Goal: Information Seeking & Learning: Learn about a topic

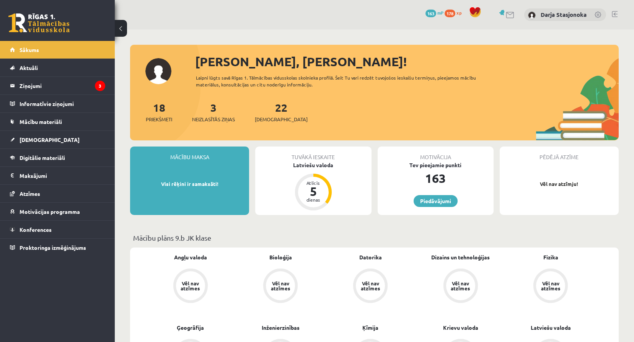
click at [437, 13] on span "mP" at bounding box center [440, 13] width 6 height 6
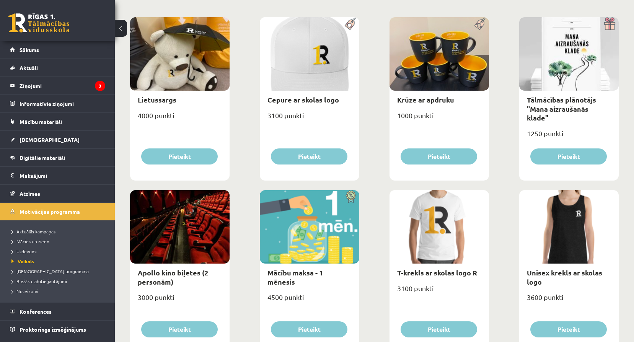
scroll to position [115, 0]
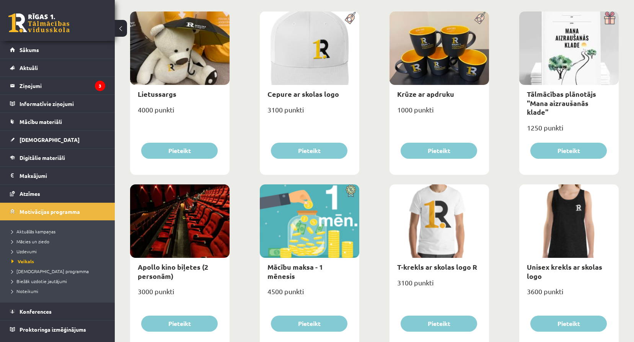
click at [187, 249] on div at bounding box center [179, 220] width 99 height 73
click at [189, 264] on link "Apollo kino biļetes (2 personām)" at bounding box center [173, 271] width 70 height 18
type input "*"
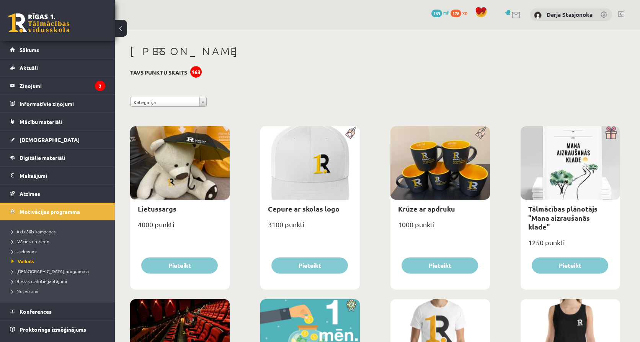
select select "**********"
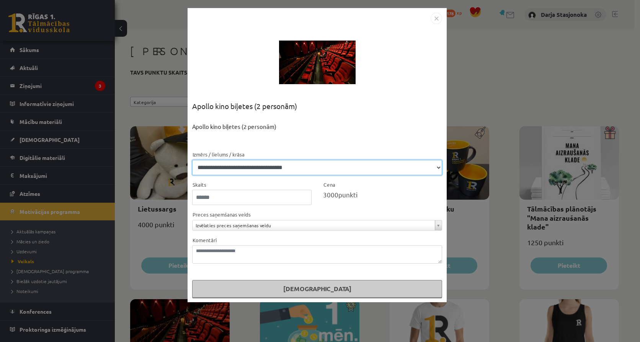
click at [250, 166] on select "**********" at bounding box center [317, 167] width 250 height 15
click at [438, 17] on img "Close" at bounding box center [435, 18] width 11 height 11
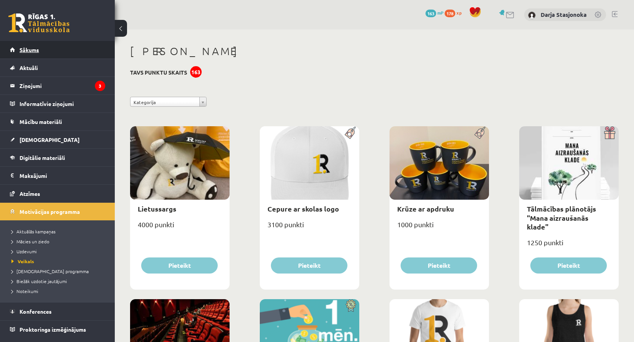
click at [93, 46] on link "Sākums" at bounding box center [57, 50] width 95 height 18
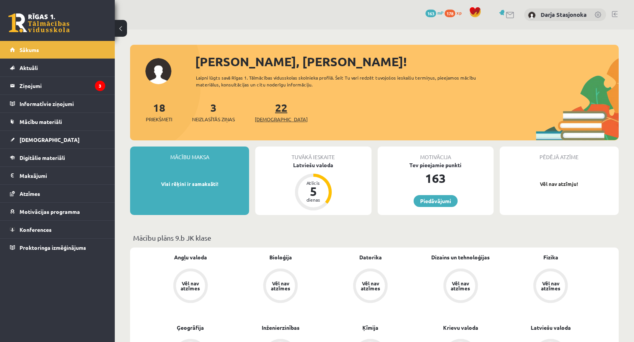
click at [265, 117] on span "[DEMOGRAPHIC_DATA]" at bounding box center [281, 120] width 53 height 8
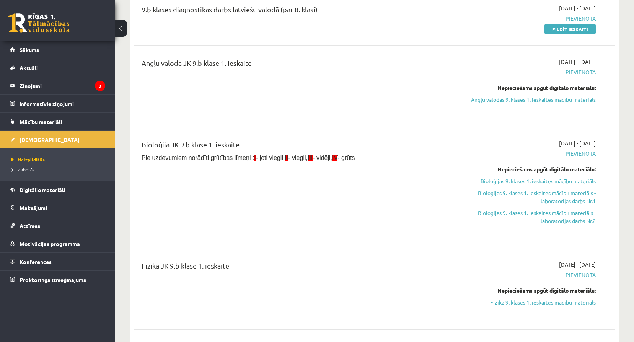
scroll to position [701, 0]
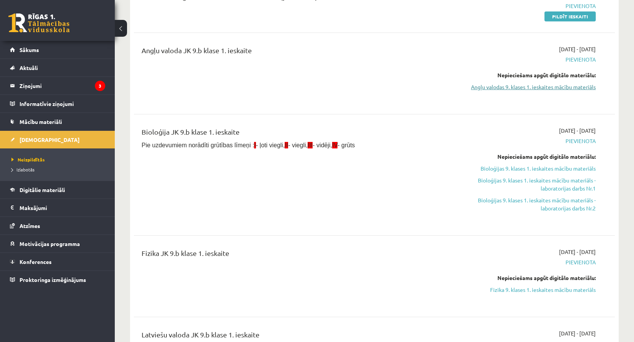
click at [525, 89] on link "Angļu valodas 9. klases 1. ieskaites mācību materiāls" at bounding box center [524, 87] width 144 height 8
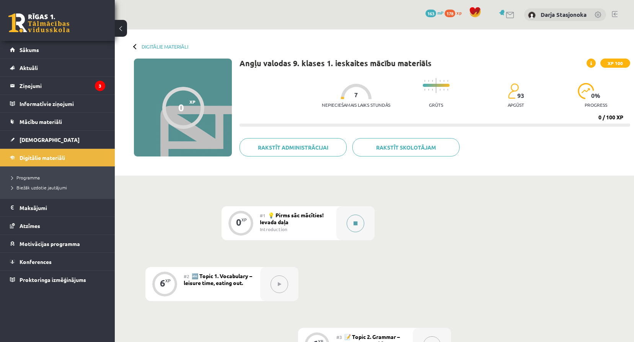
click at [360, 222] on button at bounding box center [356, 224] width 18 height 18
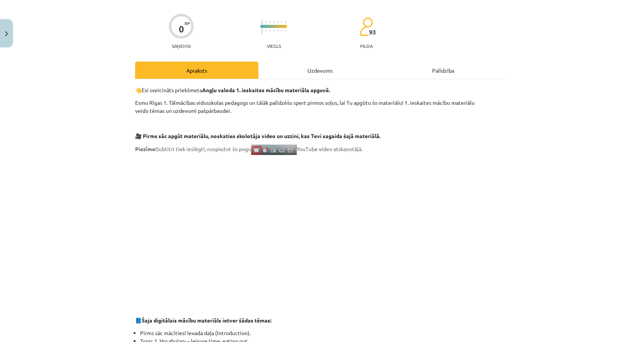
scroll to position [77, 0]
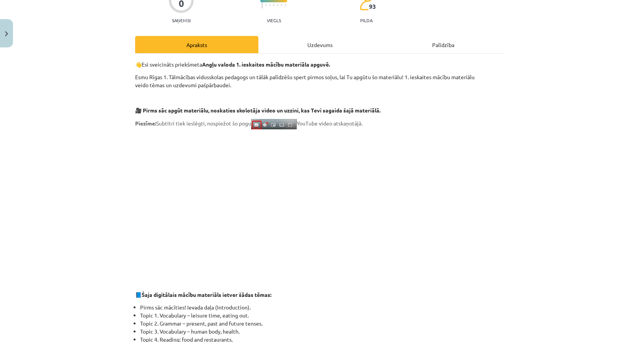
click at [313, 52] on div "Uzdevums" at bounding box center [319, 44] width 123 height 17
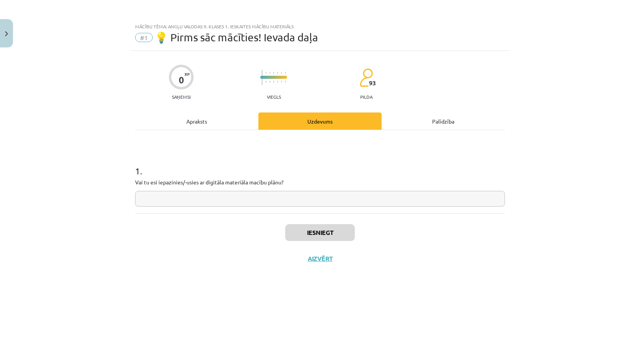
scroll to position [0, 0]
drag, startPoint x: 136, startPoint y: 183, endPoint x: 290, endPoint y: 186, distance: 153.9
click at [290, 186] on div "1 . Vai tu esi iepazinies/-usies ar digitāla materiāla macību plānu?" at bounding box center [320, 179] width 370 height 54
drag, startPoint x: 290, startPoint y: 186, endPoint x: 290, endPoint y: 200, distance: 14.2
click at [290, 200] on input "text" at bounding box center [320, 199] width 370 height 16
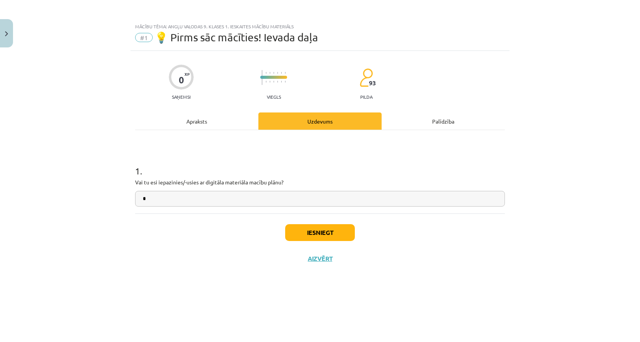
type input "*"
click at [223, 126] on div "Apraksts" at bounding box center [196, 120] width 123 height 17
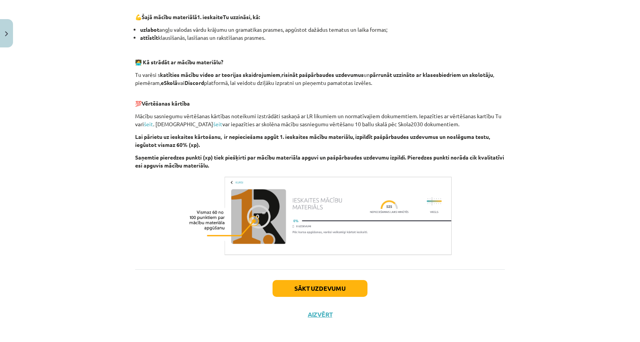
scroll to position [469, 0]
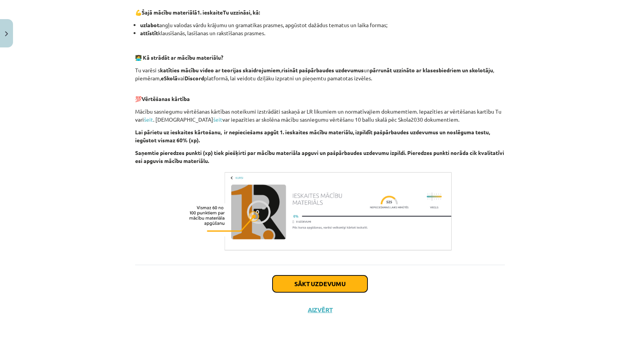
click at [310, 290] on button "Sākt uzdevumu" at bounding box center [319, 283] width 95 height 17
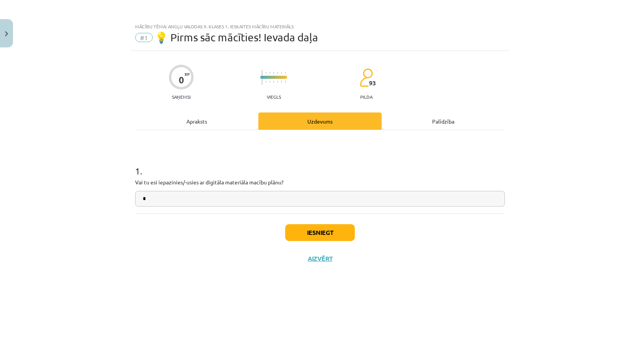
scroll to position [0, 0]
click at [182, 203] on input "*" at bounding box center [320, 199] width 370 height 16
type input "*"
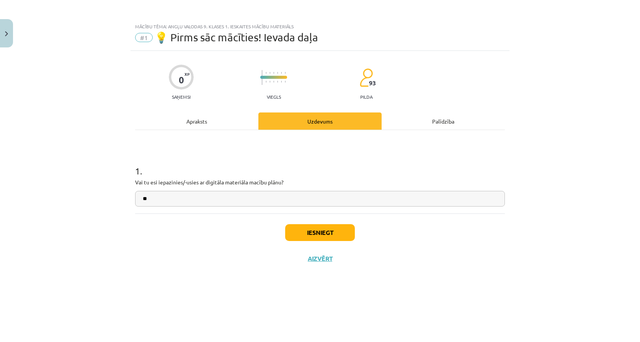
type input "*"
type input "**"
click button "Iesniegt"
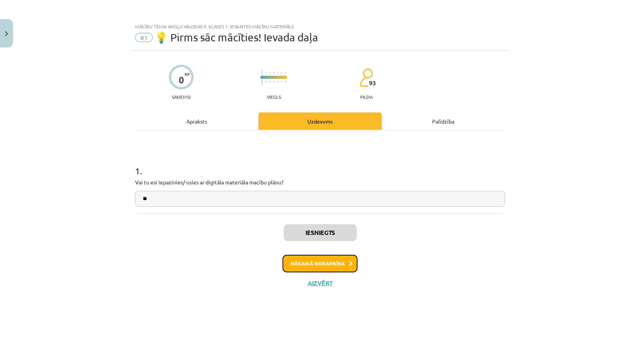
click button "Nākamā nodarbība"
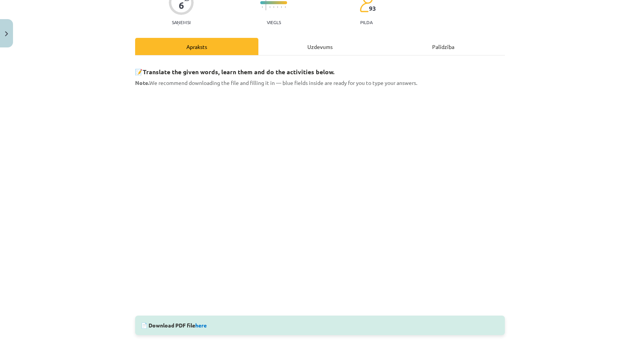
scroll to position [77, 0]
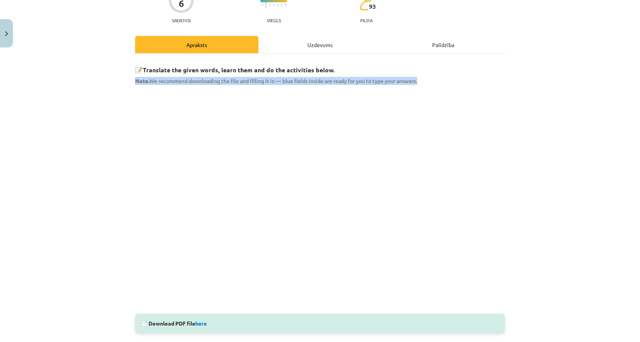
drag, startPoint x: 131, startPoint y: 78, endPoint x: 427, endPoint y: 75, distance: 296.2
click div "6 XP Saņemsi Viegls 93 pilda Apraksts Uzdevums Palīdzība 📝 Translate the given …"
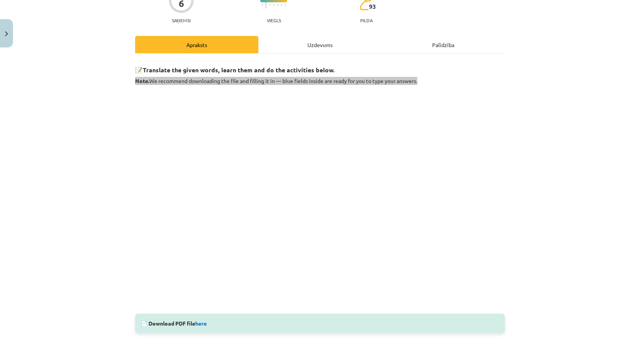
scroll to position [0, 0]
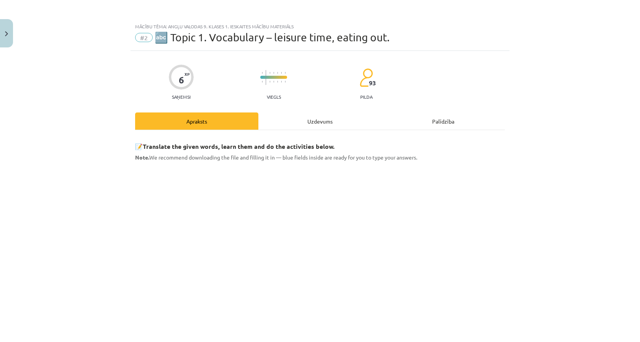
drag, startPoint x: 469, startPoint y: 158, endPoint x: 556, endPoint y: 227, distance: 110.3
click div "Mācību tēma: Angļu valodas 9. klases 1. ieskaites mācību materiāls #2 🔤 Topic 1…"
click span "Note. We recommend downloading the file and filling it in — blue fields inside …"
click div "Mācību tēma: Angļu valodas 9. klases 1. ieskaites mācību materiāls #2 🔤 Topic 1…"
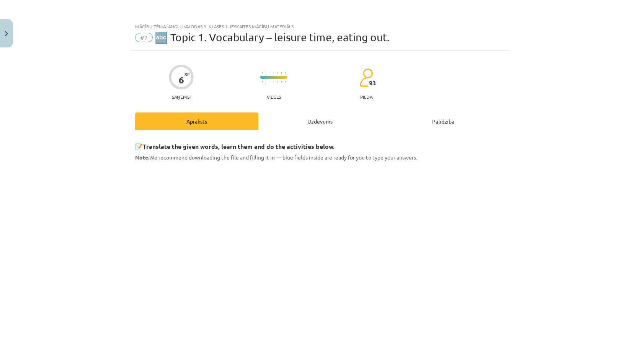
click div "Mācību tēma: Angļu valodas 9. klases 1. ieskaites mācību materiāls #2 🔤 Topic 1…"
drag, startPoint x: 588, startPoint y: 172, endPoint x: 549, endPoint y: 124, distance: 62.0
click div "Mācību tēma: Angļu valodas 9. klases 1. ieskaites mācību materiāls #2 🔤 Topic 1…"
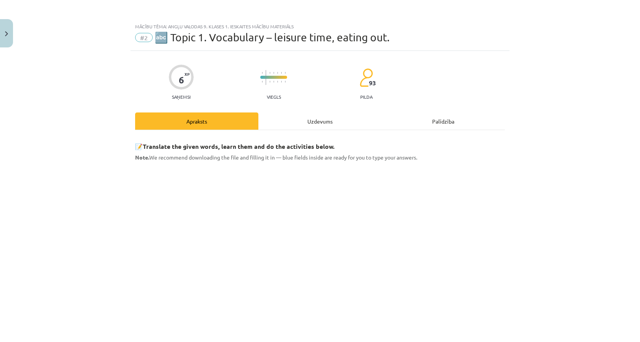
click div "Uzdevums"
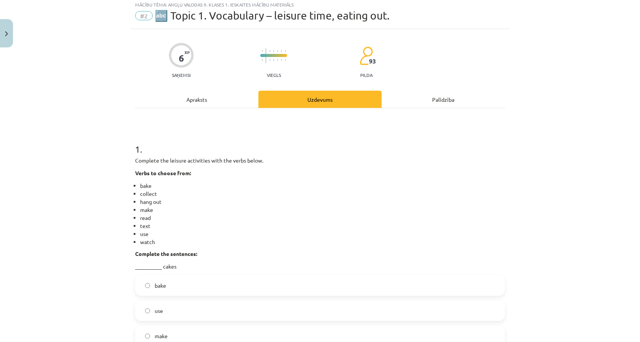
scroll to position [19, 0]
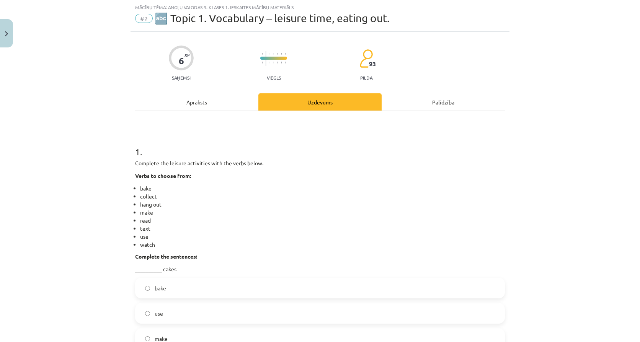
click div "Apraksts"
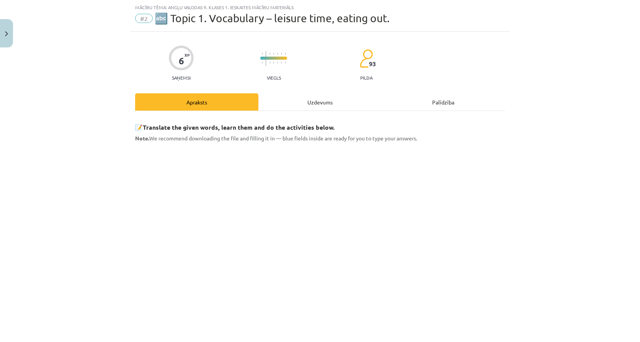
click div "Palīdzība"
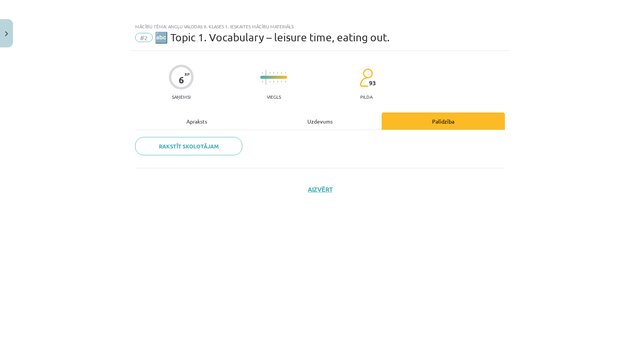
click div "Uzdevums"
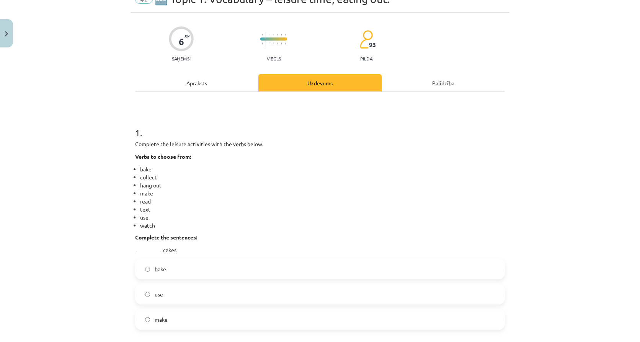
scroll to position [51, 0]
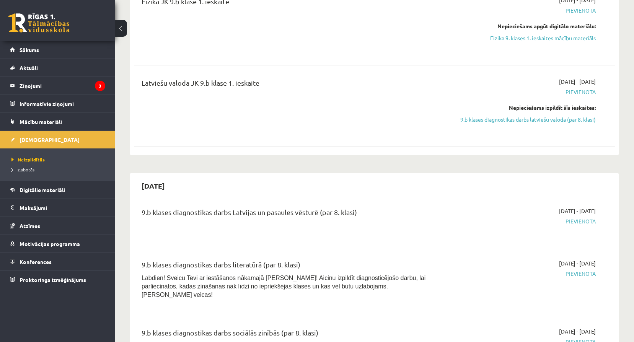
scroll to position [964, 0]
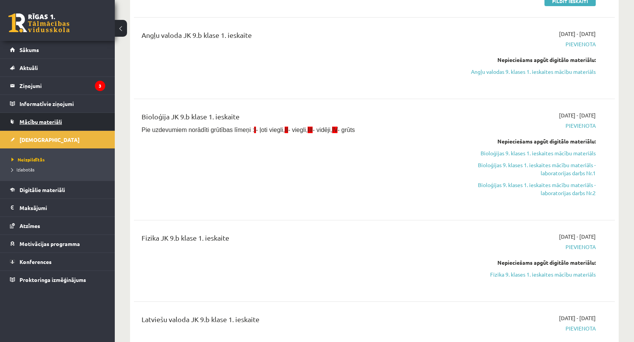
scroll to position [709, 0]
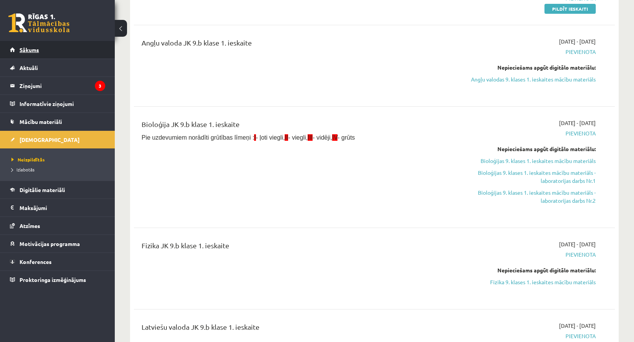
click at [32, 47] on span "Sākums" at bounding box center [30, 49] width 20 height 7
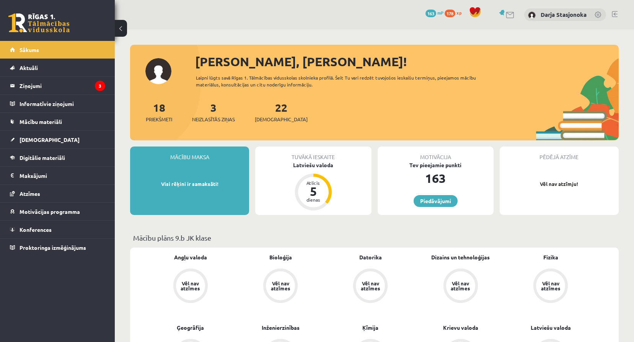
click at [439, 13] on span "mP" at bounding box center [440, 13] width 6 height 6
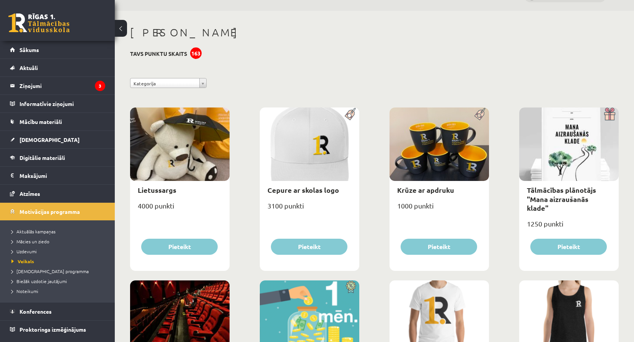
scroll to position [38, 0]
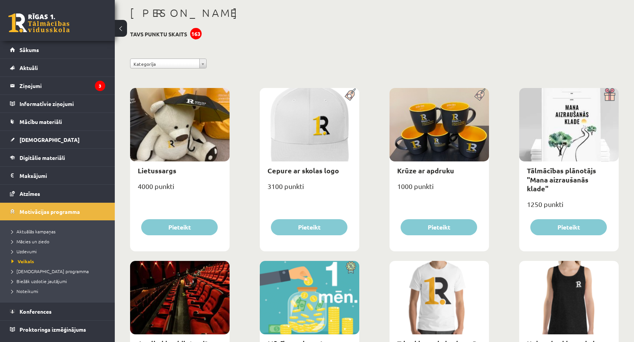
click at [634, 41] on html "0 Dāvanas 163 mP 178 xp Darja Stasjonoka Sākums Aktuāli Kā mācīties eSKOLĀ Kont…" at bounding box center [317, 133] width 634 height 342
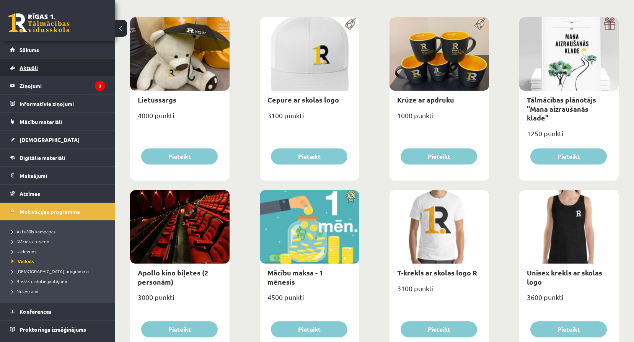
scroll to position [107, 0]
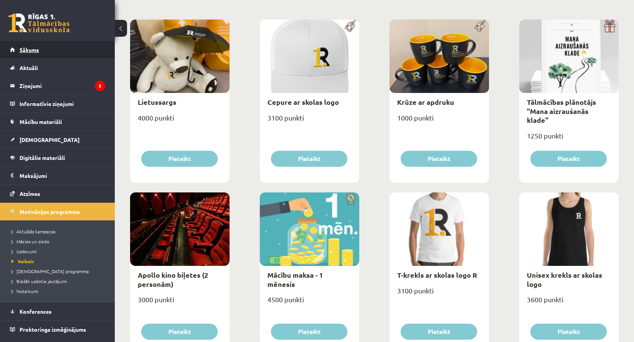
click at [49, 51] on link "Sākums" at bounding box center [57, 50] width 95 height 18
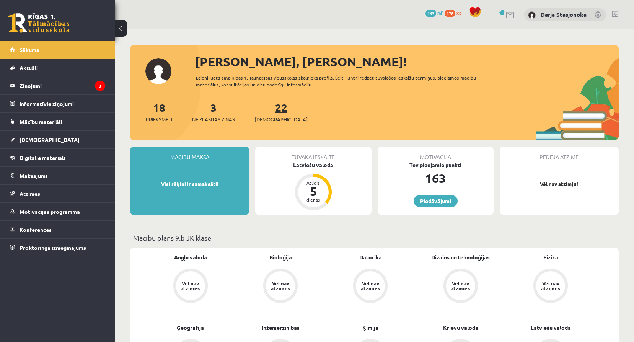
click at [269, 111] on link "22 Ieskaites" at bounding box center [281, 112] width 53 height 23
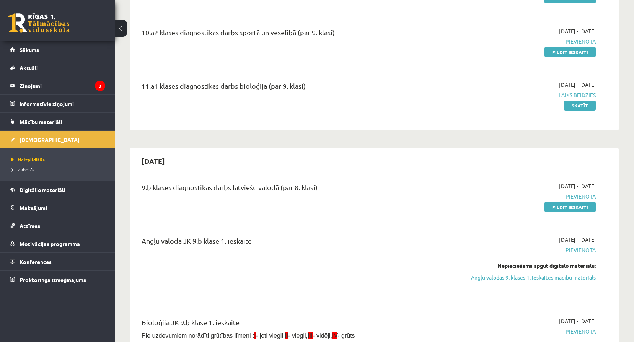
scroll to position [546, 0]
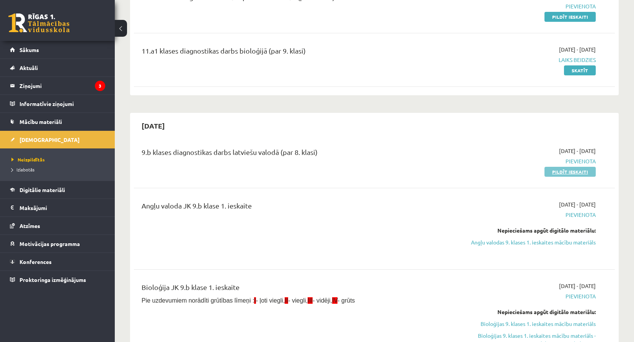
click at [583, 174] on link "Pildīt ieskaiti" at bounding box center [569, 172] width 51 height 10
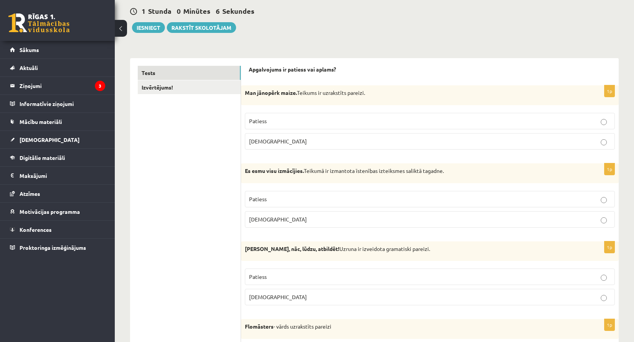
scroll to position [77, 0]
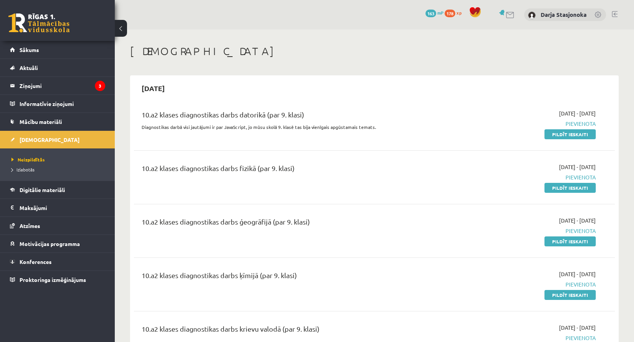
scroll to position [545, 0]
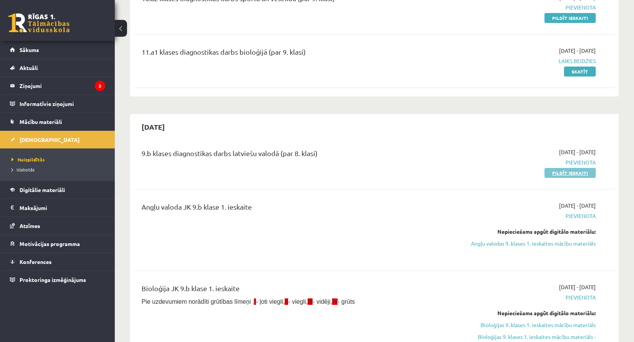
click at [563, 172] on link "Pildīt ieskaiti" at bounding box center [569, 173] width 51 height 10
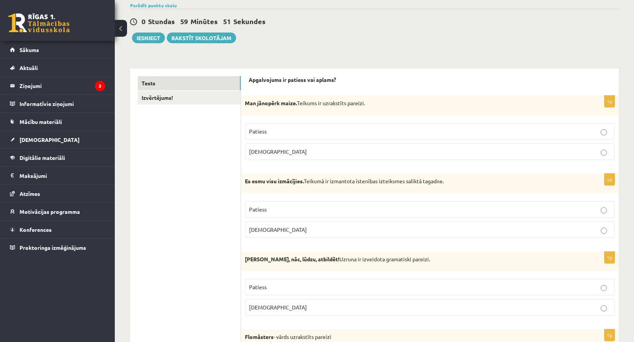
scroll to position [115, 0]
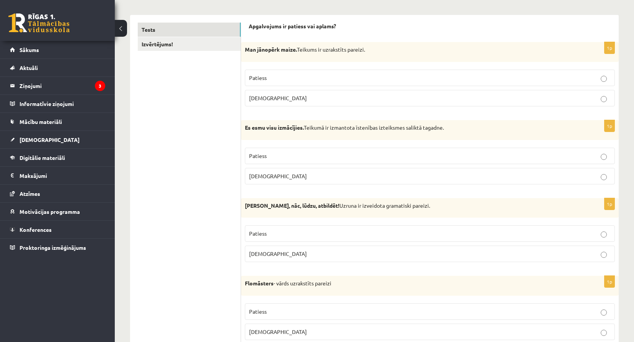
drag, startPoint x: 243, startPoint y: 50, endPoint x: 367, endPoint y: 47, distance: 124.0
click at [367, 47] on div "Man jānopērk maize. Teikums ir uzrakstīts pareizi." at bounding box center [430, 52] width 378 height 20
copy p "Man jānopērk maize. Teikums ir uzrakstīts pareizi."
click at [322, 78] on p "Patiess" at bounding box center [430, 78] width 362 height 8
drag, startPoint x: 249, startPoint y: 77, endPoint x: 280, endPoint y: 80, distance: 31.6
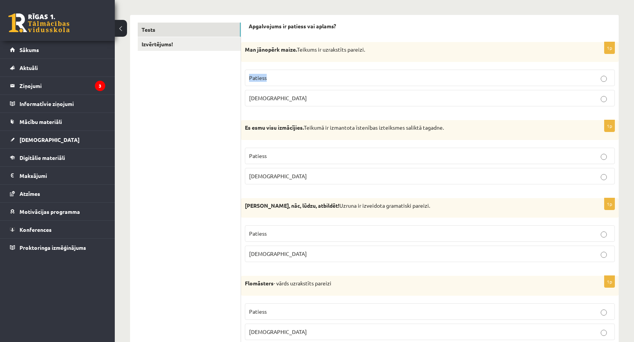
click at [280, 80] on p "Patiess" at bounding box center [430, 78] width 362 height 8
copy span "Patiess"
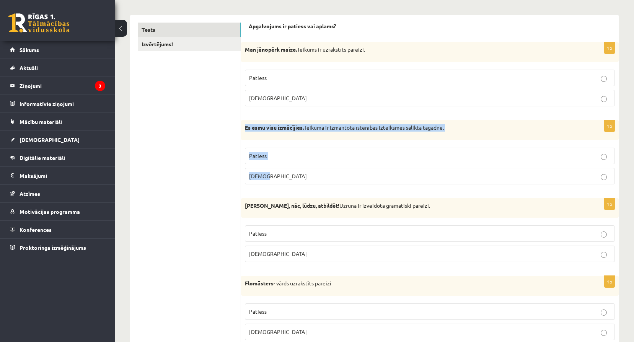
drag, startPoint x: 245, startPoint y: 125, endPoint x: 381, endPoint y: 168, distance: 142.8
click at [381, 168] on div "1p Es esmu visu izmācījies. Teikumā ir izmantota īstenības izteiksmes saliktā t…" at bounding box center [430, 155] width 378 height 70
copy div "Es esmu visu izmācījies. Teikumā ir izmantota īstenības izteiksmes saliktā taga…"
click at [316, 178] on p "[DEMOGRAPHIC_DATA]" at bounding box center [430, 176] width 362 height 8
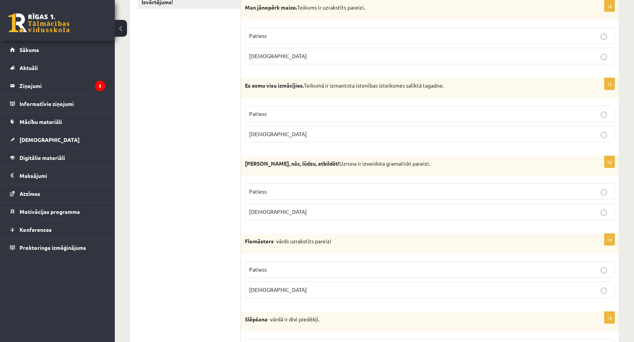
scroll to position [166, 0]
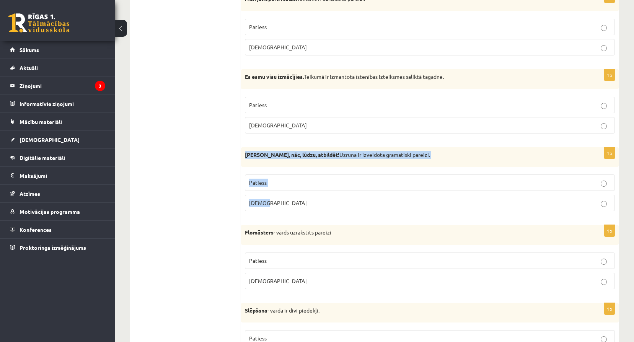
drag, startPoint x: 246, startPoint y: 155, endPoint x: 366, endPoint y: 203, distance: 129.1
click at [366, 203] on div "1p [PERSON_NAME], nāc, lūdzu, atbildēt! Uzruna ir izveidota gramatiski pareizi.…" at bounding box center [430, 182] width 378 height 70
copy div "[PERSON_NAME], nāc, lūdzu, atbildēt! Uzruna ir izveidota gramatiski pareizi. Pa…"
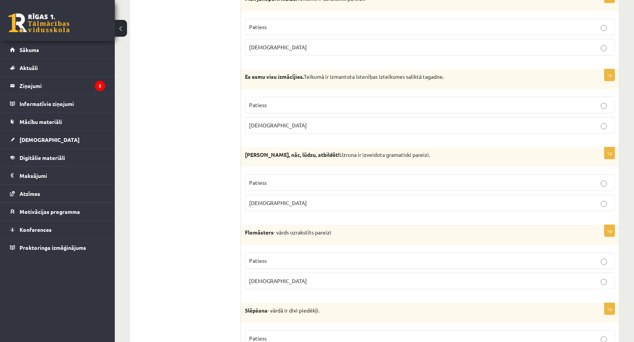
click at [321, 230] on p "Flomāsters - vārds uzrakstīts pareizi" at bounding box center [411, 233] width 332 height 8
click at [305, 209] on label "[DEMOGRAPHIC_DATA]" at bounding box center [430, 203] width 370 height 16
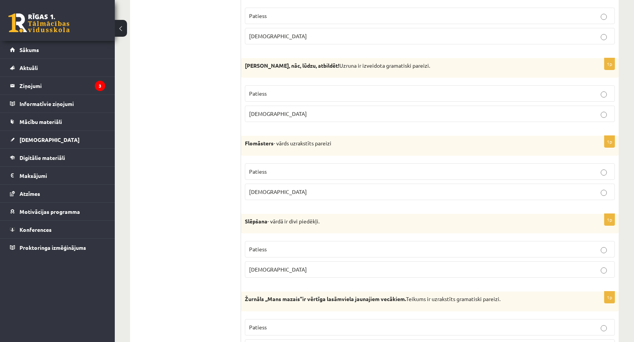
scroll to position [255, 0]
drag, startPoint x: 246, startPoint y: 142, endPoint x: 321, endPoint y: 183, distance: 85.6
click at [321, 183] on div "1p Flomāsters - vārds uzrakstīts pareizi Patiess [DEMOGRAPHIC_DATA]" at bounding box center [430, 170] width 378 height 70
copy div "Flomāsters - vārds uzrakstīts pareizi Patiess Aplams"
click at [306, 166] on label "Patiess" at bounding box center [430, 171] width 370 height 16
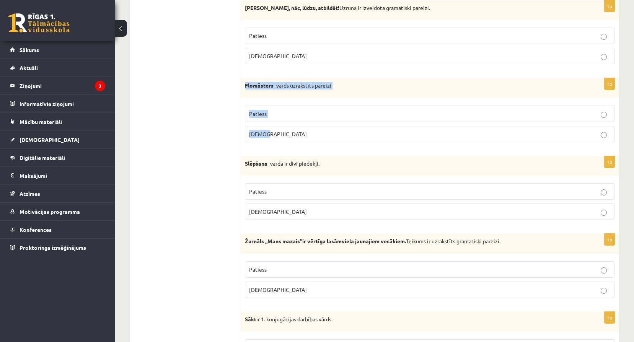
scroll to position [319, 0]
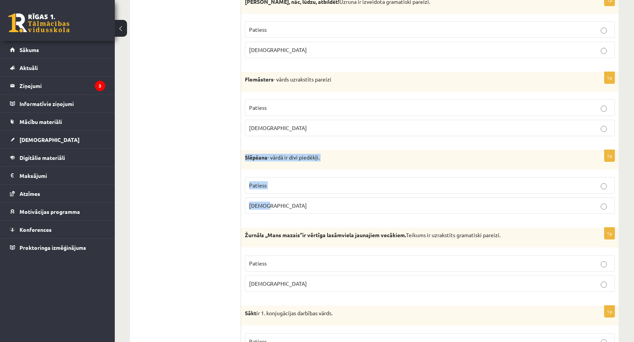
drag, startPoint x: 244, startPoint y: 158, endPoint x: 302, endPoint y: 200, distance: 71.7
click at [302, 200] on div "1p Slēpšana - vārdā ir divi piedēkļi. Patiess Aplams" at bounding box center [430, 185] width 378 height 70
copy div "Slēpšana - vārdā ir divi piedēkļi. Patiess Aplams"
click at [323, 186] on p "Patiess" at bounding box center [430, 185] width 362 height 8
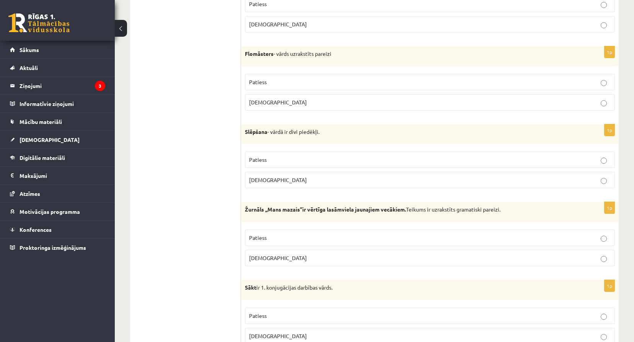
scroll to position [370, 0]
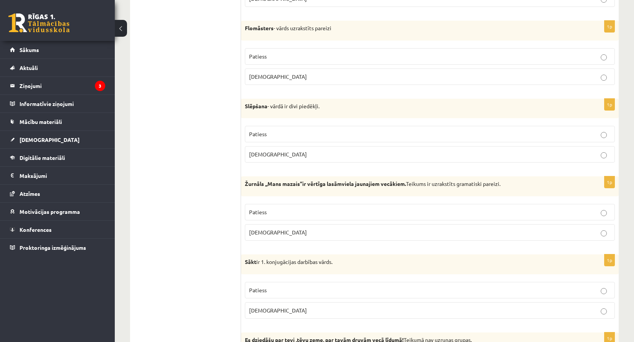
drag, startPoint x: 244, startPoint y: 180, endPoint x: 251, endPoint y: 187, distance: 9.5
click at [251, 187] on div "Žurnāls ,,Mans mazais’’ir vērtīga lasāmviela jaunajiem vecākiem. Teikums ir uzr…" at bounding box center [430, 186] width 378 height 20
click at [249, 186] on strong "Žurnāls ,,Mans mazais’’ir vērtīga lasāmviela jaunajiem vecākiem." at bounding box center [325, 183] width 161 height 7
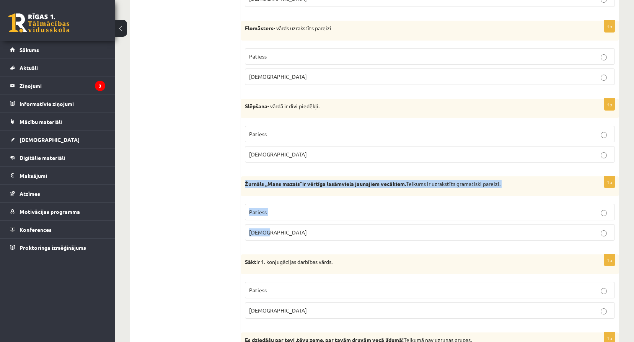
drag, startPoint x: 244, startPoint y: 184, endPoint x: 293, endPoint y: 228, distance: 65.9
click at [293, 228] on div "1p Žurnāls ,,Mans mazais’’ir vērtīga lasāmviela jaunajiem vecākiem. Teikums ir …" at bounding box center [430, 211] width 378 height 70
copy div "Žurnāls ,,Mans mazais’’ir vērtīga lasāmviela jaunajiem vecākiem. Teikums ir uzr…"
click at [288, 233] on p "Aplams" at bounding box center [430, 232] width 362 height 8
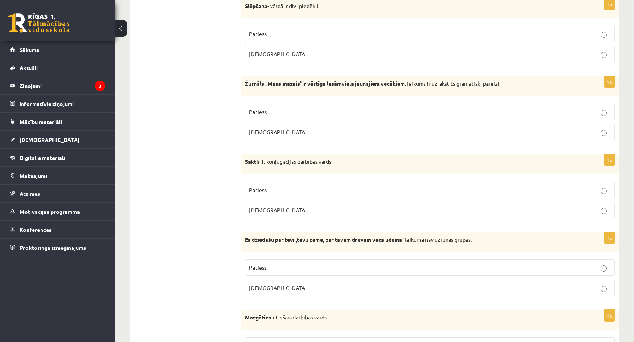
scroll to position [472, 0]
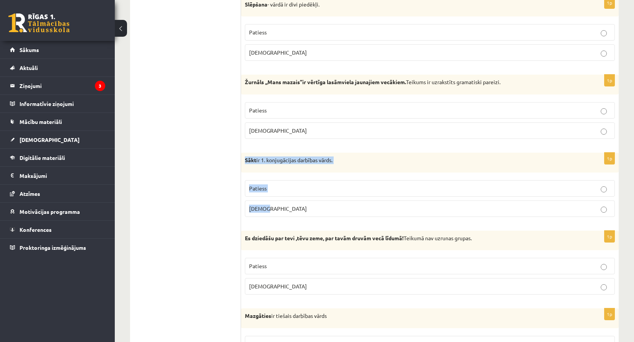
drag, startPoint x: 243, startPoint y: 159, endPoint x: 304, endPoint y: 206, distance: 77.2
click at [304, 206] on div "1p Sākt ir 1. konjugācijas darbības vārds. Patiess Aplams" at bounding box center [430, 188] width 378 height 70
copy div "Sākt ir 1. konjugācijas darbības vārds. Patiess Aplams"
click at [308, 182] on label "Patiess" at bounding box center [430, 188] width 370 height 16
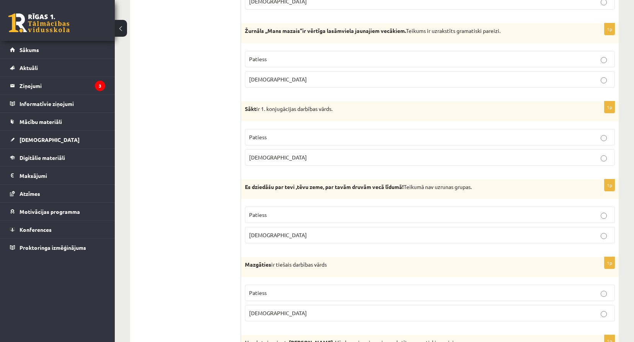
drag, startPoint x: 327, startPoint y: 181, endPoint x: 326, endPoint y: 194, distance: 13.1
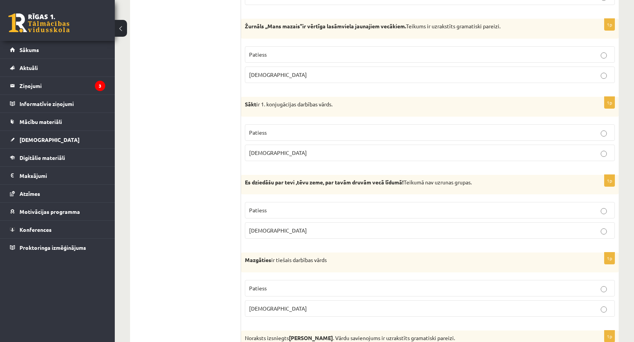
scroll to position [539, 0]
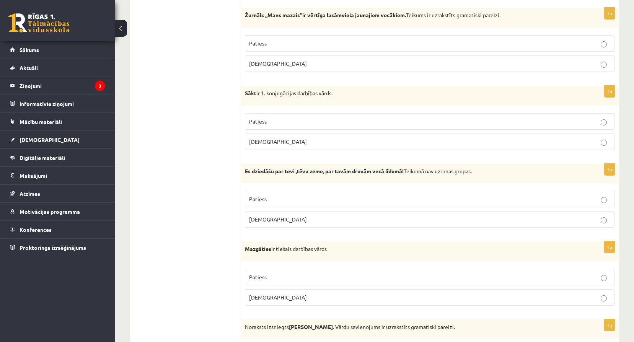
click at [244, 171] on div "Es dziedāšu par tevi ,tēvu zeme, par tavām druvām vecā līdumā! Teikumā nav uzru…" at bounding box center [430, 174] width 378 height 20
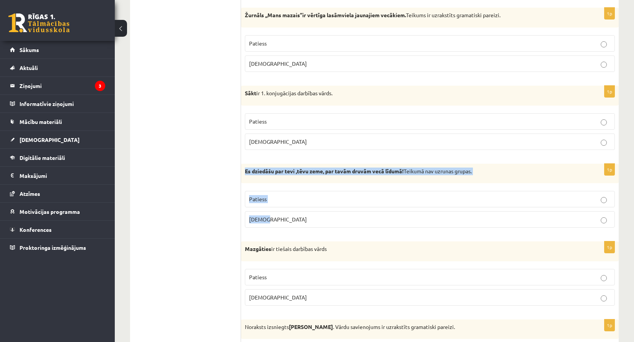
drag, startPoint x: 246, startPoint y: 171, endPoint x: 306, endPoint y: 216, distance: 74.4
click at [306, 216] on div "1p Es dziedāšu par tevi ,tēvu zeme, par tavām druvām vecā līdumā! Teikumā nav u…" at bounding box center [430, 199] width 378 height 70
copy div "Es dziedāšu par tevi ,tēvu zeme, par tavām druvām vecā līdumā! Teikumā nav uzru…"
click at [283, 220] on p "Aplams" at bounding box center [430, 219] width 362 height 8
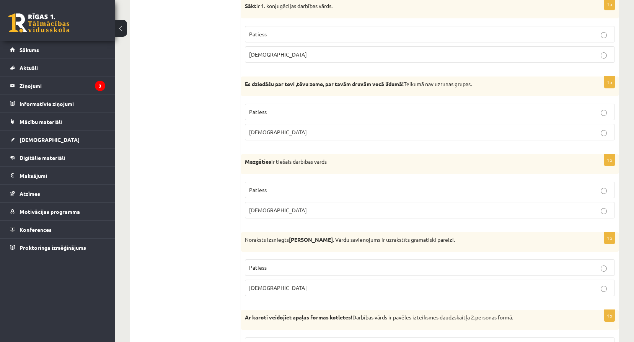
scroll to position [628, 0]
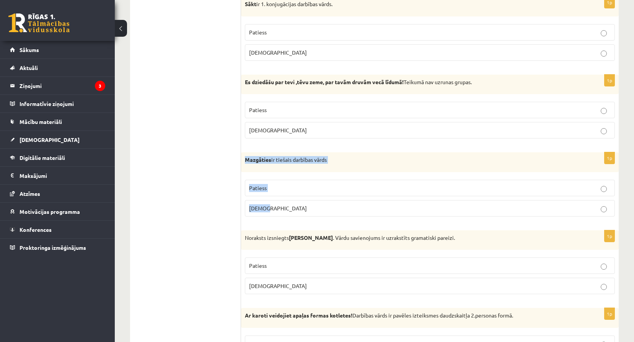
drag, startPoint x: 246, startPoint y: 160, endPoint x: 287, endPoint y: 209, distance: 64.1
click at [287, 209] on div "1p Mazgāties ir tiešais darbības vārds Patiess Aplams" at bounding box center [430, 187] width 378 height 70
copy div "Mazgāties ir tiešais darbības vārds Patiess Aplams"
click at [319, 212] on p "Aplams" at bounding box center [430, 208] width 362 height 8
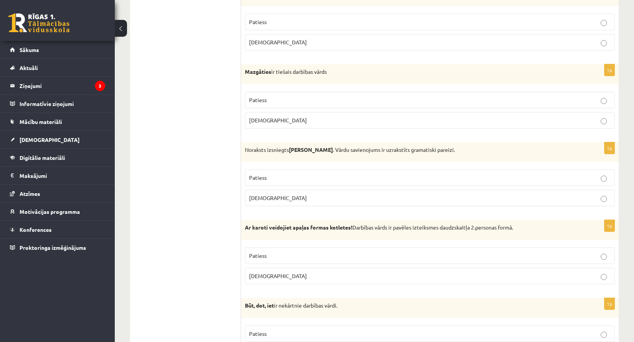
scroll to position [717, 0]
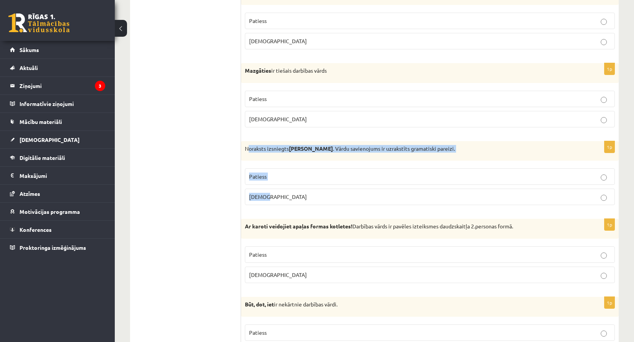
drag, startPoint x: 247, startPoint y: 147, endPoint x: 341, endPoint y: 210, distance: 113.5
click at [341, 210] on div "1p Noraksts izsniegts Jurim Cinkum . Vārdu savienojums ir uzrakstīts gramatiski…" at bounding box center [430, 176] width 378 height 70
drag, startPoint x: 341, startPoint y: 210, endPoint x: 291, endPoint y: 165, distance: 67.7
click at [303, 165] on fieldset "Patiess Aplams" at bounding box center [430, 186] width 370 height 43
drag, startPoint x: 246, startPoint y: 147, endPoint x: 296, endPoint y: 200, distance: 72.0
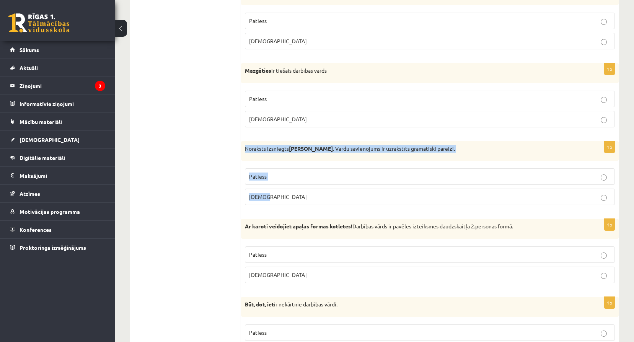
click at [296, 200] on div "1p Noraksts izsniegts Jurim Cinkum . Vārdu savienojums ir uzrakstīts gramatiski…" at bounding box center [430, 176] width 378 height 70
click at [292, 194] on p "Aplams" at bounding box center [430, 197] width 362 height 8
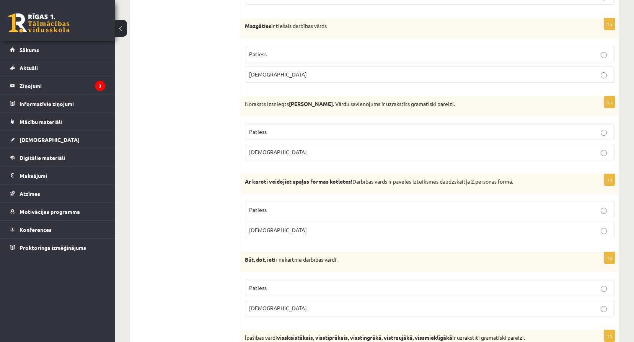
scroll to position [771, 0]
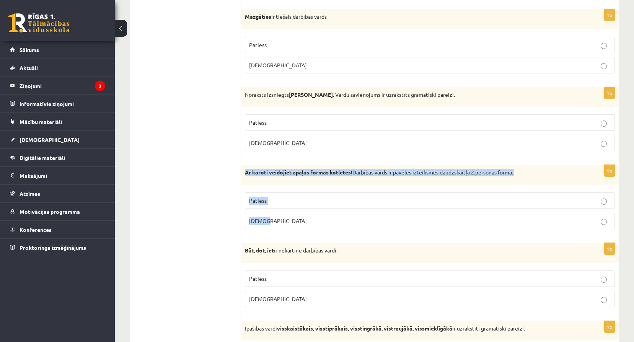
drag, startPoint x: 244, startPoint y: 172, endPoint x: 290, endPoint y: 216, distance: 63.1
click at [290, 216] on div "1p Ar karoti veidojiet apaļas formas kotletes! Darbības vārds ir pavēles izteik…" at bounding box center [430, 200] width 378 height 70
click at [284, 192] on fieldset "Patiess Aplams" at bounding box center [430, 210] width 370 height 43
click at [289, 197] on p "Patiess" at bounding box center [430, 201] width 362 height 8
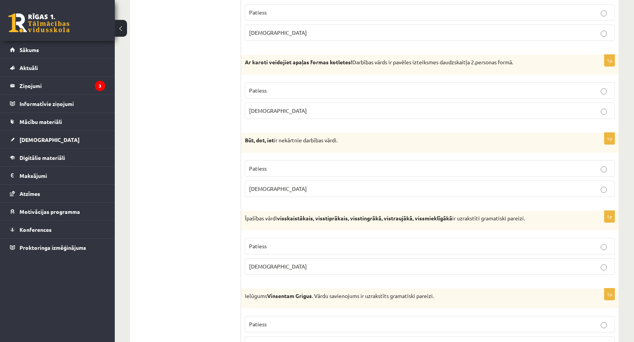
scroll to position [886, 0]
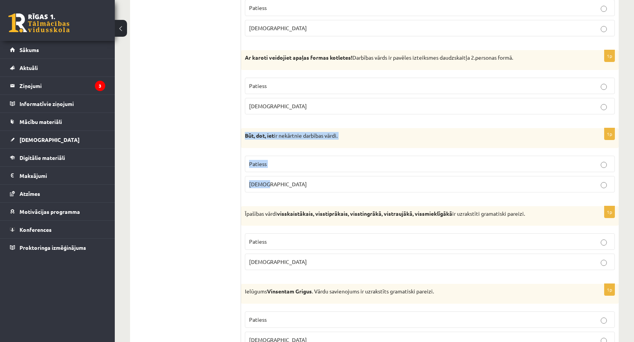
drag, startPoint x: 245, startPoint y: 134, endPoint x: 329, endPoint y: 184, distance: 97.4
click at [329, 184] on div "1p Būt, dot, iet ir nekārtnie darbības vārdi. Patiess Aplams" at bounding box center [430, 163] width 378 height 70
click at [298, 159] on label "Patiess" at bounding box center [430, 164] width 370 height 16
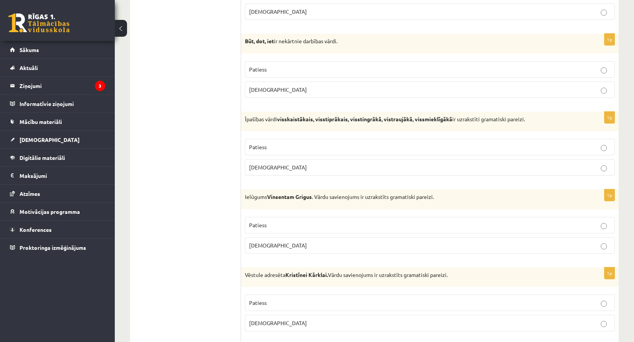
scroll to position [988, 0]
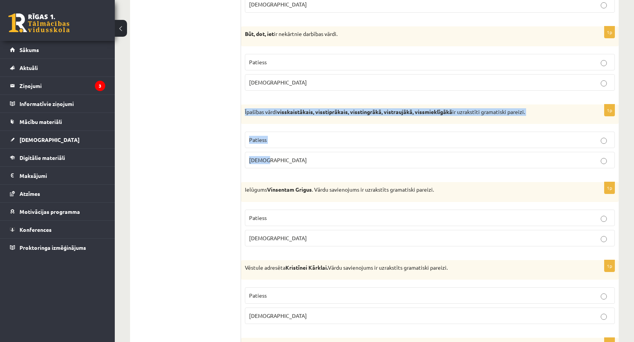
drag, startPoint x: 245, startPoint y: 111, endPoint x: 311, endPoint y: 160, distance: 82.6
click at [311, 160] on div "1p Īpašības vārdi visskaistākais, visstiprākais, visstingrākā, vistraujākā, vis…" at bounding box center [430, 139] width 378 height 70
click at [309, 155] on label "Aplams" at bounding box center [430, 160] width 370 height 16
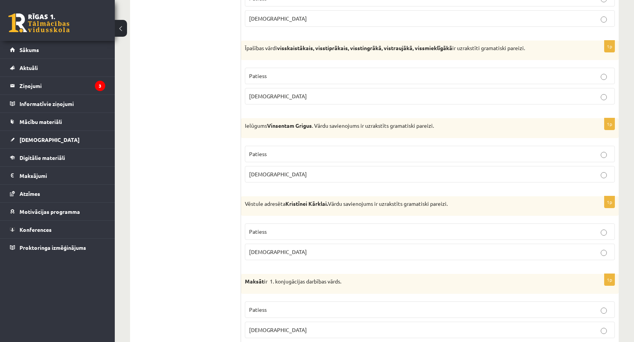
scroll to position [1064, 0]
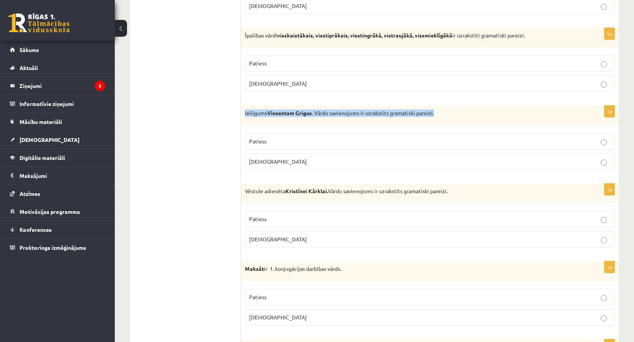
drag, startPoint x: 245, startPoint y: 114, endPoint x: 437, endPoint y: 109, distance: 192.5
click at [437, 109] on div "Ielūgums Vinsentam Grigus . Vārdu savienojums ir uzrakstīts gramatiski pareizi." at bounding box center [430, 116] width 378 height 20
click at [313, 166] on label "Aplams" at bounding box center [430, 161] width 370 height 16
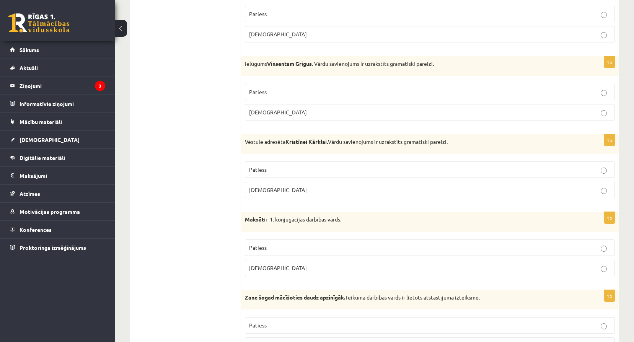
scroll to position [1154, 0]
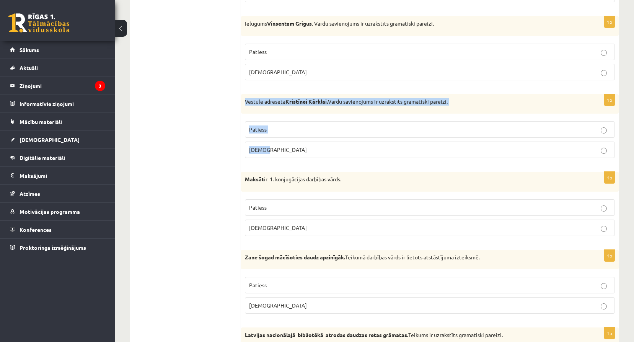
drag, startPoint x: 244, startPoint y: 100, endPoint x: 320, endPoint y: 145, distance: 88.0
click at [320, 145] on div "1p Vēstule adresēta Kristīnei Kārklai. Vārdu savienojums ir uzrakstīts gramatis…" at bounding box center [430, 129] width 378 height 70
click at [344, 125] on label "Patiess" at bounding box center [430, 129] width 370 height 16
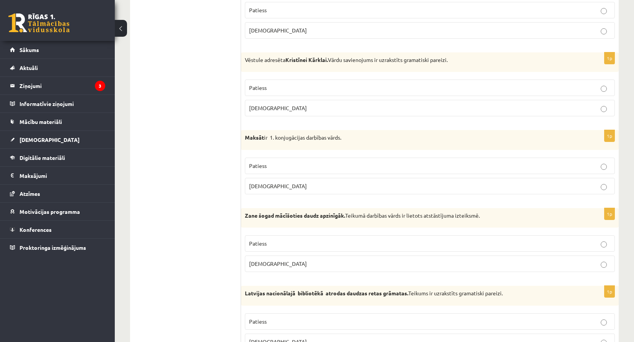
scroll to position [1204, 0]
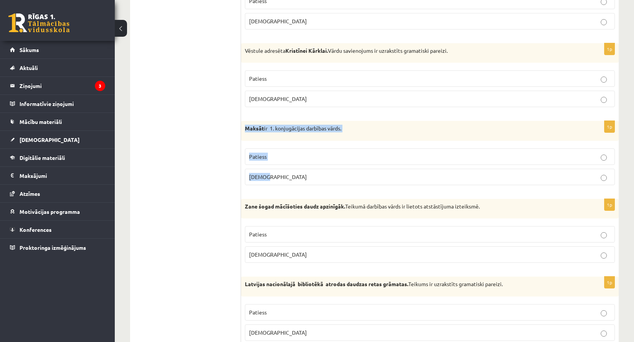
drag, startPoint x: 244, startPoint y: 129, endPoint x: 329, endPoint y: 171, distance: 93.9
click at [329, 171] on div "1p Maksāt ir 1. konjugācijas darbības vārds. Patiess Aplams" at bounding box center [430, 156] width 378 height 70
click at [311, 176] on p "Aplams" at bounding box center [430, 177] width 362 height 8
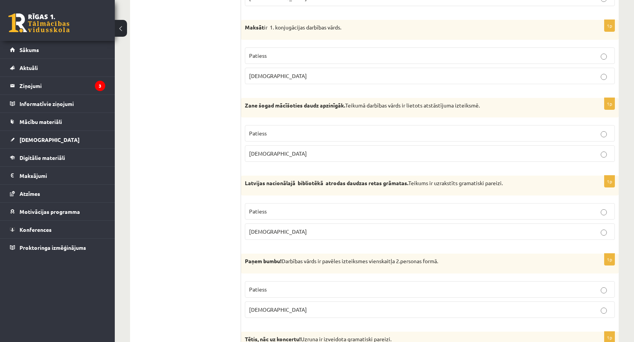
scroll to position [1307, 0]
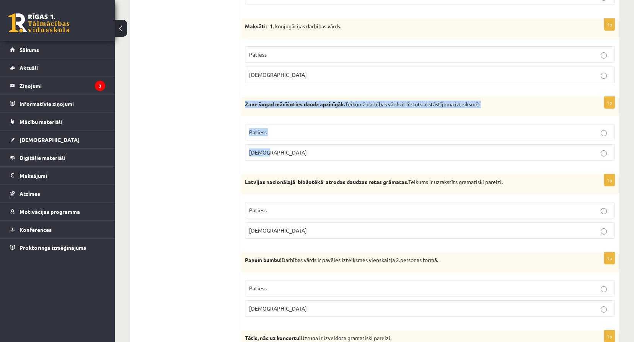
drag, startPoint x: 246, startPoint y: 103, endPoint x: 315, endPoint y: 154, distance: 86.1
click at [315, 154] on div "1p Zane šogad mācīšoties daudz apzinīgāk. Teikumā darbības vārds ir lietots ats…" at bounding box center [430, 132] width 378 height 70
click at [290, 125] on label "Patiess" at bounding box center [430, 132] width 370 height 16
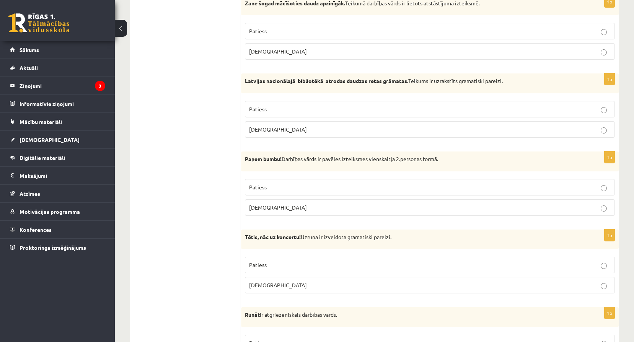
scroll to position [1408, 0]
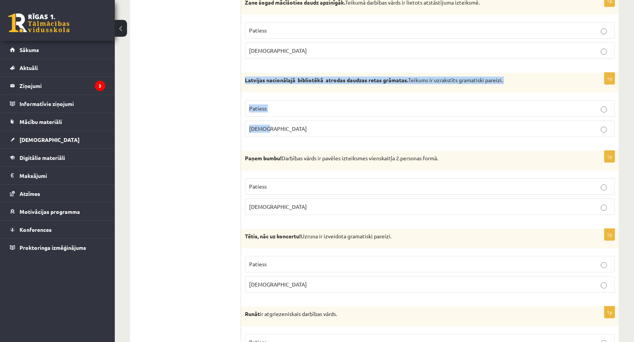
drag, startPoint x: 243, startPoint y: 79, endPoint x: 333, endPoint y: 127, distance: 102.7
click at [333, 127] on div "1p Latvijas nacionālajā bibliotēkā atrodas daudzas retas grāmatas. Teikums ir u…" at bounding box center [430, 108] width 378 height 70
click at [293, 102] on label "Patiess" at bounding box center [430, 108] width 370 height 16
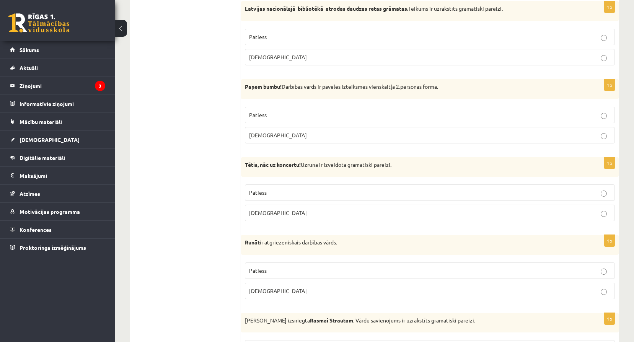
scroll to position [1485, 0]
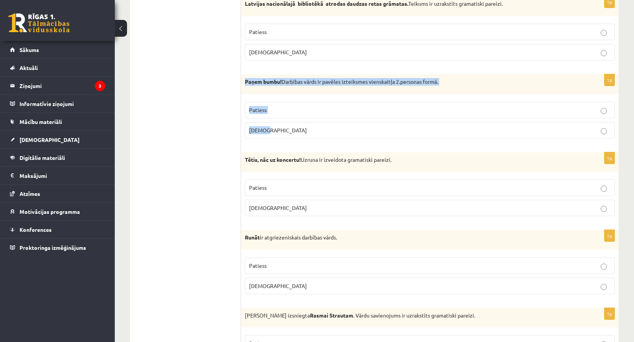
drag, startPoint x: 245, startPoint y: 80, endPoint x: 334, endPoint y: 143, distance: 109.1
click at [334, 143] on div "1p Paņem bumbu! Darbības vārds ir pavēles izteiksmes vienskaitļa 2.personas for…" at bounding box center [430, 109] width 378 height 70
click at [310, 107] on p "Patiess" at bounding box center [430, 110] width 362 height 8
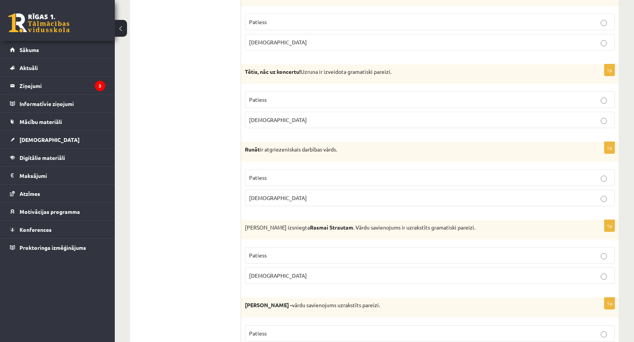
scroll to position [1574, 0]
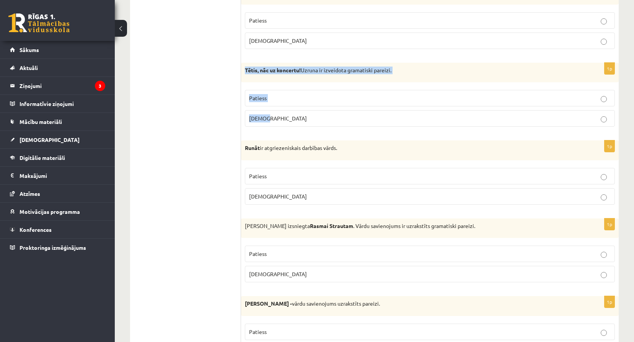
drag, startPoint x: 246, startPoint y: 70, endPoint x: 323, endPoint y: 114, distance: 89.6
click at [323, 114] on div "1p Tētis, nāc uz koncertu! Uzruna ir izveidota gramatiski pareizi. Patiess Apla…" at bounding box center [430, 98] width 378 height 70
click at [368, 169] on label "Patiess" at bounding box center [430, 176] width 370 height 16
click at [368, 174] on p "Patiess" at bounding box center [430, 176] width 362 height 8
click at [367, 95] on p "Patiess" at bounding box center [430, 98] width 362 height 8
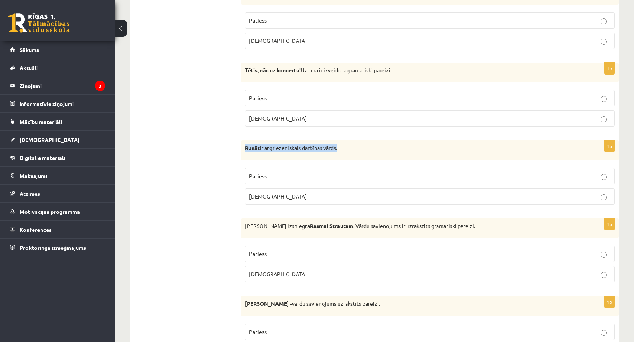
drag, startPoint x: 244, startPoint y: 148, endPoint x: 358, endPoint y: 158, distance: 114.9
click at [358, 158] on div "Runāt ir atgriezeniskais darbības vārds." at bounding box center [430, 150] width 378 height 20
click at [395, 198] on p "Aplams" at bounding box center [430, 196] width 362 height 8
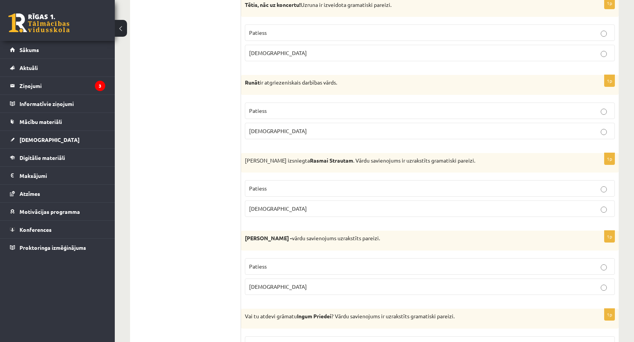
scroll to position [1651, 0]
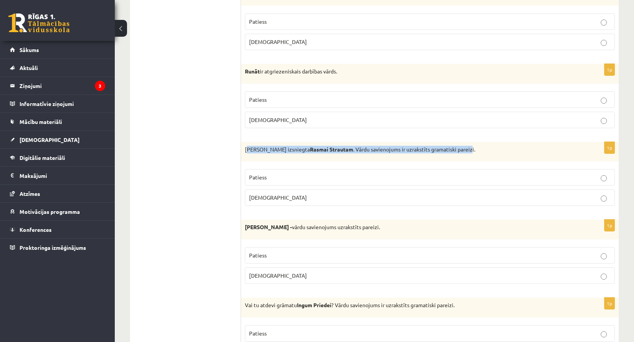
drag, startPoint x: 246, startPoint y: 148, endPoint x: 447, endPoint y: 158, distance: 201.5
click at [447, 158] on div "Izziņa izsniegta Rasmai Strautam . Vārdu savienojums ir uzrakstīts gramatiski p…" at bounding box center [430, 152] width 378 height 20
drag, startPoint x: 447, startPoint y: 158, endPoint x: 280, endPoint y: 176, distance: 168.2
click at [295, 173] on label "Patiess" at bounding box center [430, 177] width 370 height 16
drag, startPoint x: 245, startPoint y: 150, endPoint x: 301, endPoint y: 204, distance: 77.7
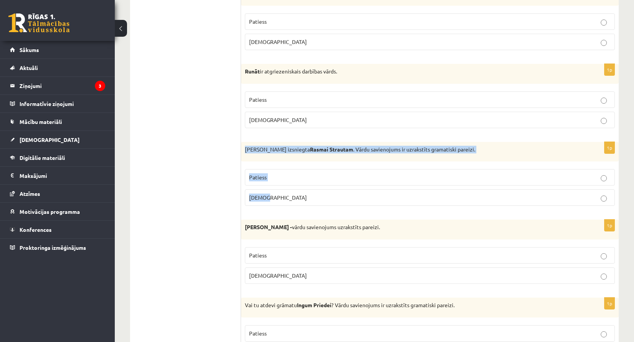
click at [301, 204] on div "1p Izziņa izsniegta Rasmai Strautam . Vārdu savienojums ir uzrakstīts gramatisk…" at bounding box center [430, 177] width 378 height 70
click at [356, 195] on p "Aplams" at bounding box center [430, 198] width 362 height 8
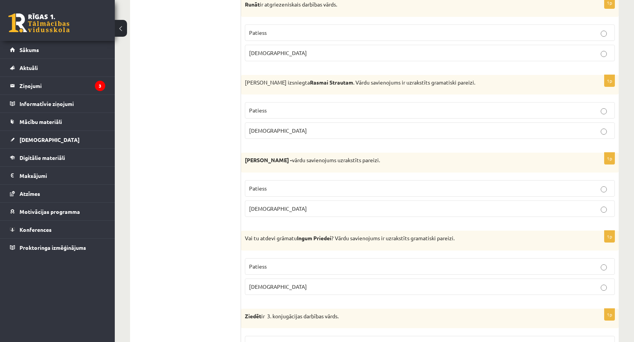
scroll to position [1753, 0]
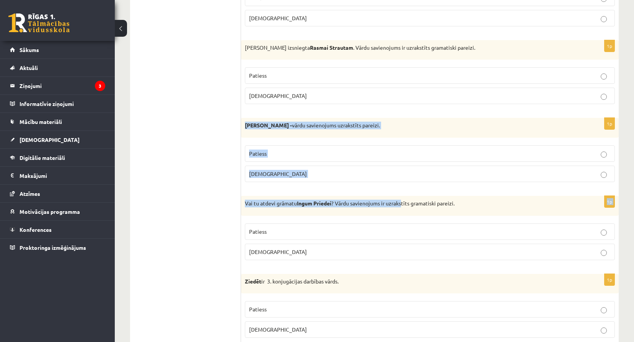
drag, startPoint x: 246, startPoint y: 125, endPoint x: 405, endPoint y: 189, distance: 171.5
drag, startPoint x: 405, startPoint y: 189, endPoint x: 329, endPoint y: 171, distance: 77.8
click at [365, 177] on p "Aplams" at bounding box center [430, 174] width 362 height 8
drag, startPoint x: 246, startPoint y: 125, endPoint x: 296, endPoint y: 171, distance: 67.4
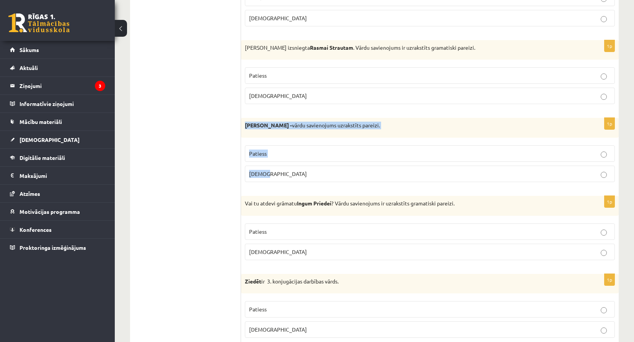
click at [296, 171] on div "1p Abģērbu veikals - vārdu savienojums uzrakstīts pareizi. Patiess Aplams" at bounding box center [430, 153] width 378 height 70
click at [317, 227] on label "Patiess" at bounding box center [430, 231] width 370 height 16
click at [357, 156] on p "Patiess" at bounding box center [430, 154] width 362 height 8
click at [336, 181] on label "Aplams" at bounding box center [430, 174] width 370 height 16
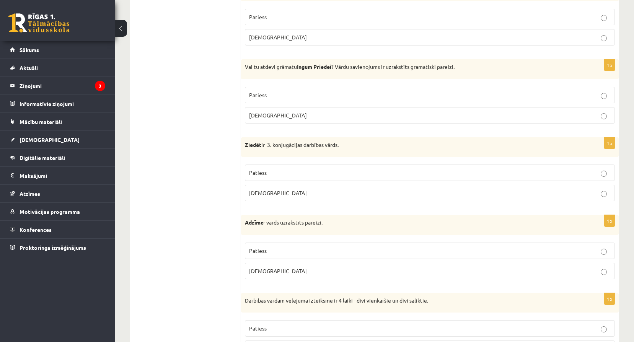
scroll to position [1893, 0]
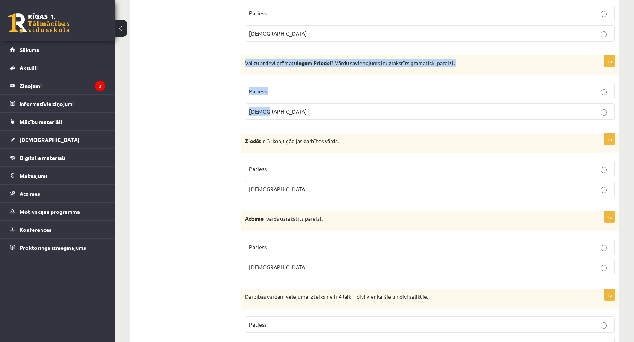
drag, startPoint x: 245, startPoint y: 63, endPoint x: 422, endPoint y: 105, distance: 182.5
click at [422, 105] on div "1p Vai tu atdevi grāmatu Ingum Priedei ? Vārdu savienojums ir uzrakstīts gramat…" at bounding box center [430, 90] width 378 height 70
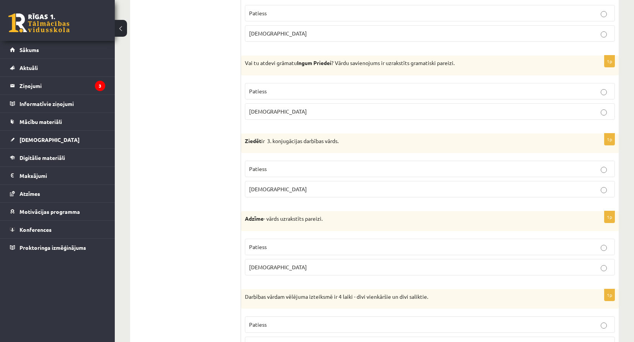
click at [360, 123] on div "1p Vai tu atdevi grāmatu Ingum Priedei ? Vārdu savienojums ir uzrakstīts gramat…" at bounding box center [430, 90] width 378 height 70
click at [353, 110] on p "Aplams" at bounding box center [430, 112] width 362 height 8
drag, startPoint x: 245, startPoint y: 140, endPoint x: 360, endPoint y: 147, distance: 115.4
click at [360, 147] on div "Ziedēt ir 3. konjugācijas darbības vārds." at bounding box center [430, 144] width 378 height 20
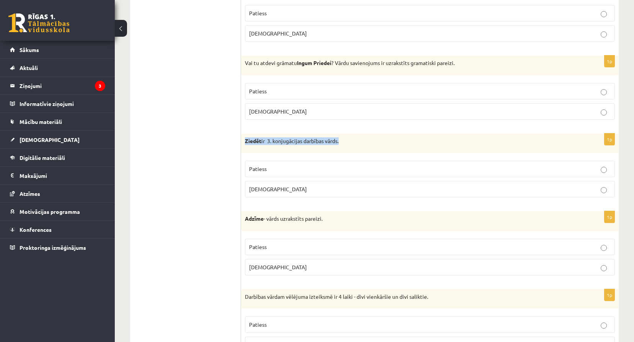
click at [360, 147] on div "Ziedēt ir 3. konjugācijas darbības vārds." at bounding box center [430, 144] width 378 height 20
drag, startPoint x: 245, startPoint y: 139, endPoint x: 292, endPoint y: 191, distance: 69.9
click at [292, 191] on div "1p Ziedēt ir 3. konjugācijas darbības vārds. Patiess Aplams" at bounding box center [430, 169] width 378 height 70
click at [300, 165] on label "Patiess" at bounding box center [430, 169] width 370 height 16
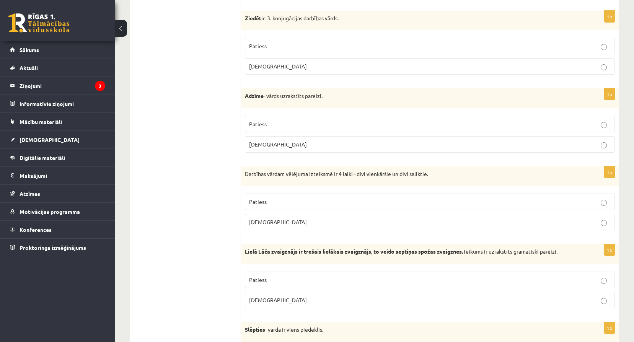
scroll to position [2021, 0]
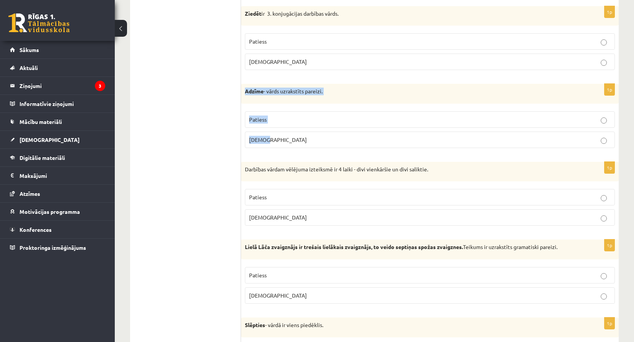
drag, startPoint x: 246, startPoint y: 89, endPoint x: 314, endPoint y: 135, distance: 82.4
click at [314, 135] on div "1p Adzīme - vārds uzrakstīts pareizi. Patiess Aplams" at bounding box center [430, 119] width 378 height 70
click at [293, 139] on p "Aplams" at bounding box center [430, 140] width 362 height 8
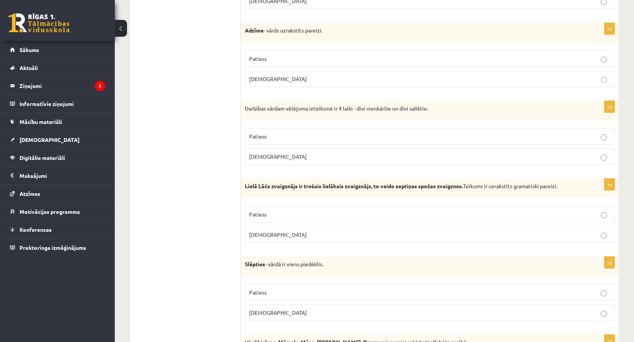
scroll to position [2084, 0]
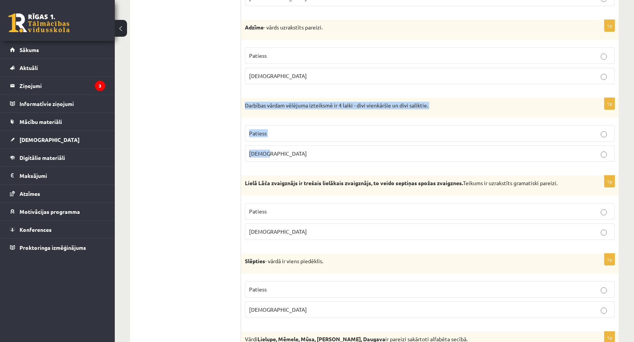
drag, startPoint x: 244, startPoint y: 103, endPoint x: 323, endPoint y: 152, distance: 92.5
click at [323, 152] on div "1p Darbības vārdam vēlējuma izteiksmē ir 4 laiki - divi vienkāršie un divi sali…" at bounding box center [430, 133] width 378 height 70
click at [304, 133] on p "Patiess" at bounding box center [430, 133] width 362 height 8
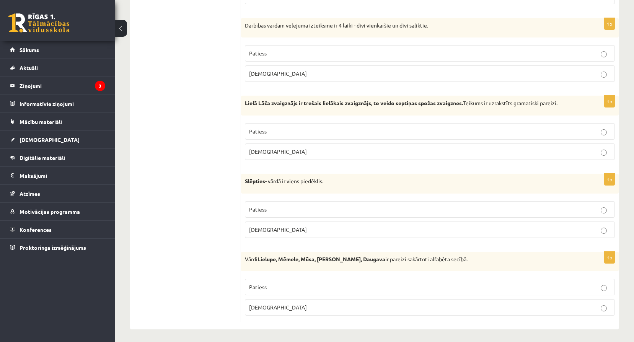
scroll to position [2168, 0]
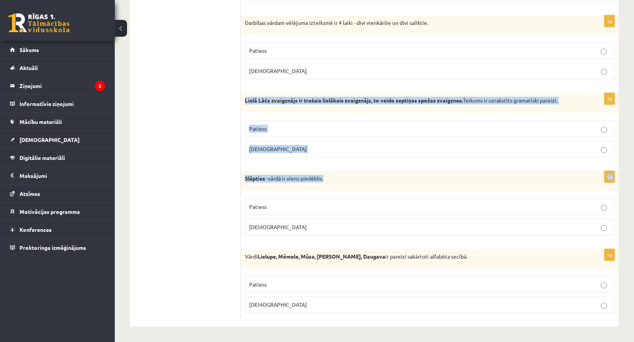
drag, startPoint x: 244, startPoint y: 99, endPoint x: 327, endPoint y: 173, distance: 110.0
drag, startPoint x: 327, startPoint y: 173, endPoint x: 267, endPoint y: 145, distance: 65.9
click at [306, 162] on div "1p Lielā Lāča zvaigznājs ir trešais lielākais zvaigznājs, to veido septiņas spo…" at bounding box center [430, 128] width 378 height 70
drag, startPoint x: 245, startPoint y: 99, endPoint x: 294, endPoint y: 146, distance: 67.4
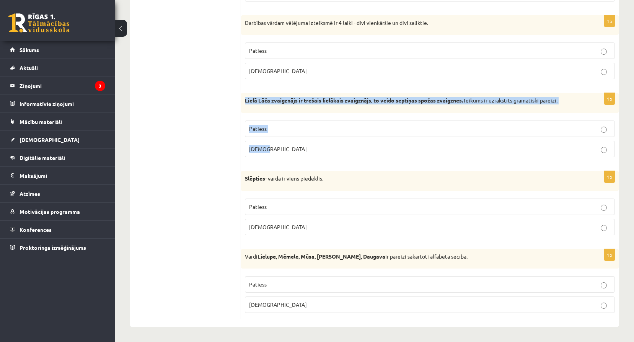
click at [294, 146] on div "1p Lielā Lāča zvaigznājs ir trešais lielākais zvaigznājs, to veido septiņas spo…" at bounding box center [430, 128] width 378 height 70
click at [328, 147] on p "Aplams" at bounding box center [430, 149] width 362 height 8
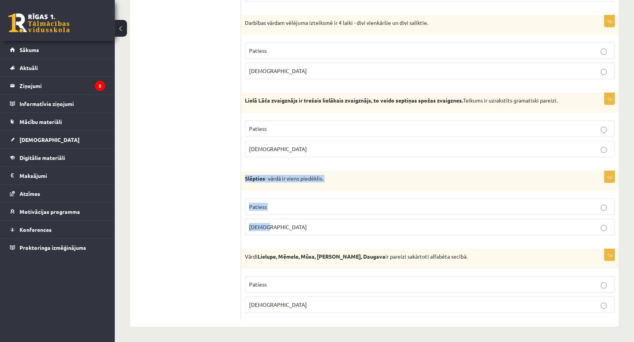
drag, startPoint x: 243, startPoint y: 176, endPoint x: 309, endPoint y: 223, distance: 80.9
click at [309, 223] on div "1p Slēpties - vārdā ir viens piedēklis. Patiess Aplams" at bounding box center [430, 206] width 378 height 70
click at [326, 231] on label "Aplams" at bounding box center [430, 227] width 370 height 16
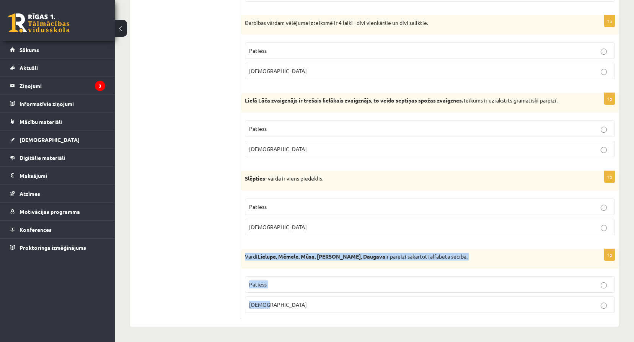
drag, startPoint x: 251, startPoint y: 256, endPoint x: 311, endPoint y: 298, distance: 74.1
click at [311, 298] on div "1p Vārdi Lielupe, Mēmele, Mūsa, Misa, Daugava ir pareizi sakārtoti alfabēta sec…" at bounding box center [430, 284] width 378 height 70
click at [304, 293] on fieldset "Patiess Aplams" at bounding box center [430, 293] width 370 height 43
drag, startPoint x: 556, startPoint y: 311, endPoint x: 636, endPoint y: 311, distance: 80.7
click at [556, 311] on label "Aplams" at bounding box center [430, 305] width 370 height 16
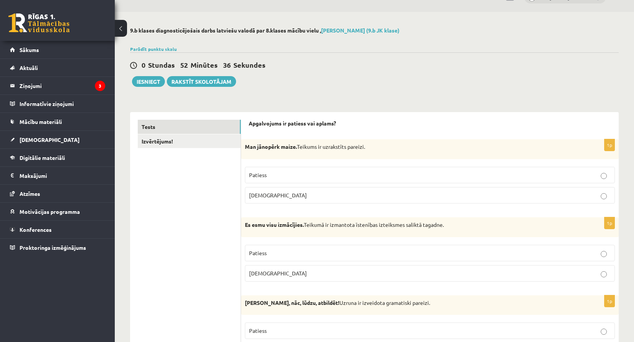
scroll to position [12, 0]
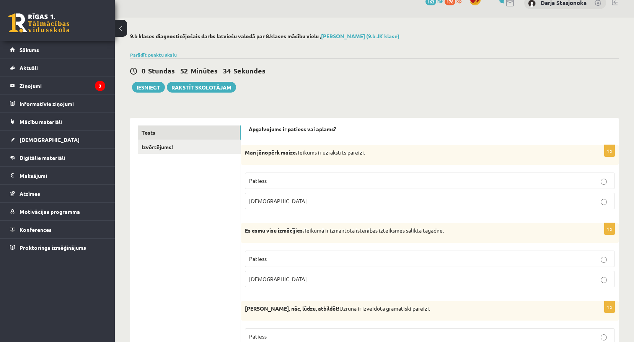
click at [227, 152] on link "Izvērtējums!" at bounding box center [189, 147] width 103 height 14
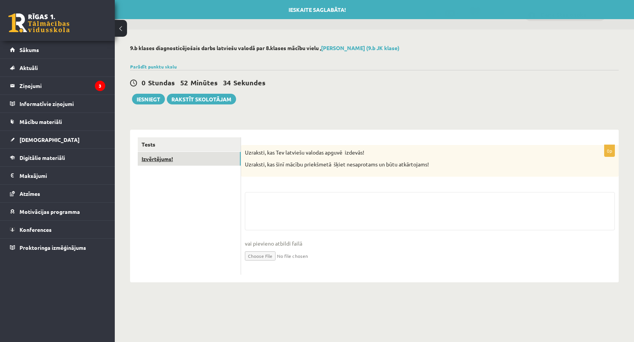
scroll to position [0, 0]
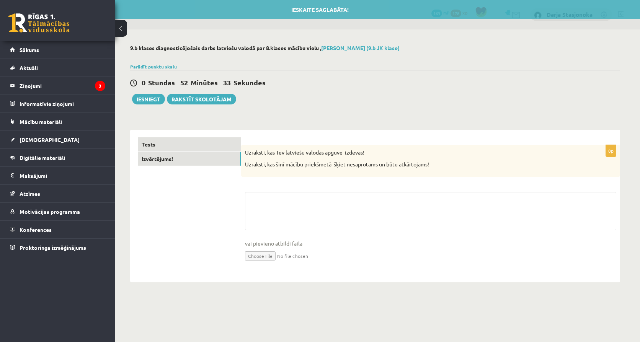
click at [223, 140] on link "Tests" at bounding box center [189, 144] width 103 height 14
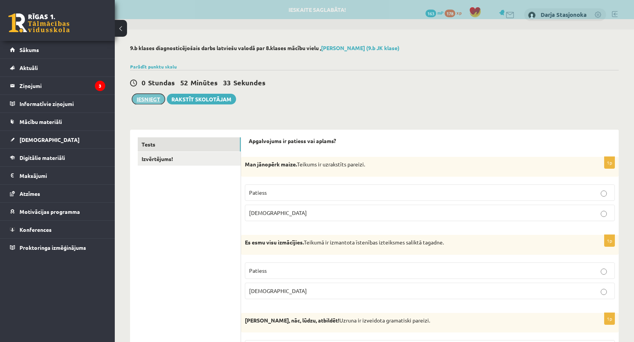
click at [153, 99] on button "Iesniegt" at bounding box center [148, 99] width 33 height 11
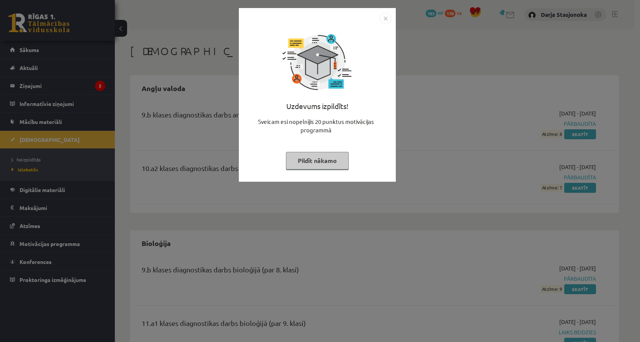
click at [387, 27] on div "Uzdevums izpildīts! Sveicam esi nopelnījis 20 punktus motivācijas programmā Pil…" at bounding box center [317, 100] width 148 height 153
click at [385, 21] on img "Close" at bounding box center [385, 18] width 11 height 11
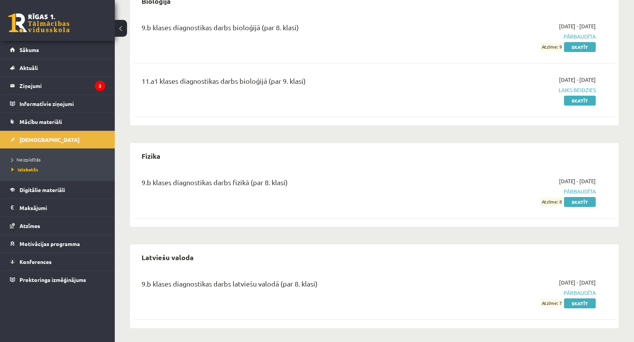
scroll to position [244, 0]
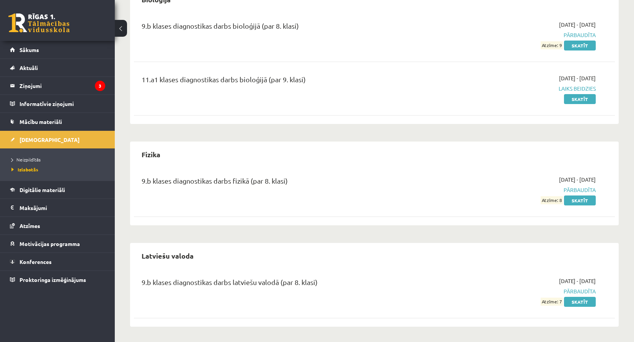
click at [569, 293] on span "Pārbaudīta" at bounding box center [524, 291] width 144 height 8
click at [580, 301] on link "Skatīt" at bounding box center [580, 302] width 32 height 10
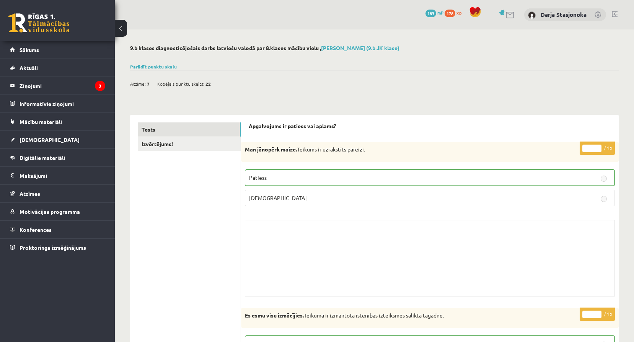
drag, startPoint x: 543, startPoint y: 203, endPoint x: 550, endPoint y: 190, distance: 14.9
click at [545, 194] on label "[DEMOGRAPHIC_DATA]" at bounding box center [430, 198] width 370 height 16
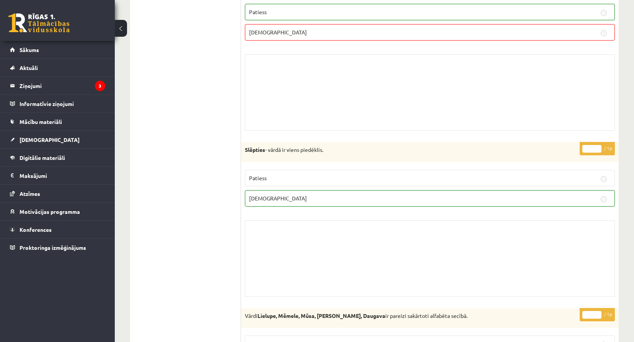
scroll to position [4654, 0]
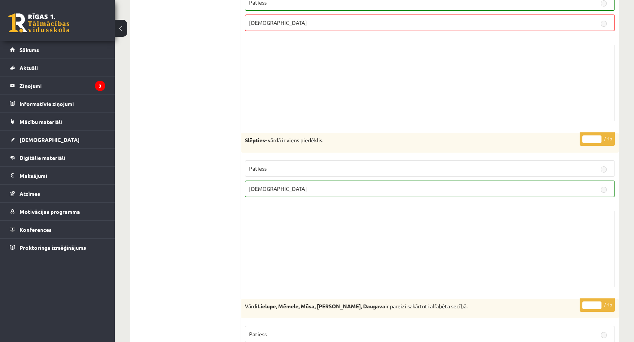
click at [497, 324] on fieldset "Patiess [DEMOGRAPHIC_DATA]" at bounding box center [430, 343] width 370 height 43
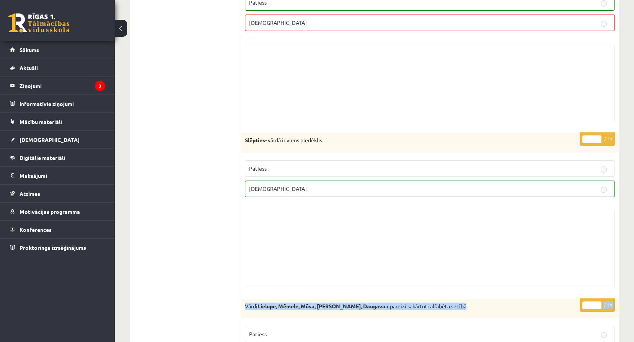
drag, startPoint x: 435, startPoint y: 303, endPoint x: 438, endPoint y: 253, distance: 49.9
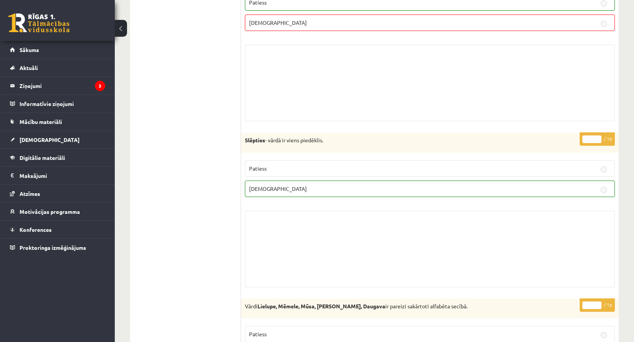
click at [439, 253] on div "Skolotāja pielikums" at bounding box center [430, 249] width 370 height 77
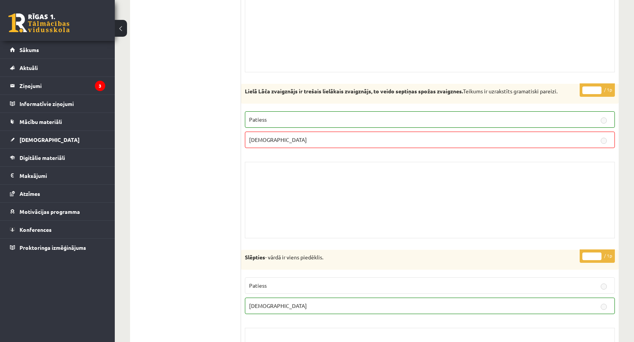
scroll to position [4537, 0]
click at [47, 44] on link "Sākums" at bounding box center [57, 50] width 95 height 18
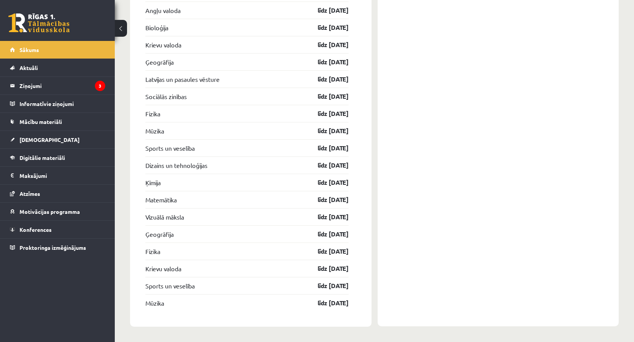
scroll to position [2088, 0]
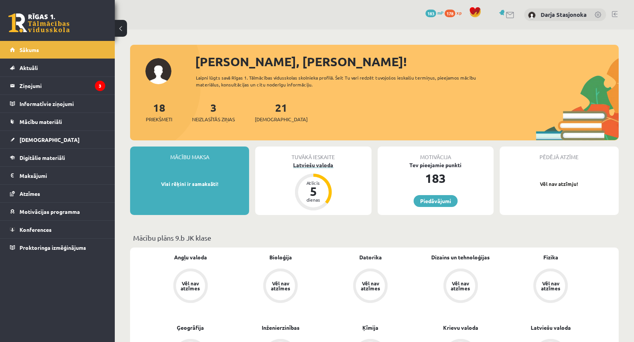
click at [324, 163] on div "Latviešu valoda" at bounding box center [313, 165] width 116 height 8
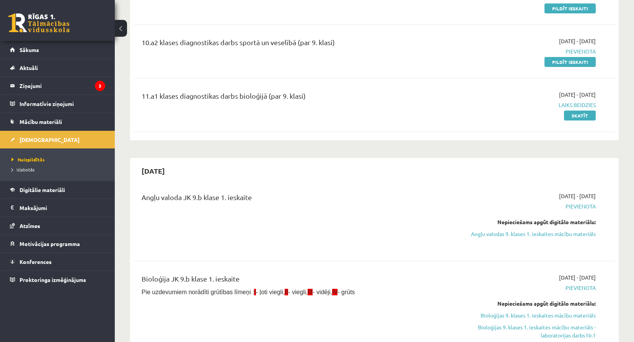
scroll to position [523, 0]
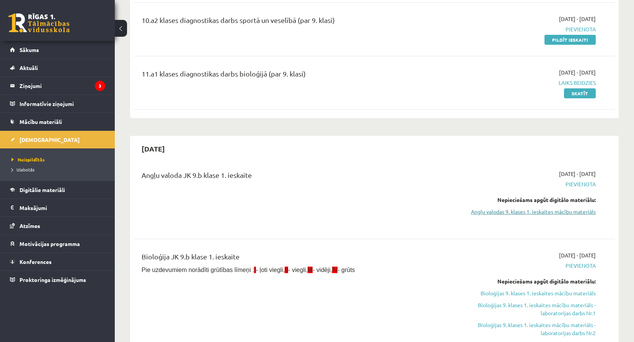
click at [554, 213] on link "Angļu valodas 9. klases 1. ieskaites mācību materiāls" at bounding box center [524, 212] width 144 height 8
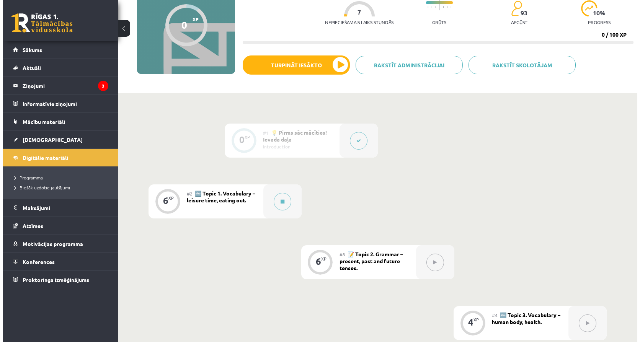
scroll to position [89, 0]
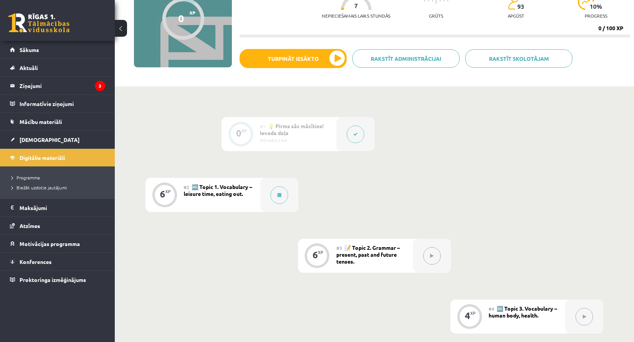
click at [226, 196] on span "🔤 Topic 1. Vocabulary – leisure time, eating out." at bounding box center [218, 190] width 68 height 14
click at [287, 60] on button "Turpināt iesākto" at bounding box center [293, 58] width 107 height 19
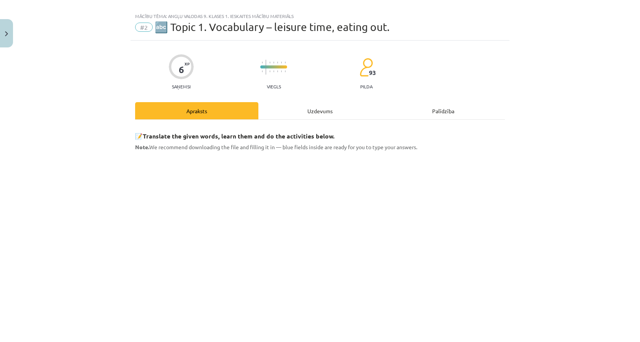
scroll to position [13, 0]
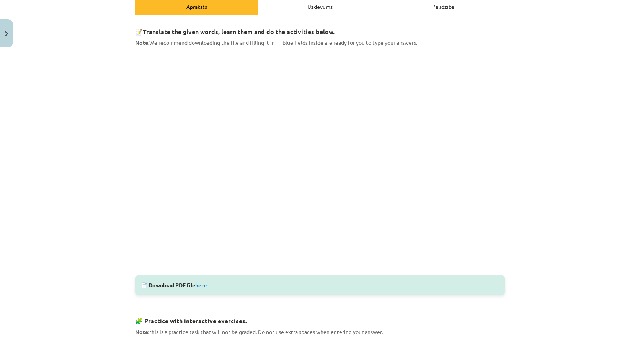
click at [284, 10] on div "Uzdevums" at bounding box center [319, 6] width 123 height 17
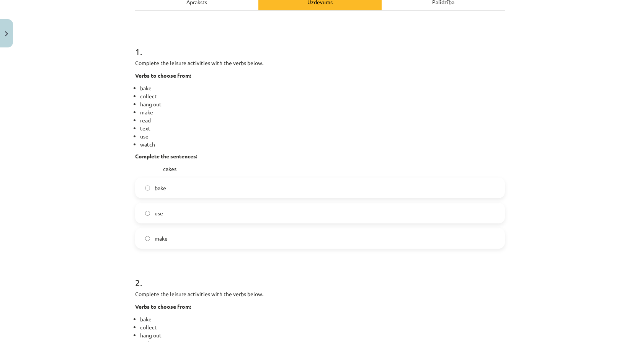
scroll to position [121, 0]
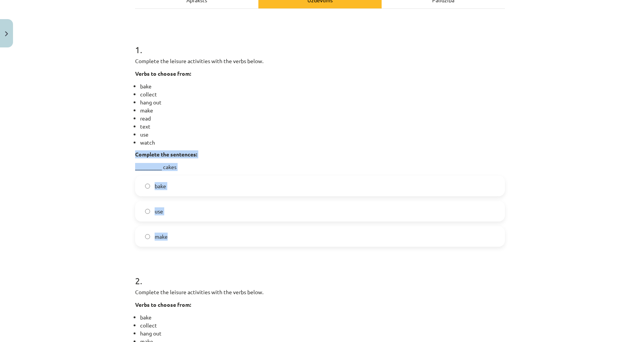
drag, startPoint x: 132, startPoint y: 153, endPoint x: 191, endPoint y: 227, distance: 94.5
click at [191, 227] on div "1 . Complete the leisure activities with the verbs below. Verbs to choose from:…" at bounding box center [320, 139] width 370 height 216
copy div "Complete the sentences: __________ cakes bake use make"
click at [227, 105] on li "hang out" at bounding box center [322, 102] width 365 height 8
click at [168, 185] on label "bake" at bounding box center [320, 185] width 368 height 19
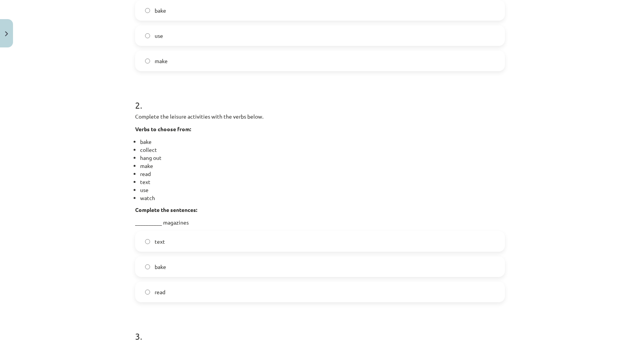
scroll to position [300, 0]
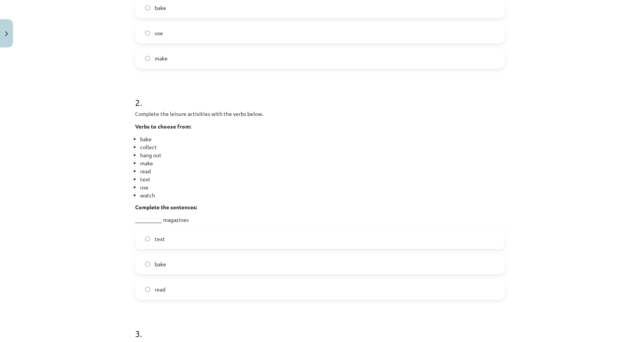
click at [156, 290] on span "read" at bounding box center [160, 289] width 11 height 8
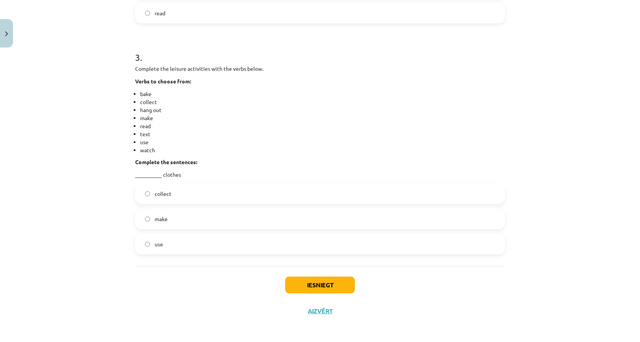
scroll to position [577, 0]
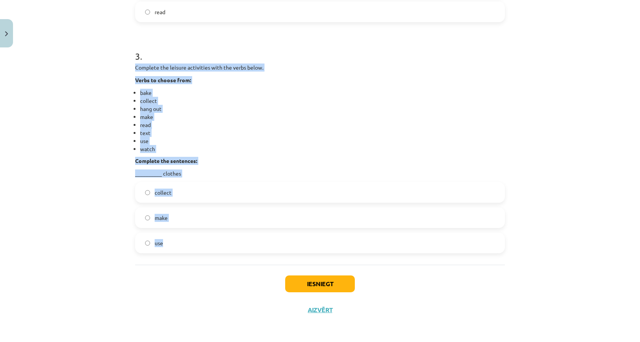
drag, startPoint x: 134, startPoint y: 66, endPoint x: 257, endPoint y: 233, distance: 208.1
click at [257, 233] on div "3 . Complete the leisure activities with the verbs below. Verbs to choose from:…" at bounding box center [320, 145] width 370 height 216
copy div "Complete the leisure activities with the verbs below. Verbs to choose from: bak…"
click at [184, 194] on label "collect" at bounding box center [320, 192] width 368 height 19
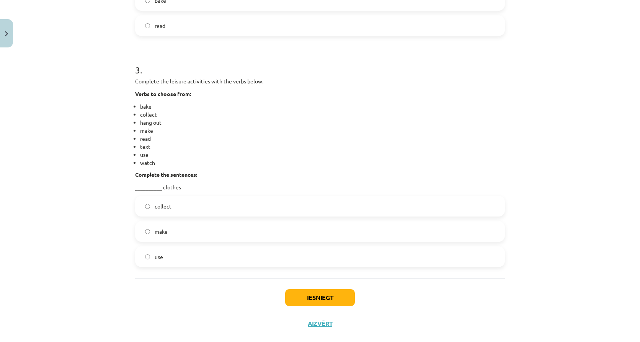
scroll to position [564, 0]
click at [312, 297] on button "Iesniegt" at bounding box center [320, 296] width 70 height 17
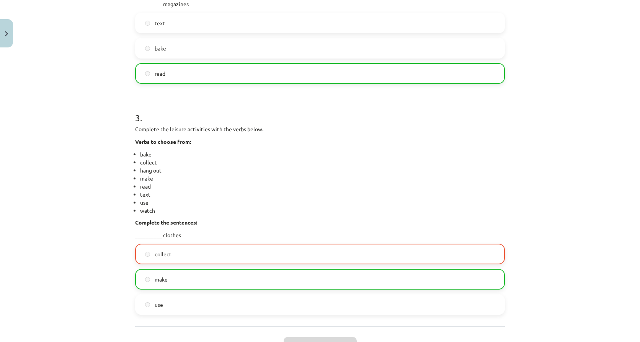
scroll to position [523, 0]
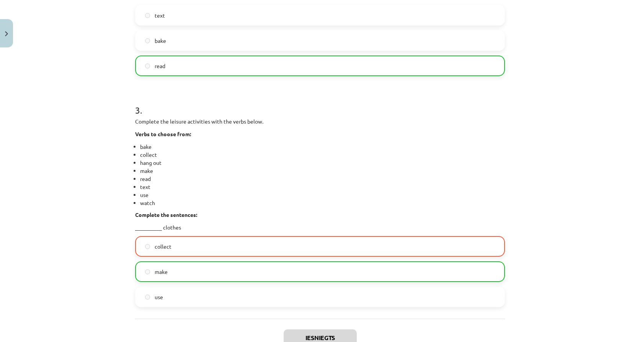
click at [213, 271] on label "make" at bounding box center [320, 271] width 368 height 19
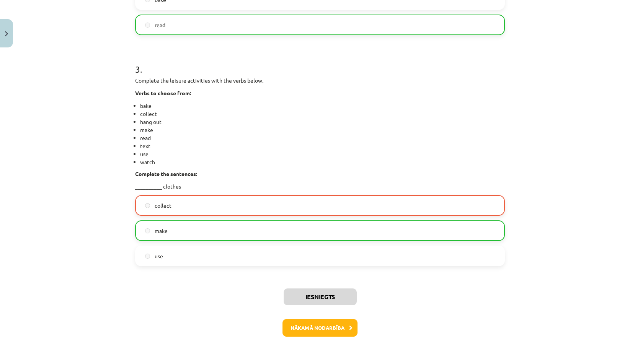
scroll to position [587, 0]
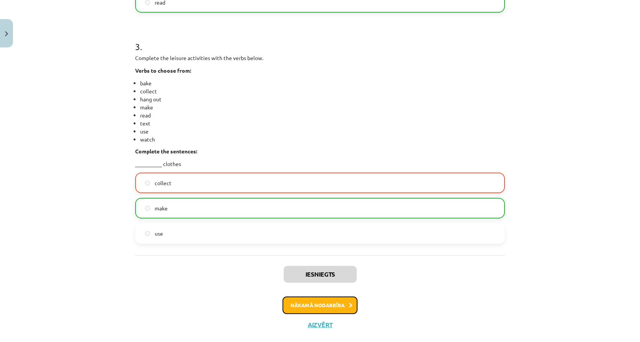
click at [329, 310] on button "Nākamā nodarbība" at bounding box center [319, 306] width 75 height 18
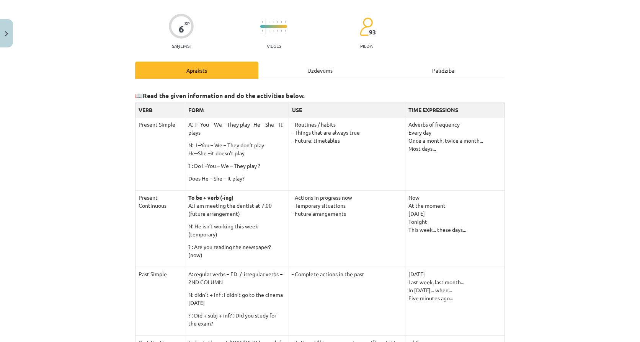
scroll to position [64, 0]
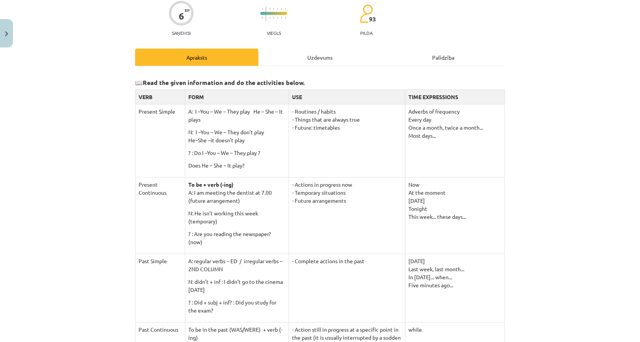
click at [321, 63] on div "Uzdevums" at bounding box center [319, 57] width 123 height 17
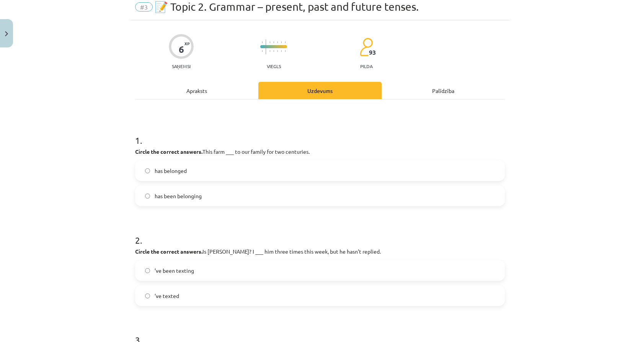
scroll to position [19, 0]
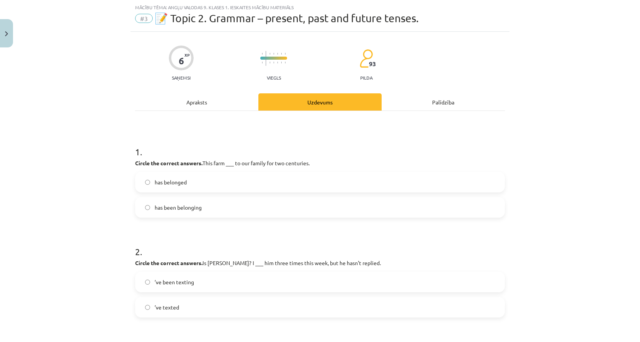
click at [135, 163] on b "Circle the correct answers." at bounding box center [168, 163] width 67 height 7
click at [133, 163] on div "6 XP Saņemsi Viegls 93 pilda Apraksts Uzdevums Palīdzība 1 . Circle the correct…" at bounding box center [319, 259] width 379 height 455
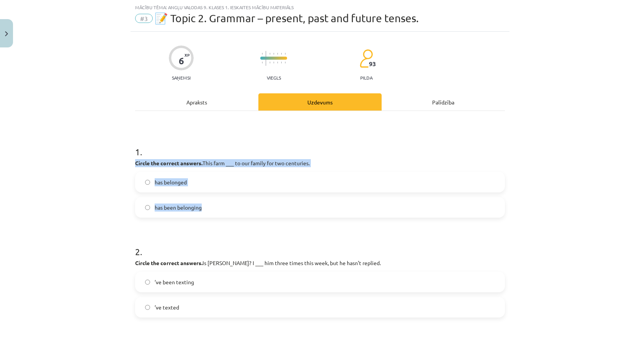
drag, startPoint x: 133, startPoint y: 163, endPoint x: 204, endPoint y: 211, distance: 85.3
click at [204, 211] on div "1 . Circle the correct answers. This farm ___ to our family for two centuries. …" at bounding box center [320, 175] width 370 height 85
copy div "Circle the correct answers. This farm ___ to our family for two centuries. has …"
click at [203, 185] on label "has belonged" at bounding box center [320, 182] width 368 height 19
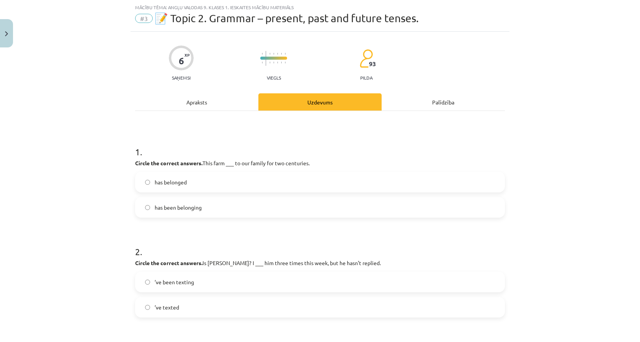
drag, startPoint x: 216, startPoint y: 241, endPoint x: 216, endPoint y: 224, distance: 17.2
click at [216, 227] on form "1 . Circle the correct answers. This farm ___ to our family for two centuries. …" at bounding box center [320, 275] width 370 height 284
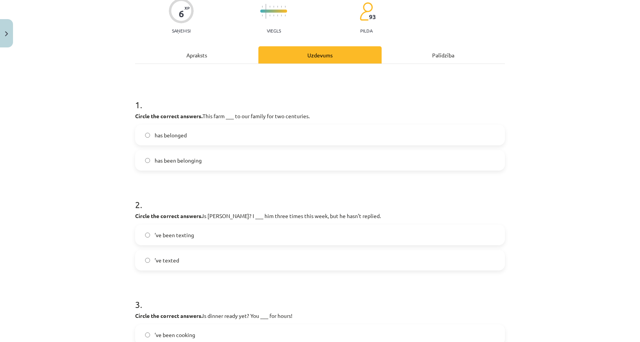
scroll to position [70, 0]
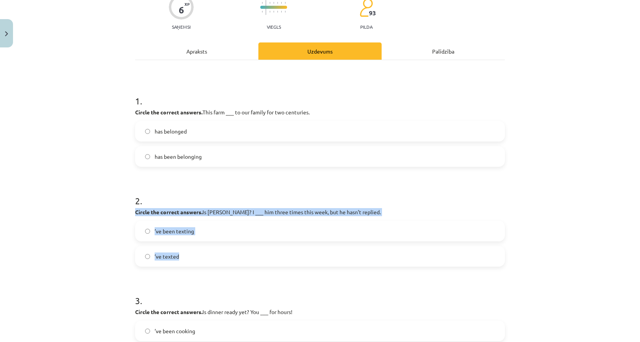
drag, startPoint x: 134, startPoint y: 210, endPoint x: 196, endPoint y: 248, distance: 72.6
click at [196, 248] on div "2 . Circle the correct answers. Is Tom OK? I ___ him three times this week, but…" at bounding box center [320, 224] width 370 height 85
copy div "Circle the correct answers. Is Tom OK? I ___ him three times this week, but he …"
click at [203, 262] on label "’ve texted" at bounding box center [320, 256] width 368 height 19
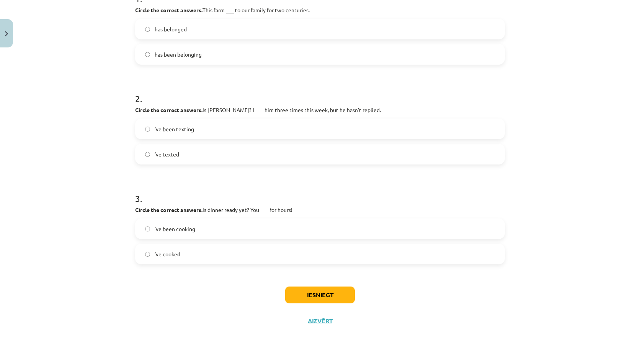
scroll to position [183, 0]
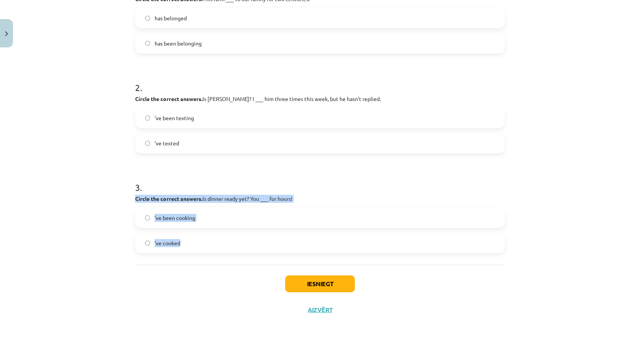
drag, startPoint x: 132, startPoint y: 199, endPoint x: 203, endPoint y: 241, distance: 82.9
click at [203, 241] on div "3 . Circle the correct answers. Is dinner ready yet? You ___ for hours! ’ve bee…" at bounding box center [320, 211] width 370 height 85
copy div "Circle the correct answers. Is dinner ready yet? You ___ for hours! ’ve been co…"
click at [230, 212] on label "’ve been cooking" at bounding box center [320, 217] width 368 height 19
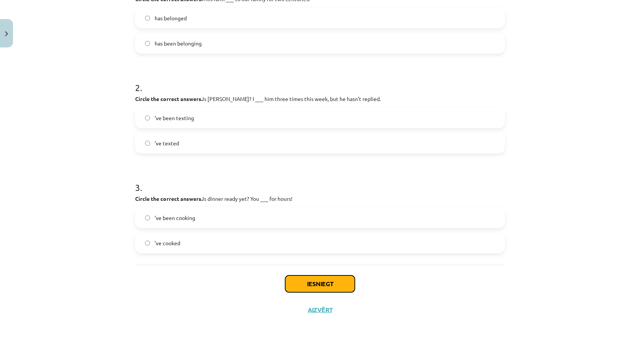
click at [314, 282] on button "Iesniegt" at bounding box center [320, 283] width 70 height 17
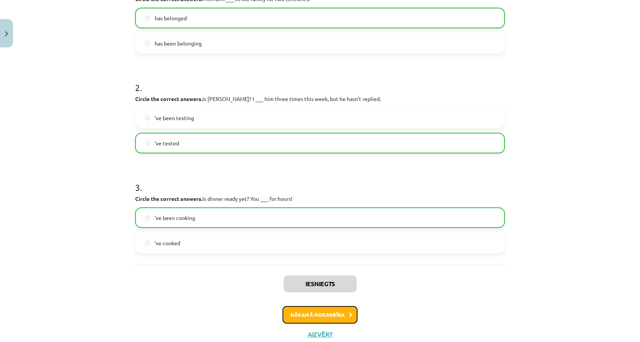
click at [330, 316] on button "Nākamā nodarbība" at bounding box center [319, 315] width 75 height 18
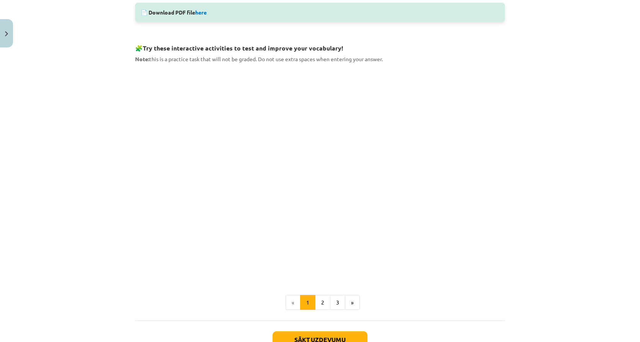
scroll to position [389, 0]
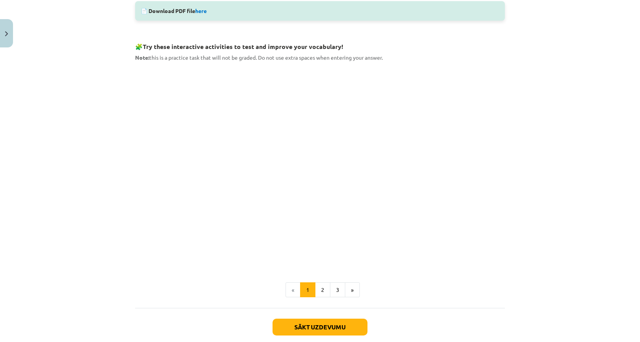
click at [125, 123] on div "Mācību tēma: Angļu valodas 9. klases 1. ieskaites mācību materiāls #4 🔤 Topic 3…" at bounding box center [320, 171] width 640 height 342
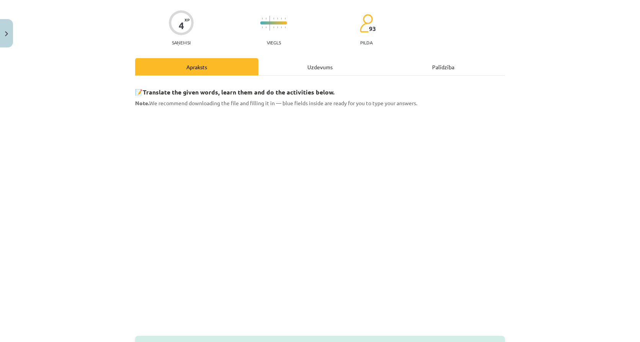
scroll to position [76, 0]
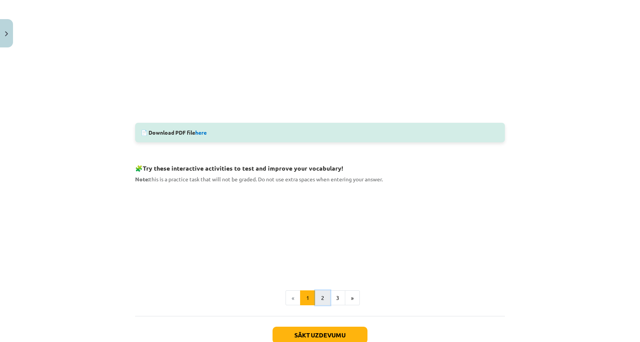
click at [318, 297] on button "2" at bounding box center [322, 297] width 15 height 15
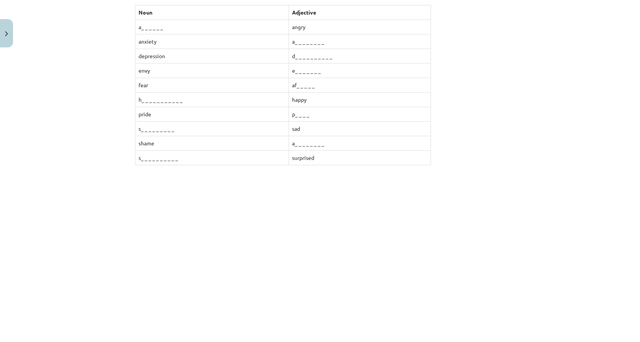
scroll to position [137, 0]
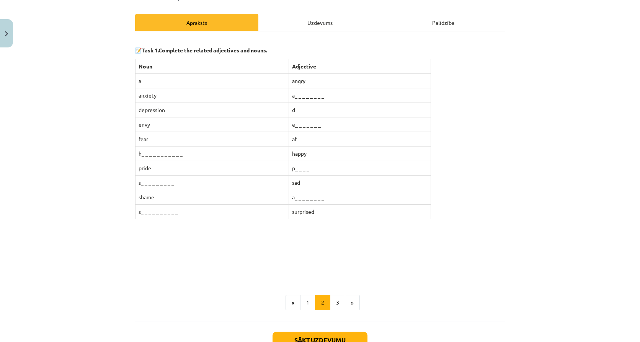
click at [335, 17] on div "Uzdevums" at bounding box center [319, 22] width 123 height 17
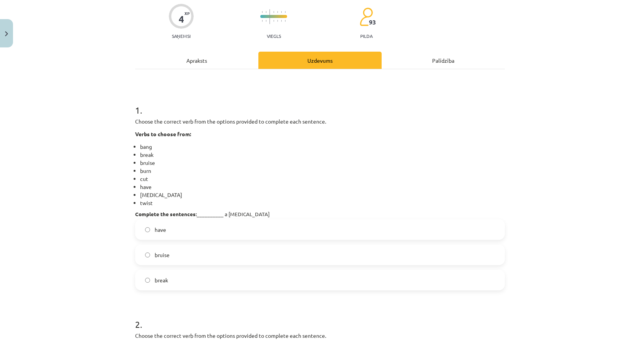
scroll to position [19, 0]
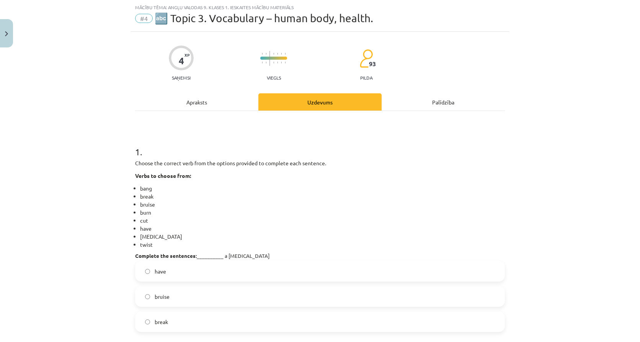
click at [213, 99] on div "Apraksts" at bounding box center [196, 101] width 123 height 17
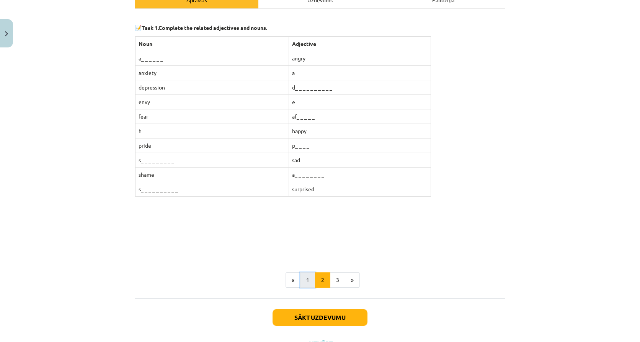
click at [310, 282] on button "1" at bounding box center [307, 279] width 15 height 15
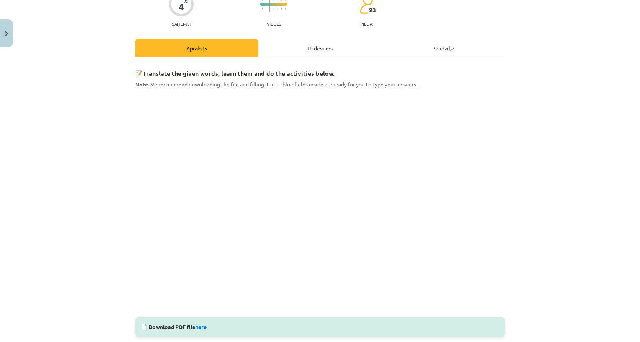
click at [323, 52] on div "Uzdevums" at bounding box center [319, 47] width 123 height 17
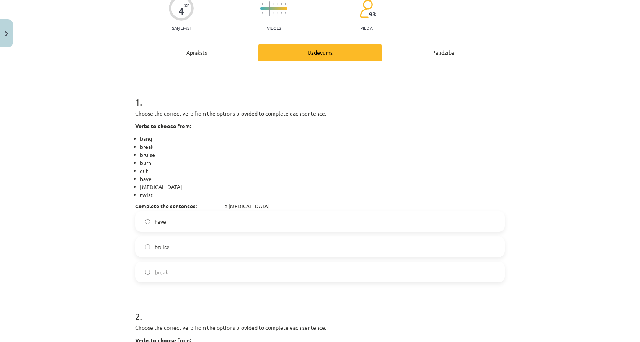
scroll to position [70, 0]
click at [200, 223] on label "have" at bounding box center [320, 220] width 368 height 19
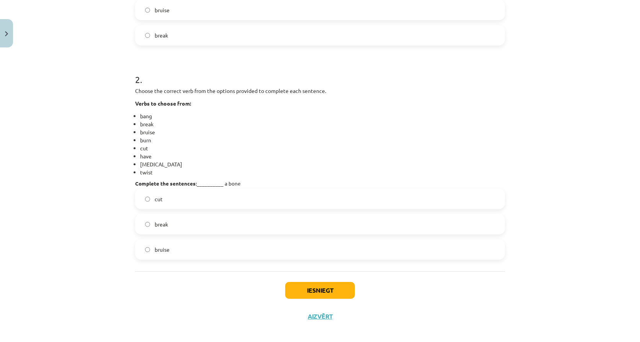
scroll to position [312, 0]
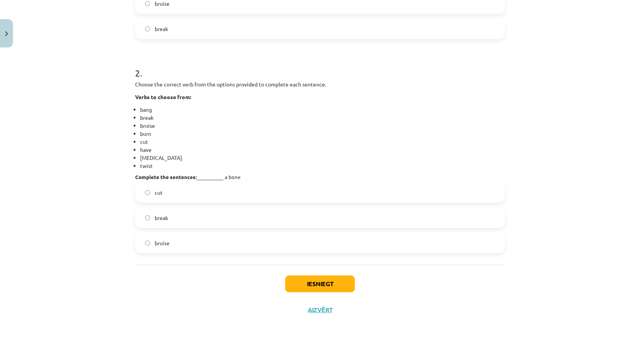
click at [168, 218] on label "break" at bounding box center [320, 217] width 368 height 19
click at [311, 287] on button "Iesniegt" at bounding box center [320, 283] width 70 height 17
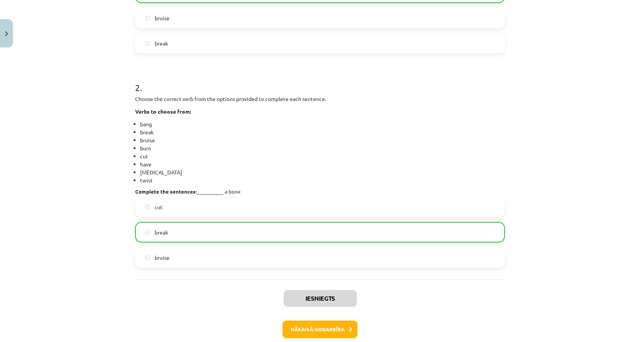
scroll to position [337, 0]
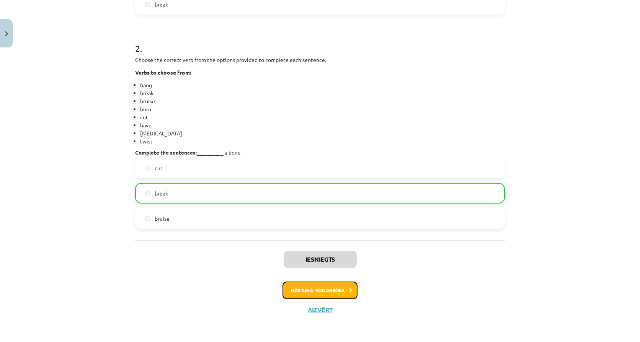
click at [329, 295] on button "Nākamā nodarbība" at bounding box center [319, 291] width 75 height 18
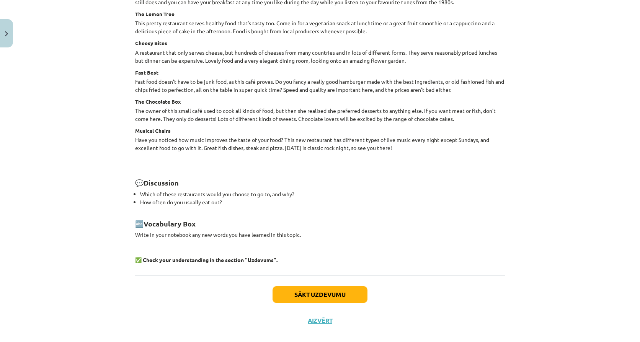
scroll to position [949, 0]
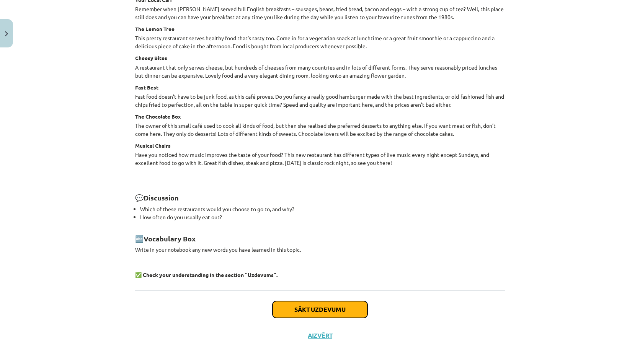
click at [352, 309] on button "Sākt uzdevumu" at bounding box center [319, 309] width 95 height 17
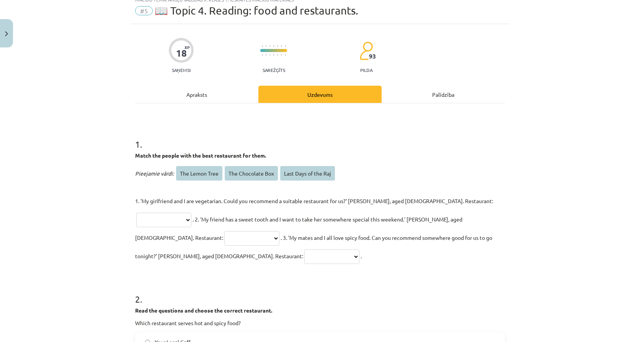
scroll to position [19, 0]
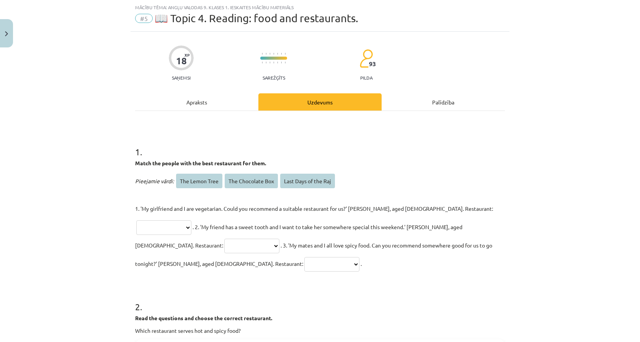
click at [191, 220] on select "**********" at bounding box center [163, 227] width 55 height 15
click at [513, 227] on div "**********" at bounding box center [320, 171] width 640 height 342
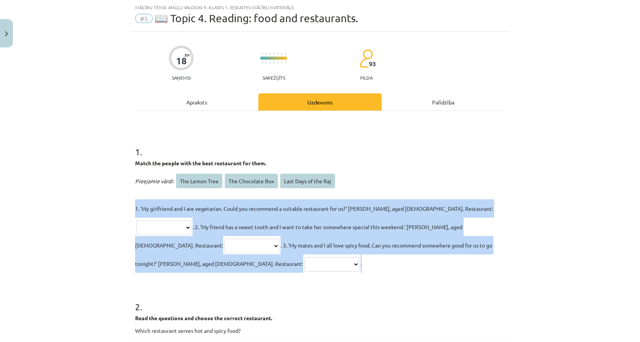
drag, startPoint x: 131, startPoint y: 207, endPoint x: 476, endPoint y: 244, distance: 347.1
copy p "**********"
click at [255, 197] on div "**********" at bounding box center [320, 222] width 370 height 101
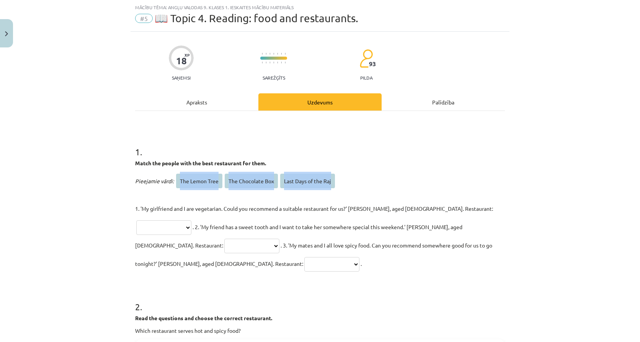
drag, startPoint x: 177, startPoint y: 179, endPoint x: 334, endPoint y: 180, distance: 157.3
click at [334, 180] on p "Pieejamie vārdi: The Lemon Tree The Chocolate Box Last Days of the Raj" at bounding box center [320, 181] width 370 height 18
copy p "The Lemon Tree The Chocolate Box Last Days of the Raj"
click at [191, 220] on select "**********" at bounding box center [163, 227] width 55 height 15
select select "**********"
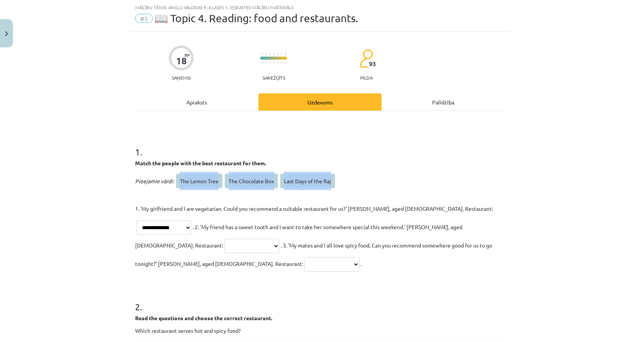
click at [191, 220] on select "**********" at bounding box center [163, 227] width 55 height 15
drag, startPoint x: 438, startPoint y: 223, endPoint x: 438, endPoint y: 227, distance: 4.2
click at [279, 239] on select "**********" at bounding box center [251, 246] width 55 height 15
select select "**********"
click at [279, 239] on select "**********" at bounding box center [251, 246] width 55 height 15
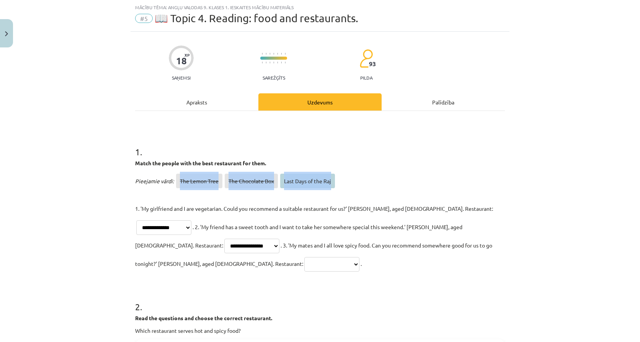
click at [359, 257] on select "**********" at bounding box center [331, 264] width 55 height 15
select select "**********"
click at [359, 257] on select "**********" at bounding box center [331, 264] width 55 height 15
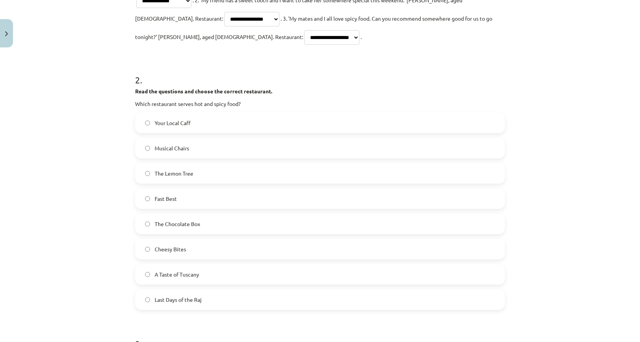
scroll to position [249, 0]
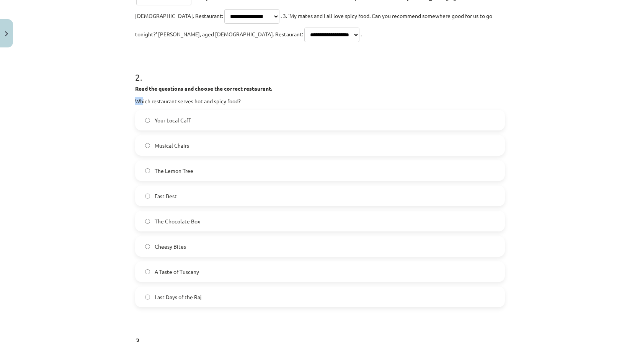
drag, startPoint x: 131, startPoint y: 81, endPoint x: 140, endPoint y: 84, distance: 9.0
drag, startPoint x: 140, startPoint y: 84, endPoint x: 135, endPoint y: 68, distance: 16.5
click at [135, 85] on strong "Read the questions and choose the correct restaurant." at bounding box center [203, 88] width 137 height 7
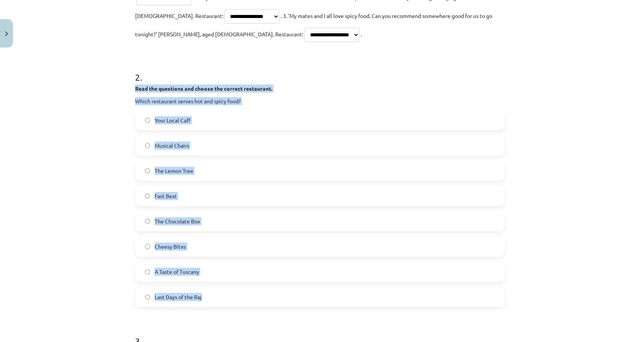
drag, startPoint x: 132, startPoint y: 68, endPoint x: 259, endPoint y: 273, distance: 240.4
click at [259, 273] on div "2 . Read the questions and choose the correct restaurant. Which restaurant serv…" at bounding box center [320, 183] width 370 height 249
copy div "Read the questions and choose the correct restaurant. Which restaurant serves h…"
click at [244, 287] on label "Last Days of the Raj" at bounding box center [320, 296] width 368 height 19
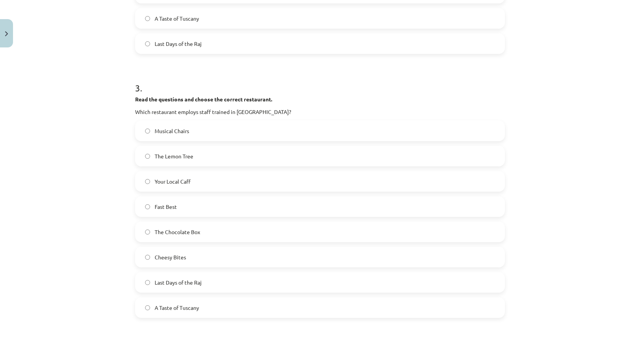
scroll to position [517, 0]
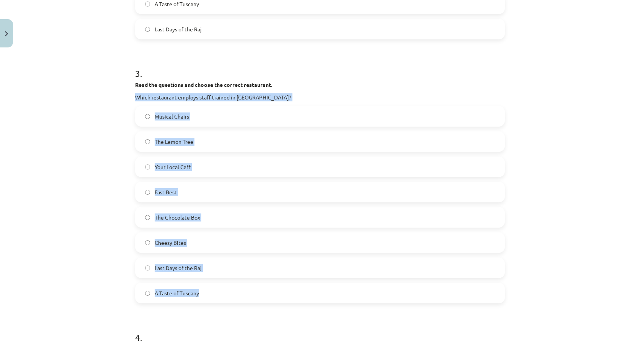
drag, startPoint x: 133, startPoint y: 80, endPoint x: 250, endPoint y: 280, distance: 232.0
click at [250, 280] on div "3 . Read the questions and choose the correct restaurant. Which restaurant empl…" at bounding box center [320, 179] width 370 height 249
copy div "Which restaurant employs staff trained in Europe? Musical Chairs The Lemon Tree…"
click at [210, 284] on label "A Taste of Tuscany" at bounding box center [320, 293] width 368 height 19
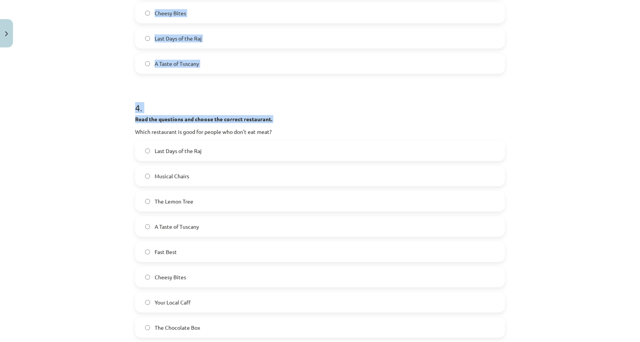
scroll to position [812, 0]
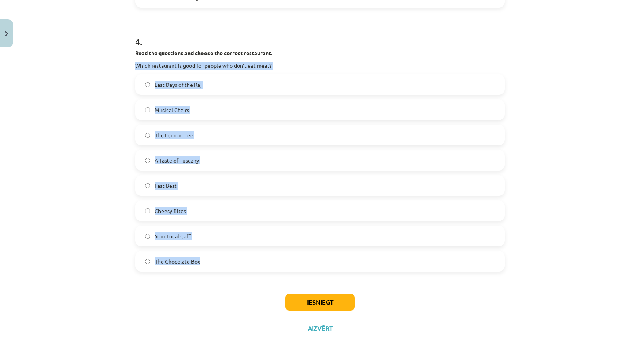
drag, startPoint x: 132, startPoint y: 115, endPoint x: 235, endPoint y: 238, distance: 160.3
click at [235, 238] on div "4 . Read the questions and choose the correct restaurant. Which restaurant is g…" at bounding box center [320, 147] width 370 height 249
copy div "Which restaurant is good for people who don't eat meat? Last Days of the Raj Mu…"
click at [231, 125] on label "The Lemon Tree" at bounding box center [320, 134] width 368 height 19
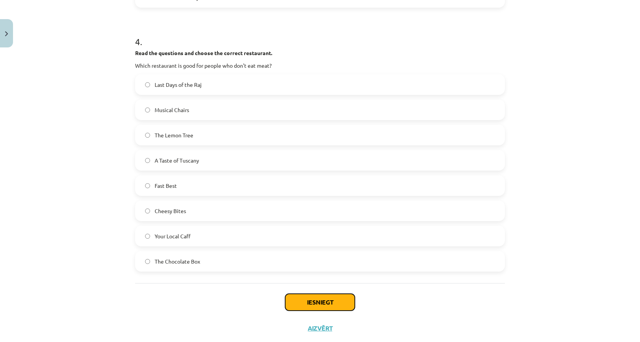
click at [347, 294] on button "Iesniegt" at bounding box center [320, 302] width 70 height 17
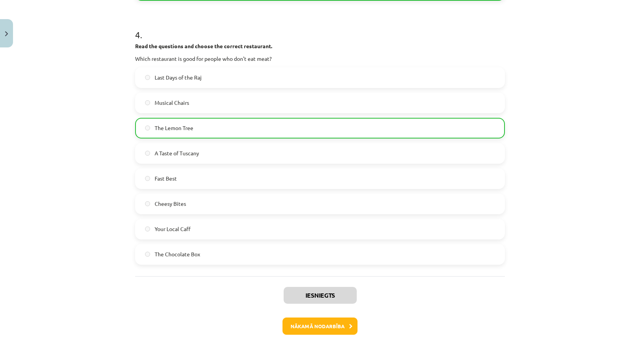
scroll to position [936, 0]
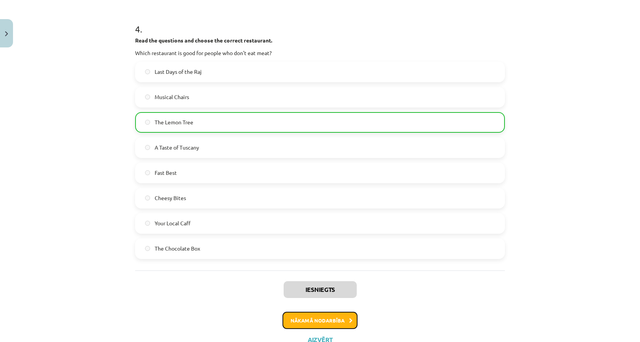
click at [337, 312] on button "Nākamā nodarbība" at bounding box center [319, 321] width 75 height 18
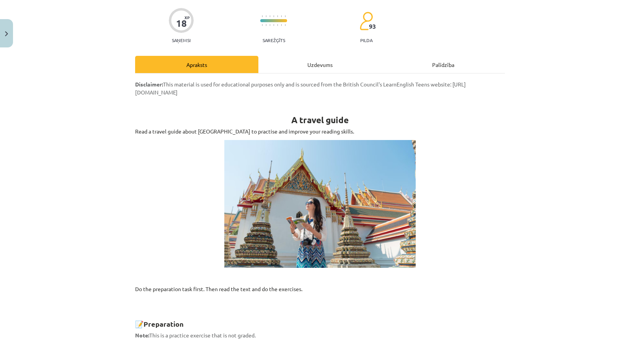
scroll to position [0, 0]
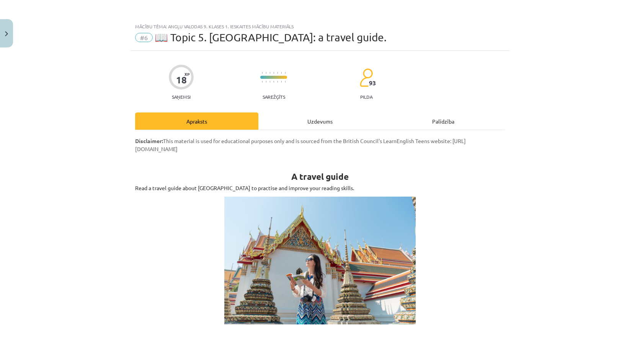
drag, startPoint x: 142, startPoint y: 38, endPoint x: 147, endPoint y: 39, distance: 5.0
click at [142, 38] on span "#6" at bounding box center [144, 37] width 18 height 9
click at [306, 120] on div "Uzdevums" at bounding box center [319, 120] width 123 height 17
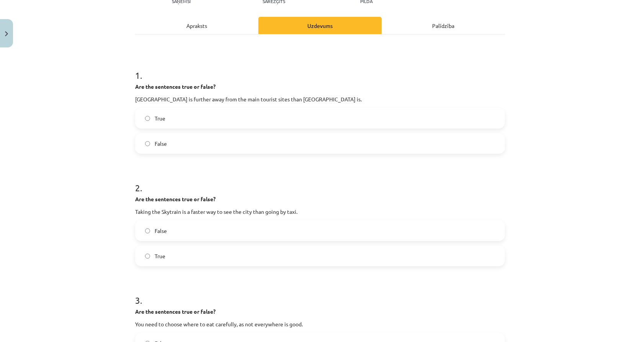
scroll to position [108, 0]
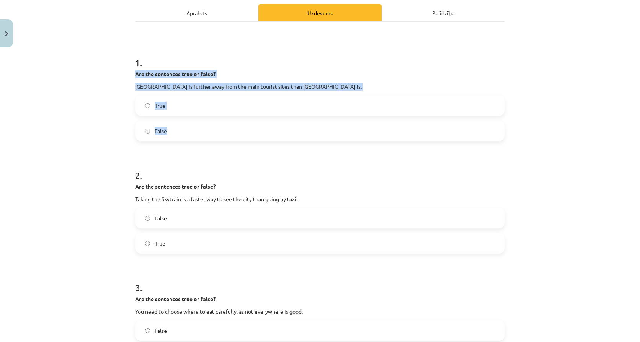
drag, startPoint x: 129, startPoint y: 73, endPoint x: 183, endPoint y: 121, distance: 71.6
click at [183, 121] on div "**********" at bounding box center [319, 239] width 379 height 593
click at [183, 101] on label "True" at bounding box center [320, 105] width 368 height 19
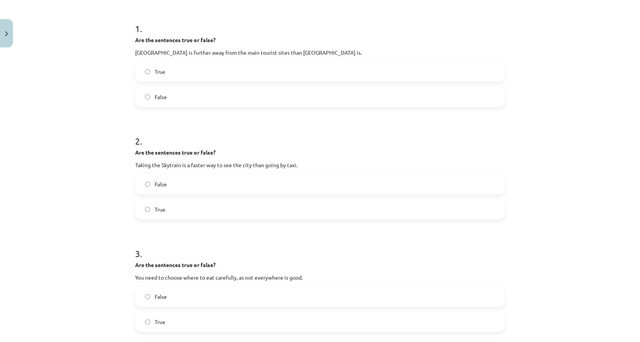
scroll to position [160, 0]
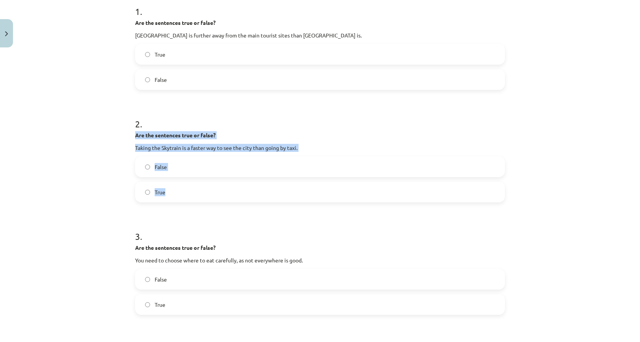
drag, startPoint x: 130, startPoint y: 135, endPoint x: 186, endPoint y: 189, distance: 78.2
click at [186, 189] on div "**********" at bounding box center [319, 187] width 379 height 593
click at [183, 187] on label "True" at bounding box center [320, 192] width 368 height 19
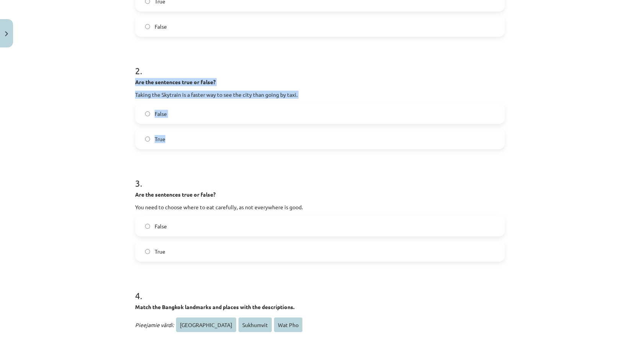
scroll to position [223, 0]
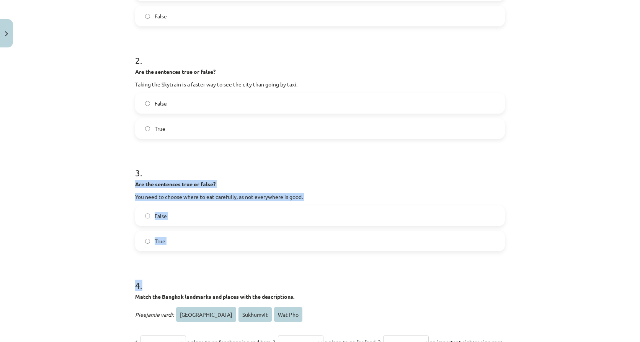
drag, startPoint x: 132, startPoint y: 184, endPoint x: 226, endPoint y: 256, distance: 117.9
click at [226, 256] on form "**********" at bounding box center [320, 140] width 370 height 422
click at [183, 241] on label "True" at bounding box center [320, 240] width 368 height 19
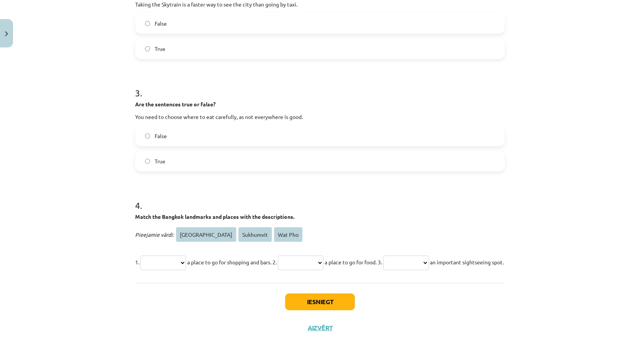
scroll to position [339, 0]
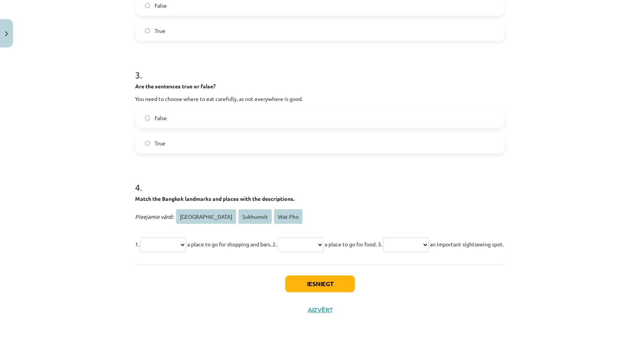
drag, startPoint x: 134, startPoint y: 181, endPoint x: 372, endPoint y: 240, distance: 245.5
click at [372, 240] on div "**********" at bounding box center [320, 211] width 370 height 85
click at [171, 238] on select "**********" at bounding box center [163, 245] width 46 height 15
click at [302, 195] on p "Match the Bangkok landmarks and places with the descriptions." at bounding box center [320, 199] width 370 height 8
drag, startPoint x: 235, startPoint y: 195, endPoint x: 229, endPoint y: 199, distance: 7.2
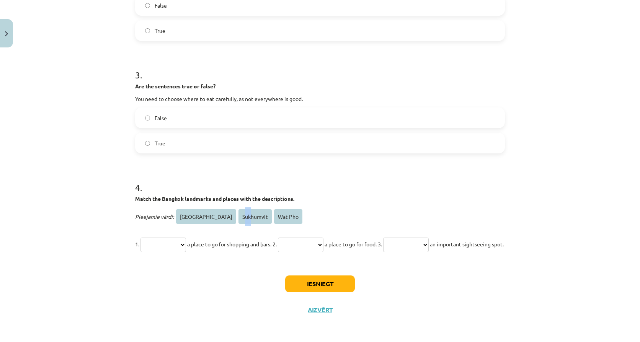
click at [238, 209] on span "Sukhumvit" at bounding box center [254, 216] width 33 height 15
drag, startPoint x: 229, startPoint y: 199, endPoint x: 174, endPoint y: 215, distance: 56.9
click at [174, 215] on div "**********" at bounding box center [320, 230] width 370 height 46
drag, startPoint x: 180, startPoint y: 220, endPoint x: 187, endPoint y: 221, distance: 6.9
click at [180, 238] on select "**********" at bounding box center [163, 245] width 46 height 15
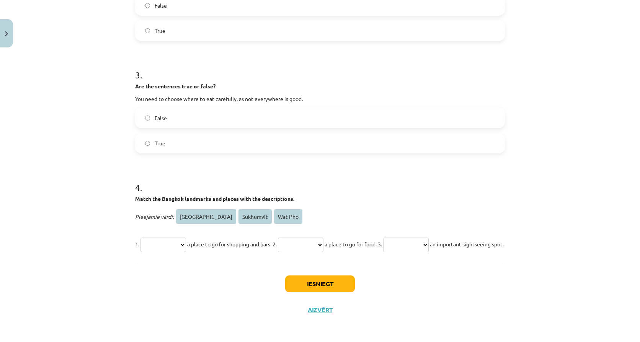
select select "*********"
click at [140, 238] on select "**********" at bounding box center [163, 245] width 46 height 15
click at [290, 235] on p "**********" at bounding box center [320, 244] width 370 height 18
click at [312, 238] on select "**********" at bounding box center [301, 245] width 46 height 15
select select "**********"
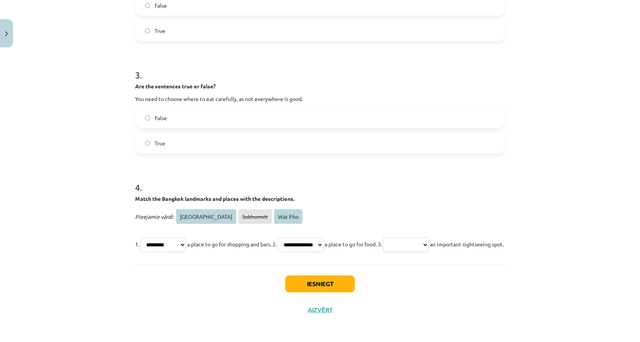
click at [291, 238] on select "**********" at bounding box center [301, 245] width 46 height 15
click at [418, 238] on select "**********" at bounding box center [406, 245] width 46 height 15
select select "*******"
click at [410, 238] on select "**********" at bounding box center [406, 245] width 46 height 15
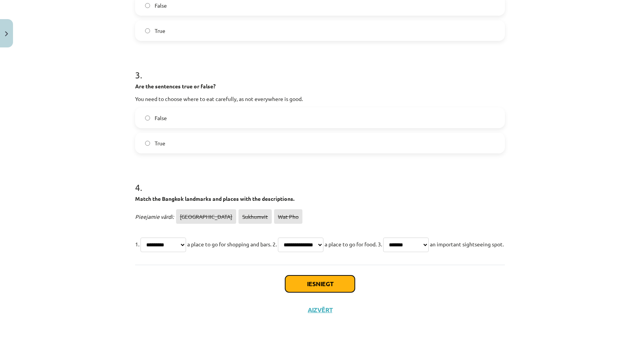
click at [347, 284] on button "Iesniegt" at bounding box center [320, 283] width 70 height 17
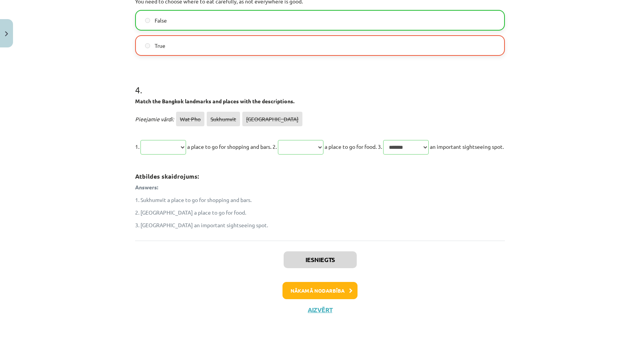
scroll to position [437, 0]
click at [316, 289] on button "Nākamā nodarbība" at bounding box center [319, 291] width 75 height 18
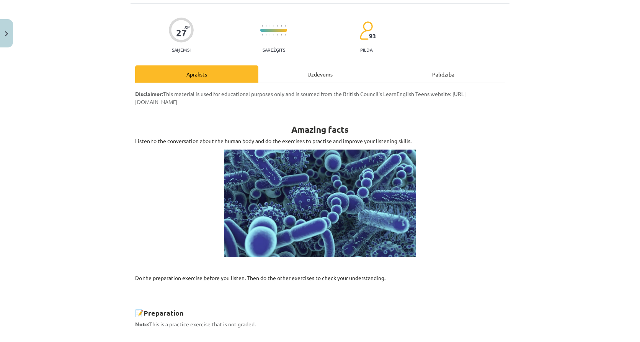
scroll to position [19, 0]
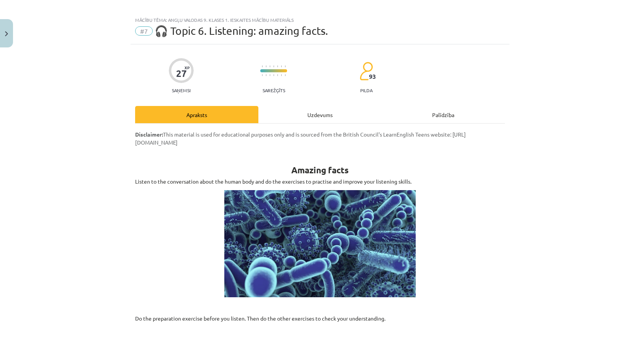
click at [271, 113] on div "Uzdevums" at bounding box center [319, 114] width 123 height 17
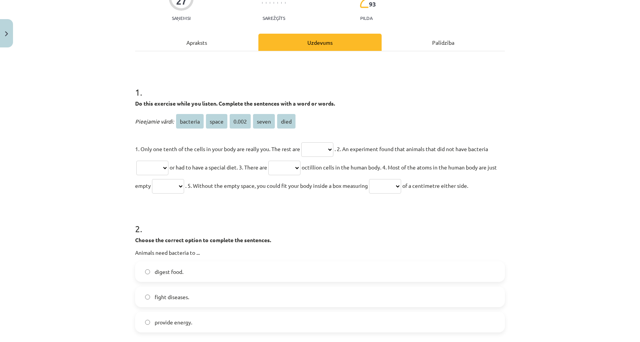
scroll to position [83, 0]
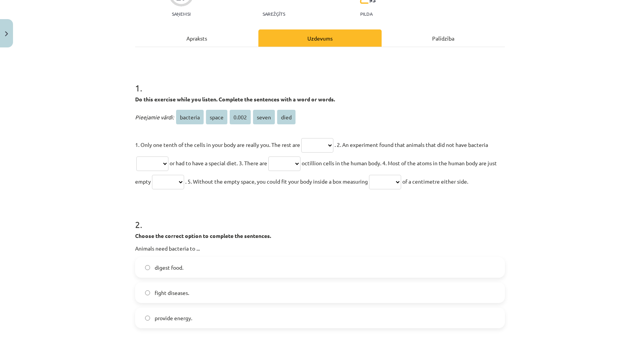
drag, startPoint x: 468, startPoint y: 179, endPoint x: 130, endPoint y: 99, distance: 347.2
click at [140, 94] on div "1 . Do this exercise while you listen. Complete the sentences with a word or wo…" at bounding box center [320, 129] width 370 height 121
drag, startPoint x: 132, startPoint y: 96, endPoint x: 496, endPoint y: 184, distance: 373.9
click at [496, 184] on div "1 . Do this exercise while you listen. Complete the sentences with a word or wo…" at bounding box center [320, 129] width 370 height 121
drag, startPoint x: 496, startPoint y: 184, endPoint x: 463, endPoint y: 180, distance: 32.7
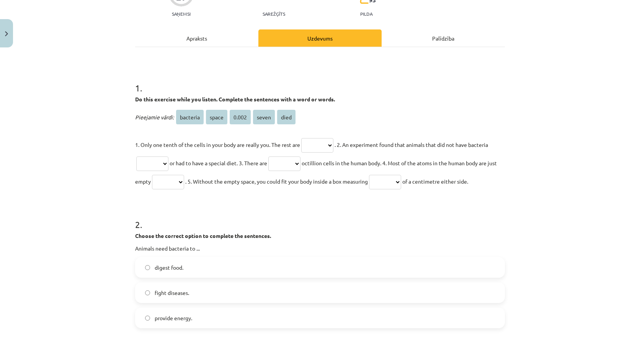
click at [357, 116] on p "Pieejamie vārdi: bacteria space 0.002 seven died" at bounding box center [320, 117] width 370 height 18
click at [330, 145] on select "******** ***** ***** ***** ****" at bounding box center [317, 145] width 32 height 15
click at [338, 170] on p "1. Only one tenth of the cells in your body are really you. The rest are ******…" at bounding box center [320, 162] width 370 height 55
click at [321, 149] on select "******** ***** ***** ***** ****" at bounding box center [317, 145] width 32 height 15
select select "********"
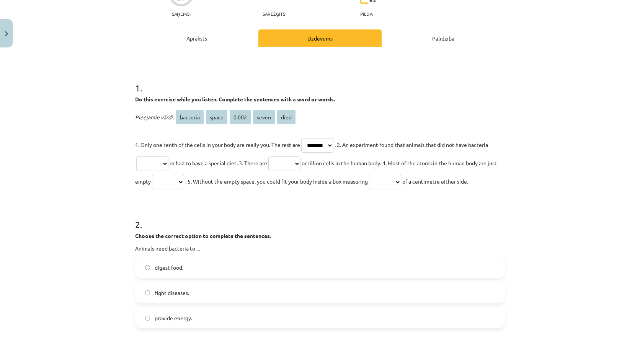
click at [301, 138] on select "******** ***** ***** ***** ****" at bounding box center [317, 145] width 32 height 15
drag, startPoint x: 157, startPoint y: 163, endPoint x: 161, endPoint y: 165, distance: 5.3
click at [157, 163] on select "******** ***** ***** ***** ****" at bounding box center [152, 163] width 32 height 15
select select "****"
click at [136, 156] on select "******** ***** ***** ***** ****" at bounding box center [152, 163] width 32 height 15
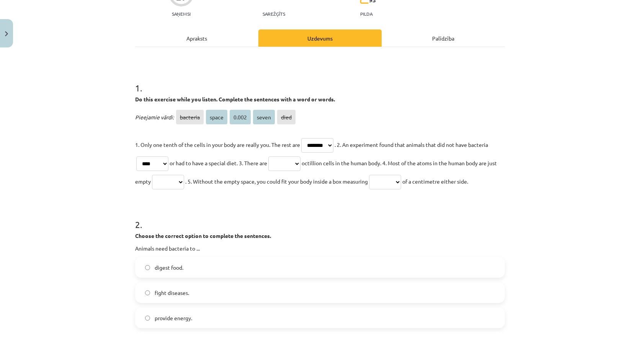
click at [282, 160] on select "******** ***** ***** ***** ****" at bounding box center [284, 163] width 32 height 15
select select "*****"
click at [273, 156] on select "******** ***** ***** ***** ****" at bounding box center [284, 163] width 32 height 15
drag, startPoint x: 188, startPoint y: 179, endPoint x: 206, endPoint y: 192, distance: 22.1
click at [184, 180] on select "******** ***** ***** ***** ****" at bounding box center [168, 182] width 32 height 15
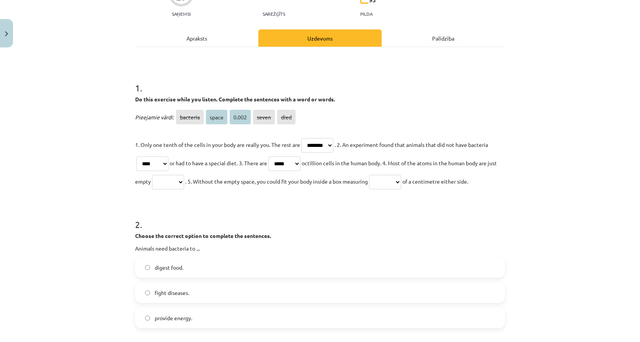
select select "*****"
click at [160, 175] on select "******** ***** ***** ***** ****" at bounding box center [168, 182] width 32 height 15
click at [400, 182] on select "******** ***** ***** ***** ****" at bounding box center [385, 182] width 32 height 15
select select "*****"
click at [384, 175] on select "******** ***** ***** ***** ****" at bounding box center [385, 182] width 32 height 15
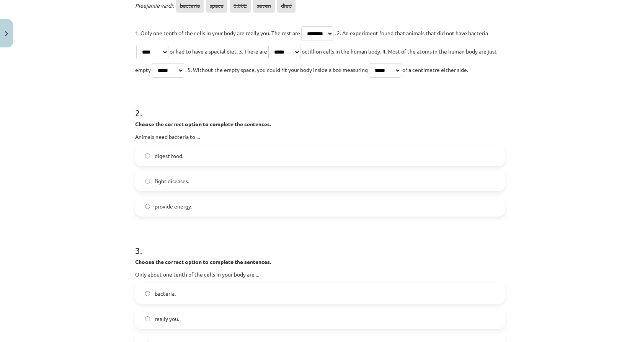
scroll to position [198, 0]
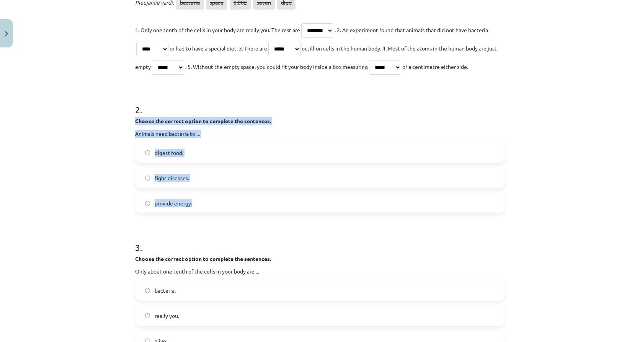
drag, startPoint x: 132, startPoint y: 122, endPoint x: 239, endPoint y: 203, distance: 134.5
click at [239, 203] on div "27 XP Saņemsi Sarežģīts 93 pilda Apraksts Uzdevums Palīdzība 1 . Do this exerci…" at bounding box center [319, 274] width 379 height 843
click at [149, 154] on label "digest food." at bounding box center [320, 152] width 368 height 19
click at [114, 177] on div "Mācību tēma: Angļu valodas 9. klases 1. ieskaites mācību materiāls #7 🎧 Topic 6…" at bounding box center [320, 171] width 640 height 342
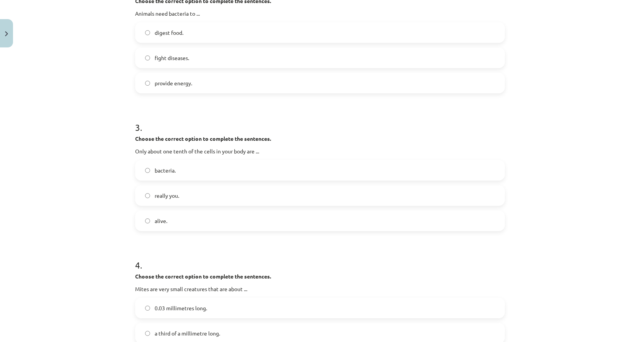
scroll to position [325, 0]
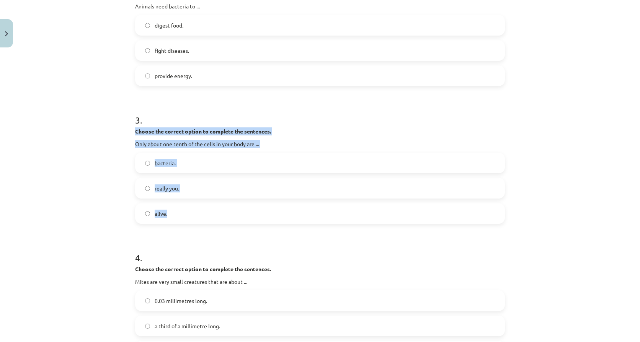
drag, startPoint x: 131, startPoint y: 131, endPoint x: 181, endPoint y: 207, distance: 90.5
click at [181, 207] on div "27 XP Saņemsi Sarežģīts 93 pilda Apraksts Uzdevums Palīdzība 1 . Do this exerci…" at bounding box center [319, 147] width 379 height 843
click at [188, 189] on label "really you." at bounding box center [320, 188] width 368 height 19
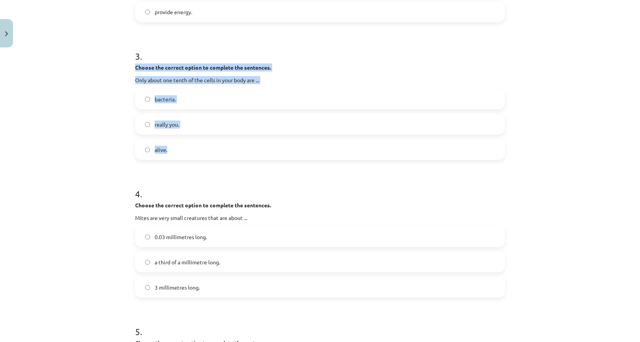
scroll to position [427, 0]
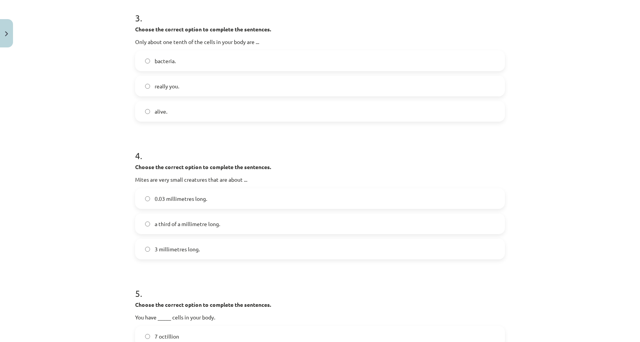
click at [332, 173] on div "Choose the correct option to complete the sentences. Mites are very small creat…" at bounding box center [320, 173] width 370 height 21
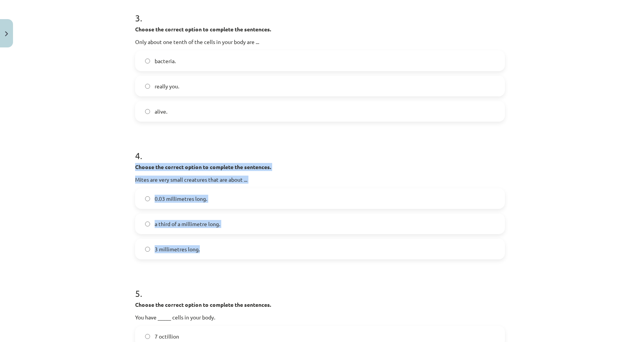
drag, startPoint x: 134, startPoint y: 165, endPoint x: 223, endPoint y: 251, distance: 124.2
click at [223, 251] on div "4 . Choose the correct option to complete the sentences. Mites are very small c…" at bounding box center [320, 198] width 370 height 122
click at [145, 195] on label "0.03 millimetres long." at bounding box center [320, 198] width 368 height 19
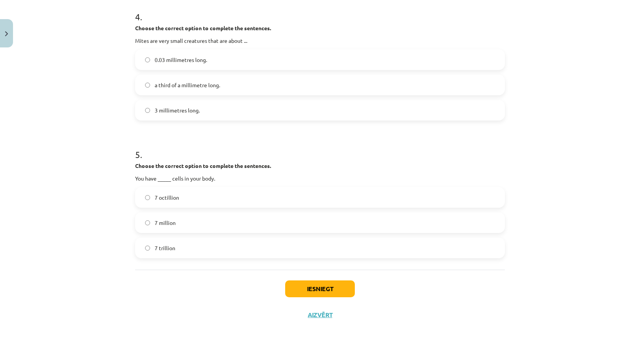
scroll to position [571, 0]
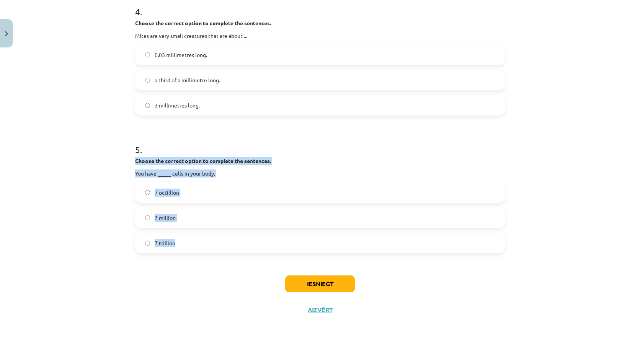
drag, startPoint x: 133, startPoint y: 160, endPoint x: 221, endPoint y: 257, distance: 131.1
click at [203, 182] on div "7 octillion" at bounding box center [320, 192] width 370 height 21
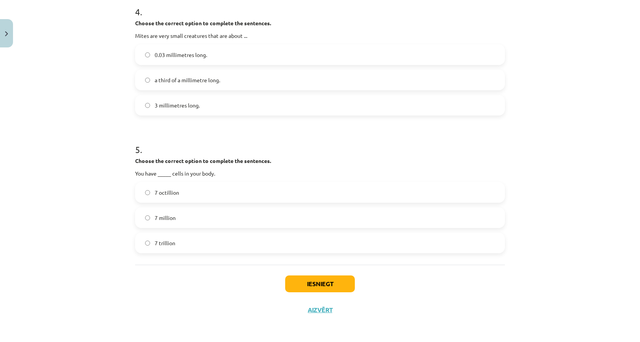
click at [254, 187] on label "7 octillion" at bounding box center [320, 192] width 368 height 19
click at [318, 286] on button "Iesniegt" at bounding box center [320, 283] width 70 height 17
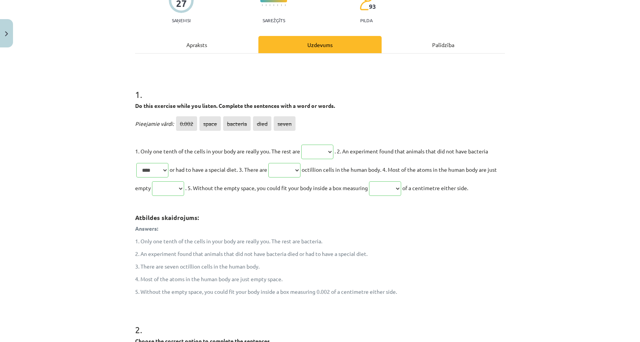
scroll to position [89, 0]
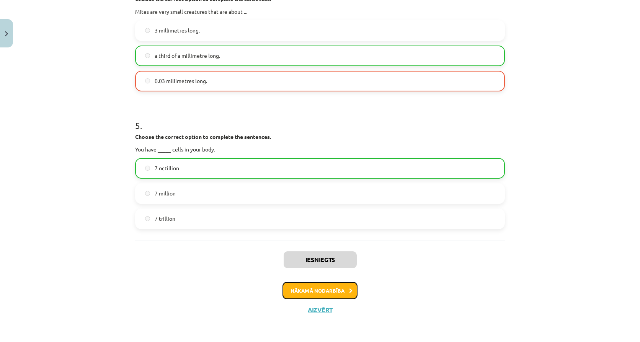
click at [319, 284] on button "Nākamā nodarbība" at bounding box center [319, 291] width 75 height 18
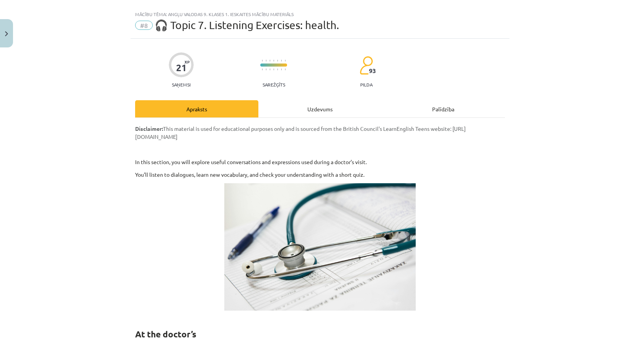
scroll to position [0, 0]
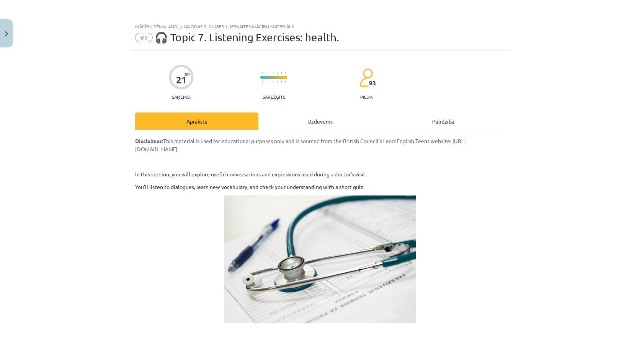
click at [309, 117] on div "Uzdevums" at bounding box center [319, 120] width 123 height 17
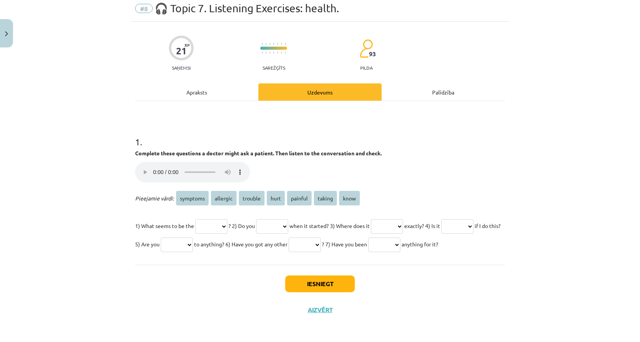
scroll to position [48, 0]
drag, startPoint x: 136, startPoint y: 134, endPoint x: 236, endPoint y: 243, distance: 147.9
click at [236, 243] on div "1 . Complete these questions a doctor might ask a patient. Then listen to the c…" at bounding box center [320, 188] width 370 height 130
click at [211, 219] on select "******** ******** ******* **** ******* ****** ****" at bounding box center [211, 226] width 32 height 15
select select "*******"
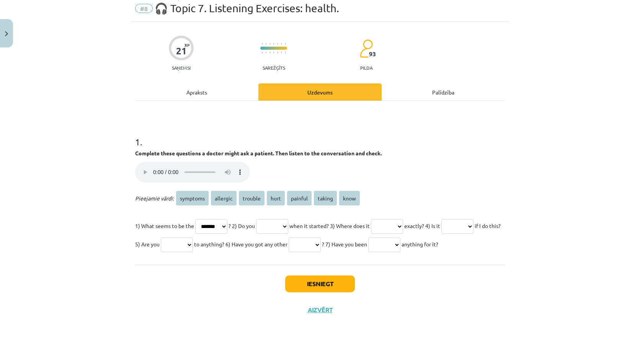
click at [195, 219] on select "******** ******** ******* **** ******* ****** ****" at bounding box center [211, 226] width 32 height 15
click at [514, 153] on div "Mācību tēma: Angļu valodas 9. klases 1. ieskaites mācību materiāls #8 🎧 Topic 7…" at bounding box center [320, 171] width 640 height 342
click at [288, 219] on select "******** ******** ******* **** ******* ****** ****" at bounding box center [272, 226] width 32 height 15
select select "****"
click at [265, 219] on select "******** ******** ******* **** ******* ****** ****" at bounding box center [272, 226] width 32 height 15
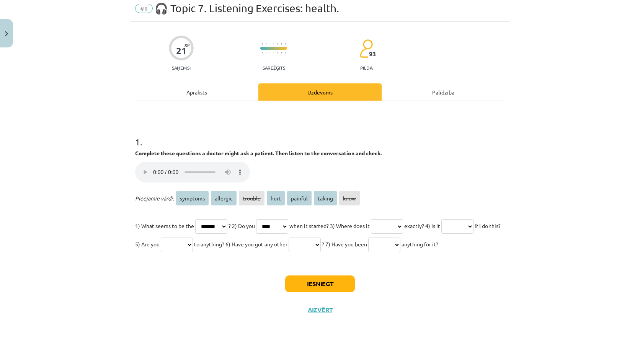
click at [403, 219] on select "******** ******** ******* **** ******* ****** ****" at bounding box center [387, 226] width 32 height 15
select select "****"
click at [391, 219] on select "******** ******** ******* **** ******* ****** ****" at bounding box center [387, 226] width 32 height 15
drag, startPoint x: 139, startPoint y: 226, endPoint x: 145, endPoint y: 230, distance: 7.1
click at [441, 226] on select "******** ******** ******* **** ******* ****** ****" at bounding box center [457, 226] width 32 height 15
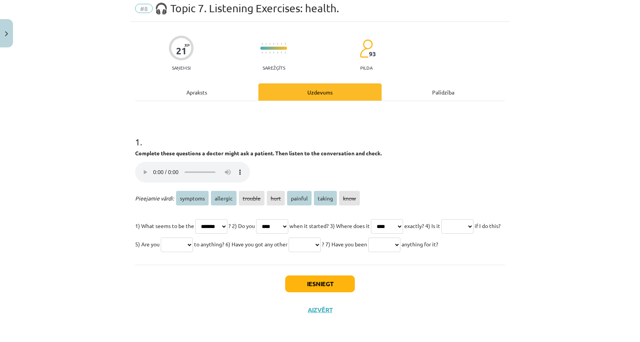
select select "*******"
click at [441, 219] on select "******** ******** ******* **** ******* ****** ****" at bounding box center [457, 226] width 32 height 15
click at [193, 238] on select "******** ******** ******* **** ******* ****** ****" at bounding box center [177, 245] width 32 height 15
select select "********"
click at [193, 238] on select "******** ******** ******* **** ******* ****** ****" at bounding box center [177, 245] width 32 height 15
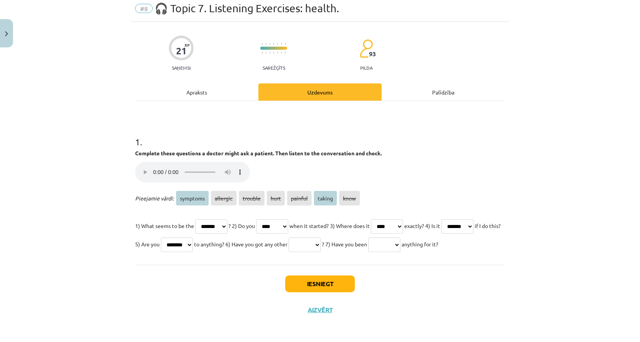
drag, startPoint x: 390, startPoint y: 228, endPoint x: 385, endPoint y: 235, distance: 8.5
click at [321, 238] on select "******** ******** ******* **** ******* ****** ****" at bounding box center [304, 245] width 32 height 15
select select "********"
click at [321, 238] on select "******** ******** ******* **** ******* ****** ****" at bounding box center [304, 245] width 32 height 15
click at [368, 248] on select "******** ******** ******* **** ******* ****** ****" at bounding box center [384, 245] width 32 height 15
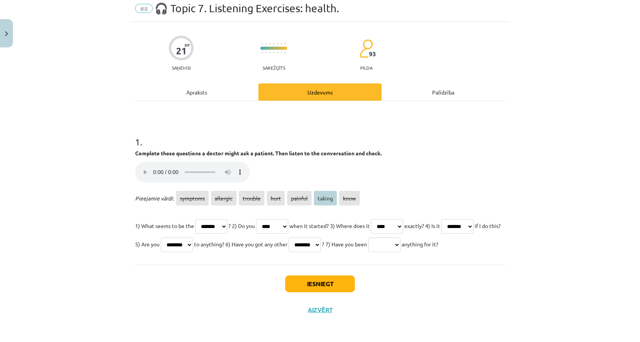
select select "******"
click at [368, 238] on select "******** ******** ******* **** ******* ****** ****" at bounding box center [384, 245] width 32 height 15
click at [313, 285] on button "Iesniegt" at bounding box center [320, 283] width 70 height 17
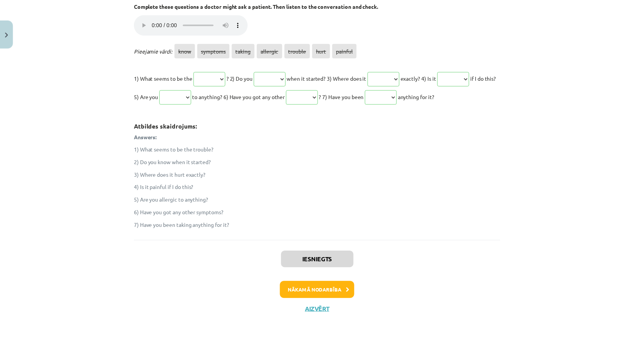
scroll to position [196, 0]
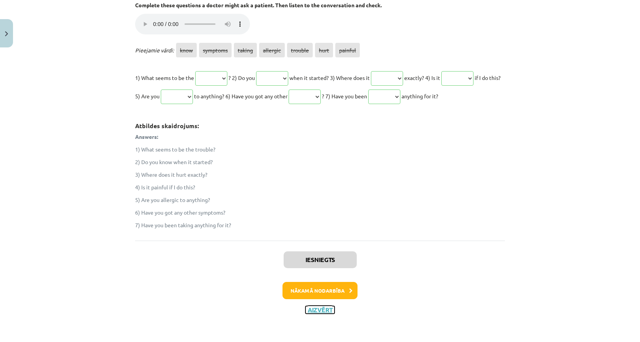
click at [319, 309] on button "Aizvērt" at bounding box center [319, 310] width 29 height 8
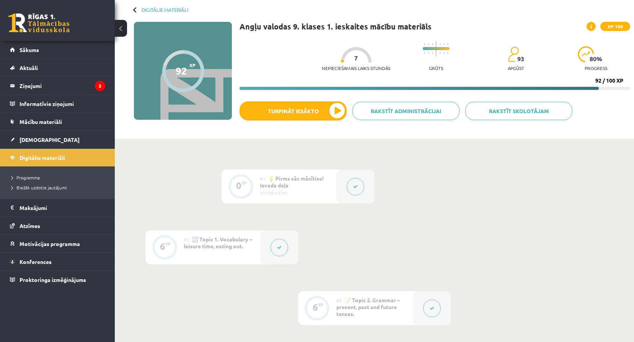
scroll to position [51, 0]
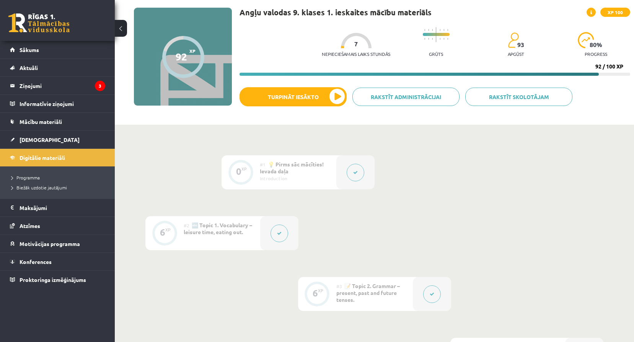
click at [616, 13] on span "XP 100" at bounding box center [615, 12] width 30 height 9
click at [319, 101] on button "Turpināt iesākto" at bounding box center [293, 96] width 107 height 19
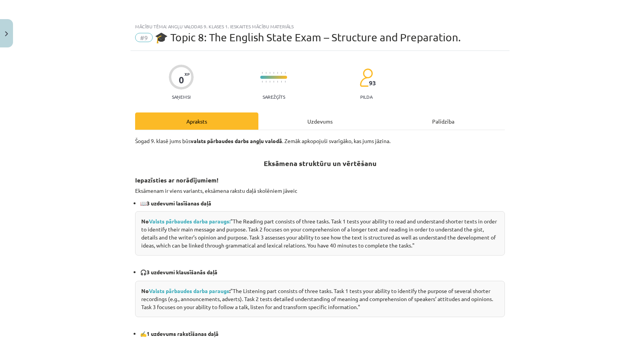
click at [315, 123] on div "Uzdevums" at bounding box center [319, 120] width 123 height 17
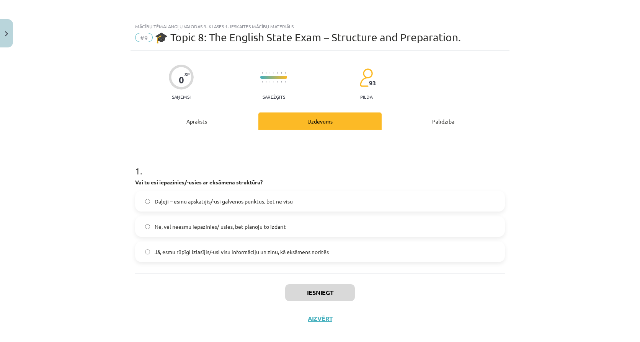
scroll to position [9, 0]
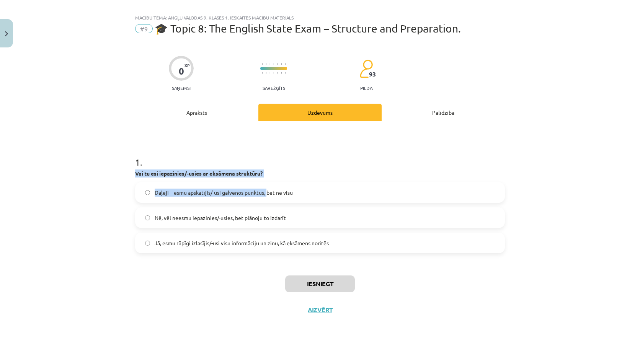
drag, startPoint x: 131, startPoint y: 173, endPoint x: 267, endPoint y: 194, distance: 137.8
click at [267, 194] on div "0 XP Saņemsi Sarežģīts 93 pilda Apraksts Uzdevums Palīdzība 1 . Vai tu esi iepa…" at bounding box center [319, 182] width 379 height 281
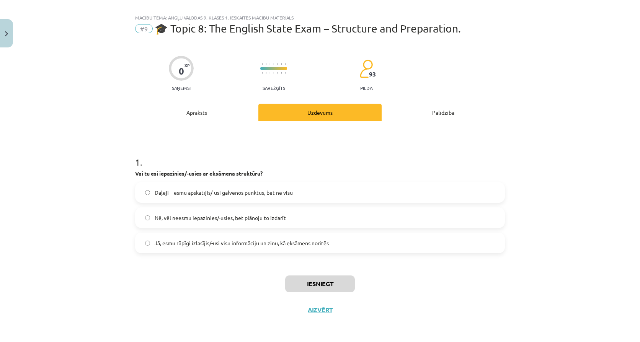
drag, startPoint x: 267, startPoint y: 194, endPoint x: 291, endPoint y: 149, distance: 50.3
click at [291, 149] on h1 "1 ." at bounding box center [320, 155] width 370 height 24
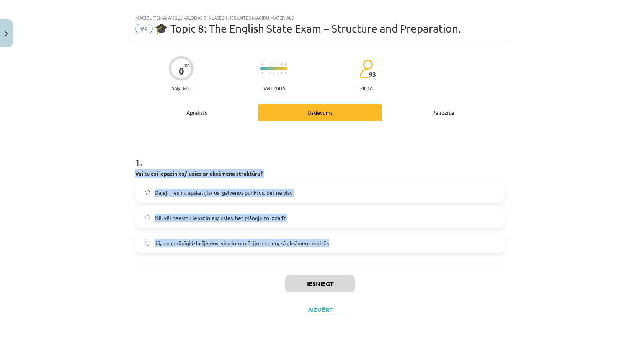
drag, startPoint x: 131, startPoint y: 173, endPoint x: 328, endPoint y: 255, distance: 213.7
click at [328, 255] on div "0 XP Saņemsi Sarežģīts 93 pilda Apraksts Uzdevums Palīdzība 1 . Vai tu esi iepa…" at bounding box center [319, 182] width 379 height 281
click at [323, 194] on label "Daļēji – esmu apskatījis/-usi galvenos punktus, bet ne visu" at bounding box center [320, 192] width 368 height 19
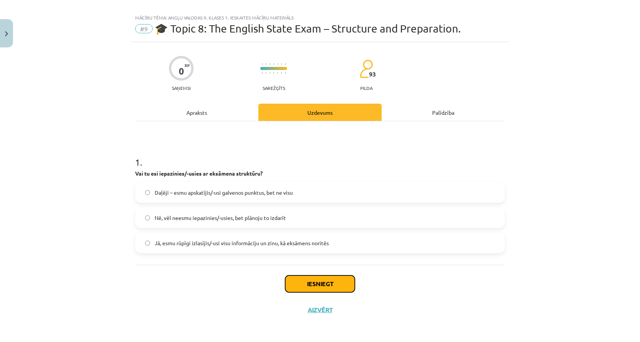
click at [325, 284] on button "Iesniegt" at bounding box center [320, 283] width 70 height 17
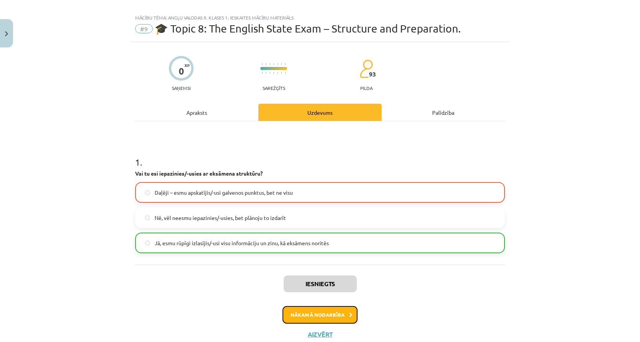
click at [343, 310] on button "Nākamā nodarbība" at bounding box center [319, 315] width 75 height 18
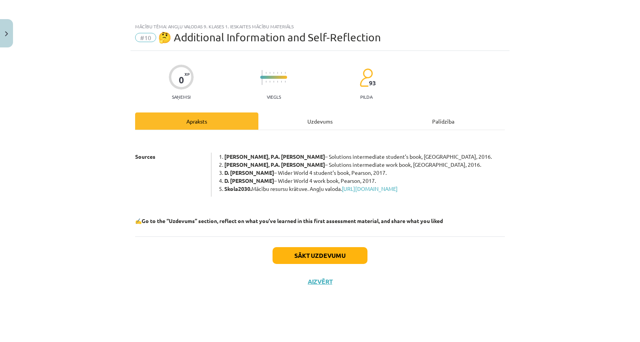
click at [308, 124] on div "Uzdevums" at bounding box center [319, 120] width 123 height 17
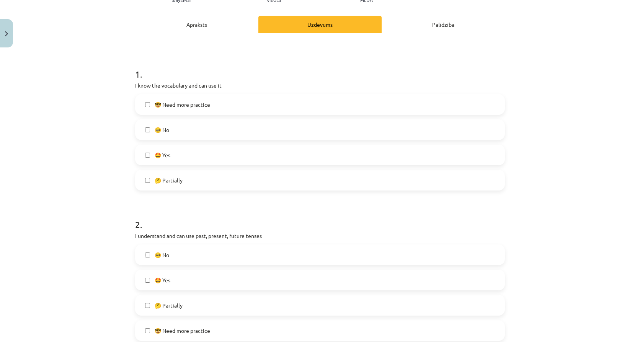
scroll to position [102, 0]
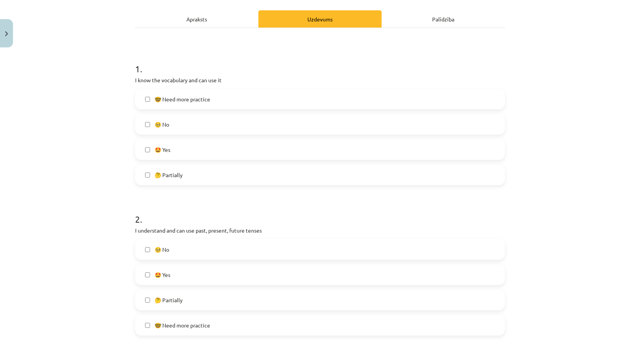
click at [172, 147] on label "🤩 Yes" at bounding box center [320, 149] width 368 height 19
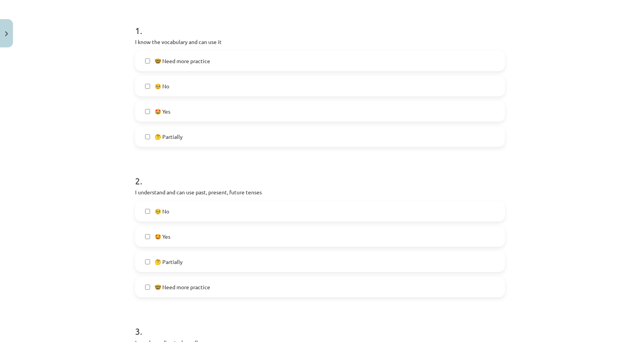
scroll to position [153, 0]
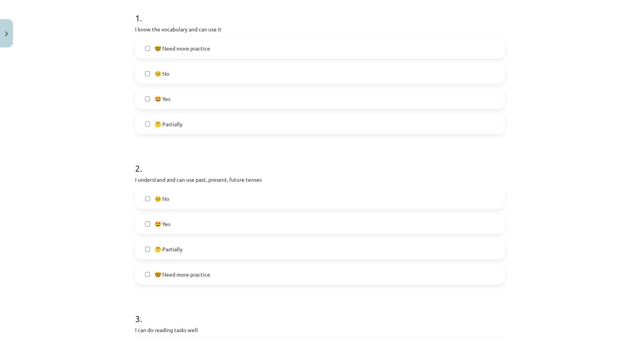
click at [182, 226] on label "🤩 Yes" at bounding box center [320, 223] width 368 height 19
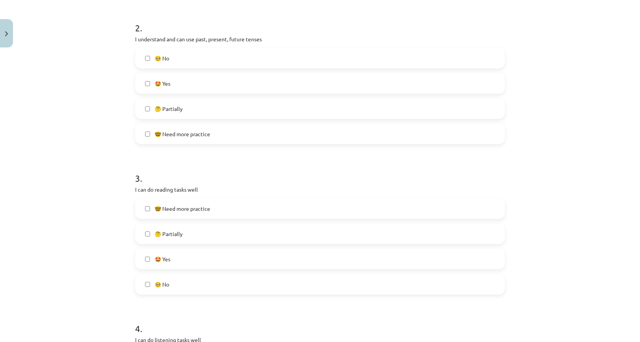
click at [183, 262] on label "🤩 Yes" at bounding box center [320, 258] width 368 height 19
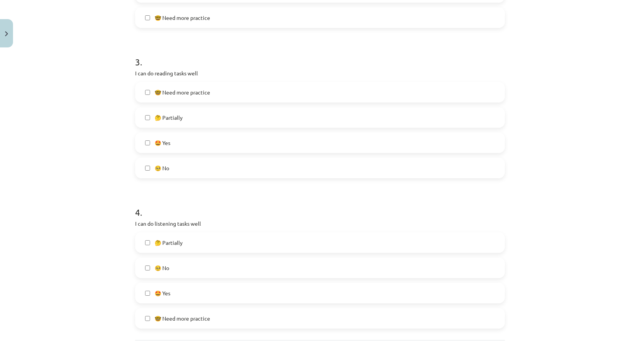
scroll to position [434, 0]
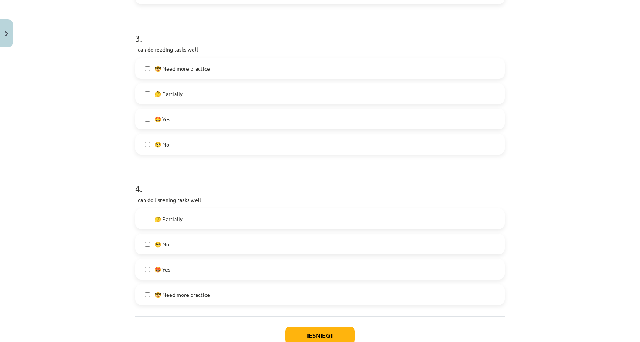
click at [187, 274] on label "🤩 Yes" at bounding box center [320, 269] width 368 height 19
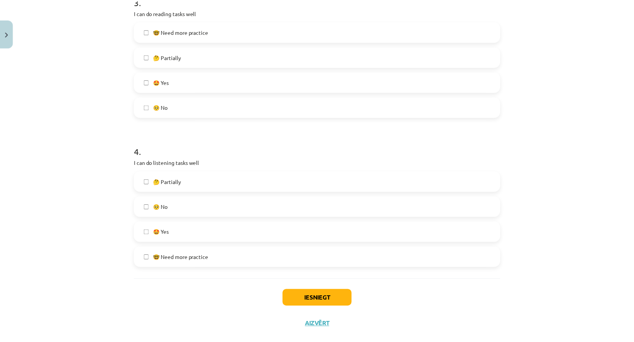
scroll to position [472, 0]
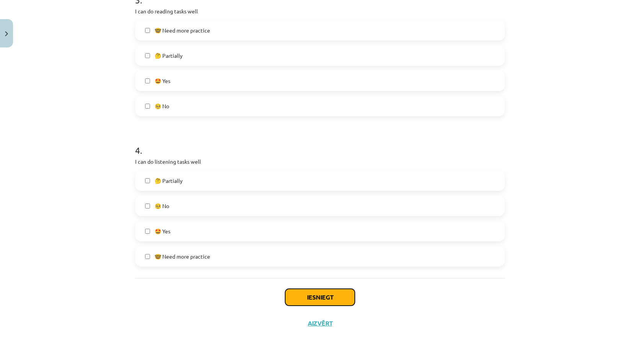
click at [327, 301] on button "Iesniegt" at bounding box center [320, 297] width 70 height 17
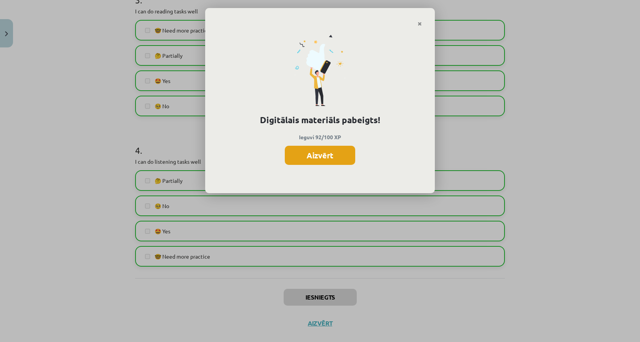
click at [336, 160] on button "Aizvērt" at bounding box center [320, 155] width 70 height 19
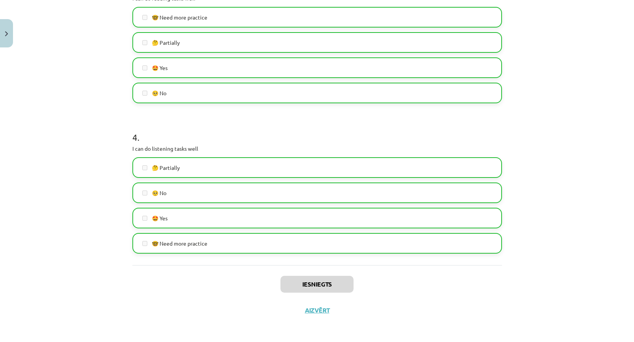
scroll to position [485, 0]
click at [312, 311] on button "Aizvērt" at bounding box center [317, 310] width 29 height 8
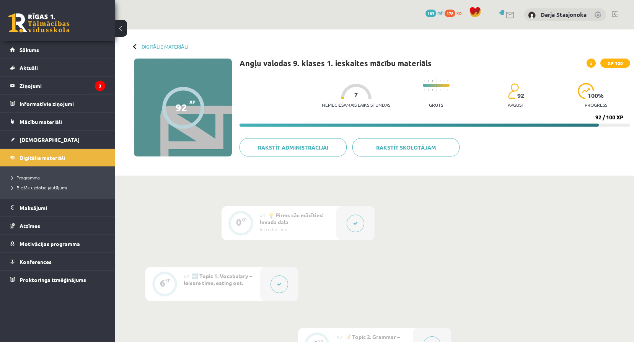
click at [432, 13] on span "183" at bounding box center [430, 14] width 11 height 8
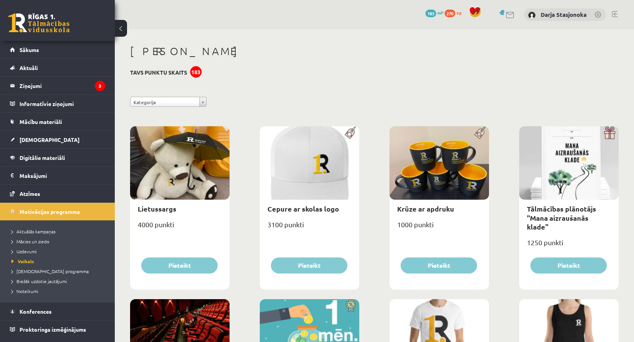
click at [458, 13] on span "xp" at bounding box center [458, 13] width 5 height 6
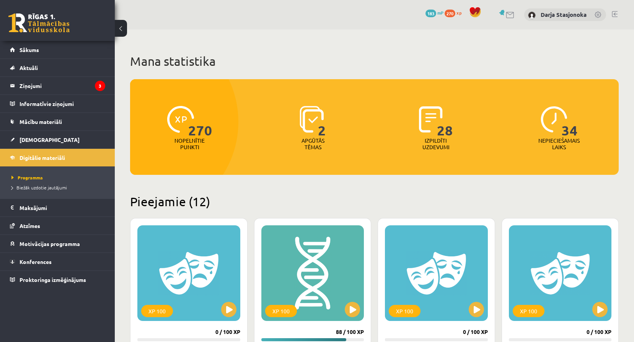
click at [438, 13] on span "mP" at bounding box center [440, 13] width 6 height 6
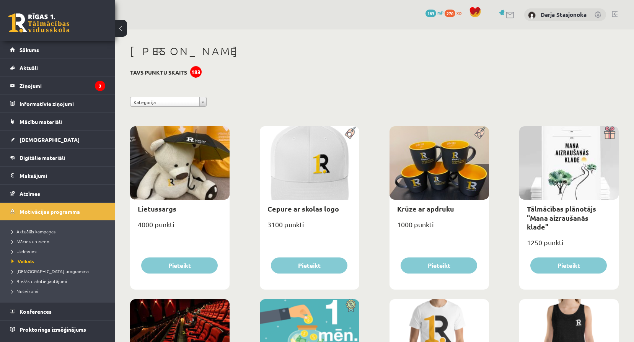
click at [462, 13] on link "270 xp" at bounding box center [455, 13] width 21 height 6
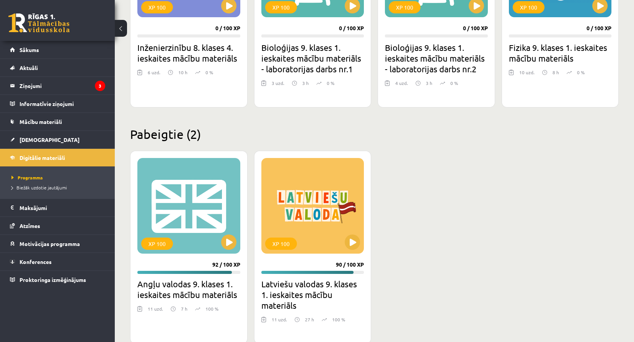
scroll to position [806, 0]
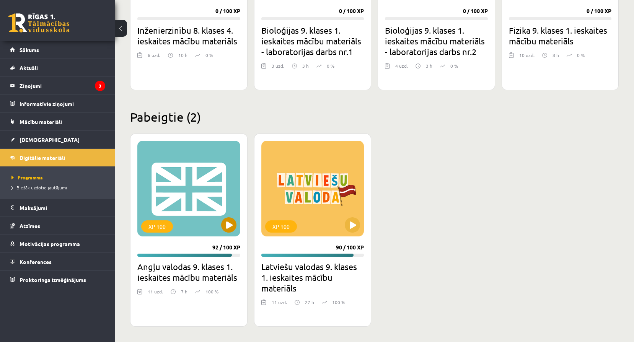
click at [181, 225] on div "XP 100" at bounding box center [188, 189] width 103 height 96
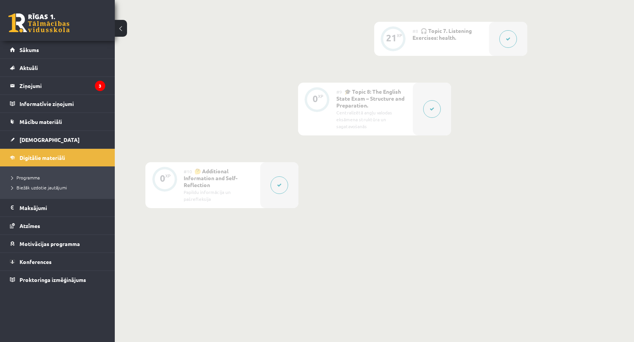
scroll to position [115, 0]
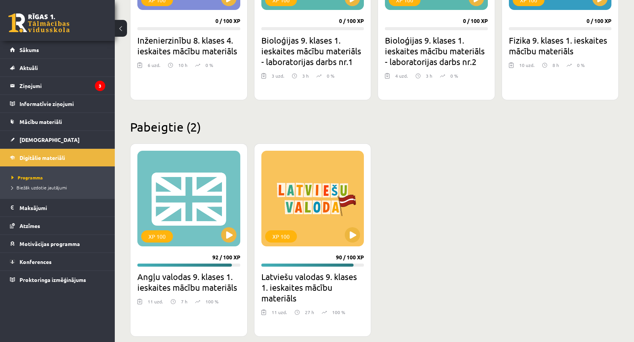
scroll to position [794, 0]
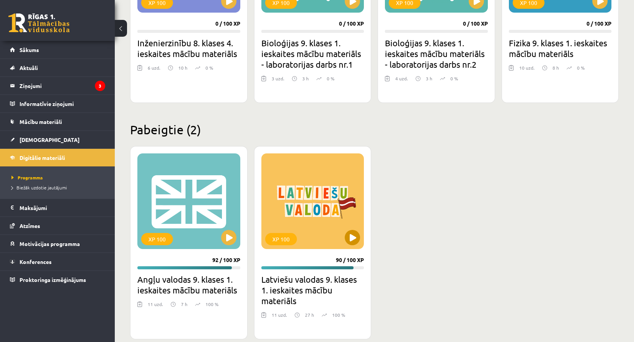
click at [336, 240] on div "XP 100" at bounding box center [312, 201] width 103 height 96
click at [346, 225] on div "XP 100" at bounding box center [312, 201] width 103 height 96
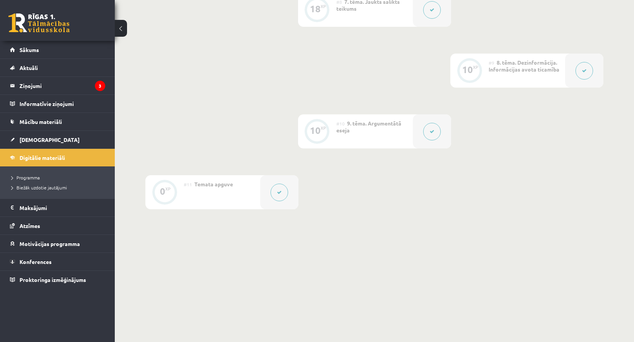
scroll to position [640, 0]
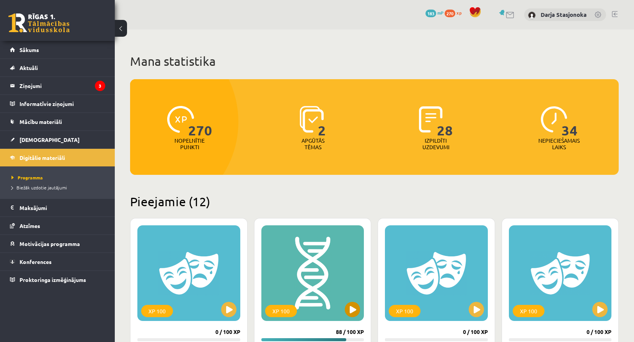
click at [362, 308] on div "XP 100" at bounding box center [312, 273] width 103 height 96
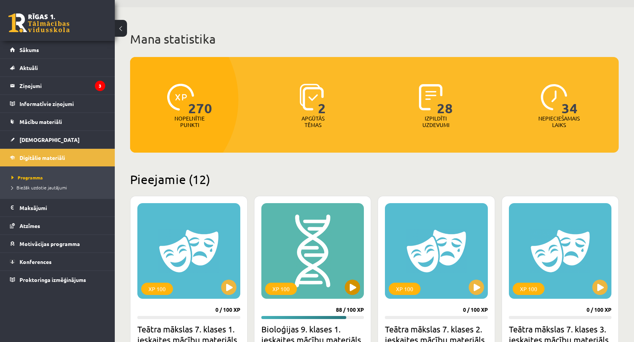
scroll to position [26, 0]
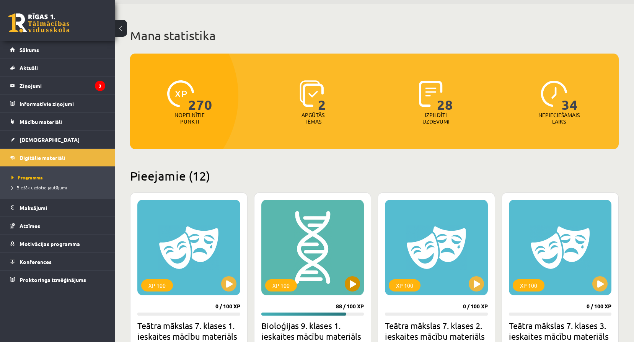
click at [357, 295] on div "XP 100" at bounding box center [312, 248] width 103 height 96
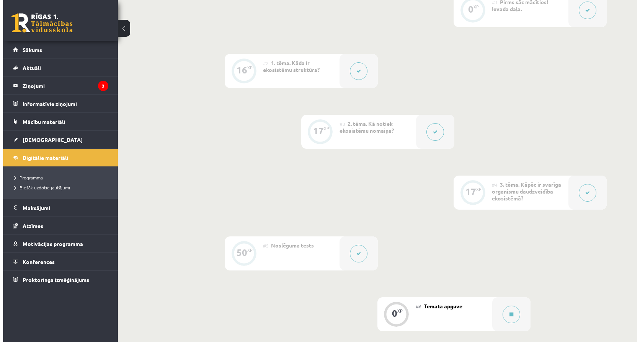
scroll to position [336, 0]
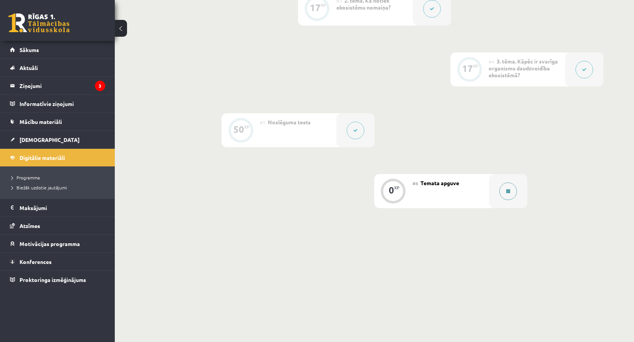
click at [502, 194] on button at bounding box center [508, 192] width 18 height 18
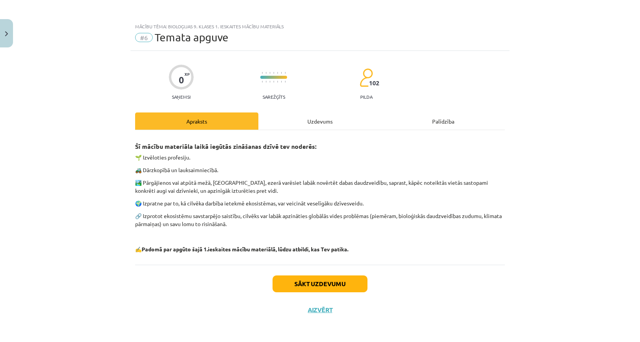
click at [324, 119] on div "Uzdevums" at bounding box center [319, 120] width 123 height 17
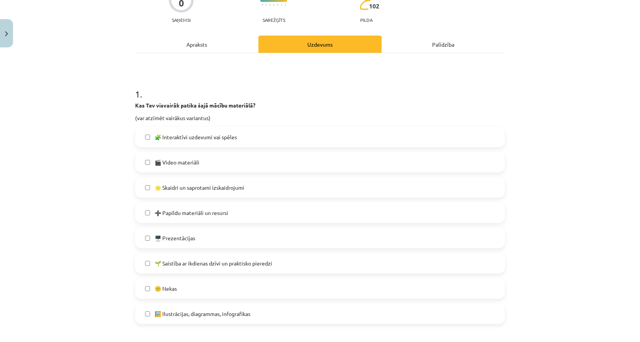
scroll to position [115, 0]
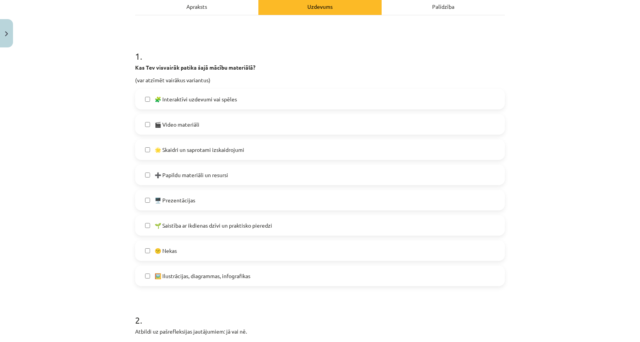
click at [195, 105] on label "🧩 Interaktīvi uzdevumi vai spēles" at bounding box center [320, 99] width 368 height 19
click at [238, 279] on span "🖼️ Ilustrācijas, diagrammas, infografikas" at bounding box center [203, 276] width 96 height 8
click at [207, 222] on span "🌱 Saistība ar ikdienas dzīvi un praktisko pieredzi" at bounding box center [213, 226] width 117 height 8
click at [205, 201] on label "🖥️ Prezentācijas" at bounding box center [320, 200] width 368 height 19
click at [213, 180] on label "➕ Papildu materiāli un resursi" at bounding box center [320, 174] width 368 height 19
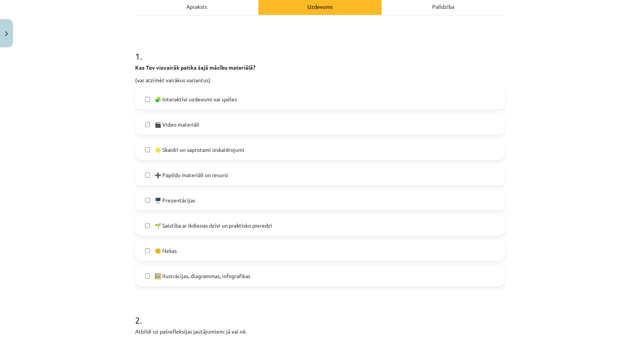
click at [265, 154] on label "🌟 Skaidri un saprotami izskaidrojumi" at bounding box center [320, 149] width 368 height 19
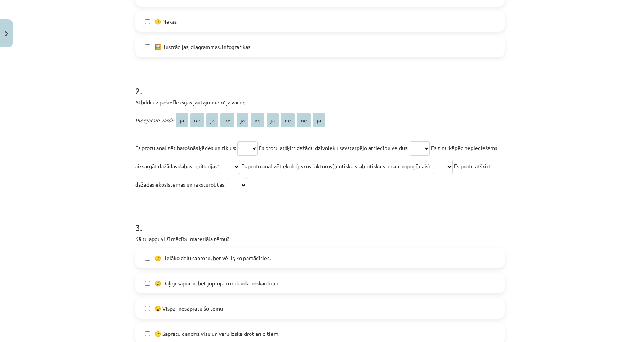
scroll to position [344, 0]
click at [252, 148] on select "** ** ** ** ** ** ** ** ** **" at bounding box center [247, 148] width 20 height 15
select select "**"
click at [237, 141] on select "** ** ** ** ** ** ** ** ** **" at bounding box center [247, 148] width 20 height 15
click at [422, 147] on select "** ** ** ** ** ** ** ** ** **" at bounding box center [419, 148] width 20 height 15
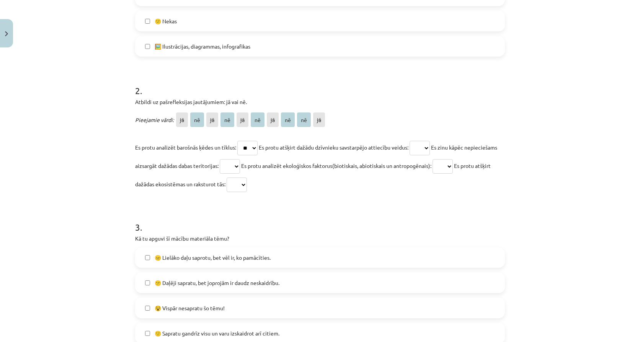
click at [376, 170] on p "Es protu analizēt barošnās ķēdes un tīklus: ** ** ** ** ** ** ** ** ** ** Es pr…" at bounding box center [320, 165] width 370 height 55
click at [250, 143] on select "** ** ** ** ** ** ** ** ** **" at bounding box center [247, 148] width 20 height 15
drag, startPoint x: 314, startPoint y: 161, endPoint x: 302, endPoint y: 154, distance: 13.5
click at [314, 161] on p "Es protu analizēt barošnās ķēdes un tīklus: ** ** ** ** ** ** ** ** ** ** Es pr…" at bounding box center [320, 165] width 370 height 55
click at [131, 119] on div "0 XP Saņemsi Sarežģīts 102 pilda Apraksts Uzdevums Palīdzība 1 . Kas Tev visvai…" at bounding box center [319, 85] width 379 height 757
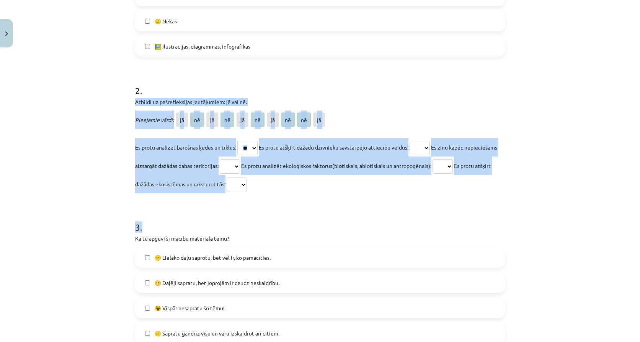
drag, startPoint x: 132, startPoint y: 101, endPoint x: 305, endPoint y: 196, distance: 196.8
click at [305, 196] on form "1 . Kas Tev visvairāk patika šajā mācību materiālā? (var atzīmēt vairākus varia…" at bounding box center [320, 101] width 370 height 586
copy form "Atbildi uz pašrefleksijas jautājumiem: jā vai nē. Pieejamie vārdi: jā nē jā nē …"
click at [416, 143] on select "** ** ** ** ** ** ** ** ** **" at bounding box center [419, 148] width 20 height 15
select select "**"
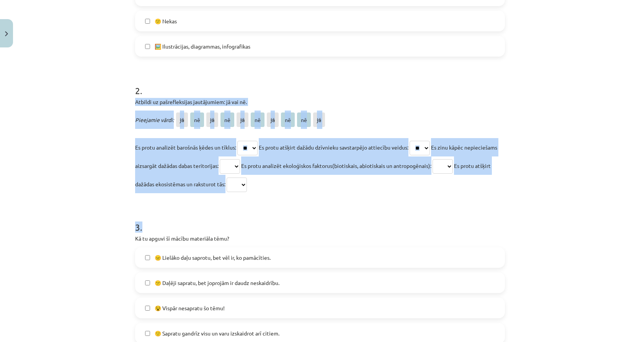
click at [414, 141] on select "** ** ** ** ** ** ** ** ** **" at bounding box center [419, 148] width 20 height 15
drag, startPoint x: 264, startPoint y: 160, endPoint x: 265, endPoint y: 164, distance: 3.9
click at [240, 160] on select "** ** ** ** ** ** ** ** ** **" at bounding box center [230, 166] width 20 height 15
select select "**"
click at [240, 159] on select "** ** ** ** ** ** ** ** ** **" at bounding box center [230, 166] width 20 height 15
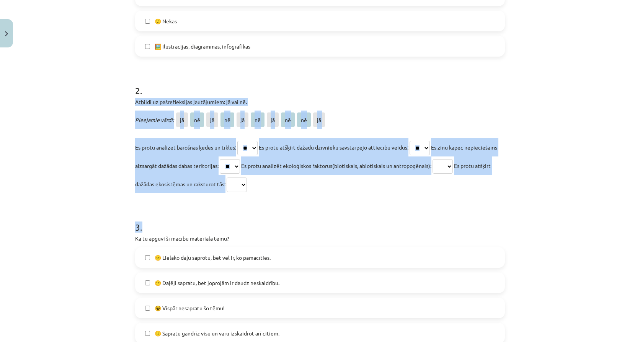
click at [453, 168] on select "** ** ** ** ** ** ** ** ** **" at bounding box center [442, 166] width 20 height 15
select select "**"
click at [453, 159] on select "** ** ** ** ** ** ** ** ** **" at bounding box center [442, 166] width 20 height 15
click at [247, 181] on select "** ** ** ** ** ** ** ** ** **" at bounding box center [237, 185] width 20 height 15
select select "**"
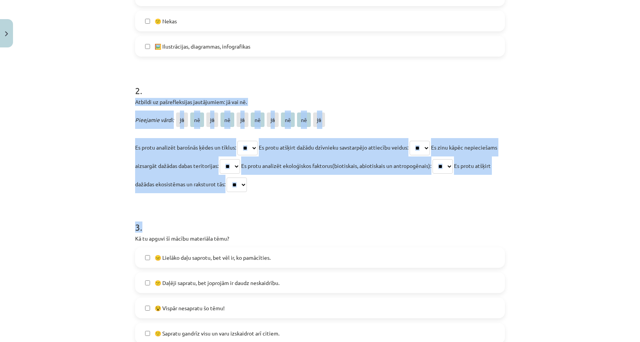
click at [247, 178] on select "** ** ** ** ** ** ** ** ** **" at bounding box center [237, 185] width 20 height 15
click at [355, 208] on form "1 . Kas Tev visvairāk patika šajā mācību materiālā? (var atzīmēt vairākus varia…" at bounding box center [320, 101] width 370 height 586
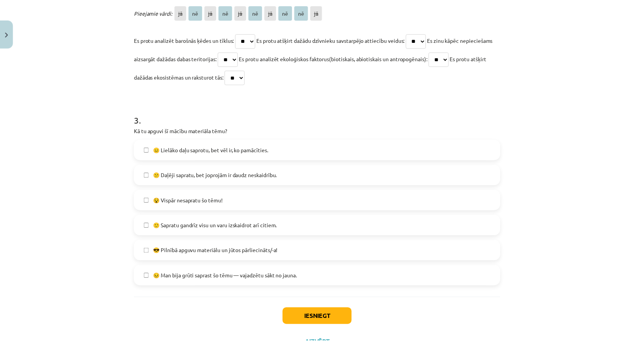
scroll to position [459, 0]
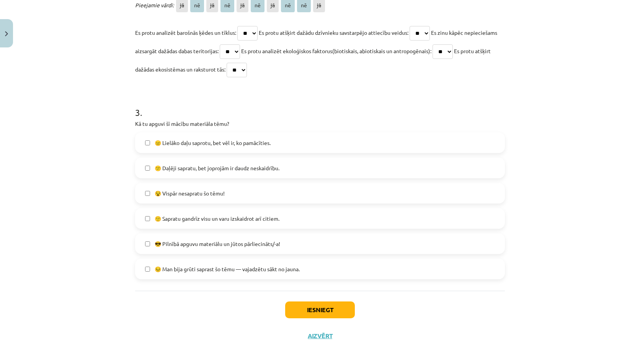
drag, startPoint x: 197, startPoint y: 245, endPoint x: 298, endPoint y: 284, distance: 107.8
click at [197, 245] on span "😎 Pilnībā apguvu materiālu un jūtos pārliecināts/-a!" at bounding box center [217, 244] width 125 height 8
click at [351, 310] on button "Iesniegt" at bounding box center [320, 309] width 70 height 17
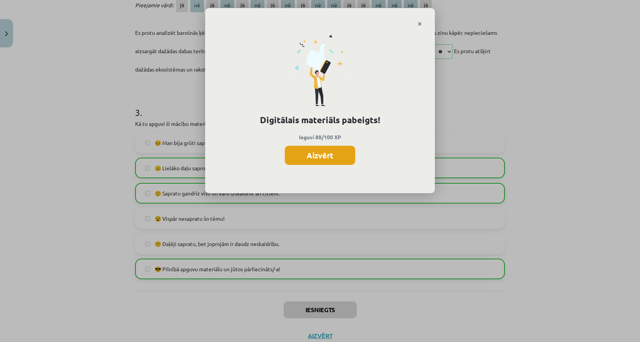
click at [323, 157] on button "Aizvērt" at bounding box center [320, 155] width 70 height 19
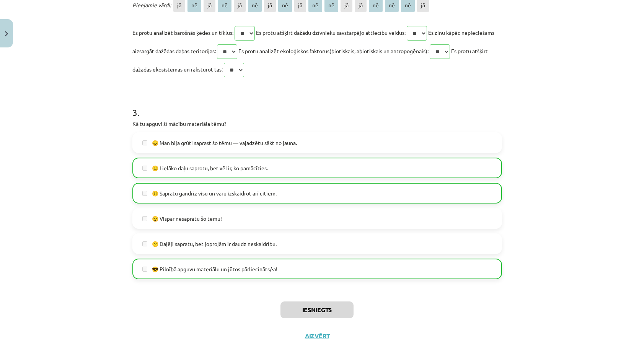
scroll to position [0, 0]
click at [315, 339] on button "Aizvērt" at bounding box center [317, 336] width 29 height 8
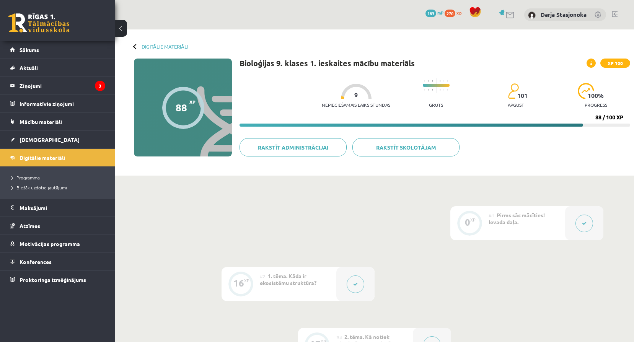
click at [457, 13] on span "xp" at bounding box center [458, 13] width 5 height 6
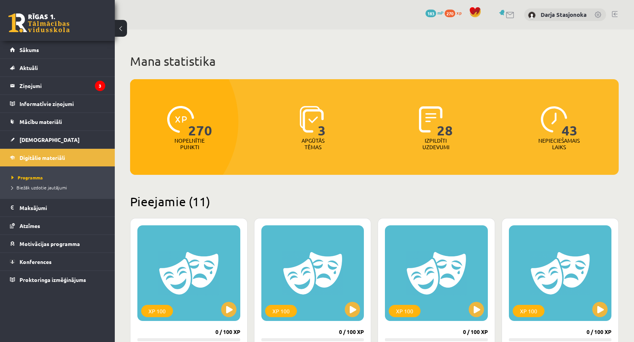
click at [438, 17] on div "183 mP" at bounding box center [434, 13] width 18 height 8
click at [436, 12] on link "183 mP" at bounding box center [434, 13] width 18 height 6
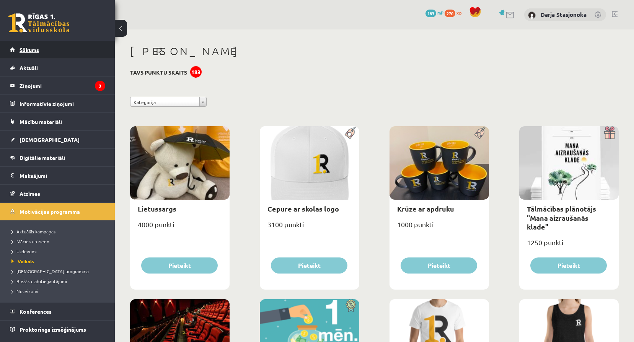
click at [77, 53] on link "Sākums" at bounding box center [57, 50] width 95 height 18
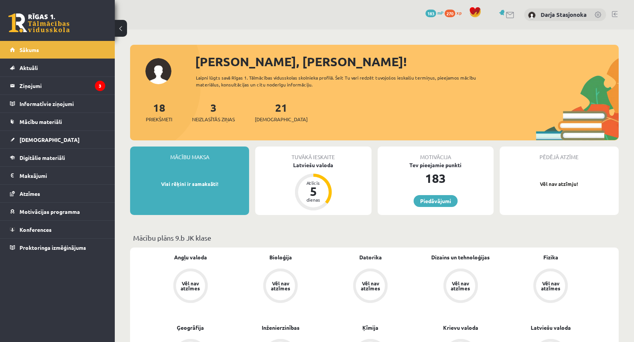
click at [320, 159] on div "Tuvākā ieskaite" at bounding box center [313, 154] width 116 height 15
click at [323, 162] on div "Latviešu valoda" at bounding box center [313, 165] width 116 height 8
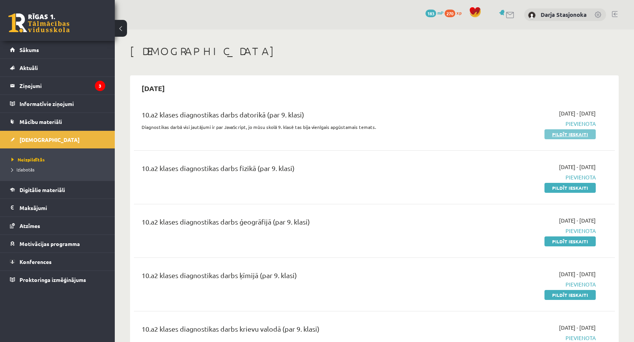
click at [565, 132] on link "Pildīt ieskaiti" at bounding box center [569, 134] width 51 height 10
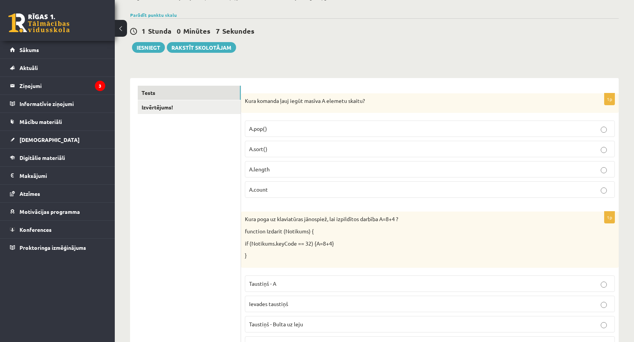
scroll to position [64, 0]
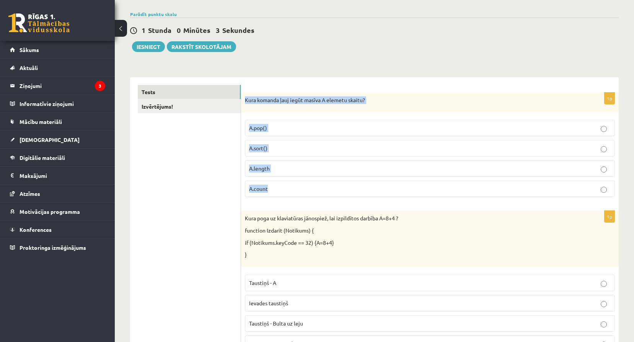
drag, startPoint x: 244, startPoint y: 98, endPoint x: 311, endPoint y: 180, distance: 105.0
click at [311, 180] on div "1p Kura komanda ļauj iegūt masīva A elemetu skaitu? A.pop() A.sort() A.length A…" at bounding box center [430, 148] width 378 height 111
copy div "Kura komanda ļauj iegūt masīva A elemetu skaitu? A.pop() A.sort() A.length A.co…"
click at [291, 170] on p "A.length" at bounding box center [430, 169] width 362 height 8
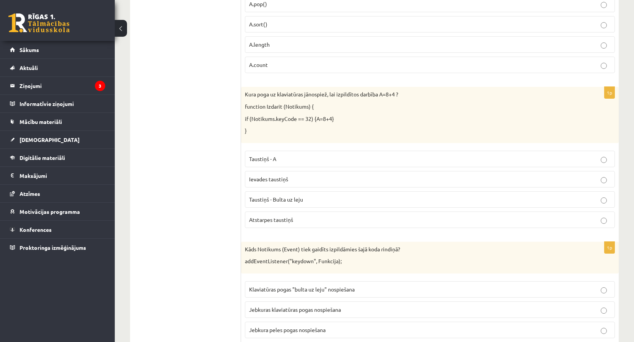
scroll to position [191, 0]
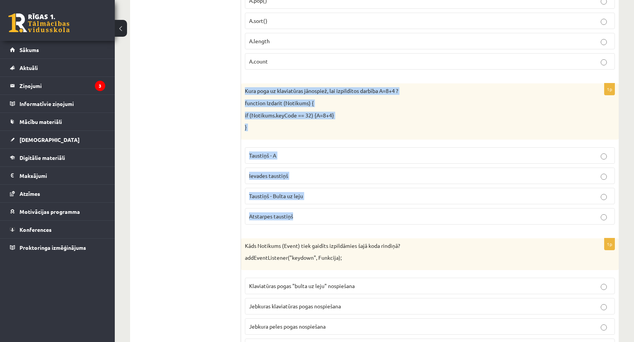
drag, startPoint x: 245, startPoint y: 91, endPoint x: 310, endPoint y: 219, distance: 143.7
click at [310, 219] on div "1p Kura poga uz klaviatūras jānospiež, lai izpildītos darbība A=8+4 ? function …" at bounding box center [430, 156] width 378 height 147
copy div "Kura poga uz klaviatūras jānospiež, lai izpildītos darbība A=8+4 ? function Izd…"
click at [320, 210] on label "Atstarpes taustiņš" at bounding box center [430, 216] width 370 height 16
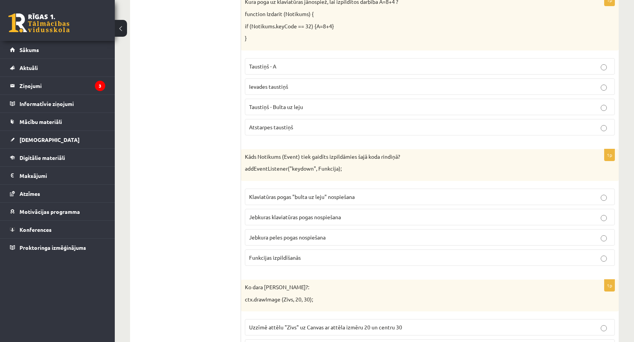
scroll to position [293, 0]
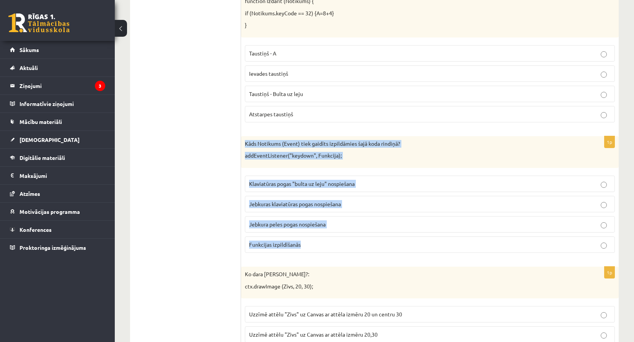
drag, startPoint x: 244, startPoint y: 143, endPoint x: 314, endPoint y: 249, distance: 127.3
click at [314, 249] on div "1p Kāds Notikums (Event) tiek gaidīts izpildāmies šajā koda rindiņā? addEventLi…" at bounding box center [430, 197] width 378 height 123
copy div "Kāds Notikums (Event) tiek gaidīts izpildāmies šajā koda rindiņā? addEventListe…"
click at [363, 203] on p "Jebkuras klaviatūras pogas nospiešana" at bounding box center [430, 204] width 362 height 8
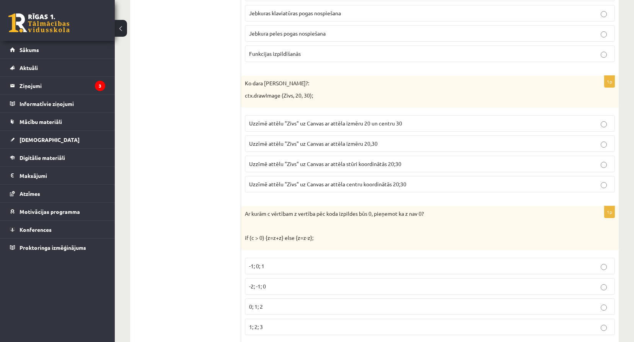
scroll to position [485, 0]
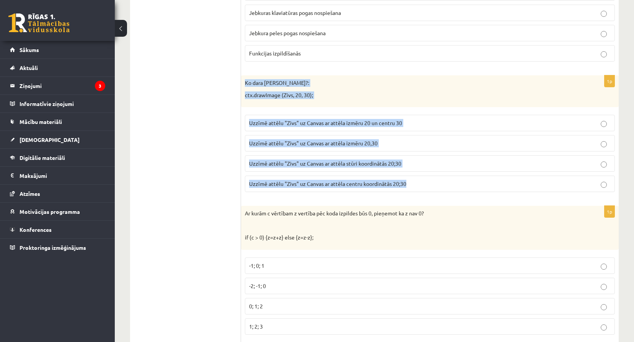
drag, startPoint x: 246, startPoint y: 80, endPoint x: 418, endPoint y: 184, distance: 201.2
click at [418, 184] on div "1p Ko dara koda rindiņa?: ctx.drawImage (Zivs, 20, 30); Uzzīmē attēlu "Zivs" uz…" at bounding box center [430, 136] width 378 height 123
copy div "Ko dara koda rindiņa?: ctx.drawImage (Zivs, 20, 30); Uzzīmē attēlu "Zivs" uz Ca…"
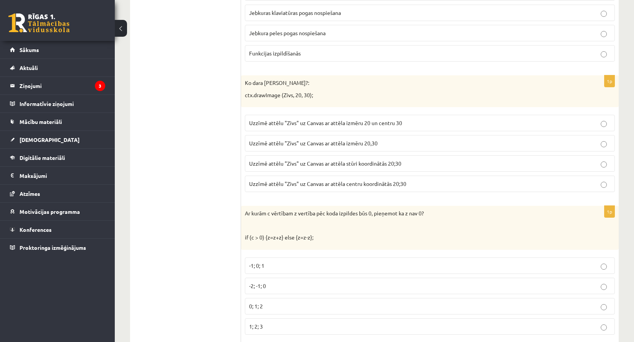
click at [416, 164] on p "Uzzīmē attēlu "Zivs" uz Canvas ar attēla stūri koordinātās 20;30" at bounding box center [430, 164] width 362 height 8
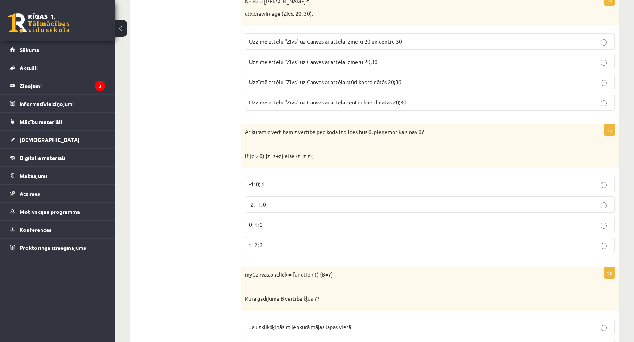
scroll to position [574, 0]
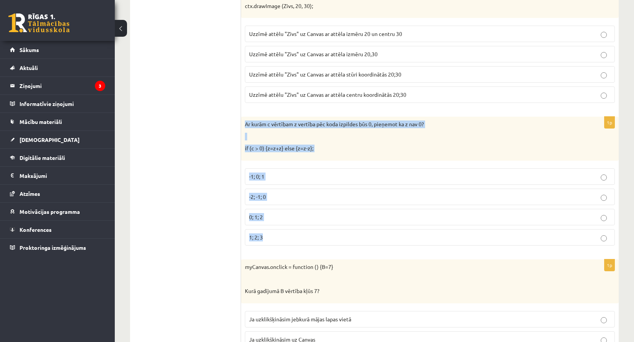
drag, startPoint x: 244, startPoint y: 124, endPoint x: 325, endPoint y: 233, distance: 136.1
click at [325, 233] on div "1p Ar kurām c vērtībam z vertība pēc koda izpildes būs 0, pieņemot ka z nav 0? …" at bounding box center [430, 184] width 378 height 135
copy div "Ar kurām c vērtībam z vertība pēc koda izpildes būs 0, pieņemot ka z nav 0? if …"
click at [285, 199] on p "-2; -1; 0" at bounding box center [430, 197] width 362 height 8
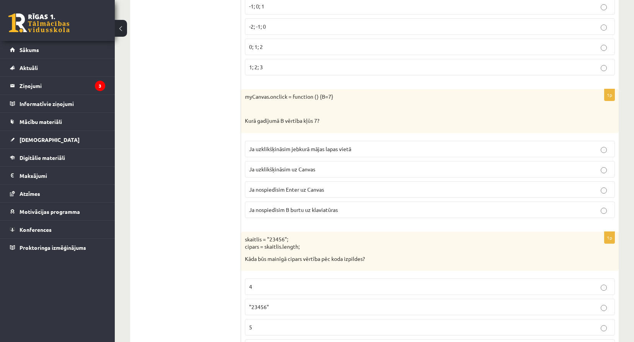
scroll to position [765, 0]
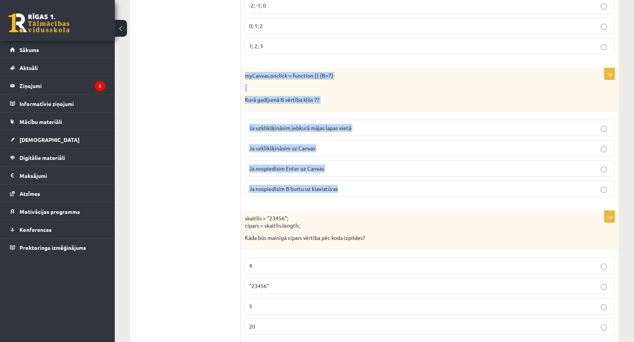
drag, startPoint x: 245, startPoint y: 75, endPoint x: 363, endPoint y: 194, distance: 166.9
click at [363, 194] on div "1p myCanvas.onclick = function () {B=7} Kurā gadījumā B vērtība kļūs 7? Ja uzkl…" at bounding box center [430, 135] width 378 height 135
copy div "myCanvas.onclick = function () {B=7} Kurā gadījumā B vērtība kļūs 7? Ja uzklikš…"
click at [327, 147] on p "Ja uzklikšķināsim uz Canvas" at bounding box center [430, 148] width 362 height 8
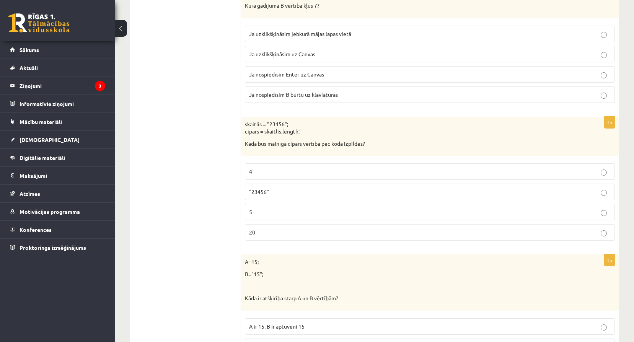
scroll to position [867, 0]
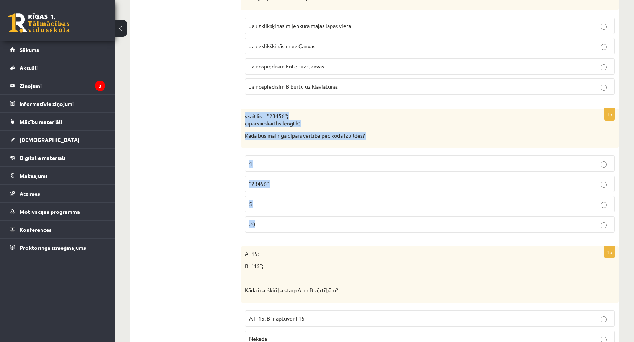
drag, startPoint x: 243, startPoint y: 116, endPoint x: 316, endPoint y: 214, distance: 122.2
click at [316, 214] on div "1p skaitlis = "23456"; cipars = skaitlis.length; Kāda būs mainīgā cipars vērtīb…" at bounding box center [430, 174] width 378 height 130
copy div "skaitlis = "23456"; cipars = skaitlis.length; Kāda būs mainīgā cipars vērtība p…"
click at [279, 201] on p "5" at bounding box center [430, 204] width 362 height 8
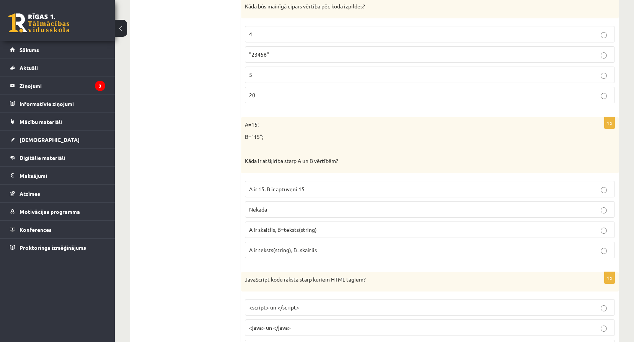
scroll to position [1007, 0]
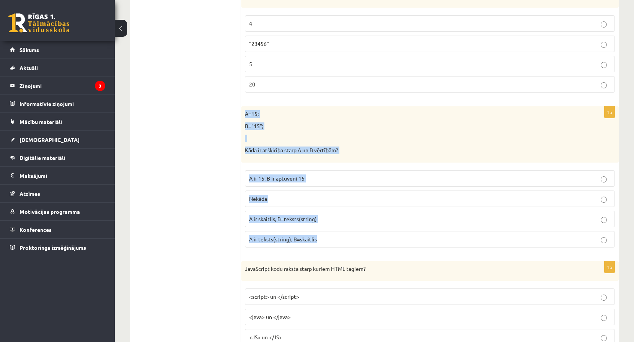
drag, startPoint x: 243, startPoint y: 113, endPoint x: 338, endPoint y: 244, distance: 161.6
click at [338, 244] on div "1p A=15; B="15"; Kāda ir atšķirība starp A un B vērtībām? A ir 15, B ir aptuven…" at bounding box center [430, 179] width 378 height 147
copy div "A=15; B="15"; Kāda ir atšķirība starp A un B vērtībām? A ir 15, B ir aptuveni 1…"
click at [328, 220] on p "A ir skaitlis, B=teksts(string)" at bounding box center [430, 219] width 362 height 8
click at [365, 132] on div "A=15; B="15"; Kāda ir atšķirība starp A un B vērtībām?" at bounding box center [430, 134] width 378 height 56
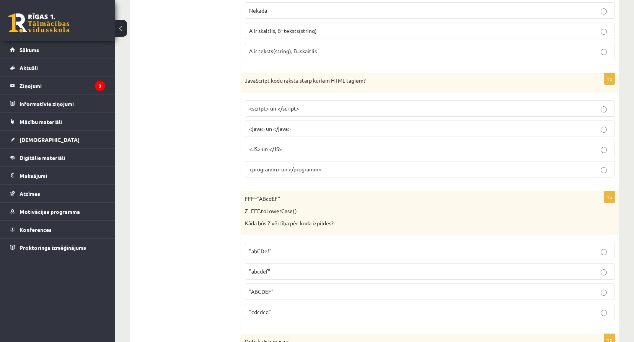
scroll to position [1199, 0]
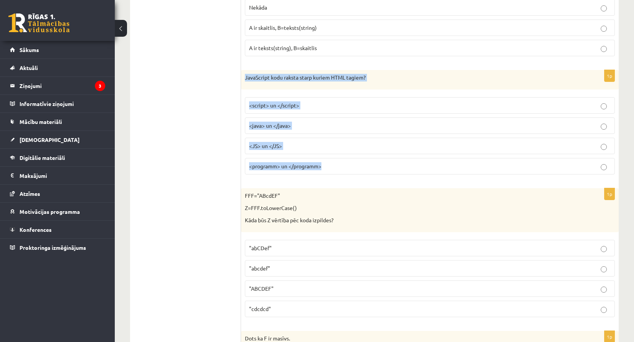
drag, startPoint x: 245, startPoint y: 78, endPoint x: 330, endPoint y: 165, distance: 120.9
click at [330, 165] on div "1p JavaScript kodu raksta starp kuriem HTML tagiem? <script> un </script> <java…" at bounding box center [430, 125] width 378 height 111
copy div "JavaScript kodu raksta starp kuriem HTML tagiem? <script> un </script> <java> u…"
click at [300, 104] on p "<script> un </script>" at bounding box center [430, 105] width 362 height 8
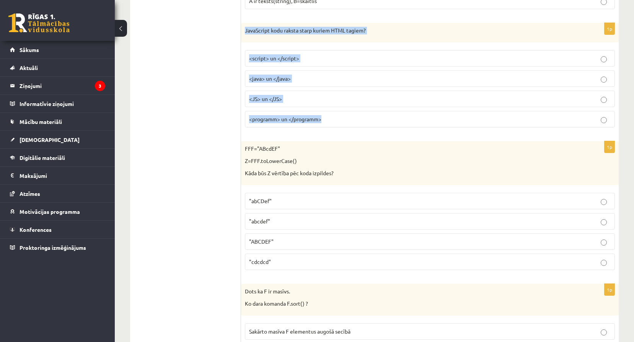
scroll to position [1250, 0]
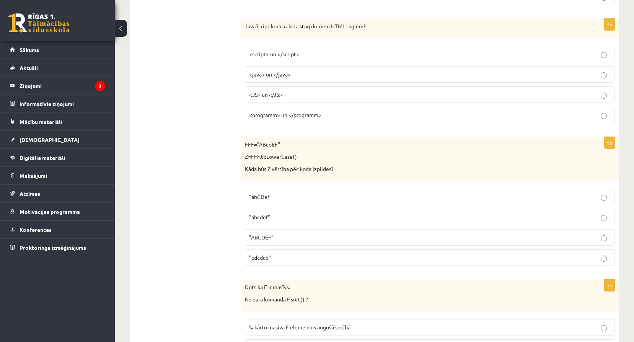
click at [249, 150] on div "FFF="ABcdEF" Z=FFF.toLowerCase() Kāda būs Z vērtība pēc koda izpildes?" at bounding box center [430, 159] width 378 height 44
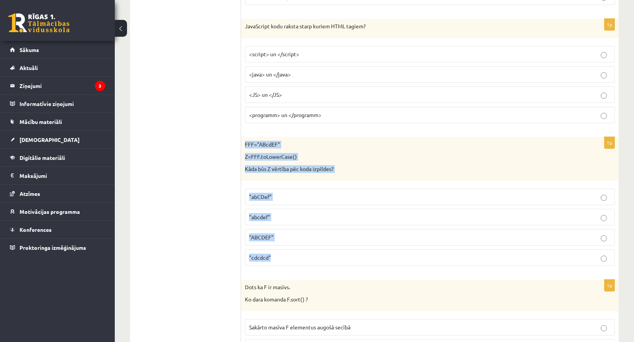
drag, startPoint x: 246, startPoint y: 144, endPoint x: 319, endPoint y: 261, distance: 138.1
click at [319, 261] on div "1p FFF="ABcdEF" Z=FFF.toLowerCase() Kāda būs Z vērtība pēc koda izpildes? "abCD…" at bounding box center [430, 204] width 378 height 135
copy div "FFF="ABcdEF" Z=FFF.toLowerCase() Kāda būs Z vērtība pēc koda izpildes? "abCDef"…"
click at [298, 216] on p ""abcdef"" at bounding box center [430, 217] width 362 height 8
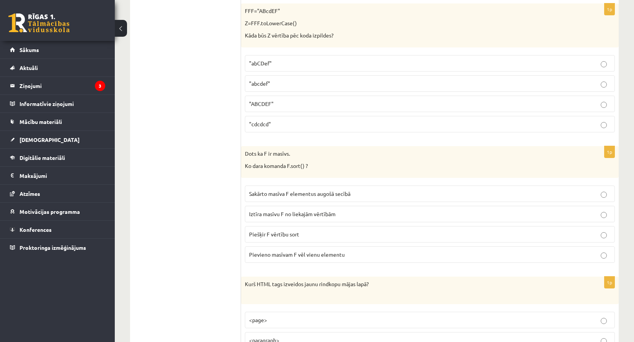
scroll to position [1416, 0]
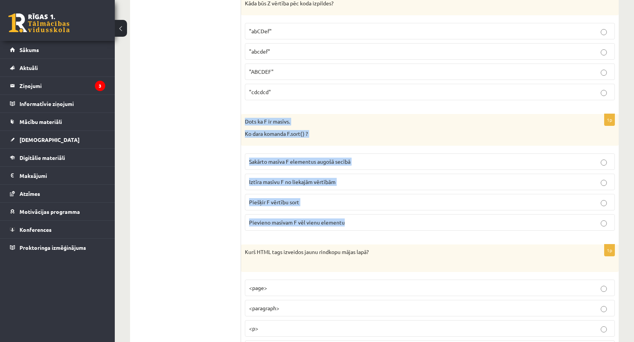
drag, startPoint x: 245, startPoint y: 121, endPoint x: 352, endPoint y: 236, distance: 157.9
click at [352, 236] on div "1p Dots ka F ir masīvs. Ko dara komanda F.sort() ? Sakārto masīva F elementus a…" at bounding box center [430, 175] width 378 height 123
click at [354, 165] on p "Sakārto masīva F elementus augošā secībā" at bounding box center [430, 162] width 362 height 8
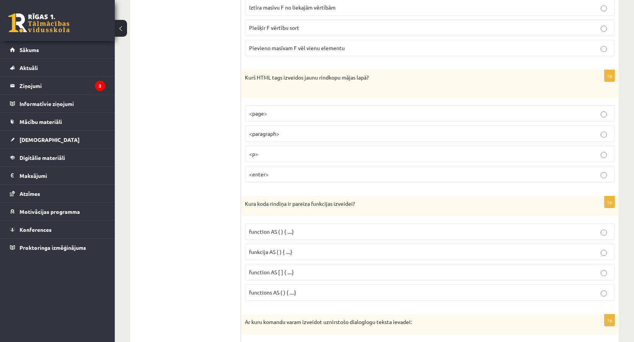
scroll to position [1594, 0]
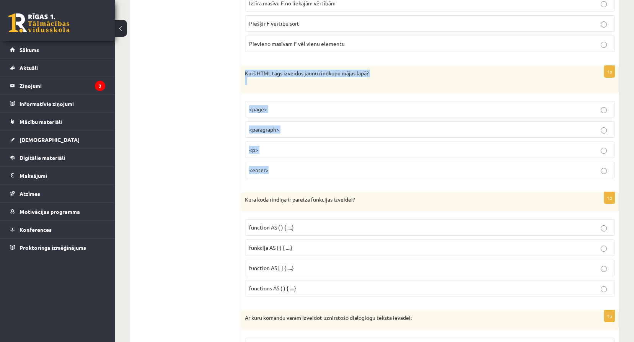
drag, startPoint x: 244, startPoint y: 73, endPoint x: 308, endPoint y: 175, distance: 119.8
click at [308, 175] on div "1p Kurš HTML tags izveidos jaunu rindkopu mājas lapā? <page> <paragraph> <p> <e…" at bounding box center [430, 125] width 378 height 118
drag, startPoint x: 245, startPoint y: 74, endPoint x: 296, endPoint y: 168, distance: 107.0
click at [296, 168] on div "1p Kurš HTML tags izveidos jaunu rindkopu mājas lapā? <page> <paragraph> <p> <e…" at bounding box center [430, 125] width 378 height 118
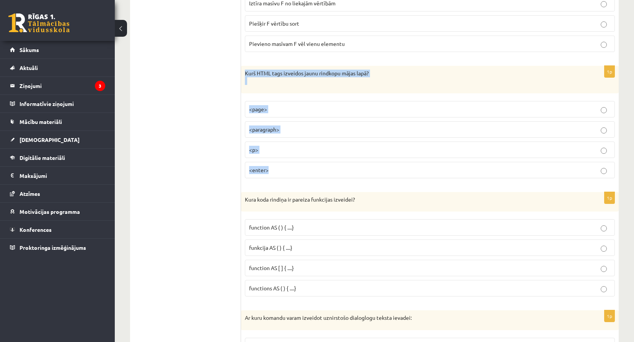
click at [297, 147] on p "<p>" at bounding box center [430, 150] width 362 height 8
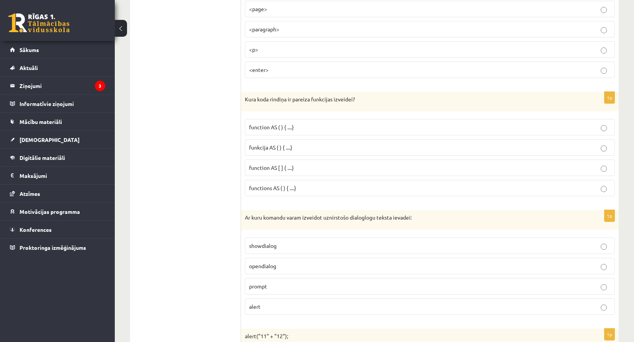
scroll to position [1696, 0]
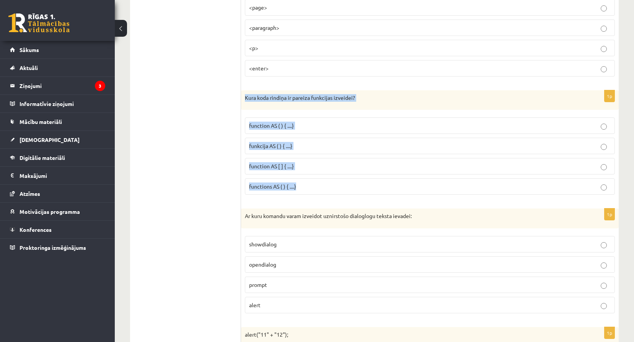
drag, startPoint x: 246, startPoint y: 99, endPoint x: 313, endPoint y: 184, distance: 108.2
click at [313, 184] on div "1p Kura koda rindiņa ir pareiza funkcijas izveidei? function AS ( ) { ....} fun…" at bounding box center [430, 145] width 378 height 111
click at [359, 148] on p "funkcija AS ( ) { ....}" at bounding box center [430, 146] width 362 height 8
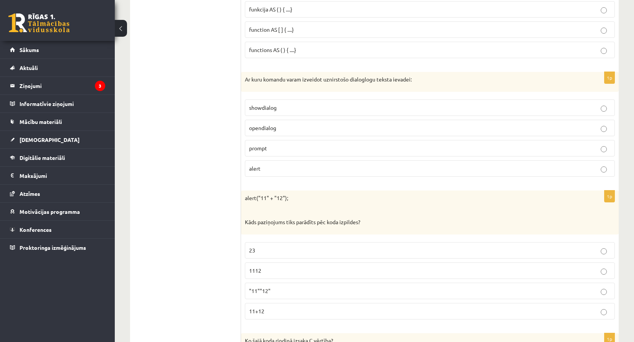
scroll to position [1837, 0]
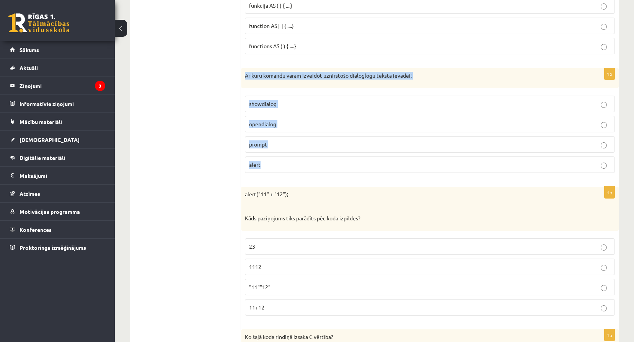
drag, startPoint x: 244, startPoint y: 76, endPoint x: 338, endPoint y: 165, distance: 128.8
click at [338, 165] on div "1p Ar kuru komandu varam izveidot uznirstošo dialoglogu teksta ievadei: showdia…" at bounding box center [430, 123] width 378 height 111
click at [309, 144] on p "prompt" at bounding box center [430, 144] width 362 height 8
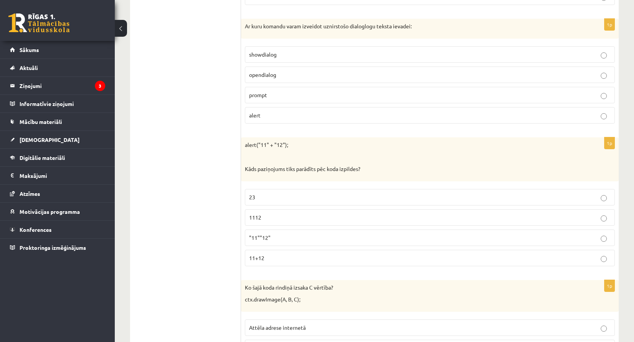
scroll to position [1887, 0]
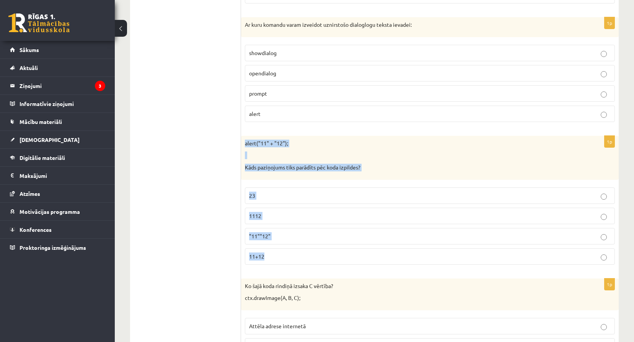
drag, startPoint x: 244, startPoint y: 143, endPoint x: 337, endPoint y: 254, distance: 144.5
click at [337, 254] on div "1p alert("11" + "12"); Kāds paziņojums tiks parādīts pēc koda izpildes? 23 1112…" at bounding box center [430, 203] width 378 height 135
click at [360, 213] on p "1112" at bounding box center [430, 216] width 362 height 8
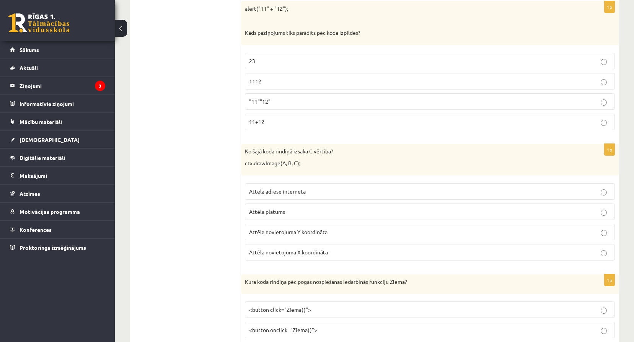
scroll to position [2040, 0]
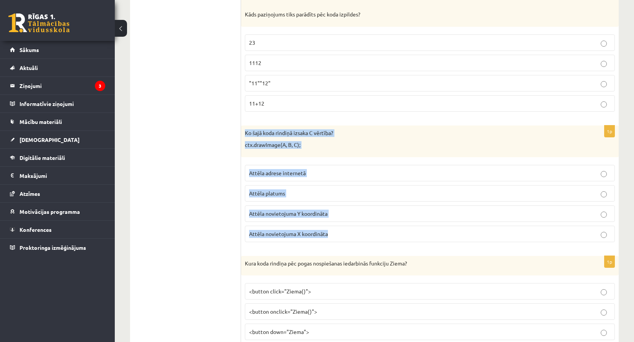
drag, startPoint x: 244, startPoint y: 131, endPoint x: 338, endPoint y: 236, distance: 140.6
click at [338, 236] on div "1p Ko šajā koda rindiņā izsaka C vērtība? ctx.drawImage(A, B, C); Attēla adrese…" at bounding box center [430, 186] width 378 height 123
click at [335, 212] on p "Attēla novietojuma Y koordināta" at bounding box center [430, 214] width 362 height 8
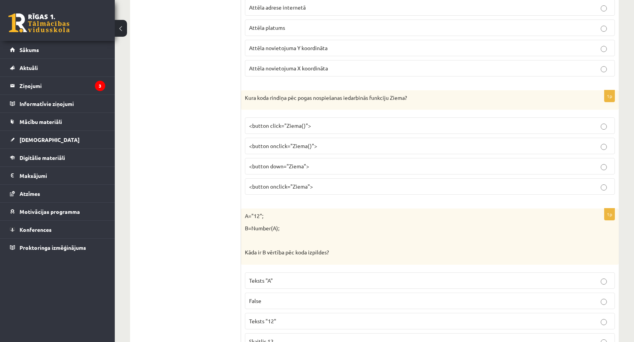
scroll to position [2219, 0]
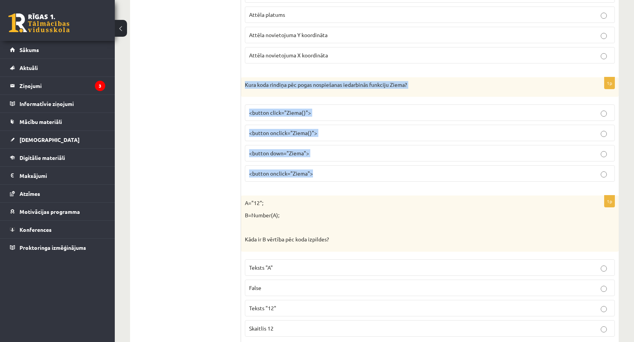
drag, startPoint x: 245, startPoint y: 84, endPoint x: 328, endPoint y: 171, distance: 119.9
click at [328, 171] on div "1p Kura koda rindiņa pēc pogas nospiešanas iedarbinās funkciju Ziema? <button c…" at bounding box center [430, 132] width 378 height 111
click at [334, 134] on p "<button onclick="Ziema()">" at bounding box center [430, 133] width 362 height 8
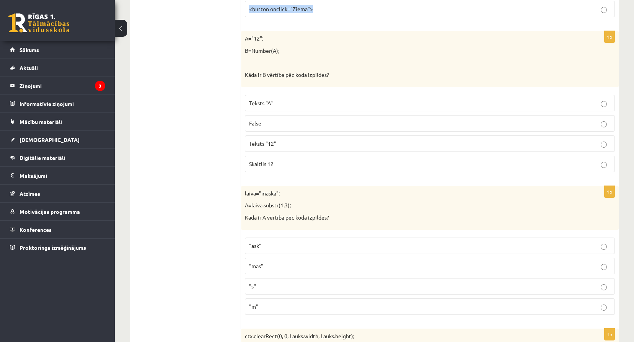
scroll to position [2385, 0]
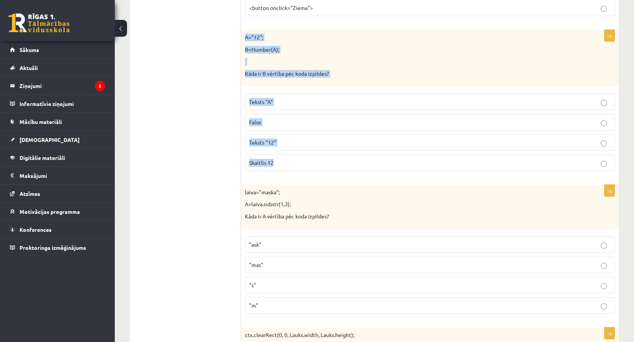
drag, startPoint x: 246, startPoint y: 37, endPoint x: 341, endPoint y: 165, distance: 159.3
click at [341, 164] on div "1p A="12"; B=Number(A); Kāda ir B vērtība pēc koda izpildes? Teksts "A" False T…" at bounding box center [430, 103] width 378 height 147
click at [294, 160] on p "Skaitlis 12" at bounding box center [430, 163] width 362 height 8
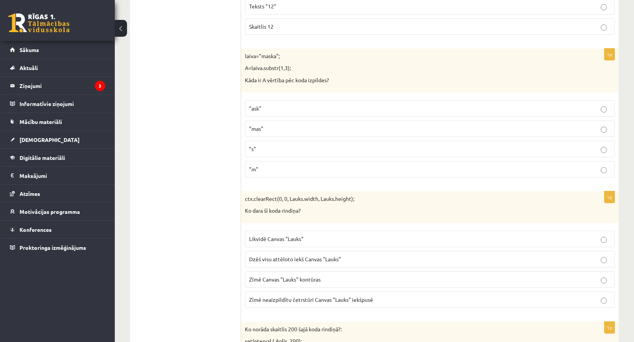
scroll to position [2525, 0]
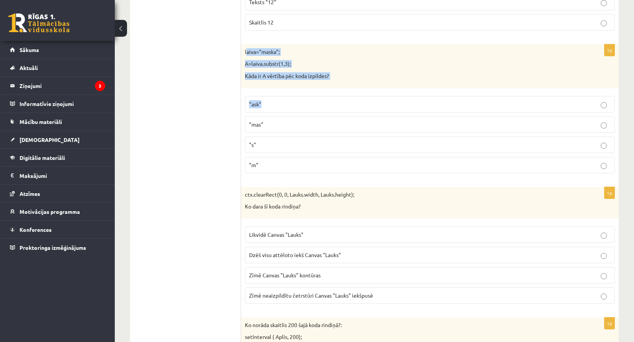
drag, startPoint x: 246, startPoint y: 51, endPoint x: 286, endPoint y: 107, distance: 68.6
click at [286, 107] on div "1p laiva="maska"; A=laiva.substr(1,3); Kāda ir A vērtība pēc koda izpildes? "as…" at bounding box center [430, 111] width 378 height 135
drag, startPoint x: 286, startPoint y: 107, endPoint x: 258, endPoint y: 64, distance: 51.2
click at [275, 82] on div "laiva="maska"; A=laiva.substr(1,3); Kāda ir A vērtība pēc koda izpildes?" at bounding box center [430, 66] width 378 height 44
drag, startPoint x: 245, startPoint y: 53, endPoint x: 288, endPoint y: 171, distance: 125.4
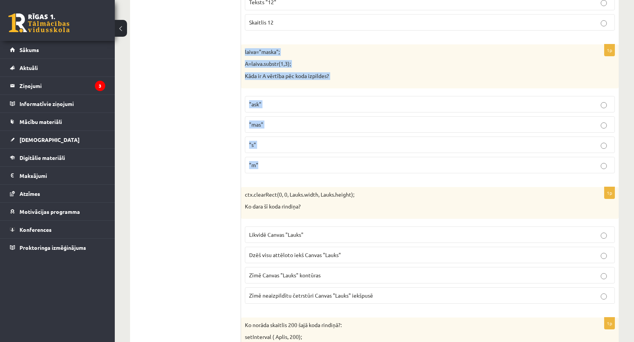
click at [288, 171] on div "1p laiva="maska"; A=laiva.substr(1,3); Kāda ir A vērtība pēc koda izpildes? "as…" at bounding box center [430, 111] width 378 height 135
click at [313, 97] on label ""ask"" at bounding box center [430, 104] width 370 height 16
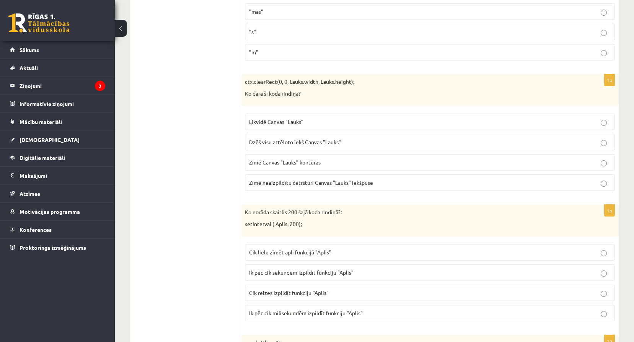
scroll to position [2640, 0]
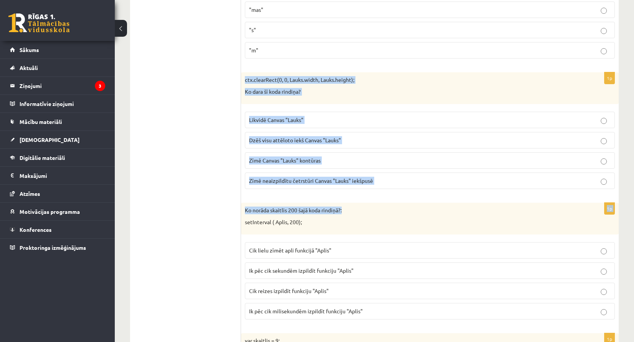
drag, startPoint x: 245, startPoint y: 79, endPoint x: 401, endPoint y: 202, distance: 198.9
drag, startPoint x: 401, startPoint y: 202, endPoint x: 390, endPoint y: 182, distance: 23.3
click at [390, 182] on p "Zīmē neaizpildītu četrstūri Canvas "Lauks" iekšpusē" at bounding box center [430, 181] width 362 height 8
drag, startPoint x: 246, startPoint y: 80, endPoint x: 373, endPoint y: 183, distance: 163.3
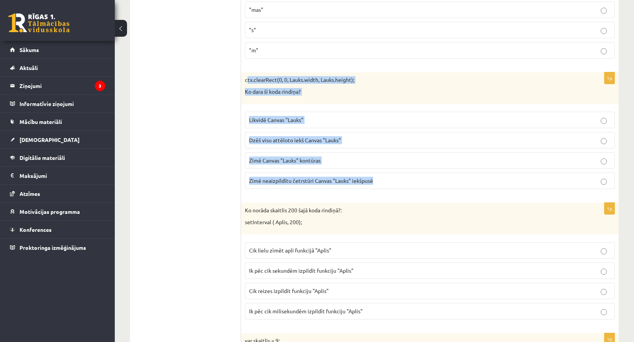
click at [373, 183] on div "1p ctx.clearRect(0, 0, Lauks.width, Lauks.height); Ko dara šī koda rindiņa? Lik…" at bounding box center [430, 133] width 378 height 123
click at [488, 147] on label "Dzēš visu attēloto iekš Canvas "Lauks"" at bounding box center [430, 140] width 370 height 16
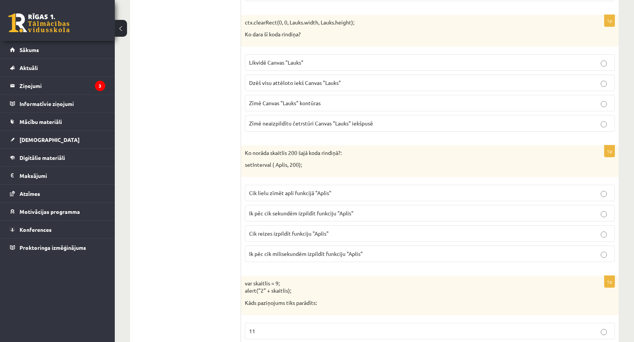
scroll to position [2704, 0]
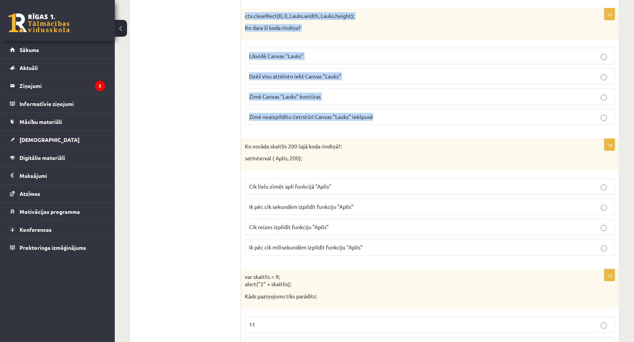
drag, startPoint x: 245, startPoint y: 14, endPoint x: 375, endPoint y: 117, distance: 166.1
click at [375, 117] on div "1p ctx.clearRect(0, 0, Lauks.width, Lauks.height); Ko dara šī koda rindiņa? Lik…" at bounding box center [430, 69] width 378 height 123
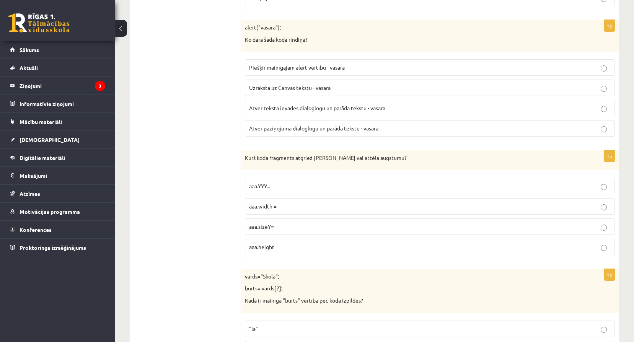
scroll to position [3817, 0]
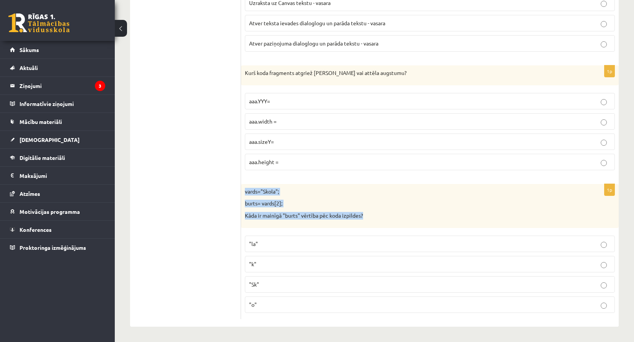
drag, startPoint x: 243, startPoint y: 188, endPoint x: 368, endPoint y: 215, distance: 128.8
click at [368, 215] on div "vards="Skola"; burts= vards[2]; Kāda ir mainīgā "burts" vērtība pēc koda izpild…" at bounding box center [430, 206] width 378 height 44
click at [388, 195] on p "vards="Skola";" at bounding box center [411, 192] width 332 height 8
click at [272, 284] on p ""Sk"" at bounding box center [430, 284] width 362 height 8
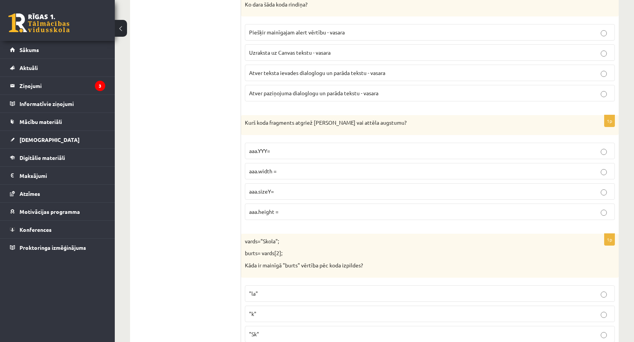
scroll to position [3766, 0]
click at [334, 214] on p "aaa.height =" at bounding box center [430, 213] width 362 height 8
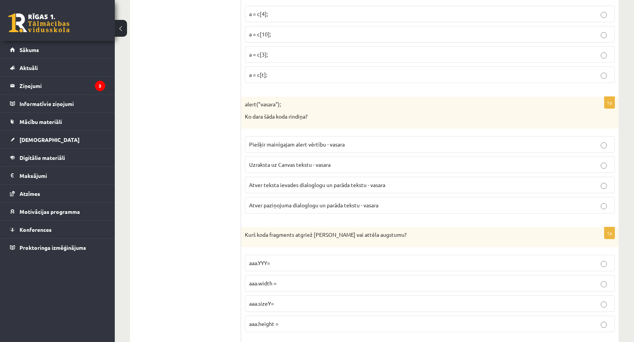
scroll to position [3652, 0]
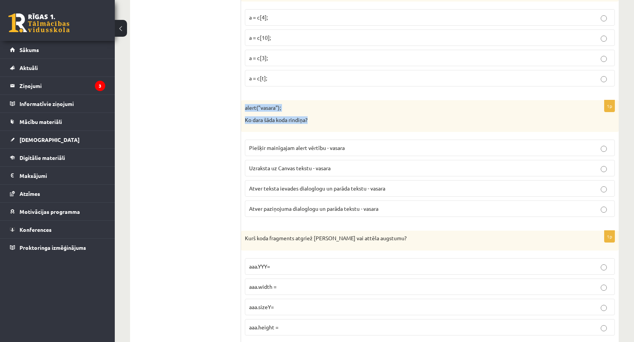
drag, startPoint x: 245, startPoint y: 107, endPoint x: 314, endPoint y: 120, distance: 70.1
click at [314, 120] on div "alert("vasara"); Ko dara šāda koda rindiņa?" at bounding box center [430, 116] width 378 height 32
click at [358, 207] on span "Atver paziņojuma dialoglogu un parāda tekstu - vasara" at bounding box center [313, 208] width 129 height 7
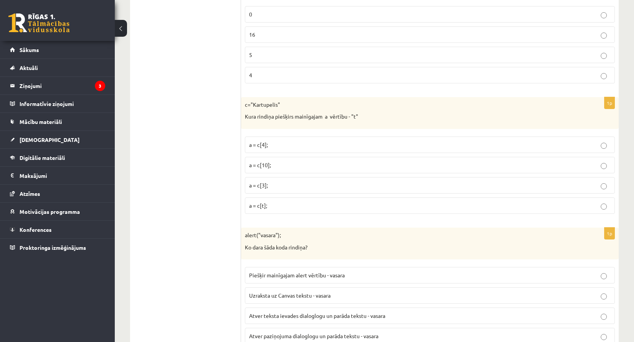
scroll to position [3524, 0]
click at [290, 148] on p "a = c[4];" at bounding box center [430, 145] width 362 height 8
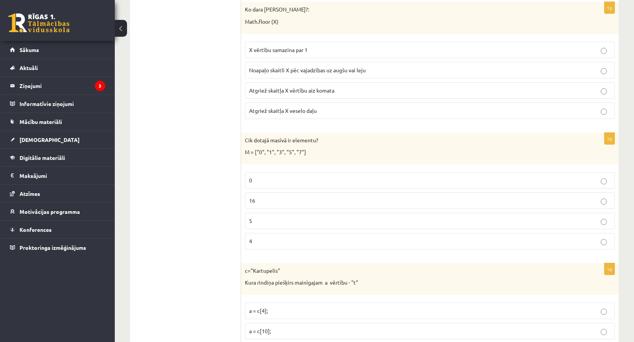
scroll to position [3346, 0]
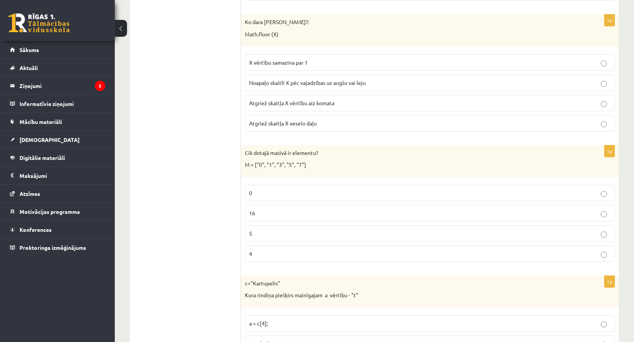
click at [274, 197] on p "0" at bounding box center [430, 193] width 362 height 8
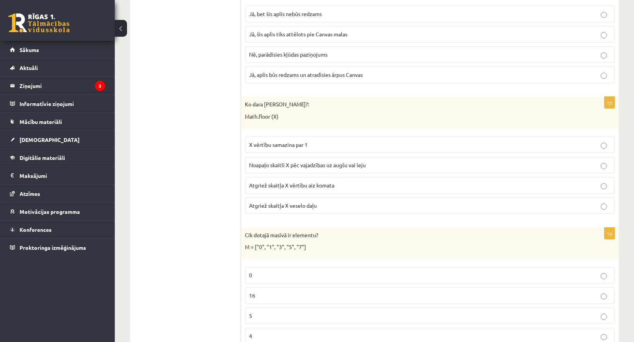
scroll to position [3256, 0]
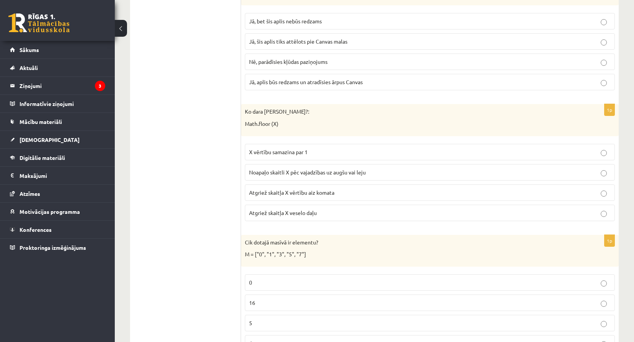
click at [336, 177] on label "Noapaļo skaitli X pēc vajadzības uz augšu vai leju" at bounding box center [430, 172] width 370 height 16
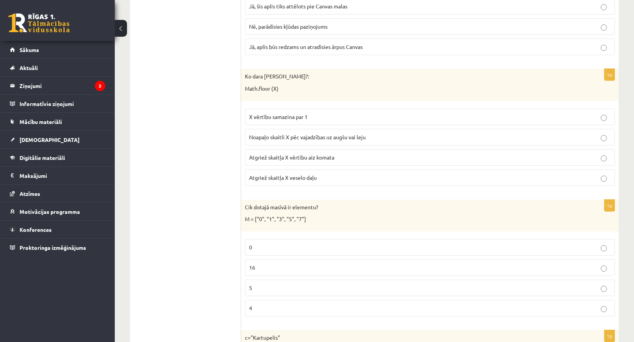
scroll to position [3817, 0]
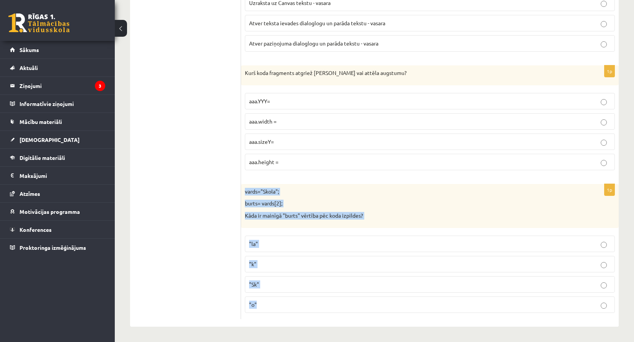
drag, startPoint x: 245, startPoint y: 191, endPoint x: 385, endPoint y: 306, distance: 181.3
click at [385, 306] on div "1p vards="Skola"; burts= vards[2]; Kāda ir mainīgā "burts" vērtība pēc koda izp…" at bounding box center [430, 251] width 378 height 135
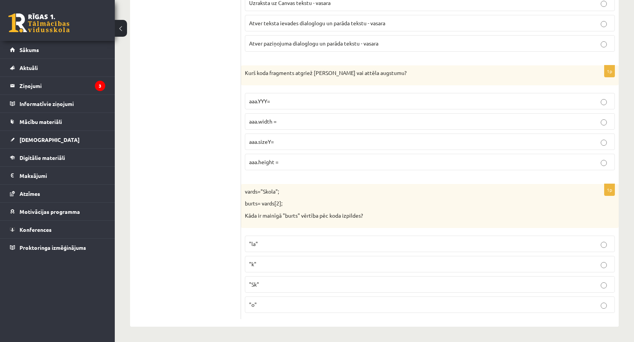
click at [280, 300] on label ""o"" at bounding box center [430, 305] width 370 height 16
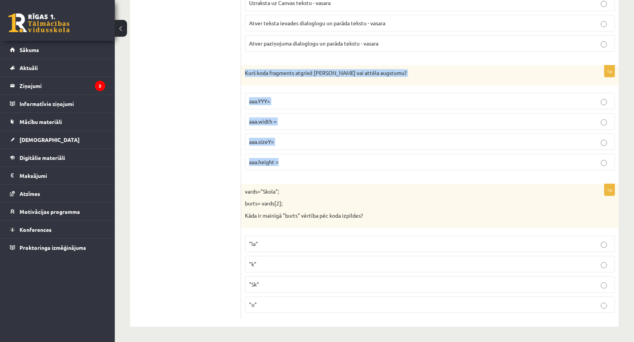
drag, startPoint x: 244, startPoint y: 71, endPoint x: 328, endPoint y: 164, distance: 125.2
click at [328, 164] on div "1p Kurš koda fragments atgriež Canvas vai attēla augstumu? aaa.YYY= aaa.width =…" at bounding box center [430, 120] width 378 height 111
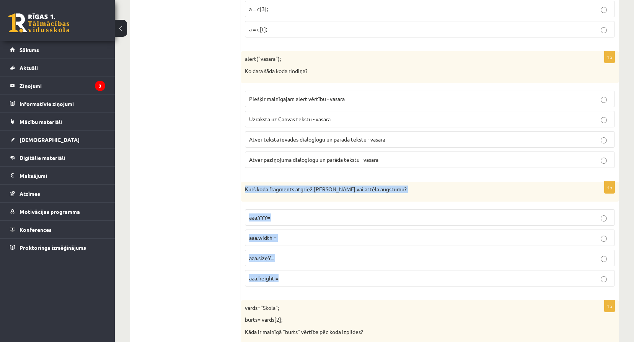
scroll to position [3652, 0]
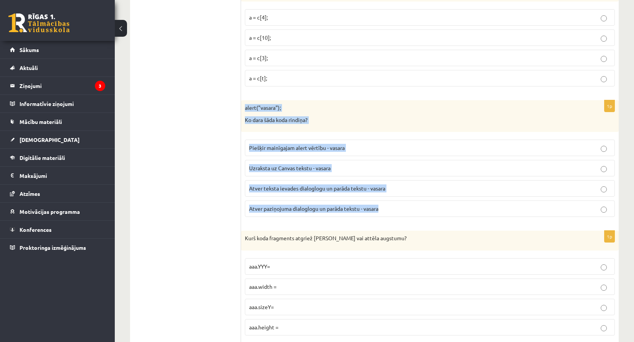
drag, startPoint x: 245, startPoint y: 108, endPoint x: 387, endPoint y: 203, distance: 171.2
click at [387, 203] on div "1p alert("vasara"); Ko dara šāda koda rindiņa? Piešķir mainīgajam alert vērtību…" at bounding box center [430, 161] width 378 height 123
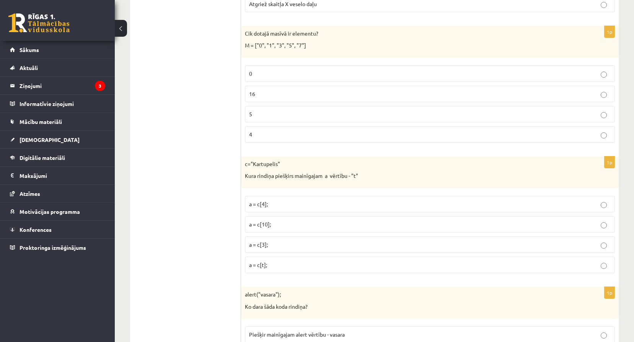
scroll to position [3460, 0]
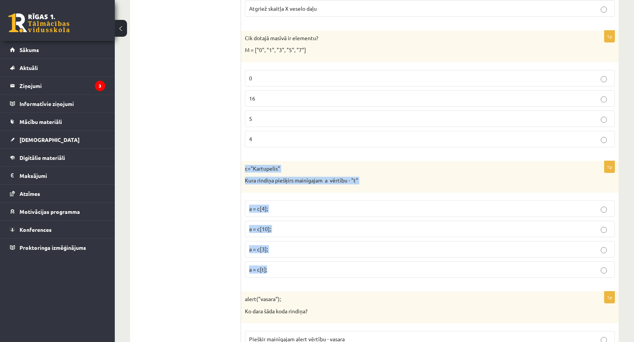
drag, startPoint x: 246, startPoint y: 167, endPoint x: 322, endPoint y: 267, distance: 125.0
click at [322, 267] on div "1p c="Kartupelis" Kura rindiņa piešķirs mainīgajam a vērtību - "t" a = c[4]; a …" at bounding box center [430, 222] width 378 height 123
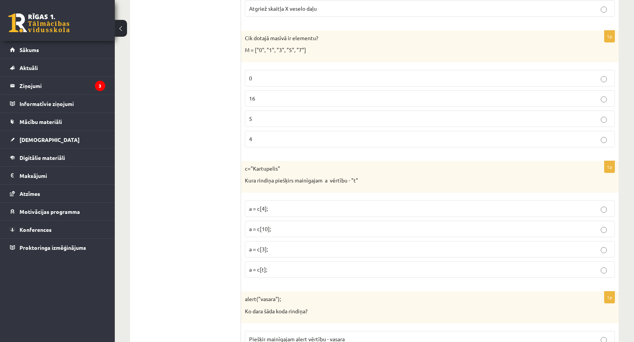
click at [244, 48] on div "Cik dotajā masīvā ir elementu? M = ["0", "1", "3", "5", "7"]" at bounding box center [430, 47] width 378 height 32
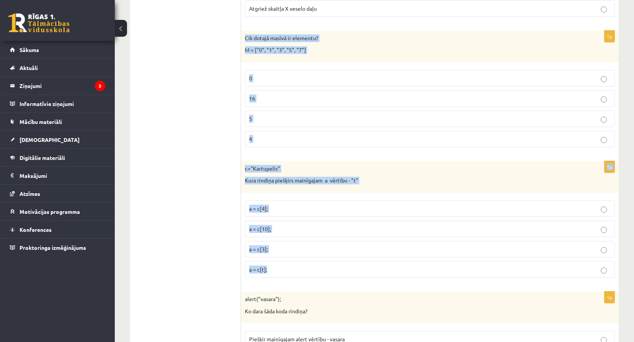
drag, startPoint x: 246, startPoint y: 39, endPoint x: 350, endPoint y: 266, distance: 250.1
click at [295, 114] on label "5" at bounding box center [430, 119] width 370 height 16
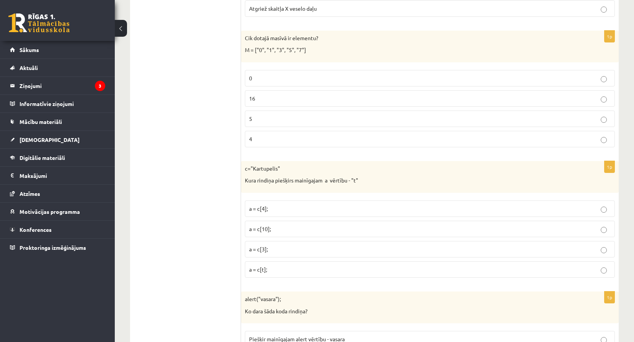
click at [293, 249] on p "a = c[3];" at bounding box center [430, 249] width 362 height 8
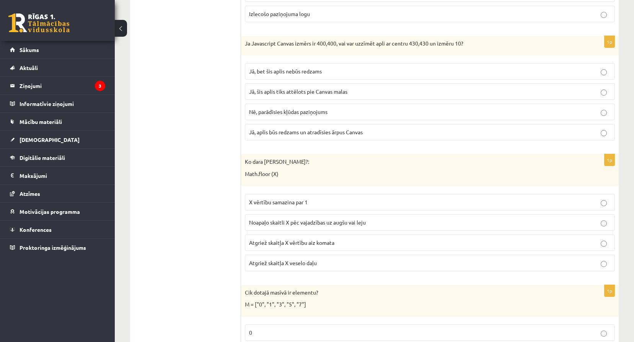
scroll to position [3205, 0]
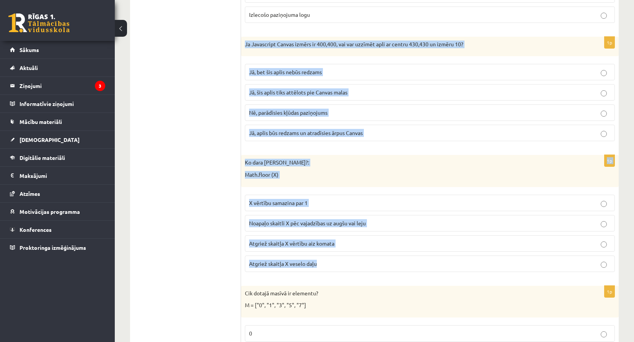
drag, startPoint x: 244, startPoint y: 43, endPoint x: 335, endPoint y: 266, distance: 240.3
click at [363, 91] on p "Jā, šis aplis tiks attēlots pie Canvas malas" at bounding box center [430, 92] width 362 height 8
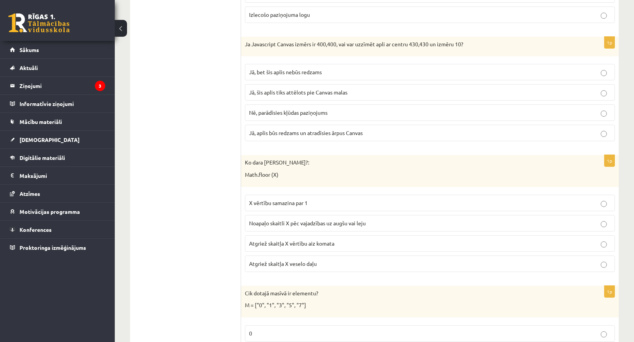
drag, startPoint x: 283, startPoint y: 66, endPoint x: 294, endPoint y: 93, distance: 29.6
click at [283, 66] on label "Jā, bet šis aplis nebūs redzams" at bounding box center [430, 72] width 370 height 16
click at [313, 242] on span "Atgriež skaitļa X vērtību aiz komata" at bounding box center [291, 243] width 85 height 7
click at [348, 265] on p "Atgriež skaitļa X veselo daļu" at bounding box center [430, 264] width 362 height 8
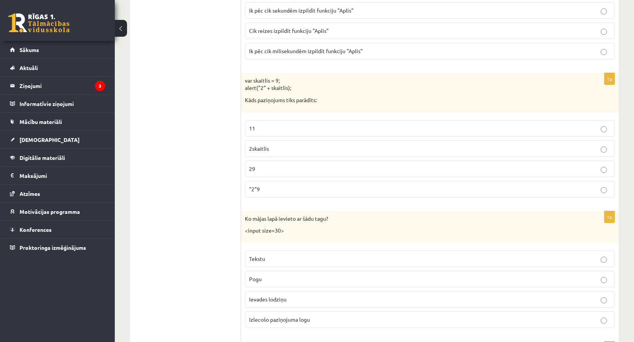
scroll to position [2899, 0]
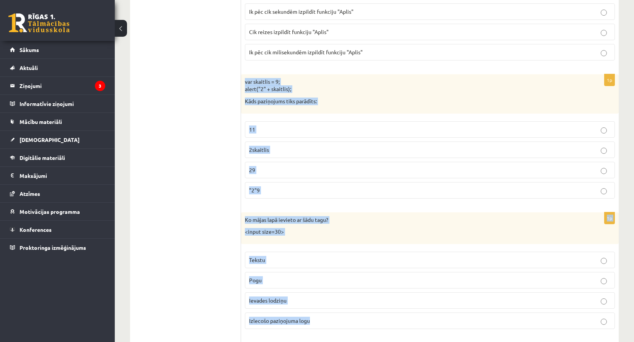
drag, startPoint x: 245, startPoint y: 80, endPoint x: 394, endPoint y: 316, distance: 279.6
click at [290, 176] on label "29" at bounding box center [430, 170] width 370 height 16
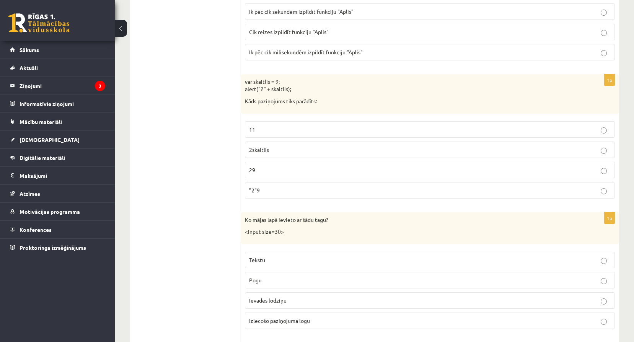
click at [354, 293] on label "Ievades lodziņu" at bounding box center [430, 300] width 370 height 16
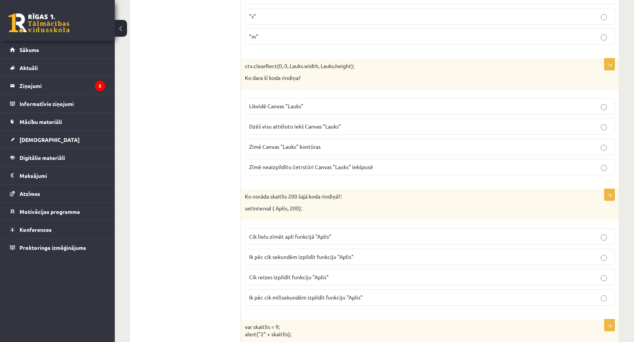
scroll to position [2669, 0]
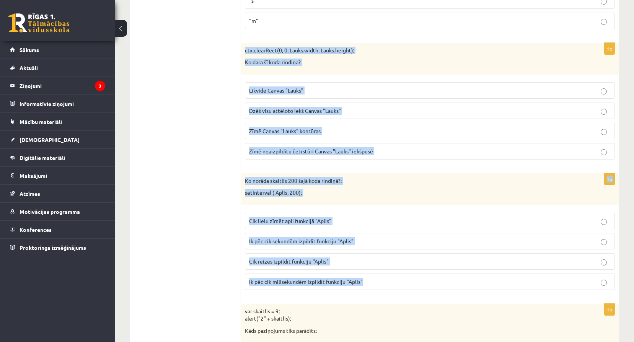
drag, startPoint x: 245, startPoint y: 53, endPoint x: 392, endPoint y: 285, distance: 274.4
click at [363, 185] on p "Ko norāda skaitlis 200 šajā koda rindiņā?:" at bounding box center [411, 181] width 332 height 8
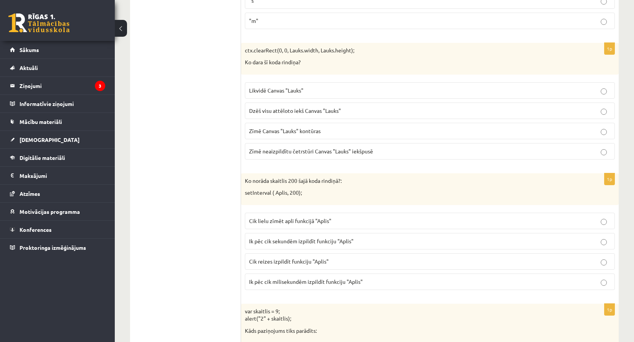
click at [368, 280] on p "Ik pēc cik milisekundēm izpildīt funkciju "Aplis"" at bounding box center [430, 282] width 362 height 8
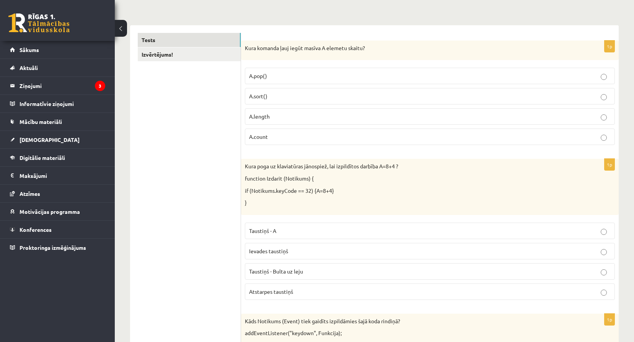
scroll to position [0, 0]
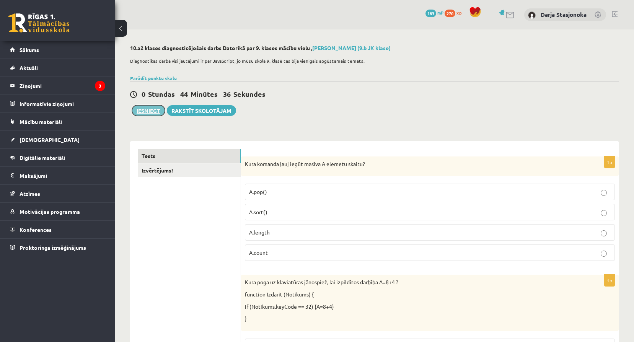
click at [149, 111] on button "Iesniegt" at bounding box center [148, 110] width 33 height 11
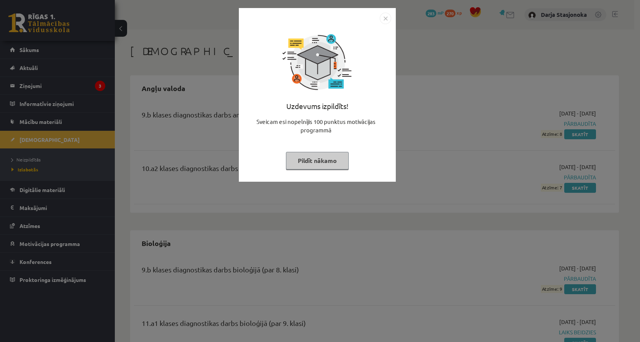
click at [390, 30] on div "Uzdevums izpildīts! Sveicam esi nopelnījis 100 punktus motivācijas programmā Pi…" at bounding box center [317, 100] width 148 height 153
click at [393, 19] on div "Uzdevums izpildīts! Sveicam esi nopelnījis 100 punktus motivācijas programmā Pi…" at bounding box center [317, 95] width 157 height 174
click at [387, 20] on img "Close" at bounding box center [385, 18] width 11 height 11
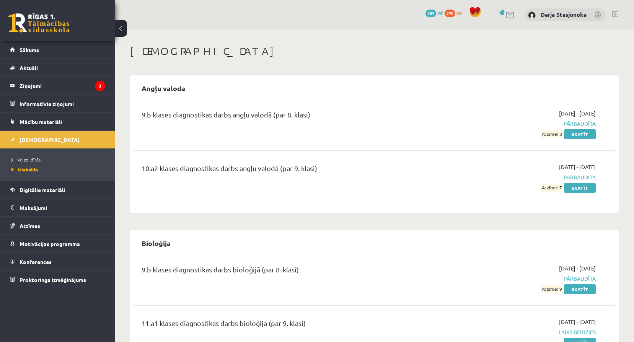
click at [504, 14] on link at bounding box center [503, 13] width 8 height 6
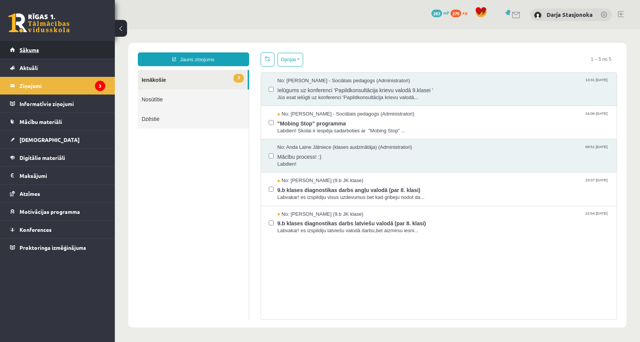
click at [86, 45] on link "Sākums" at bounding box center [57, 50] width 95 height 18
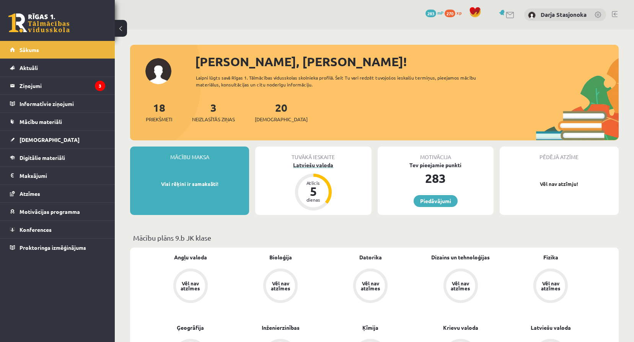
click at [305, 165] on div "Latviešu valoda" at bounding box center [313, 165] width 116 height 8
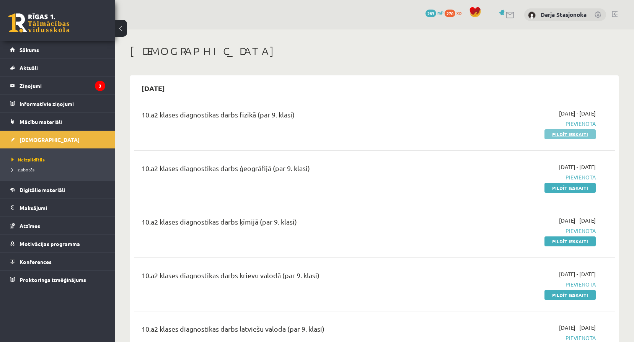
click at [554, 135] on link "Pildīt ieskaiti" at bounding box center [569, 134] width 51 height 10
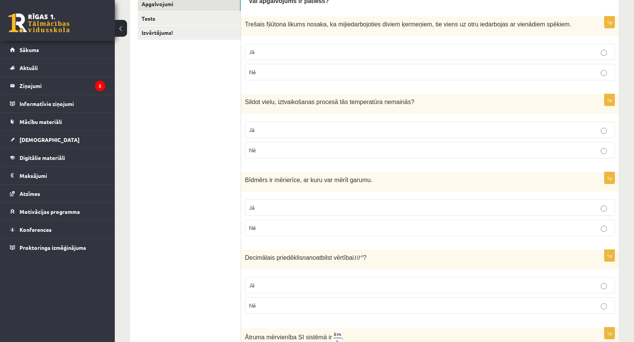
scroll to position [127, 0]
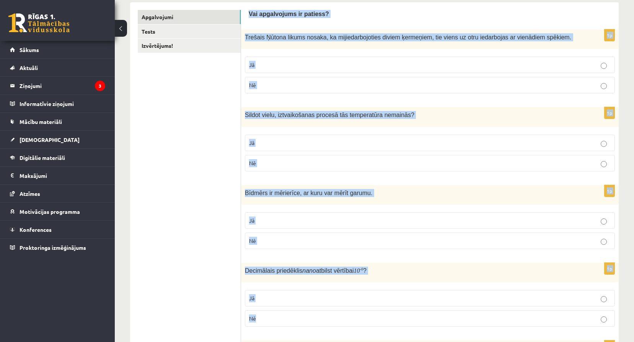
drag, startPoint x: 249, startPoint y: 13, endPoint x: 420, endPoint y: 312, distance: 344.5
copy form "Vai apgalvojums ir patiess? 1p Trešais Ņūtona likums nosaka, ka mijiedarbojotie…"
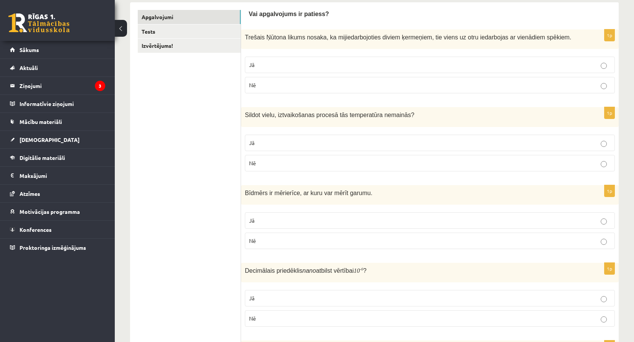
click at [316, 62] on p "Jā" at bounding box center [430, 65] width 362 height 8
click at [346, 140] on p "Jā" at bounding box center [430, 143] width 362 height 8
click at [356, 223] on p "Jā" at bounding box center [430, 221] width 362 height 8
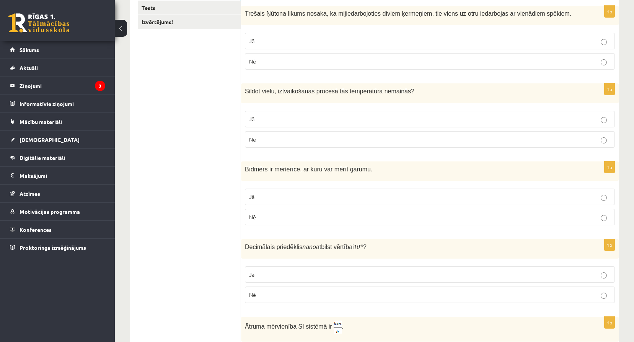
scroll to position [153, 0]
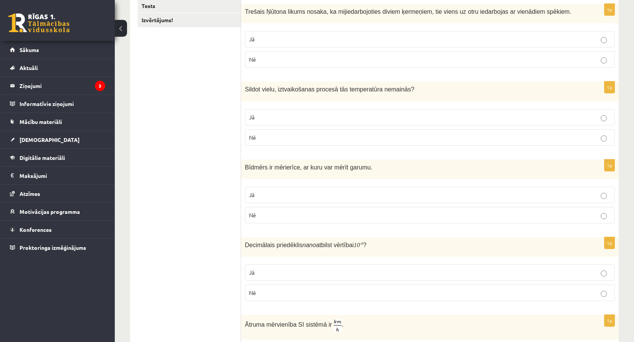
click at [362, 293] on p "Nē" at bounding box center [430, 293] width 362 height 8
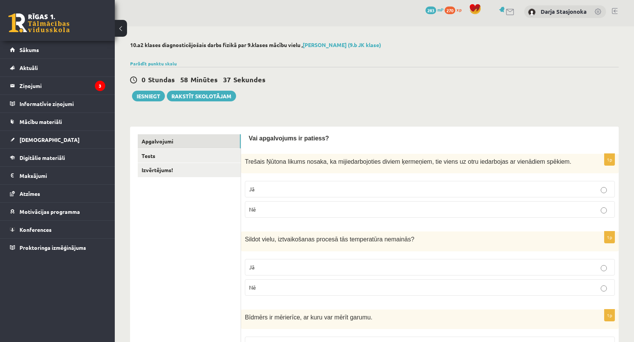
scroll to position [0, 0]
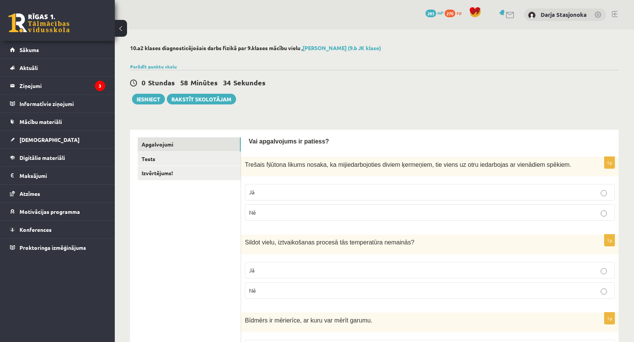
click at [438, 12] on span "mP" at bounding box center [440, 13] width 6 height 6
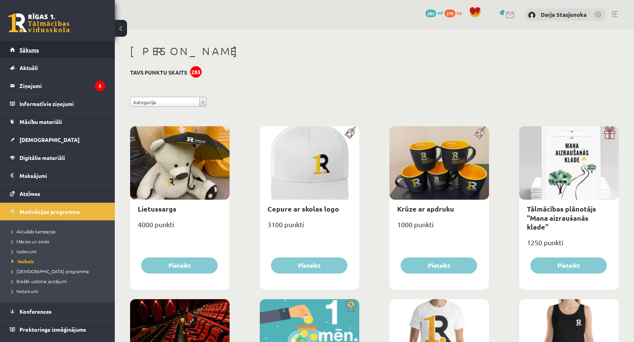
click at [53, 48] on link "Sākums" at bounding box center [57, 50] width 95 height 18
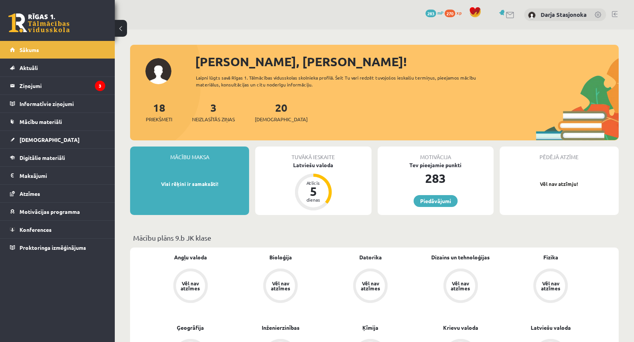
click at [264, 114] on div "20 Ieskaites" at bounding box center [281, 111] width 53 height 24
click at [267, 119] on span "[DEMOGRAPHIC_DATA]" at bounding box center [281, 120] width 53 height 8
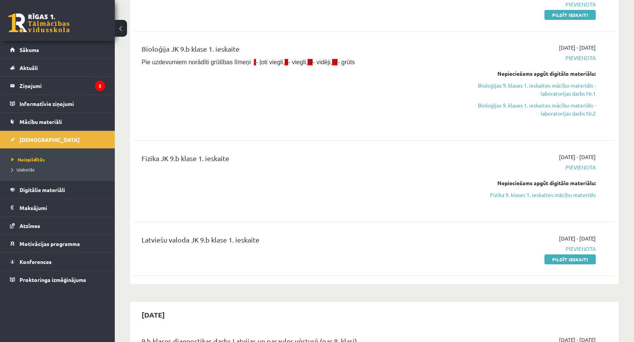
scroll to position [663, 0]
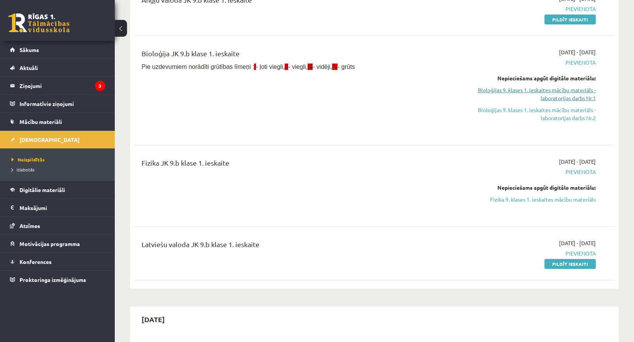
click at [551, 96] on link "Bioloģijas 9. klases 1. ieskaites mācību materiāls - laboratorijas darbs Nr.1" at bounding box center [524, 94] width 144 height 16
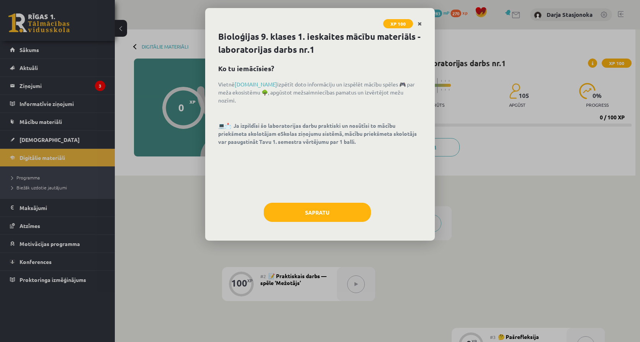
click at [416, 25] on link "Close" at bounding box center [419, 23] width 13 height 15
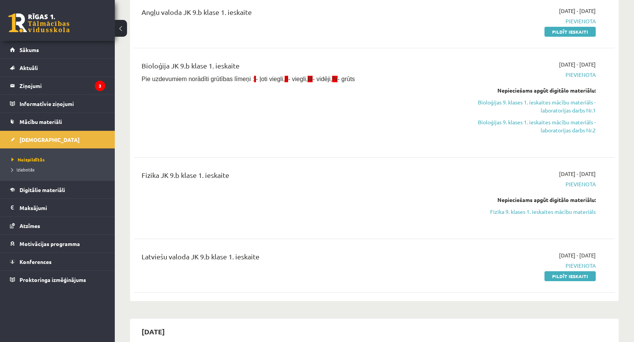
scroll to position [688, 0]
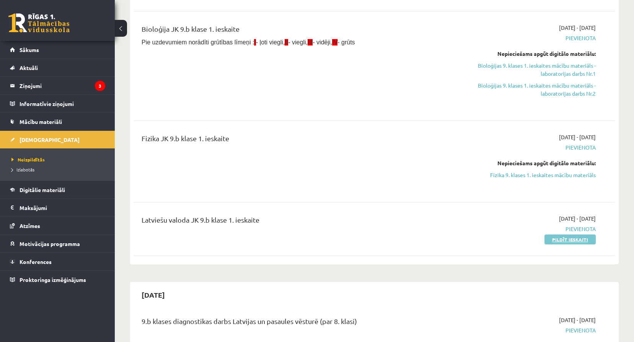
click at [562, 236] on link "Pildīt ieskaiti" at bounding box center [569, 240] width 51 height 10
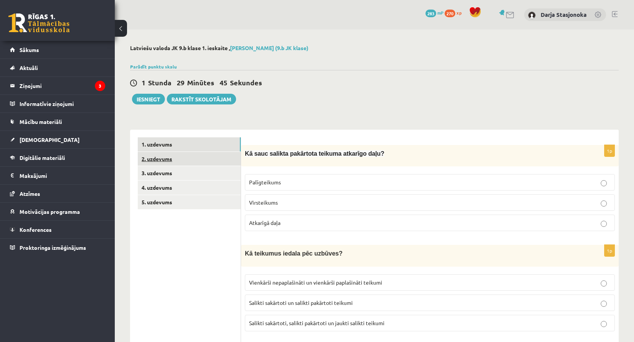
click at [179, 153] on link "2. uzdevums" at bounding box center [189, 159] width 103 height 14
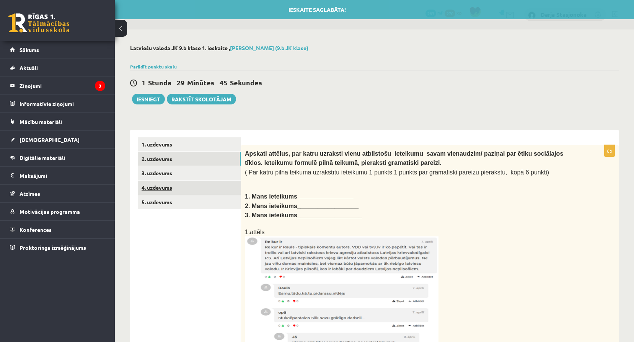
click at [182, 186] on link "4. uzdevums" at bounding box center [189, 188] width 103 height 14
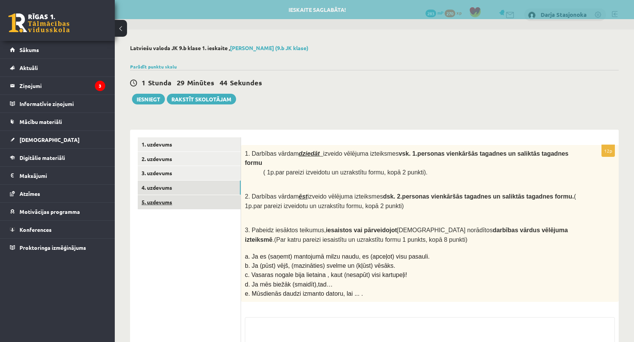
click at [195, 205] on link "5. uzdevums" at bounding box center [189, 202] width 103 height 14
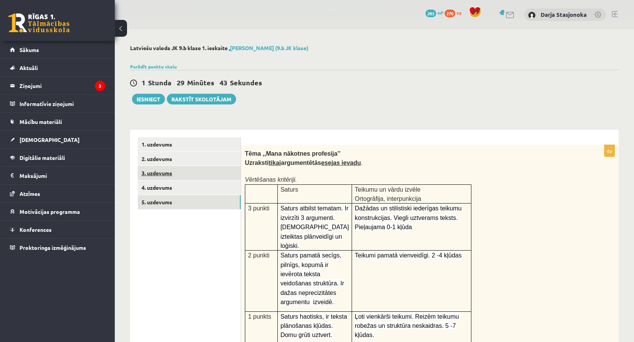
click at [194, 179] on link "3. uzdevums" at bounding box center [189, 173] width 103 height 14
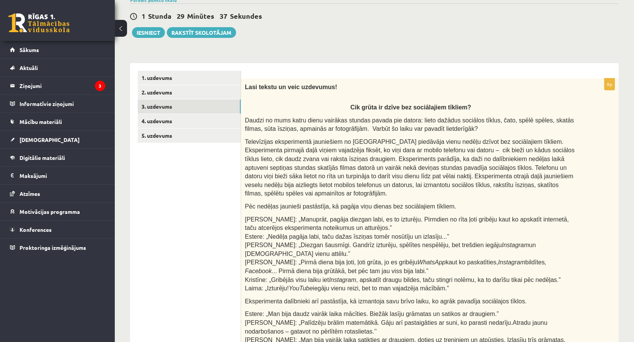
scroll to position [66, 0]
click at [187, 81] on link "1. uzdevums" at bounding box center [189, 78] width 103 height 14
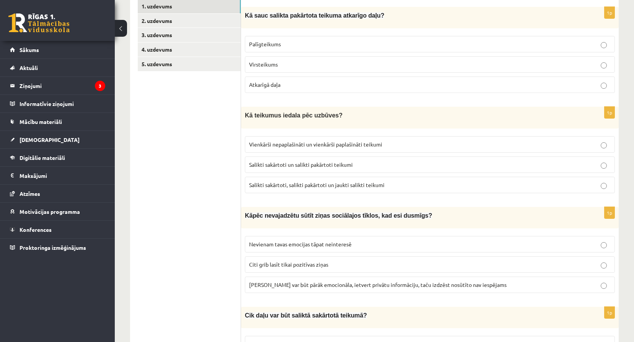
scroll to position [143, 0]
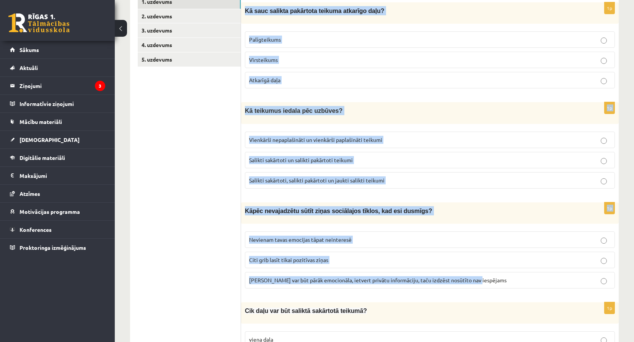
copy form "Kā sauc salikta pakārtota teikuma atkarīgo daļu? Palīgteikums Virsteikums Atkar…"
drag, startPoint x: 245, startPoint y: 10, endPoint x: 493, endPoint y: 283, distance: 369.2
drag, startPoint x: 493, startPoint y: 283, endPoint x: 453, endPoint y: 280, distance: 40.3
copy form "Kā sauc salikta pakārtota teikuma atkarīgo daļu? Palīgteikums Virsteikums Atkar…"
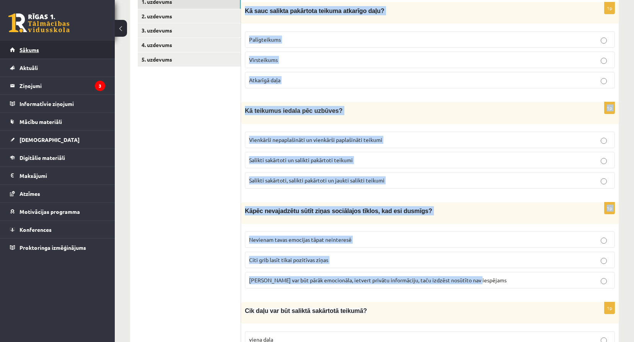
click at [50, 47] on link "Sākums" at bounding box center [57, 50] width 95 height 18
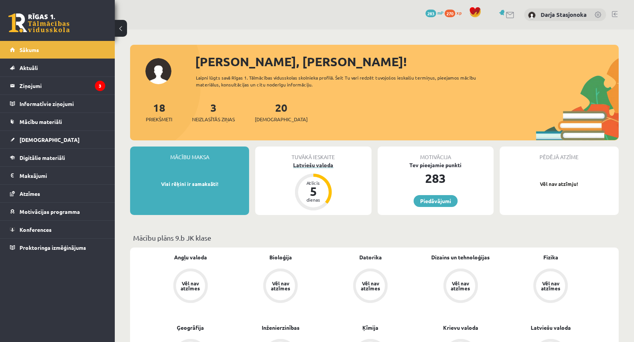
click at [323, 168] on div "Latviešu valoda" at bounding box center [313, 165] width 116 height 8
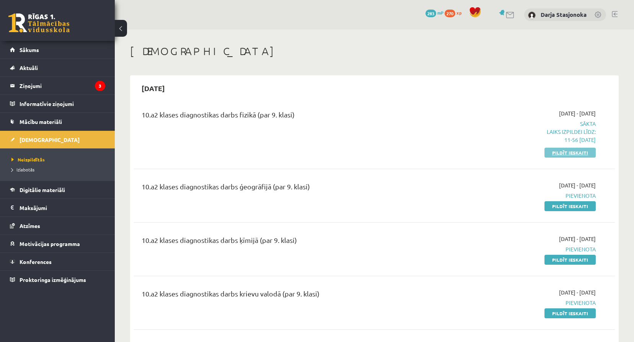
click at [586, 153] on link "Pildīt ieskaiti" at bounding box center [569, 153] width 51 height 10
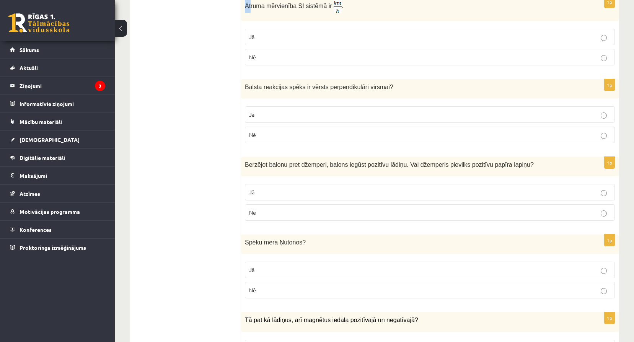
scroll to position [464, 0]
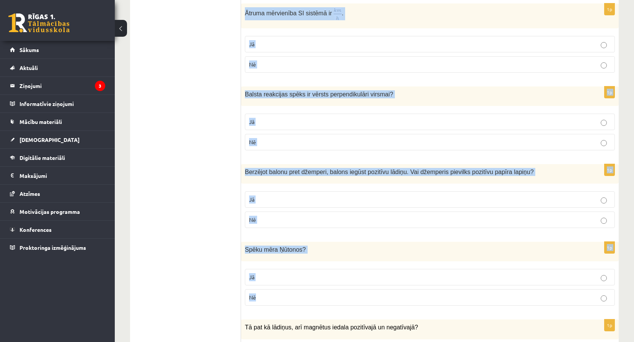
copy form "Ātruma mērvienība SI sistēmā ir . Jā Nē 1p Balsta reakcijas spēks ir vērsts per…"
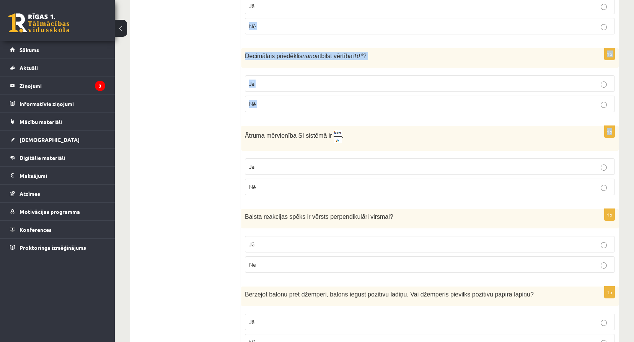
scroll to position [203, 0]
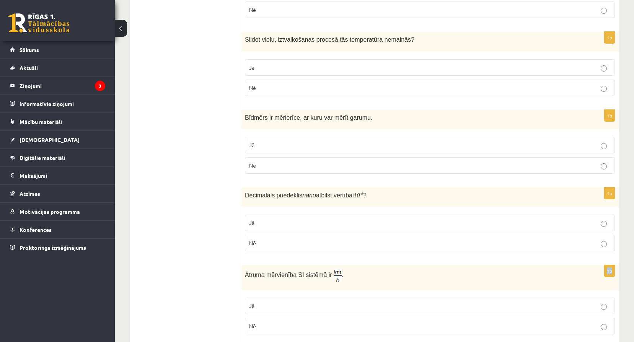
drag, startPoint x: 244, startPoint y: 6, endPoint x: 502, endPoint y: 234, distance: 344.5
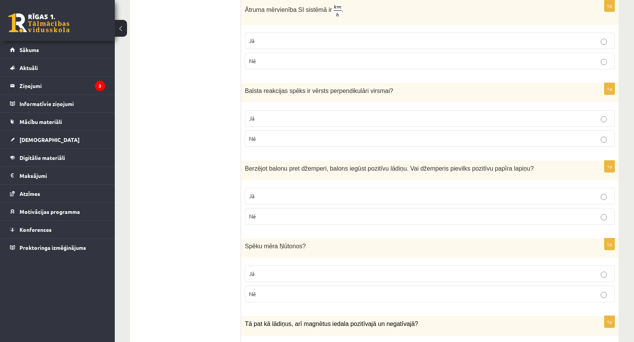
scroll to position [471, 0]
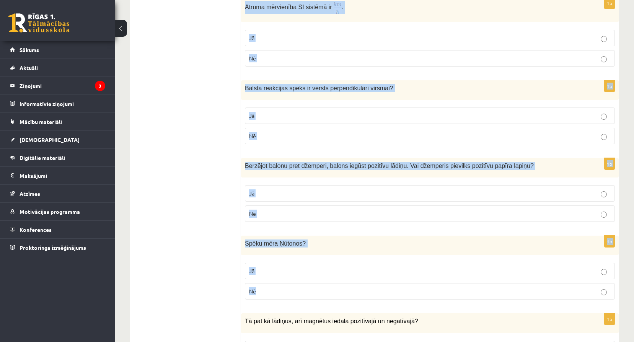
drag, startPoint x: 245, startPoint y: 7, endPoint x: 271, endPoint y: 295, distance: 289.7
click at [271, 295] on form "Vai apgalvojums ir patiess? 1p Trešais Ņūtona likums nosaka, ka mijiedarbojotie…" at bounding box center [430, 339] width 362 height 1345
drag, startPoint x: 271, startPoint y: 295, endPoint x: 254, endPoint y: 292, distance: 17.1
copy form "Ātruma mērvienība SI sistēmā ir . Jā Nē 1p Balsta reakcijas spēks ir vērsts per…"
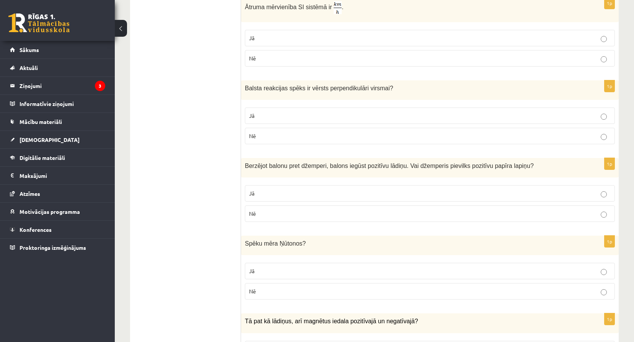
click at [203, 148] on ul "Apgalvojumi Tests Izvērtējums!" at bounding box center [189, 339] width 103 height 1345
click at [295, 118] on p "Jā" at bounding box center [430, 116] width 362 height 8
click at [352, 59] on p "Nē" at bounding box center [430, 58] width 362 height 8
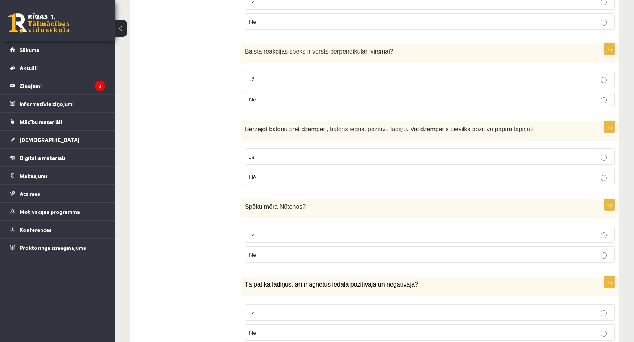
scroll to position [522, 0]
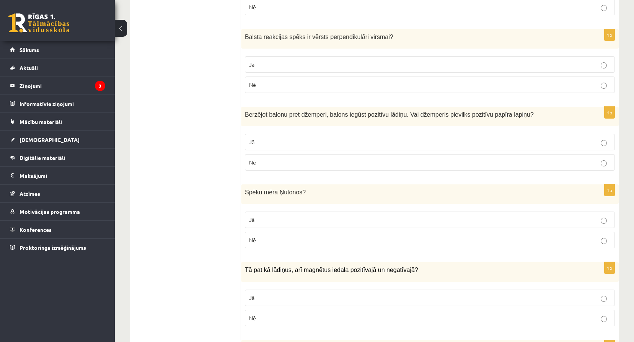
click at [384, 165] on p "Nē" at bounding box center [430, 162] width 362 height 8
click at [375, 225] on label "Jā" at bounding box center [430, 220] width 370 height 16
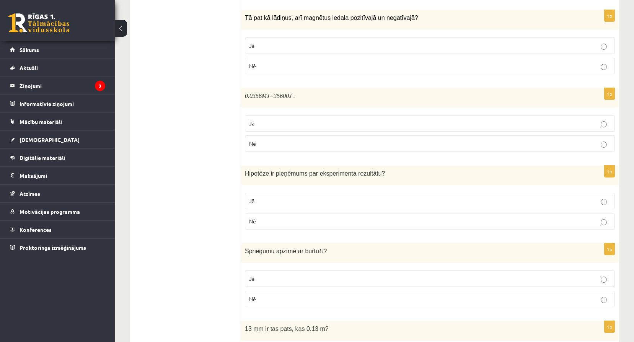
scroll to position [777, 0]
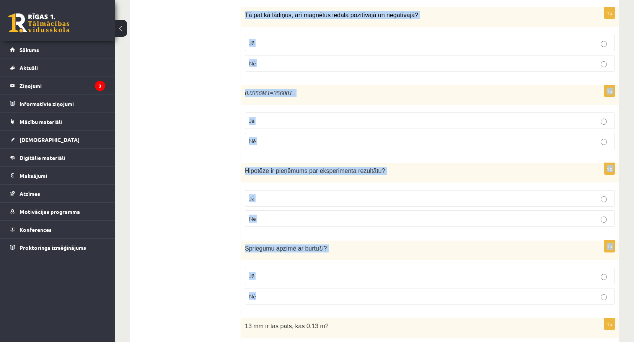
copy form "Tā pat kā lādiņus, arī magnētus iedala pozitīvajā un negatīvajā? Jā Nē 1p 0.035…"
drag, startPoint x: 245, startPoint y: 15, endPoint x: 351, endPoint y: 298, distance: 302.3
click at [351, 298] on form "Vai apgalvojums ir patiess? 1p Trešais Ņūtona likums nosaka, ka mijiedarbojotie…" at bounding box center [430, 33] width 362 height 1345
copy form "Tā pat kā lādiņus, arī magnētus iedala pozitīvajā un negatīvajā? Jā Nē 1p 0.035…"
click at [363, 59] on label "Nē" at bounding box center [430, 63] width 370 height 16
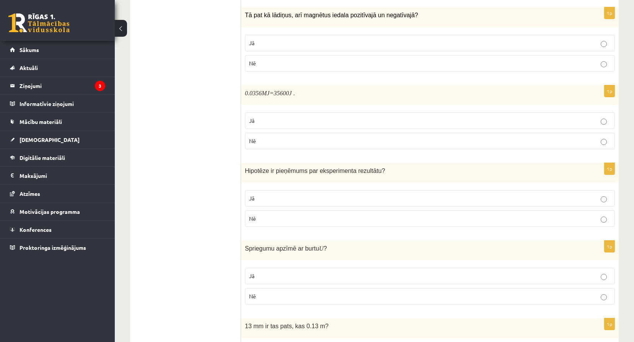
click at [351, 126] on label "Jā" at bounding box center [430, 120] width 370 height 16
click at [357, 197] on p "Jā" at bounding box center [430, 198] width 362 height 8
click at [361, 266] on fieldset "Jā Nē" at bounding box center [430, 285] width 370 height 43
click at [362, 276] on p "Jā" at bounding box center [430, 276] width 362 height 8
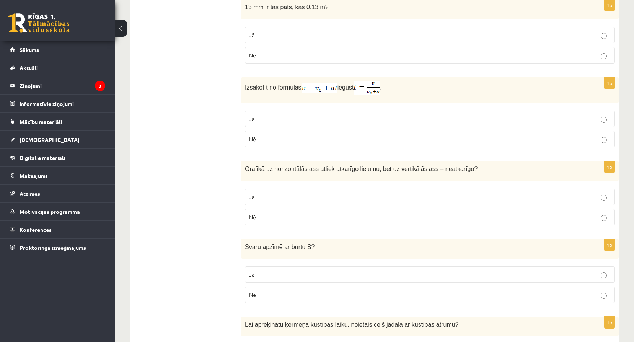
scroll to position [1095, 0]
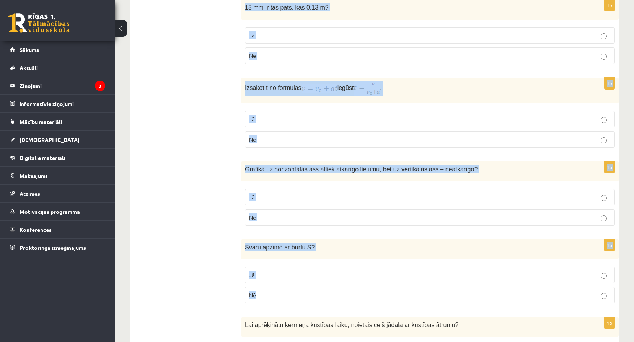
drag, startPoint x: 246, startPoint y: 7, endPoint x: 414, endPoint y: 298, distance: 335.8
copy form "13 mm ir tas pats, kas 0.13 m? Jā Nē 1p Izsakot t no formulas iegūst . Jā Nē 1p…"
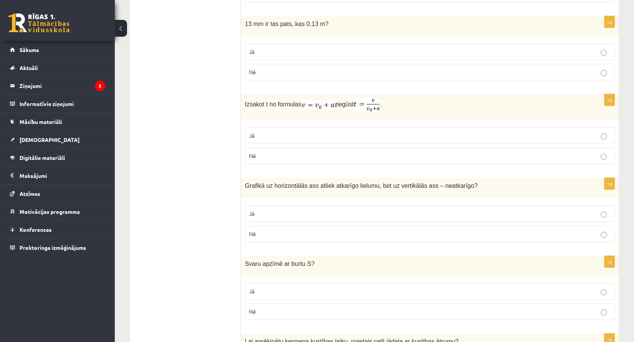
scroll to position [1075, 0]
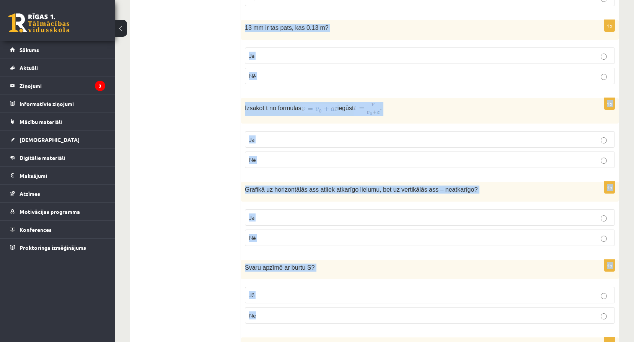
drag, startPoint x: 246, startPoint y: 28, endPoint x: 342, endPoint y: 312, distance: 299.5
copy form "13 mm ir tas pats, kas 0.13 m? Jā Nē 1p Izsakot t no formulas iegūst . Jā Nē 1p…"
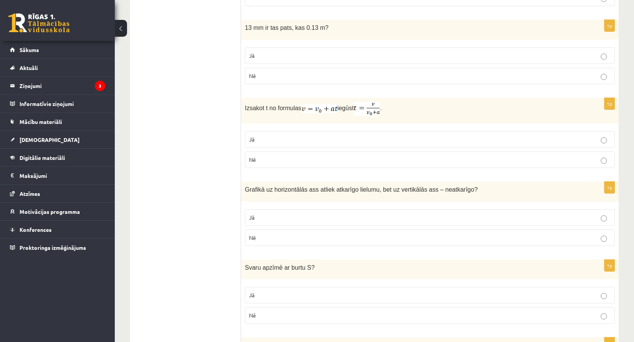
click at [305, 139] on p "Jā" at bounding box center [430, 139] width 362 height 8
click at [323, 80] on p "Nē" at bounding box center [430, 76] width 362 height 8
click at [344, 239] on p "Nē" at bounding box center [430, 238] width 362 height 8
click at [348, 315] on p "Nē" at bounding box center [430, 315] width 362 height 8
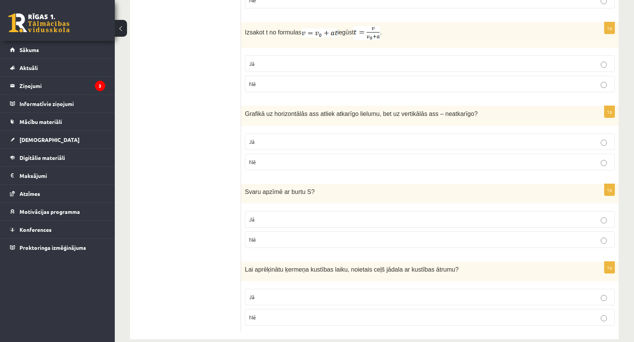
scroll to position [1164, 0]
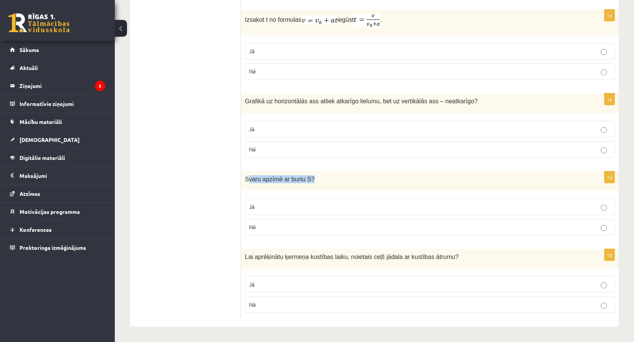
drag, startPoint x: 246, startPoint y: 178, endPoint x: 317, endPoint y: 188, distance: 71.5
click at [317, 188] on div "Svaru apzīmē ar burtu S ?" at bounding box center [430, 181] width 378 height 20
drag, startPoint x: 317, startPoint y: 188, endPoint x: 266, endPoint y: 189, distance: 50.9
click at [266, 189] on div "Svaru apzīmē ar burtu S ?" at bounding box center [430, 181] width 378 height 20
click at [246, 179] on span "Svaru apzīmē ar burtu S" at bounding box center [278, 179] width 66 height 7
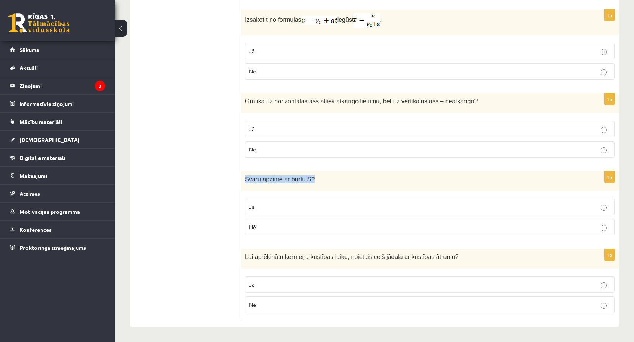
drag, startPoint x: 244, startPoint y: 179, endPoint x: 309, endPoint y: 187, distance: 65.5
click at [309, 187] on div "Svaru apzīmē ar burtu S ?" at bounding box center [430, 181] width 378 height 20
copy span "Svaru apzīmē ar burtu S ?"
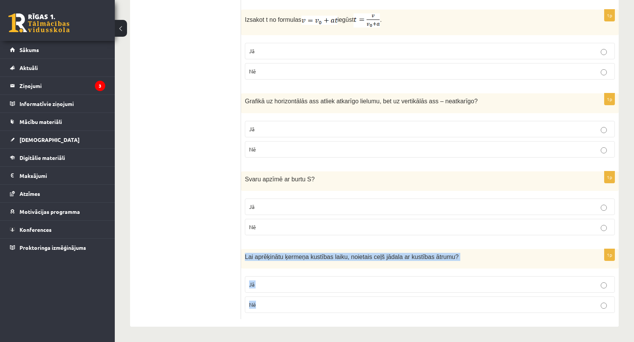
drag, startPoint x: 244, startPoint y: 258, endPoint x: 372, endPoint y: 301, distance: 134.8
click at [372, 301] on div "1p Lai aprēķinātu ķermeņa kustības laiku, noietais ceļš jādala ar kustības ātru…" at bounding box center [430, 284] width 378 height 70
copy div "Lai aprēķinātu ķermeņa kustības laiku, noietais ceļš jādala ar kustības ātrumu?…"
click at [265, 281] on p "Jā" at bounding box center [430, 284] width 362 height 8
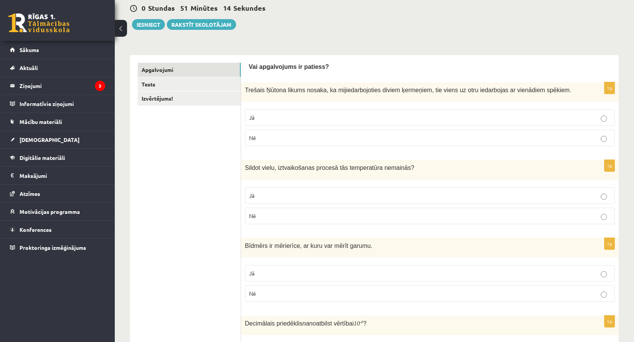
scroll to position [73, 0]
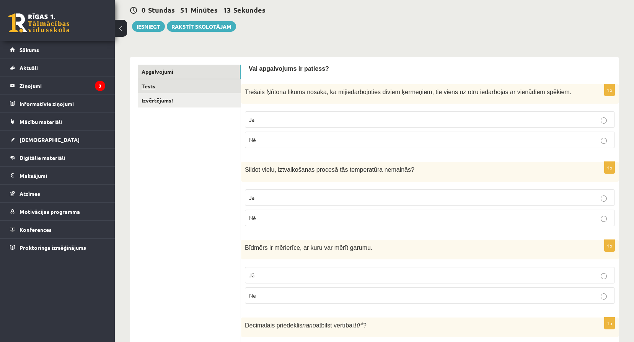
click at [202, 88] on link "Tests" at bounding box center [189, 86] width 103 height 14
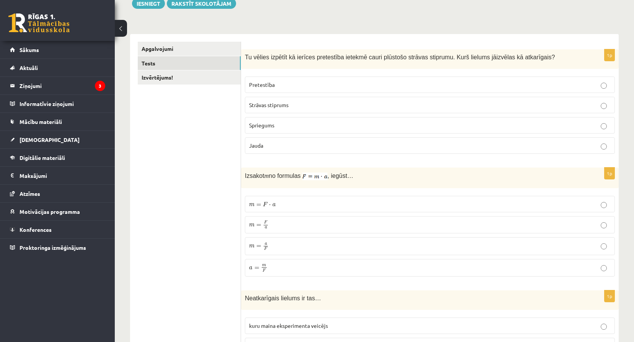
scroll to position [98, 0]
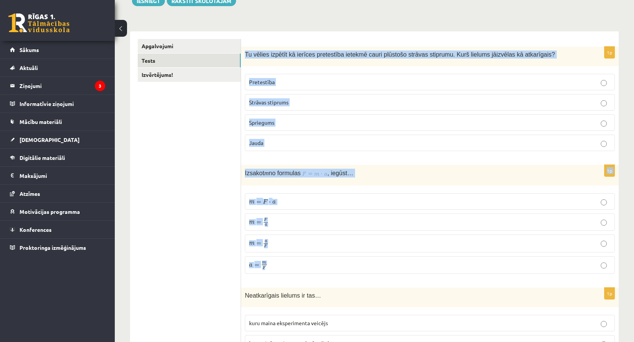
drag, startPoint x: 246, startPoint y: 52, endPoint x: 321, endPoint y: 266, distance: 226.4
copy form "Tu vēlies izpētīt kā ierīces pretestība ietekmē cauri plūstošo strāvas stiprumu…"
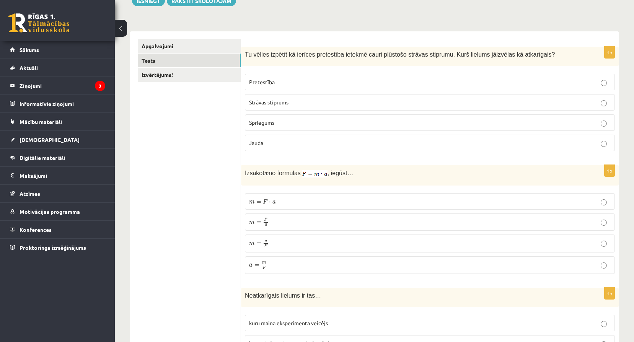
click at [292, 220] on p "m = F a m = F a" at bounding box center [430, 222] width 362 height 9
click at [300, 104] on p "Strāvas stiprums" at bounding box center [430, 102] width 362 height 8
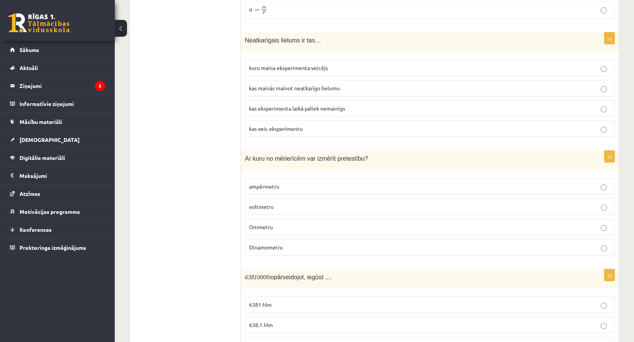
scroll to position [386, 0]
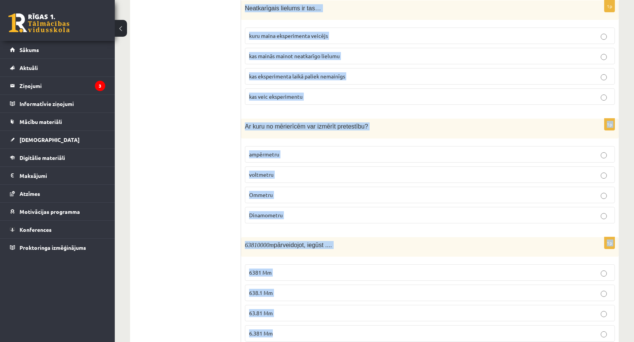
copy form "Neatkarīgais lielums ir tas… kuru maina eksperimenta veicējs kas mainās mainot …"
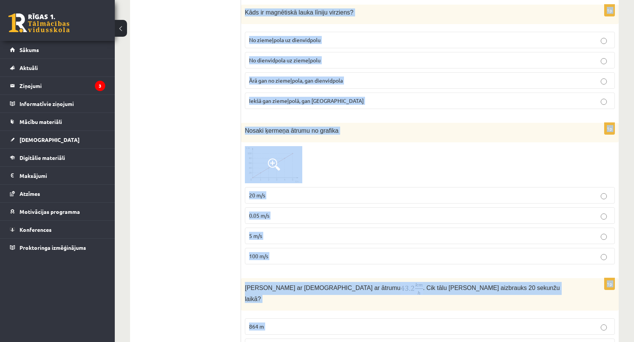
scroll to position [858, 0]
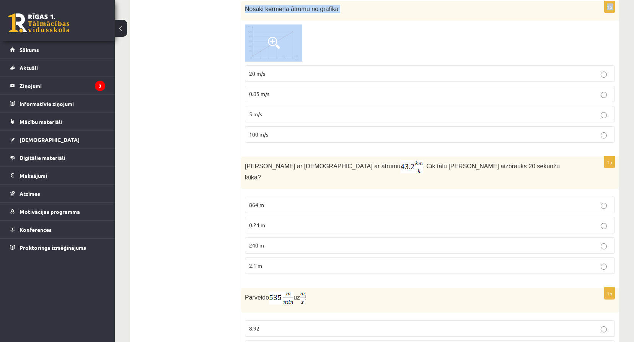
drag, startPoint x: 244, startPoint y: 7, endPoint x: 575, endPoint y: 54, distance: 334.0
click at [575, 54] on form "1p Tu vēlies izpētīt kā ierīces pretestība ietekmē cauri plūstošo strāvas stipr…" at bounding box center [430, 111] width 362 height 1665
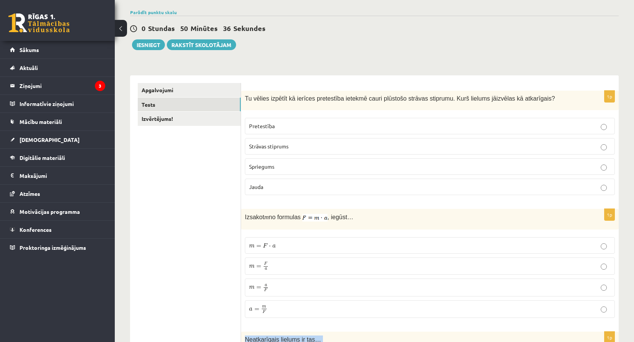
scroll to position [22, 0]
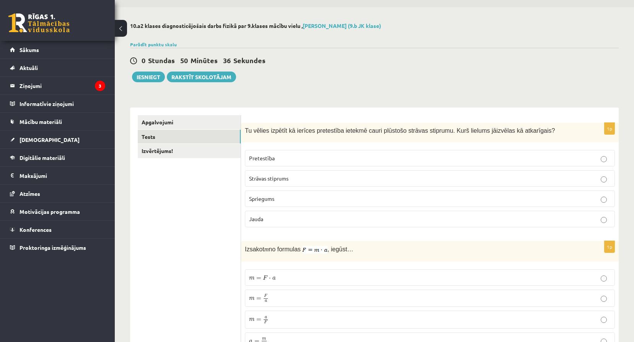
click at [608, 45] on div "Parādīt punktu skalu Atzīme No Līdz 1 0 5 2 6 8 3 9 11 4 12 14 5 15 17 6 18 20 …" at bounding box center [374, 44] width 489 height 7
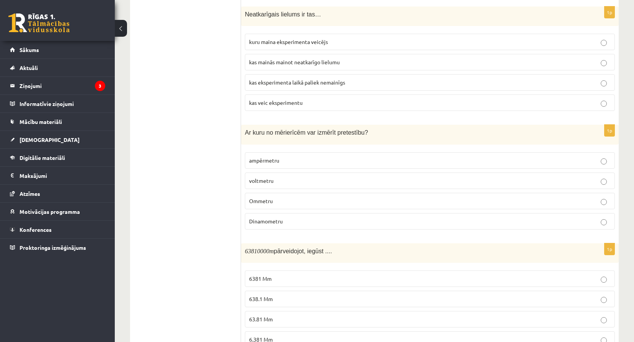
scroll to position [384, 0]
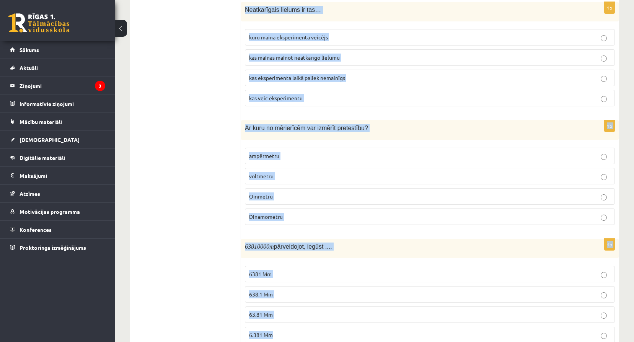
drag, startPoint x: 245, startPoint y: 8, endPoint x: 355, endPoint y: 323, distance: 333.7
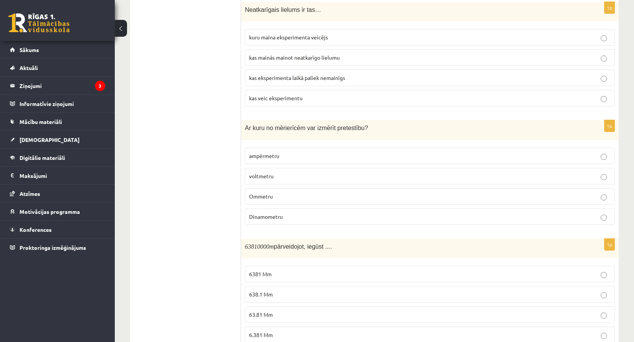
click at [308, 196] on p "Ommetru" at bounding box center [430, 196] width 362 height 8
click at [303, 33] on p "kuru maina eksperimenta veicējs" at bounding box center [430, 37] width 362 height 8
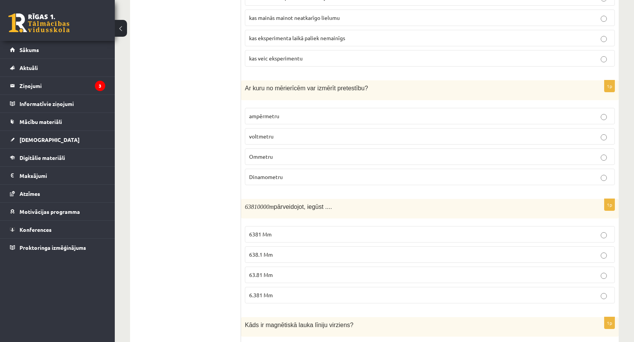
scroll to position [435, 0]
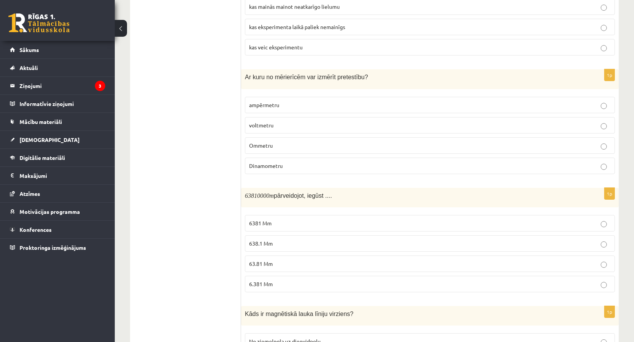
click at [289, 263] on p "63.81 Mm" at bounding box center [430, 264] width 362 height 8
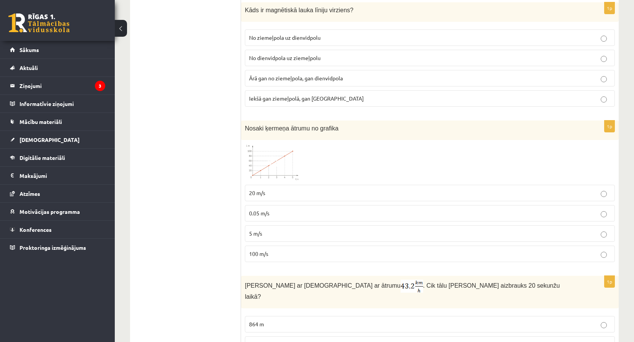
scroll to position [741, 0]
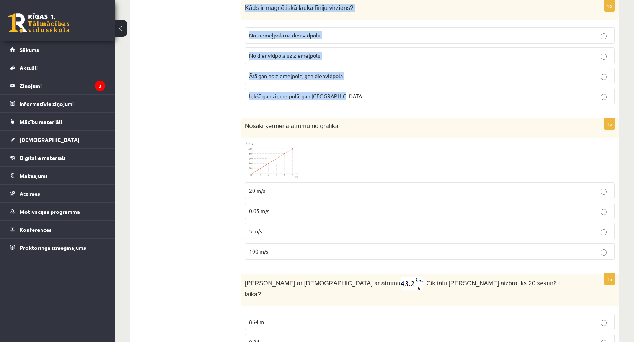
drag, startPoint x: 245, startPoint y: 7, endPoint x: 362, endPoint y: 99, distance: 149.6
click at [362, 99] on div "1p Kāds ir magnētiskā lauka līniju virziens? No ziemeļpola uz dienvidpolu No di…" at bounding box center [430, 55] width 378 height 111
click at [343, 32] on p "No ziemeļpola uz dienvidpolu" at bounding box center [430, 35] width 362 height 8
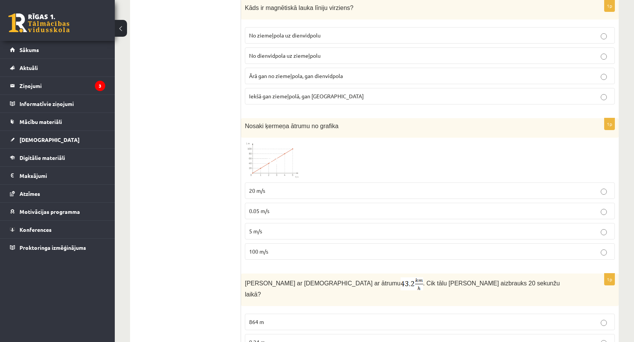
click at [259, 161] on img at bounding box center [273, 160] width 57 height 37
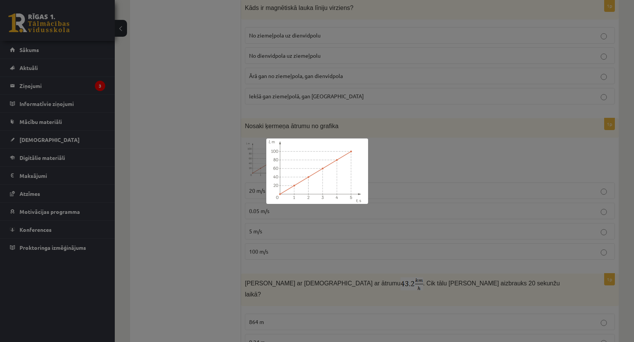
click at [451, 112] on div at bounding box center [317, 171] width 634 height 342
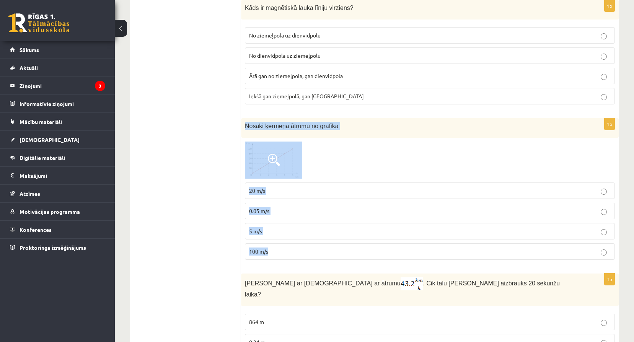
drag, startPoint x: 245, startPoint y: 123, endPoint x: 335, endPoint y: 250, distance: 155.7
click at [335, 250] on div "1p Nosaki ķermeņa ātrumu no grafika 20 m/s 0.05 m/s 5 m/s 100 m/s" at bounding box center [430, 192] width 378 height 148
click at [258, 156] on img at bounding box center [273, 160] width 57 height 37
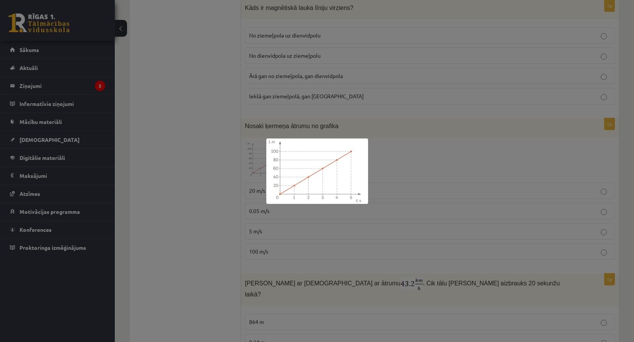
click at [398, 196] on div at bounding box center [317, 171] width 634 height 342
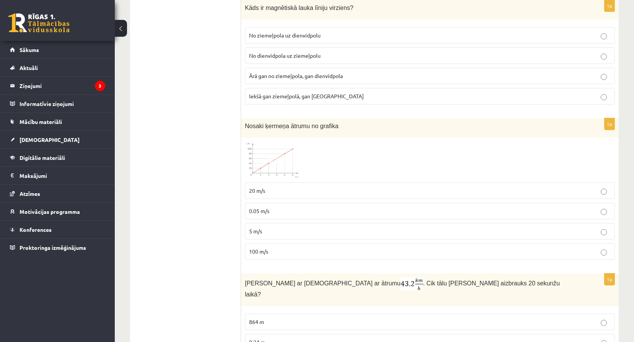
click at [292, 184] on label "20 m/s" at bounding box center [430, 191] width 370 height 16
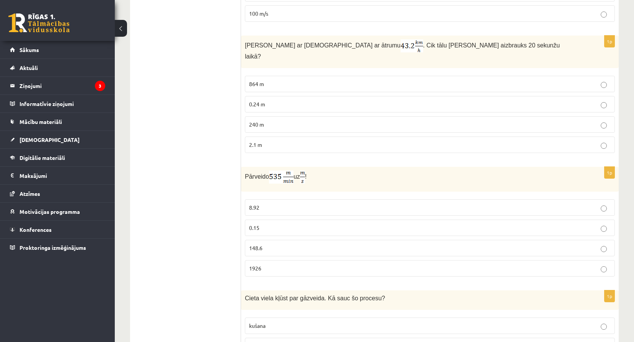
scroll to position [983, 0]
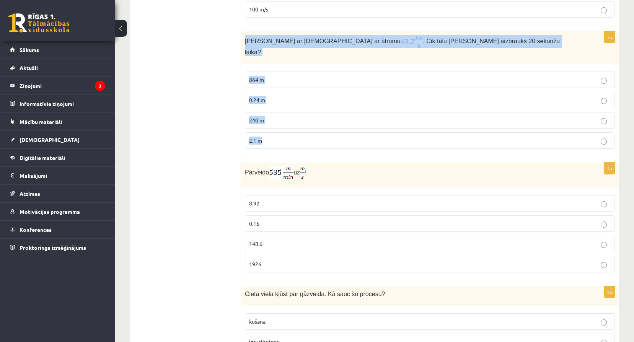
drag, startPoint x: 244, startPoint y: 39, endPoint x: 350, endPoint y: 129, distance: 139.3
click at [350, 129] on div "1p Anna brauc ar skrituļslidām ar ātrumu . Cik tālu Anna aizbrauks 20 sekunžu l…" at bounding box center [430, 93] width 378 height 124
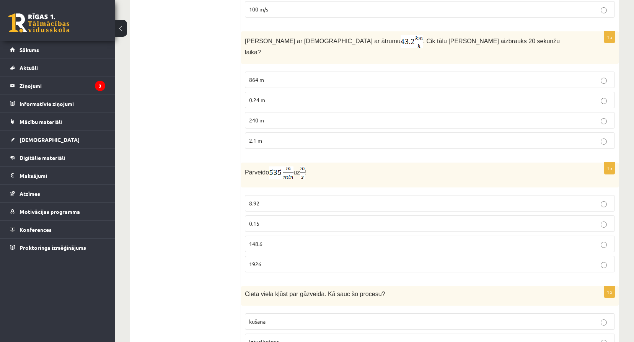
click at [318, 96] on p "0.24 m" at bounding box center [430, 100] width 362 height 8
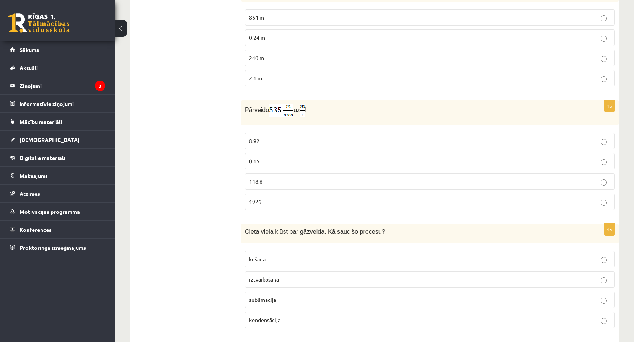
scroll to position [1047, 0]
drag, startPoint x: 245, startPoint y: 99, endPoint x: 316, endPoint y: 93, distance: 71.8
click at [316, 99] on div "Pārveido uz !" at bounding box center [430, 111] width 378 height 25
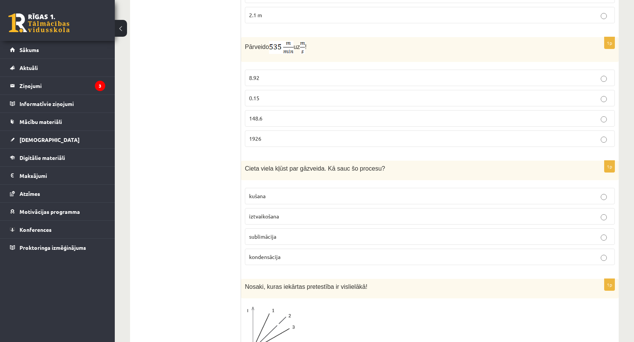
scroll to position [1136, 0]
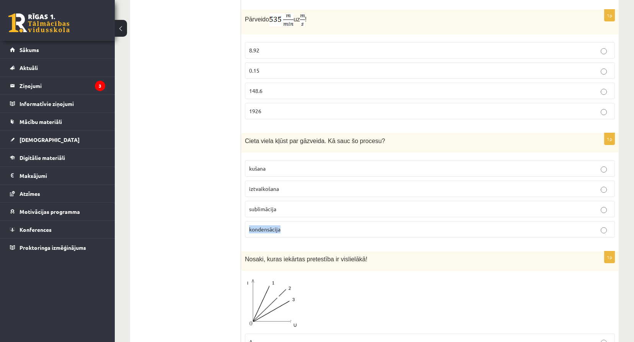
drag, startPoint x: 633, startPoint y: 227, endPoint x: 634, endPoint y: 197, distance: 29.9
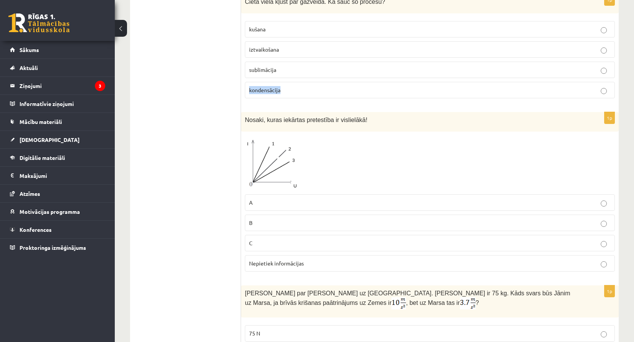
scroll to position [1245, 0]
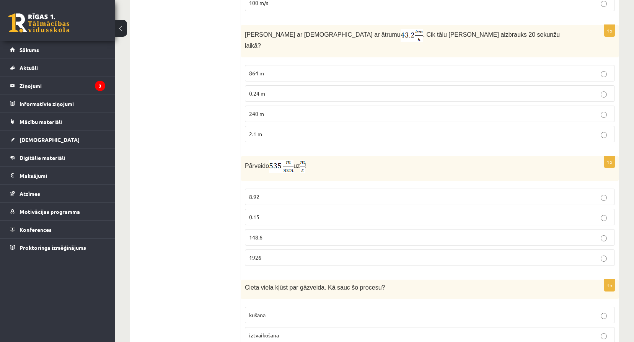
scroll to position [977, 0]
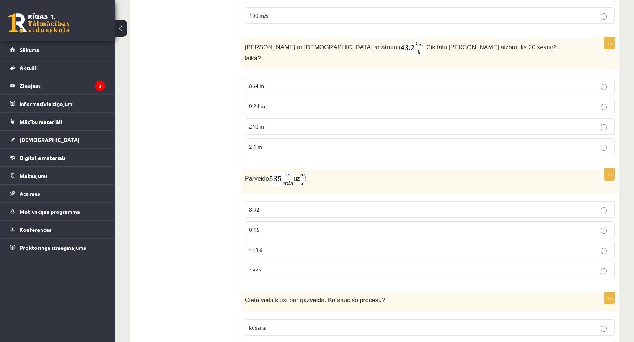
click at [256, 206] on span "8.92" at bounding box center [254, 209] width 10 height 7
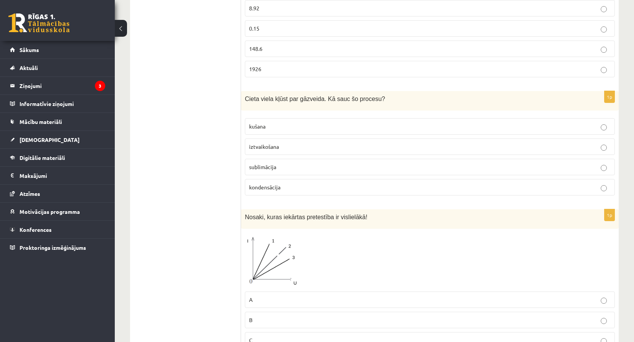
scroll to position [1181, 0]
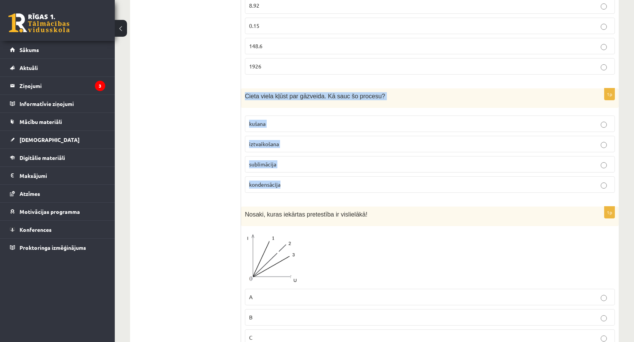
drag, startPoint x: 244, startPoint y: 85, endPoint x: 350, endPoint y: 171, distance: 136.8
click at [350, 171] on div "1p Cieta viela kļūst par gāzveida. Kā sauc šo procesu? kušana iztvaikošana subl…" at bounding box center [430, 143] width 378 height 111
click at [337, 160] on p "sublimācija" at bounding box center [430, 164] width 362 height 8
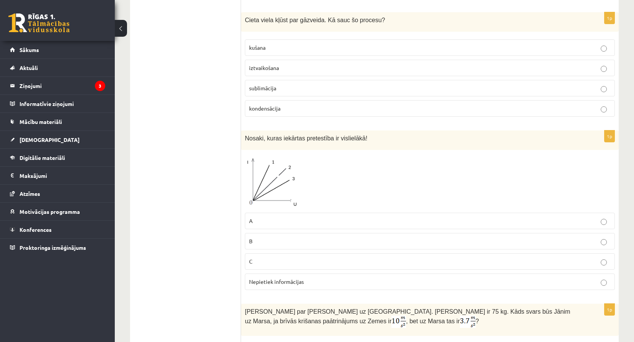
scroll to position [1258, 0]
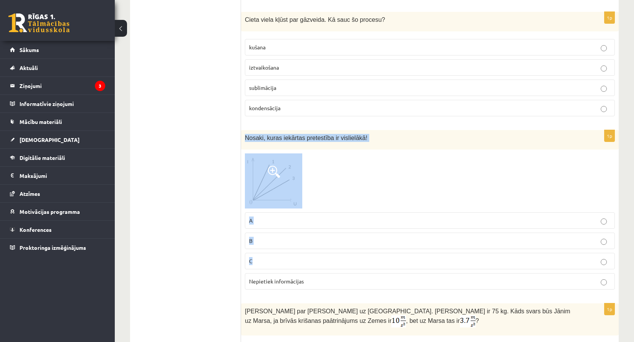
drag, startPoint x: 244, startPoint y: 128, endPoint x: 379, endPoint y: 247, distance: 180.3
click at [379, 247] on div "1p Nosaki, kuras iekārtas pretestība ir vislielākā! A B C Nepietiek informācijas" at bounding box center [430, 213] width 378 height 166
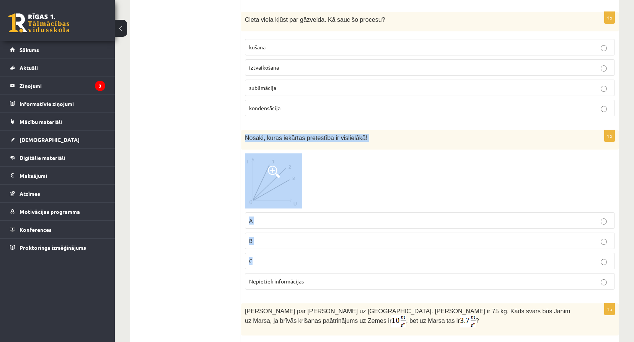
drag, startPoint x: 245, startPoint y: 129, endPoint x: 344, endPoint y: 252, distance: 157.6
click at [344, 252] on div "1p Nosaki, kuras iekārtas pretestība ir vislielākā! A B C Nepietiek informācijas" at bounding box center [430, 213] width 378 height 166
click at [252, 183] on img at bounding box center [273, 180] width 57 height 55
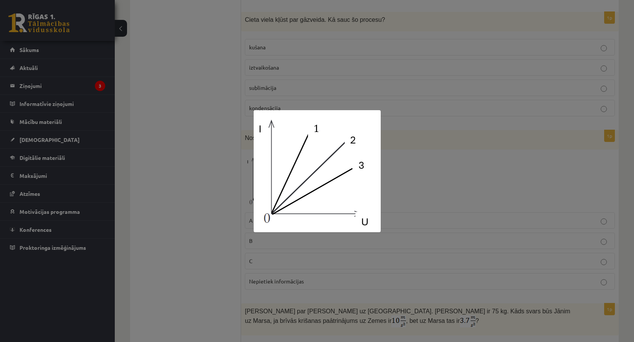
click at [215, 193] on div at bounding box center [317, 171] width 634 height 342
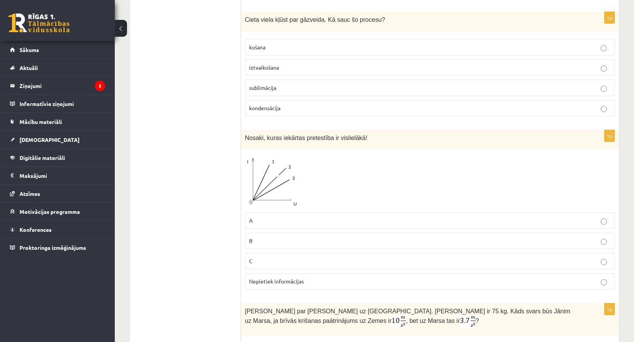
click at [275, 257] on p "C" at bounding box center [430, 261] width 362 height 8
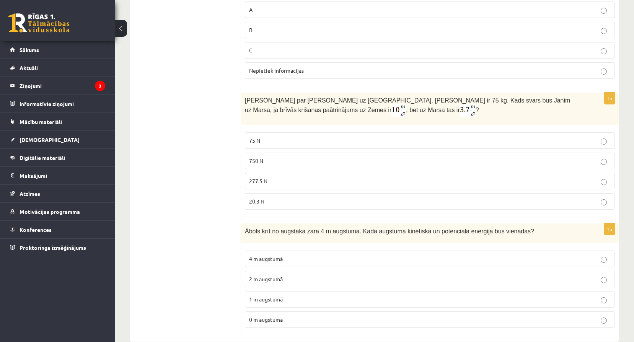
scroll to position [1475, 0]
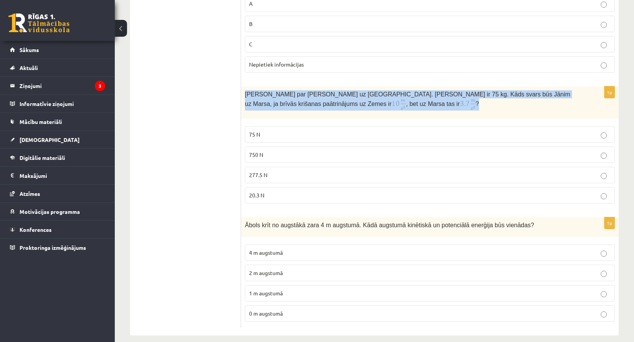
drag, startPoint x: 245, startPoint y: 85, endPoint x: 341, endPoint y: 99, distance: 96.8
click at [341, 99] on p "Jānis sapņoja par ceļošanu uz Marsu. Jāņa masa ir 75 kg. Kāds svars būs Jānim u…" at bounding box center [411, 100] width 332 height 20
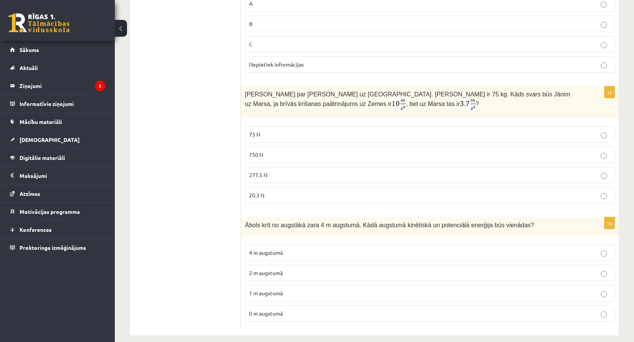
click at [269, 167] on label "277.5 N" at bounding box center [430, 175] width 370 height 16
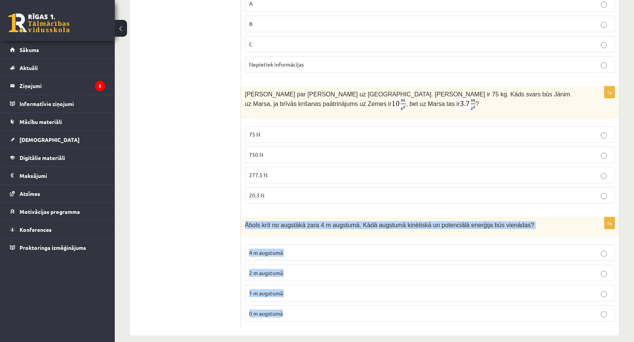
drag, startPoint x: 244, startPoint y: 216, endPoint x: 372, endPoint y: 299, distance: 152.7
click at [372, 299] on div "1p Ābols krīt no augstākā zara 4 m augstumā. Kādā augstumā kinētiskā un potenci…" at bounding box center [430, 272] width 378 height 111
click at [302, 269] on p "2 m augstumā" at bounding box center [430, 273] width 362 height 8
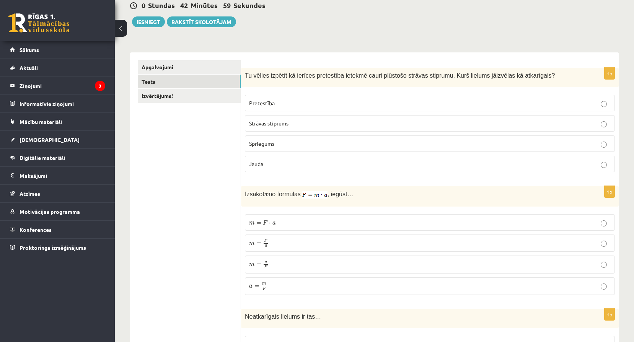
scroll to position [0, 0]
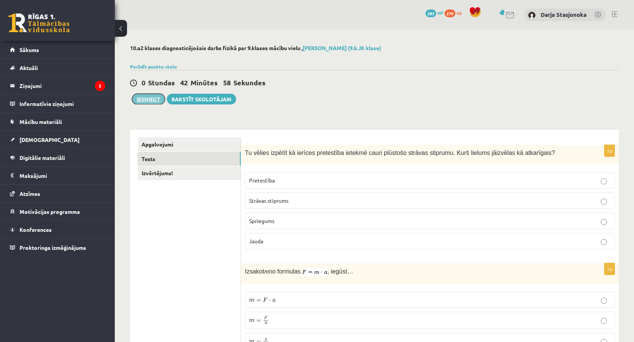
click at [145, 98] on button "Iesniegt" at bounding box center [148, 99] width 33 height 11
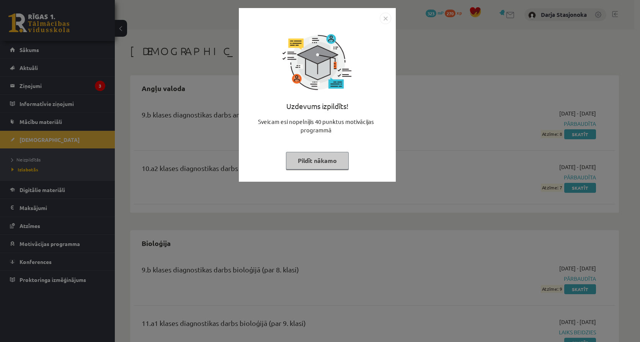
click at [376, 21] on div at bounding box center [317, 18] width 148 height 11
click at [379, 24] on div "Uzdevums izpildīts! Sveicam esi nopelnījis 40 punktus motivācijas programmā Pil…" at bounding box center [317, 100] width 148 height 153
click at [371, 18] on div at bounding box center [317, 18] width 148 height 11
click at [383, 25] on div "Uzdevums izpildīts! Sveicam esi nopelnījis 40 punktus motivācijas programmā Pil…" at bounding box center [317, 100] width 148 height 153
click at [387, 24] on img "Close" at bounding box center [385, 18] width 11 height 11
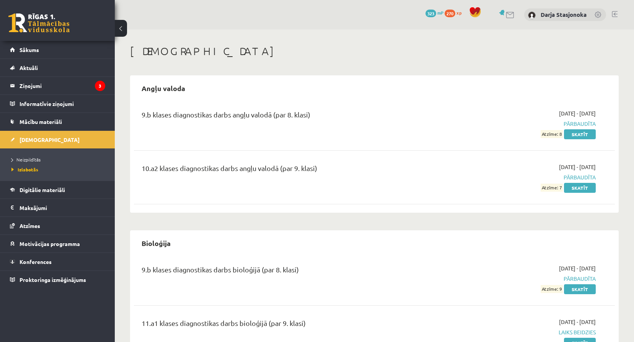
drag, startPoint x: 625, startPoint y: 124, endPoint x: 627, endPoint y: 137, distance: 12.5
click at [73, 56] on link "Sākums" at bounding box center [57, 50] width 95 height 18
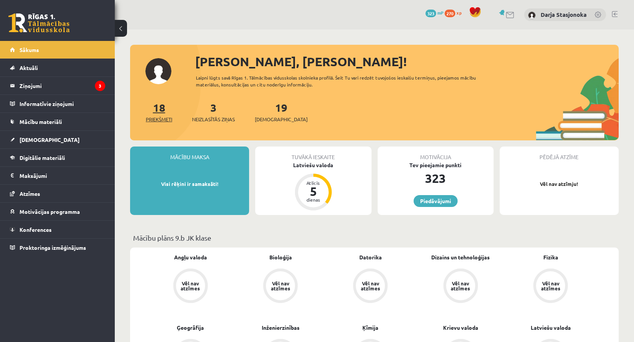
click at [150, 121] on div "18 Priekšmeti 3 Neizlasītās ziņas 19 Ieskaites" at bounding box center [374, 119] width 489 height 41
click at [168, 112] on div "18 Priekšmeti" at bounding box center [159, 111] width 26 height 24
click at [168, 119] on span "Priekšmeti" at bounding box center [159, 120] width 26 height 8
click at [262, 120] on span "[DEMOGRAPHIC_DATA]" at bounding box center [281, 120] width 53 height 8
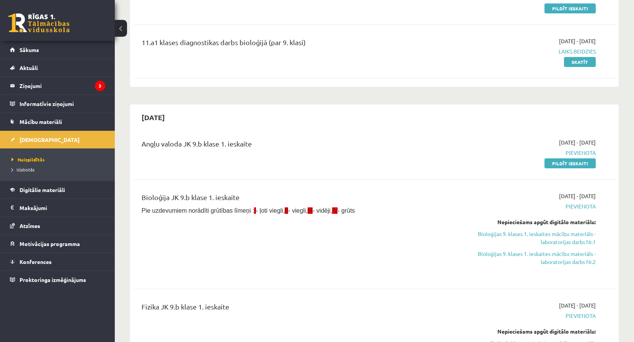
scroll to position [445, 0]
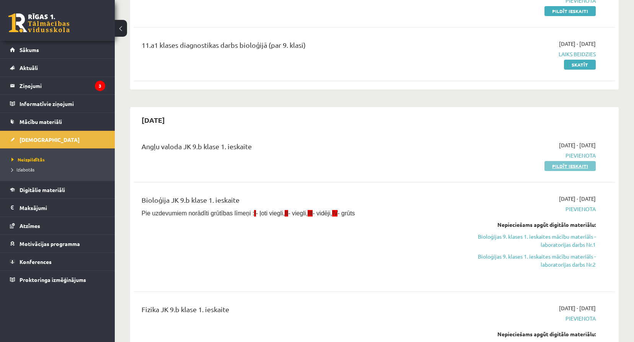
click at [563, 164] on link "Pildīt ieskaiti" at bounding box center [569, 166] width 51 height 10
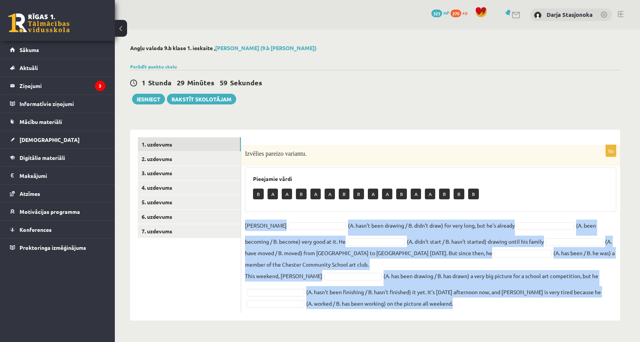
drag, startPoint x: 244, startPoint y: 224, endPoint x: 482, endPoint y: 311, distance: 253.6
click at [482, 311] on div "8p Izvēlies pareizo variantu. Pieejamie vārdi B A A B A A B B A A B A A B B B […" at bounding box center [430, 229] width 379 height 168
copy fieldset "[PERSON_NAME] (A. hasn’t been drawing / B. didn’t draw) for very long, but he’s…"
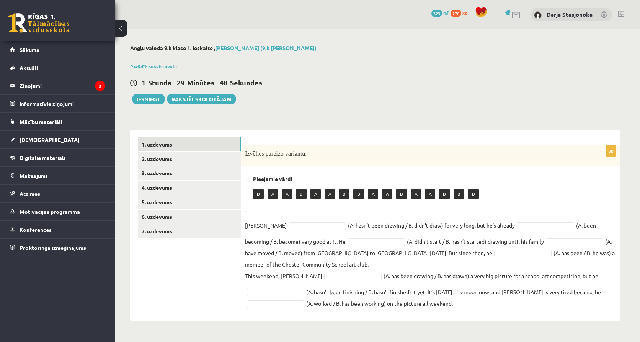
drag, startPoint x: 293, startPoint y: 211, endPoint x: 300, endPoint y: 211, distance: 6.9
click at [293, 211] on div "Pieejamie vārdi B A A B A A B B A A B A A B B B" at bounding box center [430, 190] width 371 height 44
drag, startPoint x: 271, startPoint y: 196, endPoint x: 281, endPoint y: 219, distance: 24.9
click at [546, 246] on div at bounding box center [574, 242] width 57 height 8
click at [519, 236] on fieldset "Danny A * (A. hasn’t been drawing / B. didn’t draw) for very long, but he’s alr…" at bounding box center [430, 265] width 371 height 90
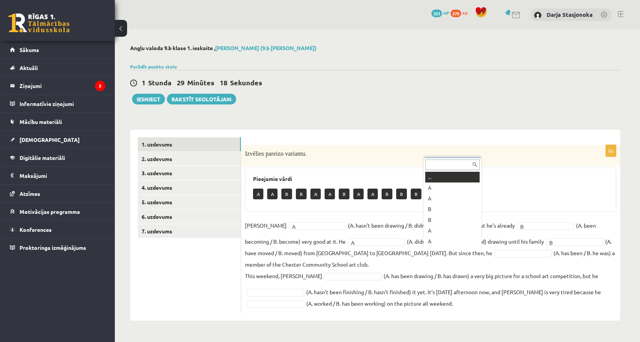
scroll to position [9, 0]
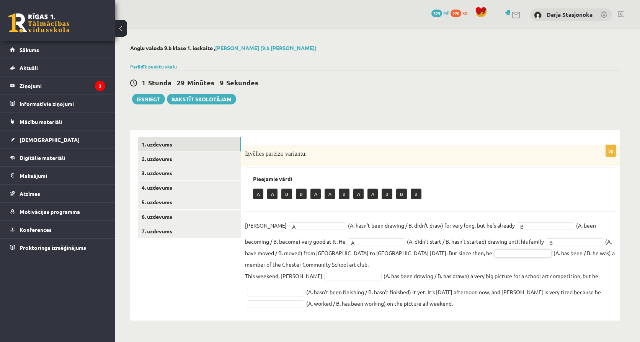
click at [456, 259] on fieldset "Danny A * (A. hasn’t been drawing / B. didn’t draw) for very long, but he’s alr…" at bounding box center [430, 265] width 371 height 90
click at [308, 271] on fieldset "Danny A * (A. hasn’t been drawing / B. didn’t draw) for very long, but he’s alr…" at bounding box center [430, 265] width 371 height 90
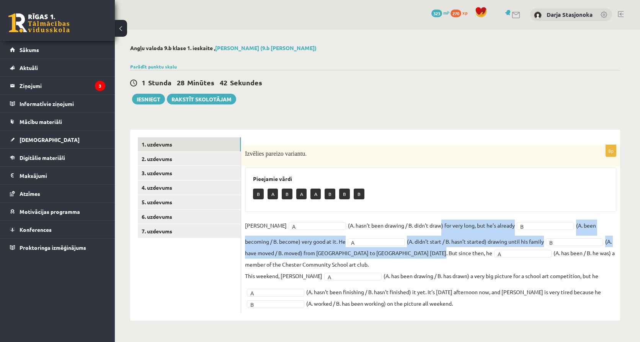
drag, startPoint x: 398, startPoint y: 258, endPoint x: 416, endPoint y: 217, distance: 45.6
click at [416, 217] on div "8p Izvēlies pareizo variantu. Pieejamie vārdi B A B A A B B B Danny A * (A. has…" at bounding box center [430, 229] width 379 height 168
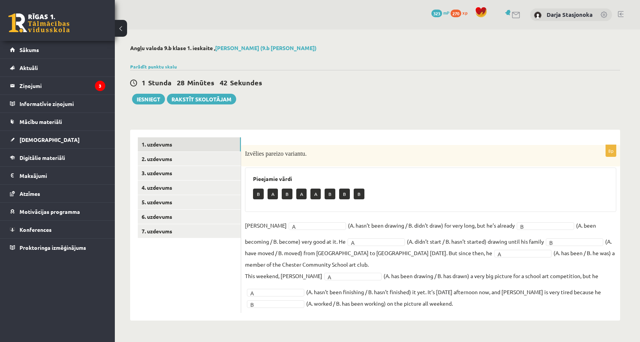
drag, startPoint x: 416, startPoint y: 217, endPoint x: 502, endPoint y: 278, distance: 106.2
click at [502, 278] on fieldset "Danny A * (A. hasn’t been drawing / B. didn’t draw) for very long, but he’s alr…" at bounding box center [430, 265] width 371 height 90
click at [190, 158] on link "2. uzdevums" at bounding box center [189, 159] width 103 height 14
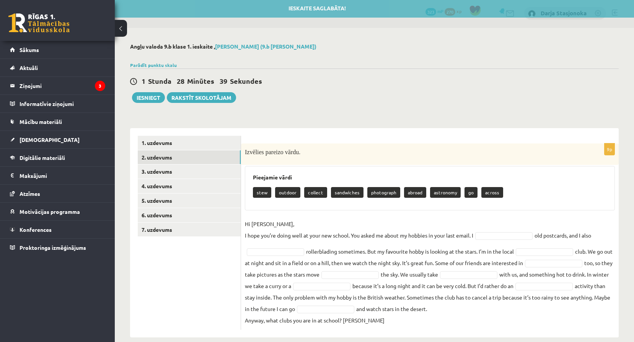
scroll to position [12, 0]
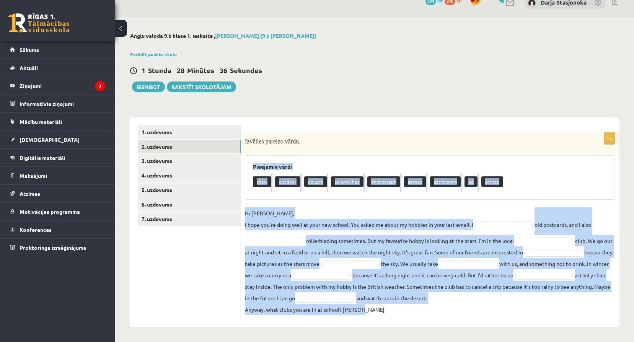
drag, startPoint x: 253, startPoint y: 166, endPoint x: 399, endPoint y: 316, distance: 209.2
click at [399, 316] on div "9p Izvēlies pareizo vārdu. Pieejamie vārdi stew outdoor collect sandwiches phot…" at bounding box center [430, 226] width 378 height 186
copy div "Pieejamie vārdi stew outdoor collect sandwiches photograph abroad astronomy go …"
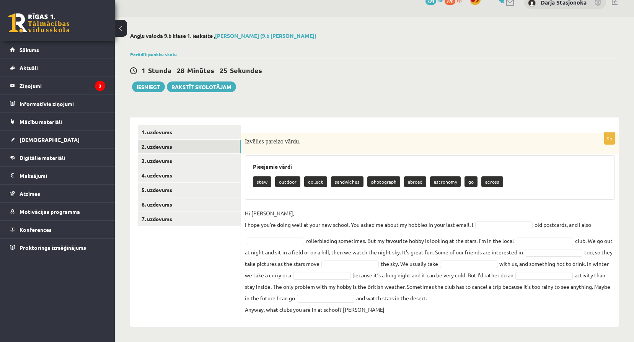
click at [373, 134] on div "Izvēlies pareizo vārdu." at bounding box center [430, 143] width 378 height 21
drag, startPoint x: 308, startPoint y: 185, endPoint x: 306, endPoint y: 193, distance: 8.3
click at [306, 193] on div "Pieejamie vārdi stew outdoor collect sandwiches photograph abroad astronomy go …" at bounding box center [430, 177] width 370 height 44
drag, startPoint x: 306, startPoint y: 193, endPoint x: 336, endPoint y: 197, distance: 29.7
click at [309, 192] on div "Pieejamie vārdi stew outdoor collect sandwiches photograph abroad astronomy go …" at bounding box center [430, 177] width 370 height 44
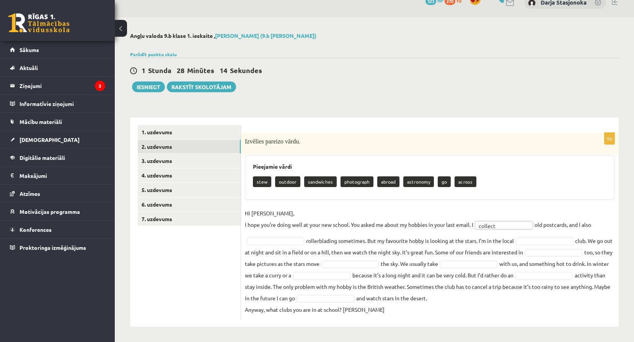
click at [282, 236] on fieldset "Hi Gracie, I hope you’re doing well at your new school. You asked me about my h…" at bounding box center [430, 261] width 370 height 108
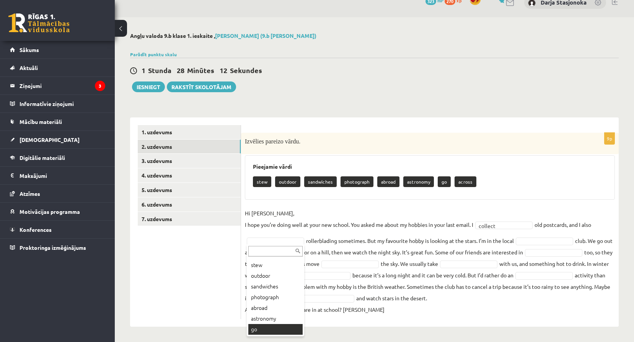
scroll to position [20, 0]
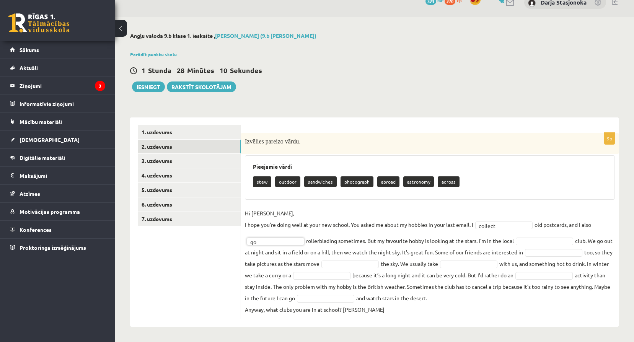
click at [530, 235] on fieldset "Hi Gracie, I hope you’re doing well at your new school. You asked me about my h…" at bounding box center [430, 261] width 370 height 108
click at [488, 269] on fieldset "**********" at bounding box center [430, 261] width 370 height 108
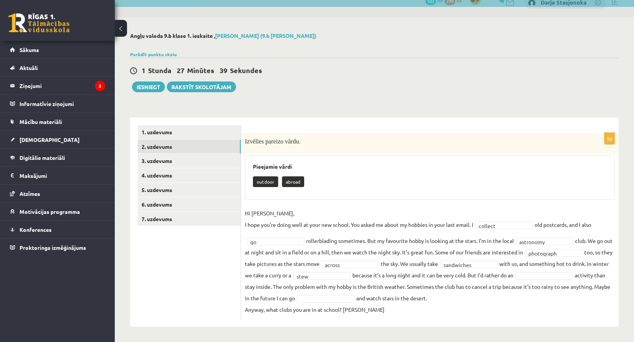
click at [560, 271] on fieldset "**********" at bounding box center [430, 261] width 370 height 108
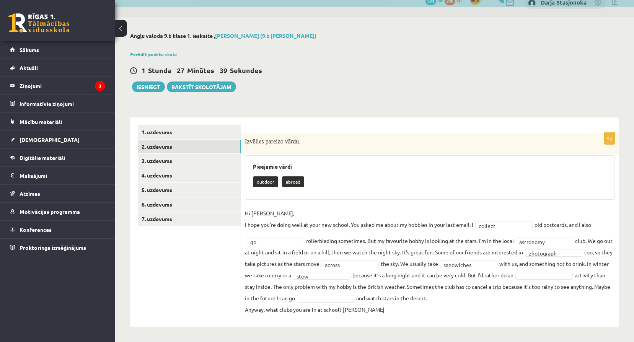
click at [559, 280] on fieldset "**********" at bounding box center [430, 261] width 370 height 108
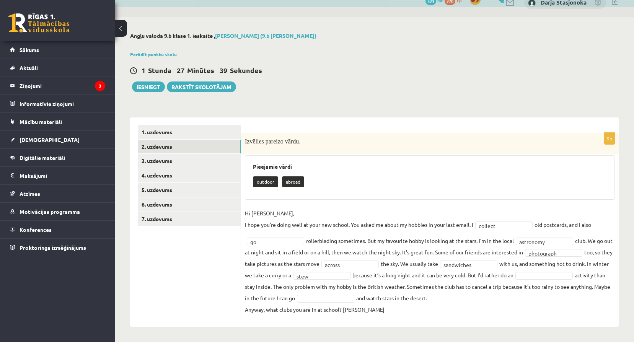
click at [563, 280] on fieldset "**********" at bounding box center [430, 261] width 370 height 108
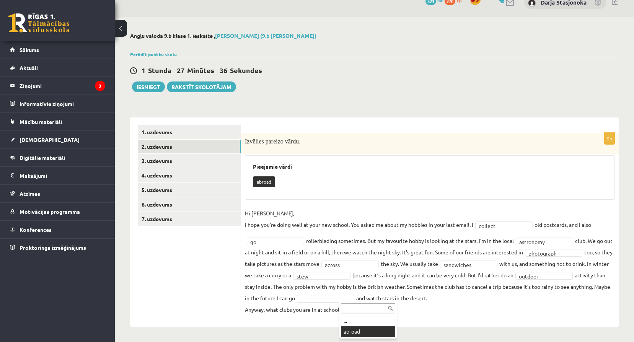
scroll to position [0, 0]
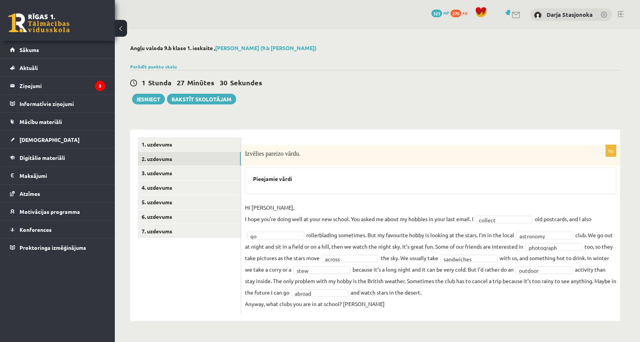
click at [527, 318] on div "**********" at bounding box center [430, 225] width 379 height 191
click at [177, 171] on link "3. uzdevums" at bounding box center [189, 173] width 103 height 14
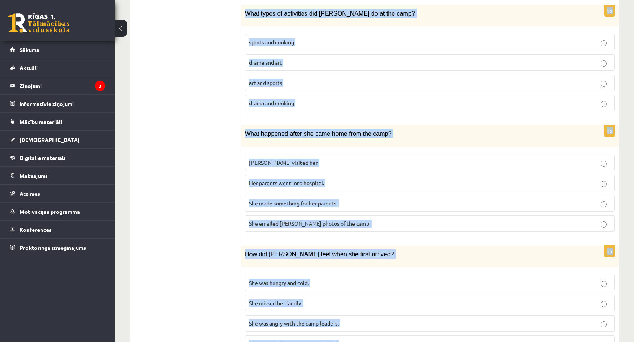
scroll to position [613, 0]
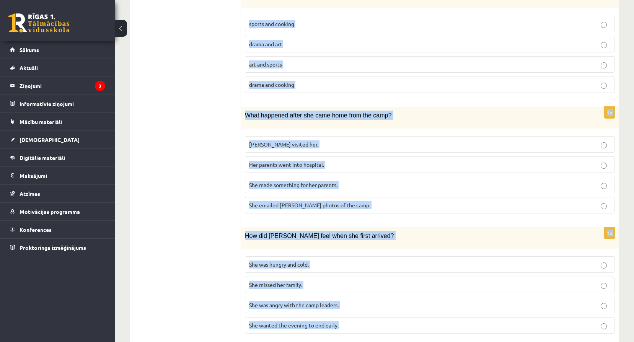
drag, startPoint x: 249, startPoint y: 44, endPoint x: 350, endPoint y: 304, distance: 278.9
drag, startPoint x: 350, startPoint y: 304, endPoint x: 334, endPoint y: 304, distance: 16.1
copy form "A Scottish summer camp Summer camps are becoming more and more popular with you…"
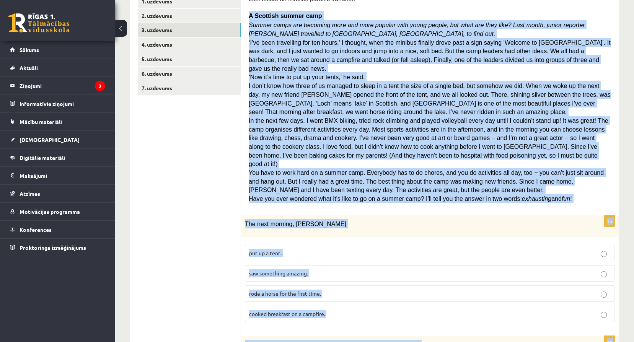
scroll to position [112, 0]
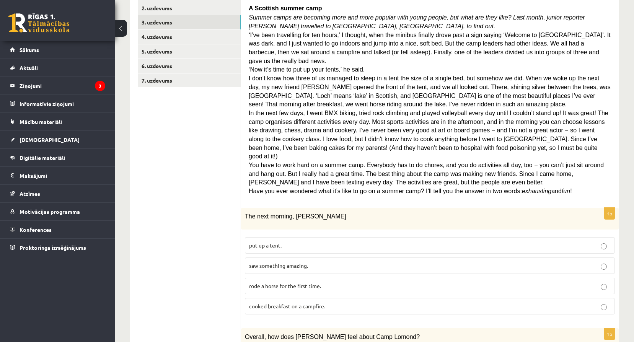
click at [319, 262] on p "saw something amazing." at bounding box center [430, 266] width 362 height 8
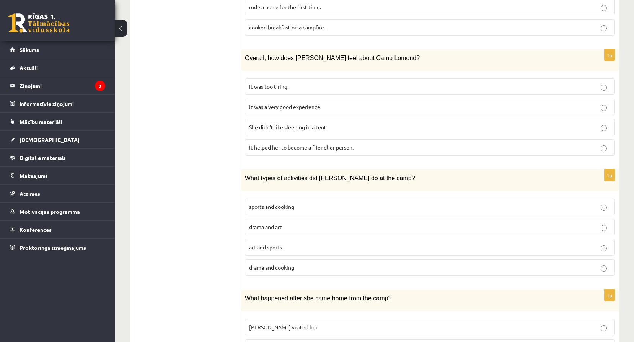
scroll to position [432, 0]
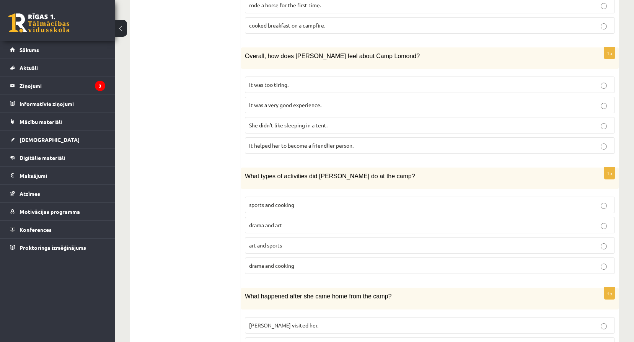
click at [279, 77] on fieldset "It was too tiring. It was a very good experience. She didn’t like sleeping in a…" at bounding box center [430, 114] width 370 height 83
click at [282, 101] on span "It was a very good experience." at bounding box center [285, 104] width 72 height 7
click at [290, 197] on label "sports and cooking" at bounding box center [430, 205] width 370 height 16
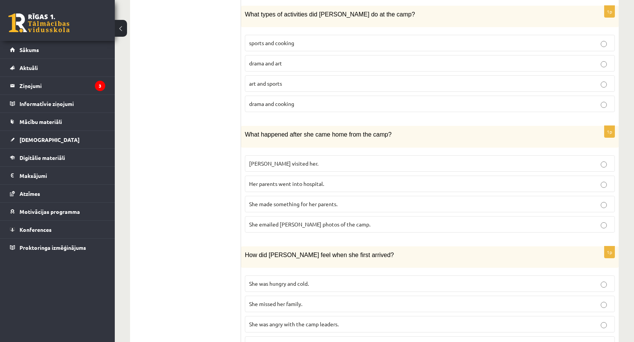
scroll to position [597, 0]
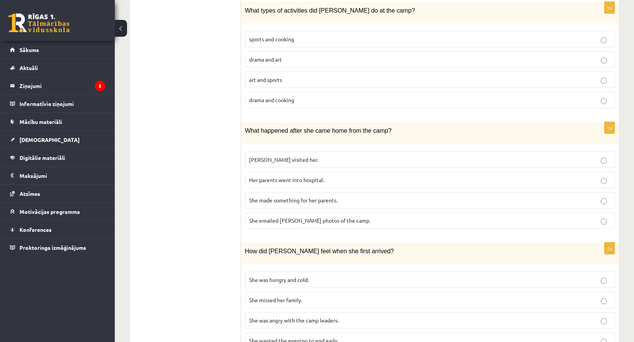
click at [265, 197] on span "She made something for her parents." at bounding box center [293, 200] width 88 height 7
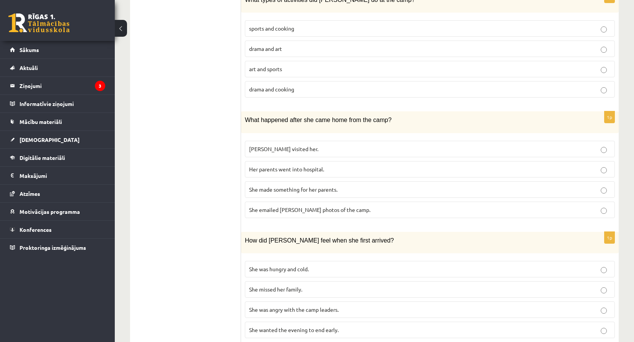
scroll to position [613, 0]
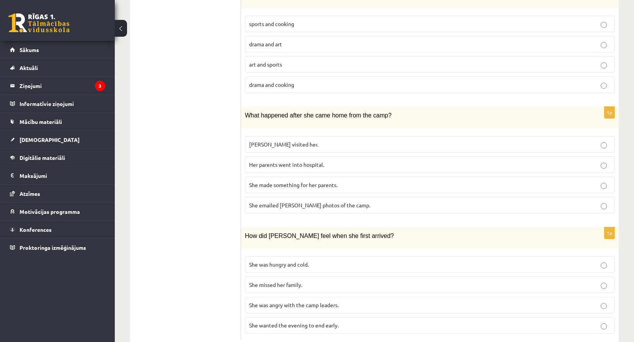
click at [298, 322] on span "She wanted the evening to end early." at bounding box center [294, 325] width 90 height 7
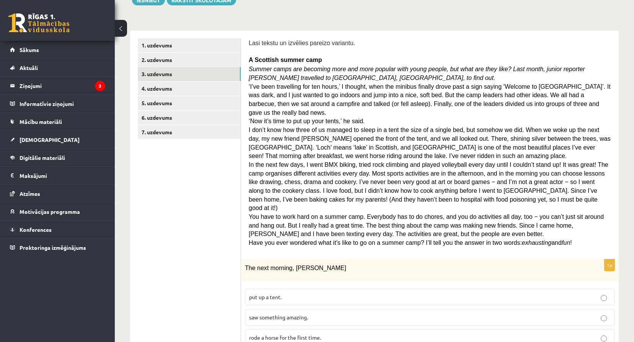
scroll to position [77, 0]
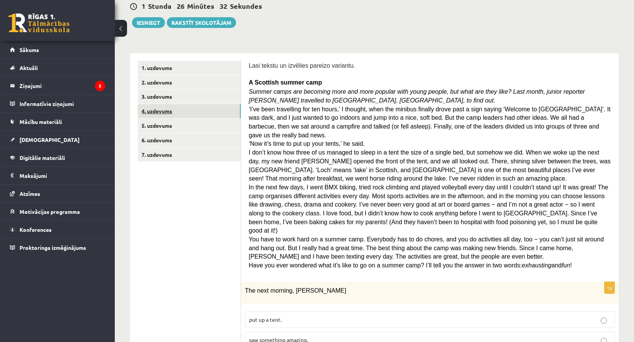
click at [213, 109] on link "4. uzdevums" at bounding box center [189, 111] width 103 height 14
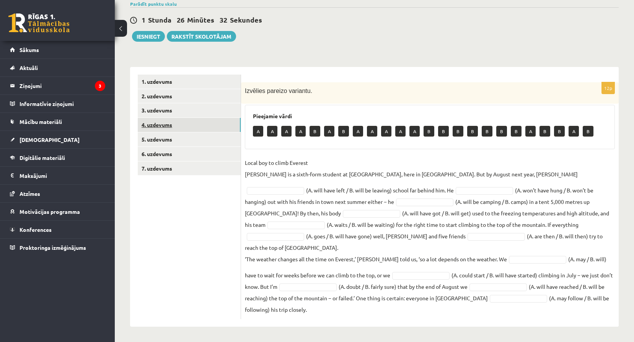
scroll to position [51, 0]
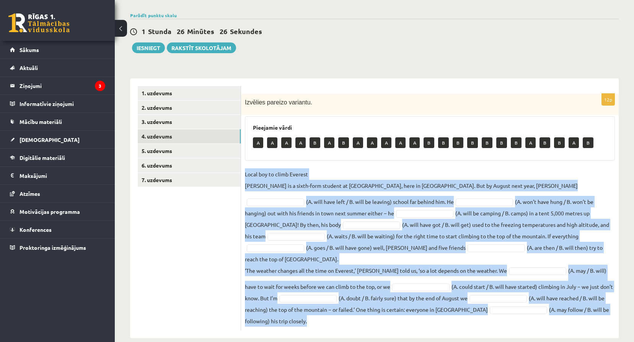
drag, startPoint x: 244, startPoint y: 173, endPoint x: 329, endPoint y: 315, distance: 165.6
click at [329, 315] on div "12p Izvēlies pareizo variantu. Pieejamie vārdi A A A A B A B A A A A A B B B B …" at bounding box center [430, 212] width 378 height 237
copy fieldset "Local boy to climb Everest Nathan Short is a sixth-form student at Pittville Co…"
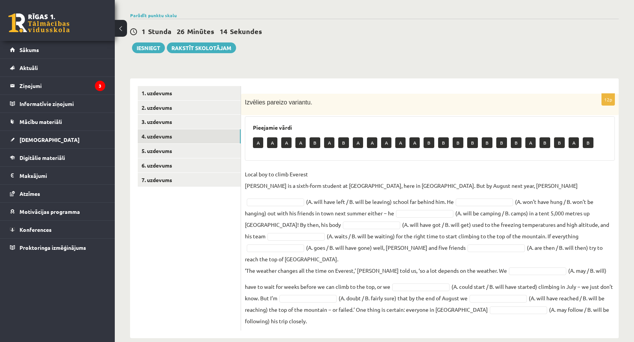
click at [392, 156] on div "Pieejamie vārdi A A A A B A B A A A A A B B B B B B B A B B A B" at bounding box center [430, 138] width 370 height 44
click at [331, 209] on fieldset "Local boy to climb Everest Nathan Short is a sixth-form student at Pittville Co…" at bounding box center [430, 247] width 370 height 158
click at [363, 241] on fieldset "Local boy to climb Everest Nathan Short is a sixth-form student at Pittville Co…" at bounding box center [430, 247] width 370 height 158
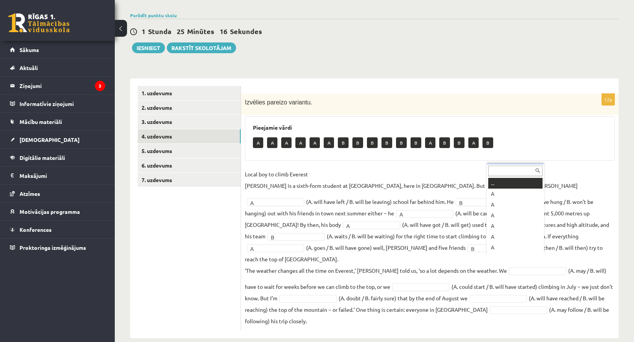
scroll to position [9, 0]
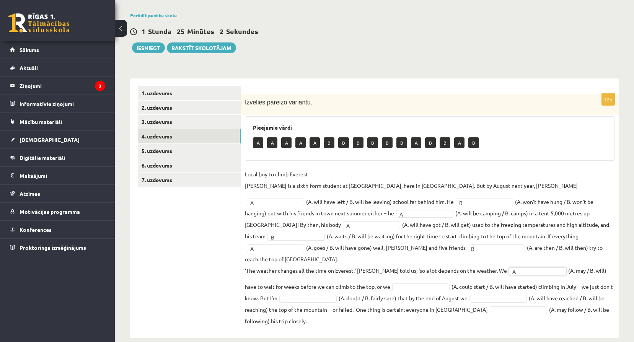
drag, startPoint x: 404, startPoint y: 272, endPoint x: 406, endPoint y: 276, distance: 4.0
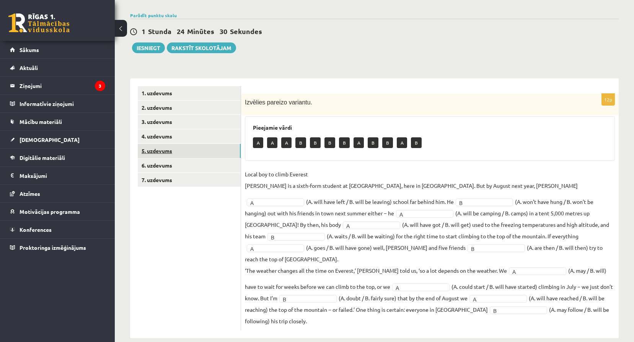
click at [167, 154] on link "5. uzdevums" at bounding box center [189, 151] width 103 height 14
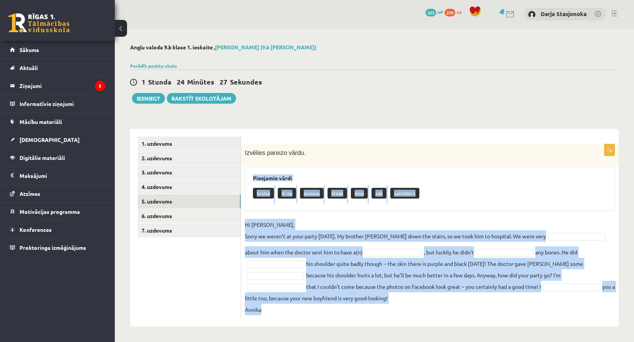
drag, startPoint x: 254, startPoint y: 176, endPoint x: 374, endPoint y: 315, distance: 184.2
click at [374, 315] on div "7p Izvēlies pareizo vārdu. Pieejamie vārdi bruise X-ray anxious break envy sad …" at bounding box center [430, 231] width 378 height 175
copy div "Pieejamie vārdi bruise X-ray anxious break envy sad painkillers Hi Jenny, Sorry…"
click at [452, 193] on div "bruise X-ray anxious break envy sad painkillers" at bounding box center [430, 194] width 354 height 18
click at [469, 223] on p "Hi Jenny, Sorry we weren’t at your party yesterday. My brother Kevin fell down …" at bounding box center [395, 230] width 301 height 23
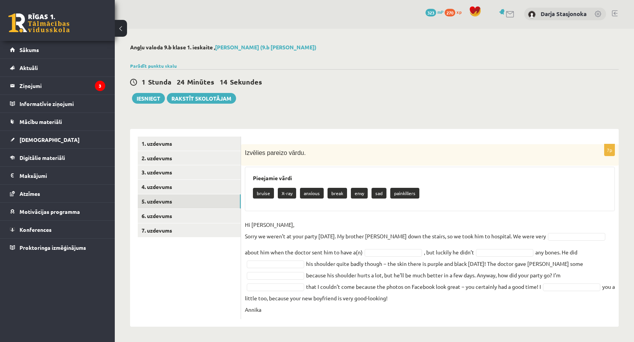
click at [566, 231] on fieldset "Hi Jenny, Sorry we weren’t at your party yesterday. My brother Kevin fell down …" at bounding box center [430, 267] width 370 height 96
click at [567, 241] on fieldset "Hi Jenny, Sorry we weren’t at your party yesterday. My brother Kevin fell down …" at bounding box center [430, 267] width 370 height 96
click at [565, 231] on fieldset "Hi Jenny, Sorry we weren’t at your party yesterday. My brother Kevin fell down …" at bounding box center [430, 267] width 370 height 96
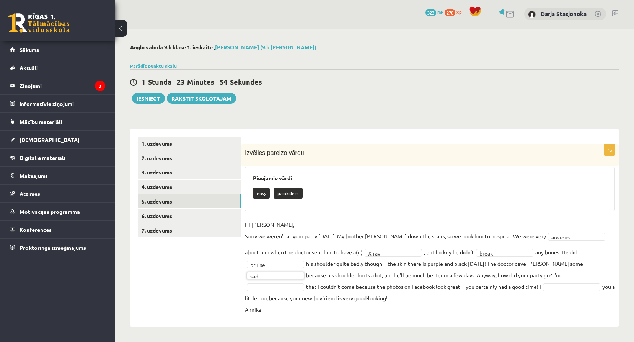
drag, startPoint x: 294, startPoint y: 277, endPoint x: 295, endPoint y: 282, distance: 4.8
click at [555, 281] on fieldset "**********" at bounding box center [430, 267] width 370 height 96
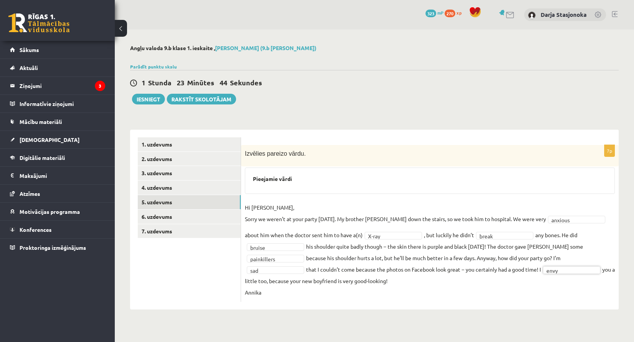
scroll to position [0, 0]
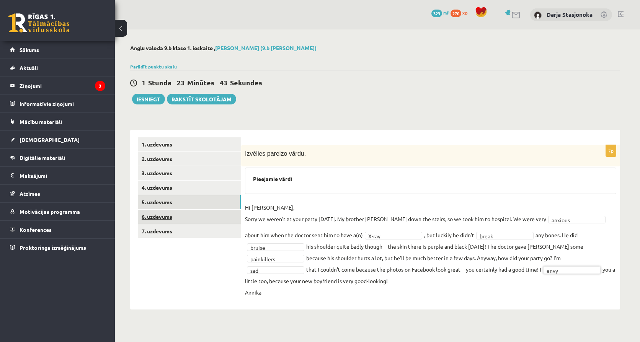
drag, startPoint x: 205, startPoint y: 213, endPoint x: 204, endPoint y: 218, distance: 4.4
click at [204, 213] on link "6. uzdevums" at bounding box center [189, 217] width 103 height 14
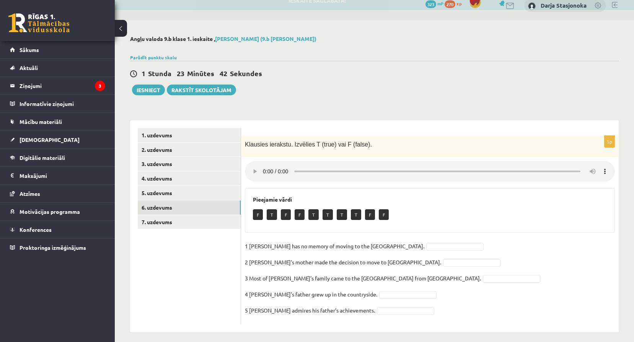
scroll to position [15, 0]
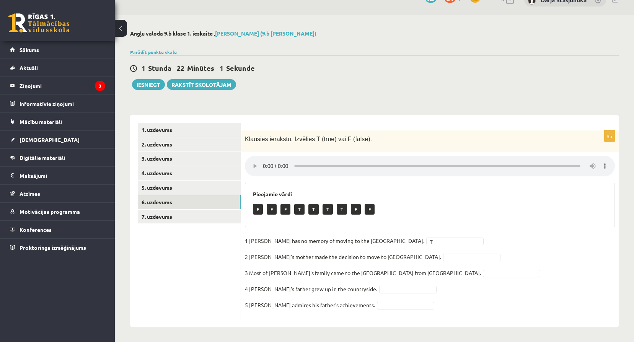
click at [365, 207] on p "F" at bounding box center [370, 209] width 10 height 11
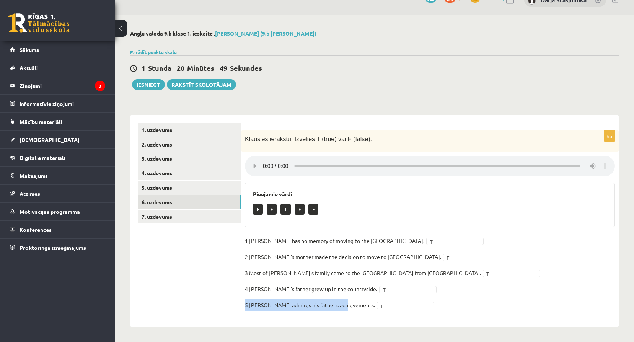
drag, startPoint x: 244, startPoint y: 304, endPoint x: 345, endPoint y: 314, distance: 101.5
click at [345, 314] on div "5p Klausies ierakstu. Izvēlies T (true) vai F (false). Pieejamie vārdi F F T F …" at bounding box center [430, 224] width 378 height 189
copy p "5 Tim admires his father's achievements."
click at [183, 211] on link "7. uzdevums" at bounding box center [189, 217] width 103 height 14
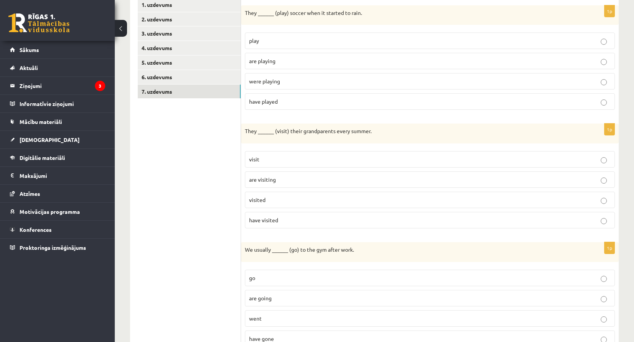
scroll to position [142, 0]
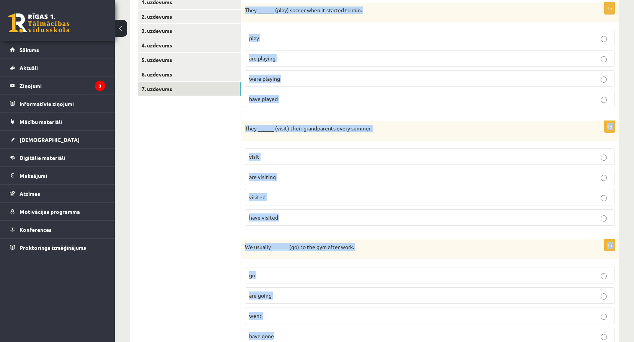
drag, startPoint x: 245, startPoint y: 10, endPoint x: 398, endPoint y: 324, distance: 350.1
copy form "They ______ (play) soccer when it started to rain. play are playing were playin…"
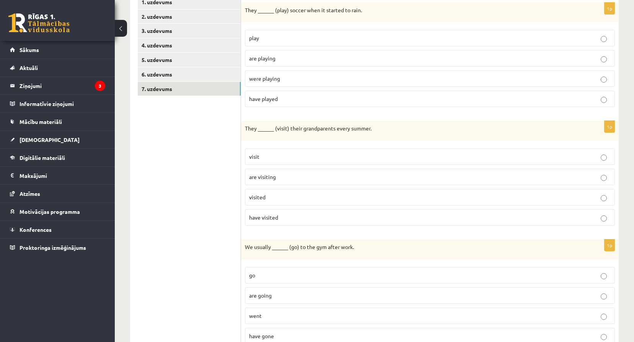
click at [285, 77] on p "were playing" at bounding box center [430, 79] width 362 height 8
drag, startPoint x: 261, startPoint y: 148, endPoint x: 269, endPoint y: 161, distance: 15.2
click at [262, 152] on label "visit" at bounding box center [430, 156] width 370 height 16
click at [278, 154] on p "visit" at bounding box center [430, 157] width 362 height 8
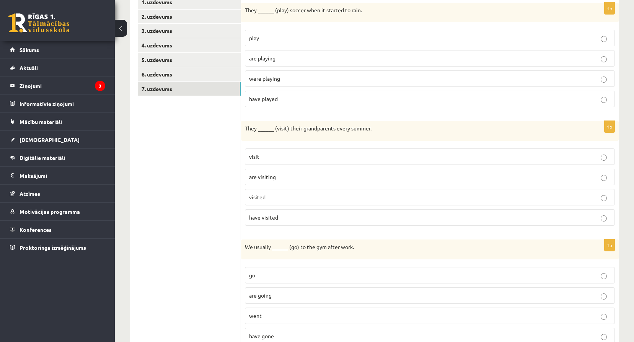
click at [320, 277] on p "go" at bounding box center [430, 275] width 362 height 8
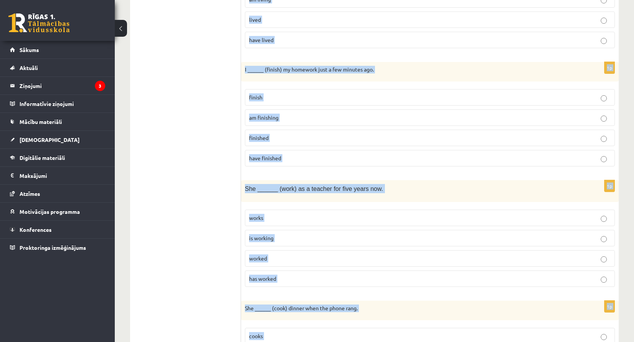
scroll to position [706, 0]
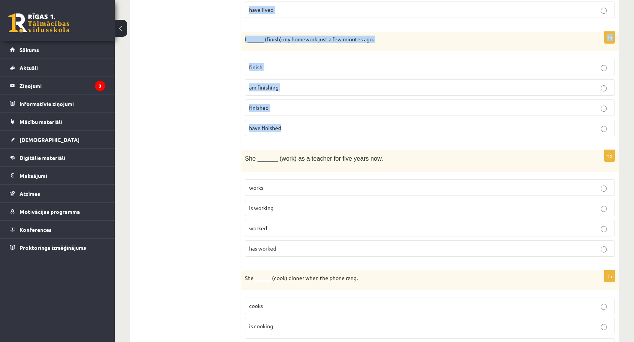
copy form "He ______ (study) hard every day to prepare for his exams. studies is studying …"
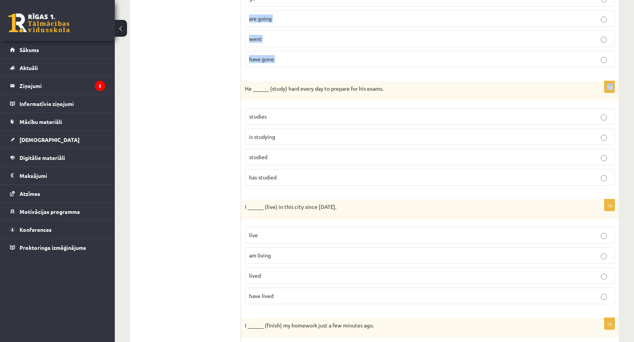
scroll to position [405, 0]
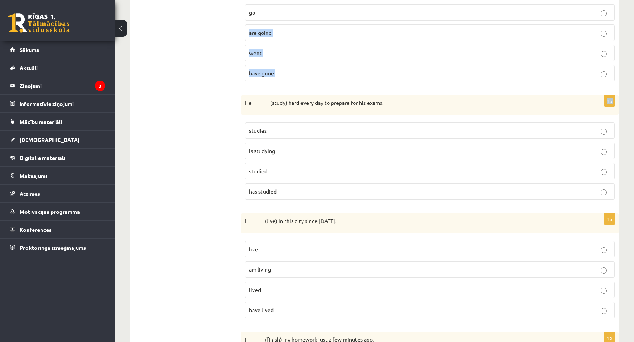
drag, startPoint x: 243, startPoint y: 22, endPoint x: 145, endPoint y: 189, distance: 193.8
click at [145, 189] on div "**********" at bounding box center [374, 324] width 489 height 1199
click at [170, 276] on ul "1. uzdevums 2. uzdevums 3. uzdevums 4. uzdevums 5. uzdevums 6. uzdevums 7. uzde…" at bounding box center [189, 324] width 103 height 1184
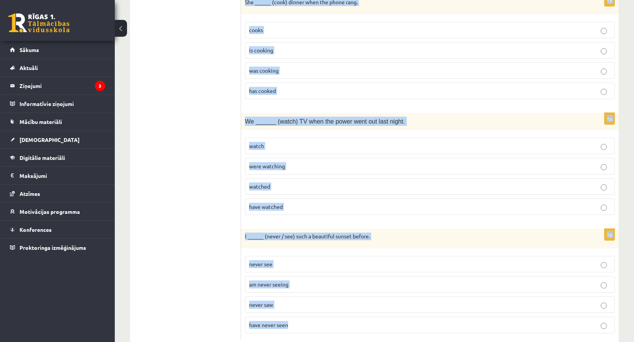
scroll to position [1001, 0]
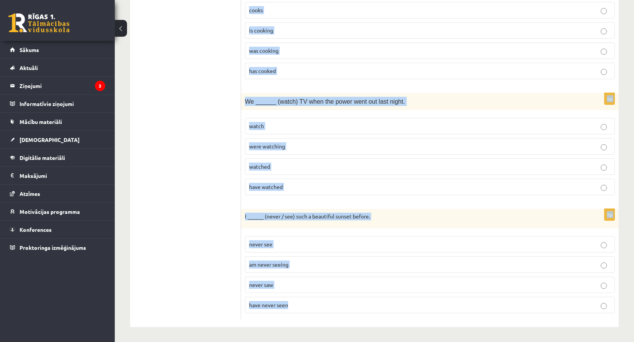
drag, startPoint x: 245, startPoint y: 25, endPoint x: 302, endPoint y: 307, distance: 287.8
drag, startPoint x: 302, startPoint y: 307, endPoint x: 276, endPoint y: 307, distance: 26.0
copy form "He ______ (study) hard every day to prepare for his exams. studies is studying …"
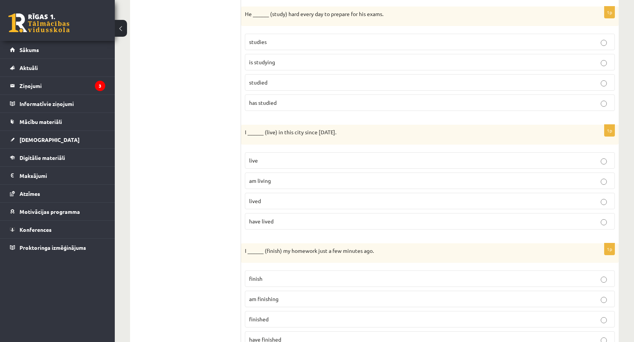
scroll to position [453, 0]
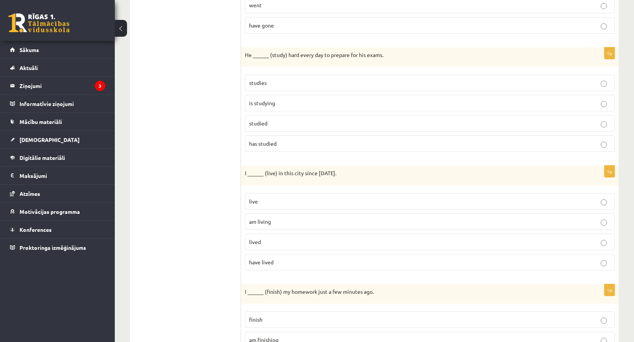
click at [290, 78] on label "studies" at bounding box center [430, 83] width 370 height 16
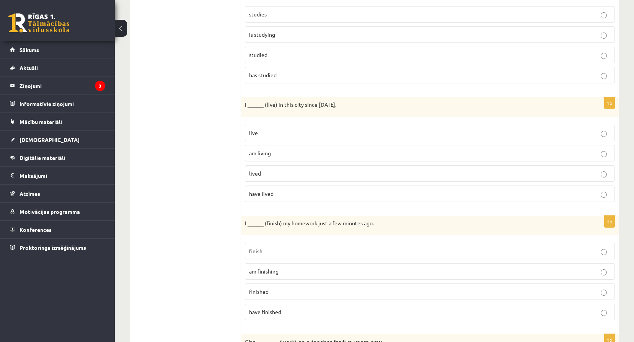
scroll to position [517, 0]
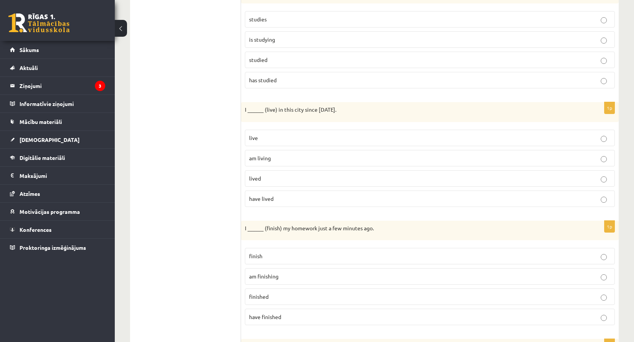
click at [271, 194] on label "have lived" at bounding box center [430, 199] width 370 height 16
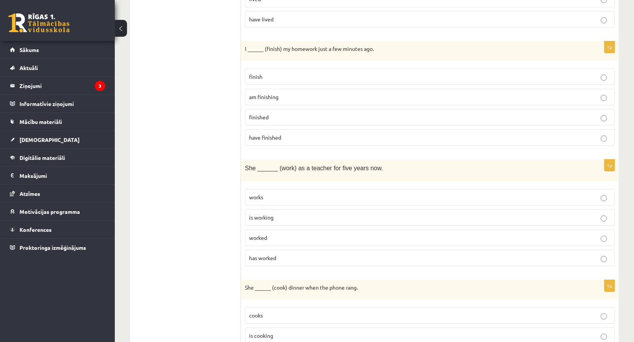
scroll to position [708, 0]
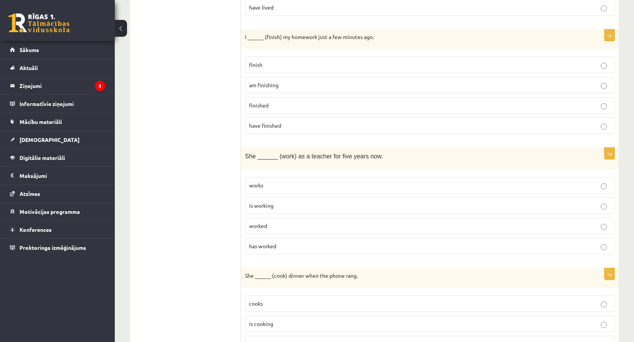
click at [257, 108] on span "finished" at bounding box center [259, 105] width 20 height 7
click at [280, 229] on p "worked" at bounding box center [430, 226] width 362 height 8
click at [282, 245] on p "has worked" at bounding box center [430, 246] width 362 height 8
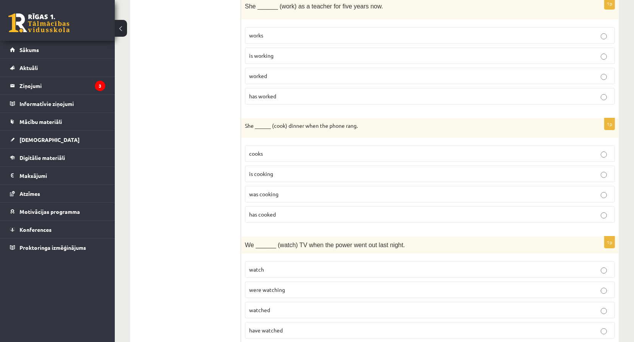
scroll to position [861, 0]
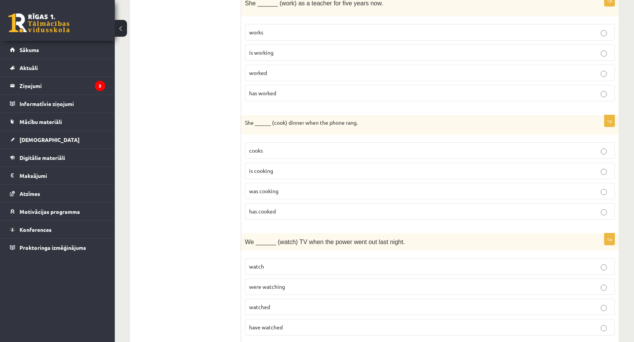
click at [257, 192] on span "was cooking" at bounding box center [263, 190] width 29 height 7
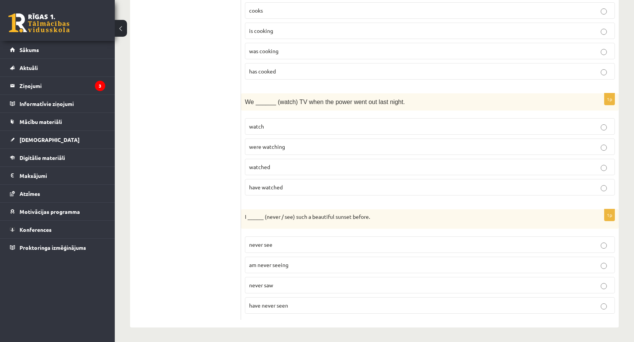
scroll to position [1001, 0]
click at [285, 141] on label "were watching" at bounding box center [430, 146] width 370 height 16
click at [292, 305] on p "have never seen" at bounding box center [430, 305] width 362 height 8
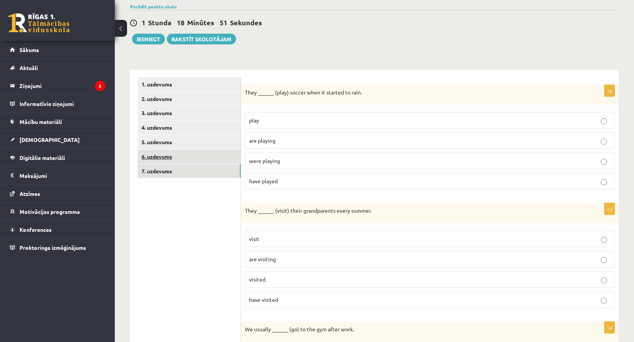
click at [205, 154] on link "6. uzdevums" at bounding box center [189, 157] width 103 height 14
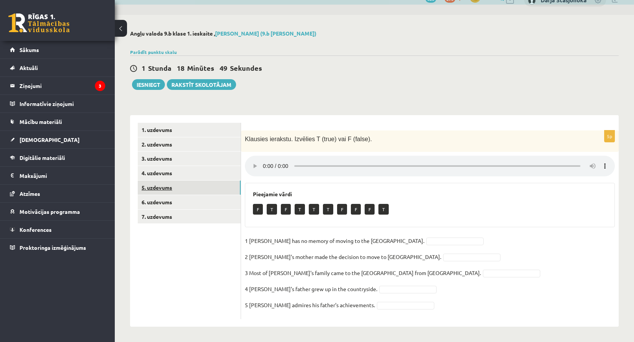
click at [209, 183] on link "5. uzdevums" at bounding box center [189, 188] width 103 height 14
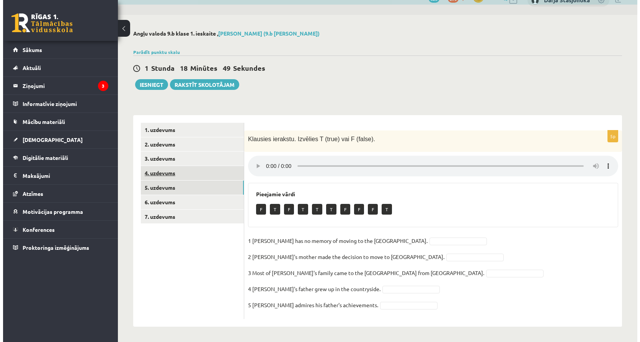
scroll to position [0, 0]
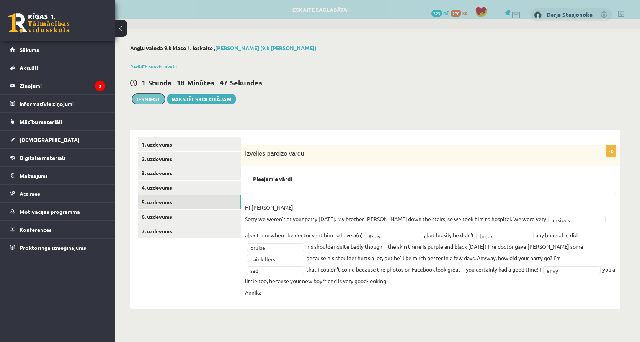
click at [144, 104] on button "Iesniegt" at bounding box center [148, 99] width 33 height 11
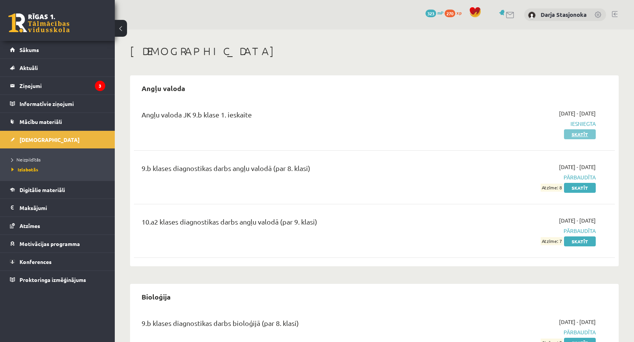
click at [575, 138] on link "Skatīt" at bounding box center [580, 134] width 32 height 10
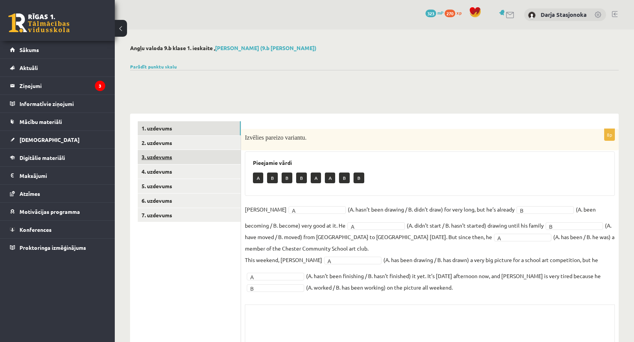
click at [228, 153] on link "3. uzdevums" at bounding box center [189, 157] width 103 height 14
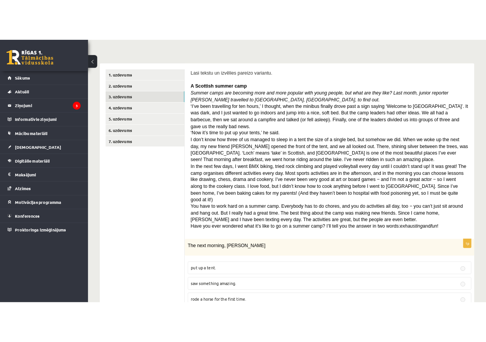
scroll to position [89, 0]
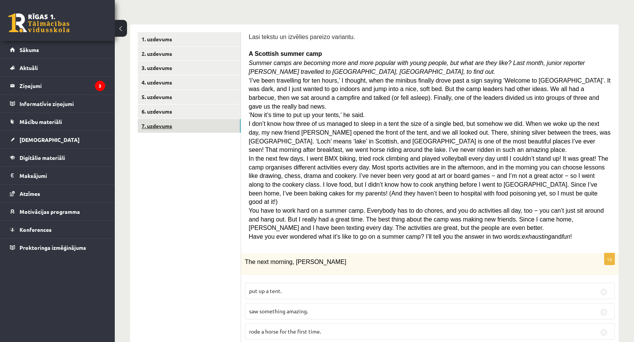
click at [197, 121] on link "7. uzdevums" at bounding box center [189, 126] width 103 height 14
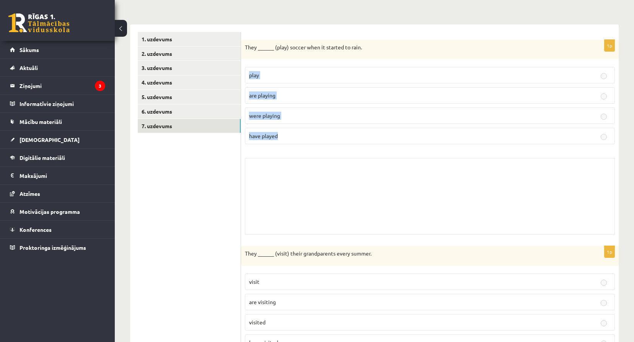
drag, startPoint x: 631, startPoint y: 61, endPoint x: 631, endPoint y: 132, distance: 71.2
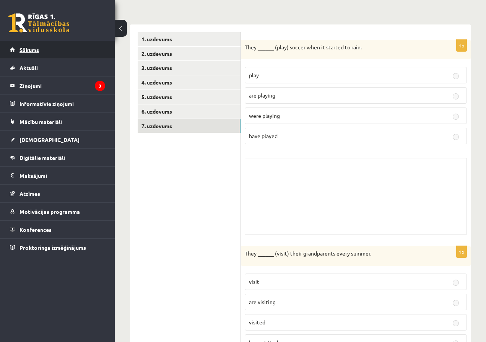
click at [39, 46] on link "Sākums" at bounding box center [57, 50] width 95 height 18
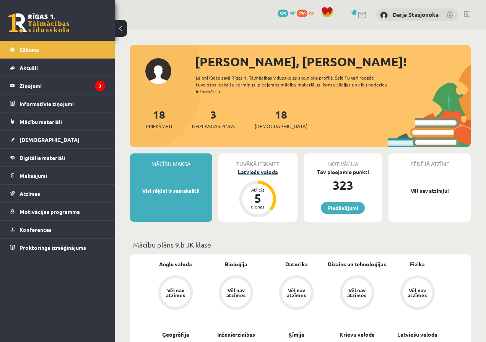
click at [263, 168] on div "Latviešu valoda" at bounding box center [257, 172] width 79 height 8
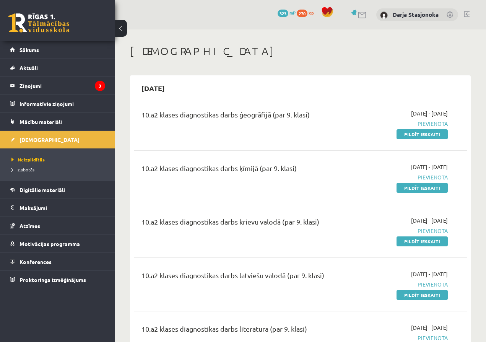
click at [262, 180] on div "10.a2 klases diagnostikas darbs ķīmijā (par 9. klasi)" at bounding box center [242, 177] width 212 height 29
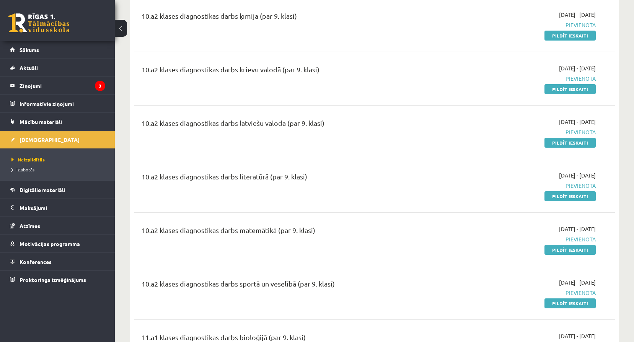
scroll to position [153, 0]
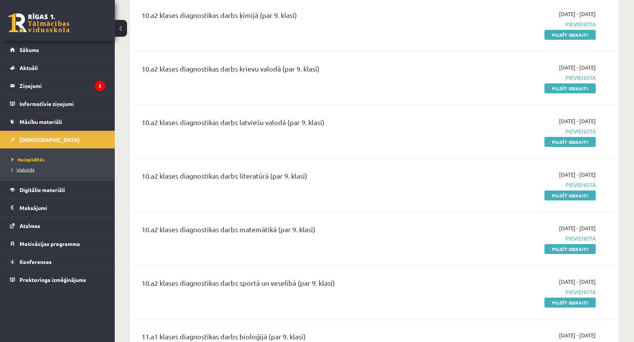
click at [21, 171] on span "Izlabotās" at bounding box center [22, 169] width 23 height 6
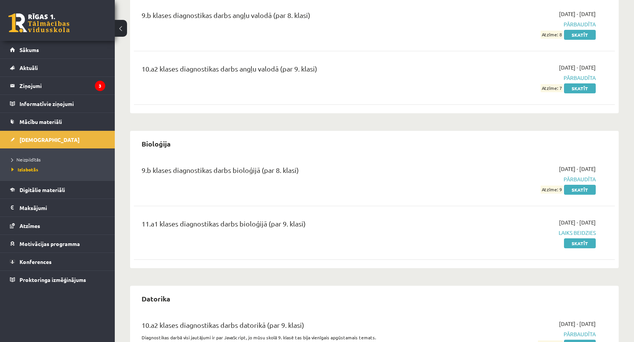
drag, startPoint x: 632, startPoint y: 194, endPoint x: 638, endPoint y: 200, distance: 8.1
click at [486, 189] on html "0 Dāvanas 323 mP 270 xp [PERSON_NAME][GEOGRAPHIC_DATA] Sākums Aktuāli Kā mācīti…" at bounding box center [317, 18] width 634 height 342
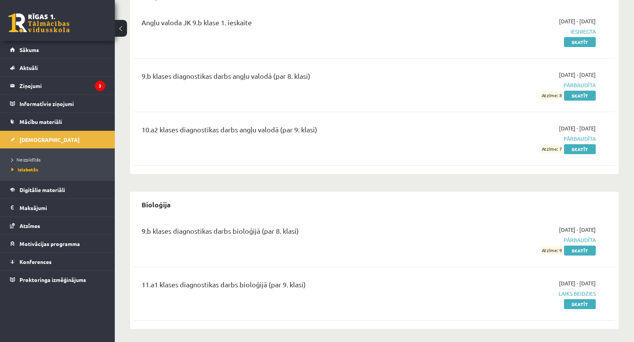
scroll to position [102, 0]
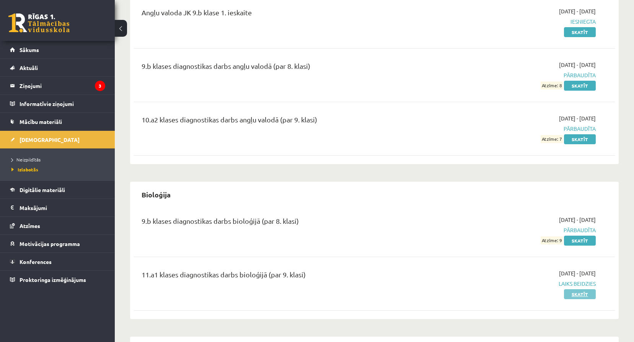
click at [486, 292] on link "Skatīt" at bounding box center [580, 294] width 32 height 10
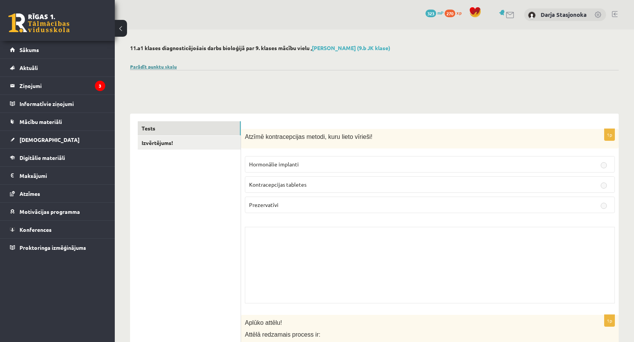
click at [163, 67] on link "Parādīt punktu skalu" at bounding box center [153, 67] width 47 height 6
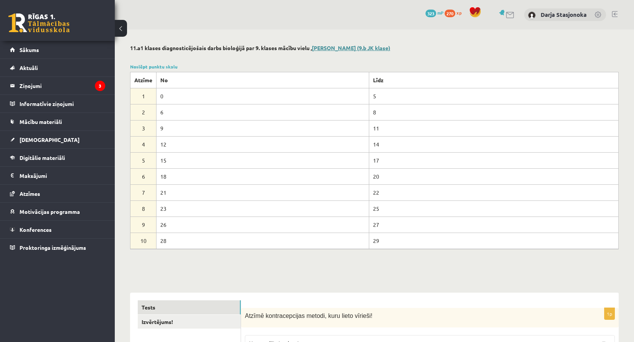
click at [360, 51] on link "[PERSON_NAME] (9.b JK klase)" at bounding box center [351, 47] width 78 height 7
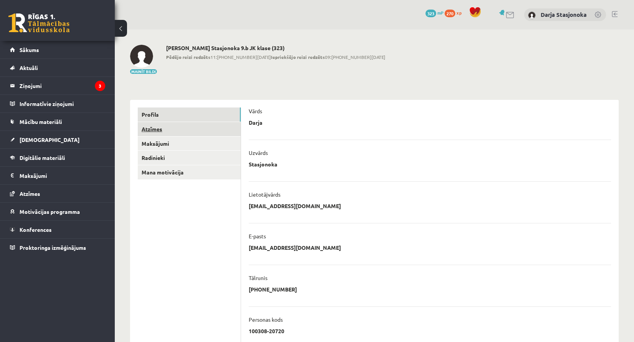
click at [142, 131] on link "Atzīmes" at bounding box center [189, 129] width 103 height 14
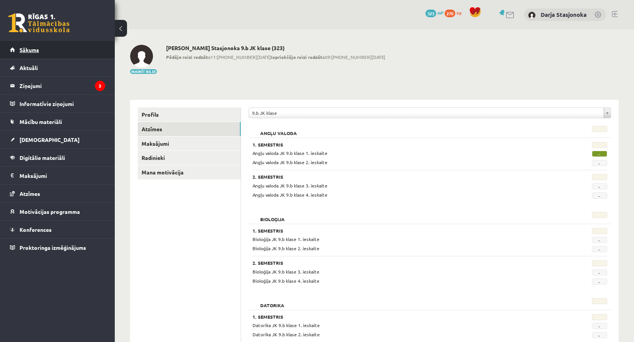
click at [31, 47] on span "Sākums" at bounding box center [30, 49] width 20 height 7
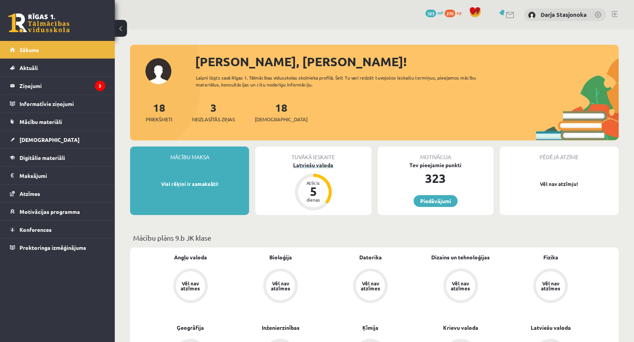
click at [324, 163] on div "Latviešu valoda" at bounding box center [313, 165] width 116 height 8
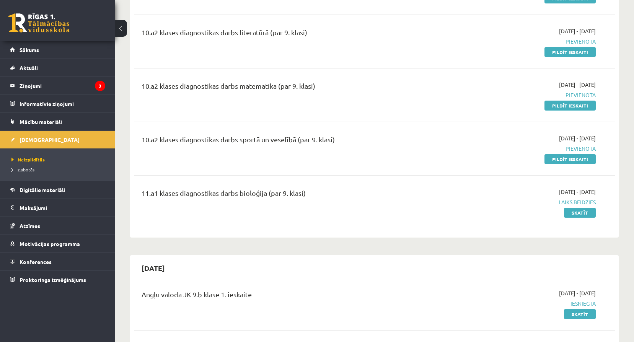
scroll to position [306, 0]
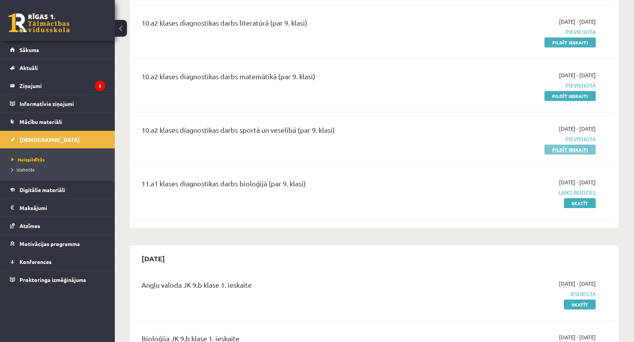
click at [551, 146] on link "Pildīt ieskaiti" at bounding box center [569, 150] width 51 height 10
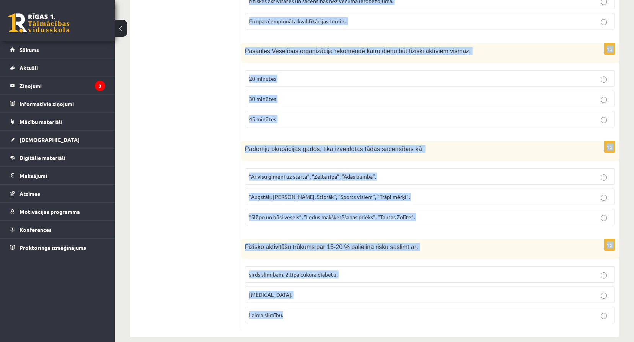
scroll to position [2813, 0]
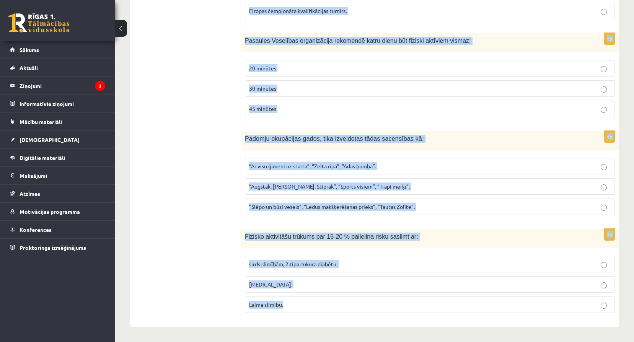
drag, startPoint x: 243, startPoint y: 37, endPoint x: 298, endPoint y: 304, distance: 271.9
drag, startPoint x: 298, startPoint y: 304, endPoint x: 272, endPoint y: 303, distance: 26.8
copy form "Loremi dolors ametconsec, adi el seddoei temporin utlabo, et doloremag: 8151. a…"
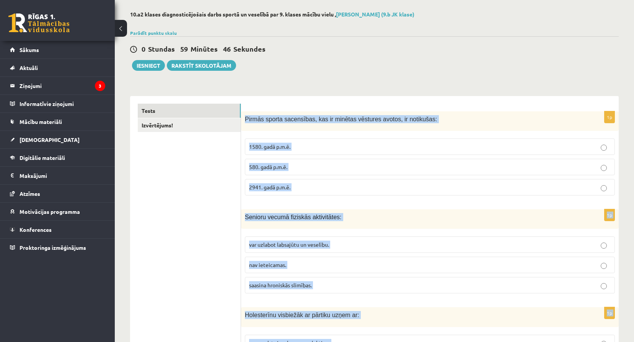
scroll to position [30, 0]
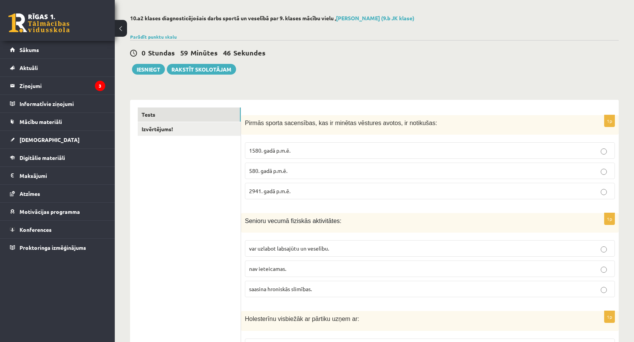
click at [506, 38] on div "Parādīt punktu skalu Atzīme No Līdz 1 0 5 2 6 8 3 9 11 4 12 14 5 15 17 6 18 20 …" at bounding box center [374, 36] width 489 height 7
click at [386, 147] on label "1580. gadā p.m.ē." at bounding box center [430, 150] width 370 height 16
click at [284, 245] on p "var uzlabot labsajūtu un veselību." at bounding box center [430, 248] width 362 height 8
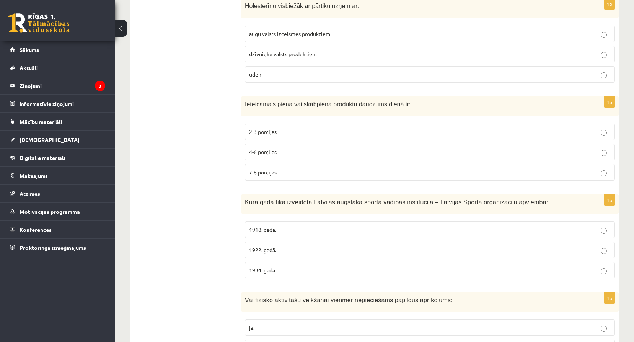
scroll to position [349, 0]
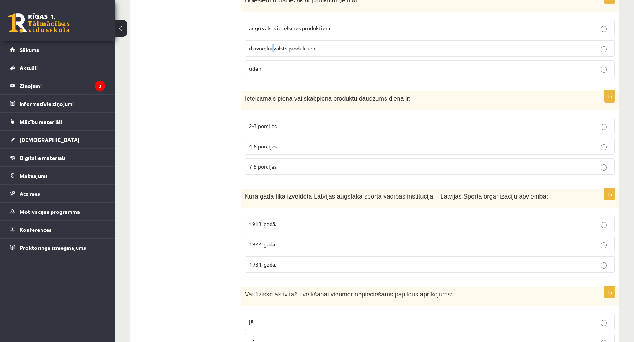
click at [273, 47] on span "dzīvnieku valsts produktiem" at bounding box center [283, 48] width 68 height 7
click at [299, 135] on fieldset "2-3 porcijas 4-6 porcijas 7-8 porcijas" at bounding box center [430, 145] width 370 height 63
click at [301, 45] on p "dzīvnieku valsts produktiem" at bounding box center [430, 48] width 362 height 8
click at [372, 121] on label "2-3 porcijas" at bounding box center [430, 126] width 370 height 16
click at [300, 246] on p "1922. gadā." at bounding box center [430, 244] width 362 height 8
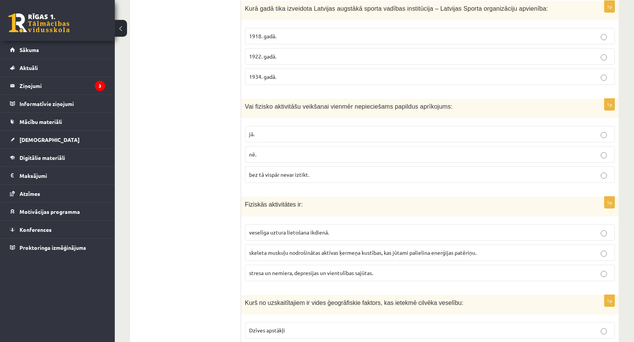
scroll to position [540, 0]
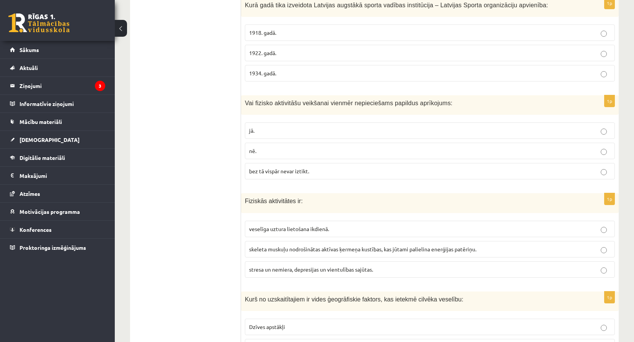
click at [277, 157] on label "nē." at bounding box center [430, 151] width 370 height 16
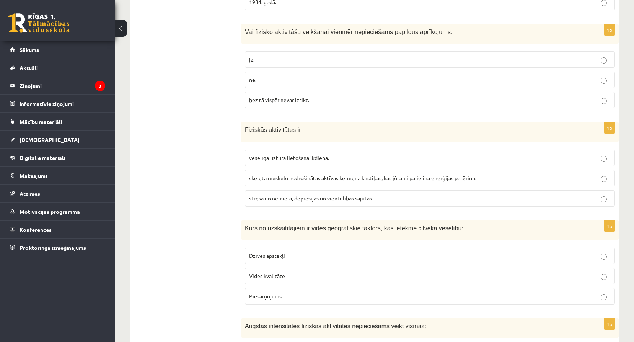
scroll to position [616, 0]
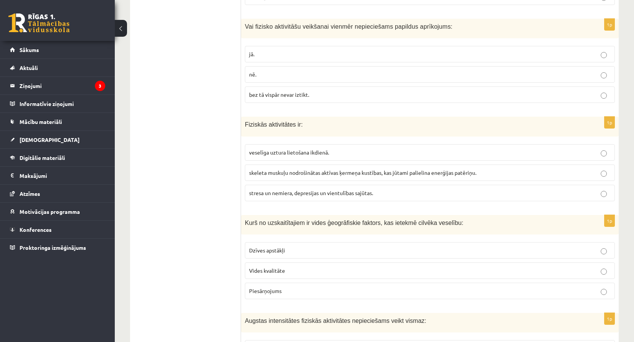
click at [284, 171] on span "skeleta muskuļu nodrošinātas aktīvas ķermeņa kustības, kas jūtami palielina ene…" at bounding box center [362, 172] width 227 height 7
click at [291, 267] on p "Vides kvalitāte" at bounding box center [430, 271] width 362 height 8
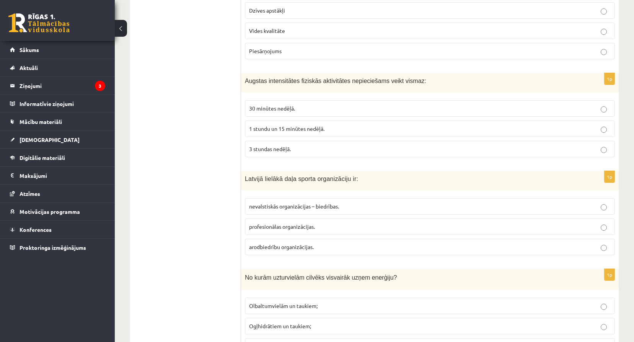
scroll to position [859, 0]
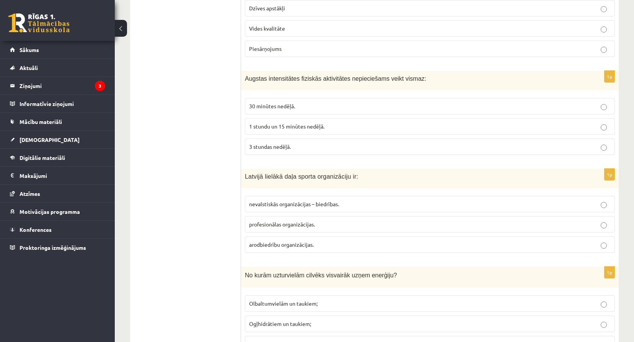
click at [301, 125] on span "1 stundu un 15 minūtes nedēļā." at bounding box center [286, 126] width 75 height 7
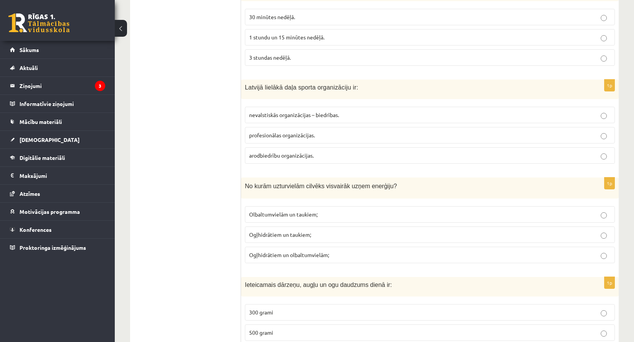
scroll to position [948, 0]
click at [274, 110] on label "nevalstiskās organizācijas – biedrības." at bounding box center [430, 114] width 370 height 16
click at [290, 236] on span "Ogļhidrātiem un taukiem;" at bounding box center [280, 234] width 62 height 7
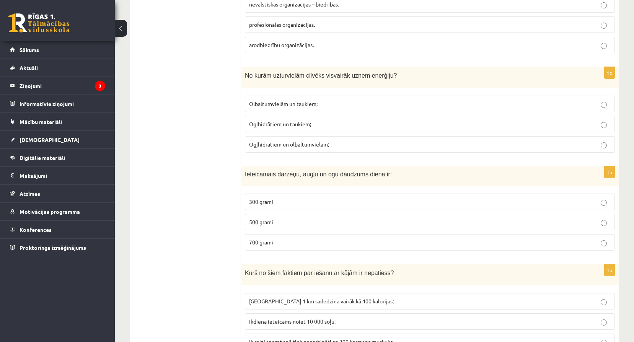
scroll to position [1076, 0]
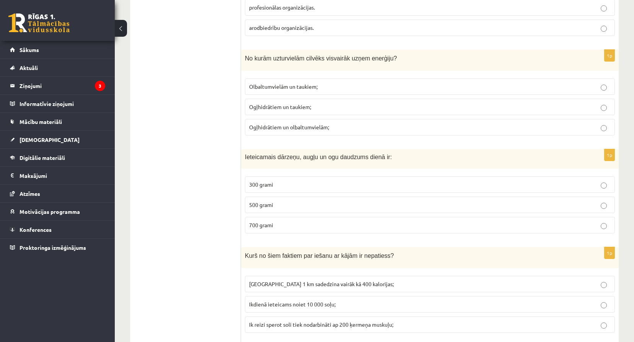
click at [269, 209] on p "500 grami" at bounding box center [430, 205] width 362 height 8
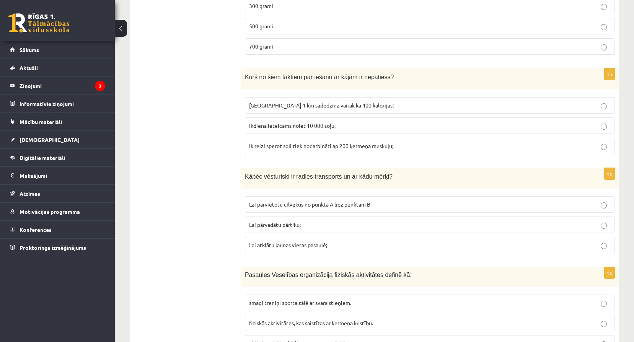
click at [304, 100] on label "[GEOGRAPHIC_DATA] 1 km sadedzina vairāk kā 400 kalorijas;" at bounding box center [430, 105] width 370 height 16
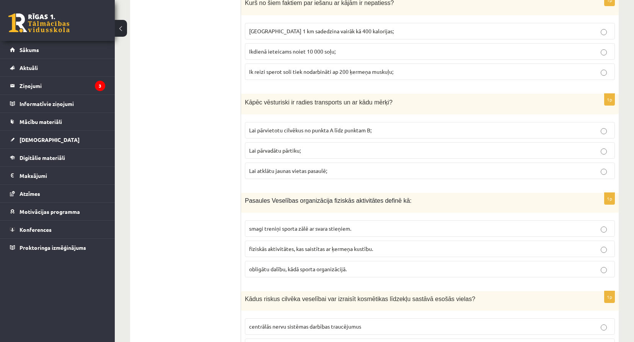
scroll to position [1343, 0]
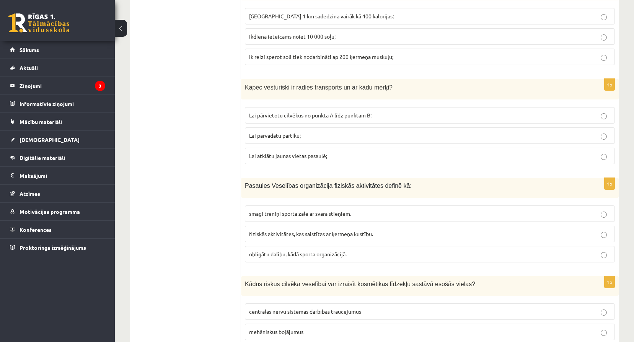
click at [303, 112] on p "Lai pārvietotu cilvēkus no punkta A līdz punktam B;" at bounding box center [430, 115] width 362 height 8
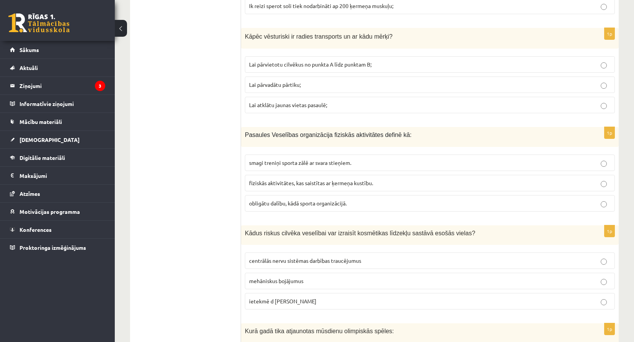
click at [297, 183] on span "fiziskās aktivitātes, kas saistītas ar ķermeņa kustību." at bounding box center [311, 182] width 124 height 7
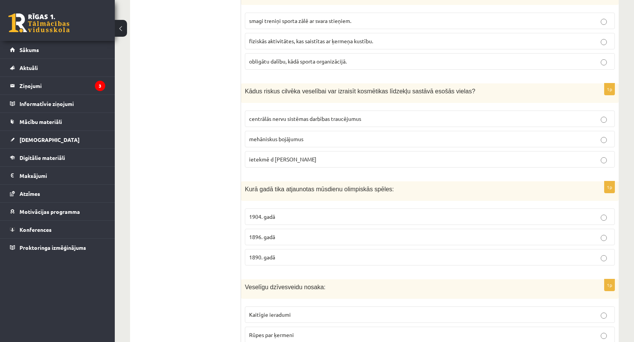
scroll to position [1560, 0]
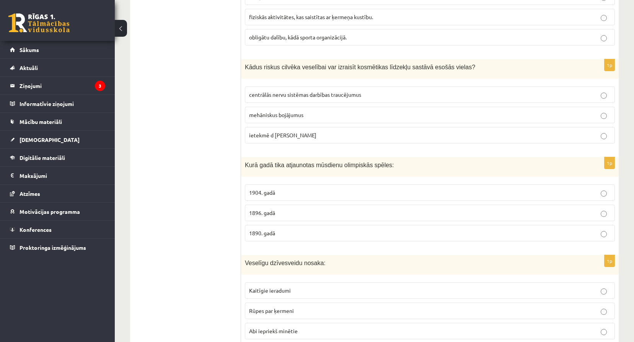
click at [285, 93] on span "centrālās nervu sistēmas darbības traucējumus" at bounding box center [305, 94] width 112 height 7
click at [279, 214] on p "1896. gadā" at bounding box center [430, 213] width 362 height 8
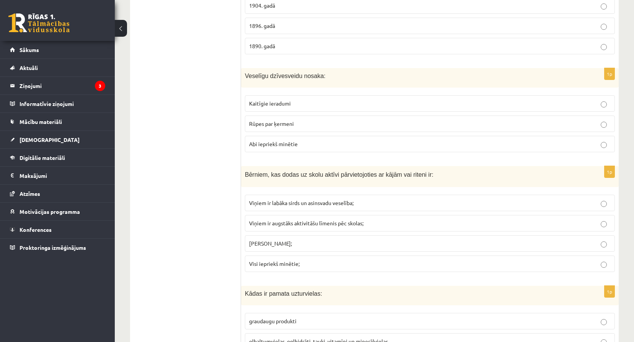
scroll to position [1752, 0]
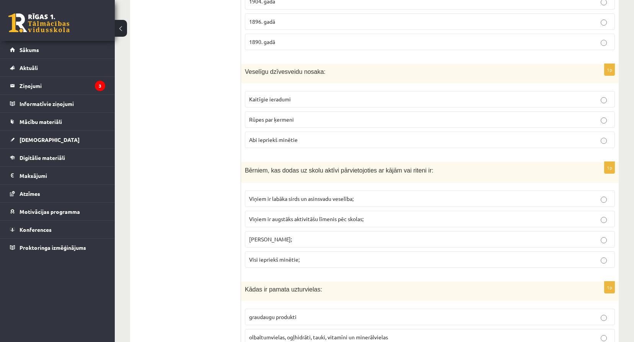
click at [277, 134] on label "Abi iepriekš minētie" at bounding box center [430, 140] width 370 height 16
drag, startPoint x: 277, startPoint y: 134, endPoint x: 282, endPoint y: 139, distance: 7.3
click at [282, 139] on span "Abi iepriekš minētie" at bounding box center [273, 139] width 49 height 7
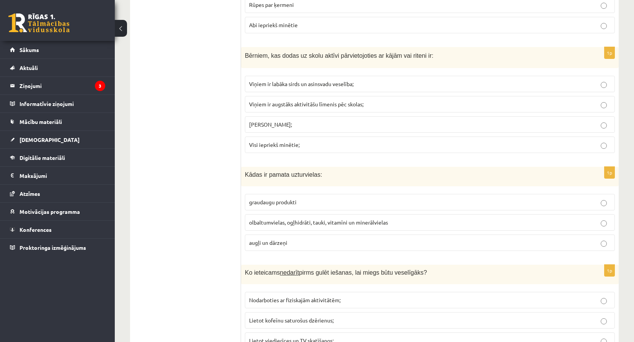
click at [288, 147] on span "Visi iepriekš minētie;" at bounding box center [274, 144] width 51 height 7
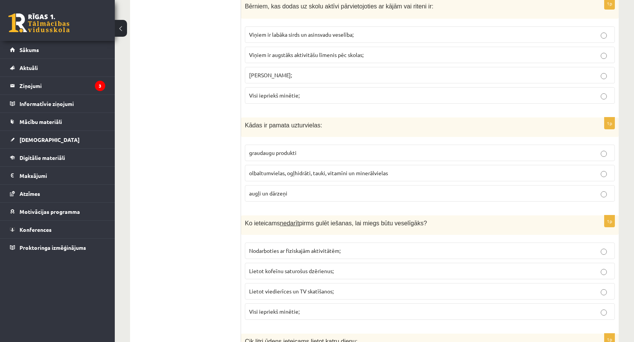
scroll to position [1917, 0]
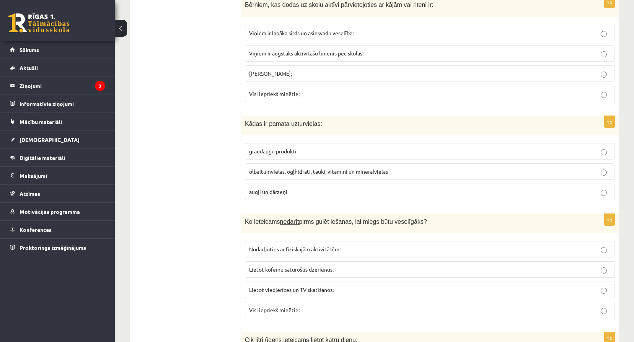
click at [293, 168] on label "olbaltumvielas, ogļhidrāti, tauki, vitamīni un minerālvielas" at bounding box center [430, 171] width 370 height 16
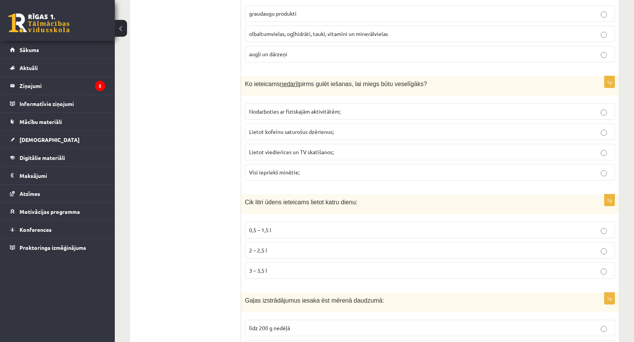
scroll to position [2058, 0]
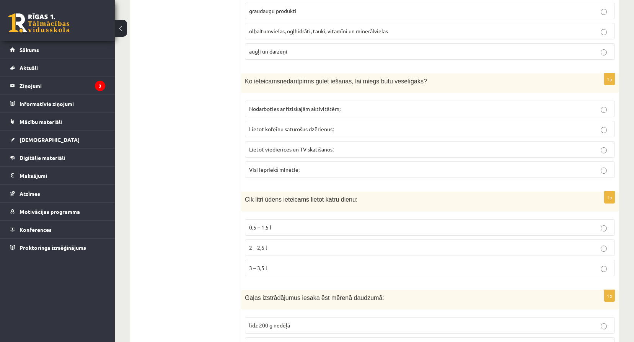
click at [287, 158] on label "Lietot viedierīces un TV skatīšanos;" at bounding box center [430, 149] width 370 height 16
click at [291, 171] on span "Visi iepriekš minētie;" at bounding box center [274, 169] width 51 height 7
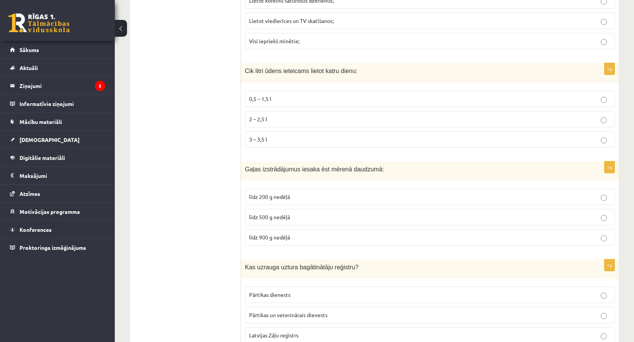
scroll to position [2115, 0]
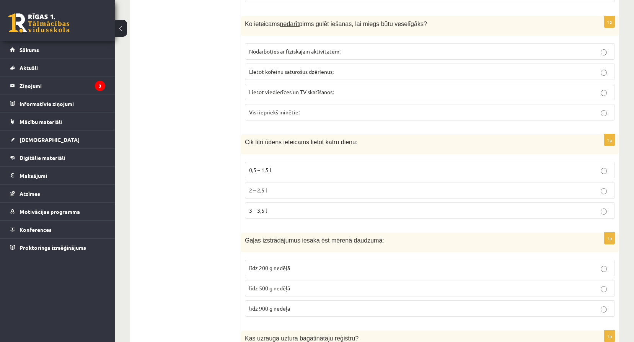
click at [254, 184] on label "2 – 2,5 l" at bounding box center [430, 190] width 370 height 16
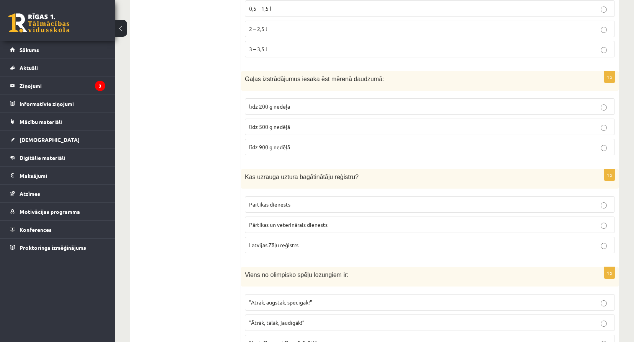
scroll to position [2281, 0]
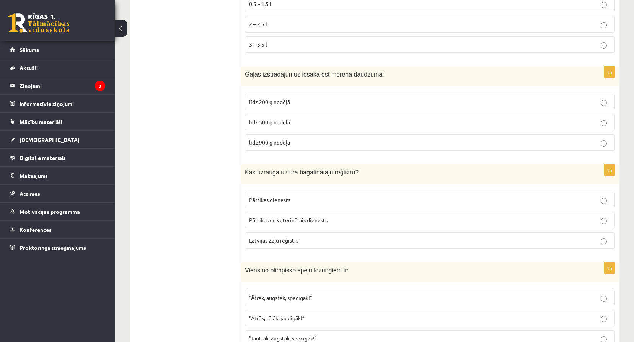
click at [304, 120] on p "līdz 500 g nedēļā" at bounding box center [430, 122] width 362 height 8
click at [298, 222] on span "Pārtikas un veterinārais dienests" at bounding box center [288, 220] width 78 height 7
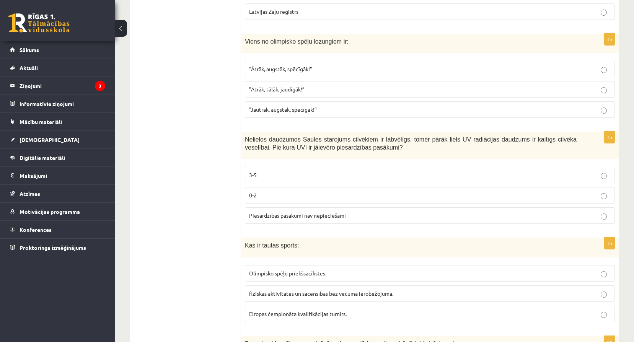
scroll to position [2511, 0]
click at [261, 68] on span ""Ātrāk, augstāk, spēcīgāk!”" at bounding box center [280, 68] width 63 height 7
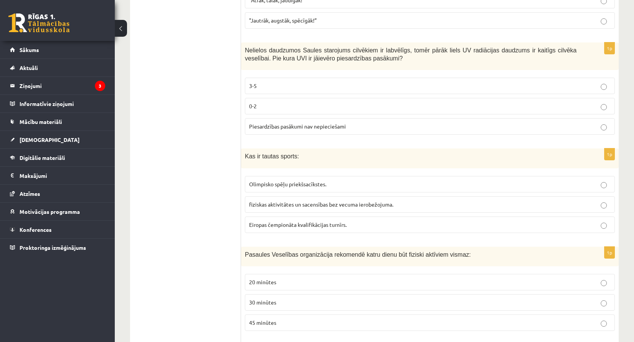
scroll to position [2600, 0]
drag, startPoint x: 246, startPoint y: 87, endPoint x: 252, endPoint y: 80, distance: 9.5
click at [246, 87] on label "3-5" at bounding box center [430, 85] width 370 height 16
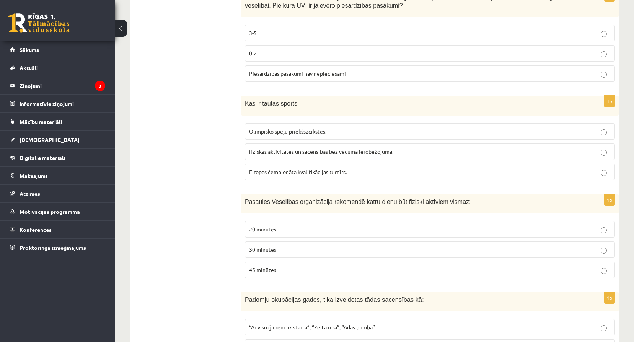
scroll to position [2664, 0]
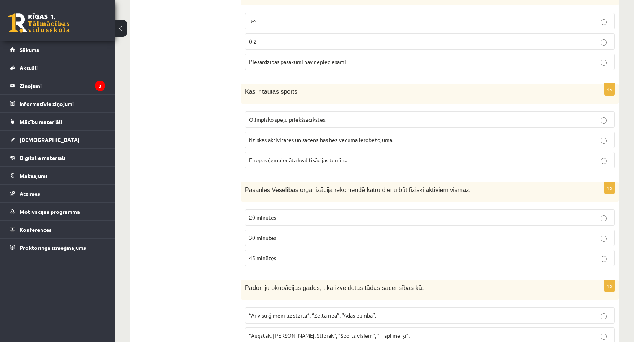
click at [295, 142] on span "fiziskas aktivitātes un sacensības bez vecuma ierobežojuma." at bounding box center [321, 139] width 144 height 7
click at [272, 238] on span "30 minūtes" at bounding box center [262, 237] width 27 height 7
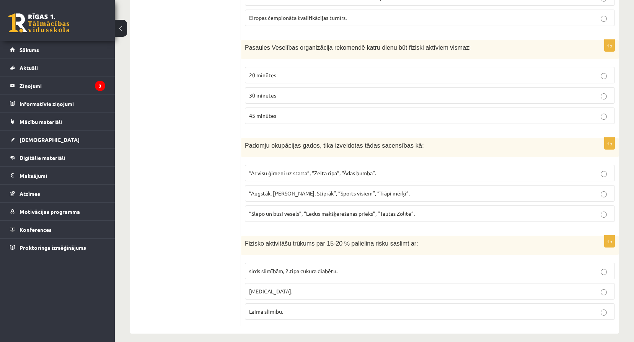
scroll to position [2813, 0]
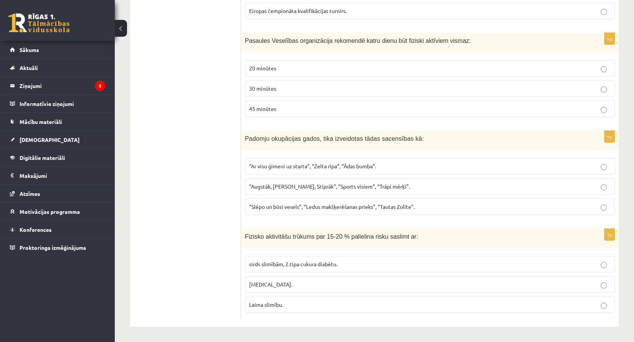
click at [259, 162] on label "“Ar visu ģimeni uz starta”, “Zelta ripa”, “Ādas bumba”." at bounding box center [430, 166] width 370 height 16
click at [302, 257] on label "sirds slimībām, 2.tipa cukura diabētu." at bounding box center [430, 264] width 370 height 16
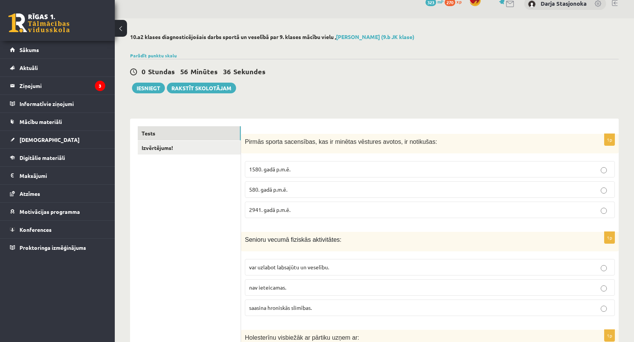
scroll to position [4, 0]
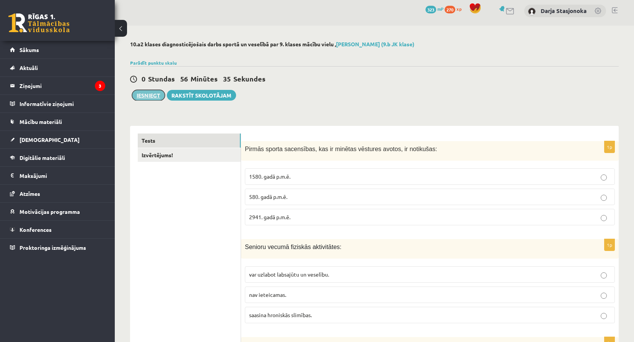
click at [156, 98] on button "Iesniegt" at bounding box center [148, 95] width 33 height 11
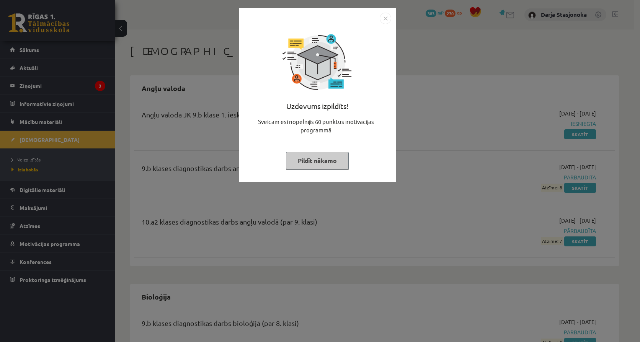
click at [383, 29] on div "Uzdevums izpildīts! Sveicam esi nopelnījis 60 punktus motivācijas programmā Pil…" at bounding box center [317, 100] width 148 height 153
click at [378, 27] on div "Uzdevums izpildīts! Sveicam esi nopelnījis 60 punktus motivācijas programmā Pil…" at bounding box center [317, 100] width 148 height 153
click at [389, 20] on img "Close" at bounding box center [385, 18] width 11 height 11
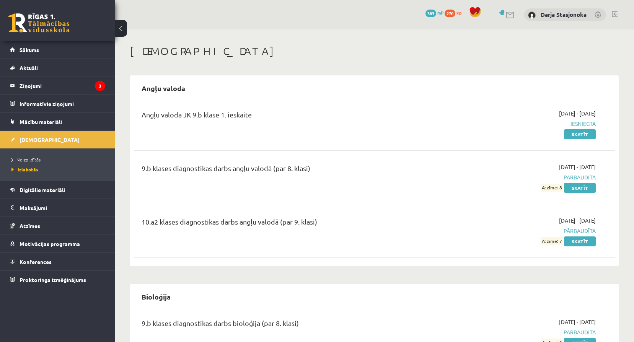
click at [434, 11] on span "383" at bounding box center [430, 14] width 11 height 8
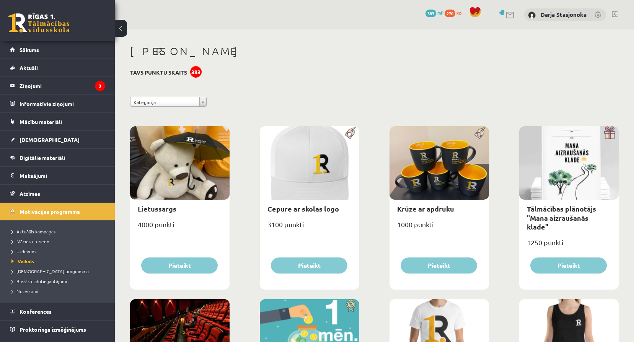
click at [47, 23] on link at bounding box center [38, 22] width 61 height 19
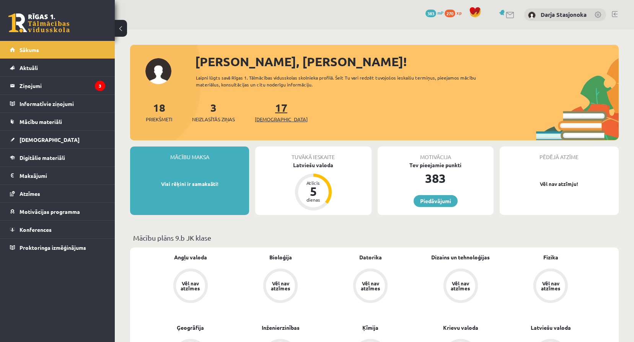
click at [274, 121] on span "[DEMOGRAPHIC_DATA]" at bounding box center [281, 120] width 53 height 8
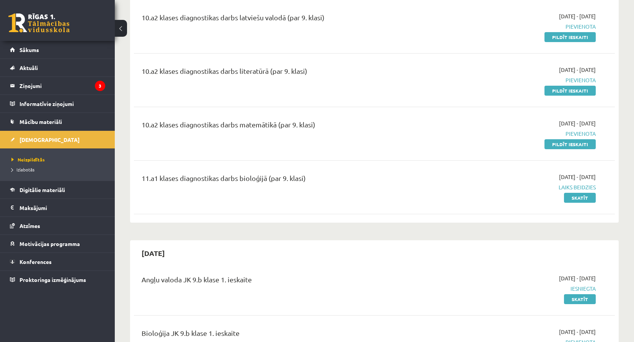
scroll to position [255, 0]
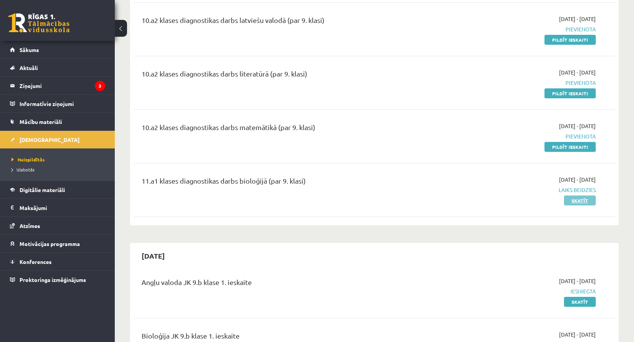
click at [579, 202] on link "Skatīt" at bounding box center [580, 201] width 32 height 10
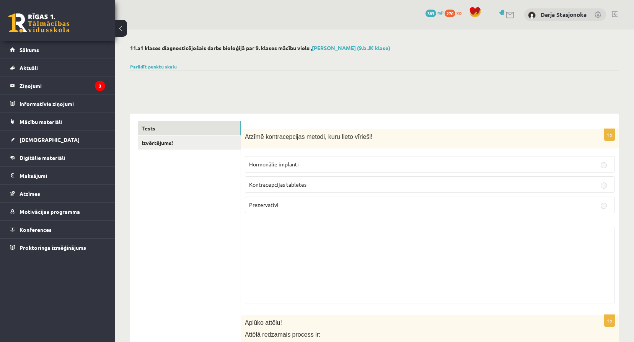
click at [313, 189] on label "Kontracepcijas tabletes" at bounding box center [430, 184] width 370 height 16
click at [336, 197] on label "Prezervatīvi" at bounding box center [430, 205] width 370 height 16
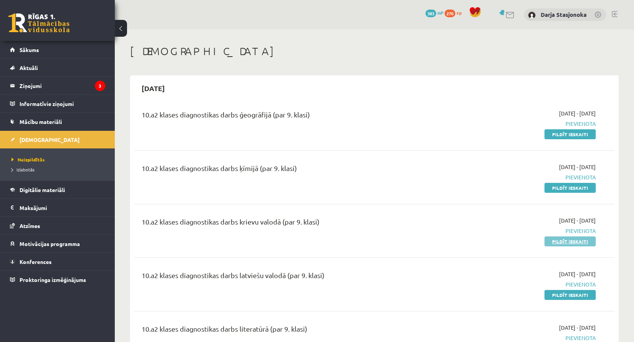
click at [554, 243] on link "Pildīt ieskaiti" at bounding box center [569, 241] width 51 height 10
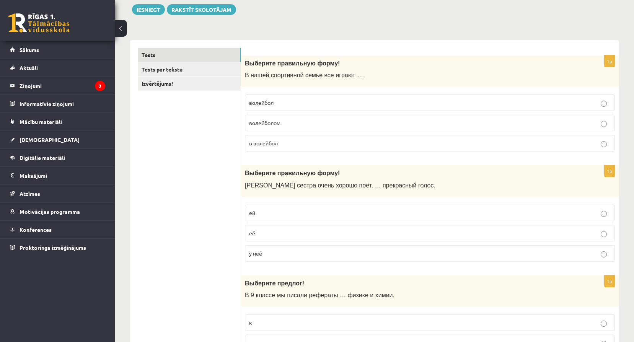
scroll to position [102, 0]
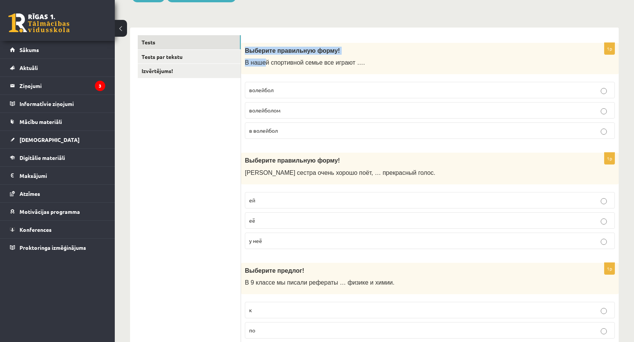
drag, startPoint x: 245, startPoint y: 51, endPoint x: 263, endPoint y: 66, distance: 23.9
click at [263, 66] on div "Выберите правильную форму! В нашей спортивной семье все играют …." at bounding box center [430, 59] width 378 height 32
drag, startPoint x: 263, startPoint y: 66, endPoint x: 395, endPoint y: 65, distance: 131.6
click at [395, 65] on p "В нашей спортивной семье все играют …." at bounding box center [411, 63] width 332 height 8
click at [284, 129] on p "в волейбол" at bounding box center [430, 131] width 362 height 8
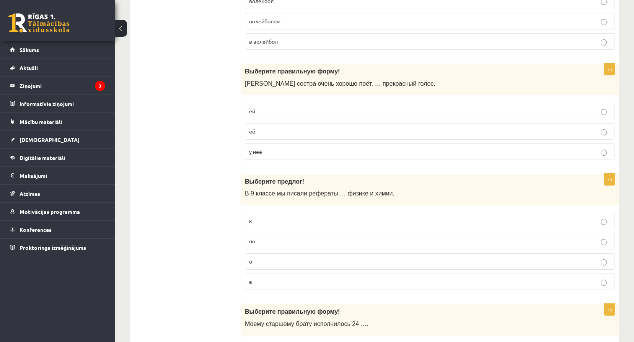
click at [288, 156] on p "у неё" at bounding box center [430, 152] width 362 height 8
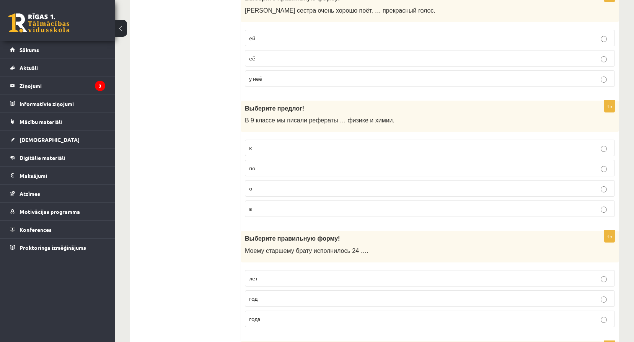
scroll to position [268, 0]
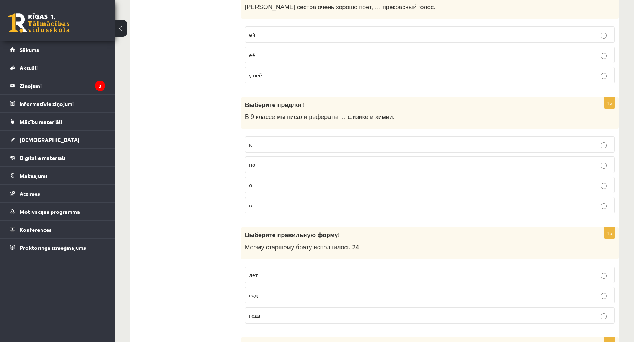
click at [267, 168] on p "по" at bounding box center [430, 165] width 362 height 8
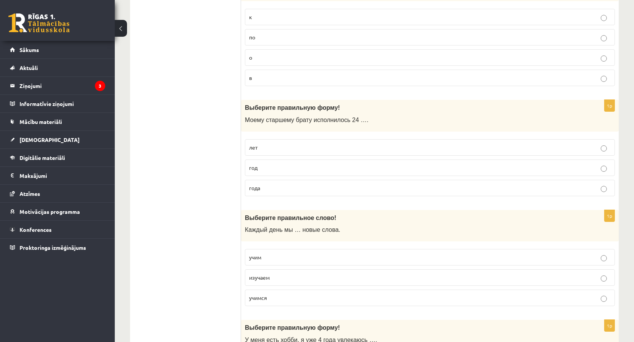
click at [279, 189] on p "года" at bounding box center [430, 188] width 362 height 8
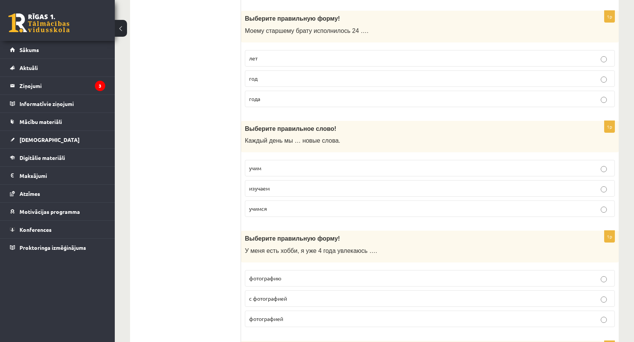
scroll to position [485, 0]
click at [297, 163] on label "учим" at bounding box center [430, 168] width 370 height 16
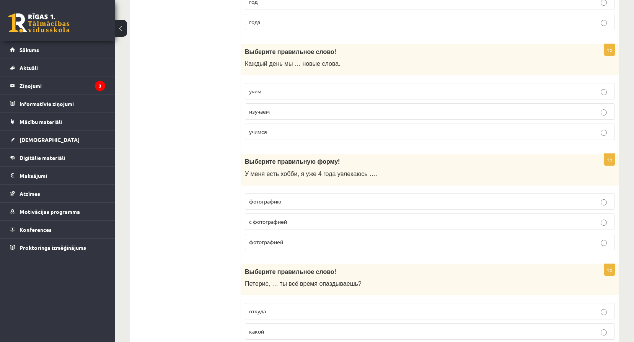
scroll to position [587, 0]
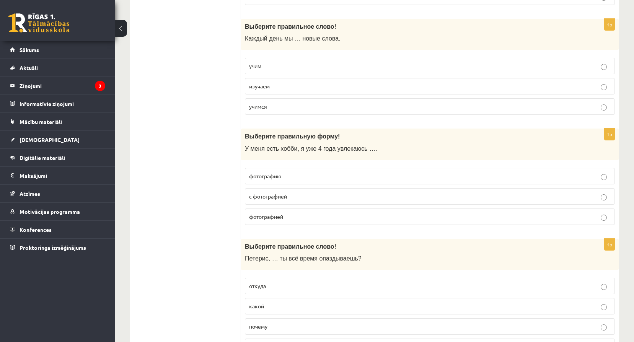
click at [312, 217] on p "фотографией" at bounding box center [430, 217] width 362 height 8
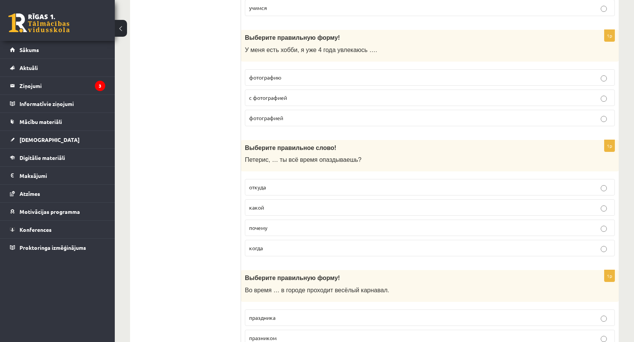
scroll to position [689, 0]
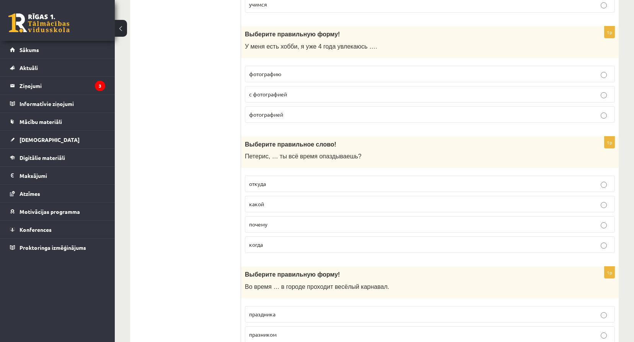
click at [286, 225] on p "почему" at bounding box center [430, 224] width 362 height 8
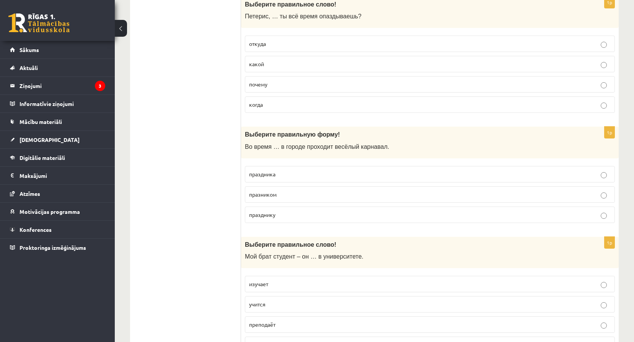
scroll to position [829, 0]
click at [289, 178] on p "праздника" at bounding box center [430, 174] width 362 height 8
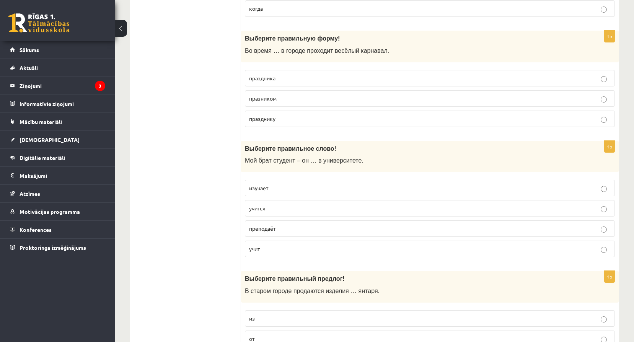
scroll to position [931, 0]
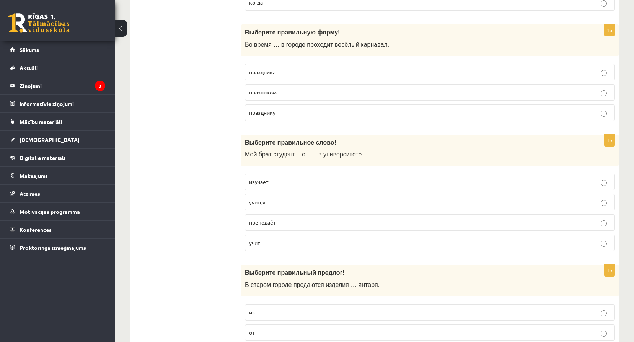
click at [264, 204] on span "учится" at bounding box center [257, 202] width 16 height 7
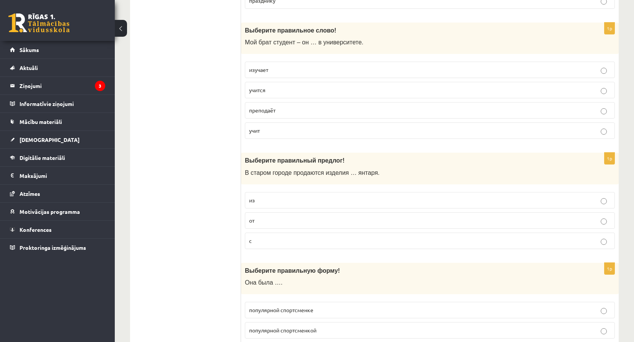
scroll to position [1046, 0]
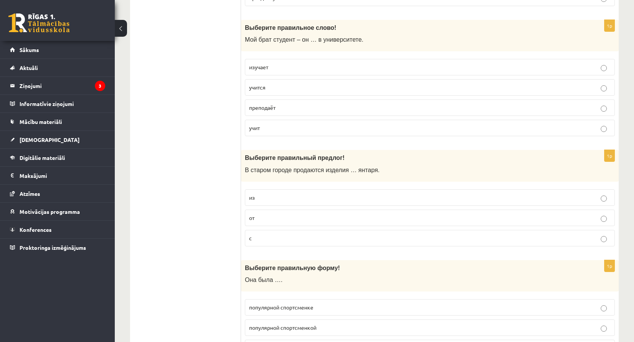
click at [275, 198] on p "из" at bounding box center [430, 198] width 362 height 8
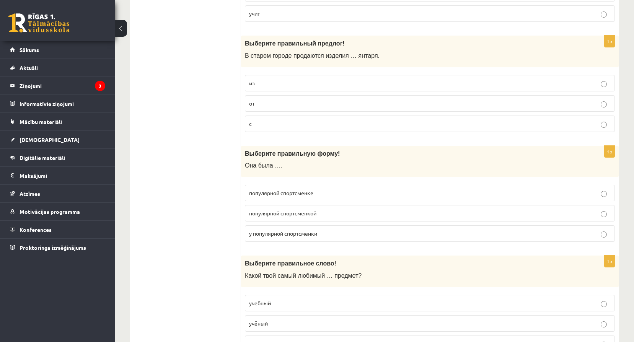
scroll to position [1173, 0]
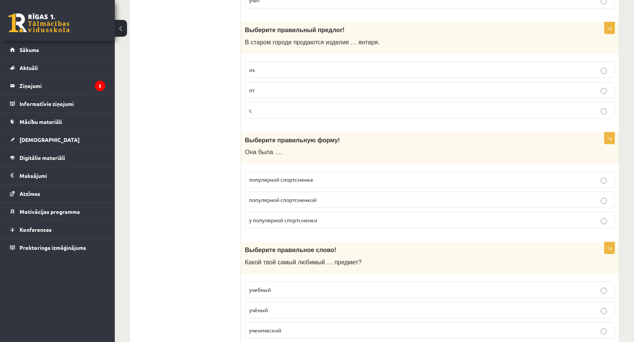
click at [324, 197] on p "популярной спортсменкой" at bounding box center [430, 200] width 362 height 8
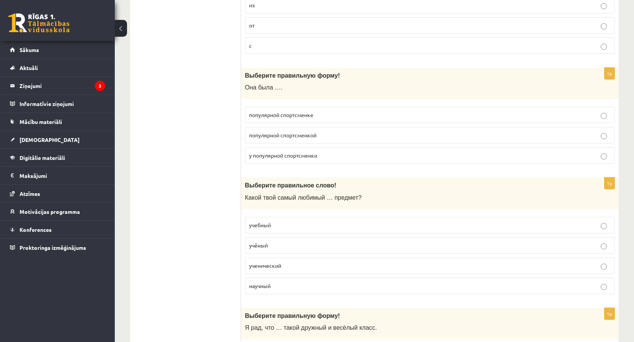
scroll to position [1275, 0]
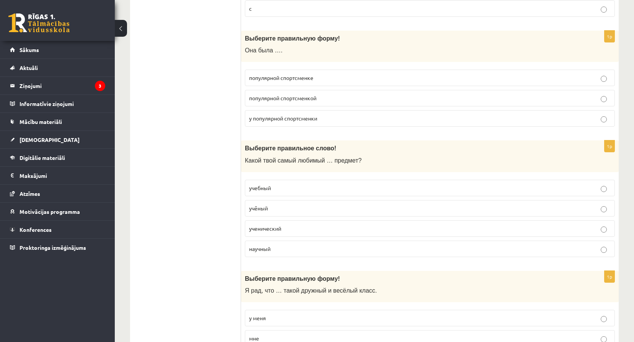
click at [298, 188] on p "учебный" at bounding box center [430, 188] width 362 height 8
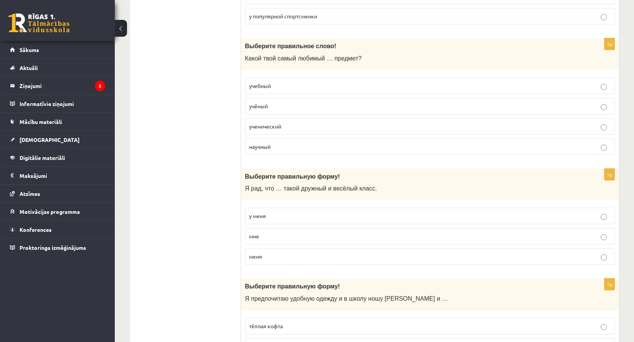
scroll to position [1403, 0]
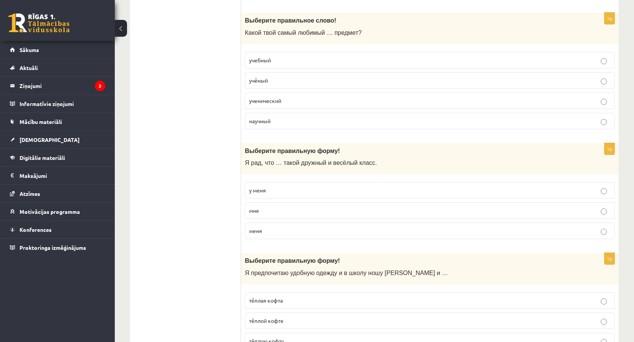
click at [311, 188] on p "у меня" at bounding box center [430, 190] width 362 height 8
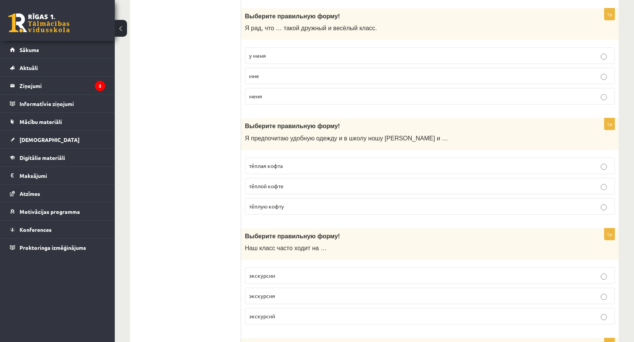
scroll to position [1543, 0]
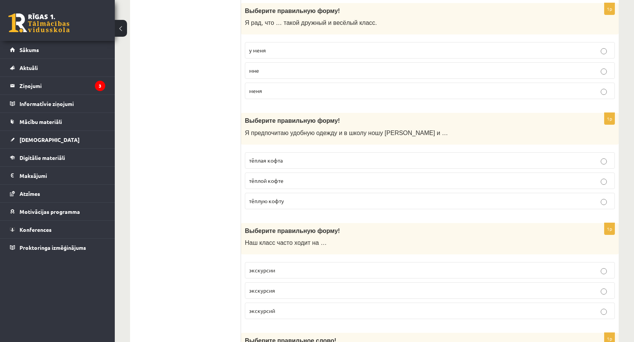
click at [297, 200] on p "тёплую кофту" at bounding box center [430, 201] width 362 height 8
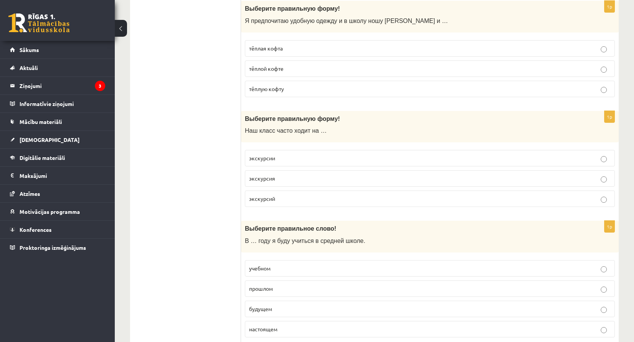
scroll to position [1658, 0]
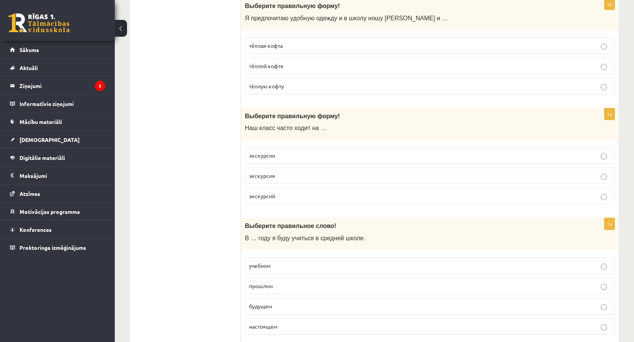
click at [288, 156] on p "экскурсии" at bounding box center [430, 156] width 362 height 8
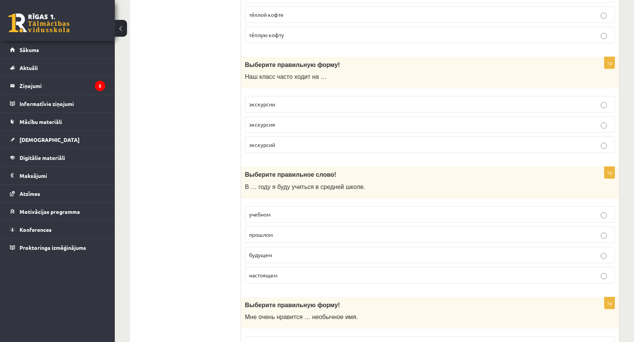
scroll to position [1747, 0]
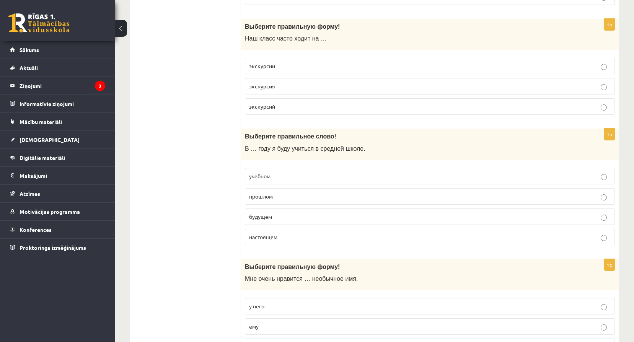
click at [282, 197] on p "прошлом" at bounding box center [430, 196] width 362 height 8
click at [286, 215] on p "будущем" at bounding box center [430, 217] width 362 height 8
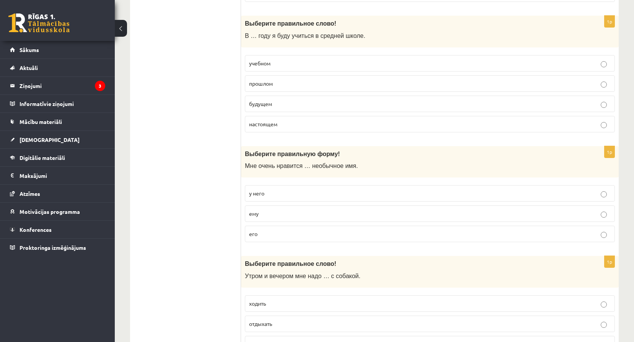
scroll to position [1862, 0]
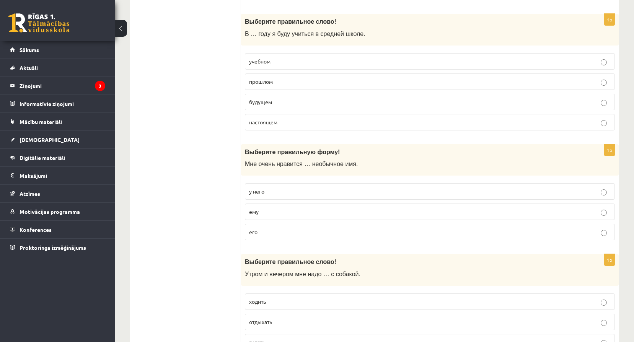
click at [319, 232] on p "его" at bounding box center [430, 232] width 362 height 8
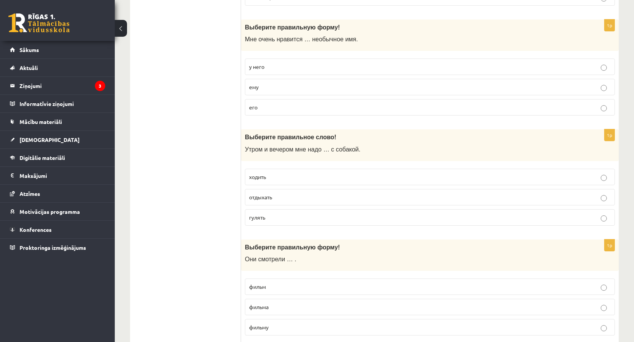
scroll to position [1990, 0]
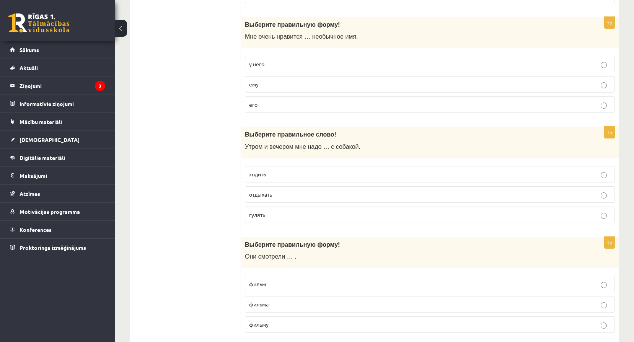
click at [294, 220] on label "гулять" at bounding box center [430, 215] width 370 height 16
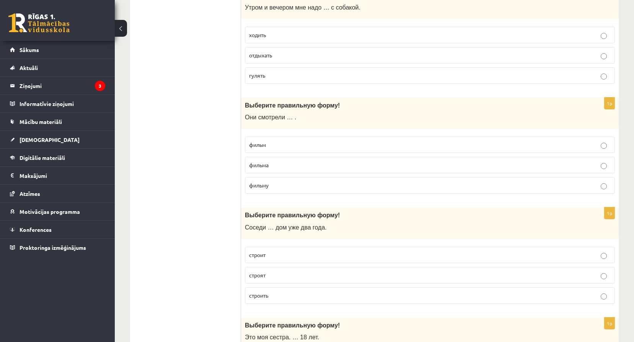
scroll to position [2130, 0]
drag, startPoint x: 305, startPoint y: 145, endPoint x: 306, endPoint y: 155, distance: 10.3
click at [305, 144] on p "фильм" at bounding box center [430, 144] width 362 height 8
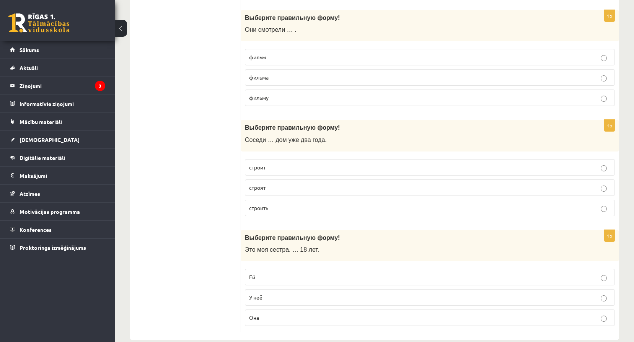
scroll to position [2219, 0]
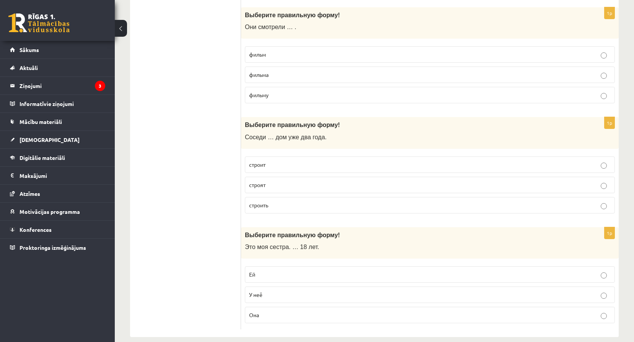
click at [285, 187] on p "строят" at bounding box center [430, 185] width 362 height 8
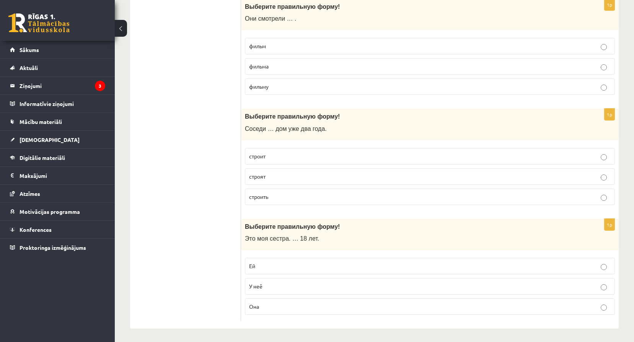
scroll to position [2230, 0]
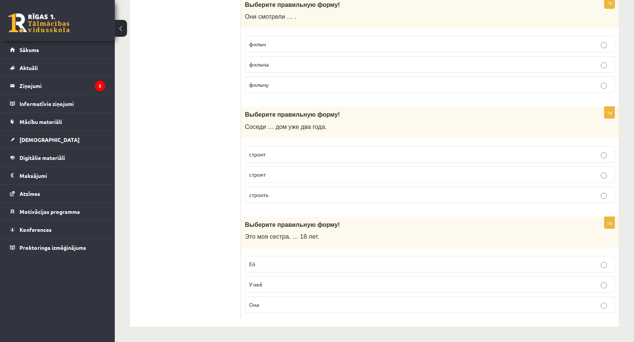
click at [266, 263] on p "Ей" at bounding box center [430, 264] width 362 height 8
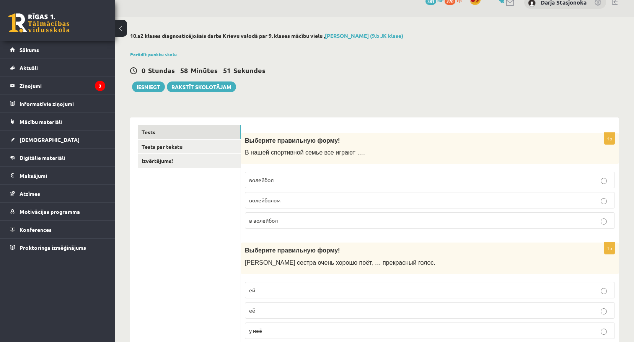
scroll to position [0, 0]
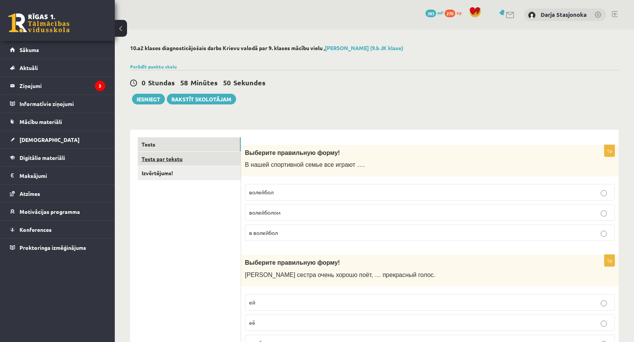
click at [161, 159] on link "Tests par tekstu" at bounding box center [189, 159] width 103 height 14
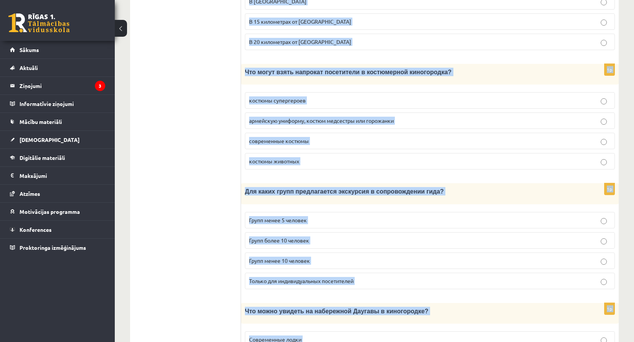
scroll to position [994, 0]
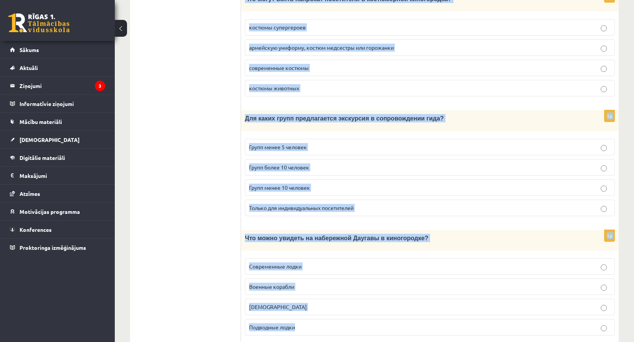
drag, startPoint x: 248, startPoint y: 139, endPoint x: 380, endPoint y: 361, distance: 258.2
copy form "Прочитайте текст «Киногородок Cinevilla », выберите правильный вариант. Киногор…"
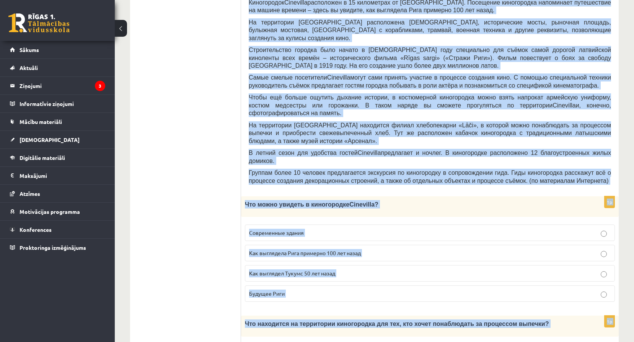
scroll to position [164, 0]
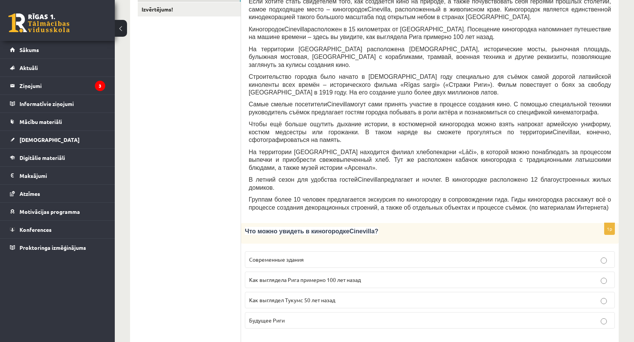
click at [275, 276] on p "Как выглядела Рига примерно 100 лет назад" at bounding box center [430, 280] width 362 height 8
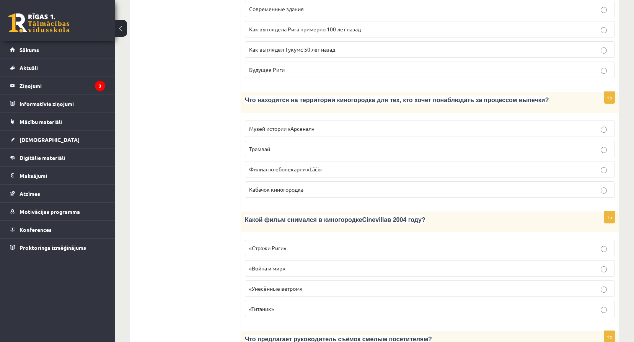
scroll to position [419, 0]
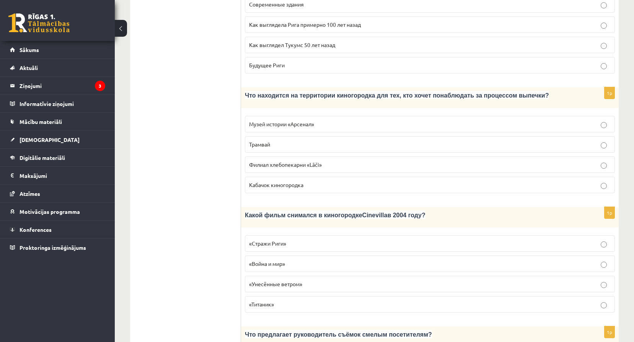
click at [291, 161] on span "Филиал хлебопекарни «Lāči»" at bounding box center [285, 164] width 73 height 7
click at [281, 235] on label "«Стражи Риги»" at bounding box center [430, 243] width 370 height 16
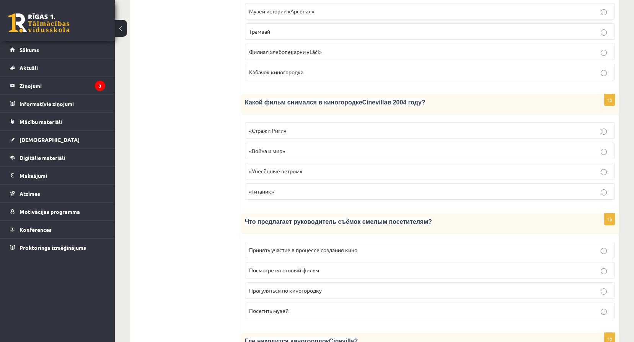
scroll to position [534, 0]
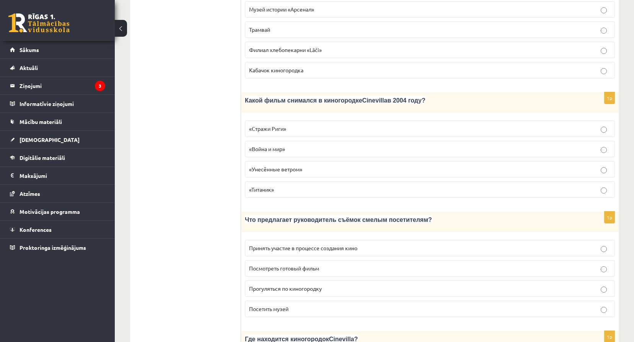
click at [312, 244] on span "Принять участие в процессе создания кино" at bounding box center [303, 247] width 108 height 7
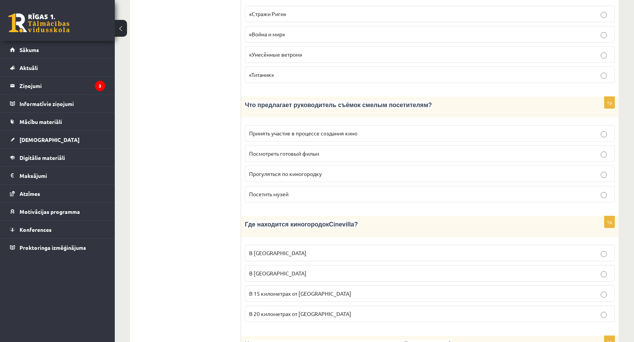
scroll to position [674, 0]
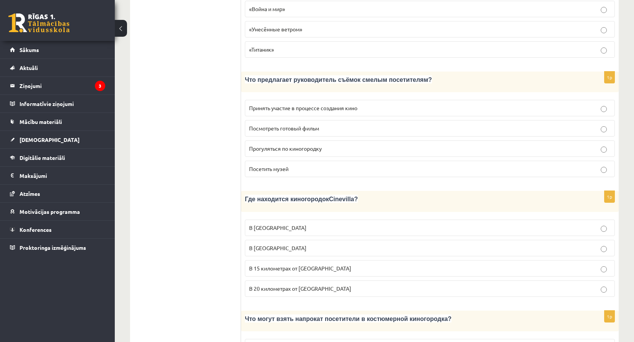
click at [280, 265] on span "В 15 километрах от Тукумса" at bounding box center [300, 268] width 102 height 7
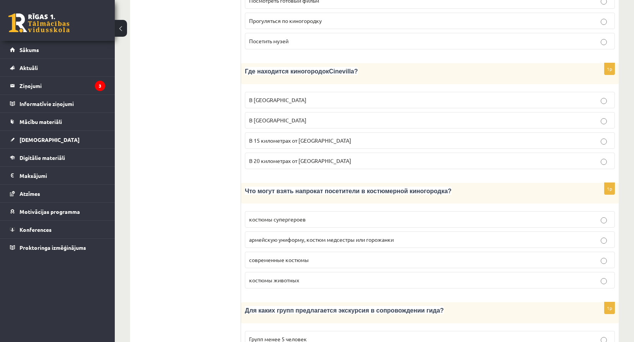
click at [279, 231] on label "армейскую униформу, костюм медсестры или горожанки" at bounding box center [430, 239] width 370 height 16
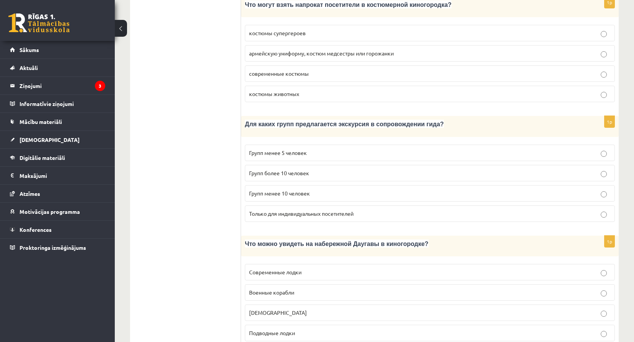
scroll to position [993, 0]
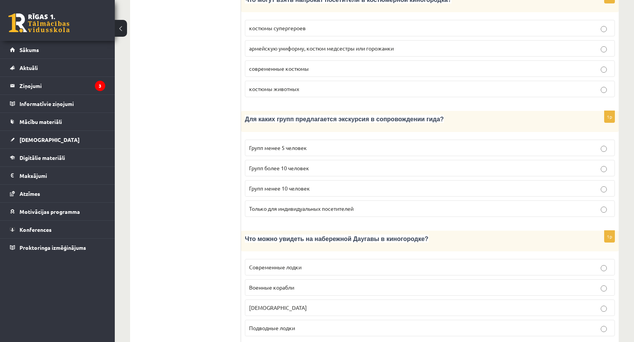
click at [282, 165] on span "Групп более 10 человек" at bounding box center [279, 168] width 60 height 7
click at [281, 304] on p "Кораблики" at bounding box center [430, 308] width 362 height 8
drag, startPoint x: 637, startPoint y: 284, endPoint x: 641, endPoint y: 271, distance: 14.0
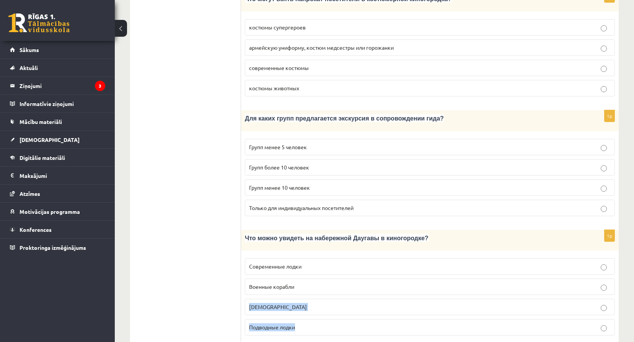
drag, startPoint x: 641, startPoint y: 271, endPoint x: 633, endPoint y: 280, distance: 11.9
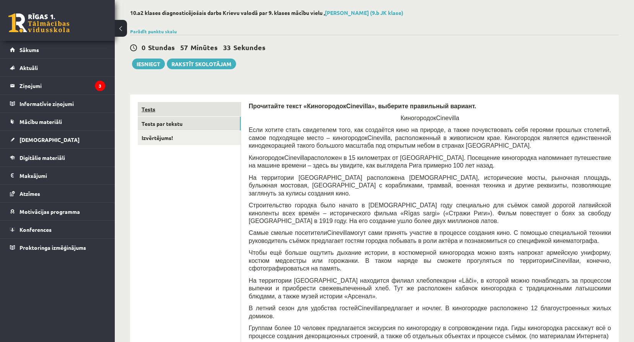
scroll to position [31, 0]
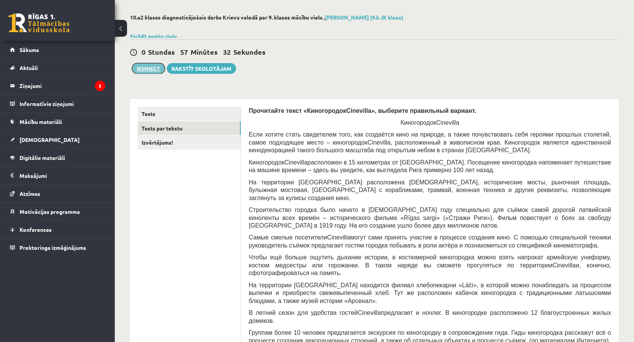
click at [154, 66] on button "Iesniegt" at bounding box center [148, 68] width 33 height 11
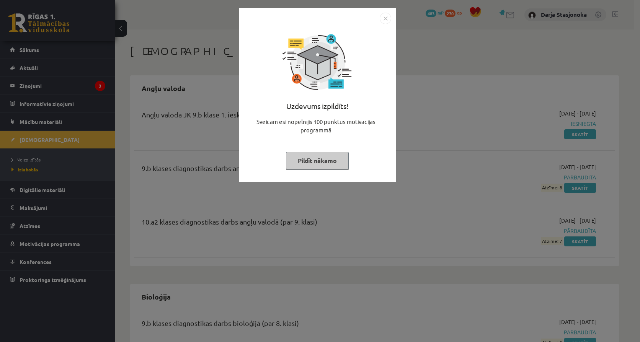
drag, startPoint x: 383, startPoint y: 23, endPoint x: 417, endPoint y: 45, distance: 40.8
click at [383, 23] on img "Close" at bounding box center [385, 18] width 11 height 11
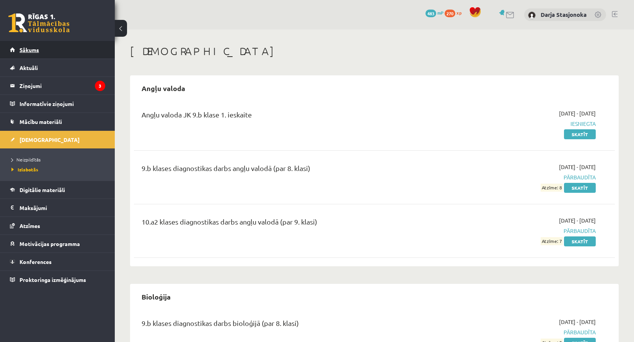
click at [59, 49] on link "Sākums" at bounding box center [57, 50] width 95 height 18
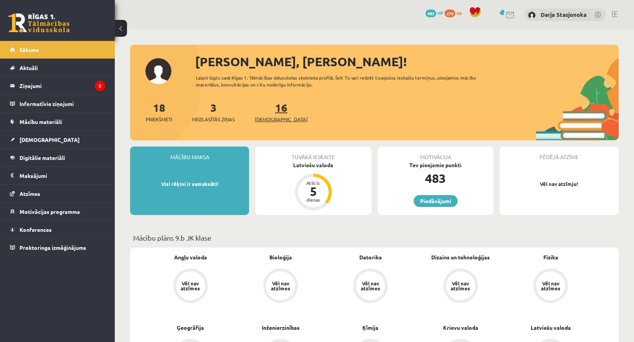
click at [266, 116] on span "[DEMOGRAPHIC_DATA]" at bounding box center [281, 120] width 53 height 8
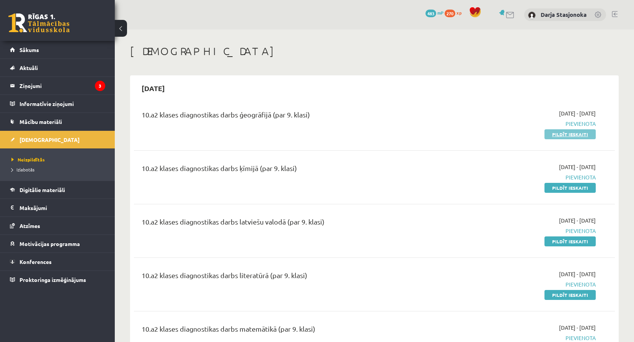
click at [555, 132] on link "Pildīt ieskaiti" at bounding box center [569, 134] width 51 height 10
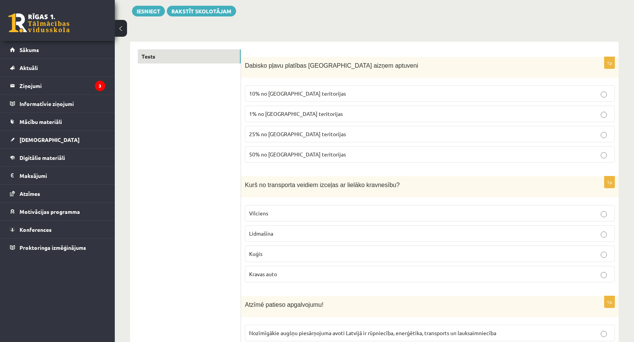
scroll to position [89, 0]
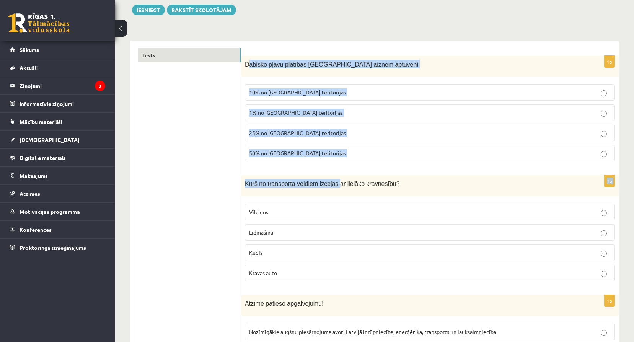
drag, startPoint x: 249, startPoint y: 63, endPoint x: 330, endPoint y: 170, distance: 134.4
drag, startPoint x: 330, startPoint y: 170, endPoint x: 334, endPoint y: 77, distance: 93.4
click at [334, 77] on div "Dabisko pļavu platības [GEOGRAPHIC_DATA] aizņem aptuveni" at bounding box center [430, 66] width 378 height 21
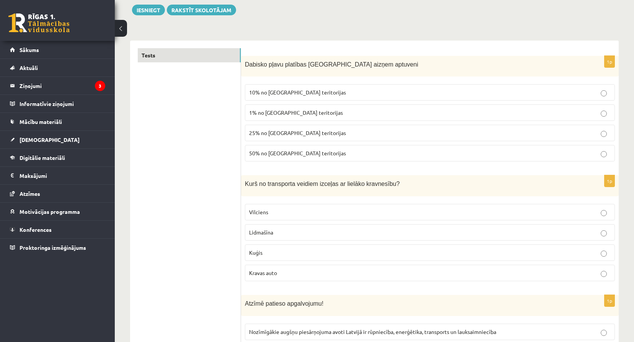
click at [248, 62] on span "Dabisko pļavu platības [GEOGRAPHIC_DATA] aizņem aptuveni" at bounding box center [331, 64] width 173 height 7
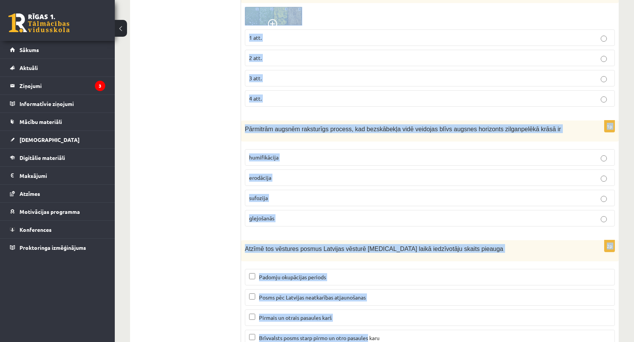
scroll to position [3493, 0]
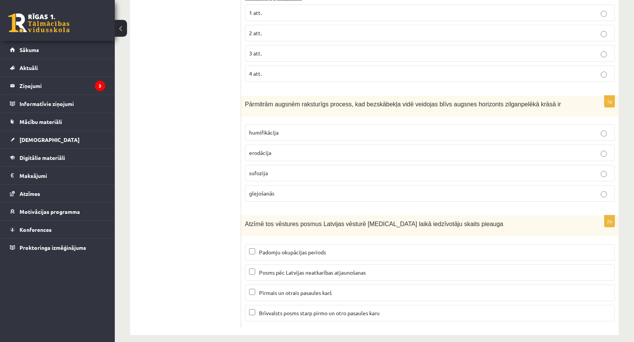
drag, startPoint x: 390, startPoint y: 310, endPoint x: 634, endPoint y: 316, distance: 244.6
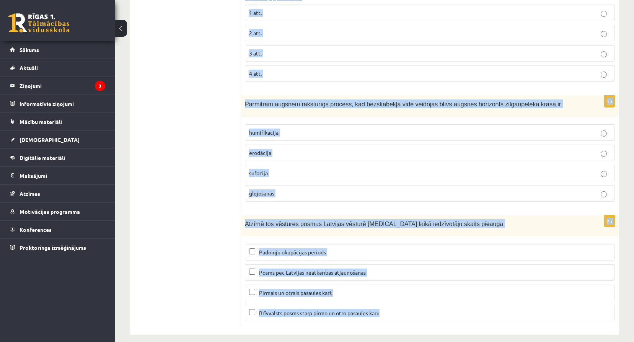
copy form "Dabisko pļavu platības Latvijā aizņem aptuveni 10% no Latvijas teritorijas 1% n…"
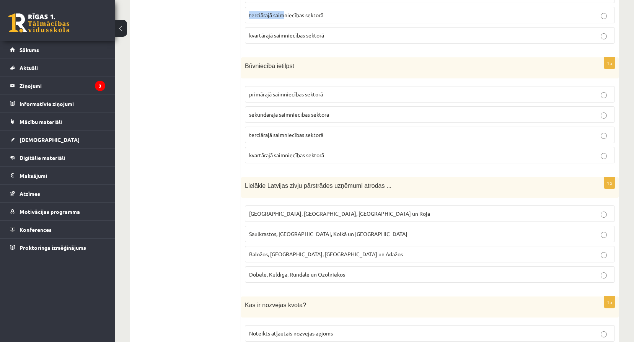
scroll to position [1718, 0]
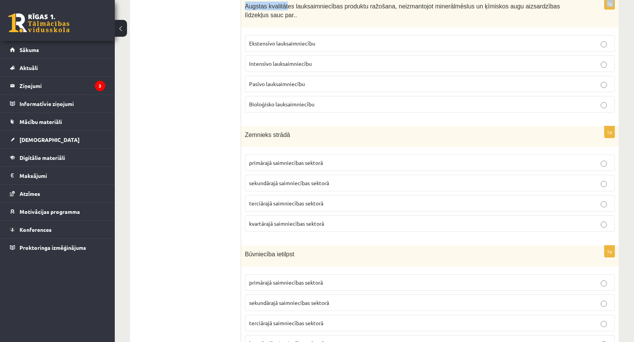
drag, startPoint x: 244, startPoint y: 154, endPoint x: 284, endPoint y: -39, distance: 197.3
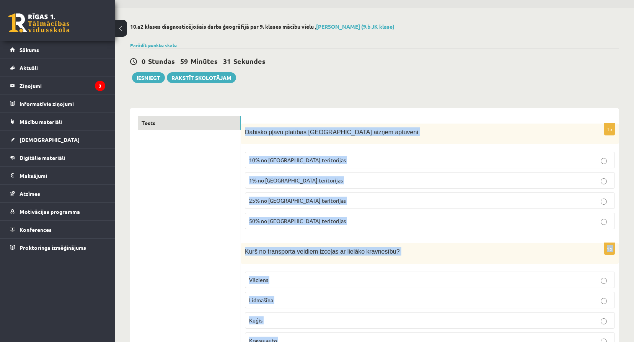
scroll to position [0, 0]
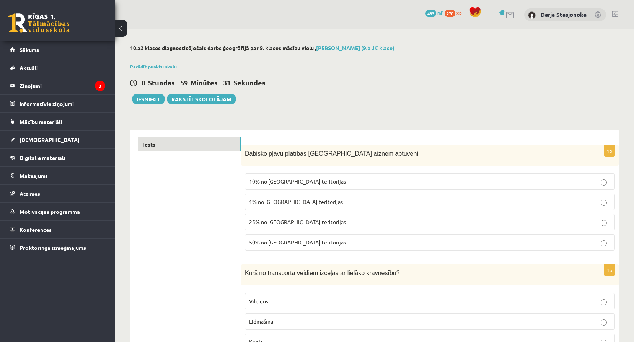
click at [513, 75] on div "0 Stundas 59 Minūtes 31 Sekundes Ieskaite saglabāta! Iesniegt Rakstīt skolotājam" at bounding box center [374, 87] width 489 height 34
click at [308, 201] on span "1% no Latvijas teritorijas" at bounding box center [296, 201] width 94 height 7
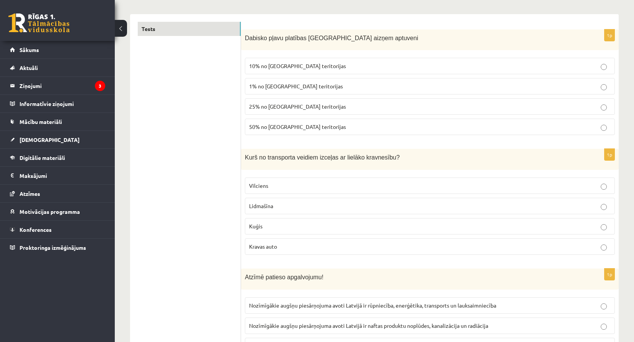
scroll to position [127, 0]
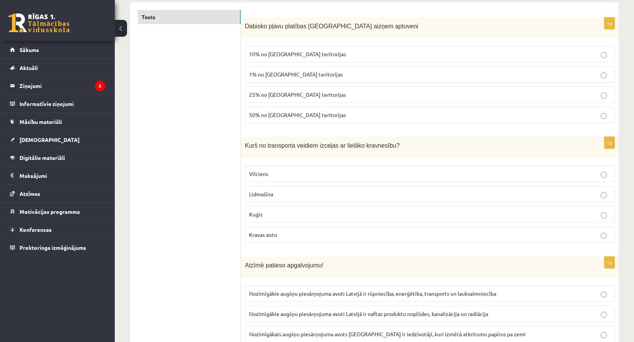
click at [282, 214] on p "Kuģis" at bounding box center [430, 214] width 362 height 8
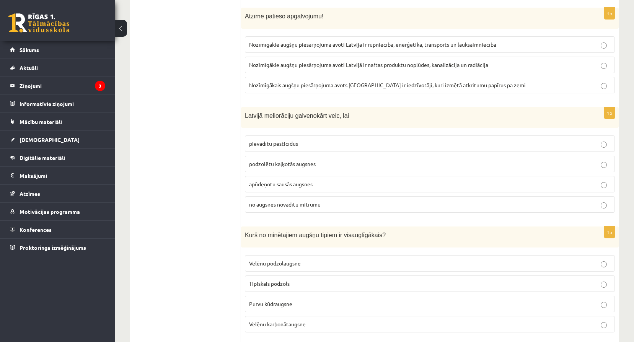
scroll to position [383, 0]
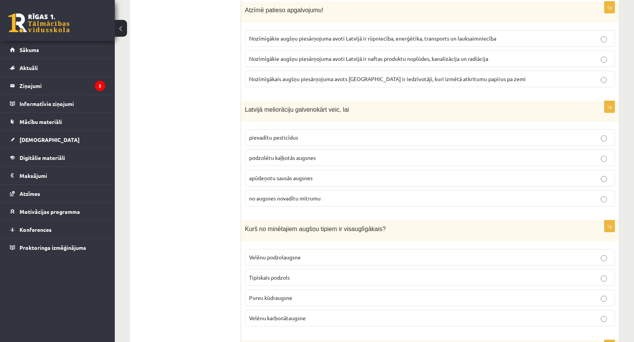
click at [376, 37] on span "Nozīmīgākie augšņu piesārņojuma avoti Latvijā ir rūpniecība, enerģētika, transp…" at bounding box center [372, 38] width 247 height 7
click at [303, 201] on span "no augsnes novadītu mitrumu" at bounding box center [285, 198] width 72 height 7
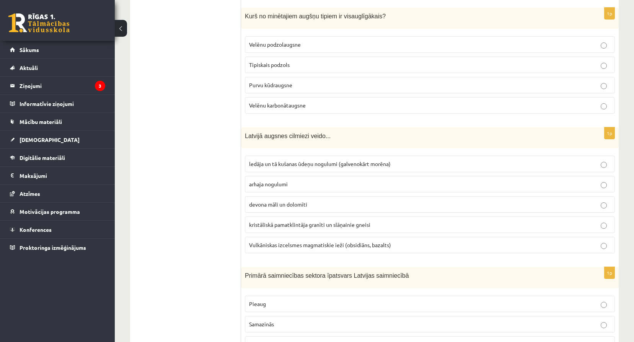
scroll to position [600, 0]
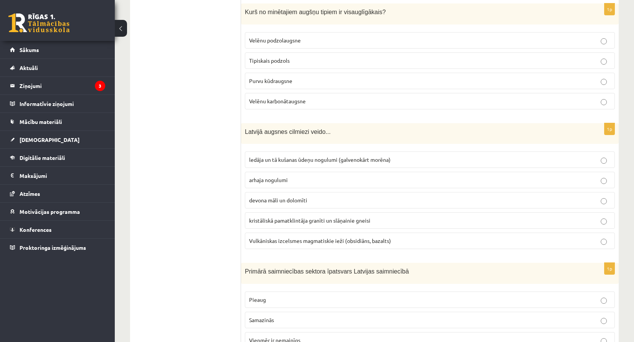
click at [279, 42] on span "Velēnu podzolaugsne" at bounding box center [275, 40] width 52 height 7
click at [296, 162] on span "ledāja un tā kušanas ūdeņu nogulumi (galvenokārt morēna)" at bounding box center [320, 159] width 142 height 7
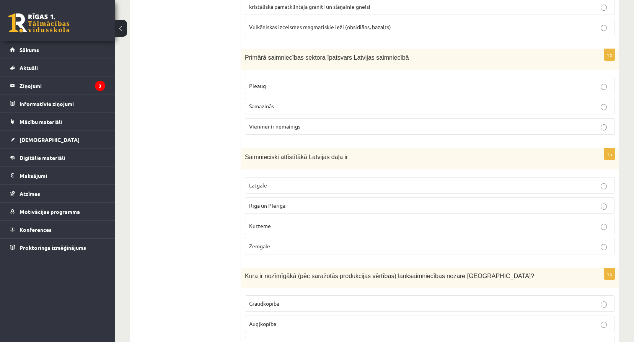
scroll to position [816, 0]
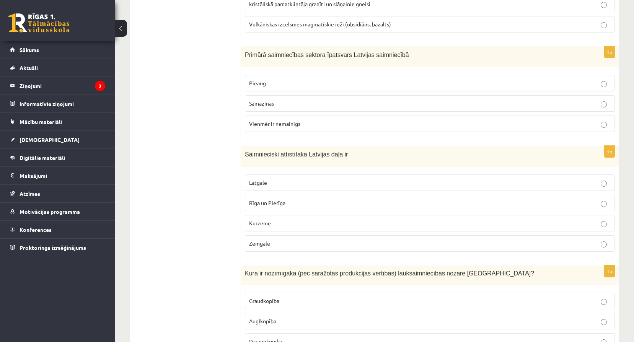
click at [261, 102] on span "Samazinās" at bounding box center [261, 103] width 25 height 7
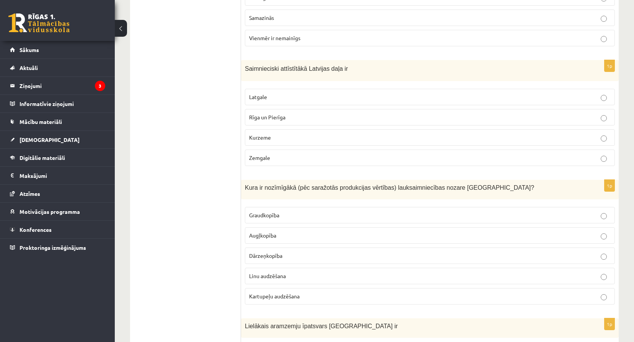
scroll to position [906, 0]
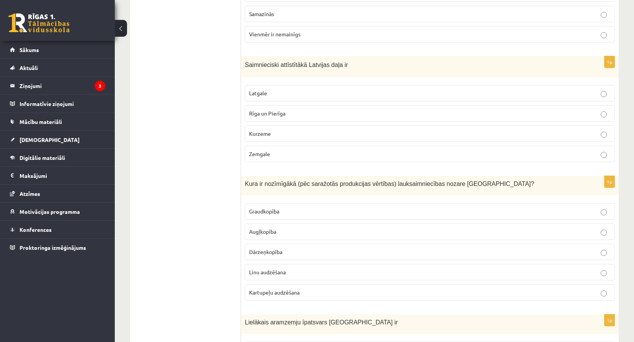
click at [267, 113] on span "Rīga un Pierīga" at bounding box center [267, 113] width 36 height 7
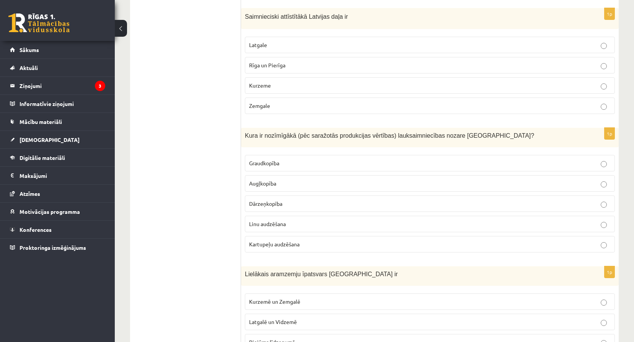
scroll to position [969, 0]
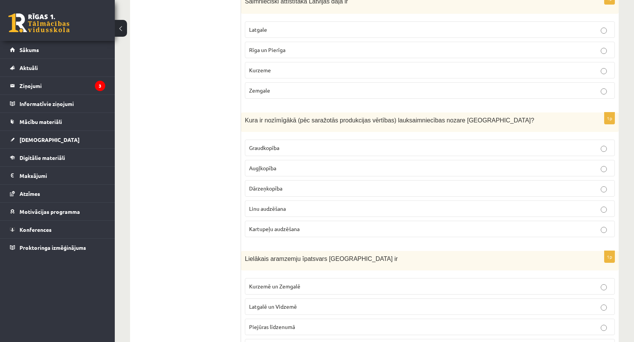
click at [283, 136] on fieldset "Graudkopība Augļkopība Dārzeņkopība Linu audzēšana Kartupeļu audzēšana" at bounding box center [430, 188] width 370 height 104
click at [287, 148] on p "Graudkopība" at bounding box center [430, 148] width 362 height 8
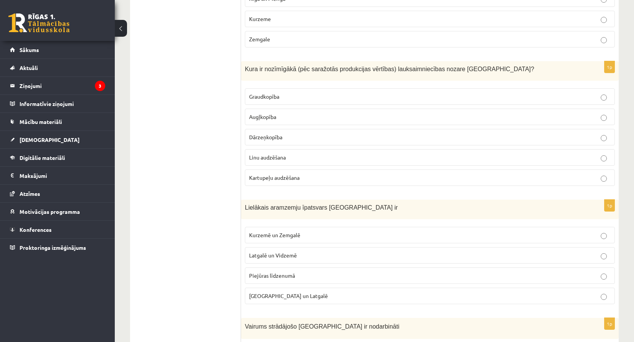
scroll to position [1033, 0]
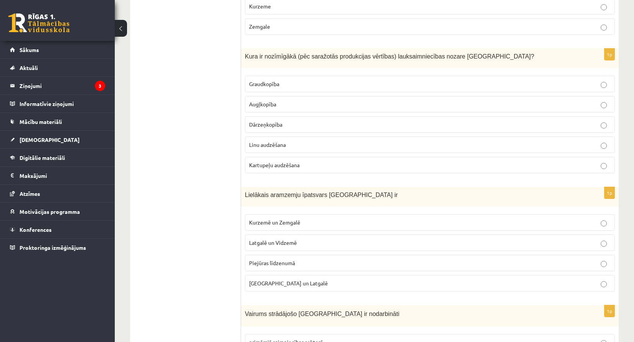
click at [314, 223] on p "Kurzemē un Zemgalē" at bounding box center [430, 222] width 362 height 8
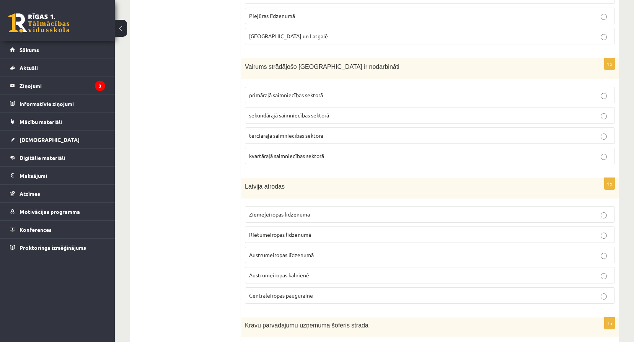
scroll to position [1301, 0]
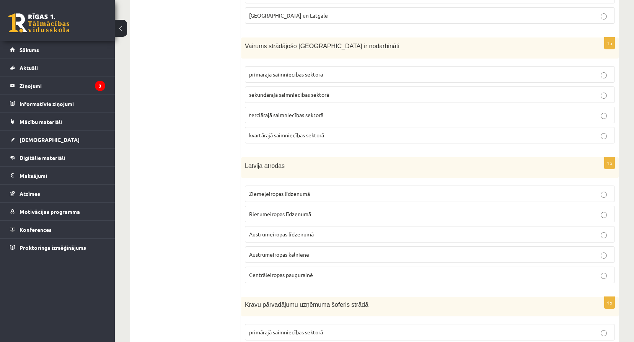
click at [283, 117] on span "terciārajā saimniecības sektorā" at bounding box center [286, 114] width 74 height 7
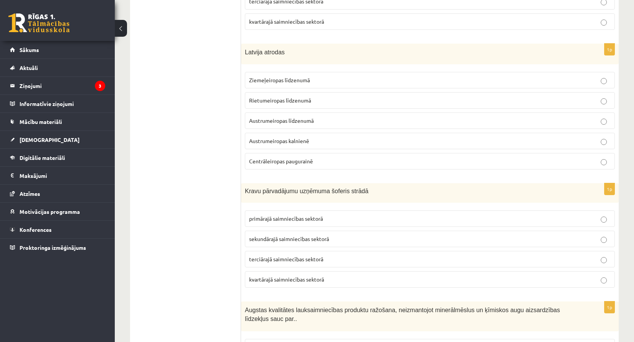
scroll to position [1428, 0]
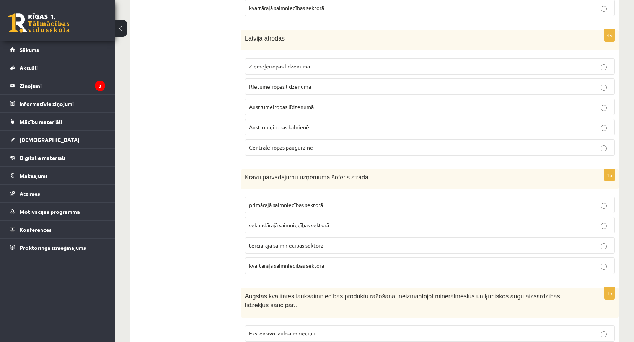
click at [277, 109] on span "Austrumeiropas līdzenumā" at bounding box center [281, 106] width 65 height 7
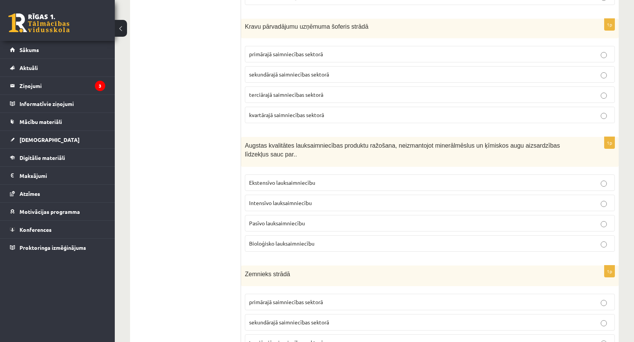
scroll to position [1581, 0]
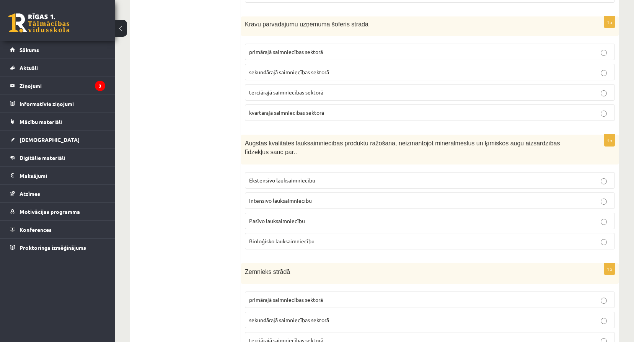
click at [259, 91] on span "terciārajā saimniecības sektorā" at bounding box center [286, 92] width 74 height 7
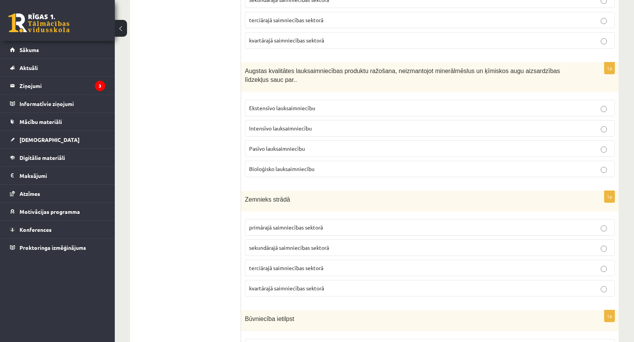
scroll to position [1658, 0]
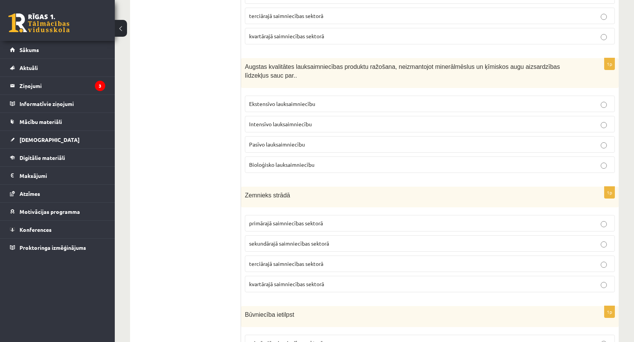
click at [267, 161] on span "Bioloģisko lauksaimniecību" at bounding box center [281, 164] width 65 height 7
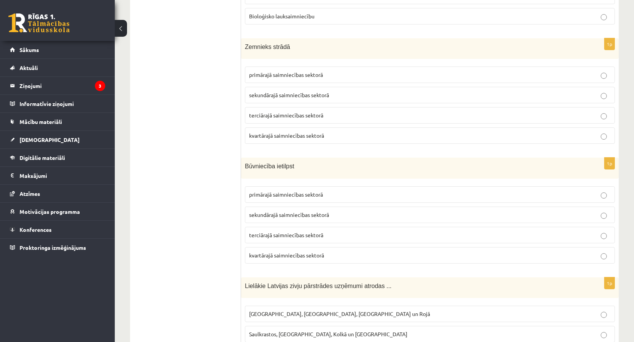
scroll to position [1811, 0]
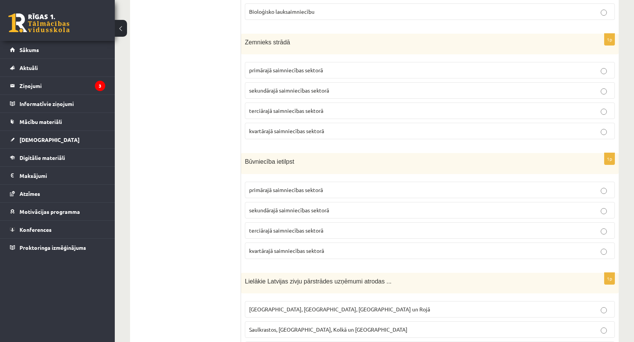
click at [273, 67] on span "primārajā saimniecības sektorā" at bounding box center [286, 70] width 74 height 7
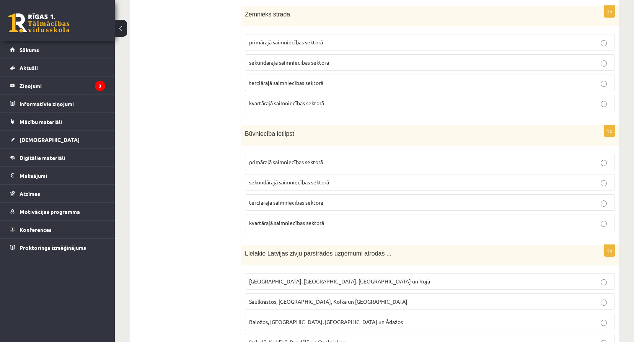
scroll to position [1837, 0]
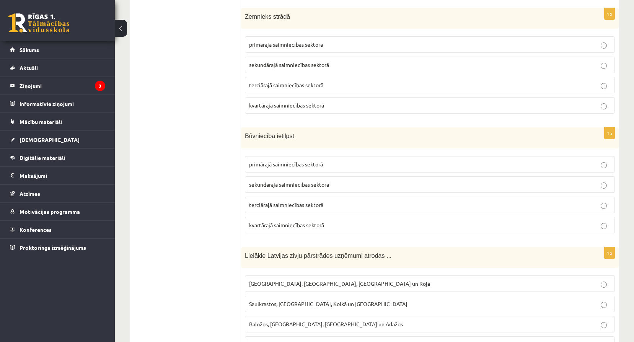
click at [268, 181] on span "sekundārajā saimniecības sektorā" at bounding box center [289, 184] width 80 height 7
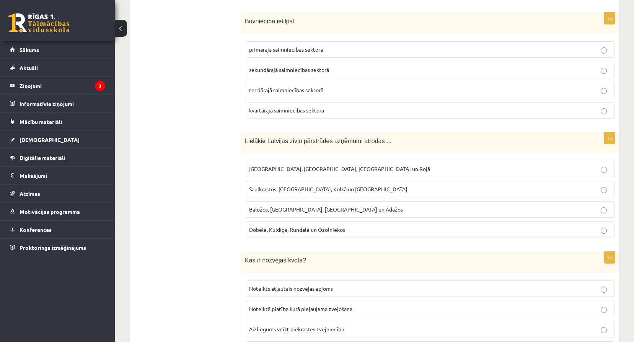
scroll to position [1990, 0]
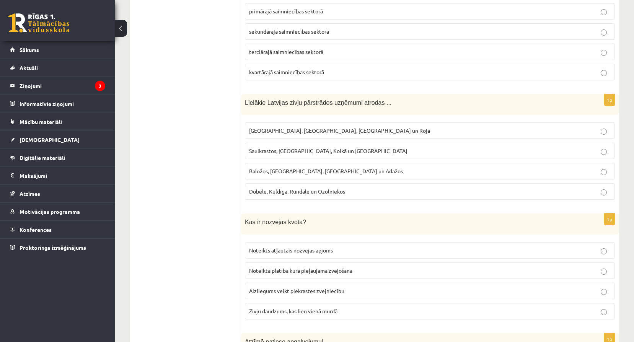
click at [292, 127] on span "Rīgā, Liepājā, Salacgrīvā un Rojā" at bounding box center [339, 130] width 181 height 7
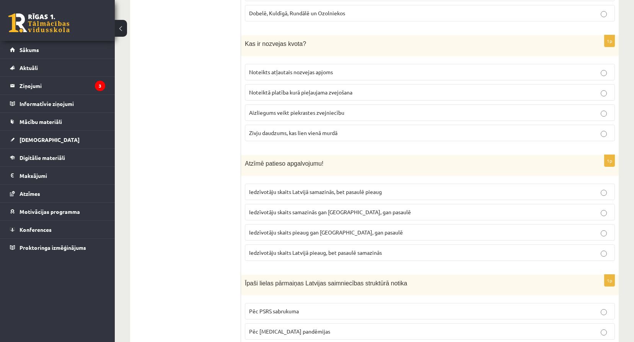
scroll to position [2168, 0]
click at [253, 68] on span "Noteikts atļautais nozvejas apjoms" at bounding box center [291, 71] width 84 height 7
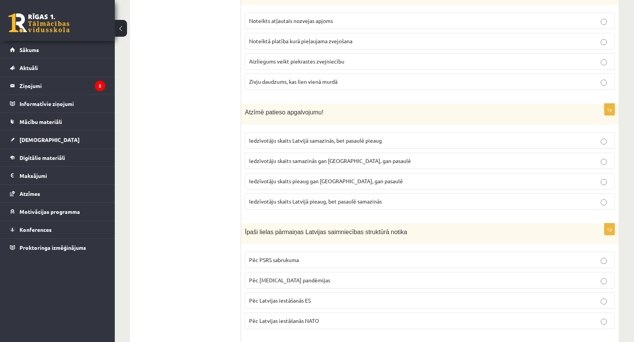
click at [306, 139] on label "Iedzīvotāju skaits Latvijā samazinās, bet pasaulē pieaug" at bounding box center [430, 140] width 370 height 16
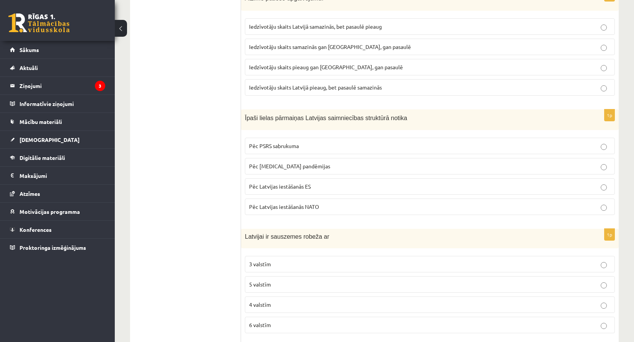
scroll to position [2334, 0]
click at [274, 142] on span "Pēc PSRS sabrukuma" at bounding box center [274, 145] width 50 height 7
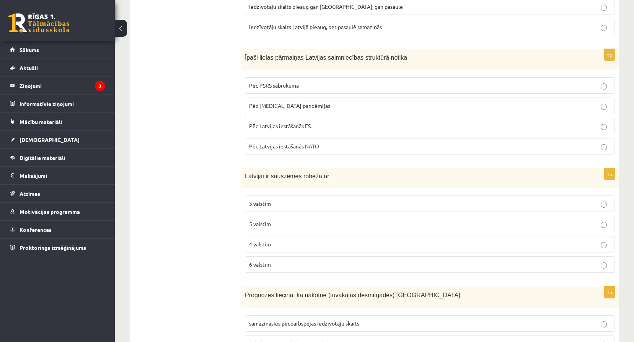
scroll to position [2410, 0]
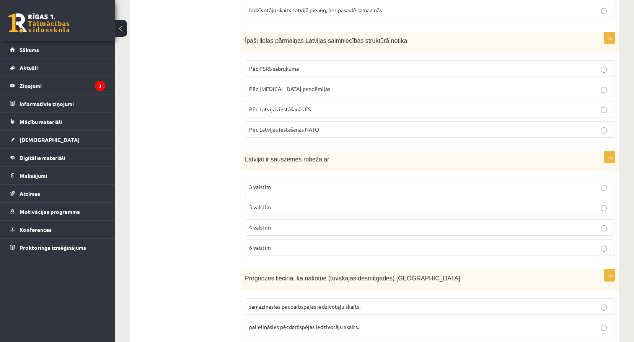
click at [276, 223] on p "4 valstīm" at bounding box center [430, 227] width 362 height 8
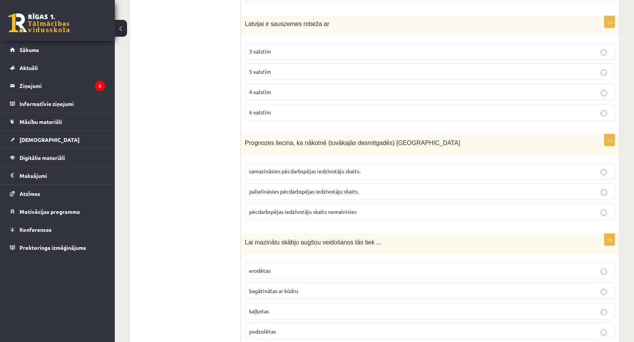
scroll to position [2551, 0]
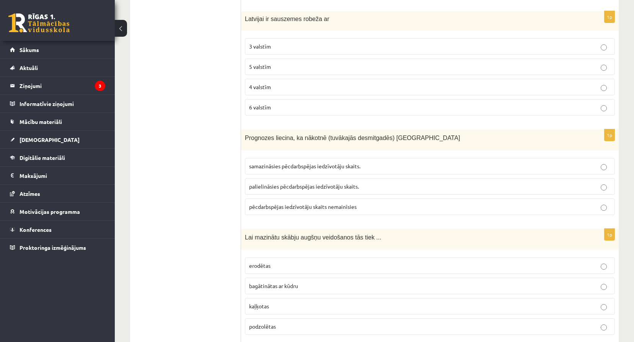
click at [269, 183] on label "palielināsies pēcdarbspējas iedzīvotāju skaits." at bounding box center [430, 186] width 370 height 16
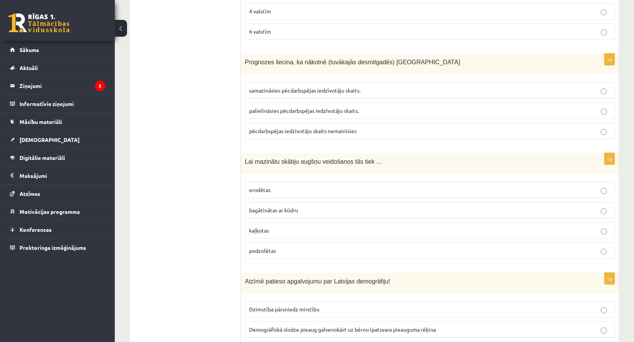
scroll to position [2627, 0]
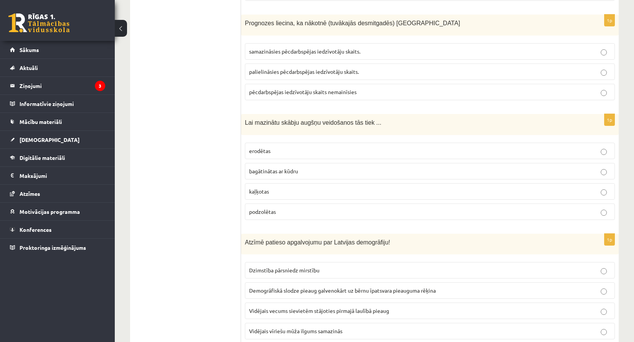
drag, startPoint x: 281, startPoint y: 191, endPoint x: 282, endPoint y: 186, distance: 4.7
click at [281, 191] on label "kaļķotas" at bounding box center [430, 191] width 370 height 16
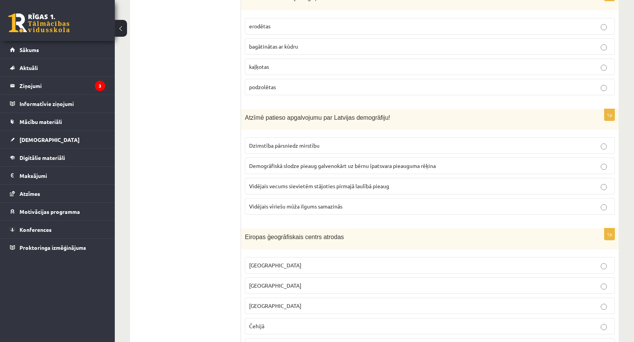
scroll to position [2793, 0]
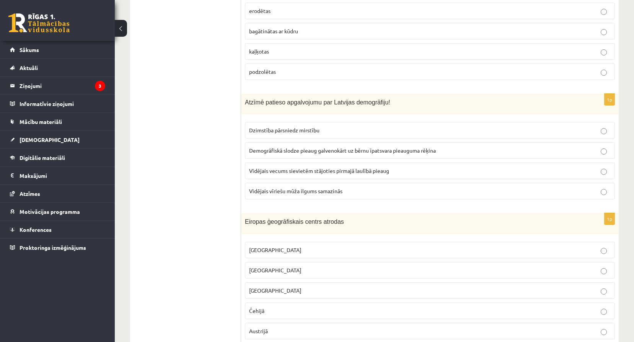
click at [287, 167] on span "Vidējais vecums sievietēm stājoties pirmajā laulībā pieaug" at bounding box center [319, 170] width 140 height 7
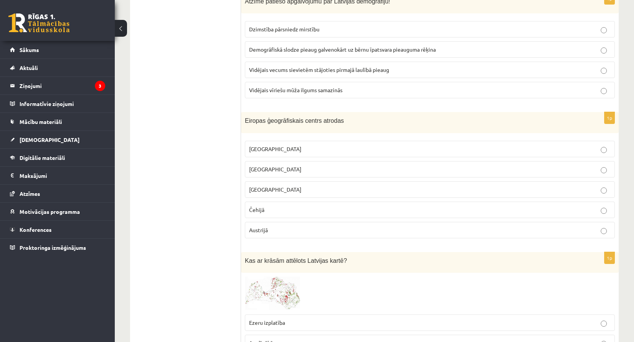
scroll to position [2920, 0]
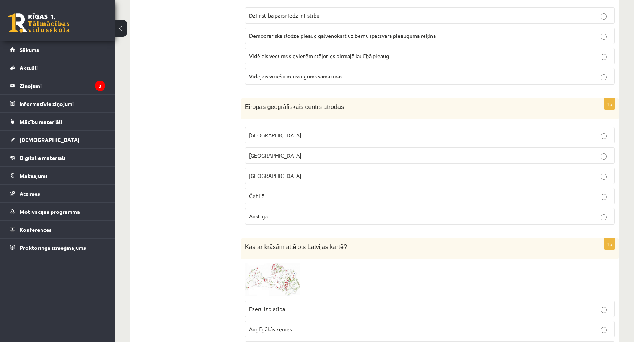
click at [286, 147] on label "Lietuvā" at bounding box center [430, 155] width 370 height 16
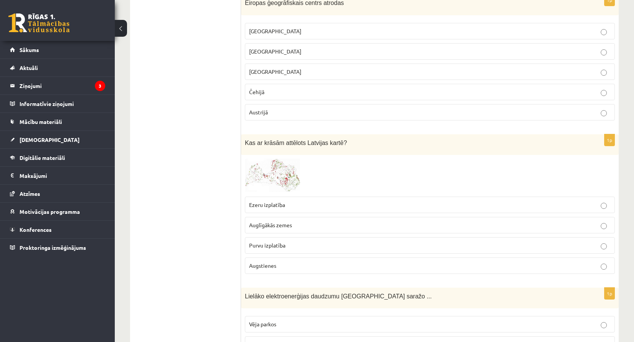
scroll to position [3035, 0]
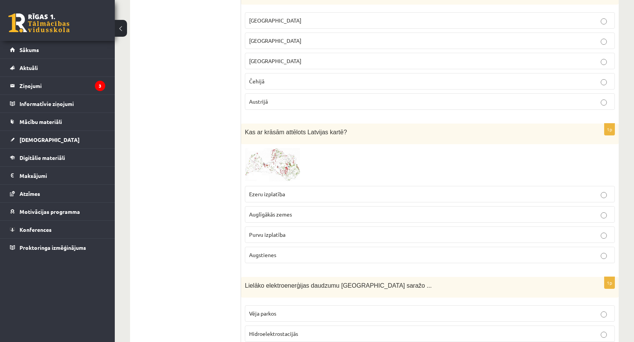
click at [279, 165] on img at bounding box center [273, 165] width 57 height 34
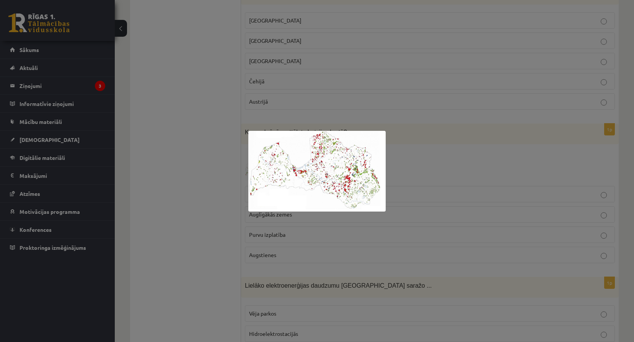
click at [427, 179] on div at bounding box center [317, 171] width 634 height 342
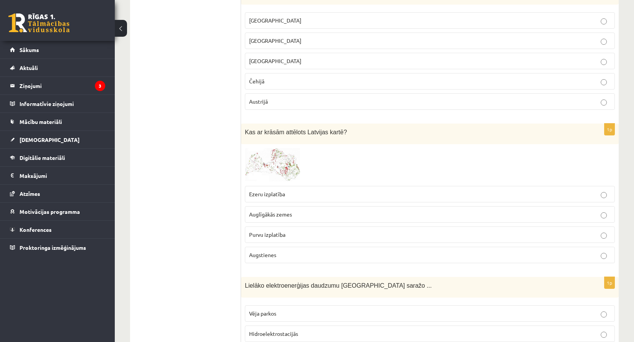
click at [289, 149] on img at bounding box center [273, 165] width 57 height 34
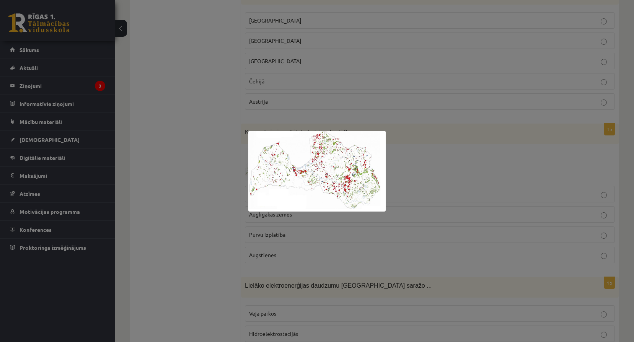
click at [417, 168] on div at bounding box center [317, 171] width 634 height 342
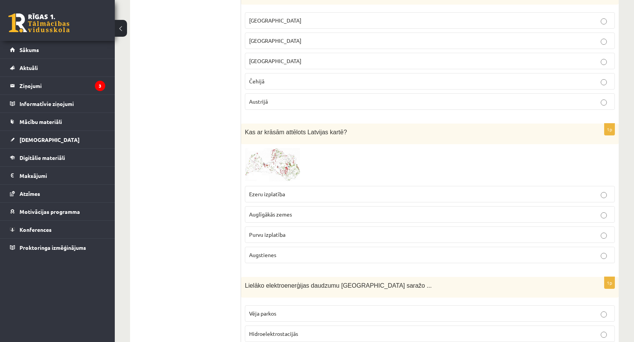
click at [282, 231] on span "Purvu izplatība" at bounding box center [267, 234] width 36 height 7
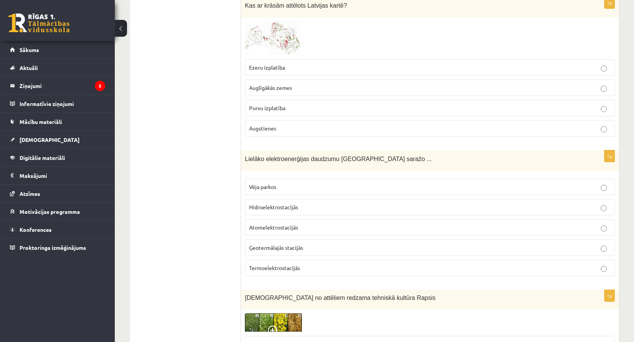
scroll to position [3163, 0]
drag, startPoint x: 249, startPoint y: 100, endPoint x: 300, endPoint y: 107, distance: 51.4
click at [300, 107] on label "Purvu izplatība" at bounding box center [430, 107] width 370 height 16
copy span "Purvu izplatība"
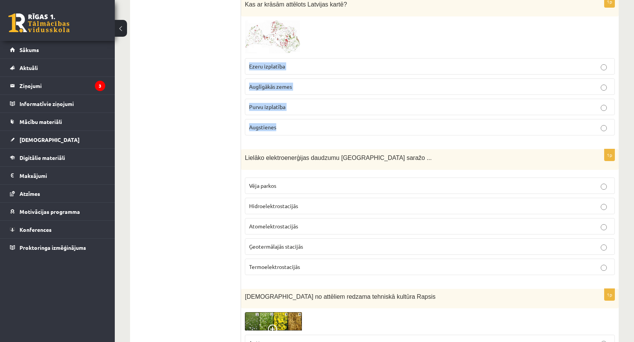
drag, startPoint x: 249, startPoint y: 55, endPoint x: 300, endPoint y: 116, distance: 80.4
click at [300, 116] on fieldset "Ezeru izplatība Auglīgākās zemes Purvu izplatība Augstienes" at bounding box center [430, 95] width 370 height 83
copy fieldset "Ezeru izplatība Auglīgākās zemes Purvu izplatība Augstienes"
click at [250, 33] on img at bounding box center [273, 37] width 57 height 34
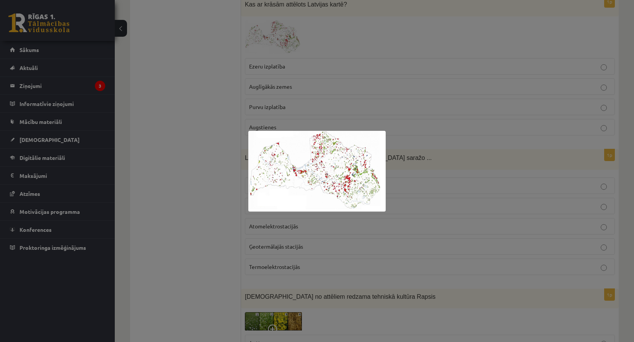
click at [408, 120] on div at bounding box center [317, 171] width 634 height 342
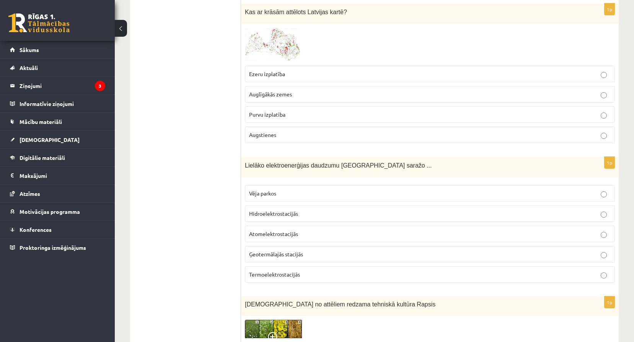
scroll to position [3125, 0]
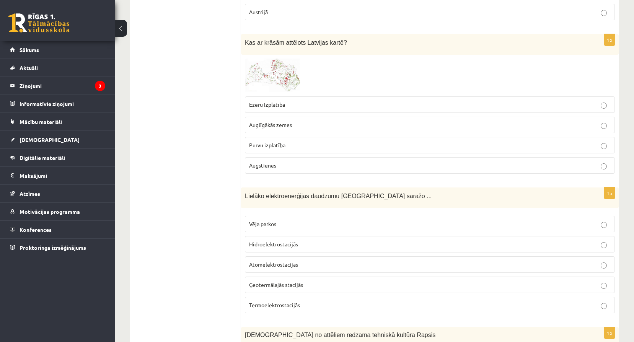
click at [272, 71] on span at bounding box center [274, 77] width 12 height 12
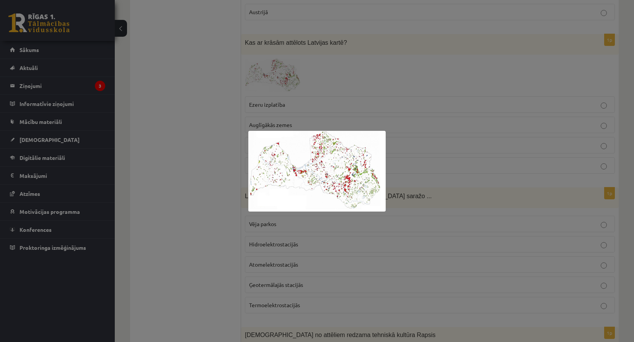
click at [301, 105] on div at bounding box center [317, 171] width 634 height 342
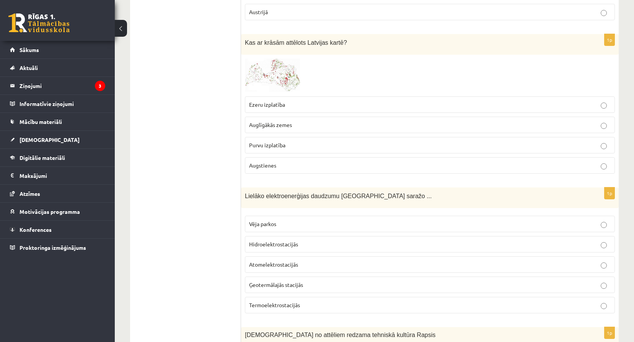
click at [306, 121] on p "Auglīgākās zemes" at bounding box center [430, 125] width 362 height 8
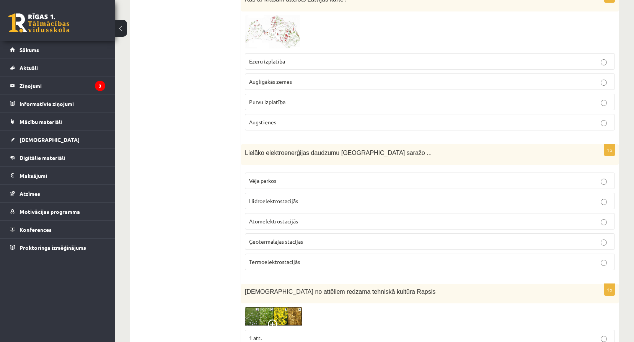
scroll to position [3176, 0]
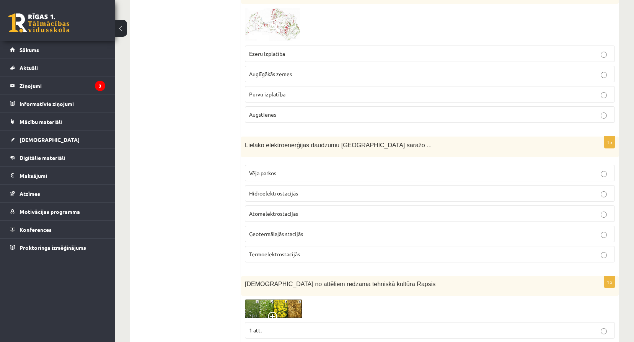
click at [302, 189] on p "Hidroelektrostacijās" at bounding box center [430, 193] width 362 height 8
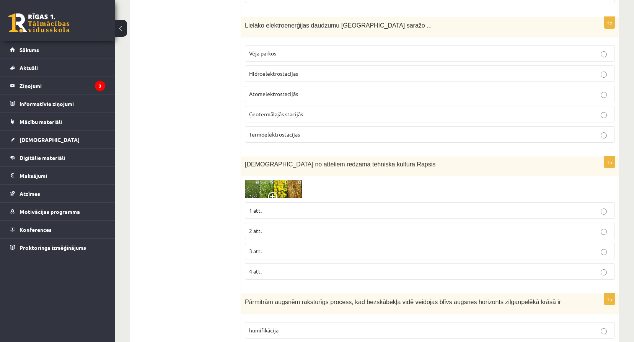
scroll to position [3316, 0]
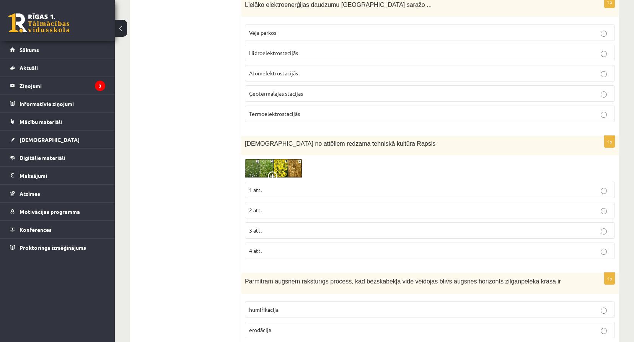
click at [280, 171] on span at bounding box center [274, 177] width 12 height 12
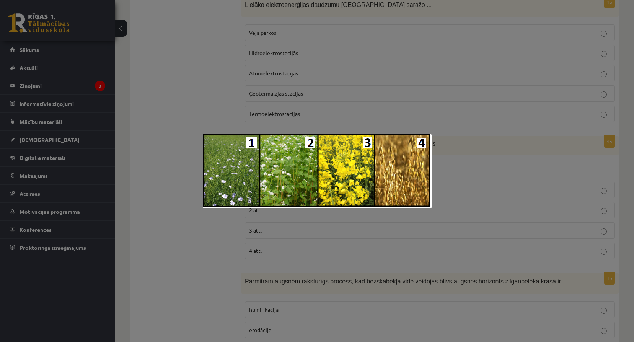
click at [507, 158] on div at bounding box center [317, 171] width 634 height 342
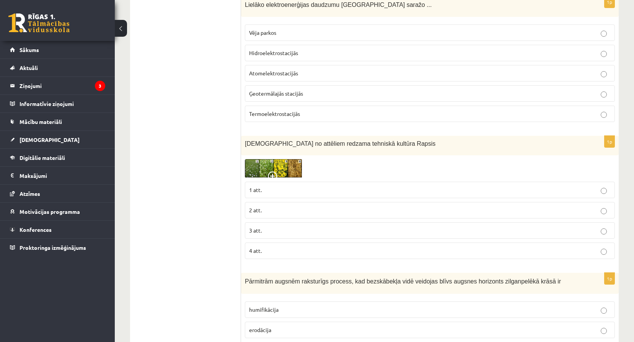
click at [298, 159] on img at bounding box center [273, 168] width 57 height 19
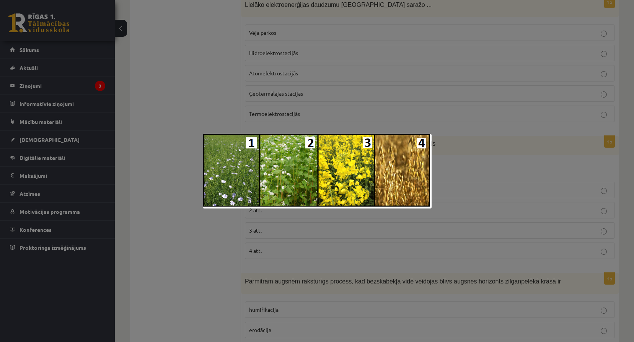
drag, startPoint x: 486, startPoint y: 178, endPoint x: 372, endPoint y: 238, distance: 129.6
click at [485, 178] on div at bounding box center [317, 171] width 634 height 342
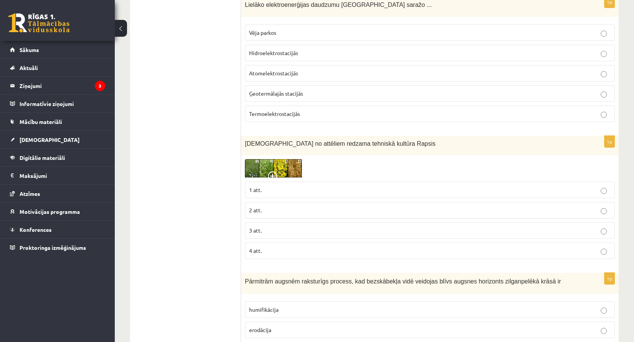
click at [336, 247] on p "4 att." at bounding box center [430, 251] width 362 height 8
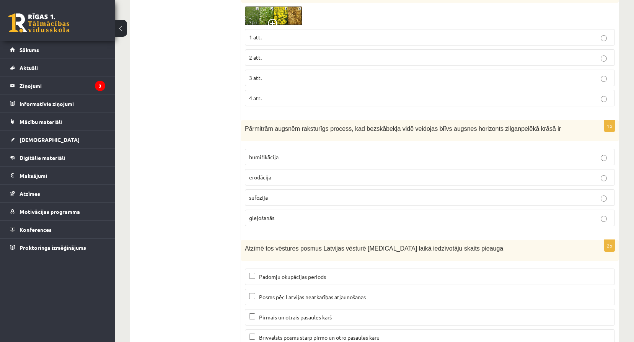
scroll to position [3469, 0]
click at [268, 6] on img at bounding box center [273, 15] width 57 height 19
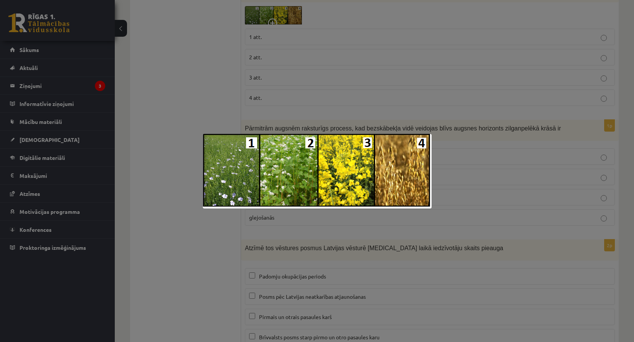
click at [382, 101] on div at bounding box center [317, 171] width 634 height 342
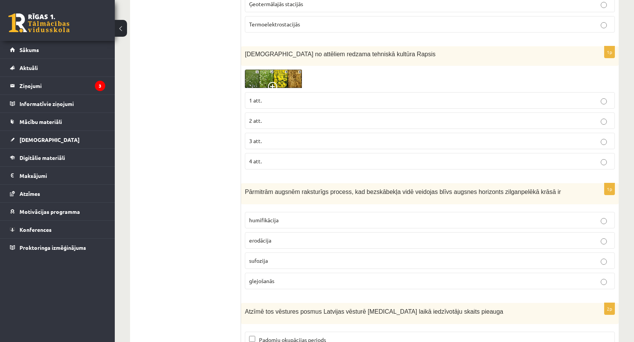
scroll to position [3405, 0]
drag, startPoint x: 334, startPoint y: 46, endPoint x: 345, endPoint y: 45, distance: 11.2
click at [345, 51] on span "Kurā no attēliem redzama tehniskā kultūra Rapsis" at bounding box center [340, 54] width 191 height 7
drag, startPoint x: 345, startPoint y: 45, endPoint x: 319, endPoint y: 46, distance: 25.6
click at [320, 51] on span "Kurā no attēliem redzama tehniskā kultūra Rapsis" at bounding box center [340, 54] width 191 height 7
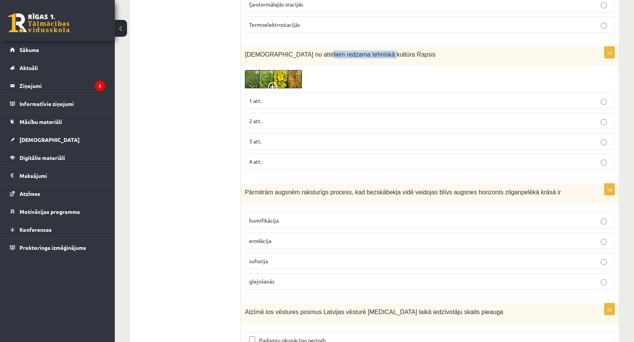
drag, startPoint x: 313, startPoint y: 46, endPoint x: 376, endPoint y: 46, distance: 63.1
click at [376, 51] on p "Kurā no attēliem redzama tehniskā kultūra Rapsis" at bounding box center [411, 55] width 332 height 8
copy span "ehniskā kultūra Rapsis"
click at [295, 137] on p "3 att." at bounding box center [430, 141] width 362 height 8
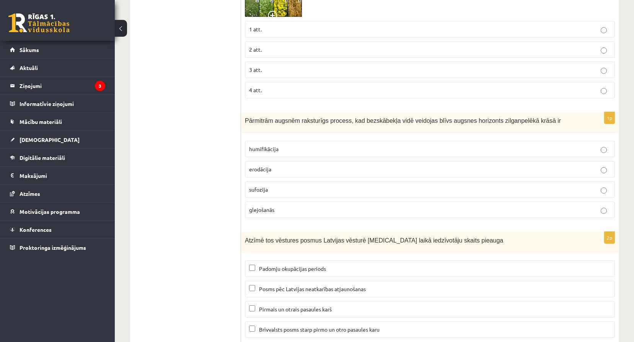
scroll to position [3482, 0]
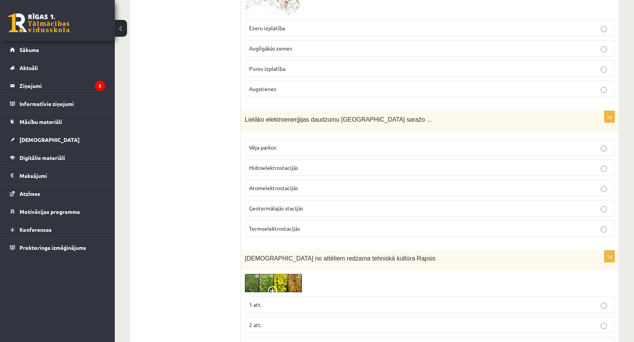
click at [304, 85] on p "Augstienes" at bounding box center [430, 89] width 362 height 8
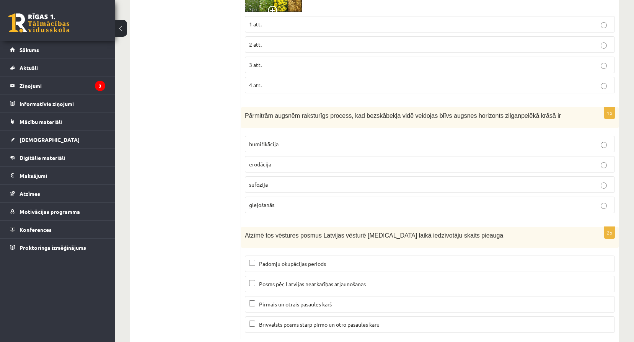
click at [264, 201] on span "glejošanās" at bounding box center [261, 204] width 25 height 7
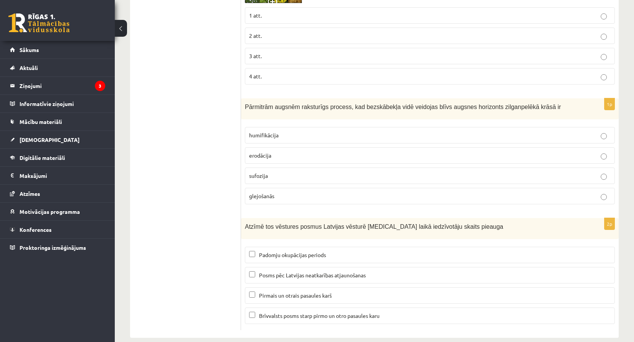
scroll to position [3493, 0]
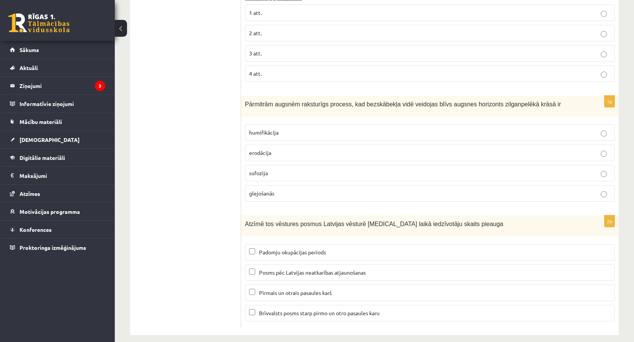
click at [274, 244] on label "Padomju okupācijas periods" at bounding box center [430, 252] width 370 height 16
click at [287, 310] on span "Brīvvalsts posms starp pirmo un otro pasaules karu" at bounding box center [319, 313] width 121 height 7
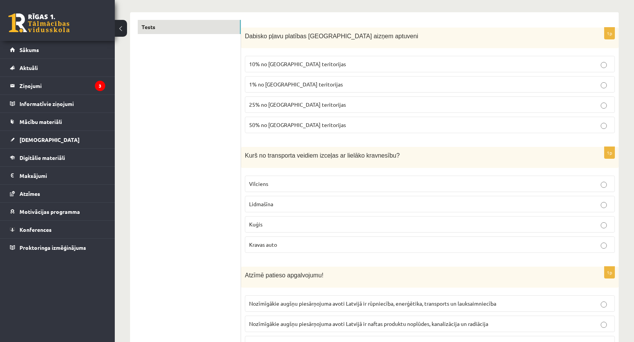
scroll to position [0, 0]
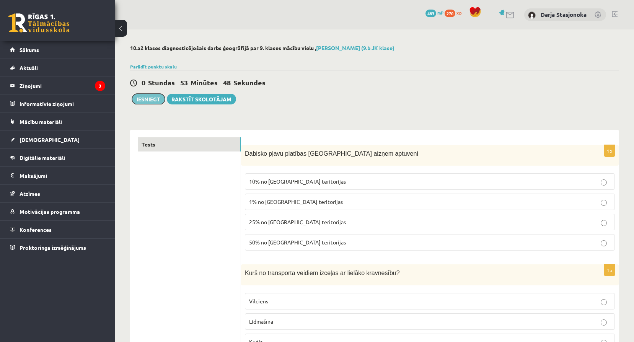
click at [155, 99] on button "Iesniegt" at bounding box center [148, 99] width 33 height 11
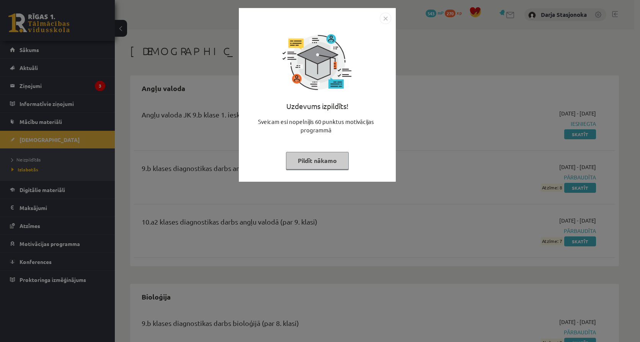
click at [384, 15] on img "Close" at bounding box center [385, 18] width 11 height 11
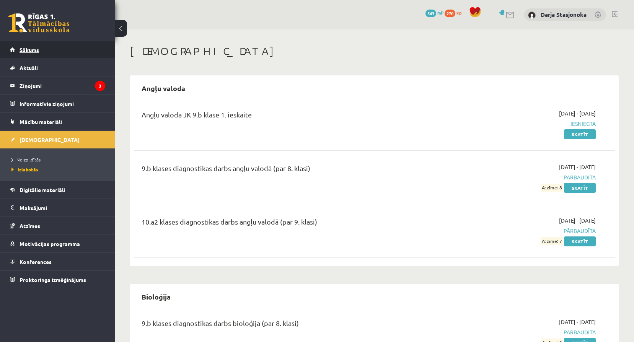
click at [53, 45] on link "Sākums" at bounding box center [57, 50] width 95 height 18
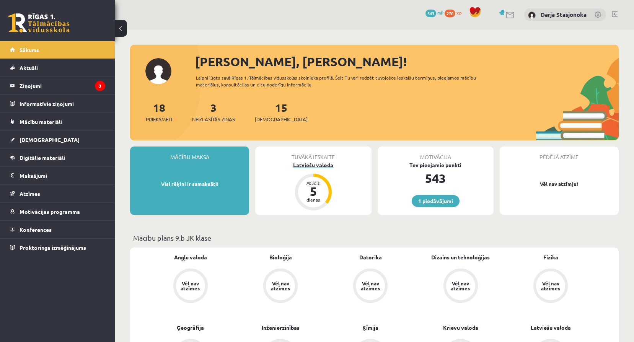
click at [306, 165] on div "Latviešu valoda" at bounding box center [313, 165] width 116 height 8
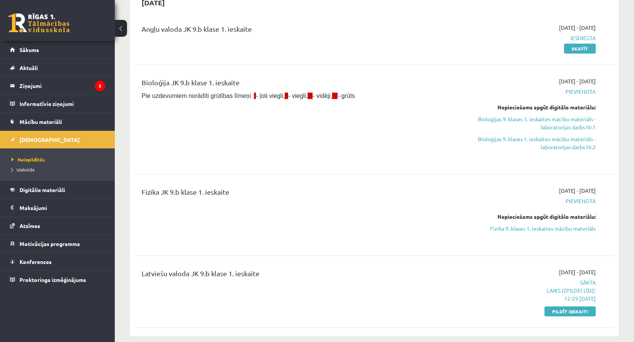
scroll to position [408, 0]
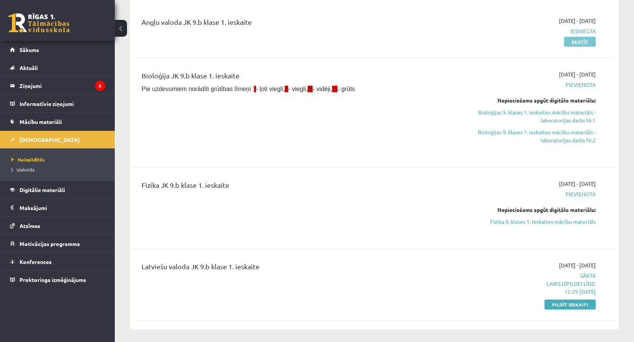
click at [575, 45] on link "Skatīt" at bounding box center [580, 42] width 32 height 10
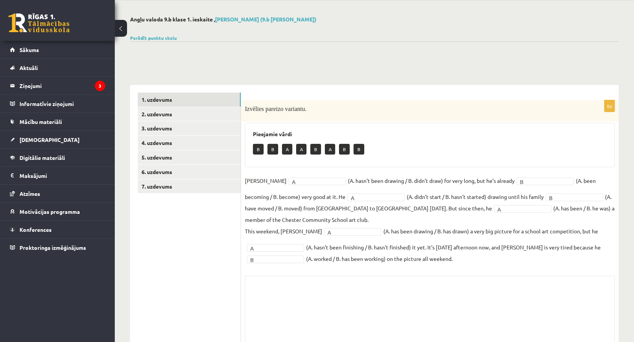
scroll to position [38, 0]
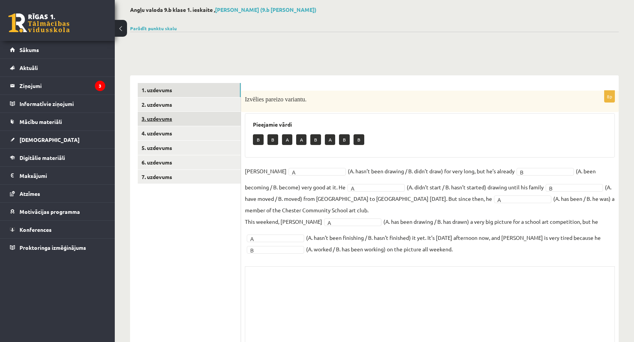
click at [210, 124] on link "3. uzdevums" at bounding box center [189, 119] width 103 height 14
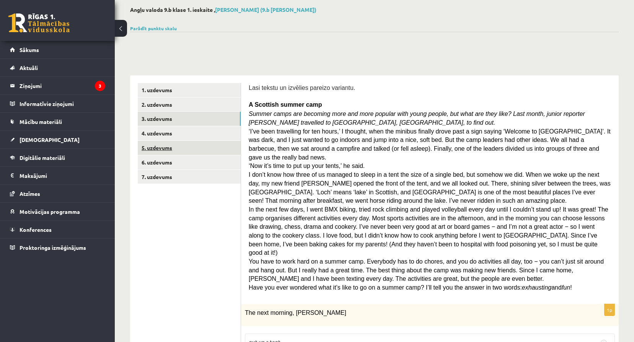
click at [211, 143] on link "5. uzdevums" at bounding box center [189, 148] width 103 height 14
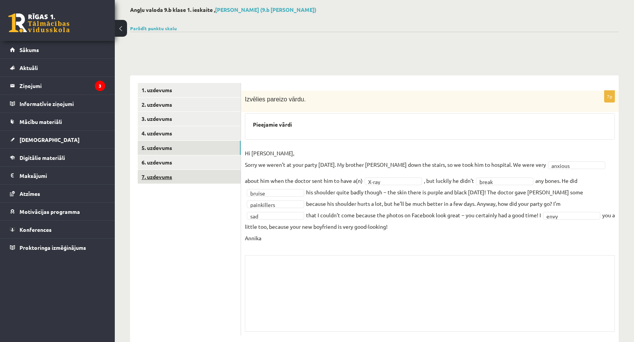
click at [215, 184] on link "7. uzdevums" at bounding box center [189, 177] width 103 height 14
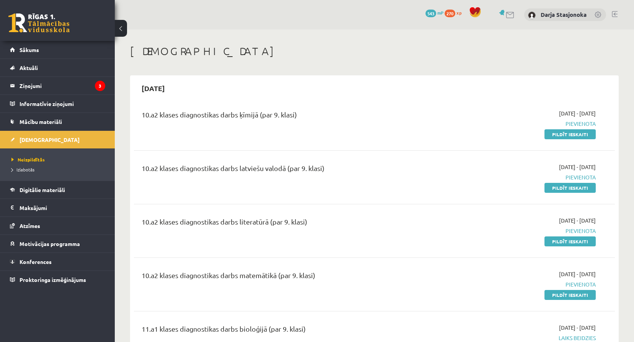
scroll to position [408, 0]
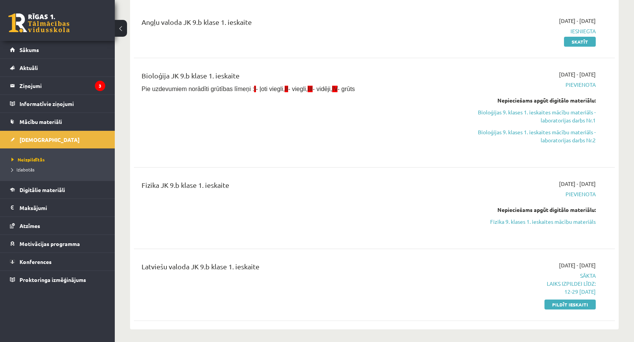
click at [585, 46] on div "Angļu valoda JK 9.b klase 1. ieskaite [DATE] - [DATE] Iesniegta Skatīt" at bounding box center [374, 31] width 481 height 44
click at [583, 41] on link "Skatīt" at bounding box center [580, 42] width 32 height 10
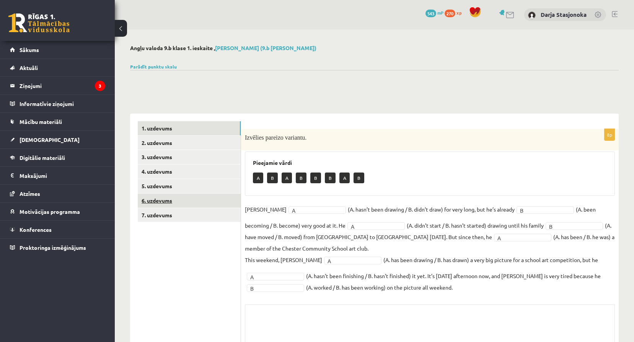
click at [179, 206] on link "6. uzdevums" at bounding box center [189, 201] width 103 height 14
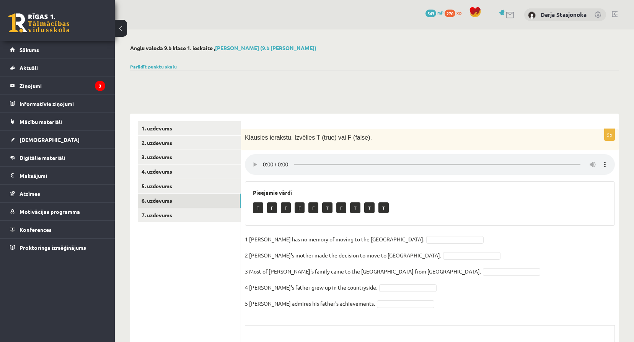
click at [338, 243] on p "1 Lila has no memory of moving to the UK." at bounding box center [334, 238] width 179 height 11
drag, startPoint x: 340, startPoint y: 218, endPoint x: 337, endPoint y: 204, distance: 14.5
click at [337, 204] on div "Pieejamie vārdi T F F F F T F T T T" at bounding box center [430, 203] width 370 height 44
drag, startPoint x: 337, startPoint y: 204, endPoint x: 404, endPoint y: 217, distance: 68.5
click at [404, 217] on div "T F F F F T F T T T" at bounding box center [430, 209] width 354 height 18
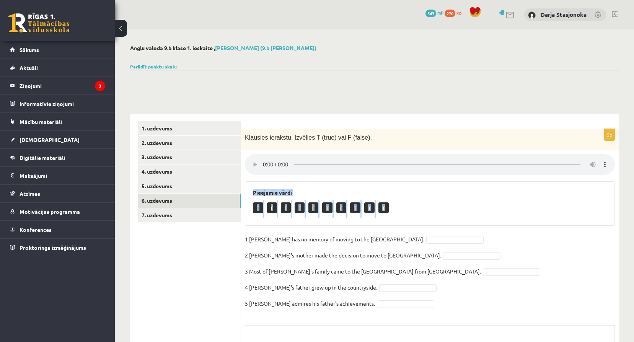
drag, startPoint x: 509, startPoint y: 198, endPoint x: 500, endPoint y: 131, distance: 67.9
click at [500, 131] on div "5p Klausies ierakstu. Izvēlies T (true) vai F (false). Pieejamie vārdi T F F F …" at bounding box center [430, 267] width 378 height 277
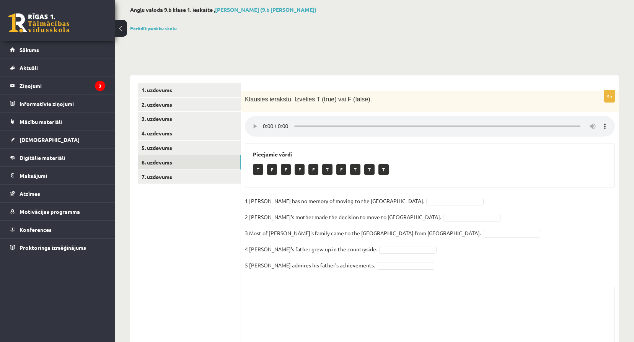
click at [510, 222] on fieldset "1 Lila has no memory of moving to the UK. 2 Lila's mother made the decision to …" at bounding box center [430, 235] width 370 height 80
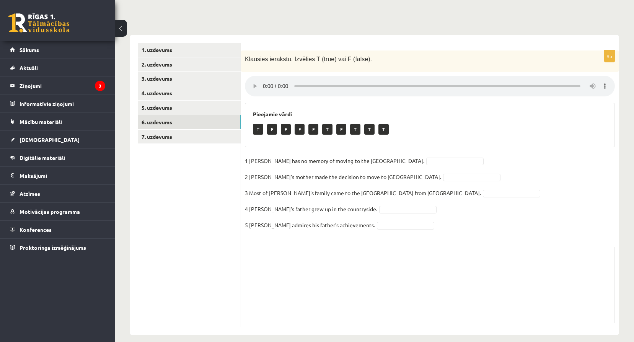
scroll to position [86, 0]
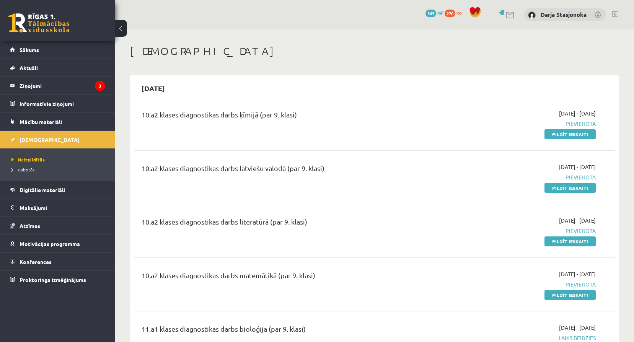
scroll to position [408, 0]
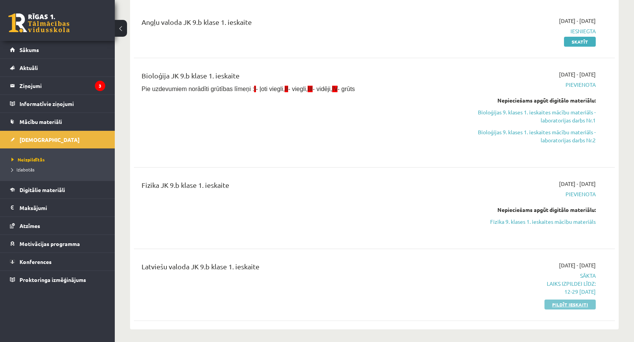
click at [549, 300] on link "Pildīt ieskaiti" at bounding box center [569, 305] width 51 height 10
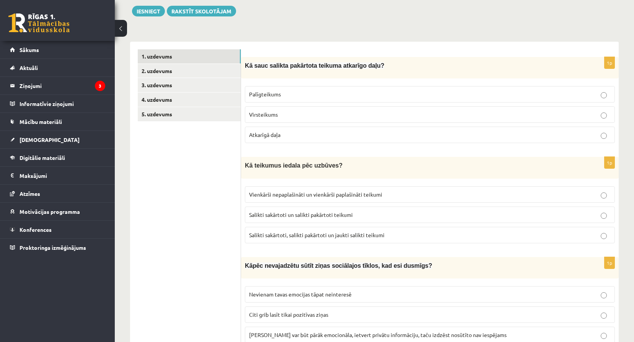
scroll to position [89, 0]
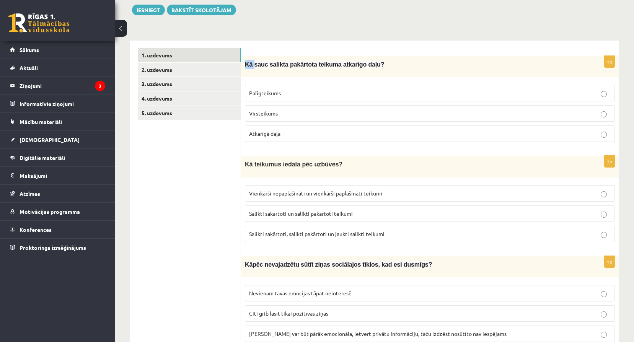
drag, startPoint x: 244, startPoint y: 64, endPoint x: 252, endPoint y: 66, distance: 8.2
click at [252, 66] on div "Kā sauc salikta pakārtota teikuma atkarīgo daļu?" at bounding box center [430, 66] width 378 height 21
drag, startPoint x: 252, startPoint y: 66, endPoint x: 248, endPoint y: 68, distance: 4.3
click at [248, 68] on span "Kā sauc salikta pakārtota teikuma atkarīgo daļu?" at bounding box center [314, 64] width 139 height 7
click at [184, 77] on link "2. uzdevums" at bounding box center [189, 70] width 103 height 14
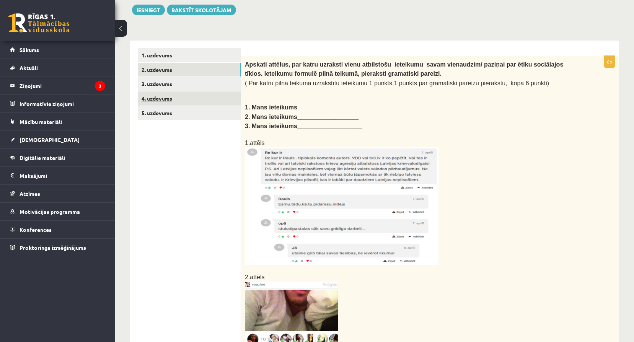
click at [197, 99] on link "4. uzdevums" at bounding box center [189, 98] width 103 height 14
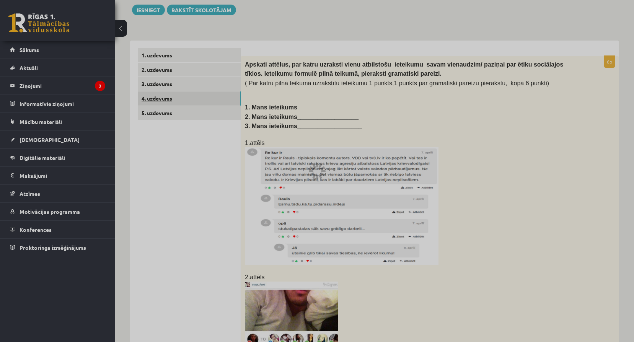
scroll to position [68, 0]
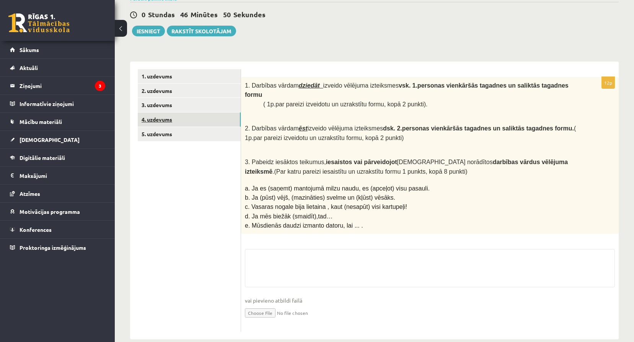
click at [204, 122] on link "4. uzdevums" at bounding box center [189, 119] width 103 height 14
click at [209, 131] on link "5. uzdevums" at bounding box center [189, 134] width 103 height 14
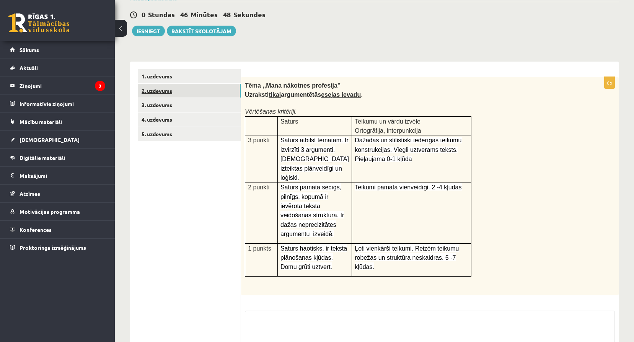
click at [201, 98] on link "2. uzdevums" at bounding box center [189, 91] width 103 height 14
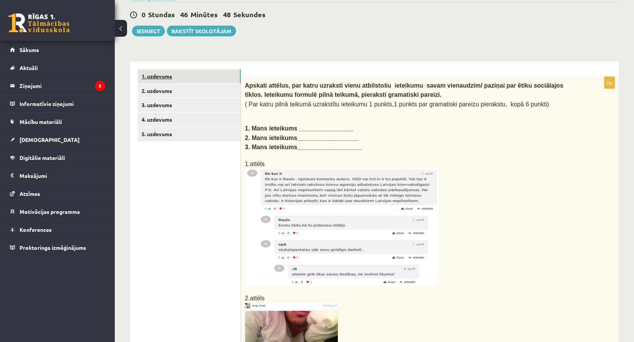
click at [197, 82] on link "1. uzdevums" at bounding box center [189, 76] width 103 height 14
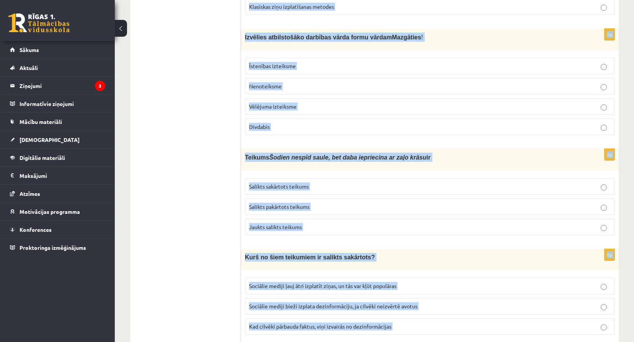
scroll to position [1994, 0]
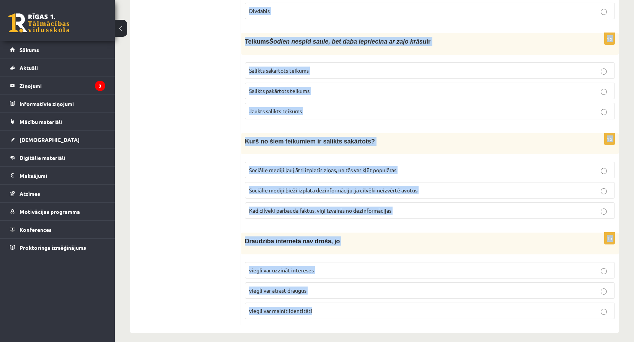
drag, startPoint x: 244, startPoint y: 85, endPoint x: 312, endPoint y: 303, distance: 228.2
drag, startPoint x: 312, startPoint y: 303, endPoint x: 302, endPoint y: 302, distance: 10.0
copy form "Kā sauc salikta pakārtota teikuma atkarīgo daļu? Palīgteikums Virsteikums Atkar…"
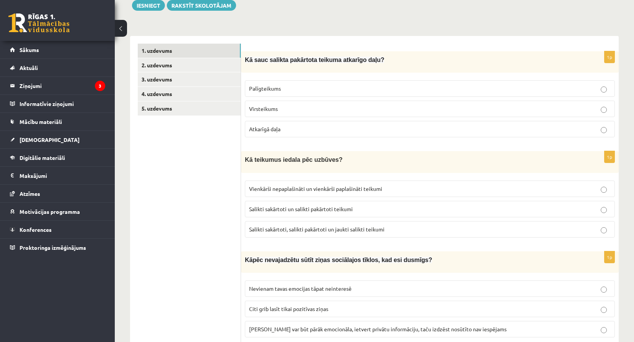
scroll to position [22, 0]
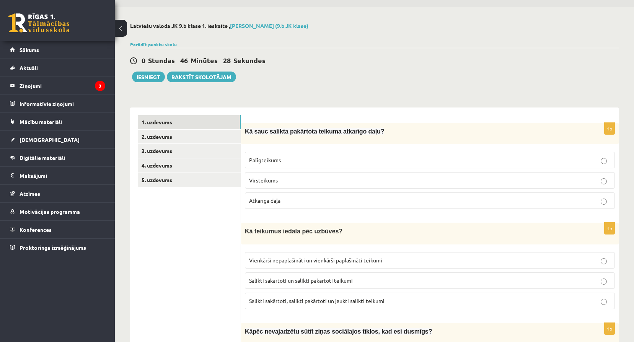
click at [319, 163] on p "Palīgteikums" at bounding box center [430, 160] width 362 height 8
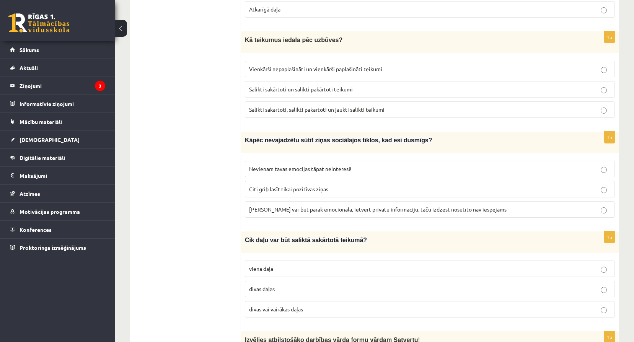
scroll to position [239, 0]
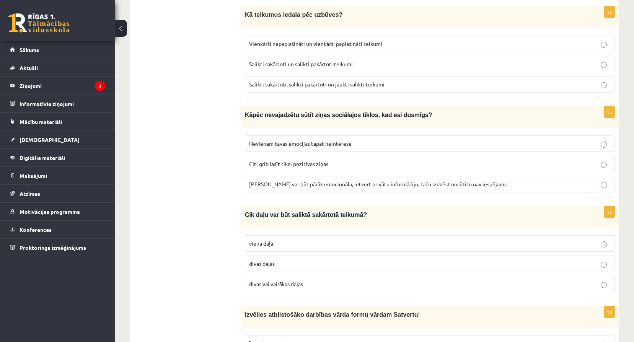
click at [290, 60] on p "Salikti sakārtoti un salikti pakārtoti teikumi" at bounding box center [430, 64] width 362 height 8
click at [293, 82] on span "Salikti sakārtoti, salikti pakārtoti un jaukti salikti teikumi" at bounding box center [316, 84] width 135 height 7
click at [284, 182] on span "Ziņa var būt pārāk emocionāla, ietvert privātu informāciju, taču izdzēst nosūtī…" at bounding box center [377, 184] width 257 height 7
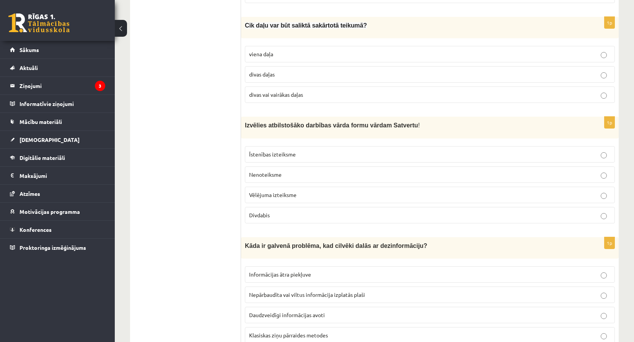
scroll to position [430, 0]
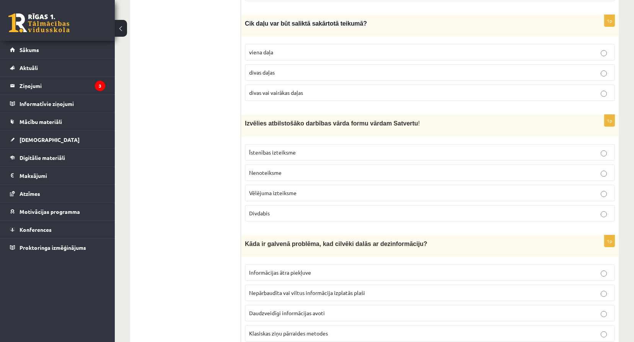
click at [287, 91] on span "divas vai vairākas daļas" at bounding box center [276, 92] width 54 height 7
click at [263, 190] on span "Vēlējuma izteiksme" at bounding box center [272, 192] width 47 height 7
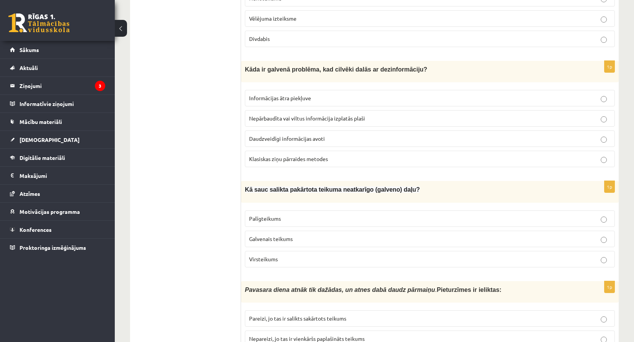
scroll to position [609, 0]
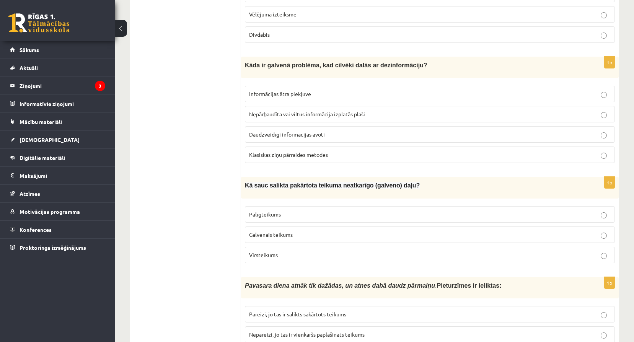
click at [268, 111] on span "Nepārbaudīta vai viltus informācija izplatās plaši" at bounding box center [307, 114] width 116 height 7
drag, startPoint x: 268, startPoint y: 110, endPoint x: 347, endPoint y: 112, distance: 79.2
click at [349, 112] on span "Nepārbaudīta vai viltus informācija izplatās plaši" at bounding box center [307, 114] width 116 height 7
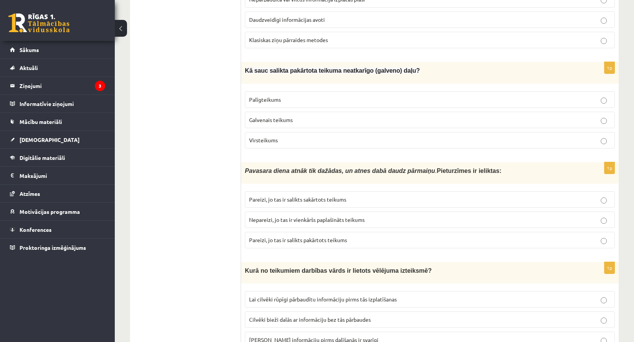
scroll to position [762, 0]
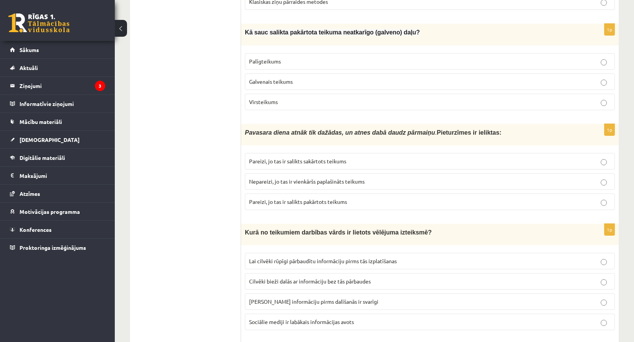
click at [325, 82] on p "Galvenais teikums" at bounding box center [430, 82] width 362 height 8
click at [282, 159] on span "Pareizi, jo tas ir salikts sakārtots teikums" at bounding box center [297, 161] width 97 height 7
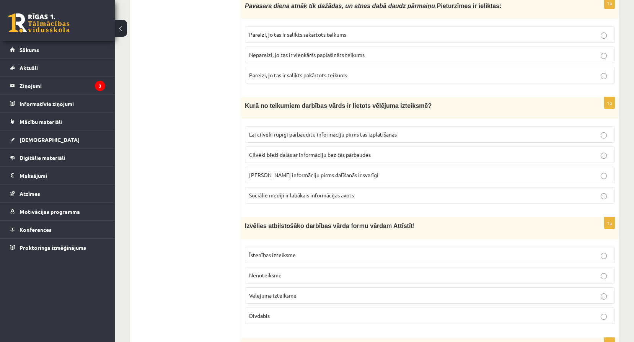
scroll to position [889, 0]
click at [277, 126] on label "Lai cilvēki rūpīgi pārbaudītu informāciju pirms tās izplatīšanas" at bounding box center [430, 133] width 370 height 16
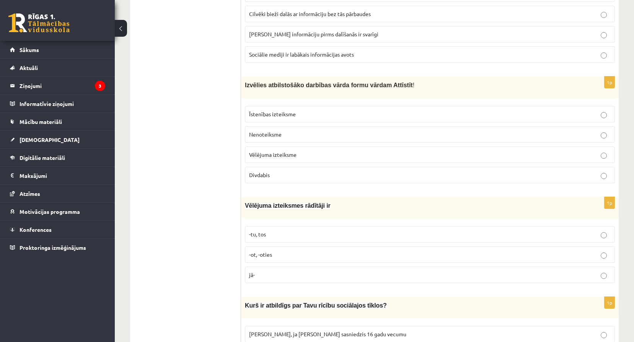
scroll to position [1030, 0]
click at [279, 130] on span "Nenoteiksme" at bounding box center [265, 133] width 33 height 7
click at [266, 232] on span "-tu, tos" at bounding box center [257, 233] width 17 height 7
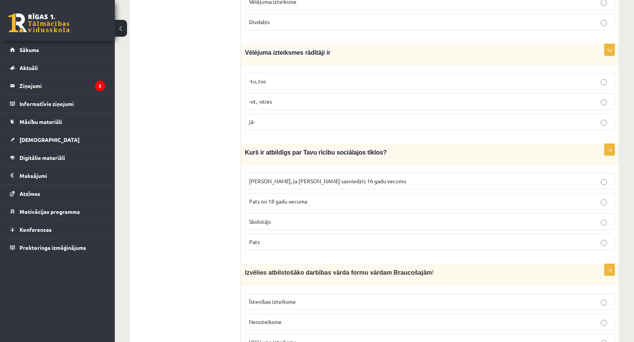
scroll to position [1183, 0]
click at [276, 238] on p "Pats" at bounding box center [430, 242] width 362 height 8
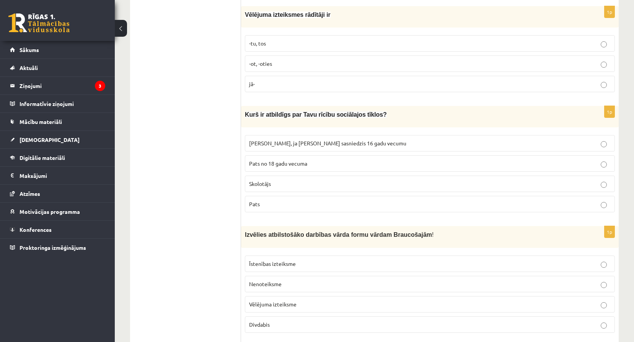
scroll to position [1221, 0]
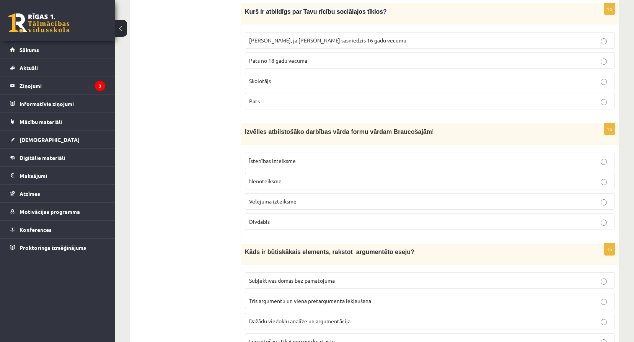
click at [254, 218] on span "Divdabis" at bounding box center [259, 221] width 21 height 7
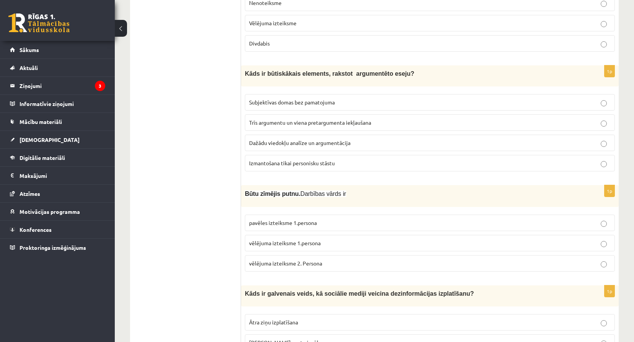
scroll to position [1527, 0]
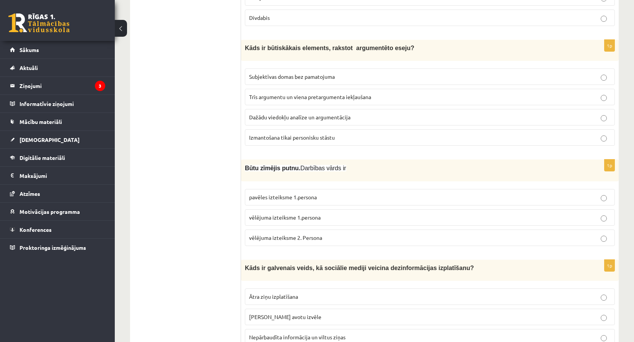
click at [301, 116] on p "Dažādu viedokļu analīze un argumentācija" at bounding box center [430, 117] width 362 height 8
click at [271, 194] on span "pavēles izteiksme 1.persona" at bounding box center [283, 197] width 68 height 7
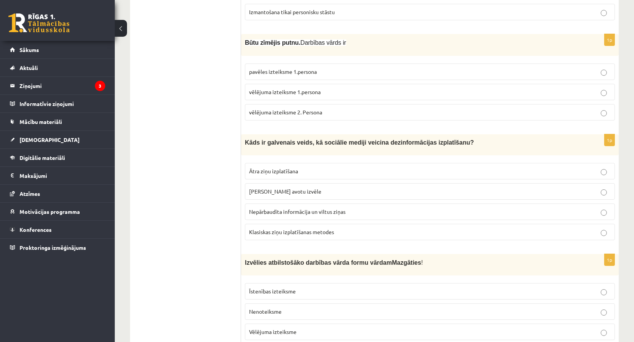
scroll to position [1667, 0]
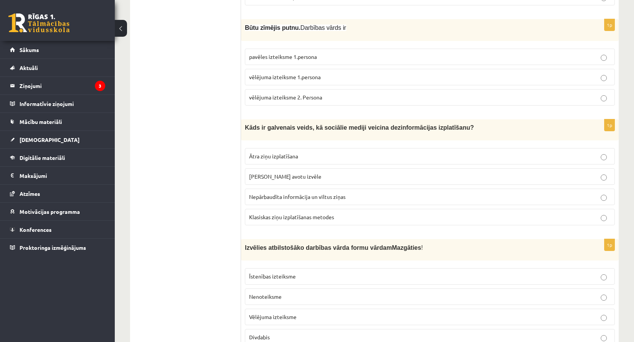
click at [308, 193] on span "Nepārbaudīta informācija un viltus ziņas" at bounding box center [297, 196] width 96 height 7
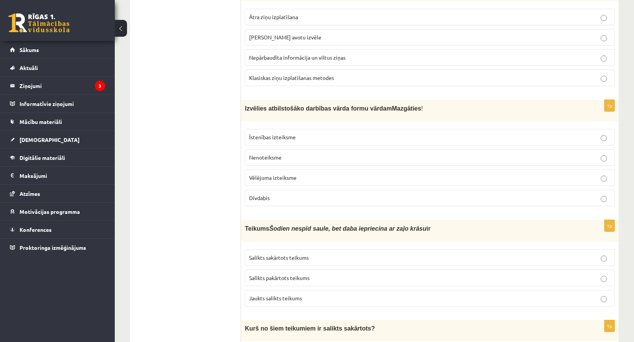
scroll to position [1807, 0]
click at [264, 153] on span "Nenoteiksme" at bounding box center [265, 156] width 33 height 7
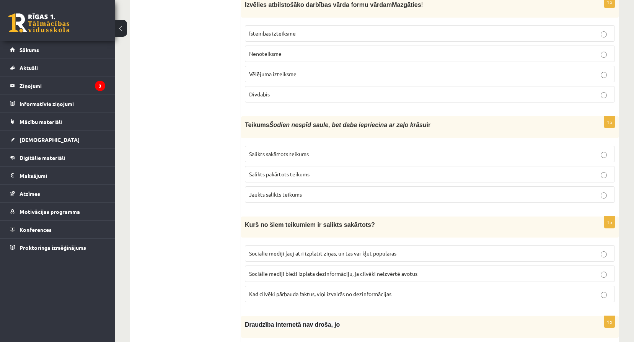
scroll to position [1922, 0]
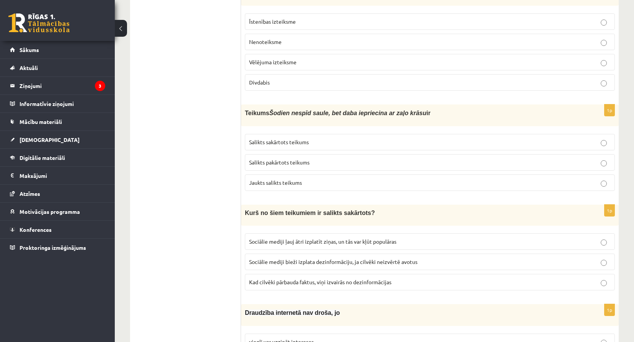
click at [287, 138] on p "Salikts sakārtots teikums" at bounding box center [430, 142] width 362 height 8
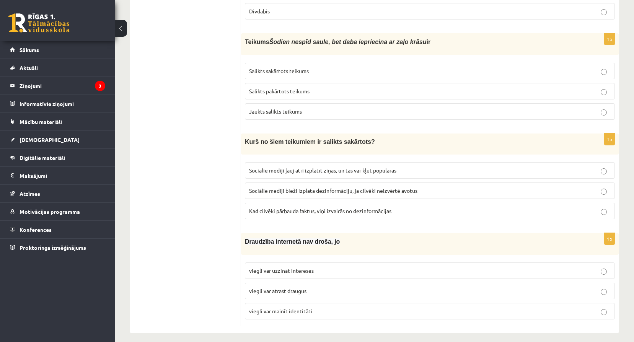
scroll to position [1994, 0]
click at [296, 166] on span "Sociālie mediji ļauj ātri izplatīt ziņas, un tās var kļūt populāras" at bounding box center [322, 169] width 147 height 7
click at [280, 303] on label "viegli var mainīt identitāti" at bounding box center [430, 311] width 370 height 16
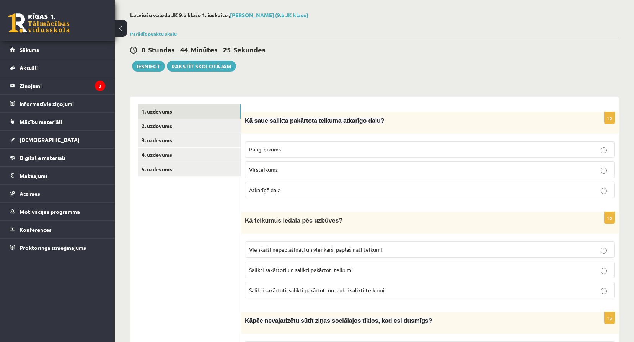
scroll to position [8, 0]
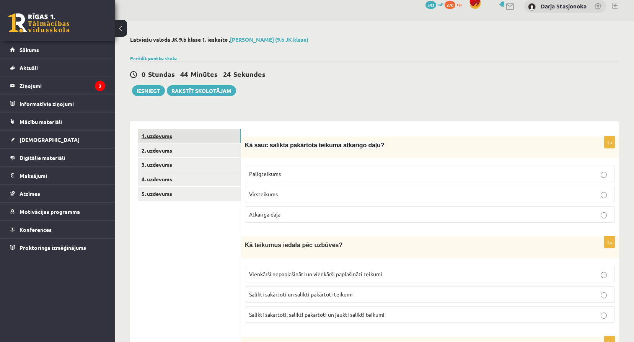
click at [230, 142] on link "1. uzdevums" at bounding box center [189, 136] width 103 height 14
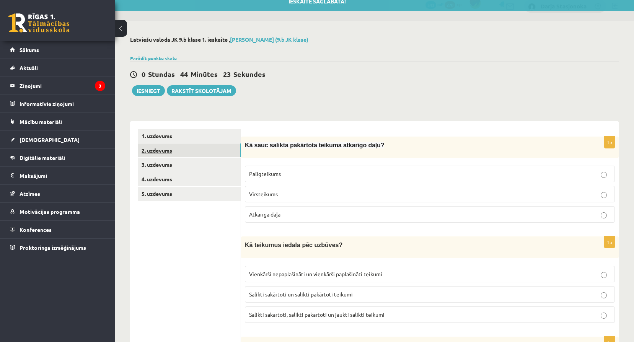
click at [233, 149] on link "2. uzdevums" at bounding box center [189, 150] width 103 height 14
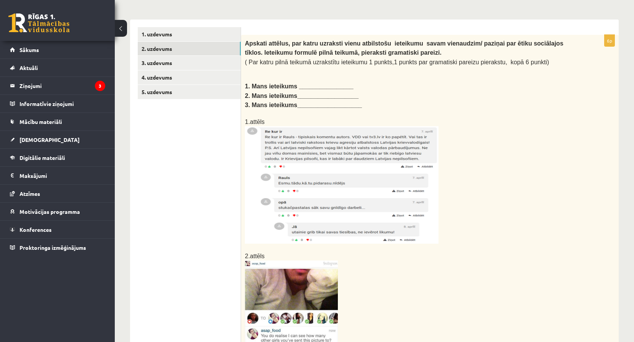
scroll to position [98, 0]
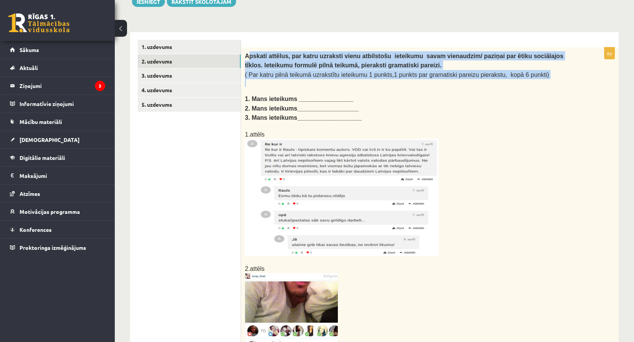
drag, startPoint x: 248, startPoint y: 54, endPoint x: 371, endPoint y: 79, distance: 125.6
click at [371, 79] on div "Apskati attēlus, par katru uzraksti vienu atbilstošu ieteikumu savam vienaudzim…" at bounding box center [430, 244] width 378 height 394
drag, startPoint x: 371, startPoint y: 79, endPoint x: 368, endPoint y: 84, distance: 6.0
click at [369, 80] on p at bounding box center [411, 83] width 332 height 8
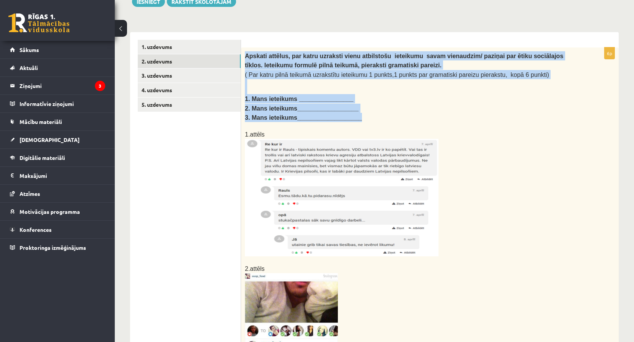
drag, startPoint x: 245, startPoint y: 57, endPoint x: 468, endPoint y: 116, distance: 230.3
click at [468, 116] on div "Apskati attēlus, par katru uzraksti vienu atbilstošu ieteikumu savam vienaudzim…" at bounding box center [430, 244] width 378 height 394
copy div "Apskati attēlus, par katru uzraksti vienu atbilstošu ieteikumu savam vienaudzim…"
click at [294, 178] on img at bounding box center [342, 197] width 194 height 117
click at [278, 165] on img at bounding box center [342, 197] width 194 height 117
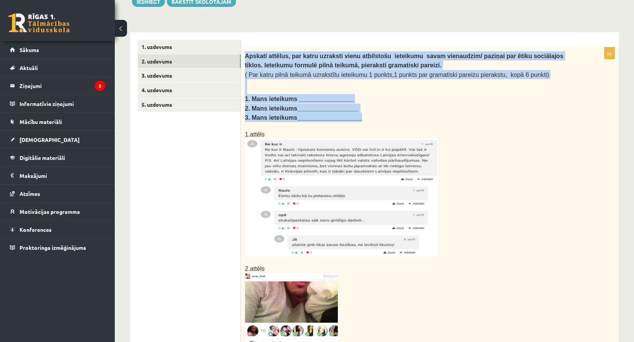
click at [370, 191] on img at bounding box center [342, 197] width 194 height 117
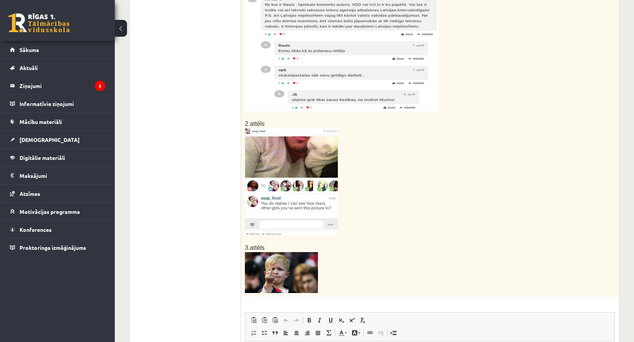
scroll to position [251, 0]
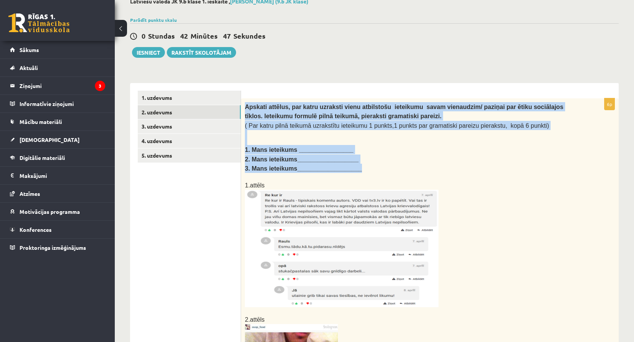
click at [346, 165] on b "3. Mans ieteikums___________________" at bounding box center [303, 168] width 117 height 7
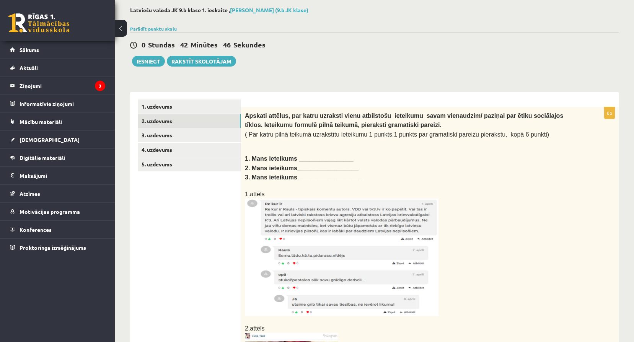
scroll to position [34, 0]
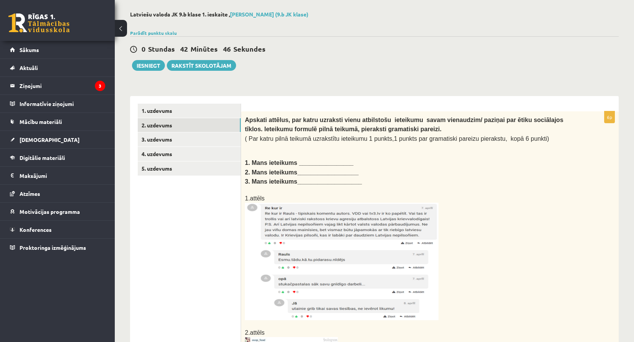
click at [297, 162] on b "1. Mans ieteikums ________________" at bounding box center [299, 163] width 109 height 7
click at [297, 160] on b "1. Mans ieteikums ________________" at bounding box center [299, 163] width 109 height 7
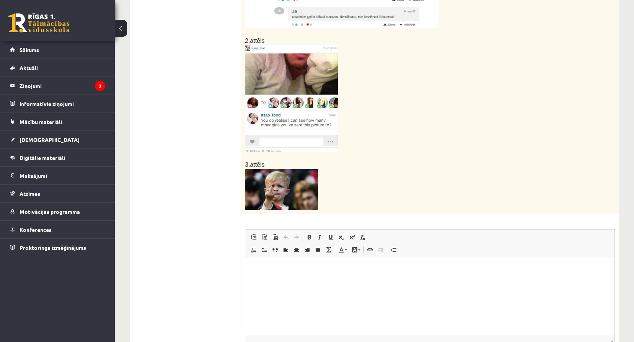
scroll to position [327, 0]
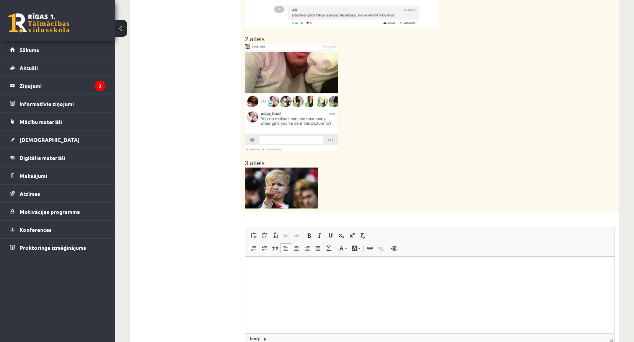
click at [262, 272] on html at bounding box center [429, 268] width 369 height 23
click at [251, 268] on html "**********" at bounding box center [429, 272] width 369 height 31
click at [518, 273] on p "**********" at bounding box center [430, 272] width 354 height 16
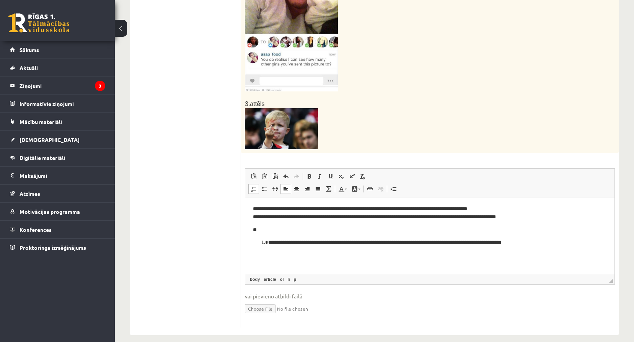
scroll to position [391, 0]
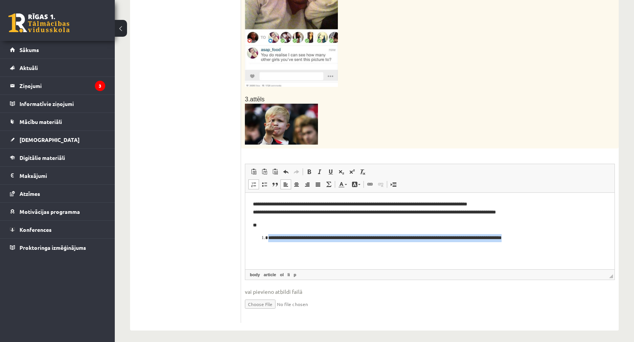
drag, startPoint x: 527, startPoint y: 237, endPoint x: 261, endPoint y: 245, distance: 266.0
click at [261, 245] on html "**********" at bounding box center [429, 221] width 369 height 57
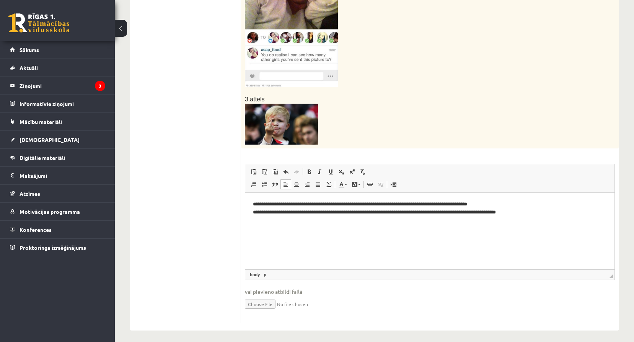
click at [259, 215] on p "**********" at bounding box center [430, 208] width 354 height 16
click at [257, 220] on html "**********" at bounding box center [429, 208] width 369 height 31
click at [257, 193] on iframe at bounding box center [429, 231] width 369 height 77
click at [258, 196] on html "**********" at bounding box center [429, 208] width 369 height 31
click at [538, 215] on p "**********" at bounding box center [430, 208] width 354 height 16
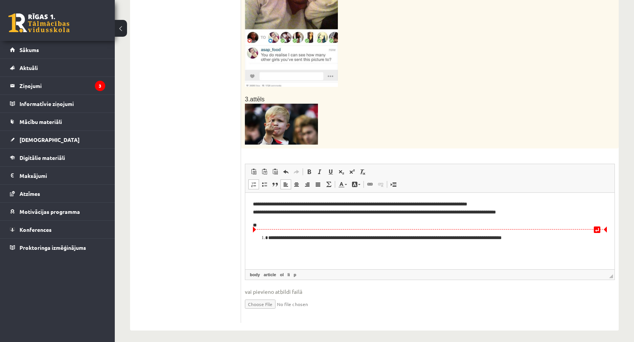
click at [268, 237] on li "**********" at bounding box center [429, 238] width 323 height 8
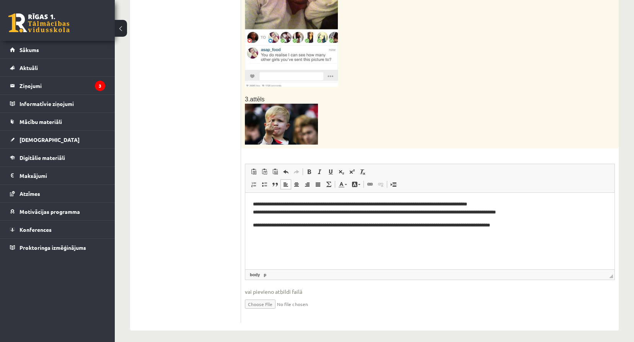
click at [253, 219] on body "**********" at bounding box center [430, 214] width 354 height 29
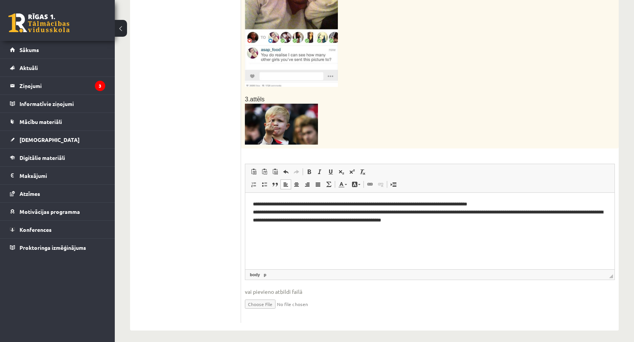
click at [251, 214] on html "**********" at bounding box center [429, 212] width 369 height 39
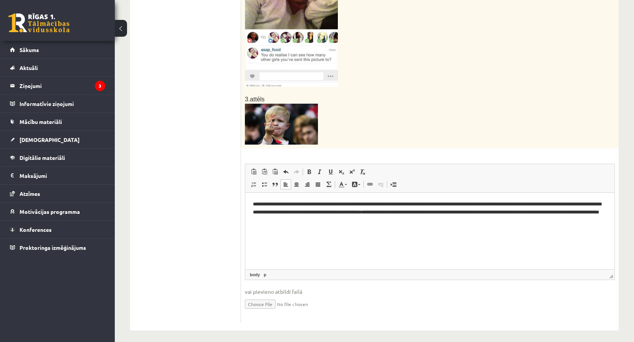
click at [434, 212] on p "**********" at bounding box center [430, 212] width 354 height 24
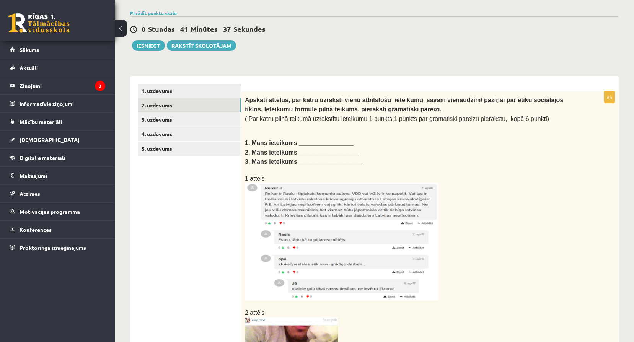
scroll to position [35, 0]
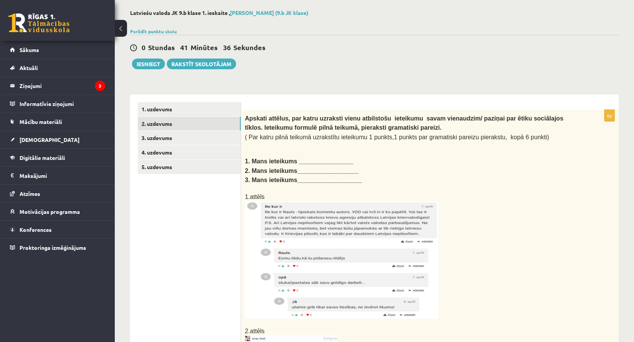
click at [296, 163] on b "1. Mans ieteikums ________________" at bounding box center [299, 161] width 109 height 7
click at [302, 161] on b "1. Mans ieteikums ________________" at bounding box center [299, 161] width 109 height 7
click at [219, 140] on link "3. uzdevums" at bounding box center [189, 138] width 103 height 14
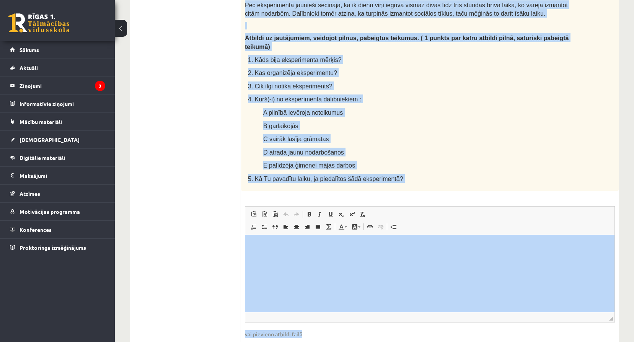
scroll to position [461, 0]
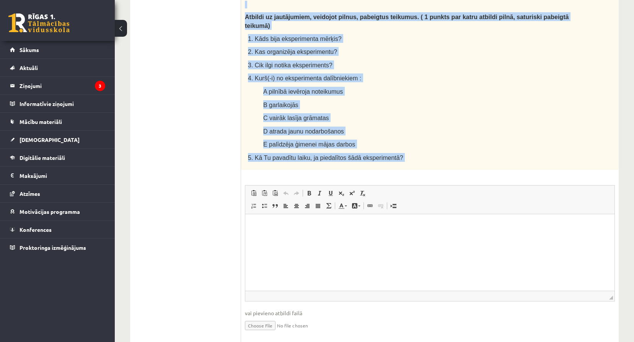
copy div "Lasi tekstu un veic uzdevumus! Cik grūta ir dzīve bez sociālajiem tīkliem? Daud…"
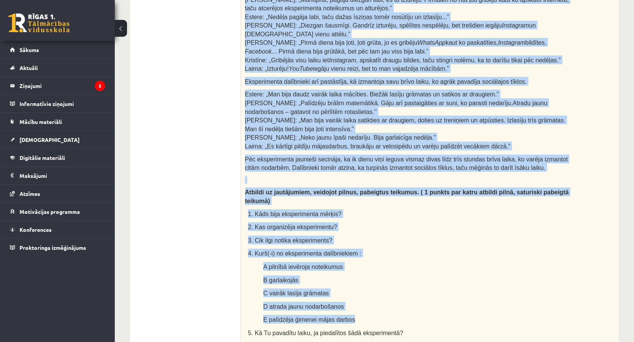
scroll to position [293, 0]
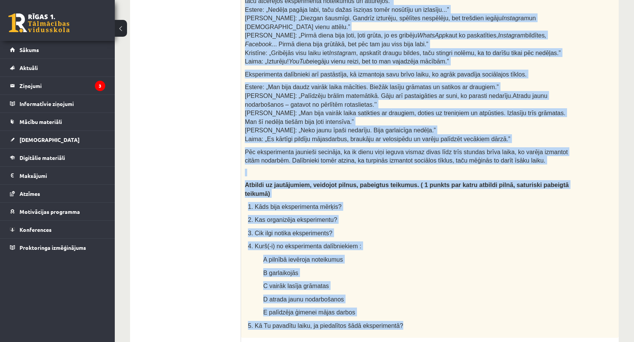
drag, startPoint x: 245, startPoint y: 54, endPoint x: 424, endPoint y: 295, distance: 300.0
click at [424, 295] on div "Lasi tekstu un veic uzdevumus! Cik grūta ir dzīve bez sociālajiem tīkliem? Daud…" at bounding box center [430, 95] width 378 height 486
copy div "Lasi tekstu un veic uzdevumus! Cik grūta ir dzīve bez sociālajiem tīkliem? Daud…"
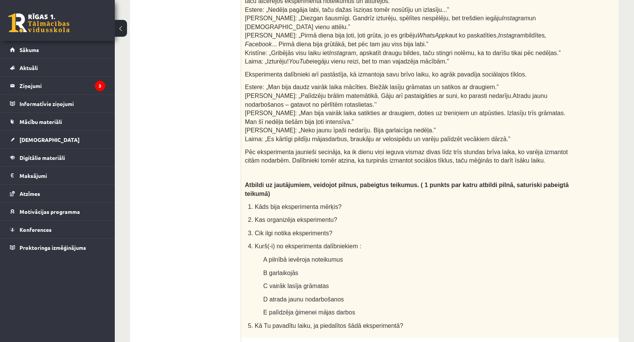
click at [173, 82] on ul "1. uzdevums 2. uzdevums 3. uzdevums 4. uzdevums 5. uzdevums" at bounding box center [189, 178] width 103 height 668
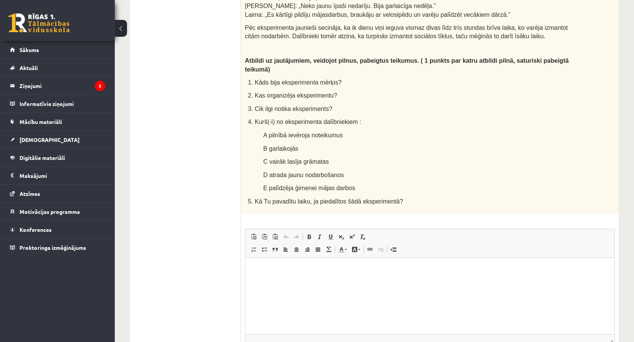
scroll to position [421, 0]
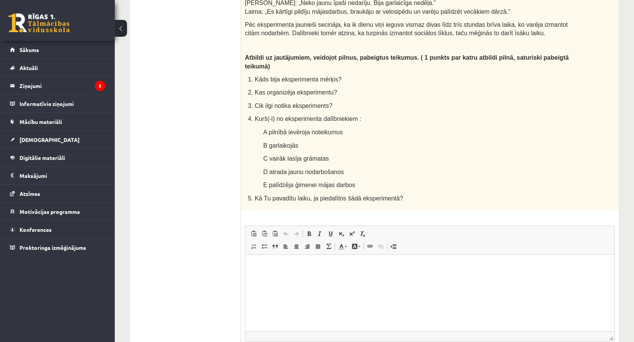
click at [257, 278] on html at bounding box center [429, 265] width 369 height 23
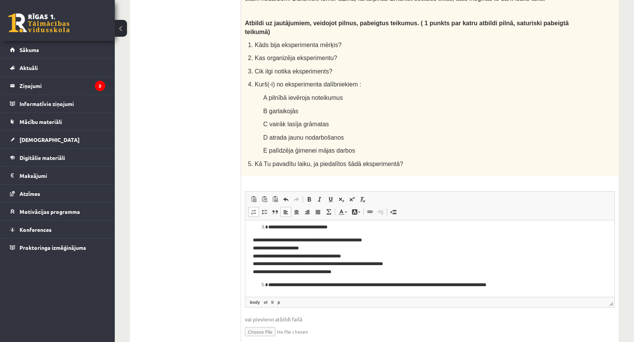
scroll to position [461, 0]
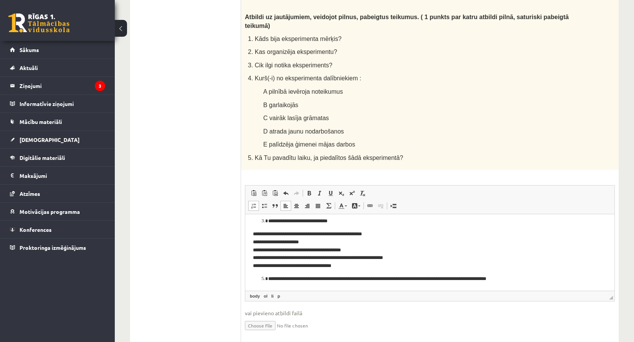
click at [257, 276] on ol "**********" at bounding box center [430, 279] width 354 height 8
click at [256, 275] on ol "**********" at bounding box center [430, 279] width 354 height 8
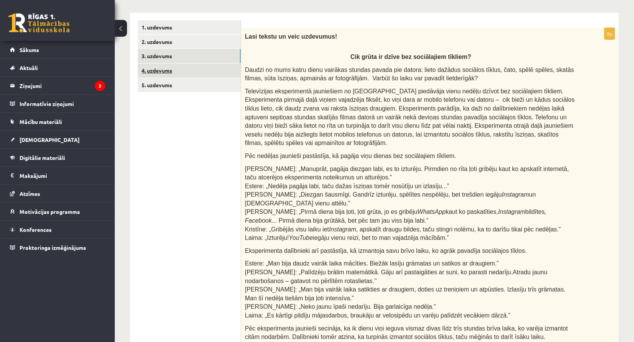
click at [209, 72] on link "4. uzdevums" at bounding box center [189, 71] width 103 height 14
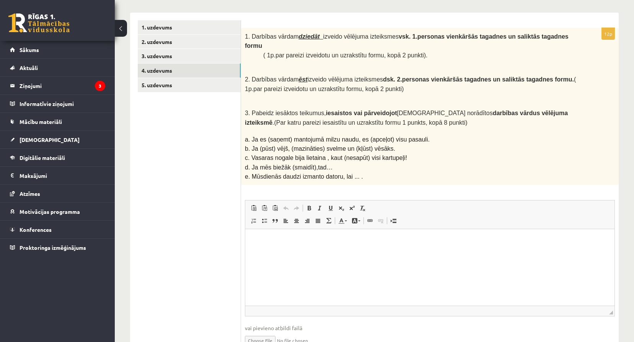
scroll to position [0, 0]
drag, startPoint x: 244, startPoint y: 36, endPoint x: 282, endPoint y: 101, distance: 76.1
click at [334, 159] on div "1. Darbības vārdam dziedāt izveido vēlējuma izteiksmes vsk. 1.personas vienkārš…" at bounding box center [430, 106] width 378 height 157
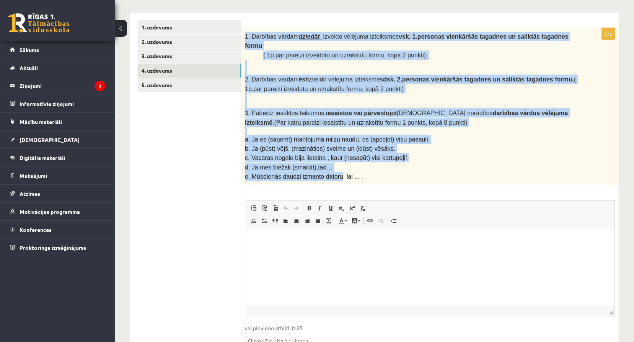
click at [269, 76] on span "2. Darbības vārdam ēst izveido vēlējuma izteiksmes dsk. 2.personas vienkāršās t…" at bounding box center [410, 84] width 331 height 16
drag, startPoint x: 245, startPoint y: 36, endPoint x: 363, endPoint y: 178, distance: 185.1
click at [363, 178] on div "12p 1. Darbības vārdam dziedāt izveido vēlējuma izteiksmes vsk. 1.personas vien…" at bounding box center [430, 194] width 378 height 332
copy div "1. Darbības vārdam dziedāt izveido vēlējuma izteiksmes vsk. 1.personas vienkārš…"
click at [441, 178] on div "12p 1. Darbības vārdam dziedāt izveido vēlējuma izteiksmes vsk. 1.personas vien…" at bounding box center [430, 194] width 378 height 332
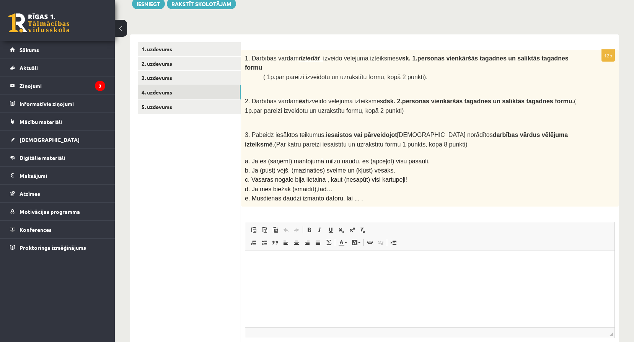
scroll to position [94, 0]
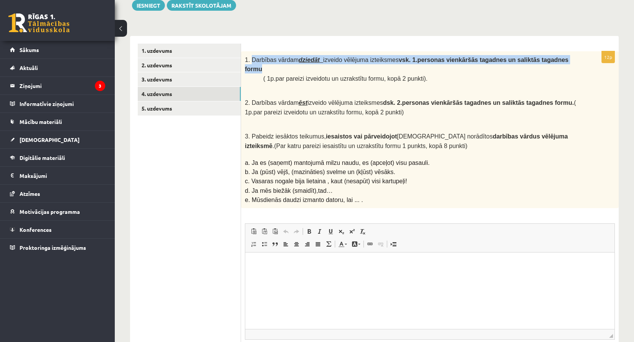
drag, startPoint x: 252, startPoint y: 61, endPoint x: 552, endPoint y: 57, distance: 300.0
click at [552, 57] on p "1. Darbības vārdam dziedāt izveido vēlējuma izteiksmes vsk. 1.personas vienkārš…" at bounding box center [411, 64] width 332 height 19
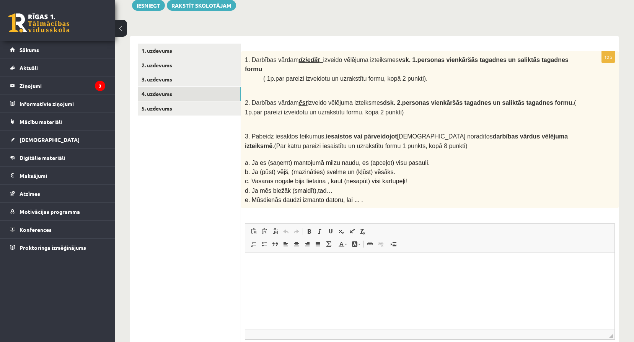
click at [347, 75] on span "( 1p.par pareizi izveidotu un uzrakstītu formu, kopā 2 punkti)." at bounding box center [345, 78] width 165 height 7
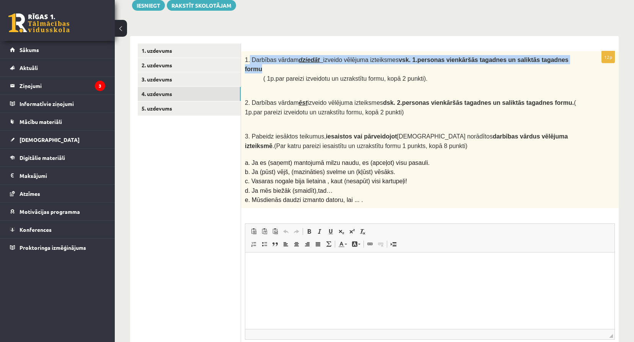
drag, startPoint x: 250, startPoint y: 58, endPoint x: 564, endPoint y: 62, distance: 314.2
click at [564, 62] on p "1. Darbības vārdam dziedāt izveido vēlējuma izteiksmes vsk. 1.personas vienkārš…" at bounding box center [411, 64] width 332 height 19
copy span "Darbības vārdam dziedāt izveido vēlējuma izteiksmes vsk. 1.personas vienkāršās …"
click at [184, 111] on link "5. uzdevums" at bounding box center [189, 108] width 103 height 14
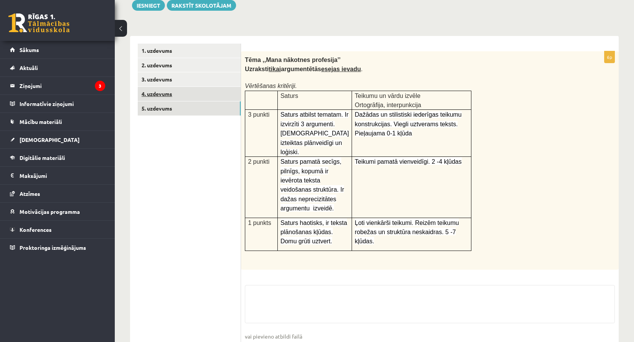
click at [194, 93] on link "4. uzdevums" at bounding box center [189, 94] width 103 height 14
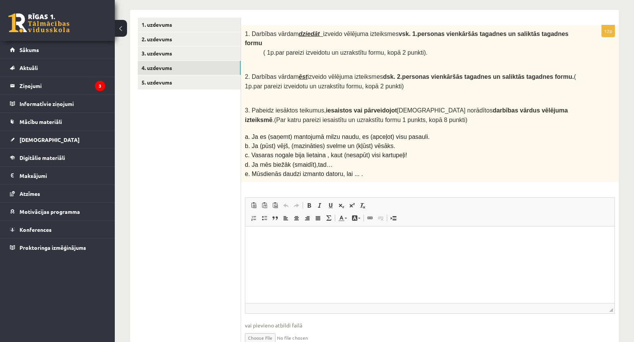
scroll to position [119, 0]
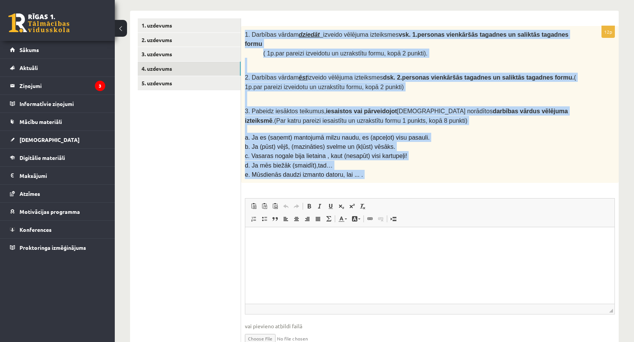
drag, startPoint x: 244, startPoint y: 34, endPoint x: 334, endPoint y: 178, distance: 170.2
click at [334, 178] on div "12p 1. Darbības vārdam dziedāt izveido vēlējuma izteiksmes vsk. 1.personas vien…" at bounding box center [430, 192] width 378 height 332
copy div "1. Darbības vārdam dziedāt izveido vēlējuma izteiksmes vsk. 1.personas vienkārš…"
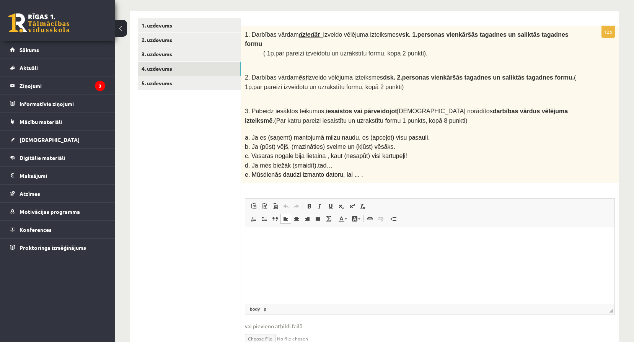
click at [338, 251] on html at bounding box center [429, 238] width 369 height 23
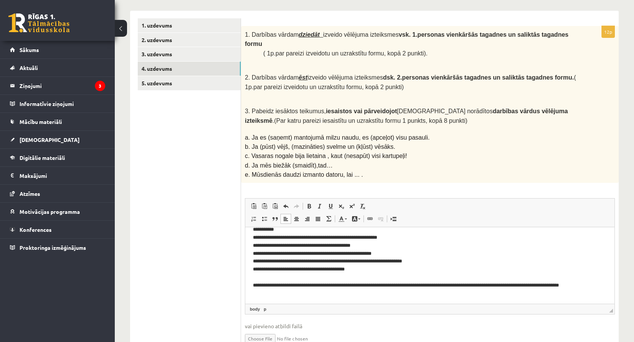
scroll to position [122, 0]
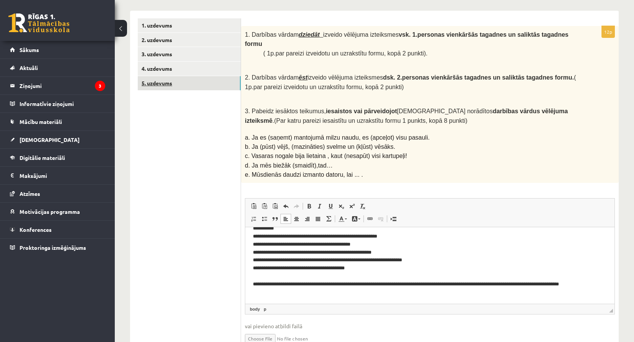
click at [206, 88] on link "5. uzdevums" at bounding box center [189, 83] width 103 height 14
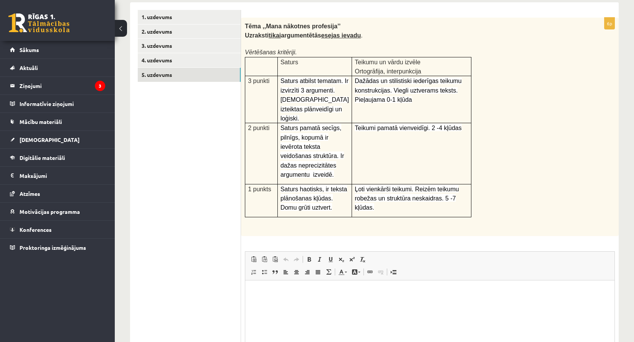
scroll to position [132, 0]
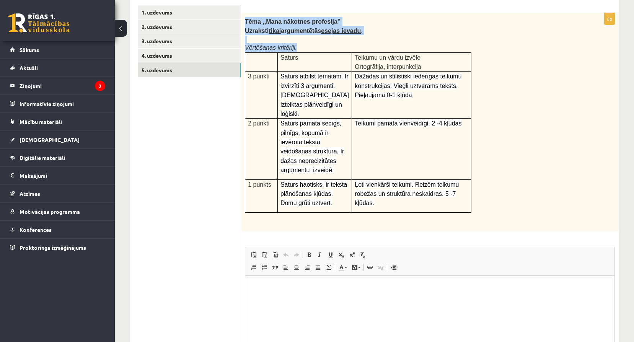
copy div "Tēma ,,Mana nākotnes profesija’’ Uzraksti tikai argumentētās esejas ievadu . Vē…"
drag, startPoint x: 244, startPoint y: 19, endPoint x: 481, endPoint y: 200, distance: 298.6
click at [481, 200] on div "Tēma ,,Mana nākotnes profesija’’ Uzraksti tikai argumentētās esejas ievadu . Vē…" at bounding box center [430, 122] width 378 height 218
copy div "Tēma ,,Mana nākotnes profesija’’ Uzraksti tikai argumentētās esejas ievadu . Vē…"
click at [522, 187] on div "Tēma ,,Mana nākotnes profesija’’ Uzraksti tikai argumentētās esejas ievadu . Vē…" at bounding box center [430, 122] width 378 height 218
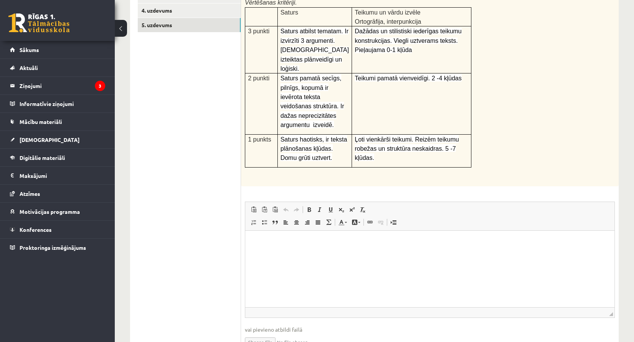
scroll to position [183, 0]
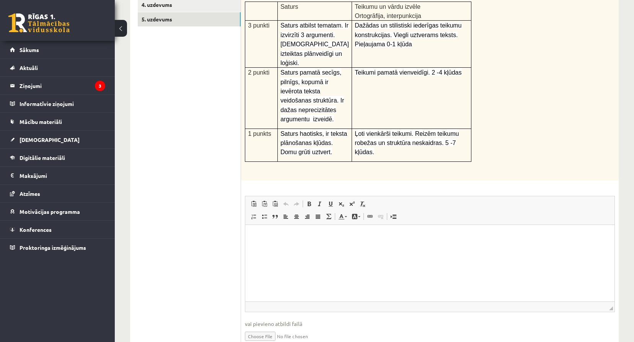
click at [357, 248] on html at bounding box center [429, 236] width 369 height 23
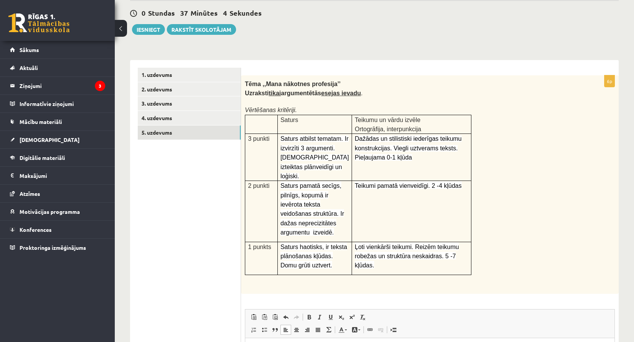
scroll to position [21, 0]
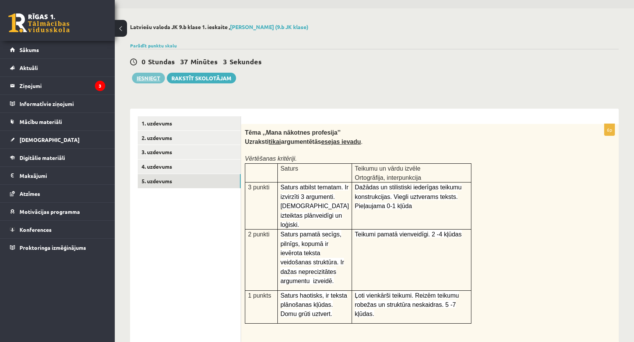
click at [151, 74] on button "Iesniegt" at bounding box center [148, 78] width 33 height 11
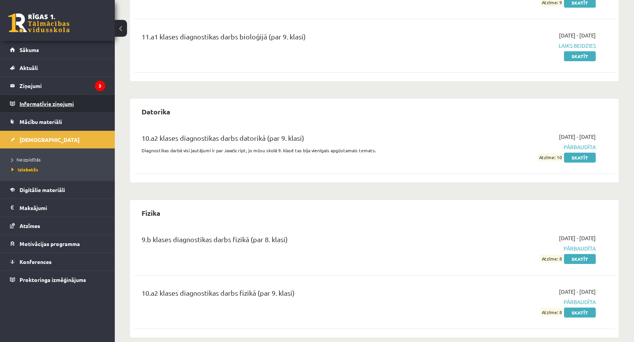
scroll to position [338, 0]
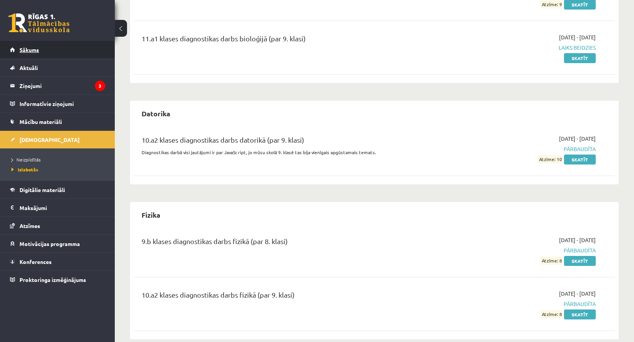
click at [19, 49] on link "Sākums" at bounding box center [57, 50] width 95 height 18
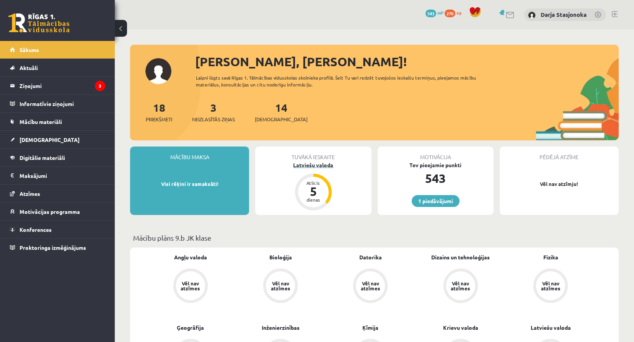
click at [315, 167] on div "Latviešu valoda" at bounding box center [313, 165] width 116 height 8
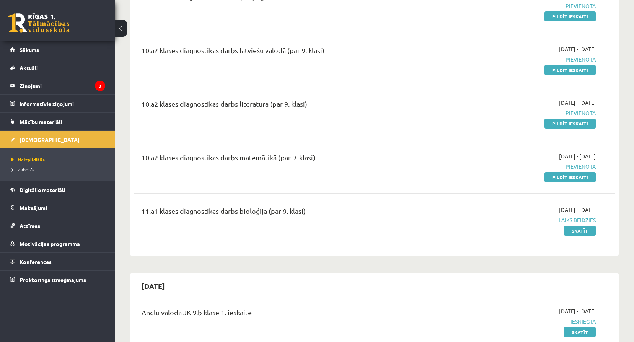
scroll to position [115, 0]
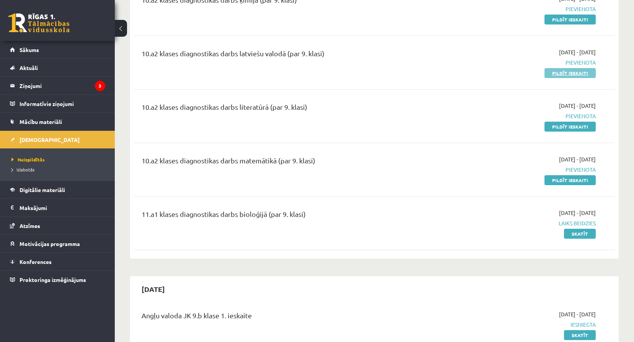
click at [548, 74] on link "Pildīt ieskaiti" at bounding box center [569, 73] width 51 height 10
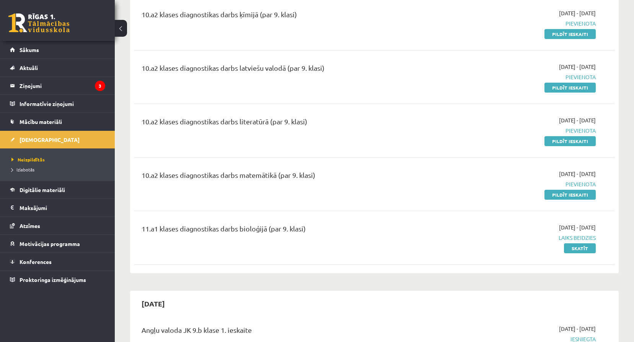
scroll to position [77, 0]
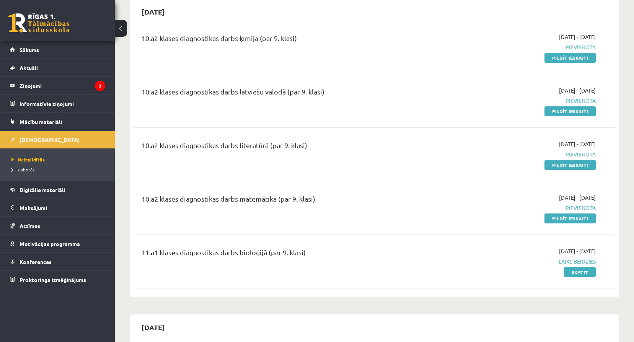
click at [554, 64] on div "10.a2 klases diagnostikas darbs ķīmijā (par 9. klasi) [DATE] - [DATE] [GEOGRAPH…" at bounding box center [374, 47] width 481 height 44
click at [554, 57] on link "Pildīt ieskaiti" at bounding box center [569, 58] width 51 height 10
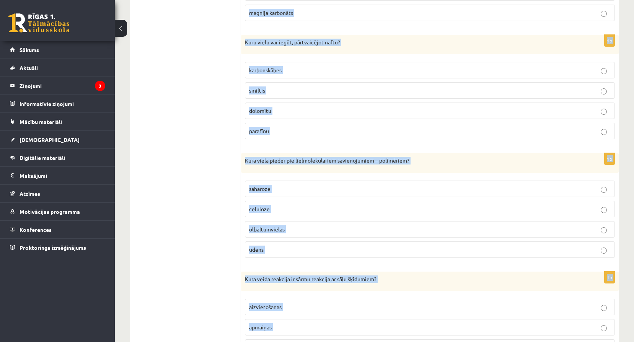
scroll to position [3494, 0]
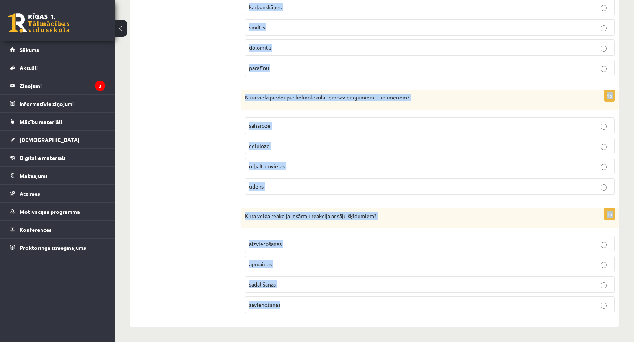
drag, startPoint x: 246, startPoint y: 99, endPoint x: 284, endPoint y: 303, distance: 207.4
copy form "Lore ipsumdolo: sitamet + conse. Adip elits doeiusmod tem in? utlaboreet dolore…"
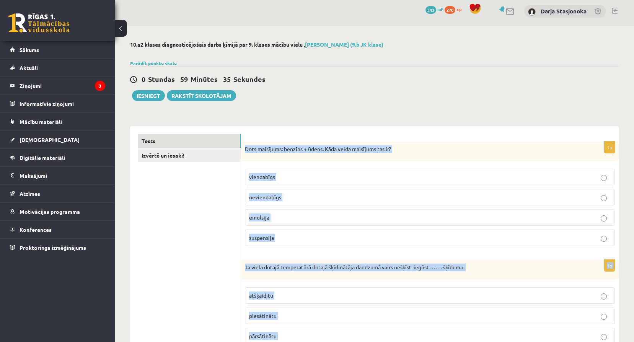
scroll to position [0, 0]
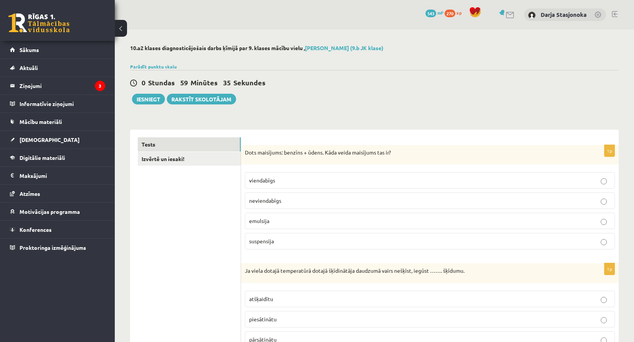
click at [411, 98] on div "0 Stundas 59 Minūtes 35 Sekundes Ieskaite saglabāta! Iesniegt Rakstīt skolotājam" at bounding box center [374, 87] width 489 height 34
click at [203, 165] on link "Izvērtē un iesaki!" at bounding box center [189, 159] width 103 height 14
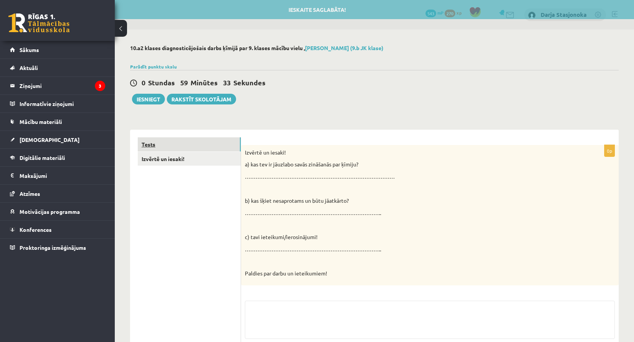
click at [205, 148] on link "Tests" at bounding box center [189, 144] width 103 height 14
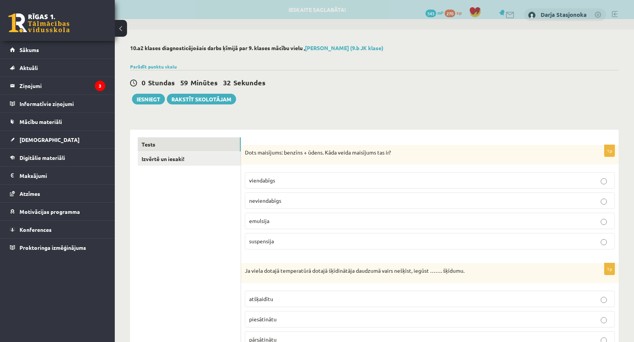
click at [278, 197] on p "neviendabīgs" at bounding box center [430, 201] width 362 height 8
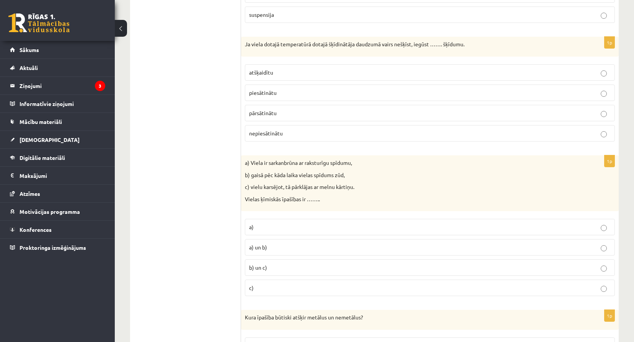
scroll to position [230, 0]
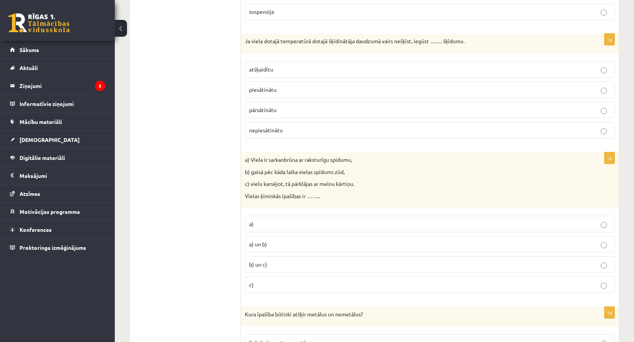
click at [296, 90] on p "piesātinātu" at bounding box center [430, 90] width 362 height 8
click at [255, 243] on span "a) un b)" at bounding box center [258, 244] width 18 height 7
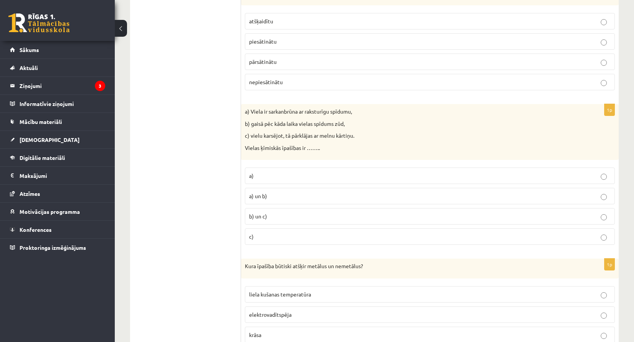
scroll to position [280, 0]
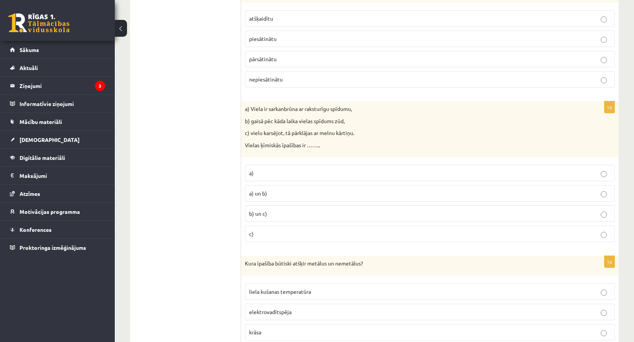
click at [284, 210] on p "b) un c)" at bounding box center [430, 214] width 362 height 8
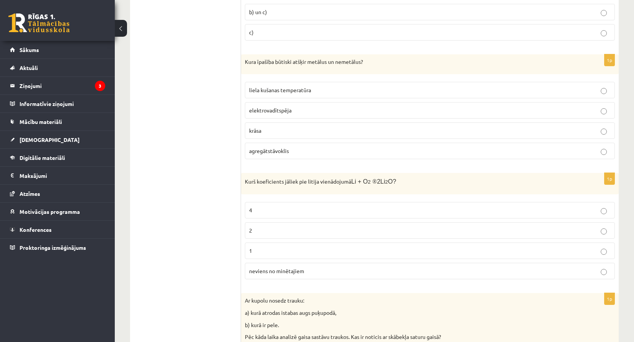
scroll to position [485, 0]
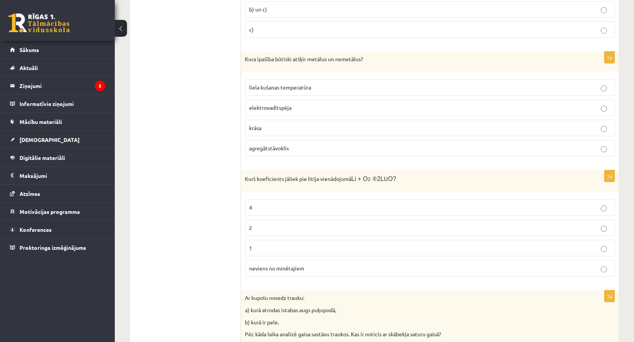
click at [274, 112] on label "elektrovadītspēja" at bounding box center [430, 107] width 370 height 16
click at [256, 204] on p "4" at bounding box center [430, 208] width 362 height 8
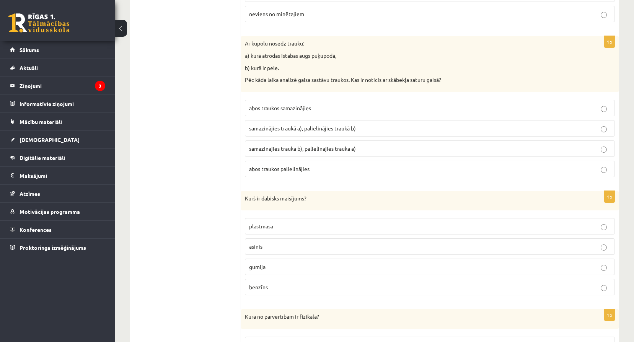
scroll to position [740, 0]
click at [257, 103] on label "abos traukos samazinājies" at bounding box center [430, 107] width 370 height 16
click at [275, 247] on p "asinis" at bounding box center [430, 246] width 362 height 8
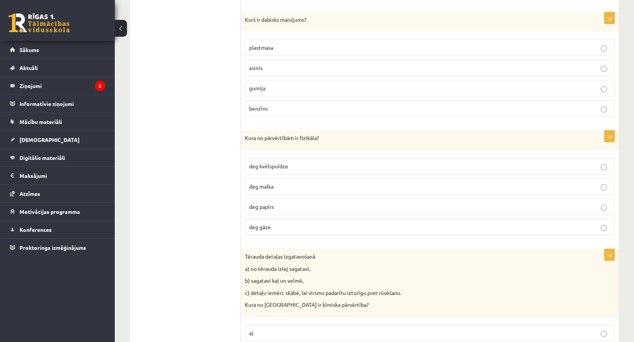
scroll to position [918, 0]
click at [273, 162] on p "deg kvēlspuldze" at bounding box center [430, 166] width 362 height 8
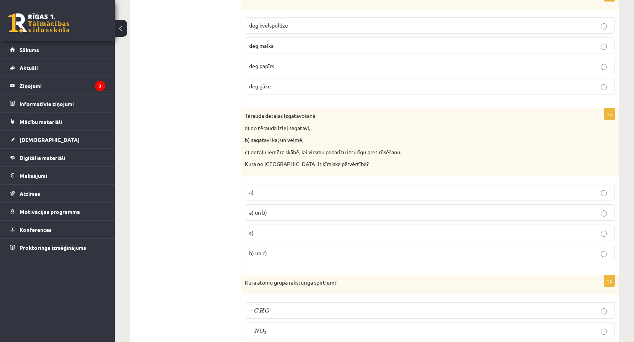
click at [276, 233] on p "c)" at bounding box center [430, 233] width 362 height 8
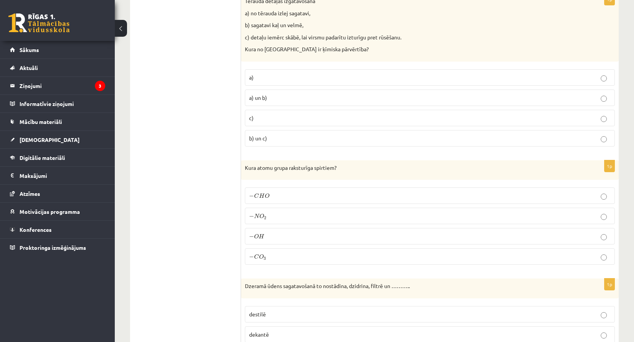
click at [289, 239] on p "− O H − O H" at bounding box center [430, 236] width 362 height 8
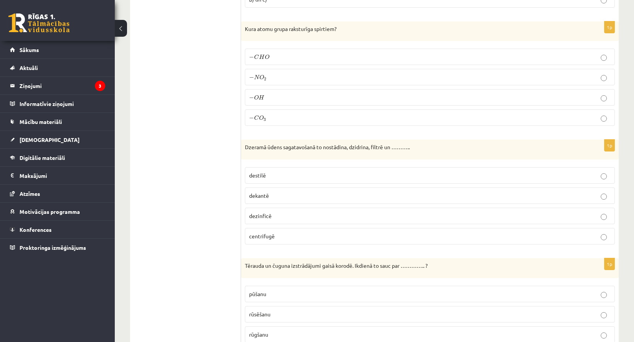
scroll to position [1314, 0]
click at [268, 214] on span "dezinficē" at bounding box center [260, 214] width 23 height 7
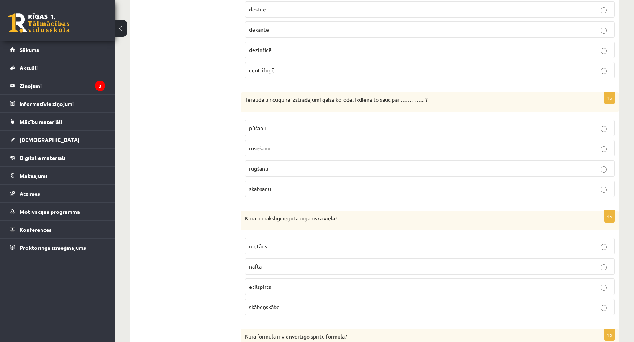
scroll to position [1480, 0]
click at [265, 147] on span "rūsēšanu" at bounding box center [259, 146] width 21 height 7
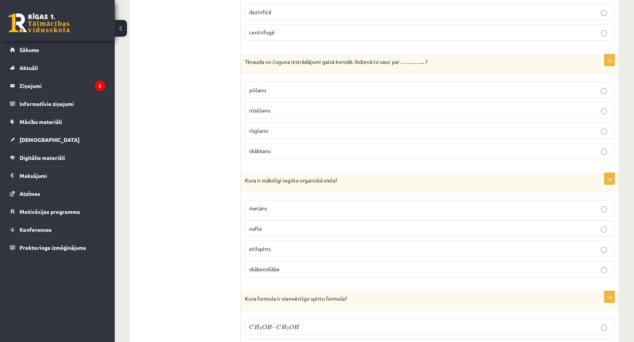
scroll to position [1518, 0]
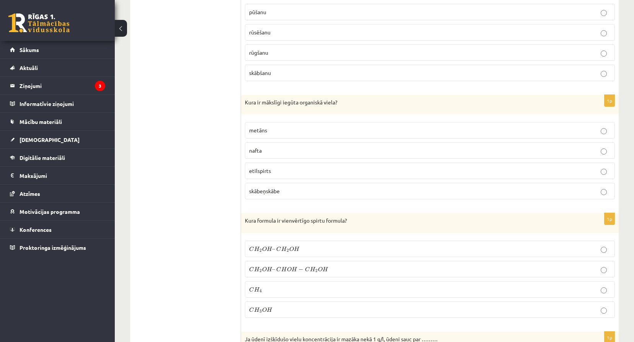
click at [269, 172] on span "etilspirts" at bounding box center [260, 170] width 22 height 7
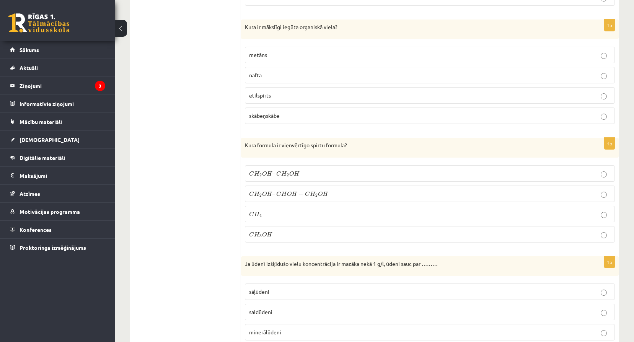
scroll to position [1671, 0]
click at [279, 231] on p "C H 3 O H C H 3 O H" at bounding box center [430, 233] width 362 height 8
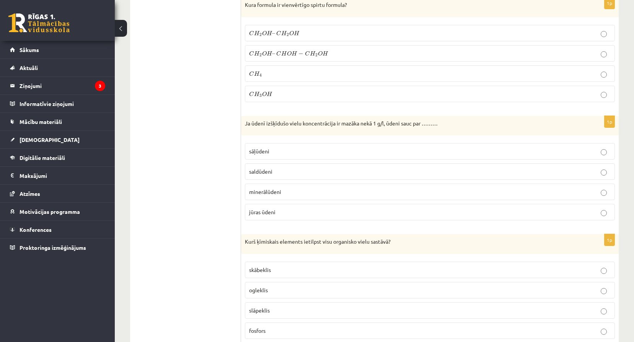
scroll to position [1811, 0]
click at [280, 168] on p "saldūdeni" at bounding box center [430, 171] width 362 height 8
click at [182, 195] on ul "Tests Izvērtē un iesaki!" at bounding box center [189, 164] width 103 height 3677
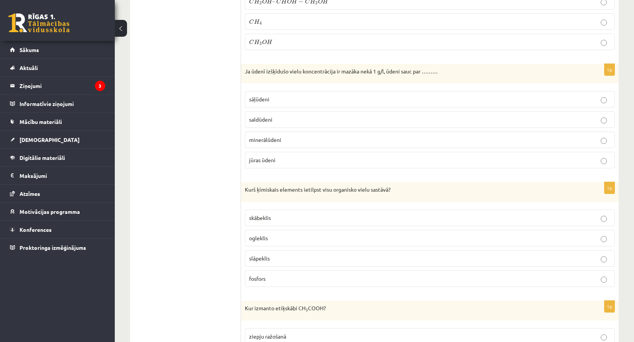
click at [255, 235] on p "ogleklis" at bounding box center [430, 238] width 362 height 8
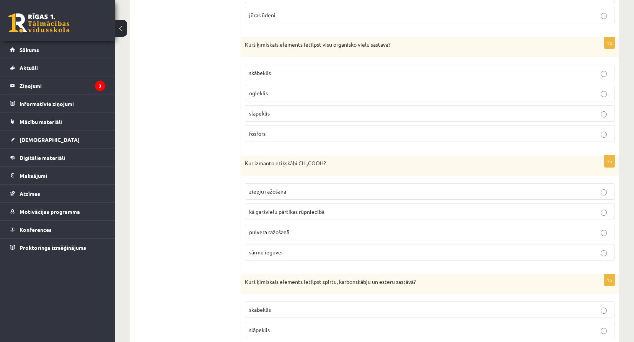
scroll to position [2015, 0]
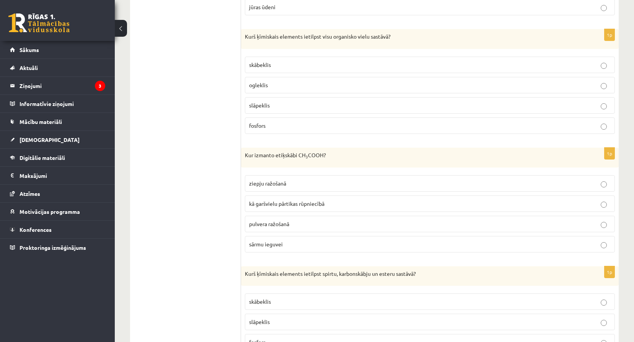
click at [288, 193] on fieldset "ziepju ražošanā kā garšvielu pārtikas rūpniecībā pulvera ražošanā sārmu ieguvei" at bounding box center [430, 212] width 370 height 83
click at [289, 207] on p "kā garšvielu pārtikas rūpniecībā" at bounding box center [430, 204] width 362 height 8
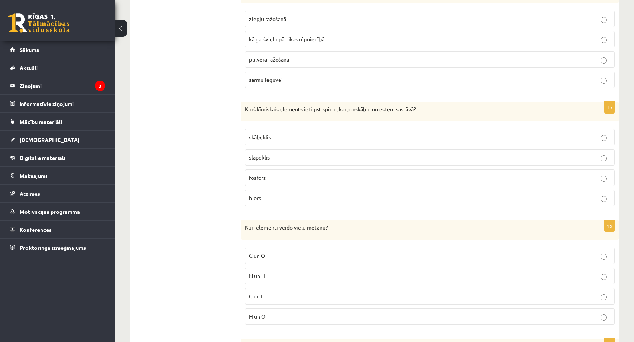
scroll to position [2181, 0]
click at [288, 158] on p "slāpeklis" at bounding box center [430, 156] width 362 height 8
click at [290, 130] on label "skābeklis" at bounding box center [430, 136] width 370 height 16
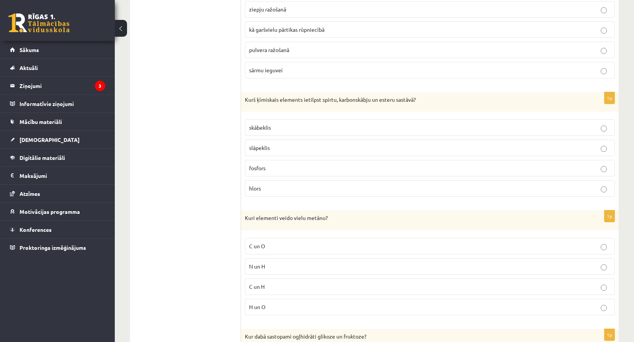
scroll to position [2232, 0]
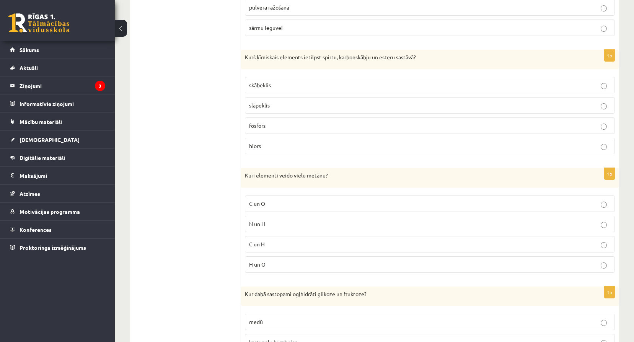
click at [271, 242] on p "C un H" at bounding box center [430, 244] width 362 height 8
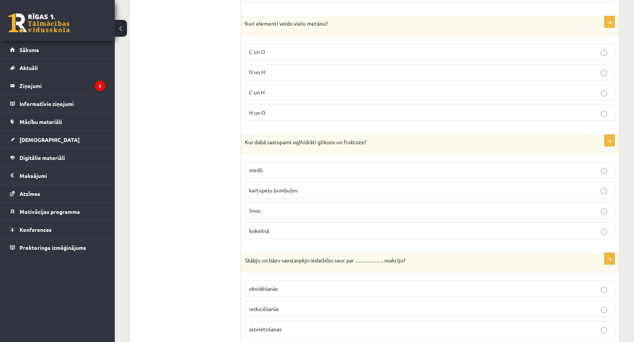
scroll to position [2385, 0]
click at [261, 169] on span "medū" at bounding box center [256, 168] width 14 height 7
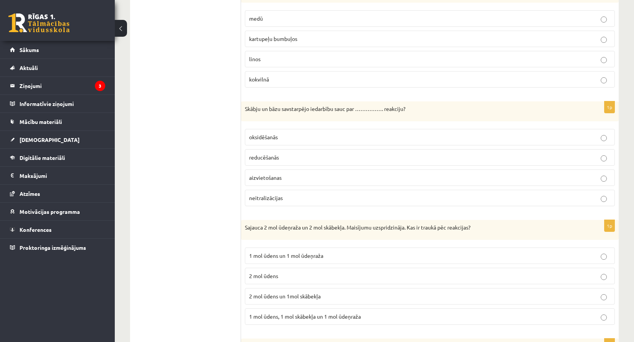
scroll to position [2538, 0]
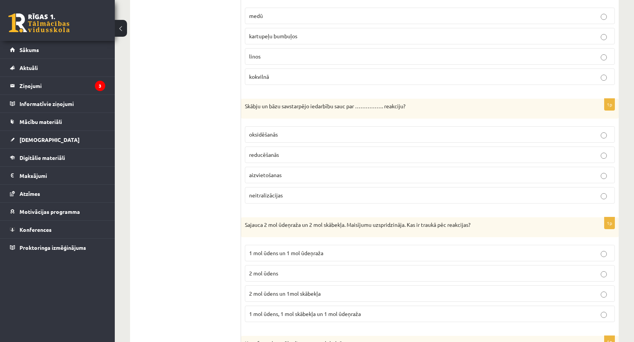
click at [287, 205] on fieldset "oksidēšanās reducēšanās aizvietošanas neitralizācijas" at bounding box center [430, 163] width 370 height 83
click at [285, 198] on p "neitralizācijas" at bounding box center [430, 195] width 362 height 8
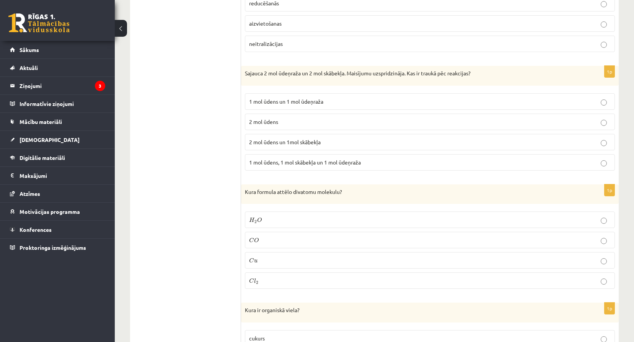
scroll to position [2691, 0]
click at [278, 142] on span "2 mol ūdens un 1mol skābekļa" at bounding box center [285, 140] width 72 height 7
drag, startPoint x: 265, startPoint y: 275, endPoint x: 253, endPoint y: 270, distance: 13.0
click at [266, 275] on p "C l 2 C l 2" at bounding box center [430, 279] width 362 height 8
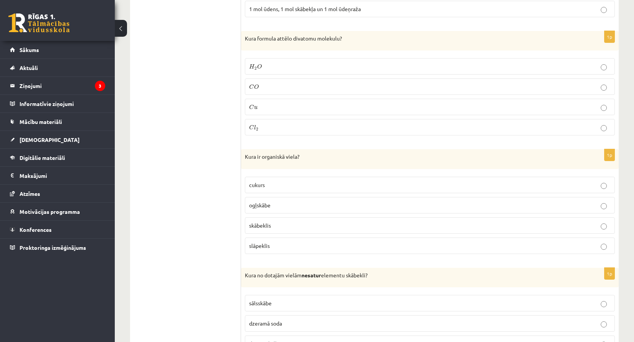
scroll to position [2844, 0]
click at [294, 178] on label "cukurs" at bounding box center [430, 184] width 370 height 16
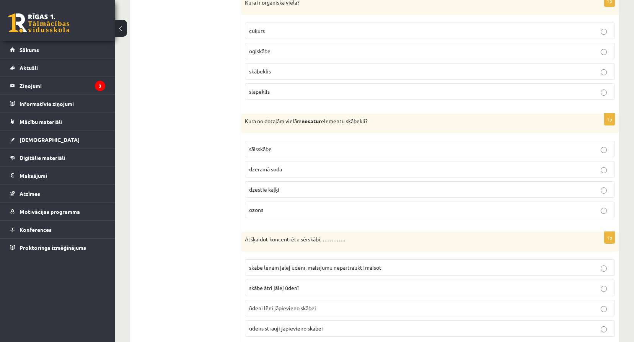
click at [268, 207] on p "ozons" at bounding box center [430, 210] width 362 height 8
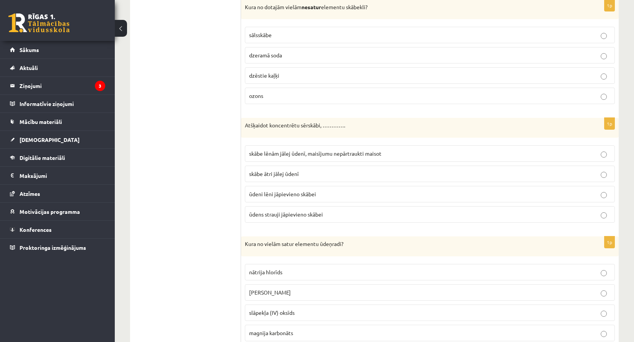
scroll to position [3112, 0]
click at [267, 147] on label "skābe lēnām jālej ūdenī, maisījumu nepārtraukti maisot" at bounding box center [430, 153] width 370 height 16
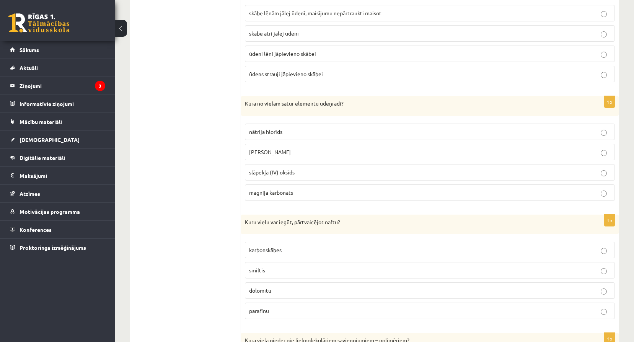
scroll to position [3252, 0]
click at [256, 153] on span "kālija hidroksīds" at bounding box center [270, 151] width 42 height 7
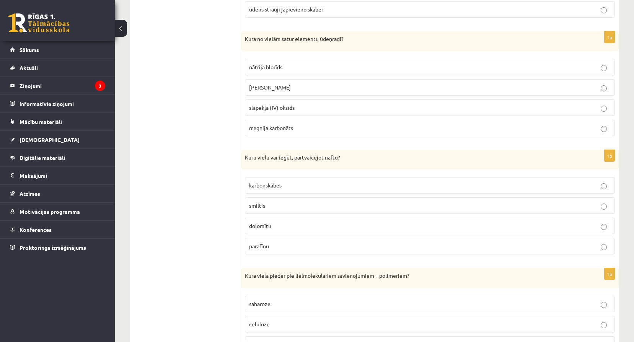
scroll to position [3341, 0]
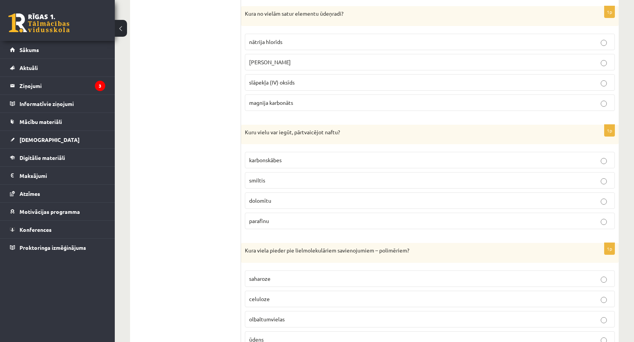
click at [258, 220] on span "parafīnu" at bounding box center [259, 220] width 20 height 7
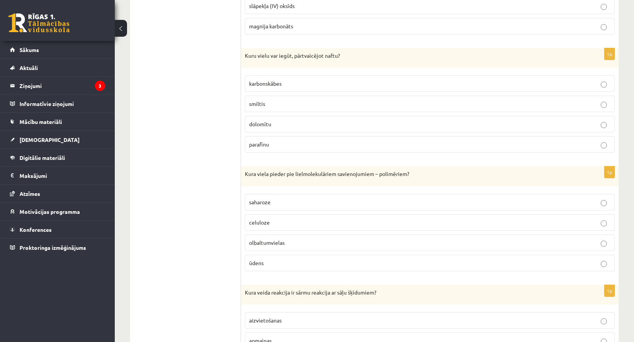
click at [260, 227] on label "celuloze" at bounding box center [430, 222] width 370 height 16
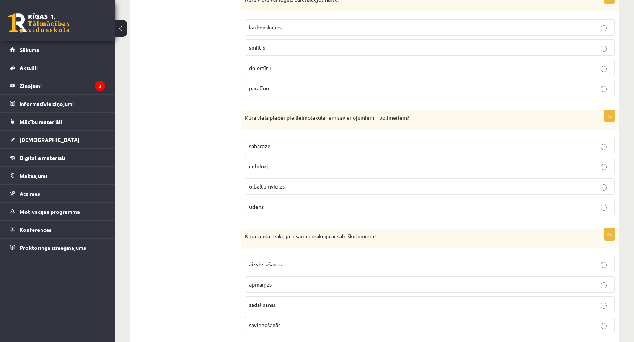
scroll to position [3494, 0]
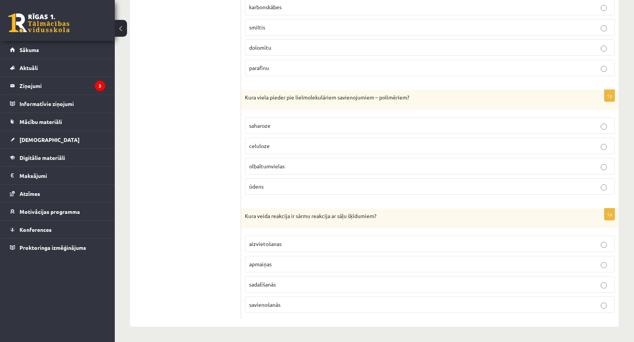
click at [277, 259] on label "apmaiņas" at bounding box center [430, 264] width 370 height 16
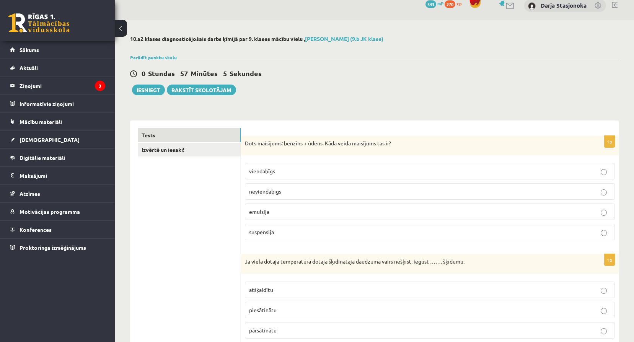
scroll to position [0, 0]
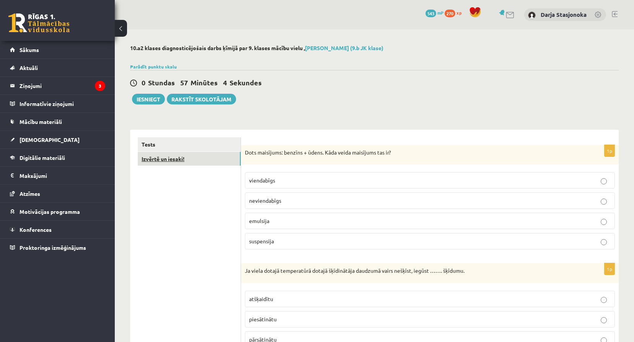
click at [168, 166] on link "Izvērtē un iesaki!" at bounding box center [189, 159] width 103 height 14
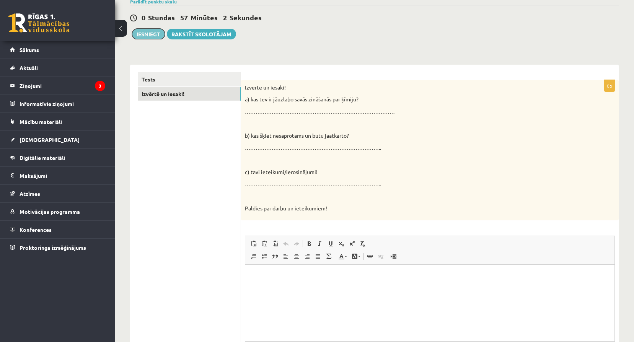
click at [147, 35] on button "Iesniegt" at bounding box center [148, 34] width 33 height 11
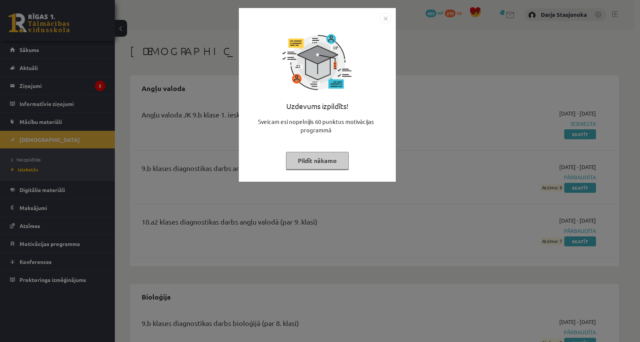
click at [321, 163] on button "Pildīt nākamo" at bounding box center [317, 161] width 63 height 18
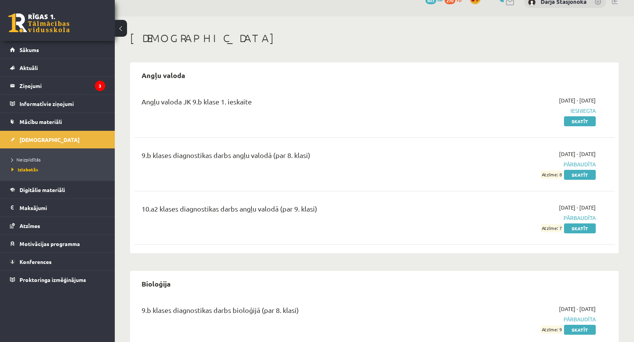
drag, startPoint x: 377, startPoint y: 203, endPoint x: 379, endPoint y: 217, distance: 14.7
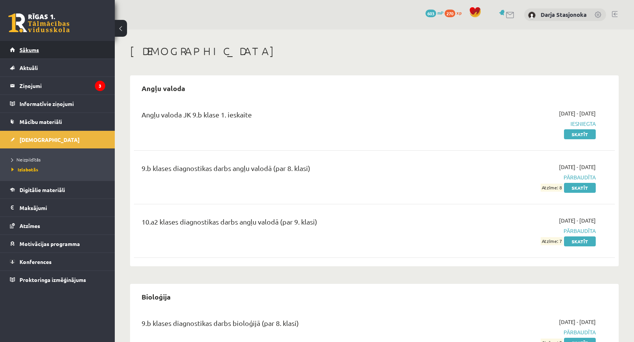
click at [60, 48] on link "Sākums" at bounding box center [57, 50] width 95 height 18
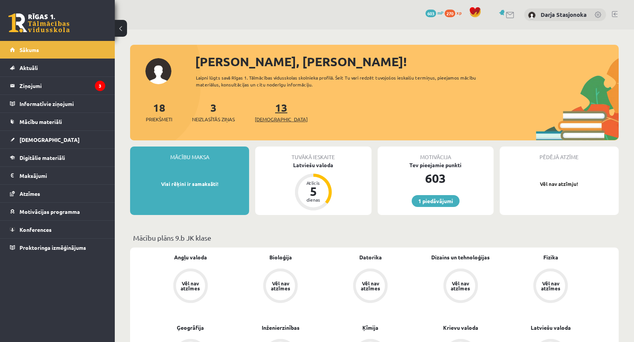
click at [273, 113] on link "13 Ieskaites" at bounding box center [281, 112] width 53 height 23
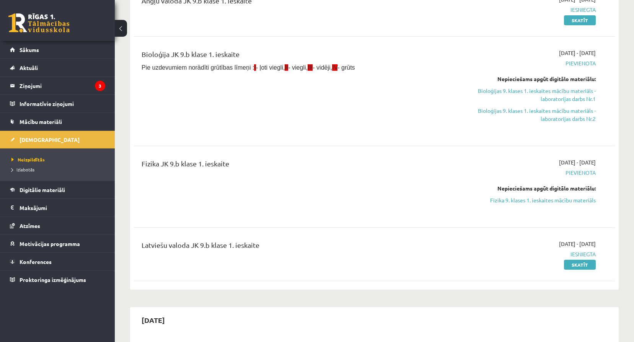
scroll to position [383, 0]
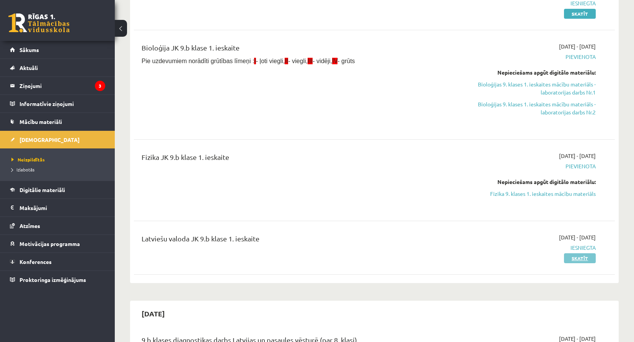
click at [568, 261] on link "Skatīt" at bounding box center [580, 258] width 32 height 10
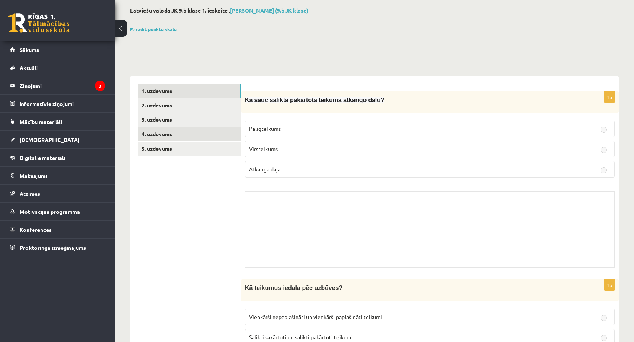
scroll to position [38, 0]
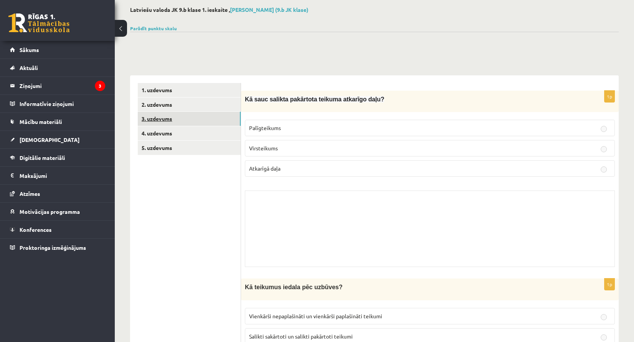
click at [197, 122] on link "3. uzdevums" at bounding box center [189, 119] width 103 height 14
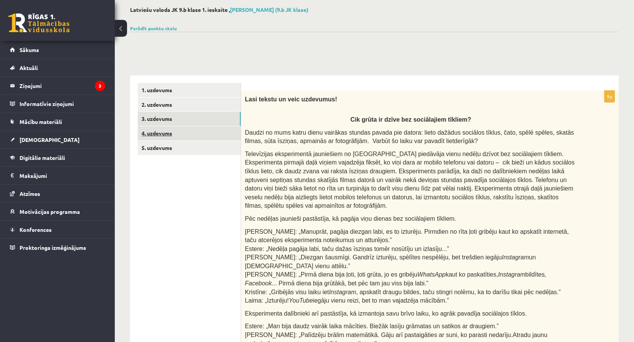
click at [200, 137] on link "4. uzdevums" at bounding box center [189, 133] width 103 height 14
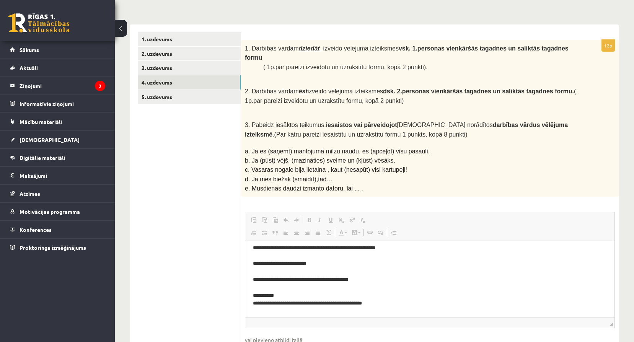
scroll to position [26, 0]
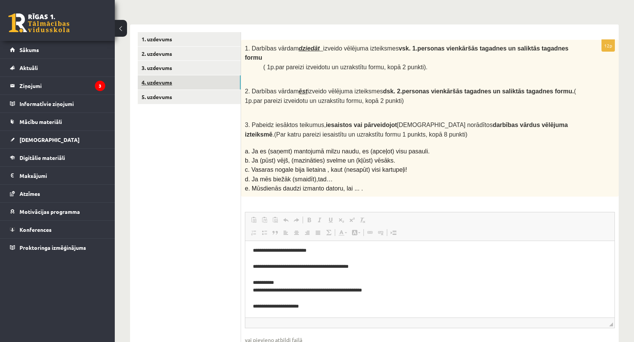
click at [187, 83] on link "4. uzdevums" at bounding box center [189, 82] width 103 height 14
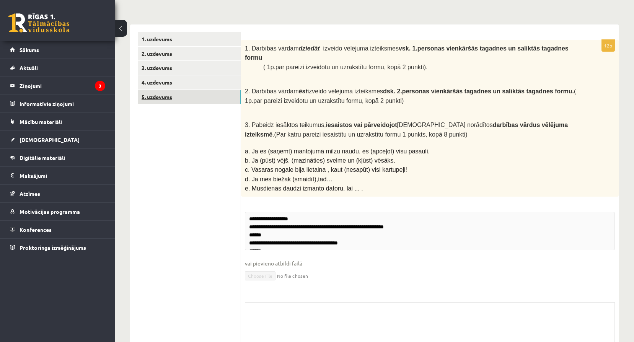
click at [185, 102] on link "5. uzdevums" at bounding box center [189, 97] width 103 height 14
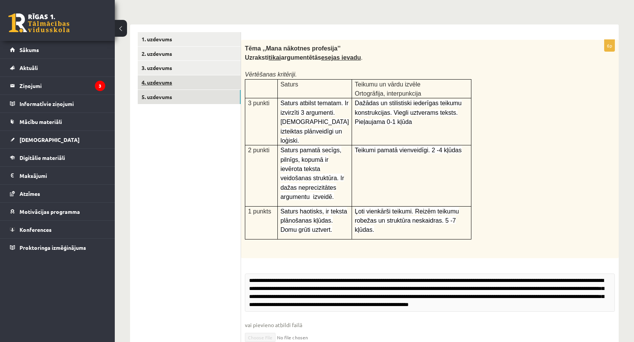
click at [198, 77] on link "4. uzdevums" at bounding box center [189, 82] width 103 height 14
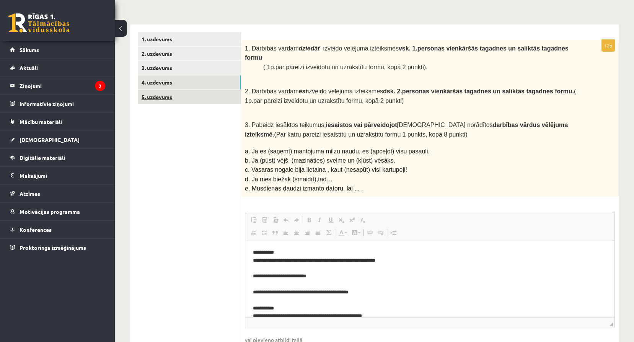
scroll to position [0, 0]
click at [204, 75] on link "3. uzdevums" at bounding box center [189, 68] width 103 height 14
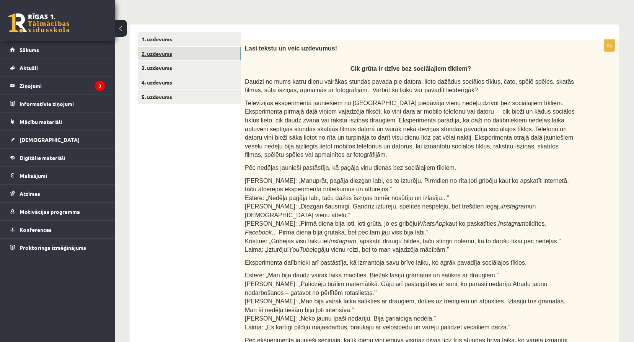
click at [212, 52] on link "2. uzdevums" at bounding box center [189, 54] width 103 height 14
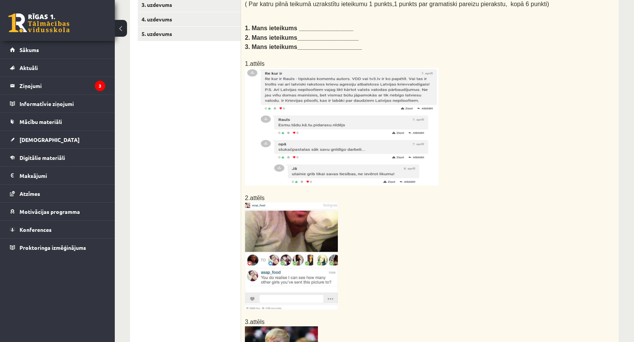
scroll to position [166, 0]
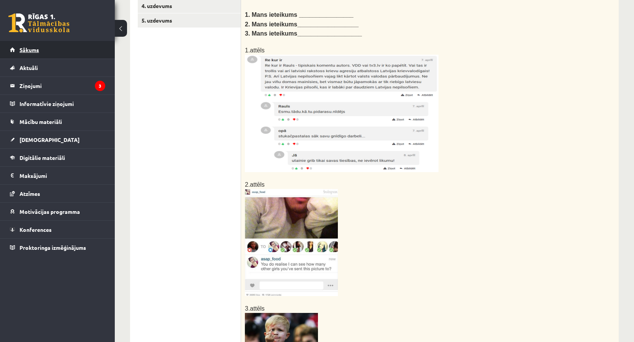
click at [46, 52] on link "Sākums" at bounding box center [57, 50] width 95 height 18
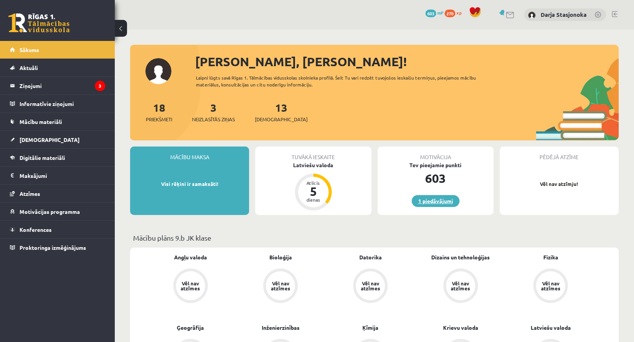
click at [420, 201] on link "1 piedāvājumi" at bounding box center [436, 201] width 48 height 12
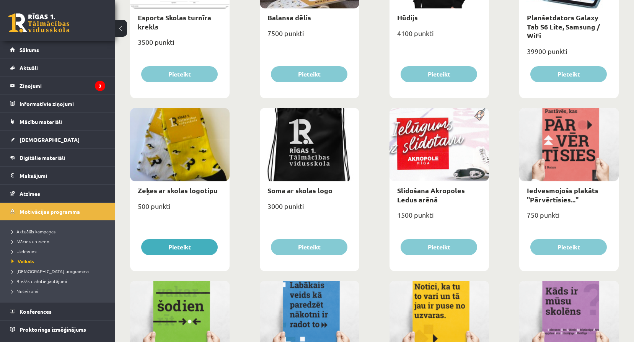
scroll to position [527, 0]
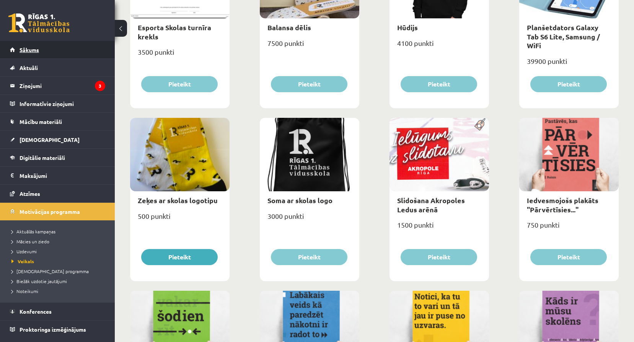
click at [63, 43] on link "Sākums" at bounding box center [57, 50] width 95 height 18
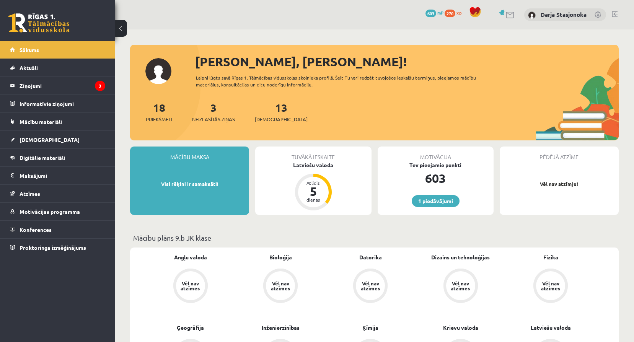
click at [265, 115] on div "13 [DEMOGRAPHIC_DATA]" at bounding box center [281, 111] width 53 height 24
click at [266, 120] on span "[DEMOGRAPHIC_DATA]" at bounding box center [281, 120] width 53 height 8
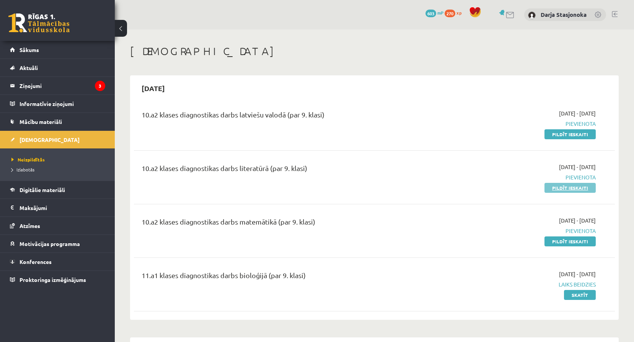
click at [559, 189] on link "Pildīt ieskaiti" at bounding box center [569, 188] width 51 height 10
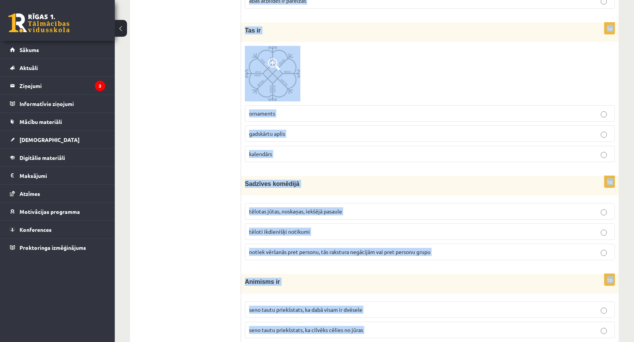
scroll to position [2906, 0]
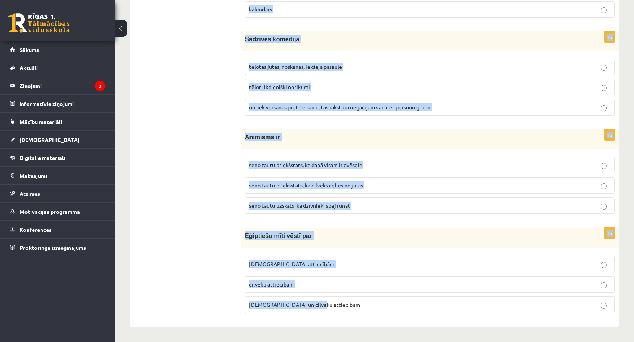
copy form "Loremi dolor sitam consectet Adipiscin elitsedd Eiusm 7t Inci ut laboreet, dolo…"
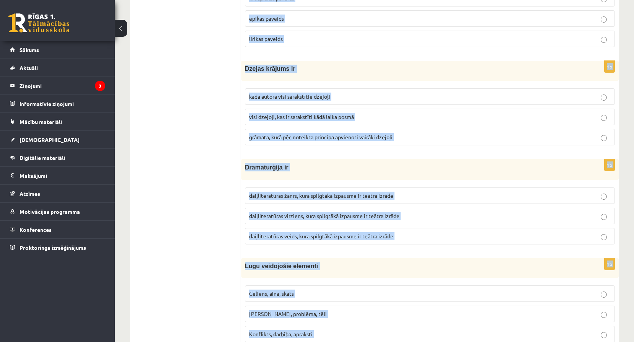
scroll to position [1709, 0]
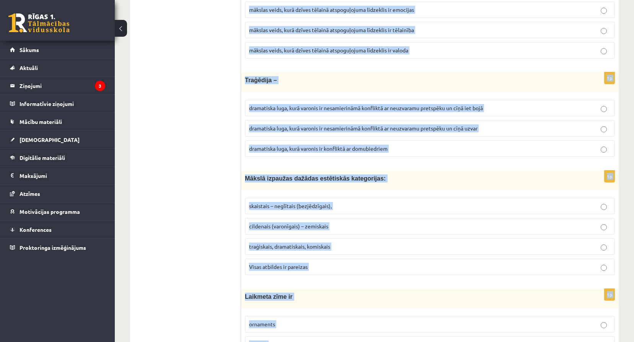
drag, startPoint x: 246, startPoint y: 152, endPoint x: 225, endPoint y: -35, distance: 188.3
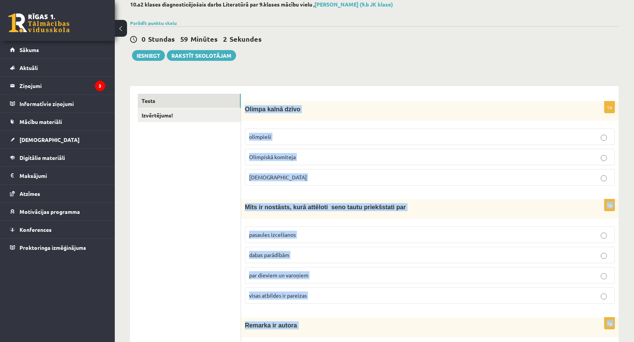
scroll to position [0, 0]
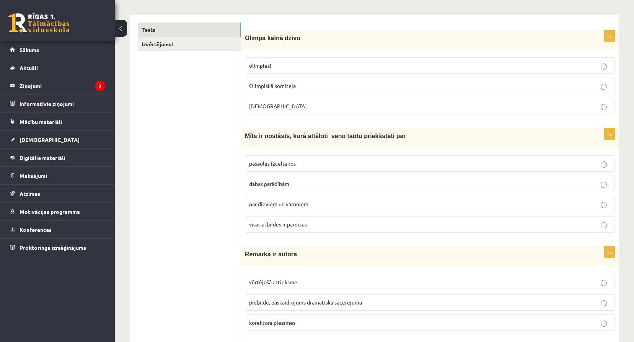
click at [274, 109] on p "[DEMOGRAPHIC_DATA]" at bounding box center [430, 106] width 362 height 8
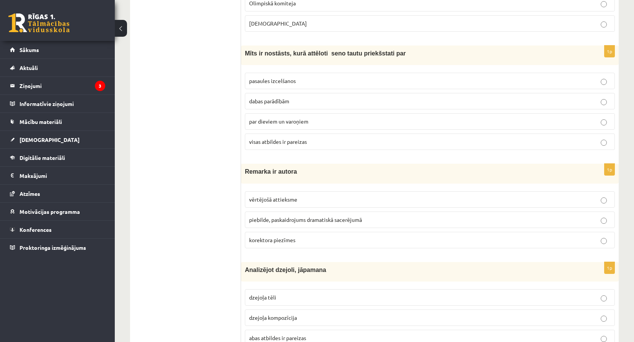
scroll to position [204, 0]
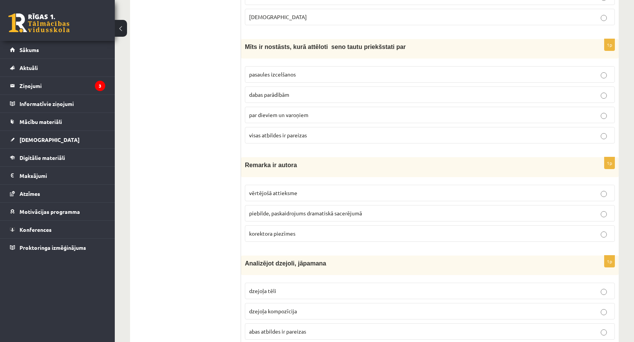
click at [295, 135] on span "visas atbildes ir pareizas" at bounding box center [278, 135] width 58 height 7
click at [284, 216] on span "piebilde, paskaidrojums dramatiskā sacerējumā" at bounding box center [305, 213] width 113 height 7
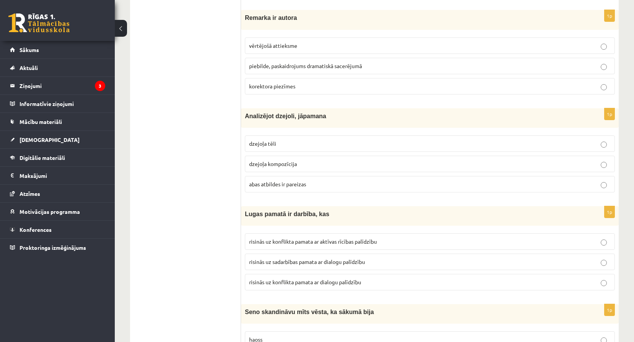
scroll to position [357, 0]
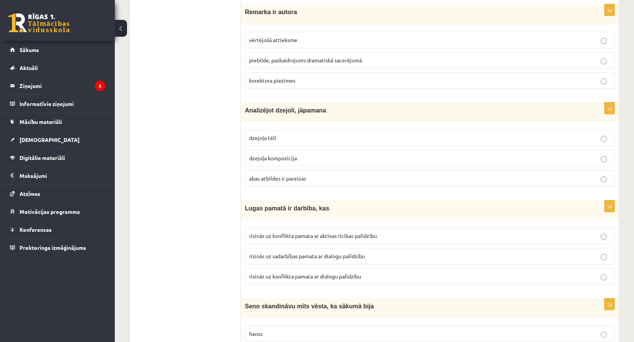
click at [290, 179] on span "abas atbildes ir pareizas" at bounding box center [277, 178] width 57 height 7
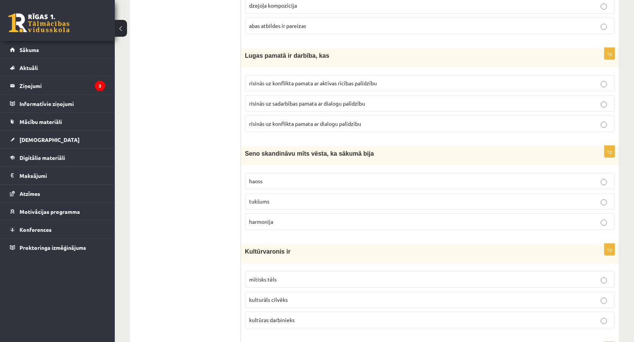
scroll to position [510, 0]
click at [284, 80] on p "risinās uz konflikta pamata ar aktīvas rīcības palīdzību" at bounding box center [430, 83] width 362 height 8
click at [339, 121] on p "risinās uz konflikta pamata ar dialogu palīdzību" at bounding box center [430, 123] width 362 height 8
click at [272, 197] on p "tukšums" at bounding box center [430, 201] width 362 height 8
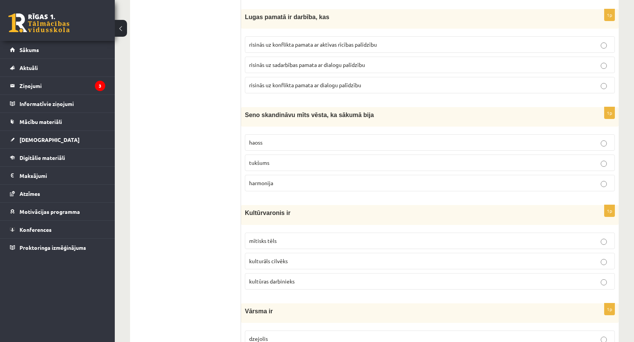
click at [285, 236] on label "mītisks tēls" at bounding box center [430, 241] width 370 height 16
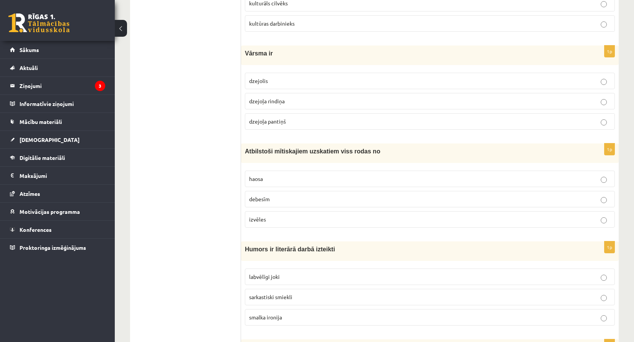
scroll to position [816, 0]
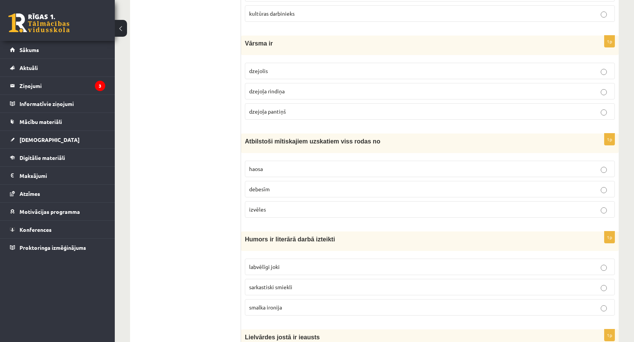
click at [262, 90] on span "dzejoļa rindiņa" at bounding box center [267, 91] width 36 height 7
click at [271, 166] on p "haosa" at bounding box center [430, 169] width 362 height 8
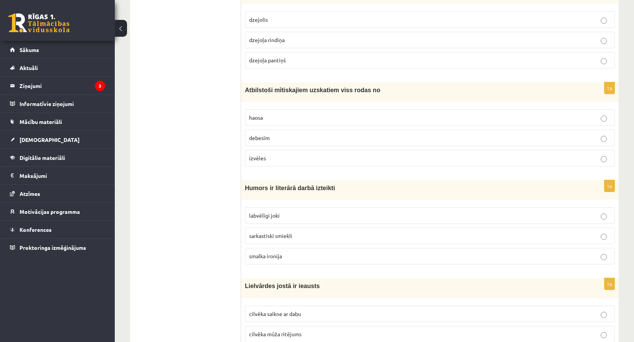
click at [303, 217] on p "labvēlīgi joki" at bounding box center [430, 216] width 362 height 8
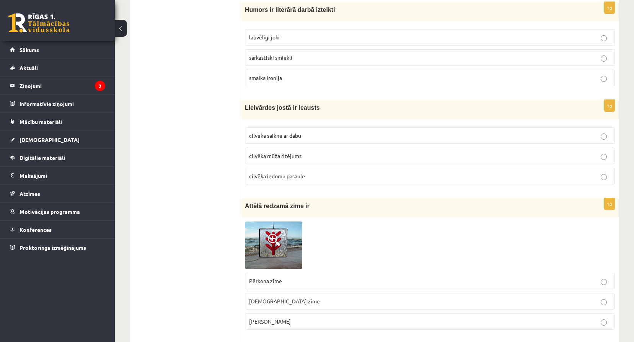
scroll to position [1071, 0]
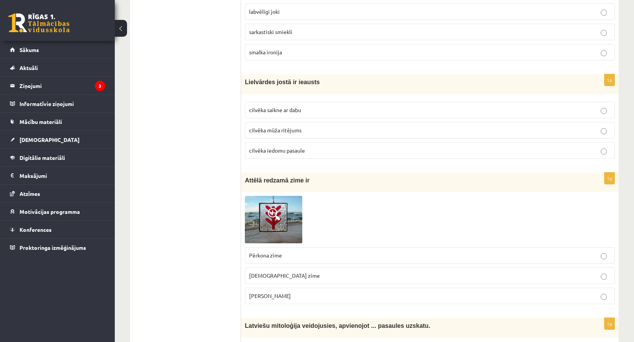
click at [285, 148] on span "cilvēka iedomu pasaule" at bounding box center [277, 150] width 56 height 7
click at [316, 132] on p "cilvēka mūža ritējums" at bounding box center [430, 130] width 362 height 8
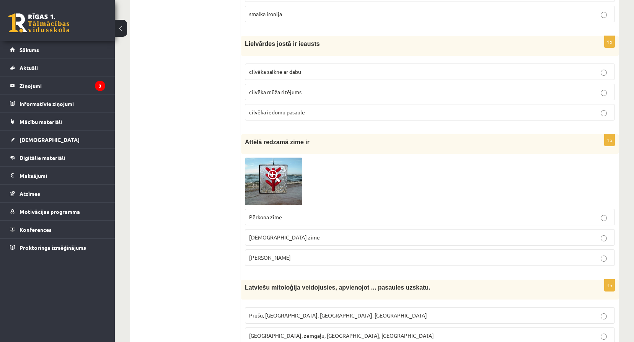
click at [305, 235] on p "Dieva zīme" at bounding box center [430, 237] width 362 height 8
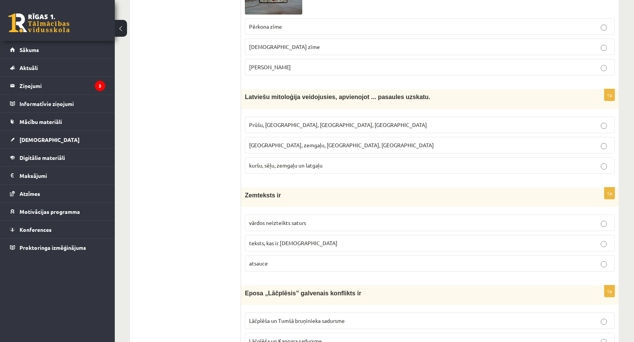
scroll to position [1301, 0]
click at [263, 164] on span "kuršu, sēļu, zemgaļu un latgaļu" at bounding box center [285, 164] width 73 height 7
click at [275, 224] on span "vārdos neizteikts saturs" at bounding box center [277, 221] width 57 height 7
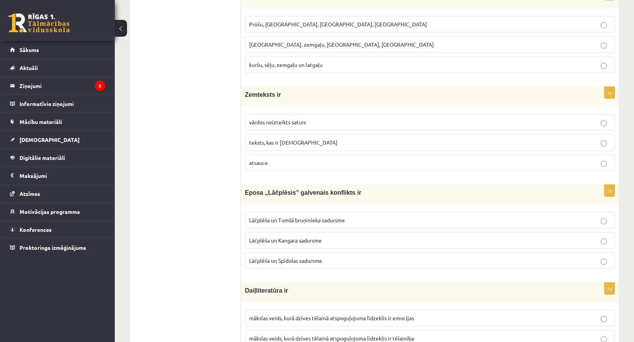
scroll to position [1428, 0]
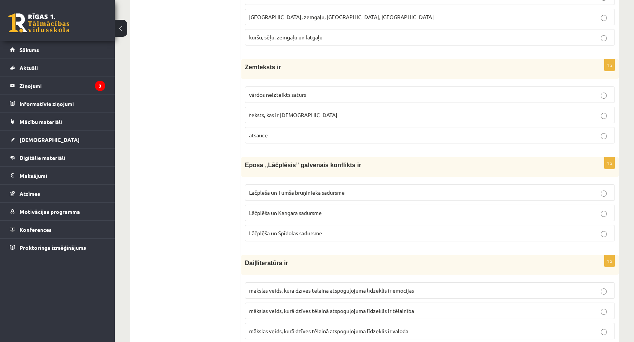
click at [291, 191] on span "Lāčplēša un Tumšā bruņinieka sadursme" at bounding box center [297, 192] width 96 height 7
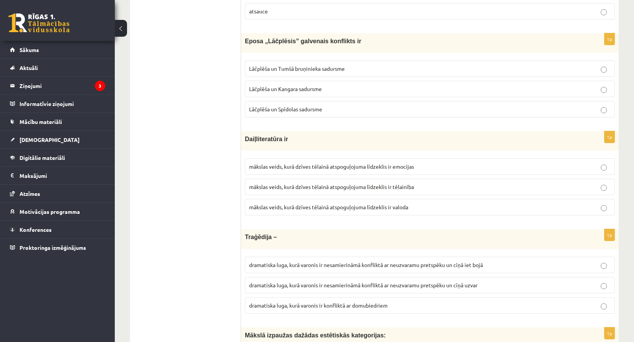
scroll to position [1556, 0]
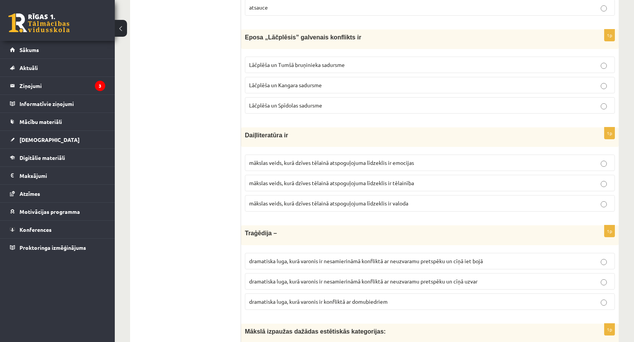
click at [307, 159] on p "mākslas veids, kurā dzīves tēlainā atspoguļojuma līdzeklis ir emocijas" at bounding box center [430, 163] width 362 height 8
click at [317, 206] on span "mākslas veids, kurā dzīves tēlainā atspoguļojuma līdzeklis ir valoda" at bounding box center [328, 203] width 159 height 7
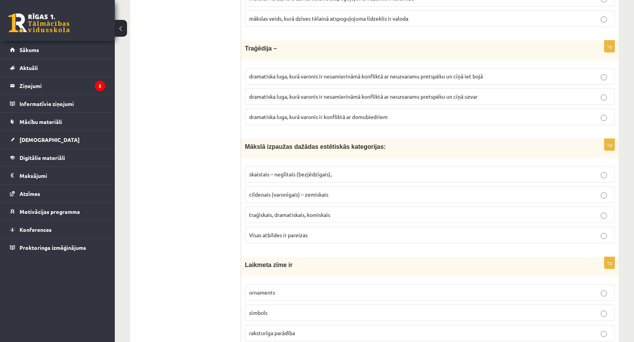
scroll to position [1747, 0]
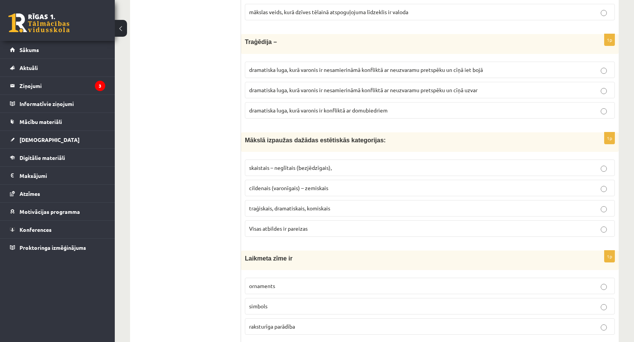
click at [324, 70] on span "dramatiska luga, kurā varonis ir nesamierināmā konfliktā ar neuzvaramu pretspēk…" at bounding box center [366, 69] width 234 height 7
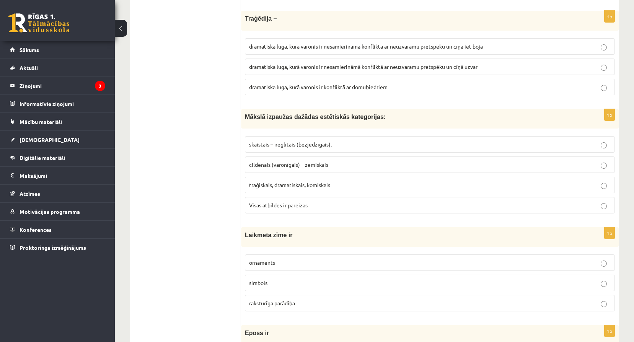
scroll to position [1773, 0]
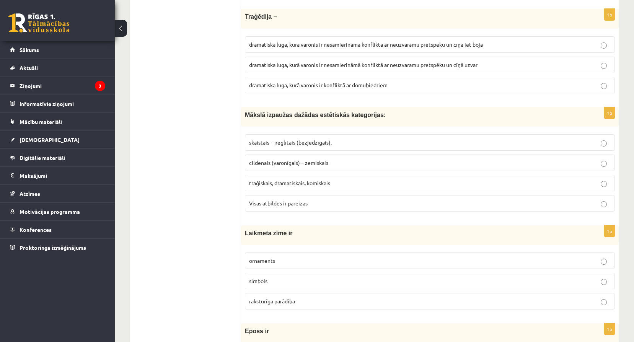
click at [286, 203] on span "Visas atbildes ir pareizas" at bounding box center [278, 203] width 59 height 7
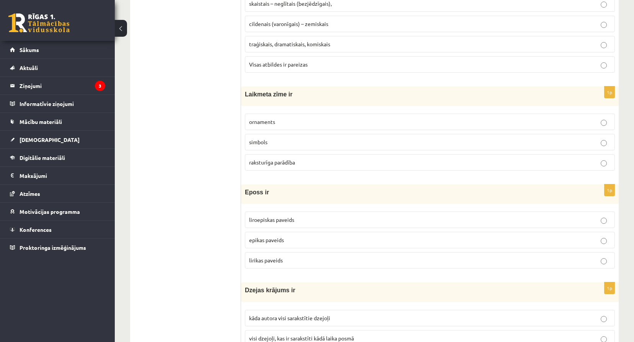
scroll to position [1926, 0]
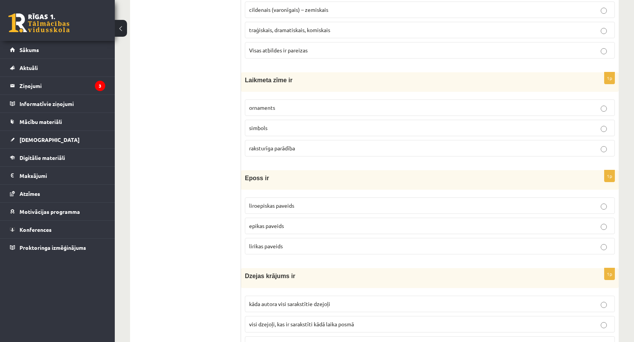
click at [289, 153] on label "raksturīga parādība" at bounding box center [430, 148] width 370 height 16
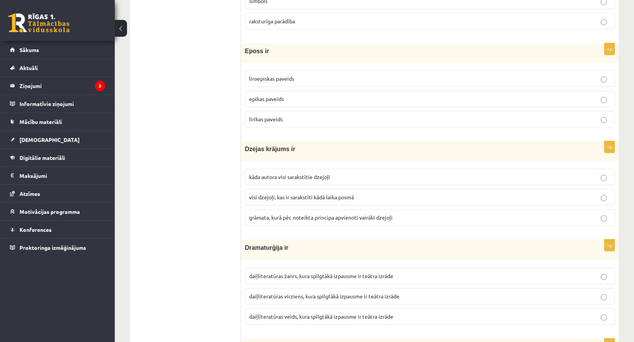
scroll to position [2053, 0]
click at [262, 93] on label "epikas paveids" at bounding box center [430, 98] width 370 height 16
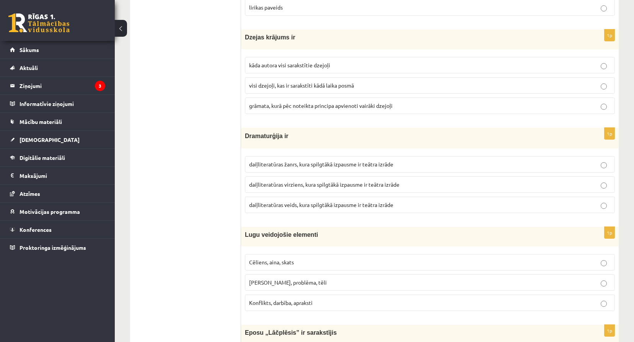
scroll to position [2168, 0]
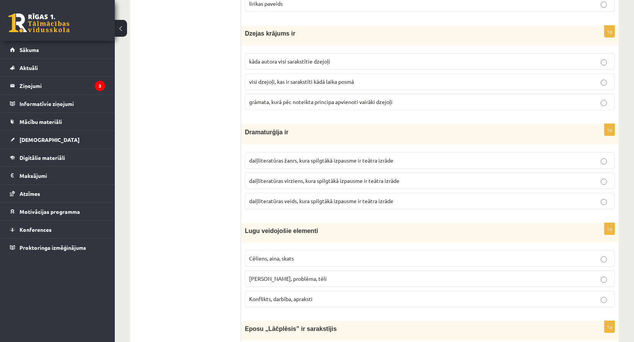
click at [314, 100] on span "grāmata, kurā pēc noteikta principa apvienoti vairāki dzejoļi" at bounding box center [320, 101] width 143 height 7
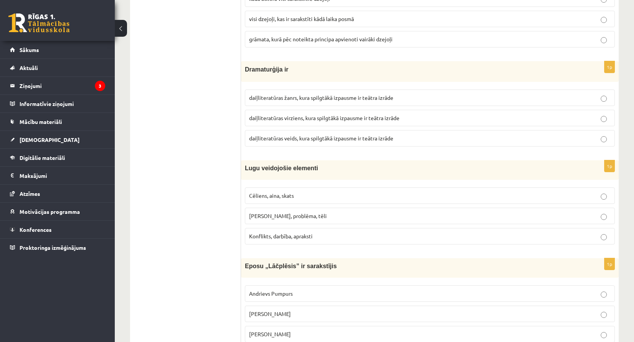
scroll to position [2232, 0]
click at [316, 139] on span "daiļliteratūras veids, kura spilgtākā izpausme ir teātra izrāde" at bounding box center [321, 137] width 144 height 7
click at [294, 199] on p "Cēliens, aina, skats" at bounding box center [430, 195] width 362 height 8
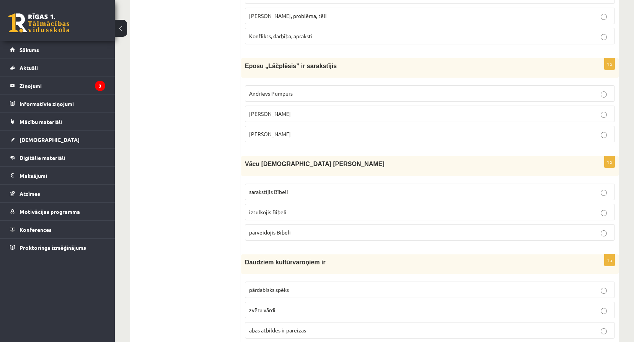
scroll to position [2436, 0]
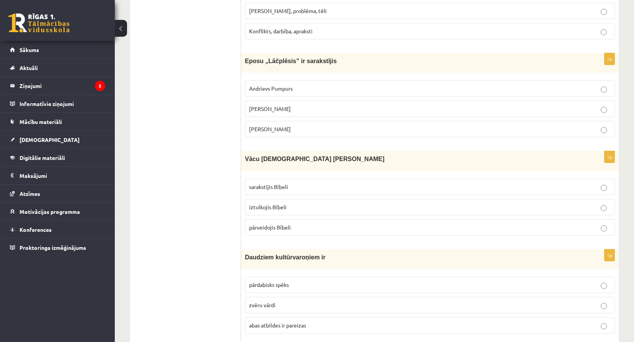
click at [265, 109] on span "Andrejs Pumpurs" at bounding box center [270, 108] width 42 height 7
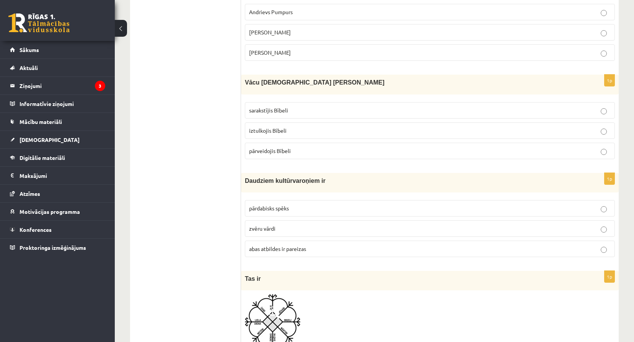
scroll to position [2538, 0]
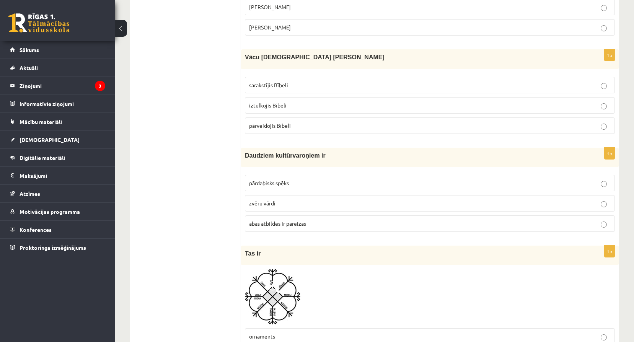
click at [268, 97] on label "iztulkojis Bībeli" at bounding box center [430, 105] width 370 height 16
click at [272, 107] on span "iztulkojis Bībeli" at bounding box center [267, 105] width 37 height 7
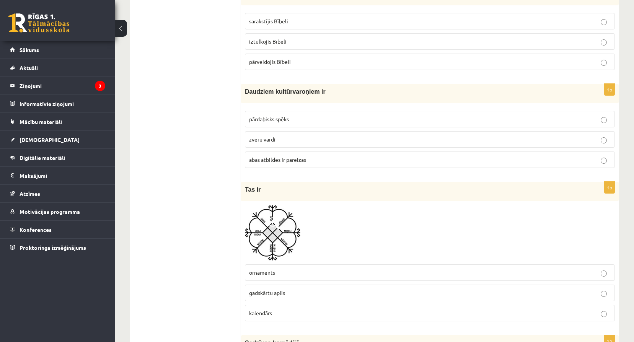
scroll to position [2640, 0]
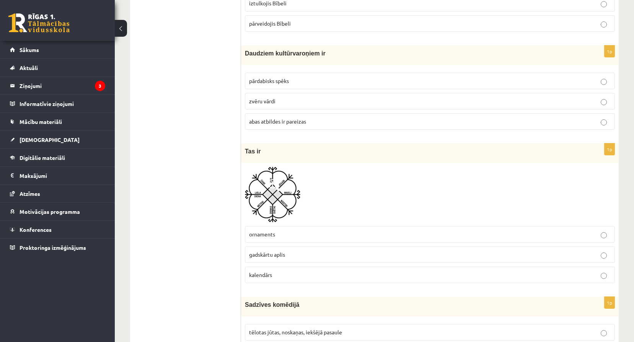
click at [285, 81] on span "pārdabisks spēks" at bounding box center [269, 80] width 40 height 7
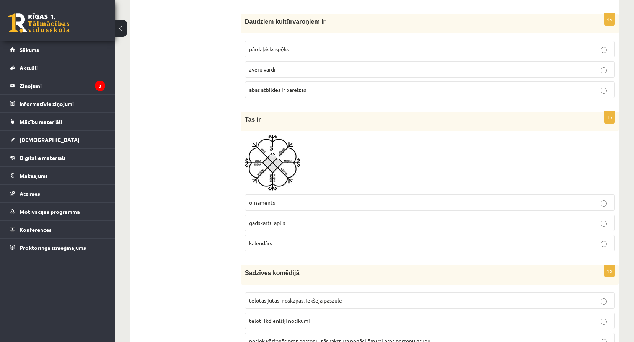
scroll to position [2678, 0]
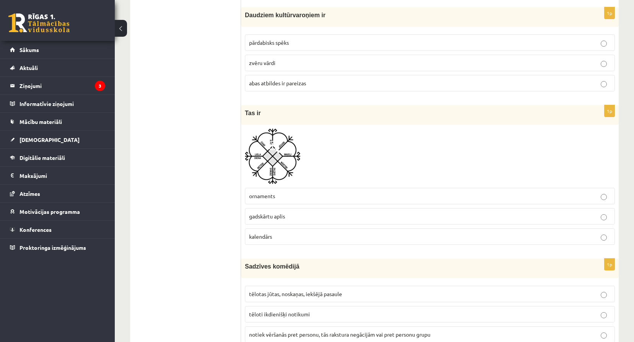
click at [290, 216] on p "gadskārtu aplis" at bounding box center [430, 216] width 362 height 8
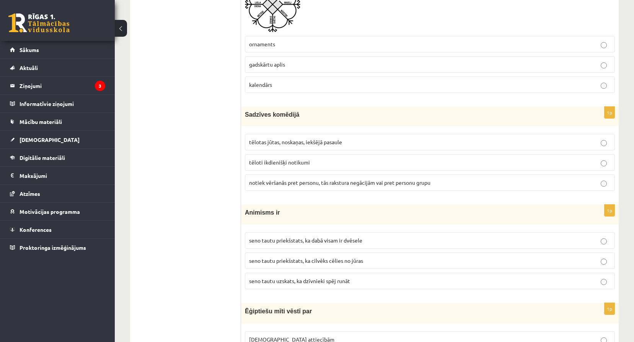
scroll to position [2831, 0]
click at [290, 159] on span "tēloti ikdienišķi notikumi" at bounding box center [279, 161] width 61 height 7
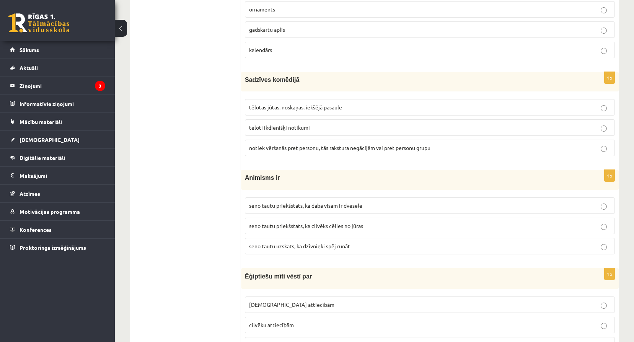
scroll to position [2870, 0]
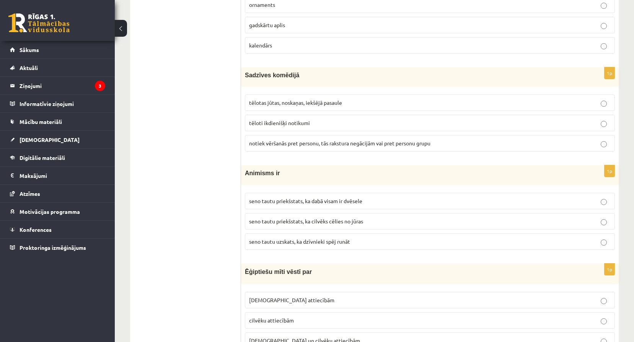
click at [351, 202] on span "seno tautu priekšstats, ka dabā visam ir dvēsele" at bounding box center [305, 200] width 113 height 7
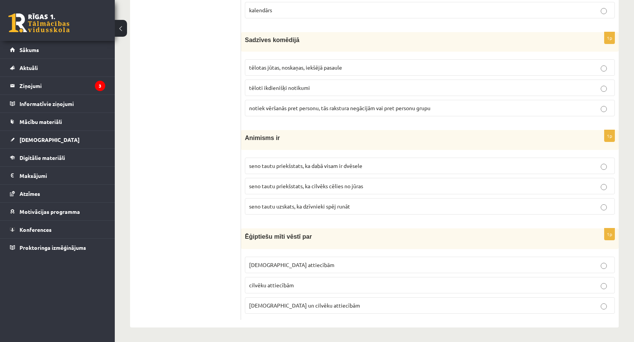
scroll to position [2906, 0]
click at [346, 298] on label "Dievu un cilvēku attiecībām" at bounding box center [430, 305] width 370 height 16
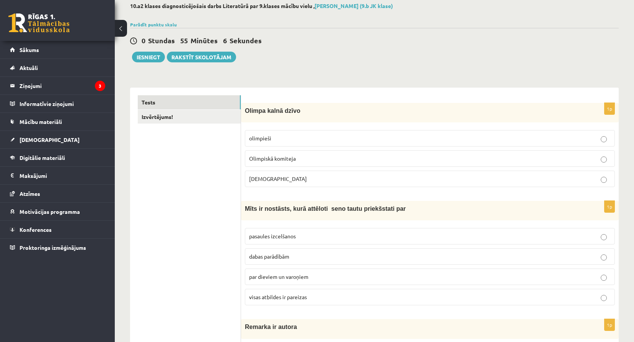
scroll to position [0, 0]
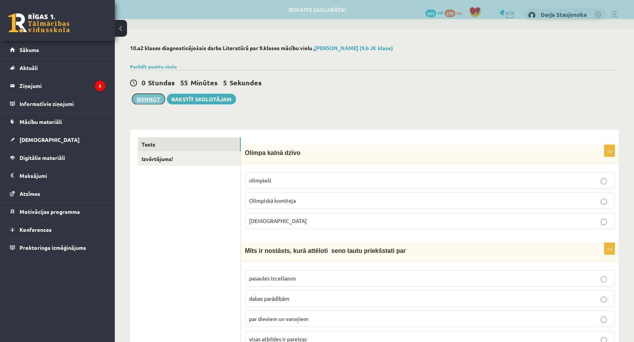
click at [153, 99] on button "Iesniegt" at bounding box center [148, 99] width 33 height 11
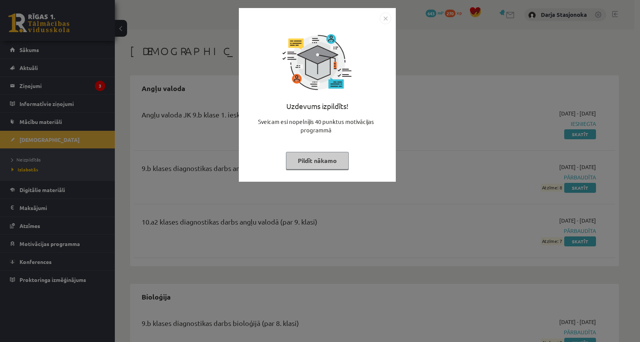
click at [334, 169] on div "Uzdevums izpildīts! Sveicam esi nopelnījis 40 punktus motivācijas programmā Pil…" at bounding box center [317, 100] width 148 height 153
click at [337, 166] on button "Pildīt nākamo" at bounding box center [317, 161] width 63 height 18
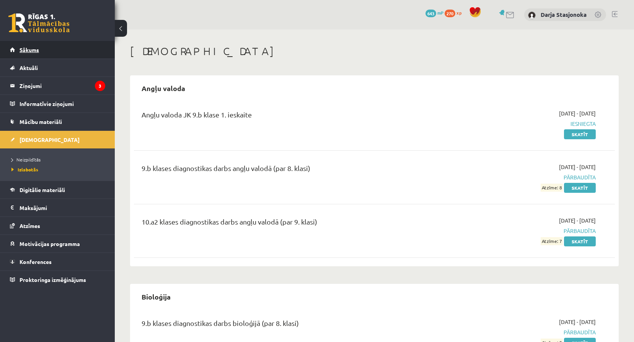
click at [62, 54] on link "Sākums" at bounding box center [57, 50] width 95 height 18
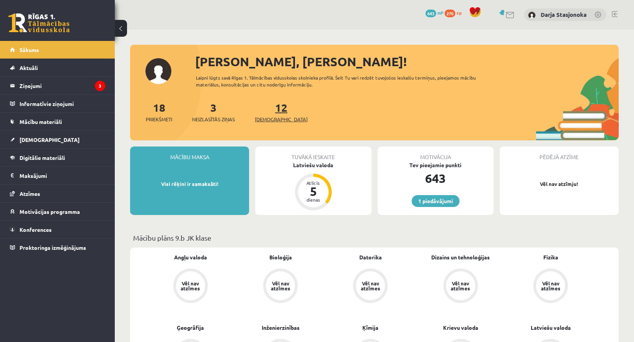
click at [278, 117] on span "[DEMOGRAPHIC_DATA]" at bounding box center [281, 120] width 53 height 8
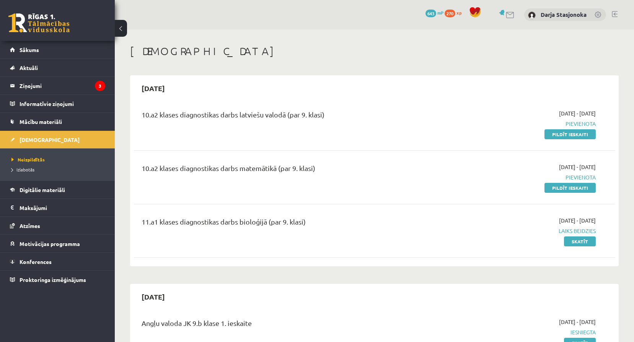
drag, startPoint x: 547, startPoint y: 188, endPoint x: 351, endPoint y: 23, distance: 256.1
click at [547, 188] on link "Pildīt ieskaiti" at bounding box center [569, 188] width 51 height 10
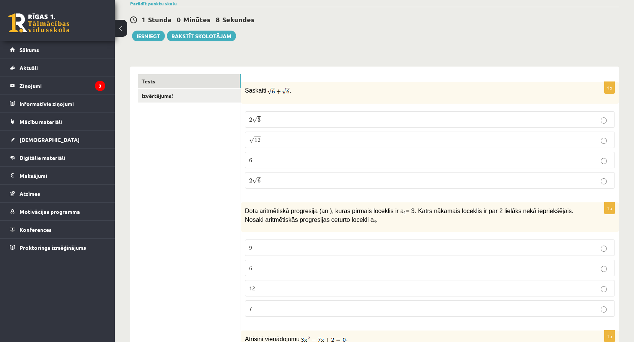
scroll to position [64, 0]
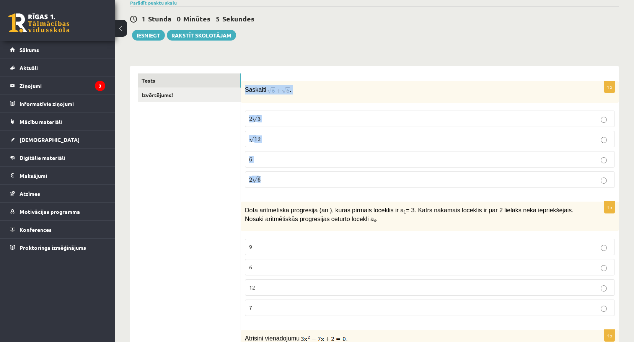
drag, startPoint x: 243, startPoint y: 88, endPoint x: 313, endPoint y: 195, distance: 127.9
click at [313, 194] on div "1p Saskaiti . 2 √ 3 2 3 √ 12 12 6 6 2 √ 6 2 6" at bounding box center [430, 137] width 378 height 113
copy div "Saskaiti . 2 √ 3 2 3 √ 12 12 6 6 2 √ 6"
click at [377, 93] on p "Saskaiti ." at bounding box center [411, 90] width 332 height 10
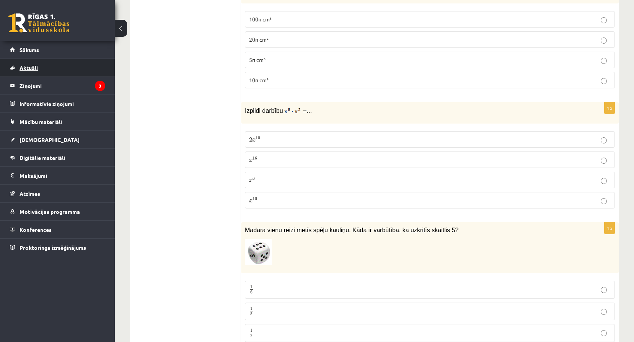
scroll to position [2678, 0]
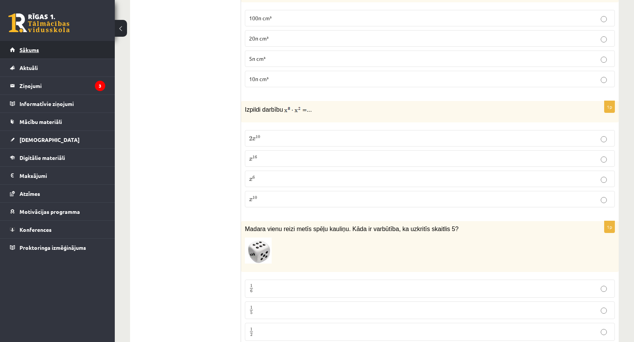
click at [32, 53] on link "Sākums" at bounding box center [57, 50] width 95 height 18
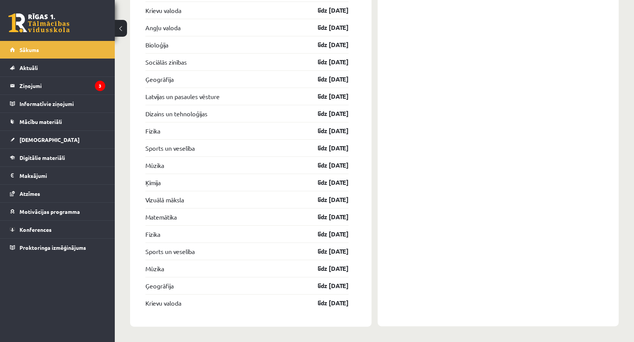
scroll to position [1916, 0]
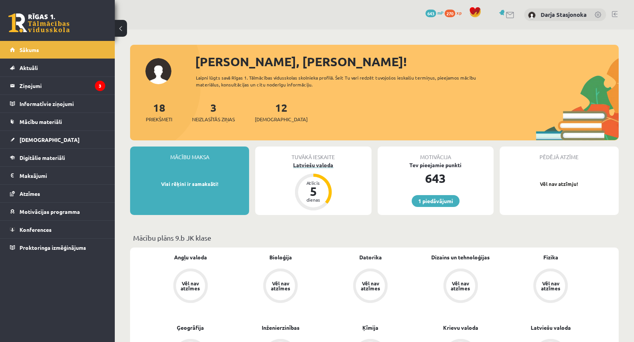
click at [310, 168] on div "Latviešu valoda" at bounding box center [313, 165] width 116 height 8
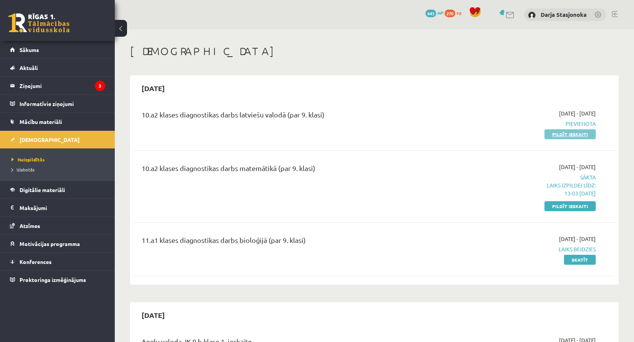
click at [552, 135] on link "Pildīt ieskaiti" at bounding box center [569, 134] width 51 height 10
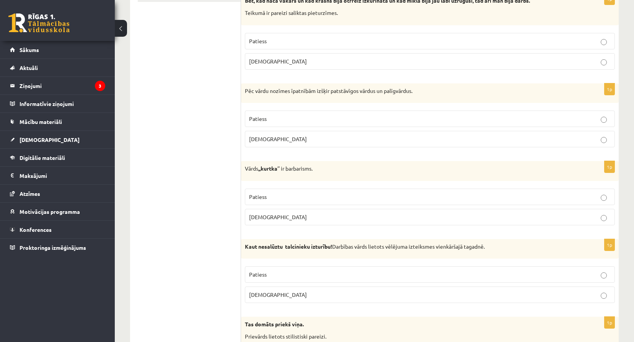
scroll to position [166, 0]
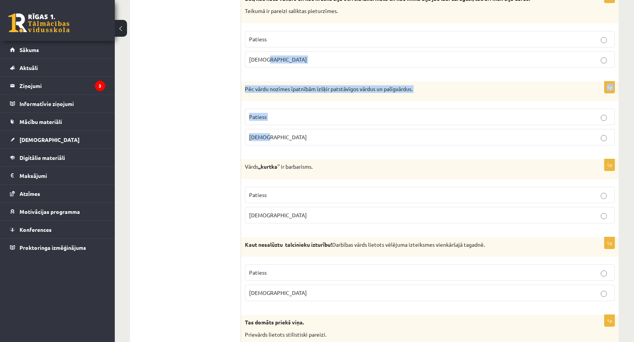
drag, startPoint x: 634, startPoint y: 67, endPoint x: 640, endPoint y: 129, distance: 62.7
click at [634, 129] on html "0 Dāvanas 643 mP 270 xp [PERSON_NAME][GEOGRAPHIC_DATA] Sākums Aktuāli Kā mācīti…" at bounding box center [317, 5] width 634 height 342
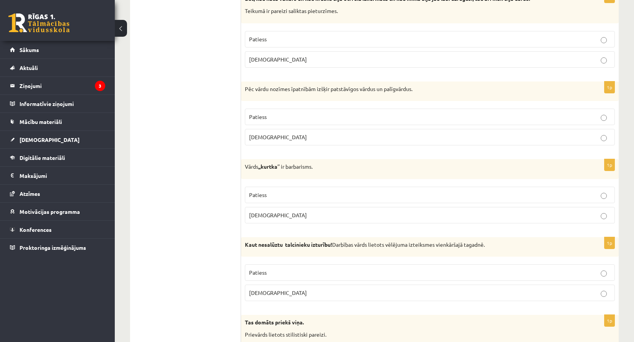
drag, startPoint x: 640, startPoint y: 129, endPoint x: 614, endPoint y: 40, distance: 92.9
click at [614, 40] on label "Patiess" at bounding box center [430, 39] width 370 height 16
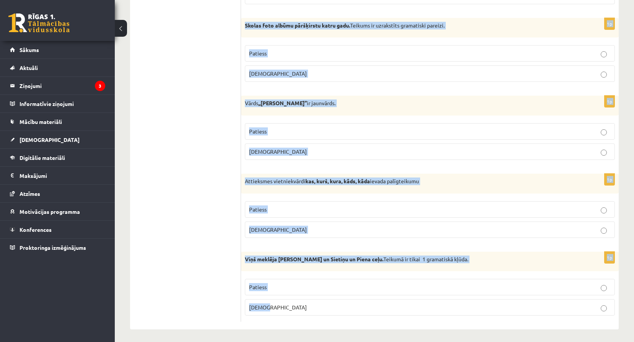
scroll to position [2228, 0]
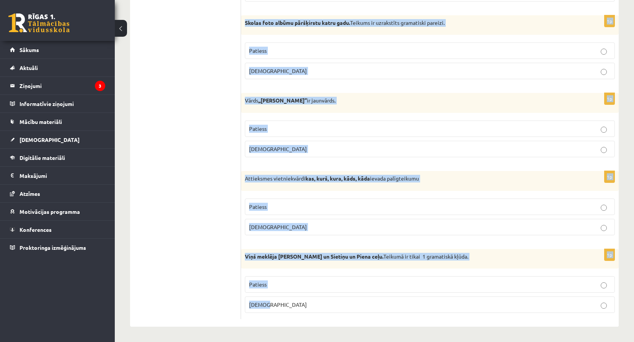
copy form "Apgalvojums ir patiess vai nepatiess? 1p Bet, kad nāca vakars un kad krāsns bij…"
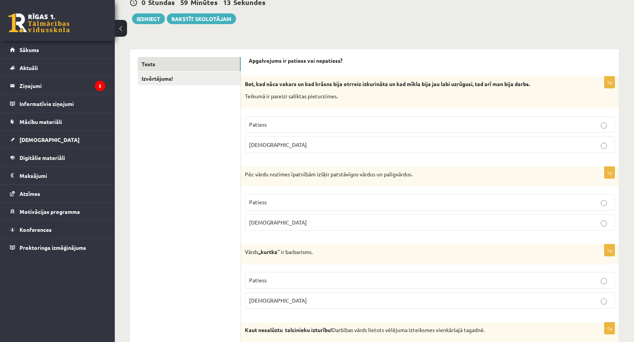
scroll to position [89, 0]
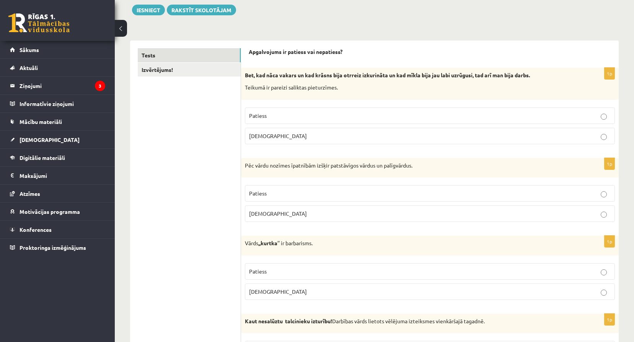
click at [346, 187] on label "Patiess" at bounding box center [430, 193] width 370 height 16
click at [386, 271] on p "Patiess" at bounding box center [430, 271] width 362 height 8
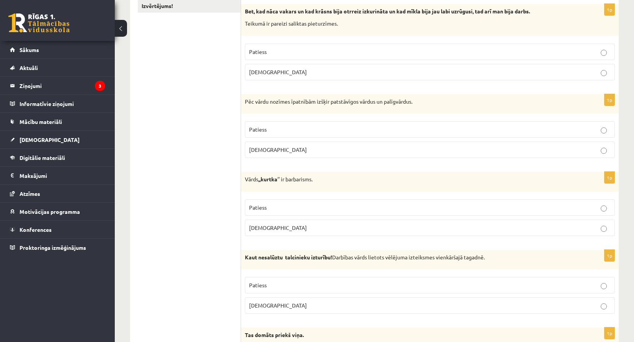
click at [398, 282] on p "Patiess" at bounding box center [430, 285] width 362 height 8
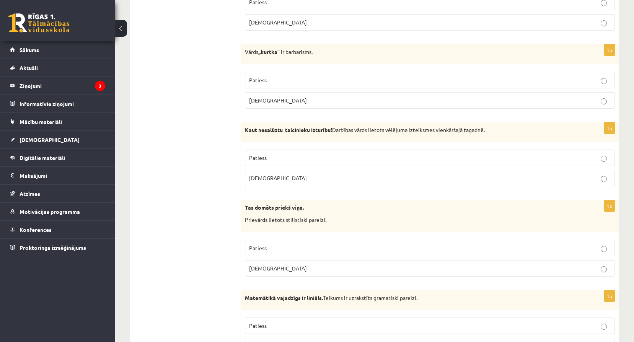
click at [379, 272] on p "Aplams" at bounding box center [430, 268] width 362 height 8
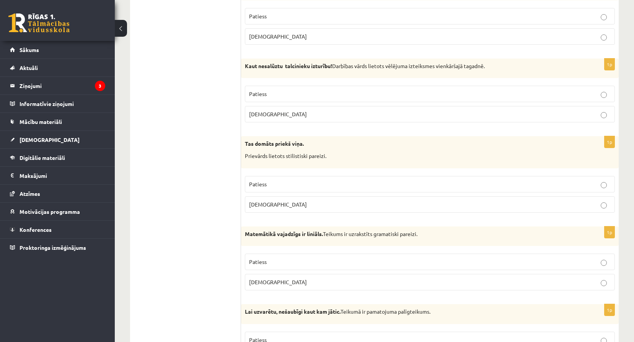
click at [386, 285] on p "Aplams" at bounding box center [430, 282] width 362 height 8
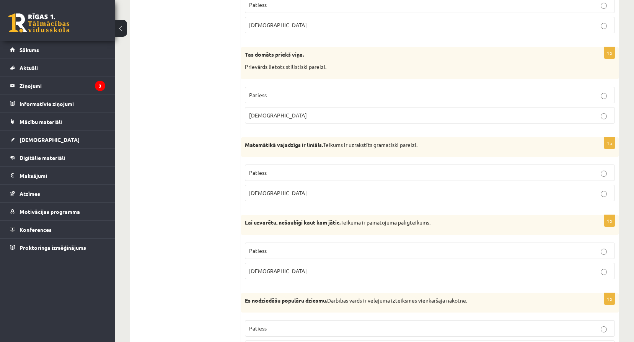
click at [386, 274] on p "[DEMOGRAPHIC_DATA]" at bounding box center [430, 271] width 362 height 8
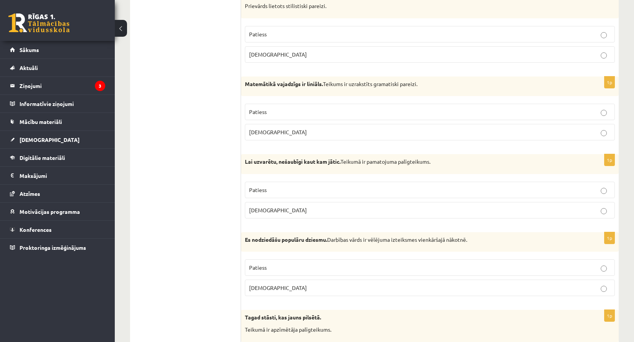
scroll to position [497, 0]
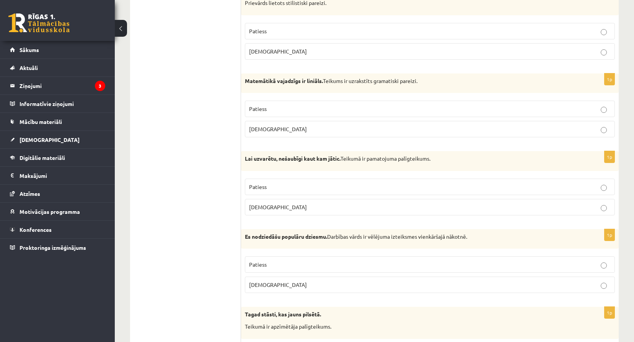
click at [399, 286] on p "[DEMOGRAPHIC_DATA]" at bounding box center [430, 285] width 362 height 8
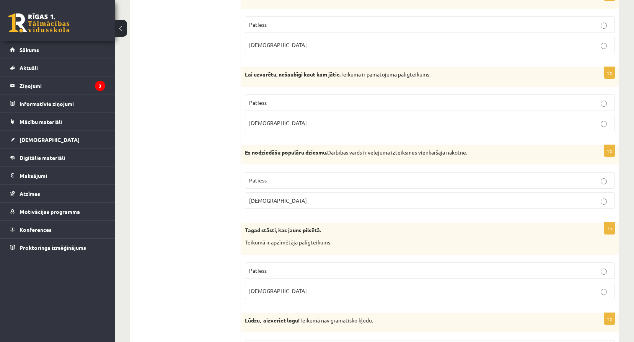
scroll to position [625, 0]
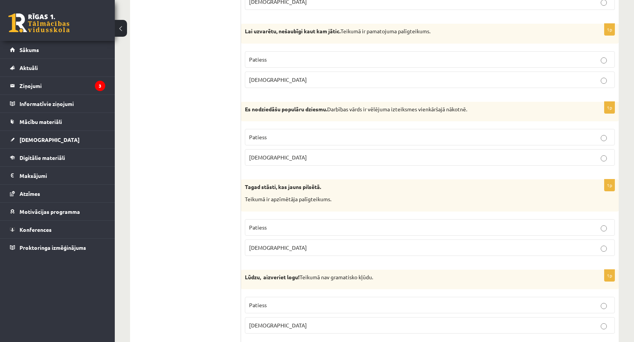
click at [500, 228] on p "Patiess" at bounding box center [430, 227] width 362 height 8
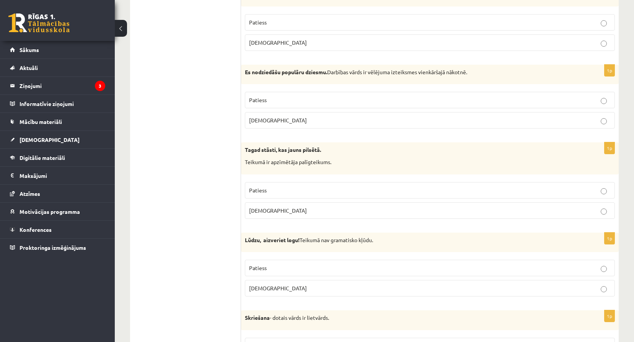
scroll to position [663, 0]
click at [503, 264] on p "Patiess" at bounding box center [430, 267] width 362 height 8
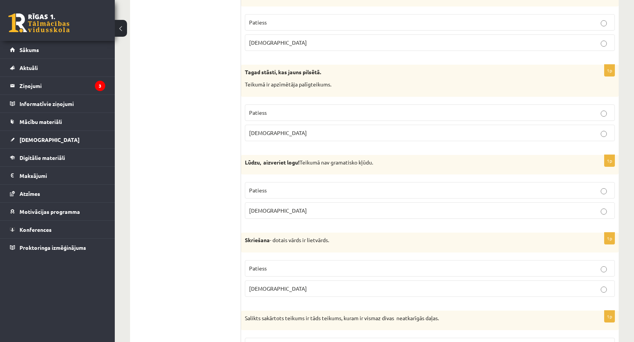
click at [500, 273] on label "Patiess" at bounding box center [430, 268] width 370 height 16
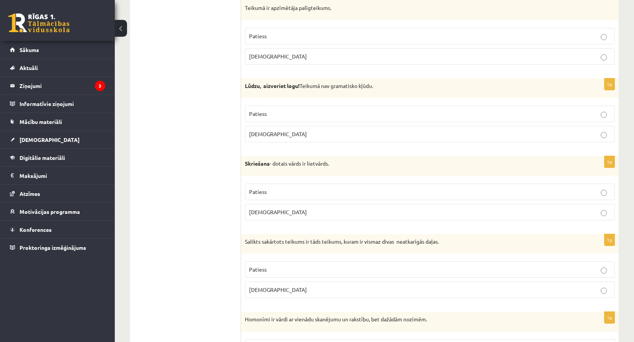
click at [507, 267] on p "Patiess" at bounding box center [430, 270] width 362 height 8
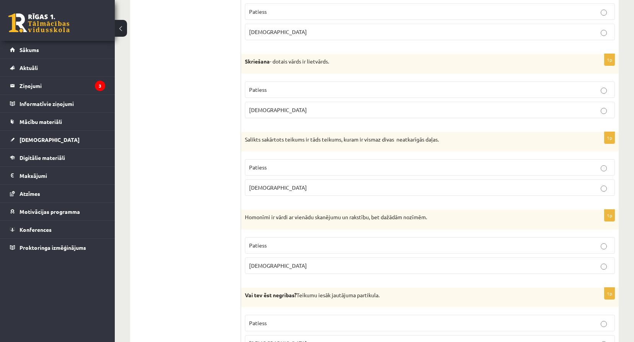
click at [518, 246] on p "Patiess" at bounding box center [430, 245] width 362 height 8
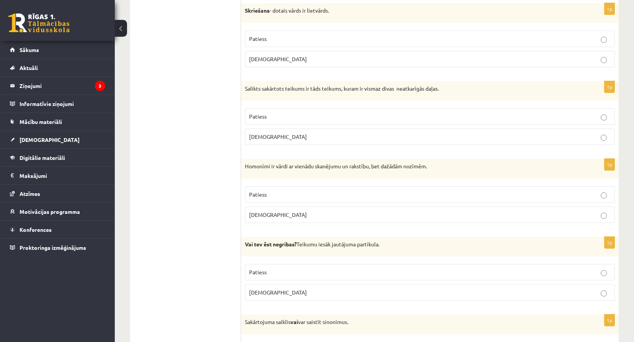
click at [529, 276] on p "Patiess" at bounding box center [430, 272] width 362 height 8
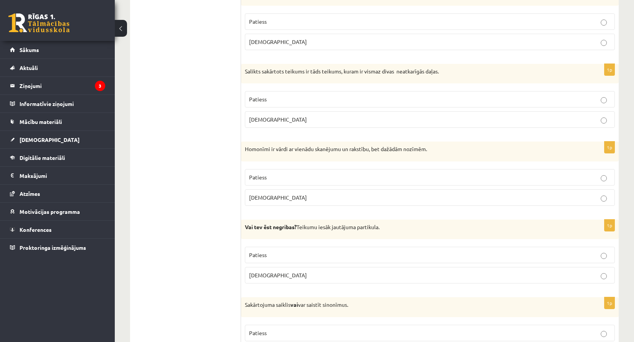
scroll to position [1020, 0]
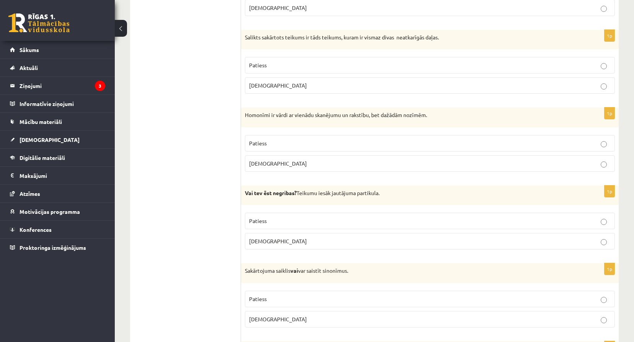
click at [538, 295] on label "Patiess" at bounding box center [430, 299] width 370 height 16
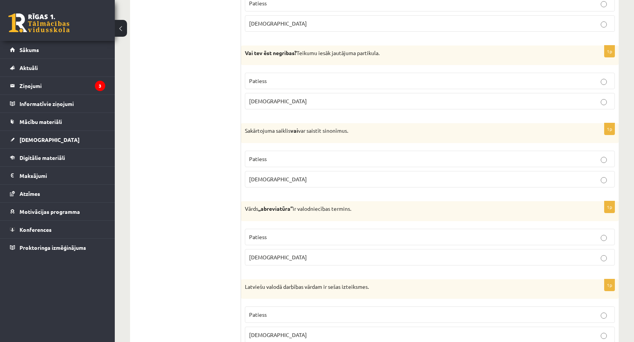
click at [501, 261] on p "[DEMOGRAPHIC_DATA]" at bounding box center [430, 257] width 362 height 8
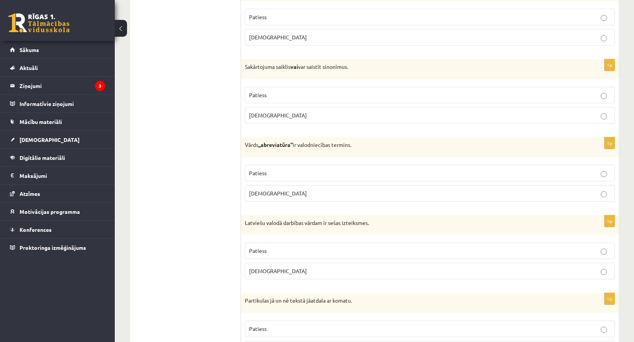
click at [512, 278] on label "[DEMOGRAPHIC_DATA]" at bounding box center [430, 271] width 370 height 16
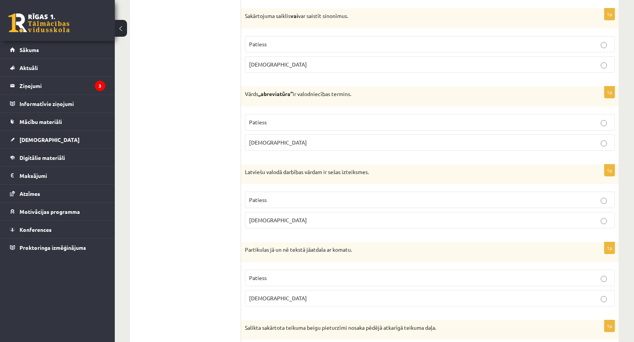
click at [509, 296] on p "[DEMOGRAPHIC_DATA]" at bounding box center [430, 298] width 362 height 8
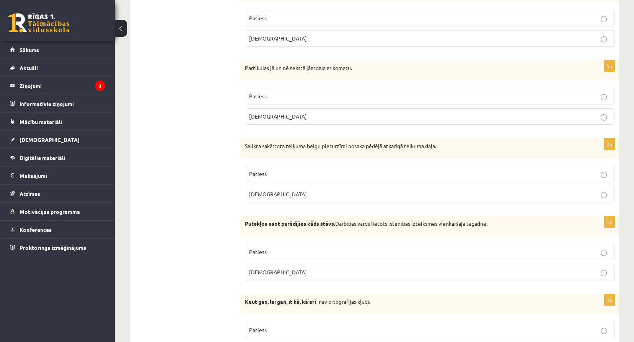
scroll to position [1454, 0]
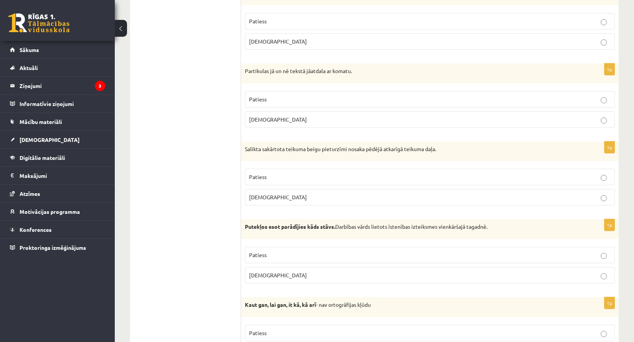
click at [388, 173] on p "Patiess" at bounding box center [430, 177] width 362 height 8
click at [438, 256] on p "Patiess" at bounding box center [430, 255] width 362 height 8
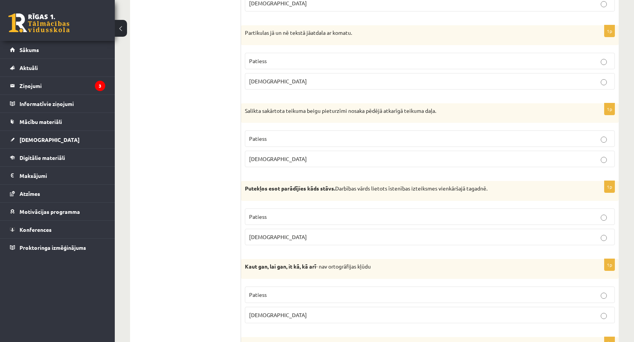
click at [456, 295] on p "Patiess" at bounding box center [430, 295] width 362 height 8
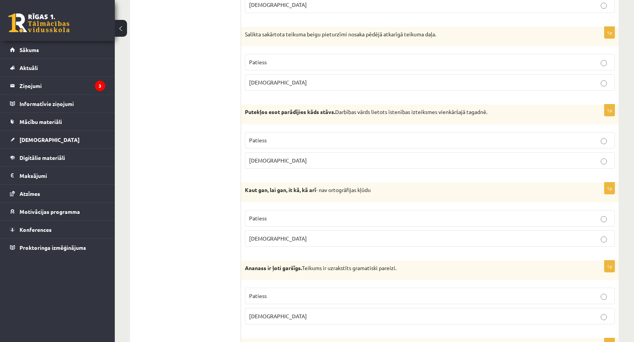
click at [507, 292] on label "Patiess" at bounding box center [430, 296] width 370 height 16
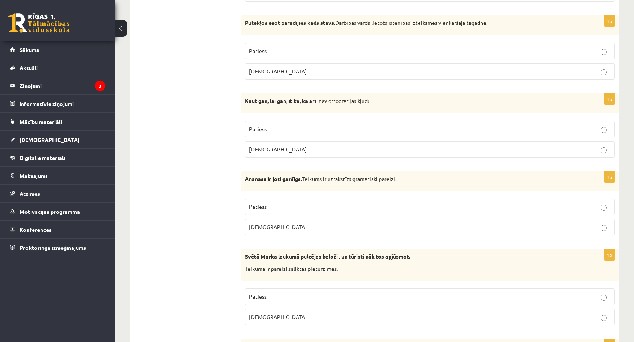
click at [516, 297] on p "Patiess" at bounding box center [430, 297] width 362 height 8
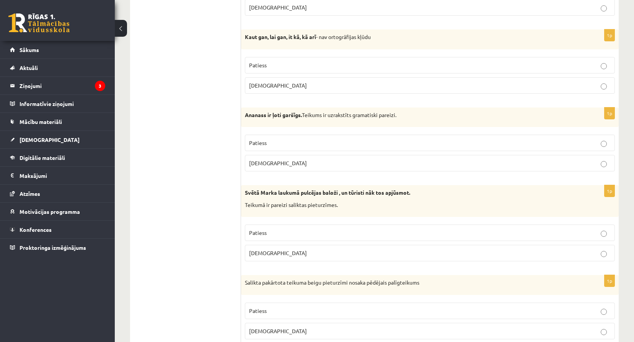
click at [526, 317] on label "Patiess" at bounding box center [430, 311] width 370 height 16
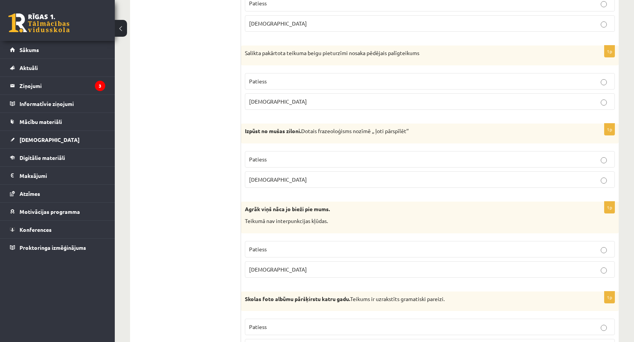
scroll to position [1964, 0]
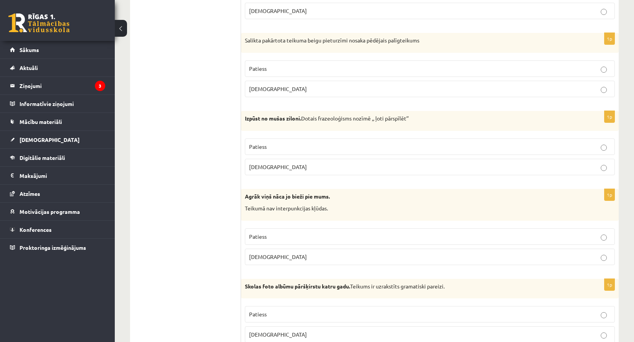
click at [548, 168] on p "[DEMOGRAPHIC_DATA]" at bounding box center [430, 167] width 362 height 8
click at [562, 236] on p "Patiess" at bounding box center [430, 237] width 362 height 8
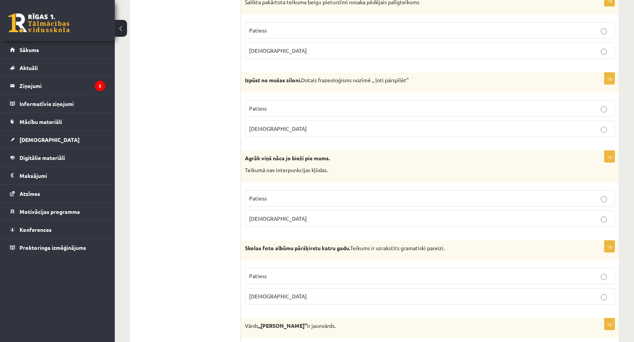
click at [598, 278] on p "Patiess" at bounding box center [430, 276] width 362 height 8
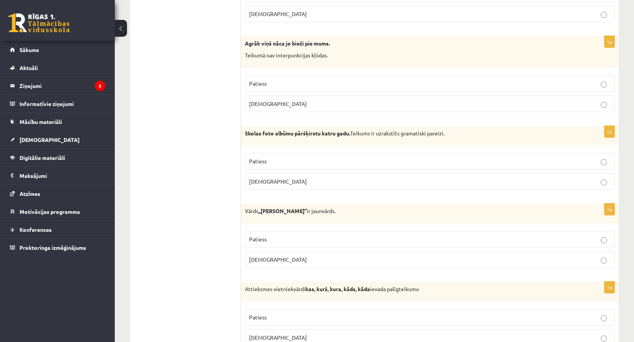
click at [561, 260] on p "[DEMOGRAPHIC_DATA]" at bounding box center [430, 260] width 362 height 8
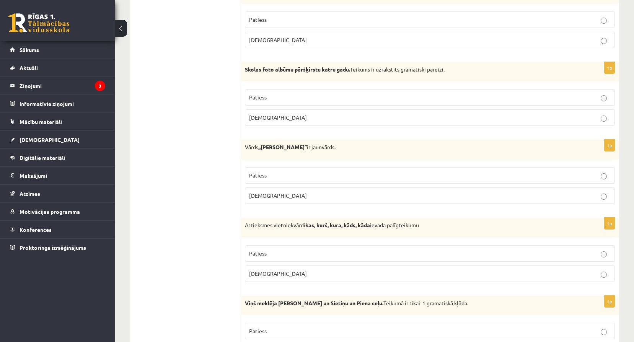
click at [572, 253] on p "Patiess" at bounding box center [430, 253] width 362 height 8
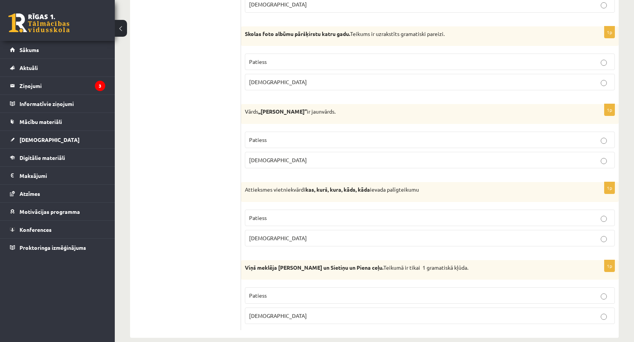
scroll to position [2219, 0]
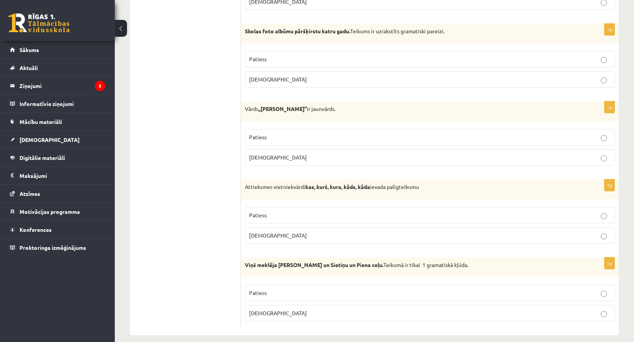
click at [587, 306] on label "[DEMOGRAPHIC_DATA]" at bounding box center [430, 313] width 370 height 16
click at [604, 300] on label "Patiess" at bounding box center [430, 293] width 370 height 16
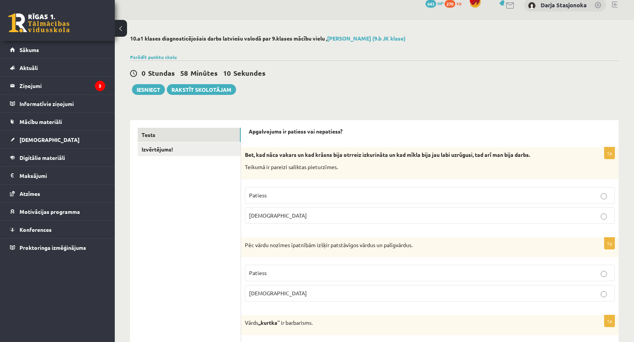
scroll to position [0, 0]
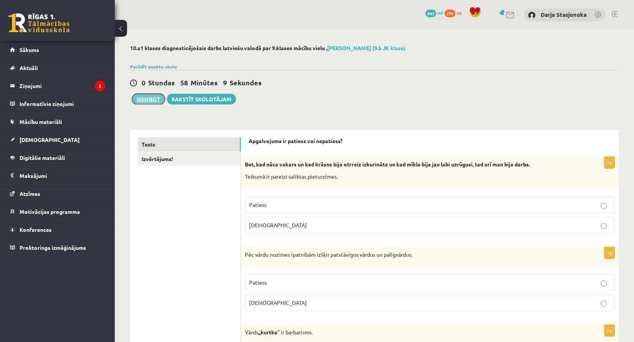
click at [145, 98] on button "Iesniegt" at bounding box center [148, 99] width 33 height 11
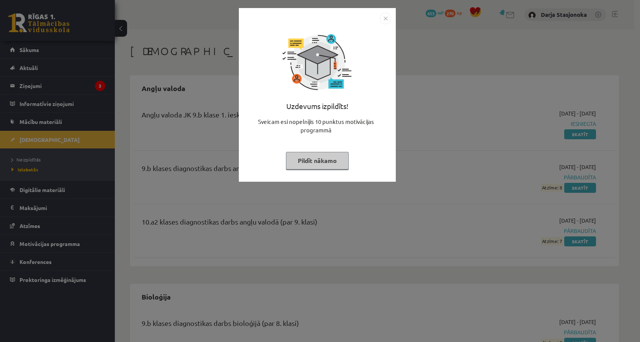
click at [323, 166] on button "Pildīt nākamo" at bounding box center [317, 161] width 63 height 18
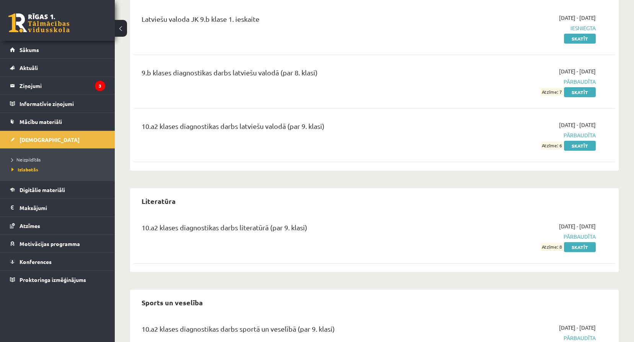
scroll to position [1020, 0]
click at [579, 144] on link "Skatīt" at bounding box center [580, 145] width 32 height 10
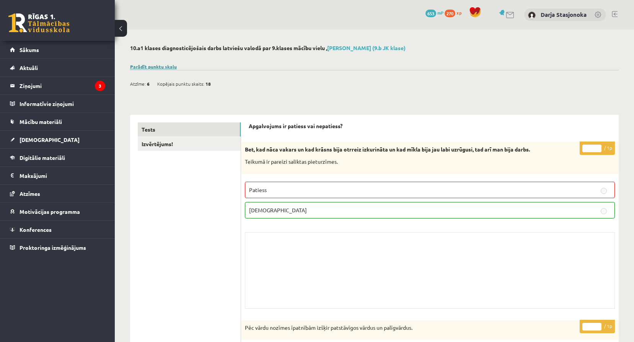
click at [146, 68] on link "Parādīt punktu skalu" at bounding box center [153, 67] width 47 height 6
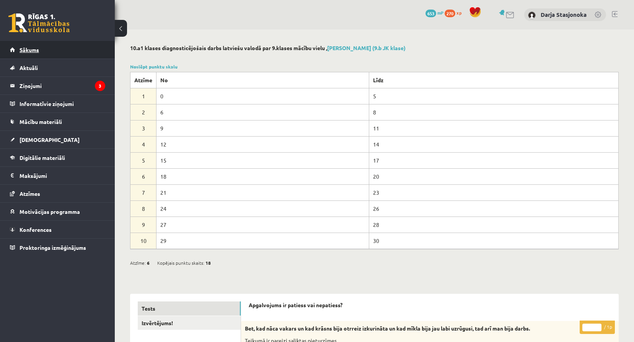
click at [20, 50] on span "Sākums" at bounding box center [30, 49] width 20 height 7
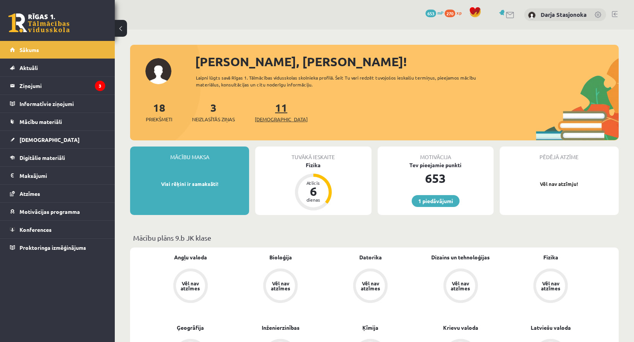
click at [260, 121] on span "[DEMOGRAPHIC_DATA]" at bounding box center [281, 120] width 53 height 8
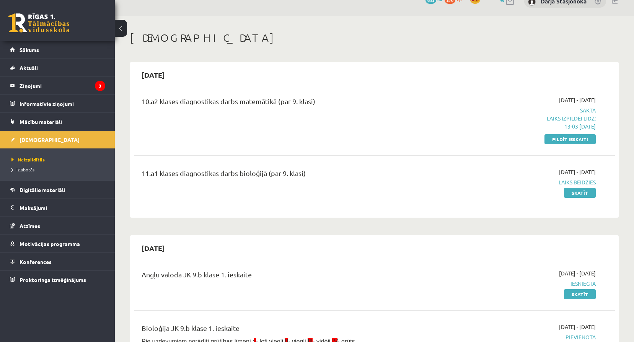
scroll to position [13, 0]
click at [570, 145] on div "10.a2 klases diagnostikas darbs matemātikā (par 9. klasi) [DATE] - [DATE] Sākta…" at bounding box center [374, 120] width 481 height 62
click at [565, 140] on link "Pildīt ieskaiti" at bounding box center [569, 140] width 51 height 10
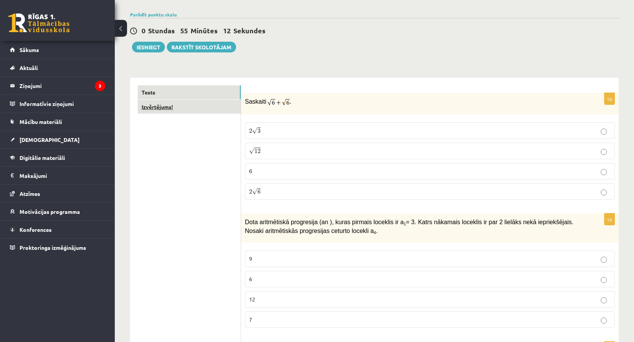
scroll to position [64, 0]
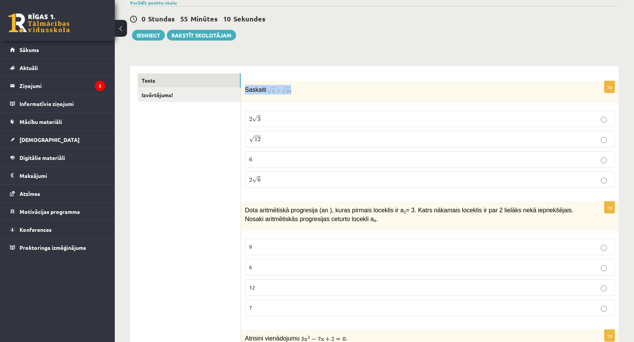
drag, startPoint x: 244, startPoint y: 89, endPoint x: 297, endPoint y: 91, distance: 53.2
click at [297, 91] on div "Saskaiti ." at bounding box center [430, 92] width 378 height 22
copy p "Saskaiti ."
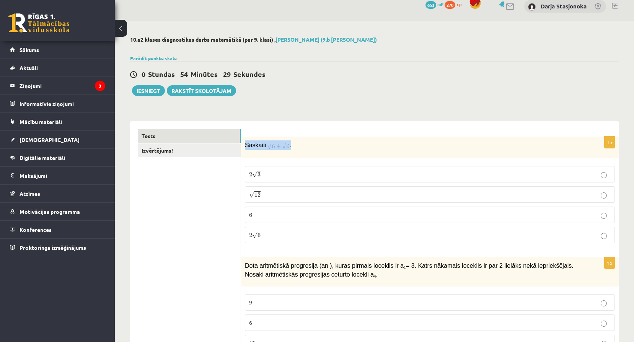
scroll to position [0, 0]
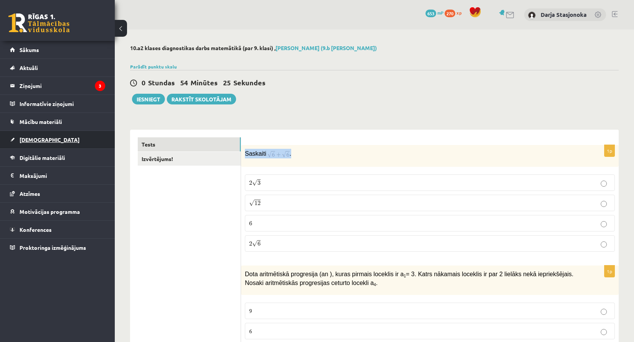
click at [40, 134] on link "[DEMOGRAPHIC_DATA]" at bounding box center [57, 140] width 95 height 18
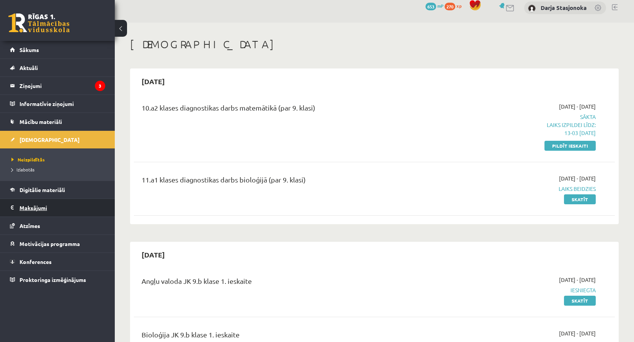
scroll to position [13, 0]
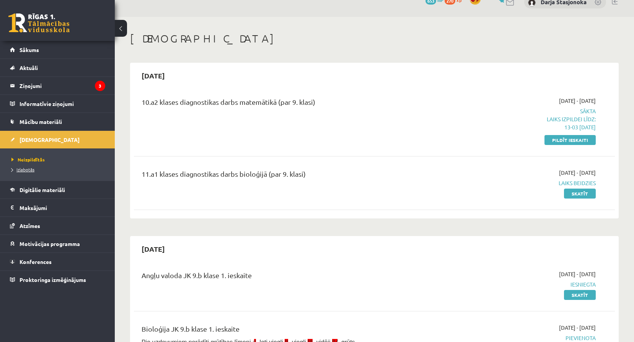
click at [25, 167] on span "Izlabotās" at bounding box center [22, 169] width 23 height 6
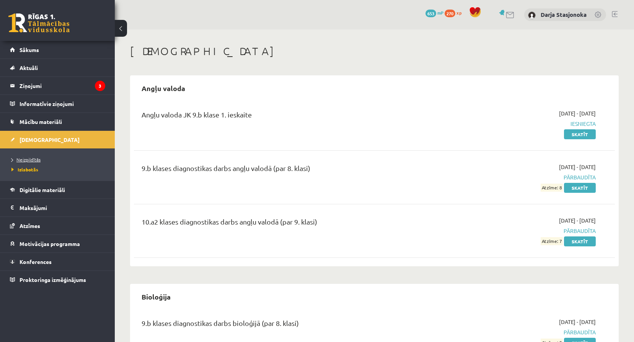
click at [41, 158] on link "Neizpildītās" at bounding box center [59, 159] width 96 height 7
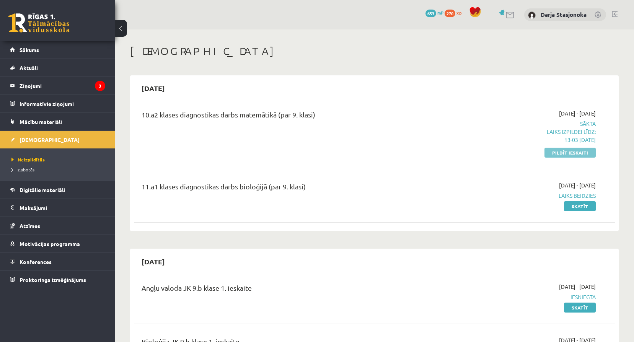
click at [562, 152] on link "Pildīt ieskaiti" at bounding box center [569, 153] width 51 height 10
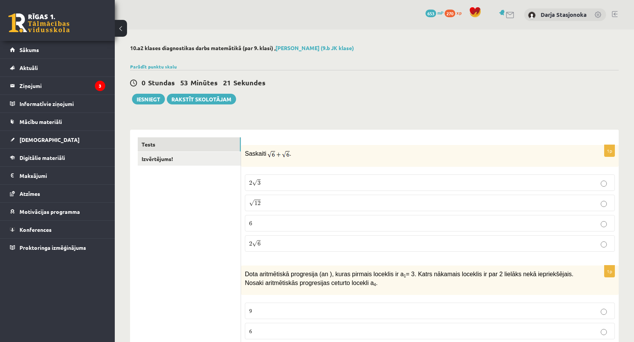
click at [288, 238] on label "2 √ 6 2 6" at bounding box center [430, 243] width 370 height 16
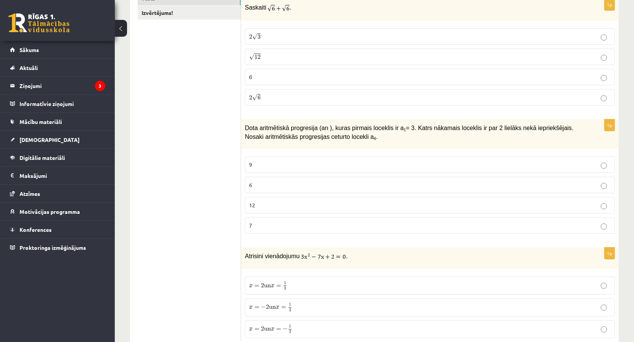
scroll to position [153, 0]
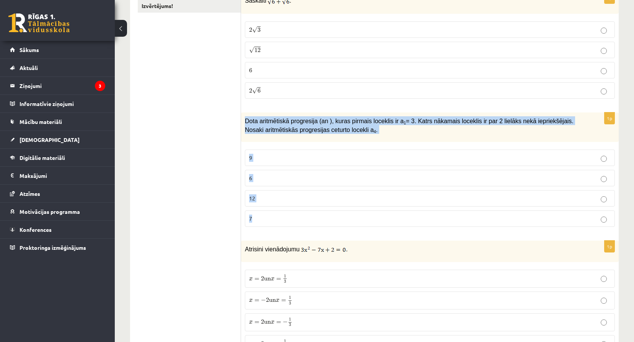
drag, startPoint x: 245, startPoint y: 121, endPoint x: 371, endPoint y: 219, distance: 160.0
click at [371, 219] on div "1p Dota aritmētiskā progresija (an ), kuras pirmais loceklis ir a 1 = 3. Katrs …" at bounding box center [430, 172] width 378 height 121
copy div "Dota aritmētiskā progresija (an ), kuras pirmais loceklis ir a 1 = 3. Katrs nāk…"
click at [274, 161] on p "9" at bounding box center [430, 158] width 362 height 8
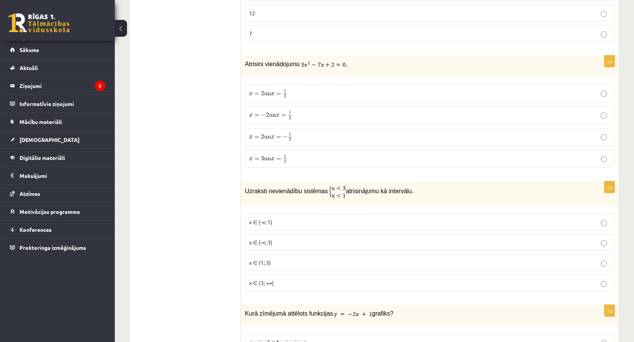
scroll to position [357, 0]
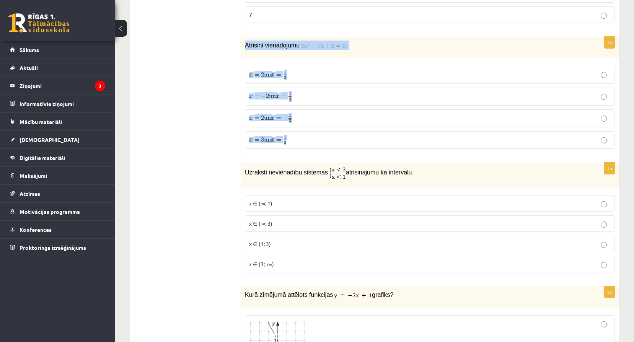
drag, startPoint x: 244, startPoint y: 44, endPoint x: 337, endPoint y: 149, distance: 140.1
click at [337, 149] on div "1p Atrisini vienādojumu . x = 2 un x = 1 3 x = 2 un x = 1 3 x = − 2 un x = 1 3 …" at bounding box center [430, 96] width 378 height 118
copy div "Atrisini vienādojumu . x = 2 un x = 1 3 x = 2 un x = 1 3 x = − 2 un x = 1 3 x =…"
click at [274, 75] on span "x" at bounding box center [272, 74] width 3 height 3
click at [305, 57] on div "Atrisini vienādojumu ." at bounding box center [430, 47] width 378 height 21
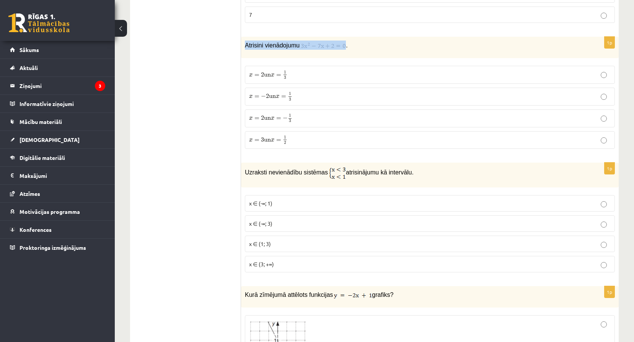
drag, startPoint x: 243, startPoint y: 50, endPoint x: 341, endPoint y: 46, distance: 98.0
click at [341, 46] on div "Atrisini vienādojumu ." at bounding box center [430, 47] width 378 height 21
copy p "Atrisini vienādojumu"
drag, startPoint x: 378, startPoint y: 64, endPoint x: 374, endPoint y: 58, distance: 6.8
click at [378, 64] on fieldset "x = 2 un x = 1 3 x = 2 un x = 1 3 x = − 2 un x = 1 3 x = − 2 un x = 1 3 x = 2 u…" at bounding box center [430, 106] width 370 height 89
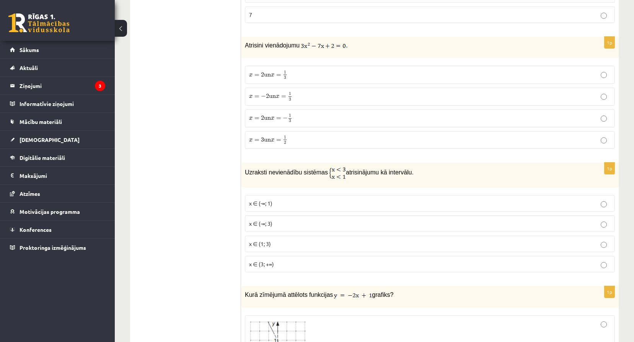
drag, startPoint x: 249, startPoint y: 74, endPoint x: 309, endPoint y: 149, distance: 96.3
click at [309, 149] on fieldset "x = 2 un x = 1 3 x = 2 un x = 1 3 x = − 2 un x = 1 3 x = − 2 un x = 1 3 x = 2 u…" at bounding box center [430, 106] width 370 height 89
copy fieldset "x = 2 un x = 1 3 x = 2 un x = 1 3 x = − 2 un x = 1 3 x = − 2 un x = 1 3 x = 2 u…"
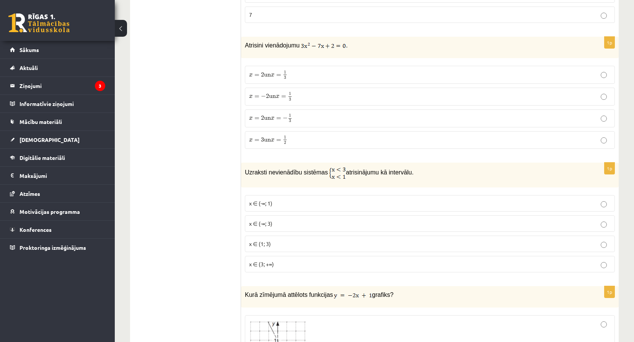
click at [297, 83] on label "x = 2 un x = 1 3 x = 2 un x = 1 3" at bounding box center [430, 75] width 370 height 18
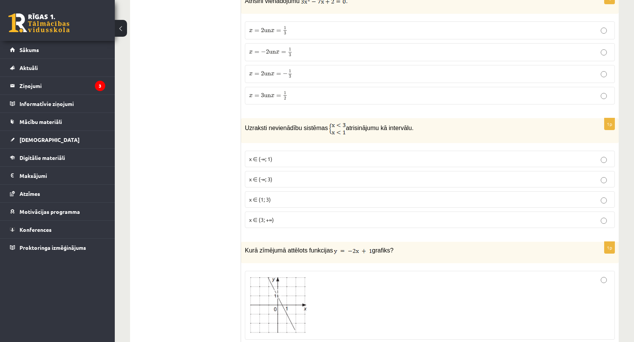
scroll to position [421, 0]
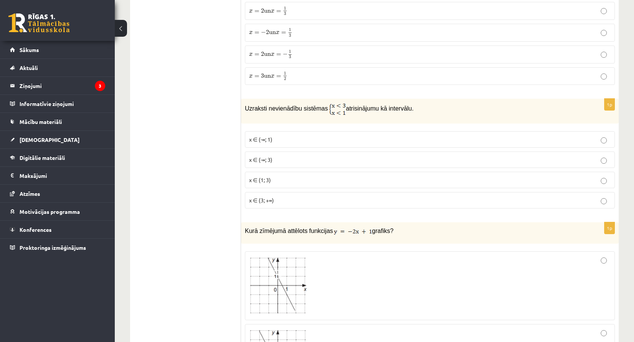
drag, startPoint x: 248, startPoint y: 110, endPoint x: 431, endPoint y: 114, distance: 183.3
click at [431, 114] on p "Uzraksti nevienādību sistēmas atrisinājumu kā intervālu." at bounding box center [411, 109] width 332 height 13
copy p "zraksti nevienādību sistēmas atrisinājumu kā intervālu."
click at [435, 110] on p "Uzraksti nevienādību sistēmas atrisinājumu kā intervālu." at bounding box center [411, 109] width 332 height 13
drag, startPoint x: 248, startPoint y: 138, endPoint x: 314, endPoint y: 207, distance: 95.3
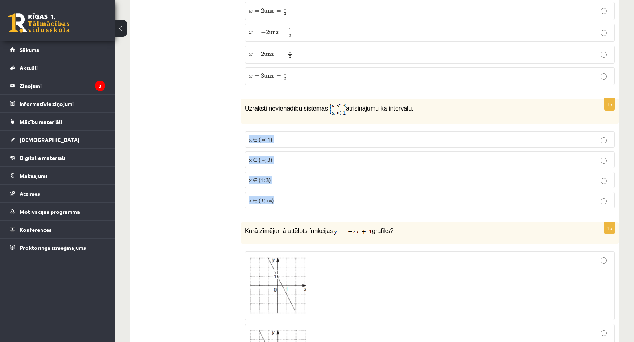
click at [314, 207] on fieldset "x ∈ (-∞; 1) x ∈ (-∞; 3) x ∈ (1; 3) x ∈ (3; +∞)" at bounding box center [430, 168] width 370 height 83
copy fieldset "x ∈ (-∞; 1) x ∈ (-∞; 3) x ∈ (1; 3) x ∈ (3; +∞)"
click at [290, 141] on p "x ∈ (-∞; 1)" at bounding box center [430, 139] width 362 height 8
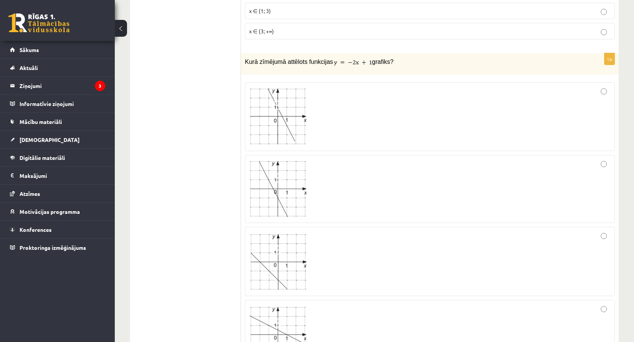
scroll to position [612, 0]
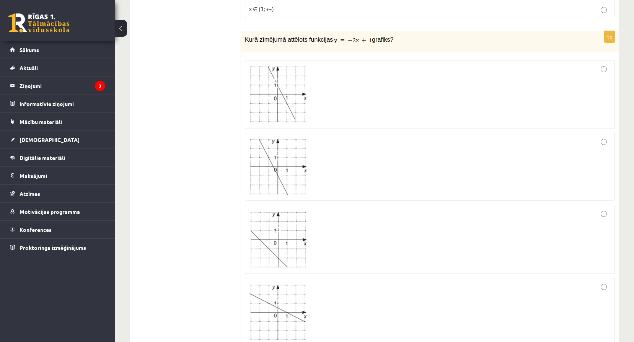
drag, startPoint x: 243, startPoint y: 41, endPoint x: 394, endPoint y: 51, distance: 151.9
click at [394, 51] on div "Kurā zīmējumā attēlots funkcijas grafiks?" at bounding box center [430, 41] width 378 height 21
copy p "Kurā zīmējumā attēlots funkcijas grafiks?"
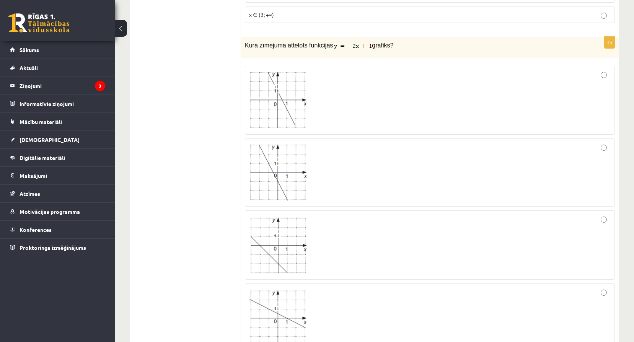
scroll to position [587, 0]
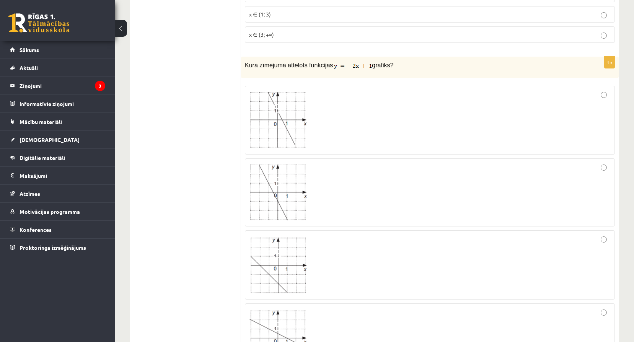
click at [389, 64] on p "Kurā zīmējumā attēlots funkcijas grafiks?" at bounding box center [411, 64] width 332 height 9
click at [291, 130] on img at bounding box center [277, 120] width 57 height 56
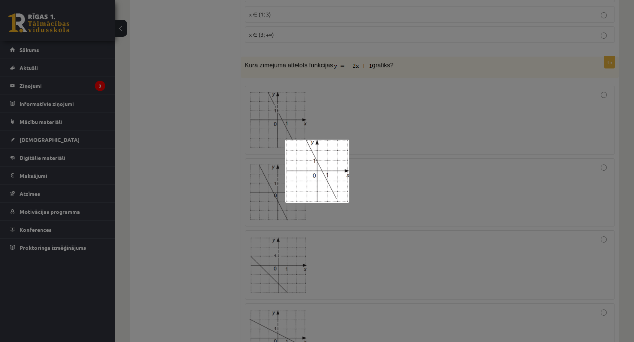
click at [408, 140] on div at bounding box center [317, 171] width 634 height 342
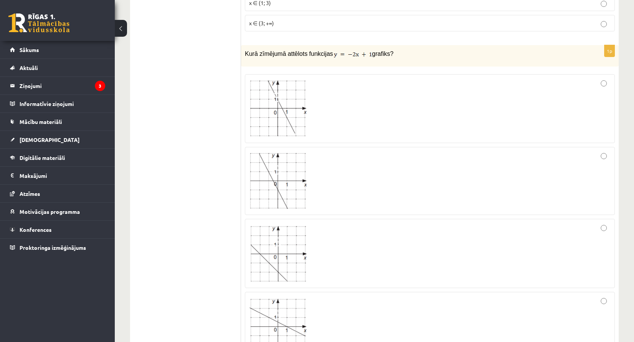
scroll to position [625, 0]
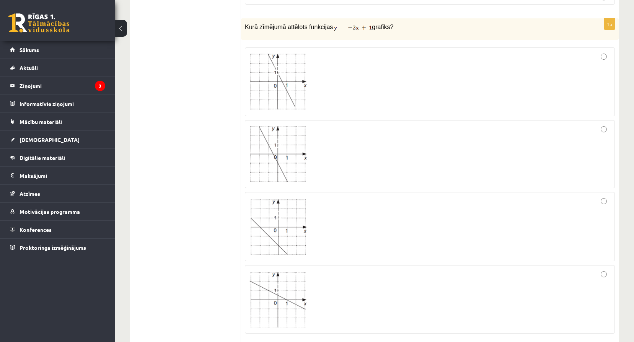
click at [466, 223] on div at bounding box center [430, 226] width 362 height 61
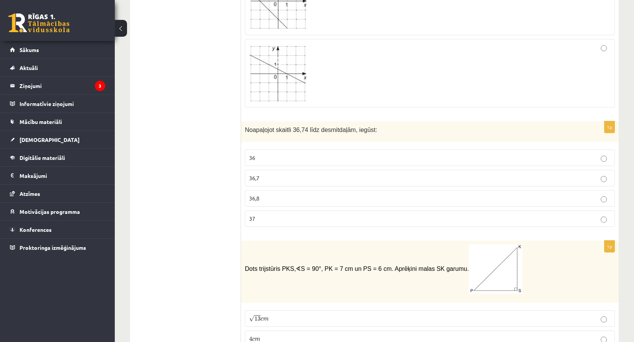
scroll to position [854, 0]
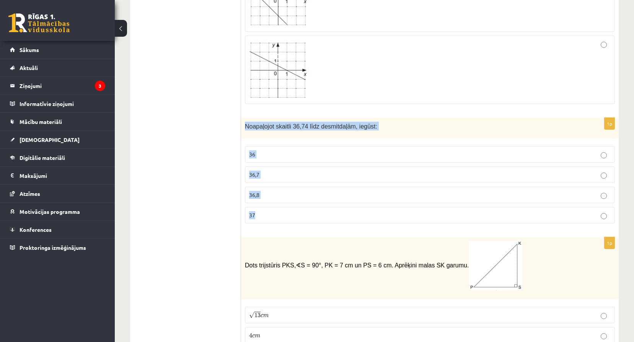
drag, startPoint x: 244, startPoint y: 126, endPoint x: 391, endPoint y: 206, distance: 167.3
click at [391, 206] on div "1p Noapaļojot skaitli 36,74 līdz desmitdaļām, iegūst: 36 36,7 36,8 37" at bounding box center [430, 174] width 378 height 112
copy div "Noapaļojot skaitli 36,74 līdz desmitdaļām, iegūst: 36 36,7 36,8 37"
click at [278, 171] on p "36,7" at bounding box center [430, 175] width 362 height 8
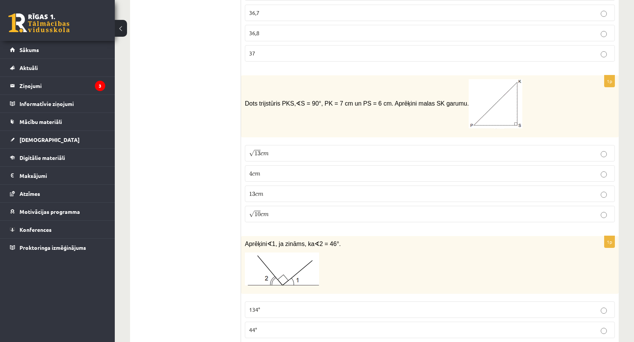
scroll to position [1020, 0]
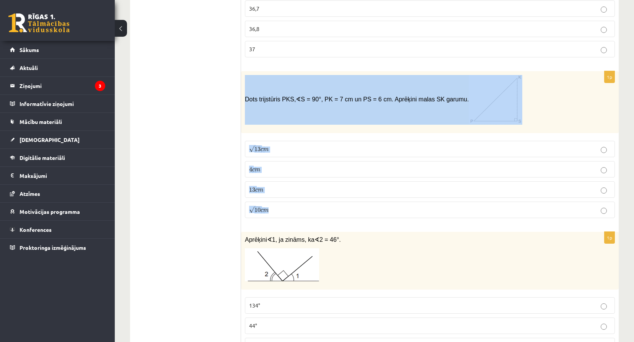
drag, startPoint x: 244, startPoint y: 98, endPoint x: 445, endPoint y: 213, distance: 231.2
click at [445, 213] on div "1p Dots trijstūris PKS, ∢ S = 90°, PK = 7 cm un PS = 6 cm. Aprēķini malas SK ga…" at bounding box center [430, 147] width 378 height 153
copy div "Dots trijstūris PKS, ∢ S = 90°, PK = 7 cm un PS = 6 cm. Aprēķini malas SK garum…"
click at [290, 147] on p "√ 13 c m 13 c m" at bounding box center [430, 149] width 362 height 8
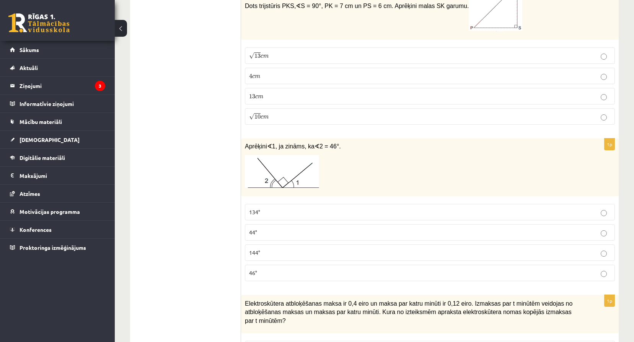
scroll to position [1122, 0]
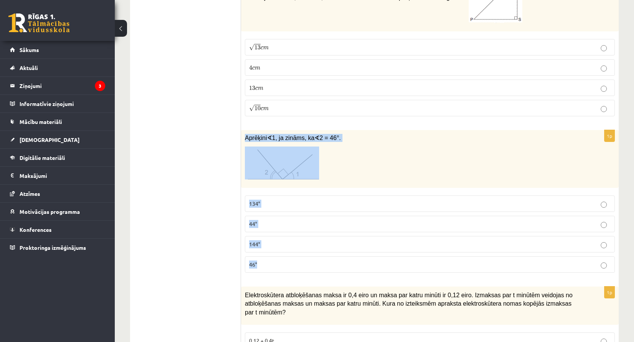
drag, startPoint x: 245, startPoint y: 139, endPoint x: 341, endPoint y: 262, distance: 156.2
click at [341, 262] on div "1p Aprēķini ∢ 1, ja zināms, ka ∢ 2 = 46°. 134° 44° 144° 46°" at bounding box center [430, 204] width 378 height 149
copy div "Aprēķini ∢ 1, ja zināms, ka ∢ 2 = 46°. 134° 44° 144° 46°"
click at [298, 221] on label "44°" at bounding box center [430, 224] width 370 height 16
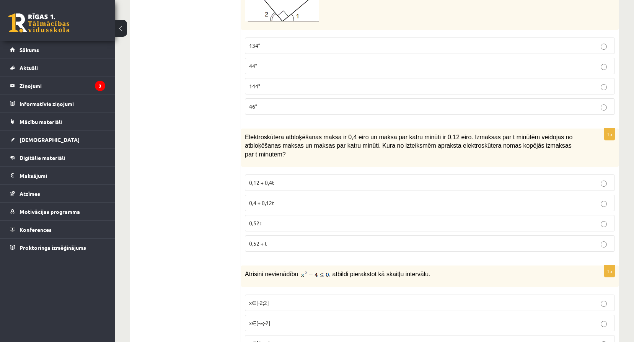
scroll to position [1288, 0]
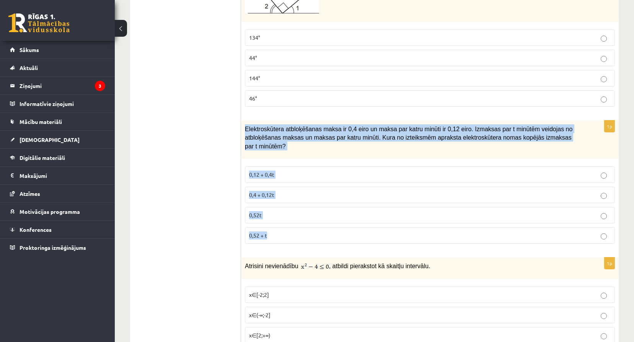
drag, startPoint x: 243, startPoint y: 128, endPoint x: 319, endPoint y: 233, distance: 129.9
click at [319, 233] on div "1p Elektroskūtera atbloķēšanas maksa ir 0,4 eiro un maksa par katru minūti ir 0…" at bounding box center [430, 185] width 378 height 129
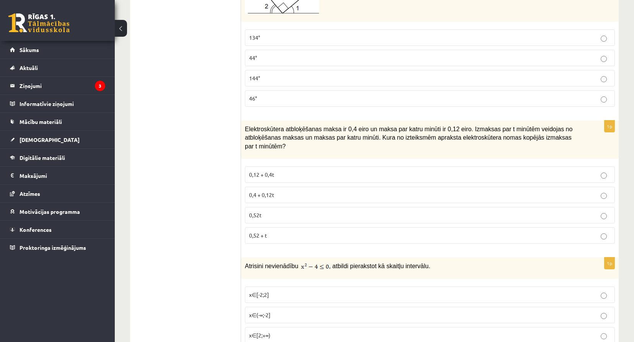
drag, startPoint x: 211, startPoint y: 180, endPoint x: 324, endPoint y: 208, distance: 116.2
click at [322, 198] on p "0,4 + 0,12t" at bounding box center [430, 195] width 362 height 8
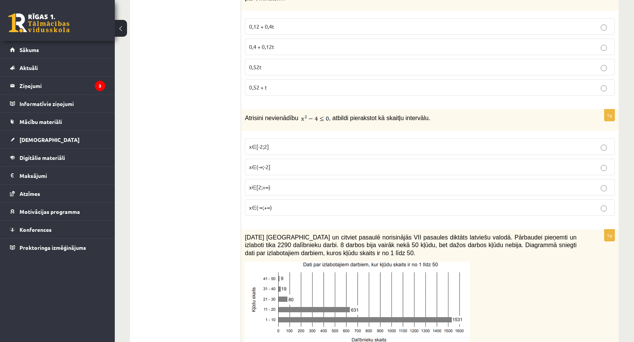
scroll to position [1441, 0]
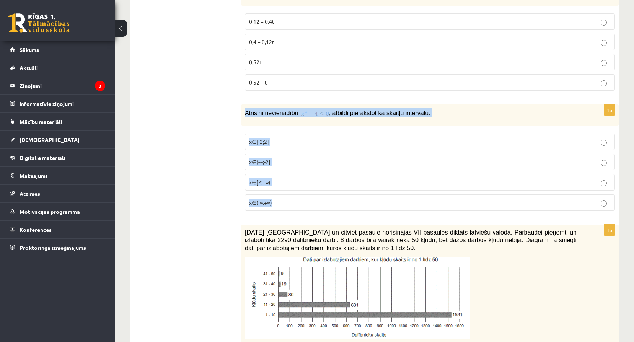
drag, startPoint x: 241, startPoint y: 113, endPoint x: 357, endPoint y: 217, distance: 155.5
click at [357, 217] on div "1p Atrisini nevienādību , atbildi pierakstot kā skaitļu intervālu. x∈[-2;2] x∈(…" at bounding box center [430, 160] width 378 height 112
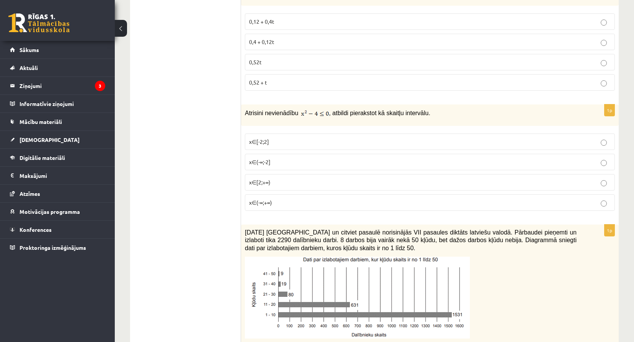
click at [249, 23] on span "0,12 + 0,4t" at bounding box center [261, 21] width 25 height 7
click at [284, 140] on p "x∈[-2;2]" at bounding box center [430, 142] width 362 height 8
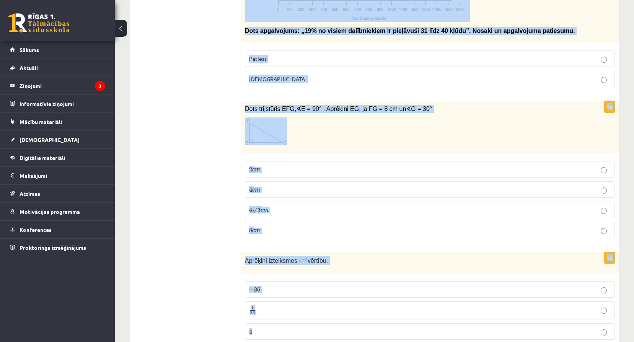
scroll to position [1866, 0]
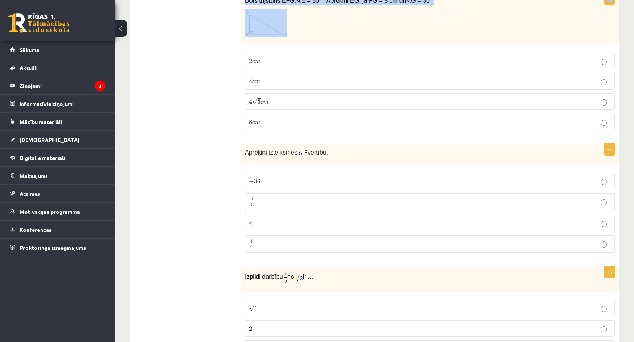
drag, startPoint x: 247, startPoint y: 103, endPoint x: 491, endPoint y: 31, distance: 254.0
click at [491, 31] on form "1p Saskaiti . 2 √ 3 2 3 √ 12 12 6 6 2 √ 6 2 6 1p Dota aritmētiskā progresija (a…" at bounding box center [430, 300] width 362 height 4058
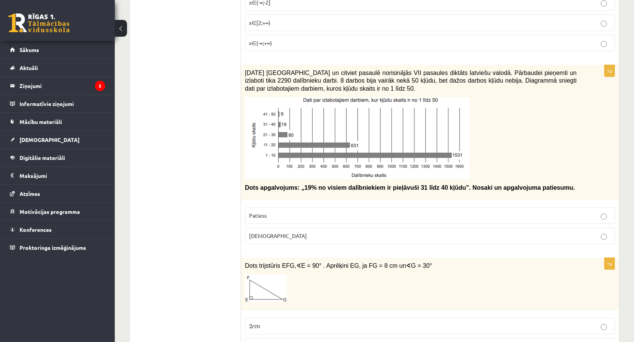
scroll to position [1586, 0]
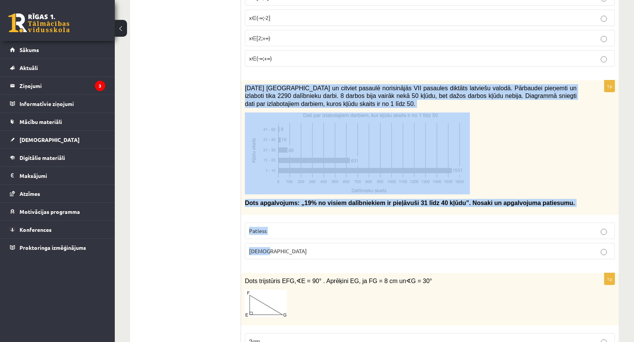
drag, startPoint x: 245, startPoint y: 86, endPoint x: 288, endPoint y: 245, distance: 164.9
click at [288, 245] on div "1p 2021. gada 27. novembrī Latvijā un citviet pasaulē norisinājās VII pasaules …" at bounding box center [430, 172] width 378 height 185
drag, startPoint x: 288, startPoint y: 245, endPoint x: 265, endPoint y: 252, distance: 24.0
click at [277, 169] on img at bounding box center [357, 153] width 225 height 82
click at [331, 162] on img at bounding box center [357, 153] width 225 height 82
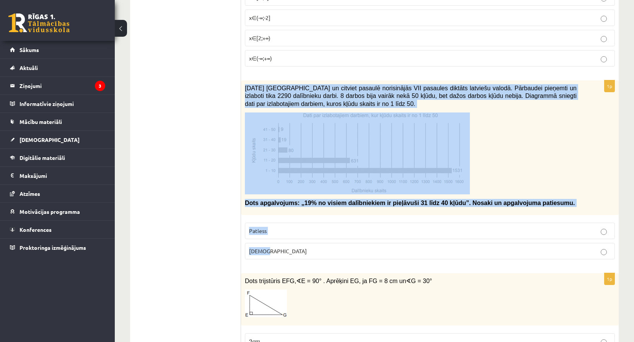
drag, startPoint x: 331, startPoint y: 162, endPoint x: 343, endPoint y: 161, distance: 11.9
click at [343, 161] on img at bounding box center [357, 153] width 225 height 82
drag, startPoint x: 343, startPoint y: 161, endPoint x: 561, endPoint y: 147, distance: 218.5
click at [561, 147] on p at bounding box center [411, 153] width 332 height 82
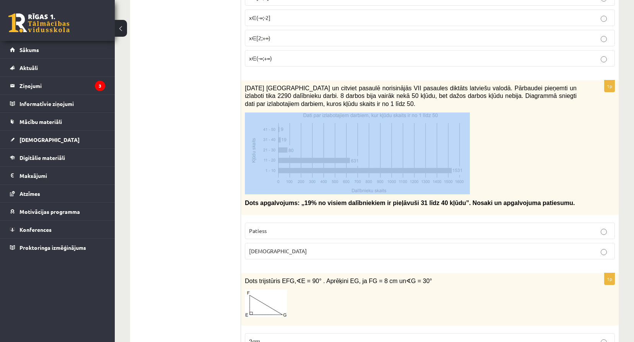
click at [561, 147] on p at bounding box center [411, 153] width 332 height 82
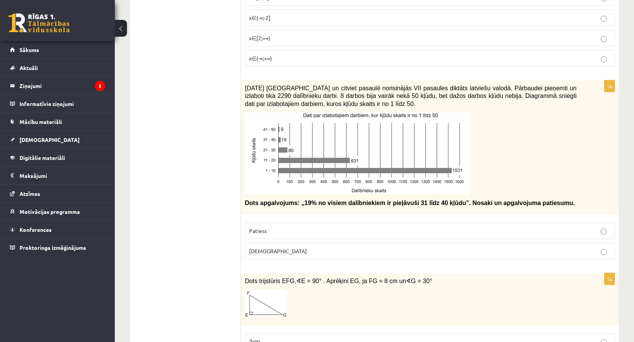
click at [312, 251] on p "Aplams" at bounding box center [430, 251] width 362 height 8
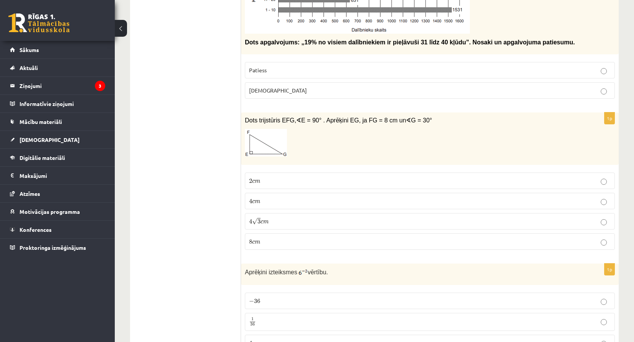
scroll to position [1751, 0]
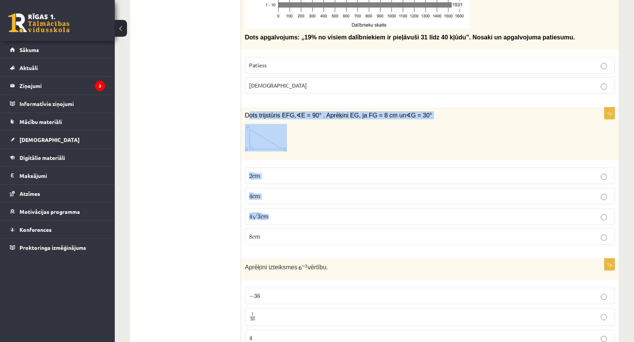
drag, startPoint x: 248, startPoint y: 115, endPoint x: 357, endPoint y: 224, distance: 153.9
click at [357, 224] on div "1p Dots trijstūris EFG, ∢ E = 90° . Aprēķini EG, ja FG = 8 cm un ∢ G = 30° 2 c …" at bounding box center [430, 179] width 378 height 143
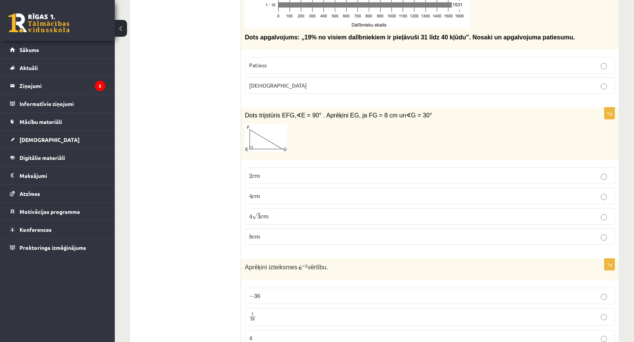
drag, startPoint x: 357, startPoint y: 224, endPoint x: 352, endPoint y: 221, distance: 6.2
click at [357, 224] on label "4 √ 3 c m 4 3 c m" at bounding box center [430, 216] width 370 height 16
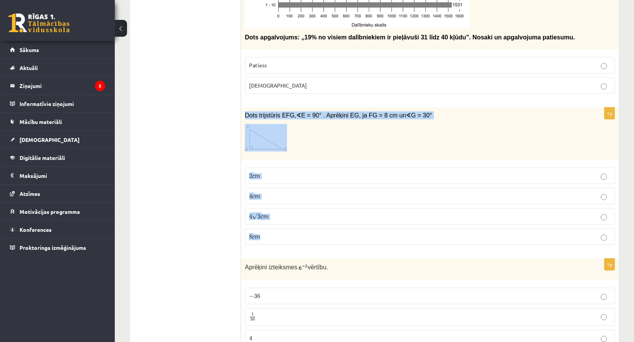
drag, startPoint x: 244, startPoint y: 118, endPoint x: 301, endPoint y: 236, distance: 131.4
click at [301, 236] on div "1p Dots trijstūris EFG, ∢ E = 90° . Aprēķini EG, ja FG = 8 cm un ∢ G = 30° 2 c …" at bounding box center [430, 179] width 378 height 143
click at [301, 187] on fieldset "2 c m 2 c m 4 c m 4 c m 4 √ 3 c m 4 3 c m 8 c m 8 c m" at bounding box center [430, 205] width 370 height 83
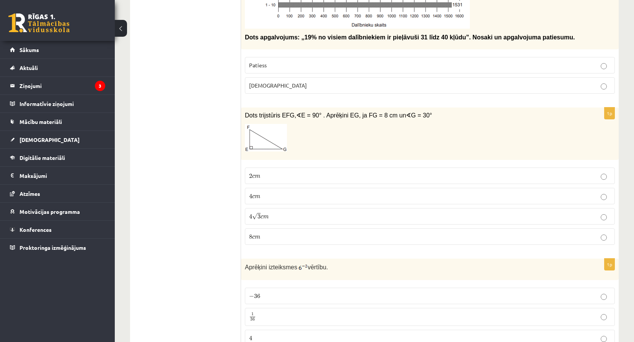
click at [306, 194] on p "4 c m 4 c m" at bounding box center [430, 196] width 362 height 8
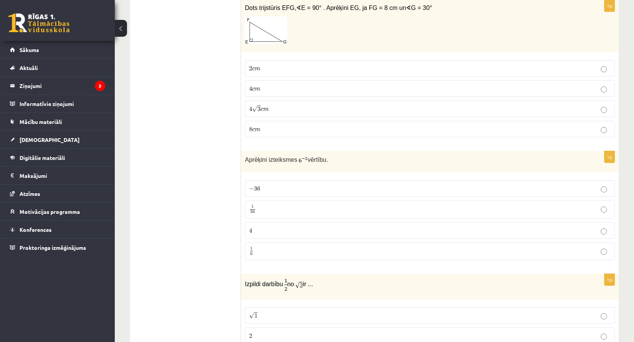
scroll to position [1866, 0]
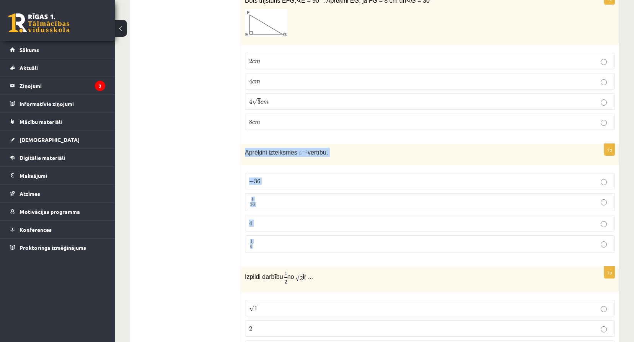
drag, startPoint x: 242, startPoint y: 153, endPoint x: 334, endPoint y: 256, distance: 137.9
click at [334, 256] on div "1p Aprēķini izteiksmes vērtību. − 36 − 36 1 36 1 36 4 4 1 6 1 6" at bounding box center [430, 202] width 378 height 116
click at [202, 203] on ul "Tests Izvērtējums!" at bounding box center [189, 300] width 103 height 4058
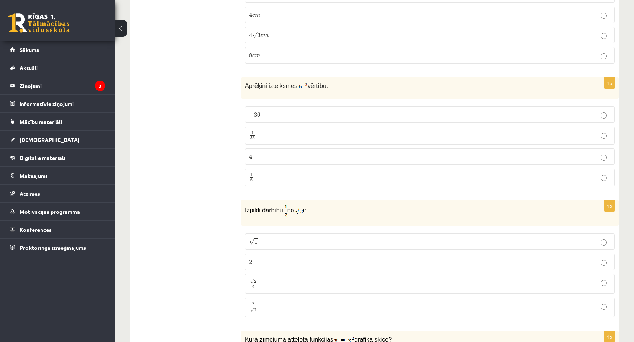
scroll to position [1943, 0]
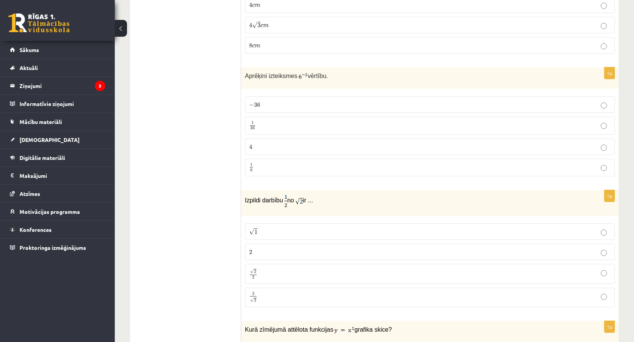
click at [271, 117] on fieldset "− 36 − 36 1 36 1 36 4 4 1 6 1 6" at bounding box center [430, 136] width 370 height 86
click at [276, 104] on p "− 36 − 36" at bounding box center [430, 105] width 362 height 8
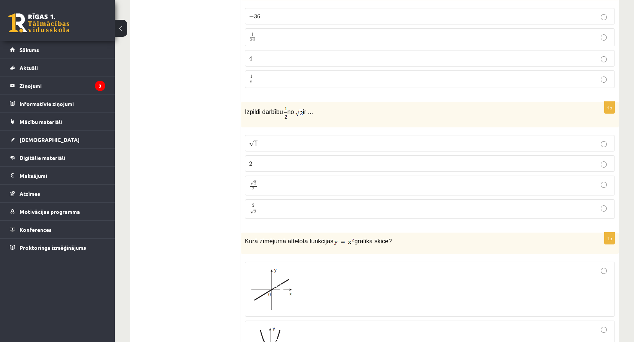
scroll to position [2032, 0]
drag, startPoint x: 248, startPoint y: 112, endPoint x: 345, endPoint y: 116, distance: 97.3
click at [345, 116] on p "Izpildi darbību no ir ..." at bounding box center [411, 111] width 332 height 13
drag, startPoint x: 345, startPoint y: 116, endPoint x: 245, endPoint y: 125, distance: 99.9
click at [279, 122] on div "Izpildi darbību no ir ..." at bounding box center [430, 114] width 378 height 26
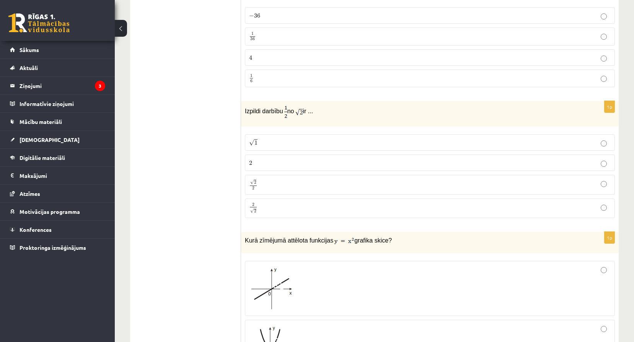
drag, startPoint x: 243, startPoint y: 111, endPoint x: 322, endPoint y: 114, distance: 79.6
click at [322, 114] on div "Izpildi darbību no ir ..." at bounding box center [430, 114] width 378 height 26
click at [328, 116] on p "Izpildi darbību no ir ..." at bounding box center [411, 111] width 332 height 13
drag, startPoint x: 249, startPoint y: 140, endPoint x: 299, endPoint y: 211, distance: 86.3
click at [299, 211] on fieldset "√ 1 1 2 2 √ 2 2 2 2 2 √ 2 2 2" at bounding box center [430, 175] width 370 height 90
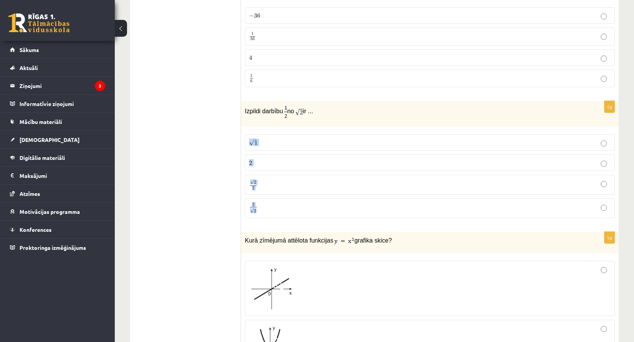
click at [213, 202] on ul "Tests Izvērtējums!" at bounding box center [189, 135] width 103 height 4058
click at [288, 186] on p "√ 2 2 2 2" at bounding box center [430, 184] width 362 height 11
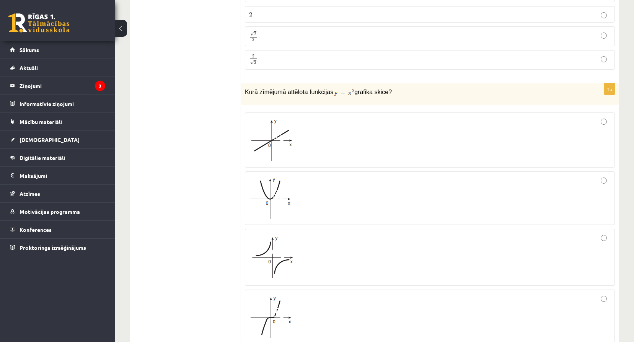
scroll to position [2198, 0]
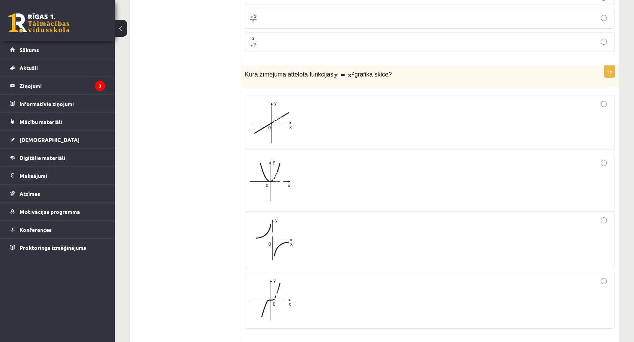
drag, startPoint x: 244, startPoint y: 76, endPoint x: 403, endPoint y: 71, distance: 158.1
click at [403, 71] on div "Kurā zīmējumā attēlota funkcijas grafika skice?" at bounding box center [430, 76] width 378 height 21
click at [399, 77] on p "Kurā zīmējumā attēlota funkcijas grafika skice?" at bounding box center [411, 74] width 332 height 9
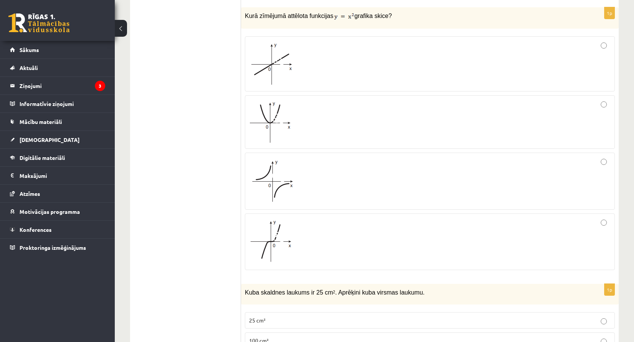
scroll to position [2274, 0]
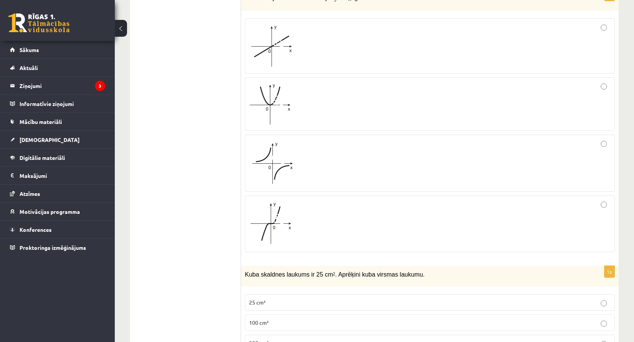
click at [364, 114] on div at bounding box center [430, 103] width 362 height 45
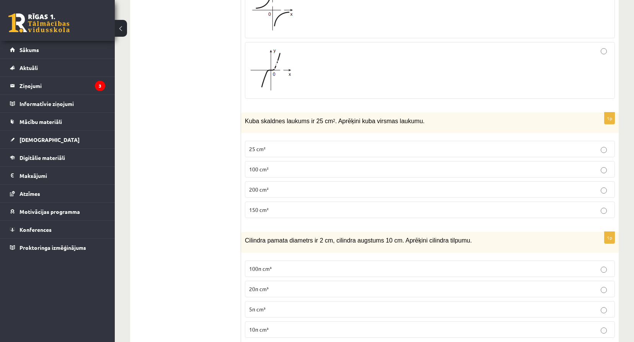
scroll to position [2440, 0]
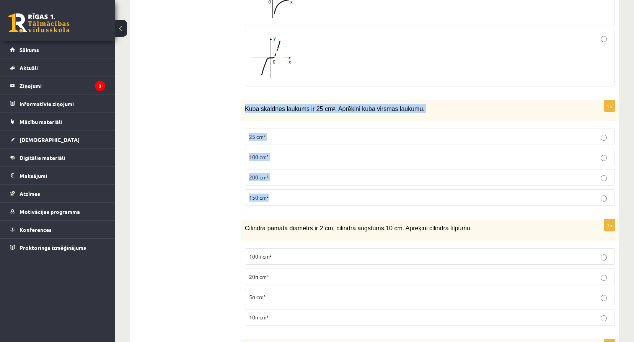
drag, startPoint x: 245, startPoint y: 109, endPoint x: 327, endPoint y: 199, distance: 122.2
click at [327, 199] on div "1p Kuba skaldnes laukums ir 25 cm 2 . Aprēķini kuba virsmas laukumu. 25 cm² 100…" at bounding box center [430, 156] width 378 height 112
click at [315, 194] on label "150 cm²" at bounding box center [430, 197] width 370 height 16
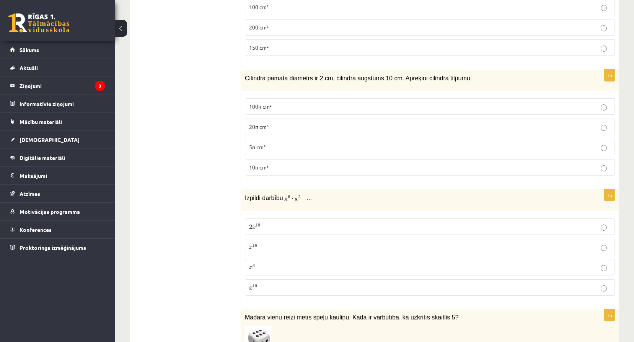
scroll to position [2593, 0]
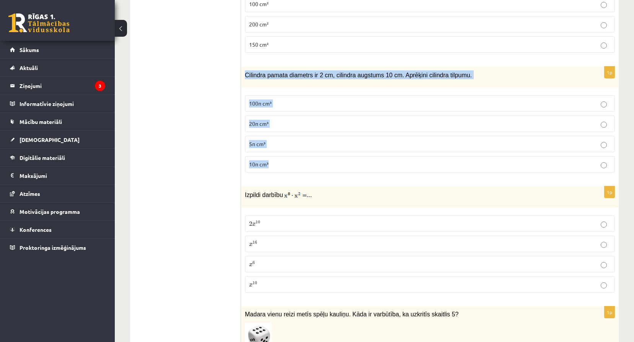
drag, startPoint x: 244, startPoint y: 76, endPoint x: 335, endPoint y: 179, distance: 136.9
click at [335, 179] on div "1p Cilindra pamata diametrs ir 2 cm, cilindra augstums 10 cm. Aprēķini cilindra…" at bounding box center [430, 123] width 378 height 112
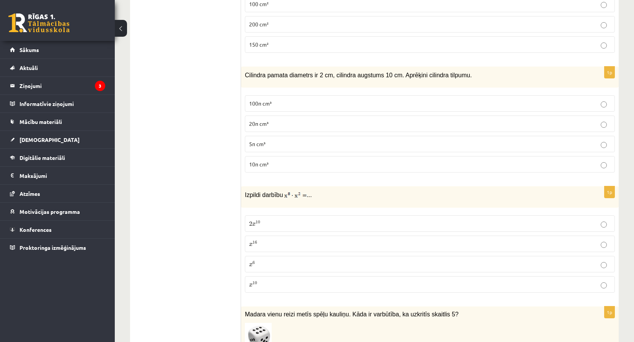
click at [278, 171] on label "10π cm³" at bounding box center [430, 164] width 370 height 16
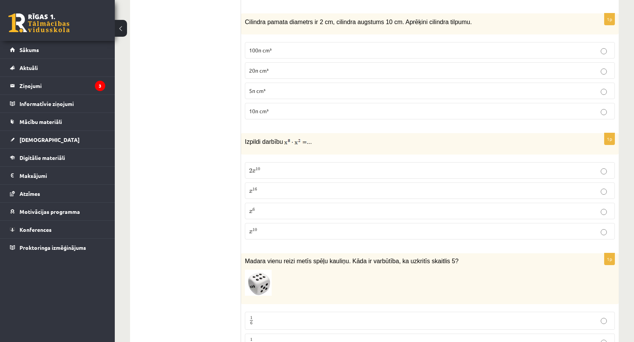
scroll to position [2682, 0]
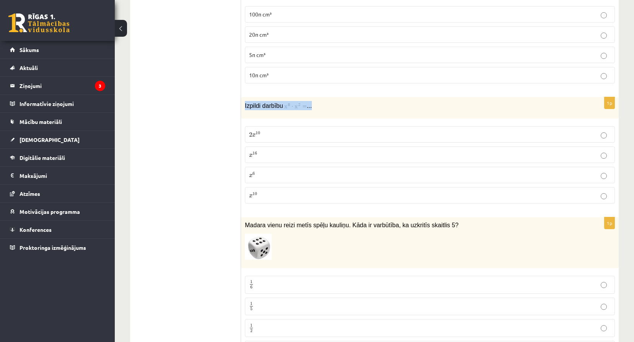
drag, startPoint x: 244, startPoint y: 106, endPoint x: 332, endPoint y: 112, distance: 89.0
click at [332, 112] on div "Izpildi darbību ..." at bounding box center [430, 107] width 378 height 21
click at [287, 141] on label "2 x 10 2 x 10" at bounding box center [430, 134] width 370 height 16
click at [276, 199] on p "x 10 x 10" at bounding box center [430, 195] width 362 height 8
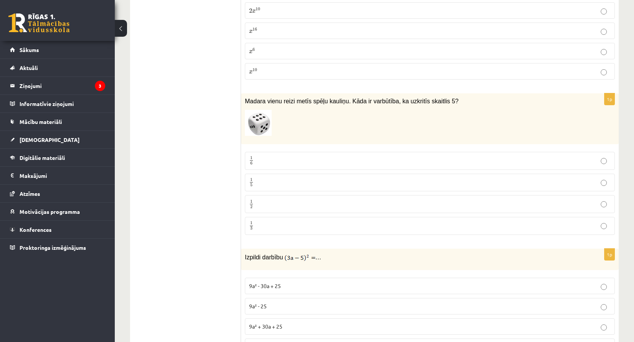
scroll to position [2823, 0]
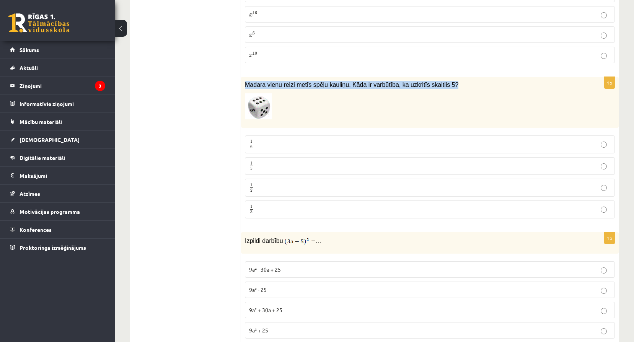
drag, startPoint x: 245, startPoint y: 85, endPoint x: 446, endPoint y: 85, distance: 200.5
click at [446, 85] on p "Madara vienu reizi metīs spēļu kauliņu. Kāda ir varbūtība, ka uzkritīs skaitlis…" at bounding box center [411, 85] width 332 height 8
click at [264, 116] on img at bounding box center [258, 106] width 27 height 26
click at [277, 137] on label "1 6 1 6" at bounding box center [430, 144] width 370 height 18
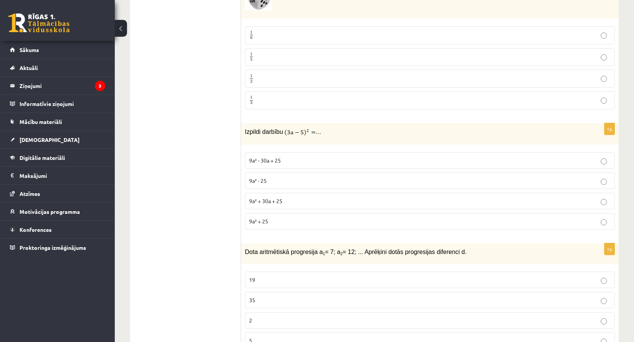
scroll to position [2937, 0]
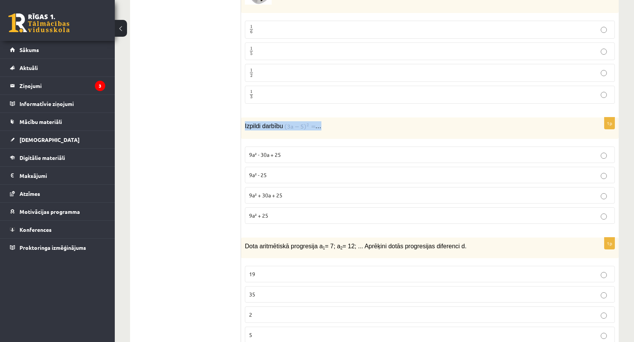
drag, startPoint x: 246, startPoint y: 126, endPoint x: 341, endPoint y: 127, distance: 94.5
click at [341, 127] on p "Izpildi darbību …" at bounding box center [411, 125] width 332 height 9
drag, startPoint x: 249, startPoint y: 156, endPoint x: 281, endPoint y: 221, distance: 72.2
click at [281, 221] on fieldset "9a² - 30a + 25 9a² - 25 9a² + 30a + 25 9a² + 25" at bounding box center [430, 184] width 370 height 83
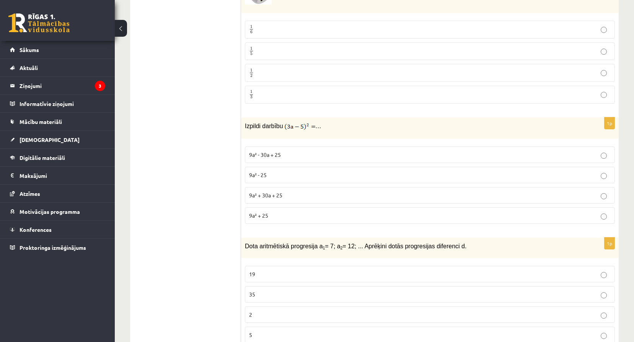
click at [292, 157] on p "9a² - 30a + 25" at bounding box center [430, 155] width 362 height 8
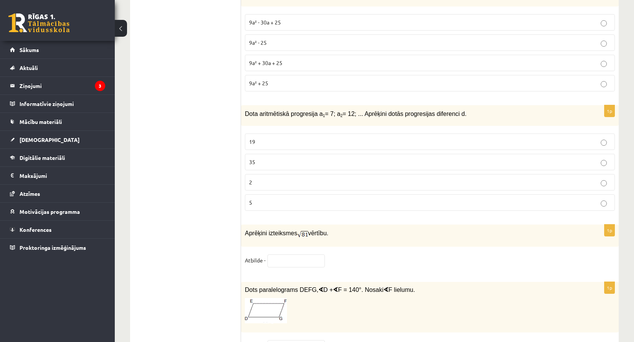
scroll to position [3078, 0]
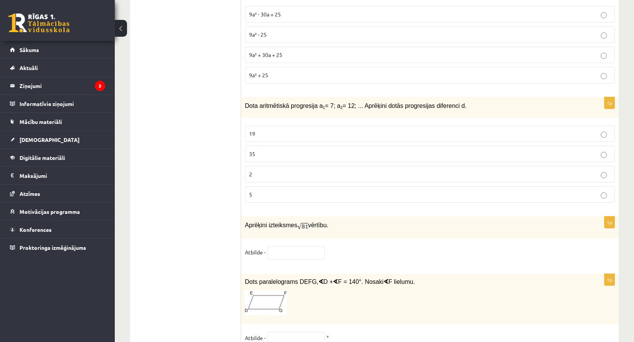
drag, startPoint x: 247, startPoint y: 108, endPoint x: 453, endPoint y: 115, distance: 206.0
click at [453, 115] on div "Dota aritmētiskā progresija a 1 = 7; a 2 = 12; ... Aprēķini dotās progresijas d…" at bounding box center [430, 107] width 378 height 21
click at [265, 87] on div "1p Izpildi darbību … 9a² - 30a + 25 9a² - 25 9a² + 30a + 25 9a² + 25" at bounding box center [430, 33] width 378 height 112
drag, startPoint x: 246, startPoint y: 106, endPoint x: 451, endPoint y: 111, distance: 205.9
click at [451, 110] on p "Dota aritmētiskā progresija a 1 = 7; a 2 = 12; ... Aprēķini dotās progresijas d…" at bounding box center [411, 105] width 332 height 9
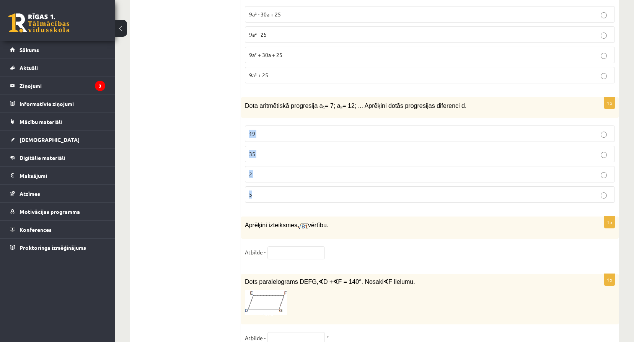
drag, startPoint x: 249, startPoint y: 134, endPoint x: 283, endPoint y: 204, distance: 77.9
click at [283, 204] on fieldset "19 35 2 5" at bounding box center [430, 163] width 370 height 83
click at [289, 203] on label "5" at bounding box center [430, 194] width 370 height 16
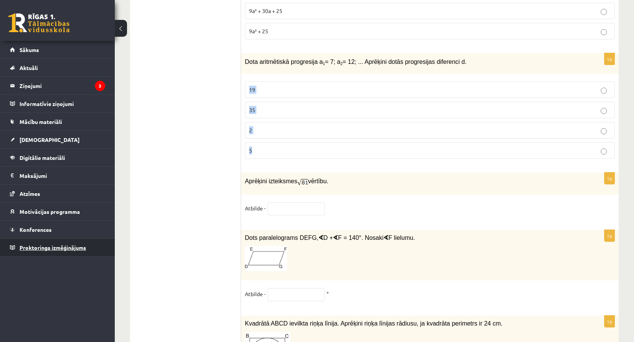
scroll to position [3129, 0]
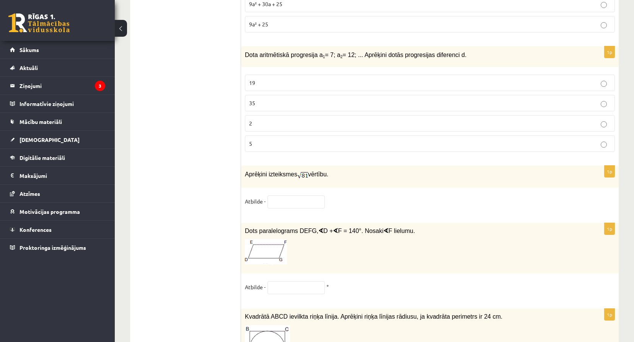
drag, startPoint x: 246, startPoint y: 175, endPoint x: 352, endPoint y: 175, distance: 106.0
click at [352, 175] on p "Aprēķini izteiksmes vērtību." at bounding box center [411, 174] width 332 height 10
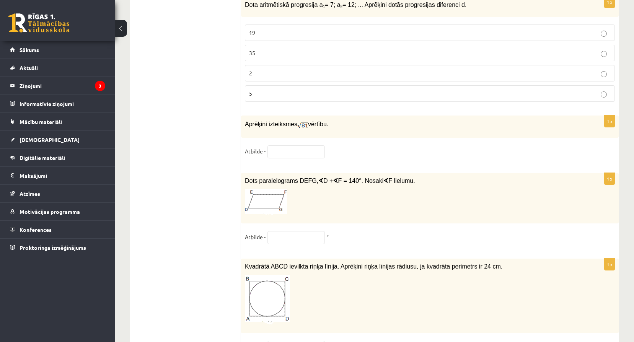
scroll to position [3180, 0]
click at [282, 150] on input "text" at bounding box center [295, 151] width 57 height 13
type input "*"
drag, startPoint x: 245, startPoint y: 180, endPoint x: 414, endPoint y: 182, distance: 168.7
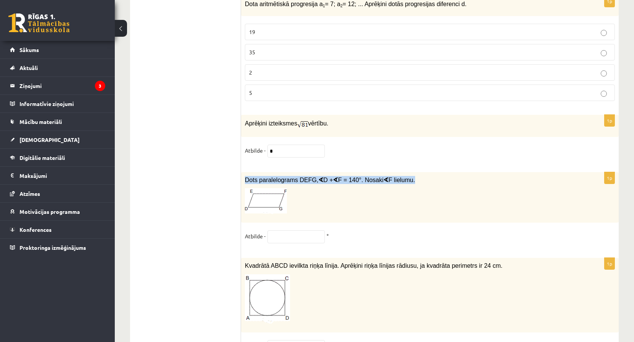
click at [414, 182] on p "Dots paralelograms DEFG, ∢ D + ∢ F = 140°. Nosaki ∢ F lielumu." at bounding box center [411, 180] width 332 height 8
click at [308, 239] on input "text" at bounding box center [295, 236] width 57 height 13
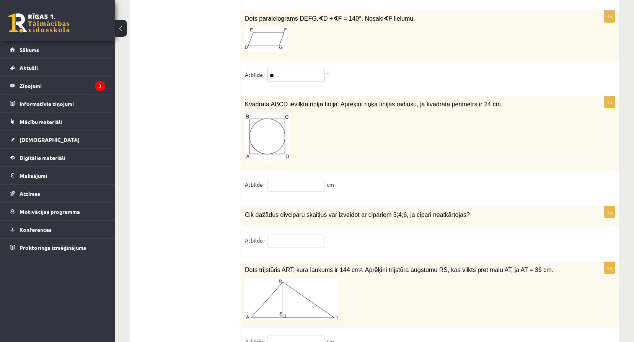
scroll to position [3346, 0]
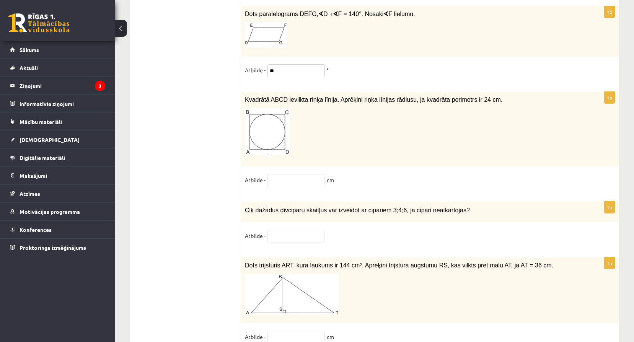
type input "**"
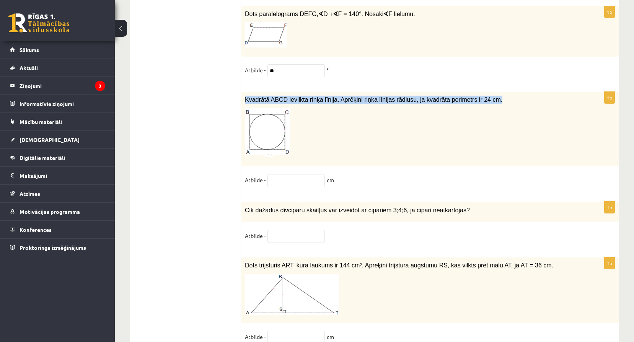
drag, startPoint x: 244, startPoint y: 103, endPoint x: 505, endPoint y: 103, distance: 260.9
click at [505, 103] on div "Kvadrātā ABCD ievilkta riņķa līnija. Aprēķini riņķa līnijas rādiusu, ja kvadrāt…" at bounding box center [430, 129] width 378 height 75
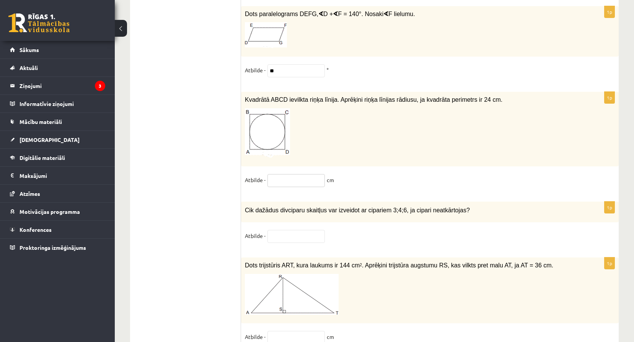
click at [313, 181] on input "text" at bounding box center [295, 180] width 57 height 13
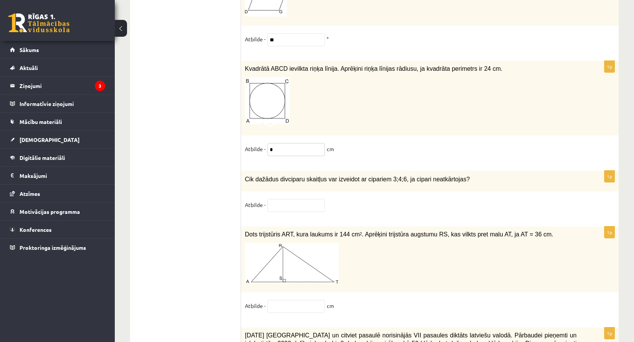
scroll to position [3384, 0]
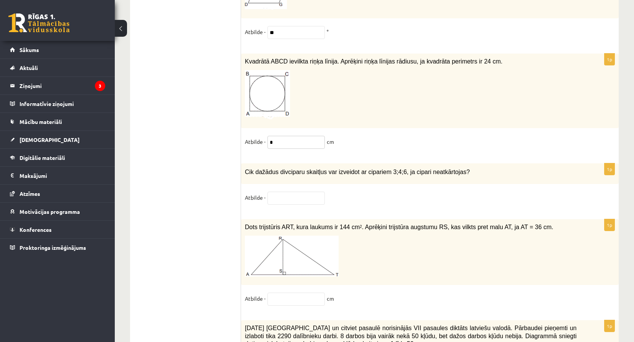
type input "*"
click at [370, 212] on div "1p Cik dažādus divciparu skaitļus var izveidot ar cipariem 3;4;6, ja cipari nea…" at bounding box center [430, 187] width 378 height 49
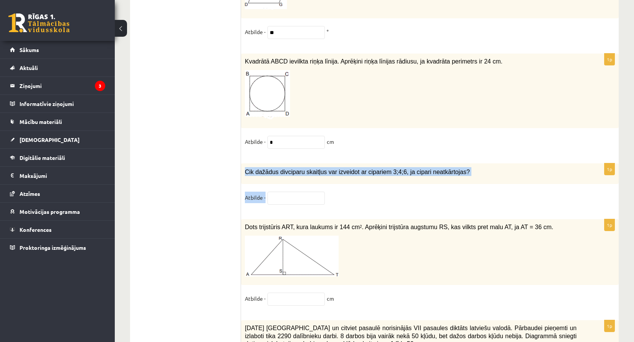
drag, startPoint x: 243, startPoint y: 173, endPoint x: 463, endPoint y: 188, distance: 220.5
click at [463, 188] on div "1p Cik dažādus divciparu skaitļus var izveidot ar cipariem 3;4;6, ja cipari nea…" at bounding box center [430, 187] width 378 height 49
drag, startPoint x: 463, startPoint y: 188, endPoint x: 418, endPoint y: 193, distance: 45.5
click at [461, 184] on div "Cik dažādus divciparu skaitļus var izveidot ar cipariem 3;4;6, ja cipari neatkā…" at bounding box center [430, 173] width 378 height 21
drag, startPoint x: 245, startPoint y: 177, endPoint x: 454, endPoint y: 186, distance: 209.1
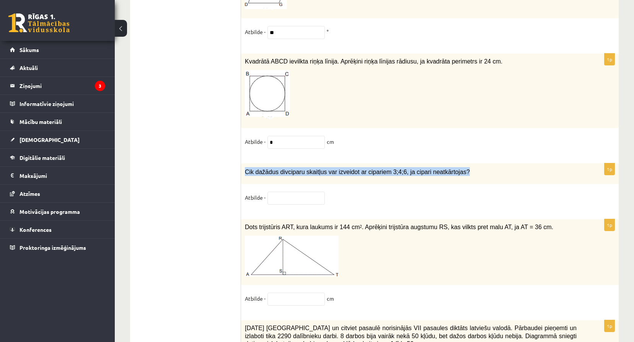
click at [454, 184] on div "Cik dažādus divciparu skaitļus var izveidot ar cipariem 3;4;6, ja cipari neatkā…" at bounding box center [430, 173] width 378 height 21
click at [270, 194] on div "1p Cik dažādus divciparu skaitļus var izveidot ar cipariem 3;4;6, ja cipari nea…" at bounding box center [430, 187] width 378 height 49
click at [283, 200] on input "text" at bounding box center [295, 198] width 57 height 13
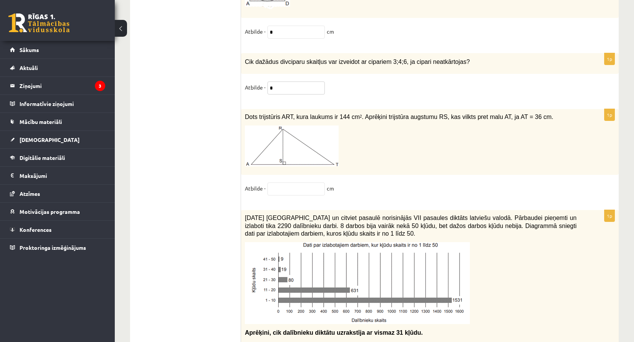
scroll to position [3499, 0]
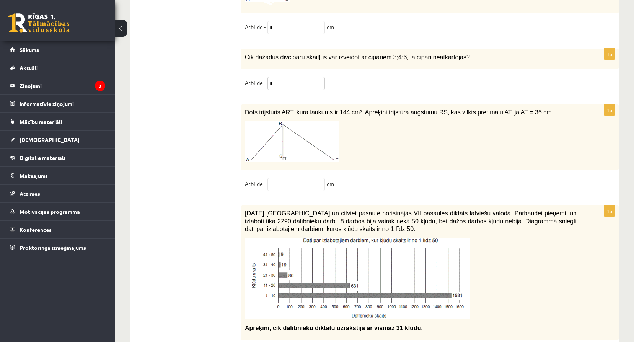
type input "*"
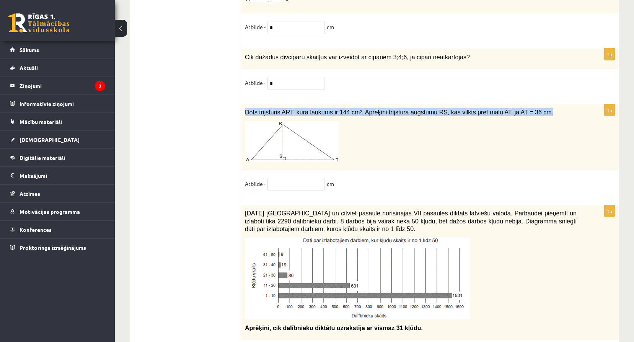
drag, startPoint x: 245, startPoint y: 116, endPoint x: 531, endPoint y: 114, distance: 285.4
click at [531, 114] on p "Dots trijstūris ART, kura laukums ir 144 cm 2 . Aprēķini trijstūra augstumu RS,…" at bounding box center [411, 112] width 332 height 8
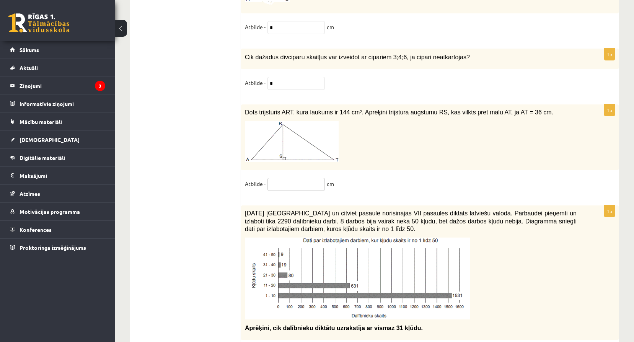
click at [295, 191] on input "text" at bounding box center [295, 184] width 57 height 13
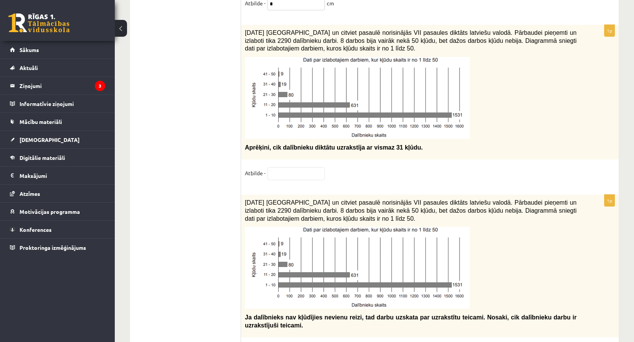
scroll to position [3677, 0]
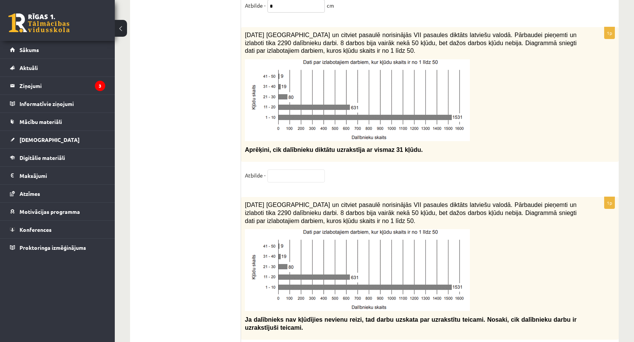
type input "*"
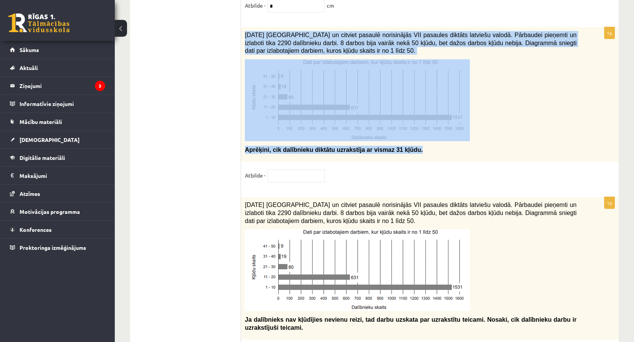
drag, startPoint x: 244, startPoint y: 37, endPoint x: 399, endPoint y: 161, distance: 198.8
click at [399, 161] on div "2021. gada 27. novembrī Latvijā un citviet pasaulē norisinājās VII pasaules dik…" at bounding box center [430, 94] width 378 height 135
click at [316, 127] on img at bounding box center [357, 100] width 225 height 82
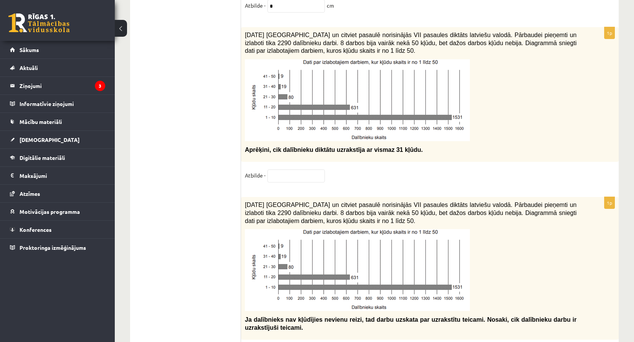
click at [578, 169] on div "1p 2021. gada 27. novembrī Latvijā un citviet pasaulē norisinājās VII pasaules …" at bounding box center [430, 108] width 378 height 162
click at [308, 186] on fieldset "Atbilde -" at bounding box center [430, 177] width 370 height 16
click at [304, 180] on input "text" at bounding box center [295, 175] width 57 height 13
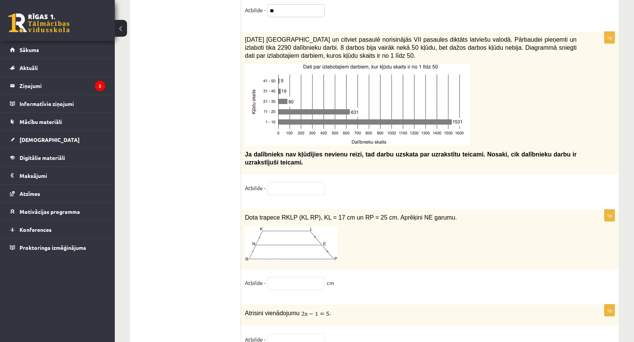
scroll to position [3843, 0]
type input "**"
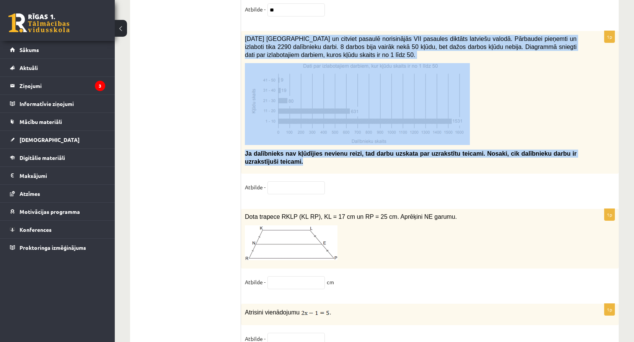
drag, startPoint x: 244, startPoint y: 44, endPoint x: 329, endPoint y: 172, distance: 153.9
click at [329, 172] on div "2021. gada 27. novembrī Latvijā un citviet pasaulē norisinājās VII pasaules dik…" at bounding box center [430, 102] width 378 height 143
click at [332, 137] on img at bounding box center [357, 104] width 225 height 82
click at [391, 122] on img at bounding box center [357, 104] width 225 height 82
click at [530, 122] on p at bounding box center [411, 104] width 332 height 82
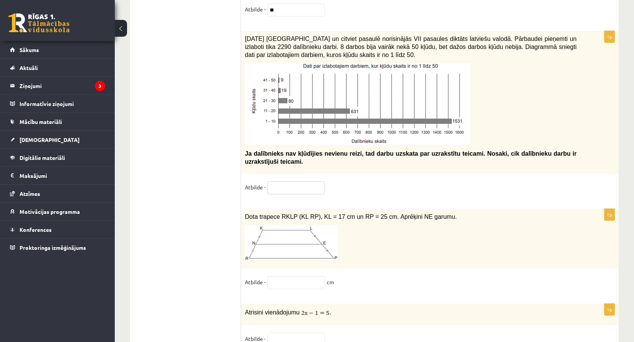
click at [299, 194] on input "text" at bounding box center [295, 187] width 57 height 13
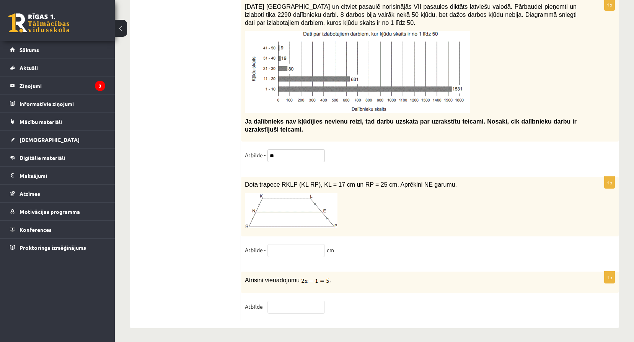
scroll to position [3884, 0]
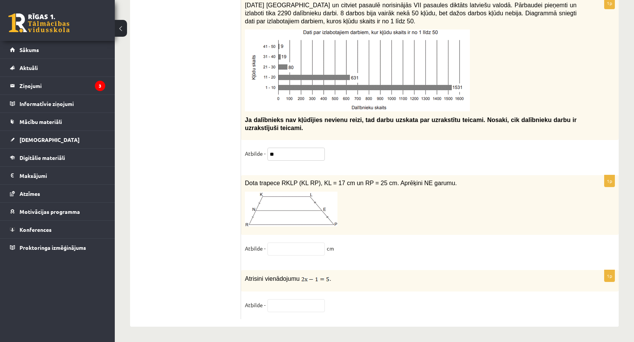
type input "**"
drag, startPoint x: 246, startPoint y: 180, endPoint x: 429, endPoint y: 176, distance: 183.7
click at [429, 176] on div "Dota trapece RKLP (KL RP), KL = 17 cm un RP = 25 cm. Aprēķini NE garumu." at bounding box center [430, 205] width 378 height 60
click at [277, 203] on img at bounding box center [291, 209] width 93 height 35
click at [285, 249] on input "text" at bounding box center [295, 249] width 57 height 13
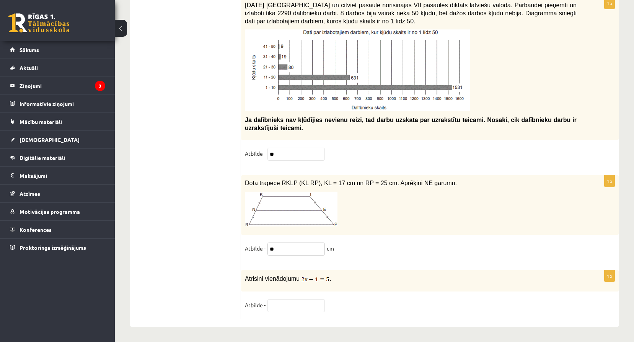
type input "**"
drag, startPoint x: 245, startPoint y: 277, endPoint x: 334, endPoint y: 284, distance: 89.1
click at [334, 284] on div "Atrisini vienādojumu ." at bounding box center [430, 280] width 378 height 21
click at [288, 306] on input "text" at bounding box center [295, 305] width 57 height 13
drag, startPoint x: 296, startPoint y: 303, endPoint x: 177, endPoint y: 315, distance: 120.0
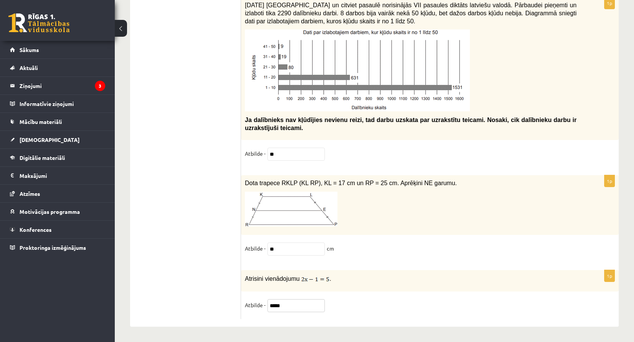
type input "*"
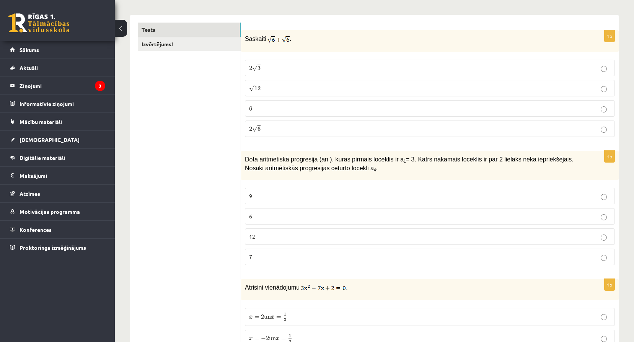
scroll to position [0, 0]
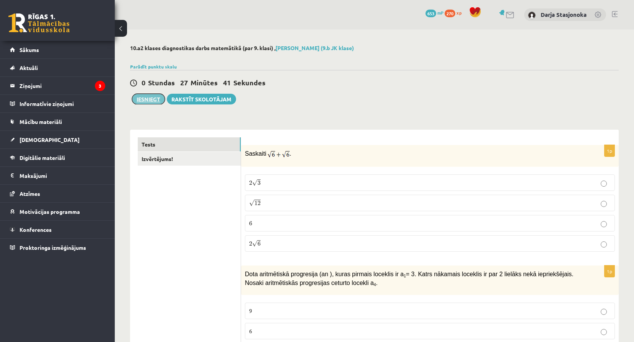
click at [156, 101] on button "Iesniegt" at bounding box center [148, 99] width 33 height 11
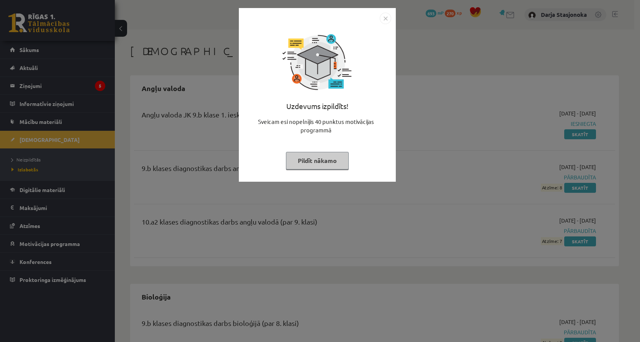
click at [346, 164] on button "Pildīt nākamo" at bounding box center [317, 161] width 63 height 18
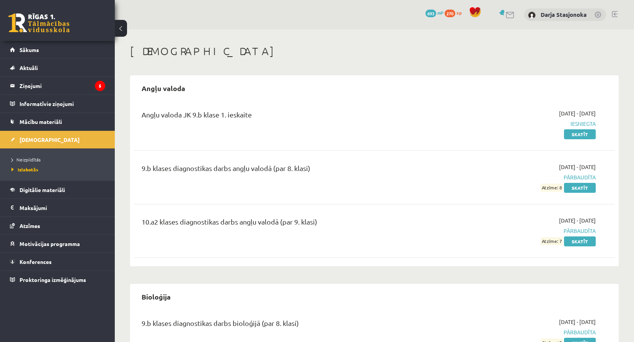
click at [436, 14] on span "693" at bounding box center [430, 14] width 11 height 8
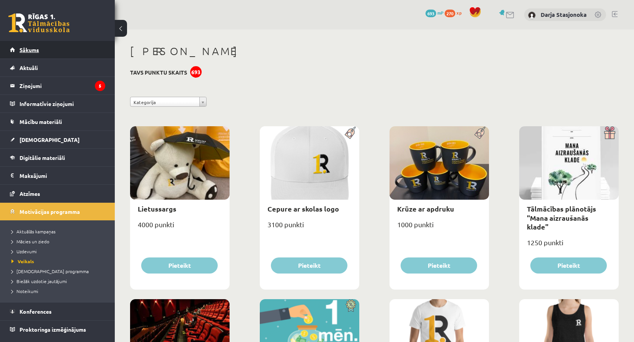
click at [20, 51] on span "Sākums" at bounding box center [30, 49] width 20 height 7
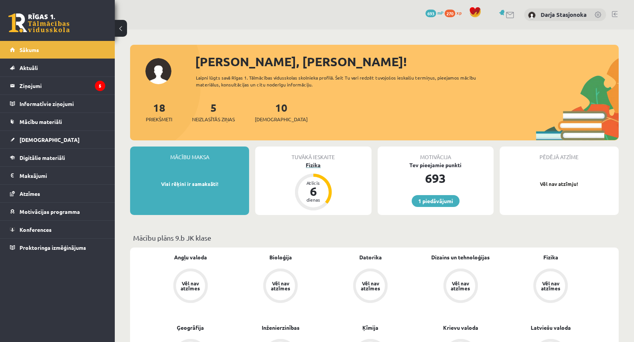
click at [313, 168] on div "Fizika" at bounding box center [313, 165] width 116 height 8
